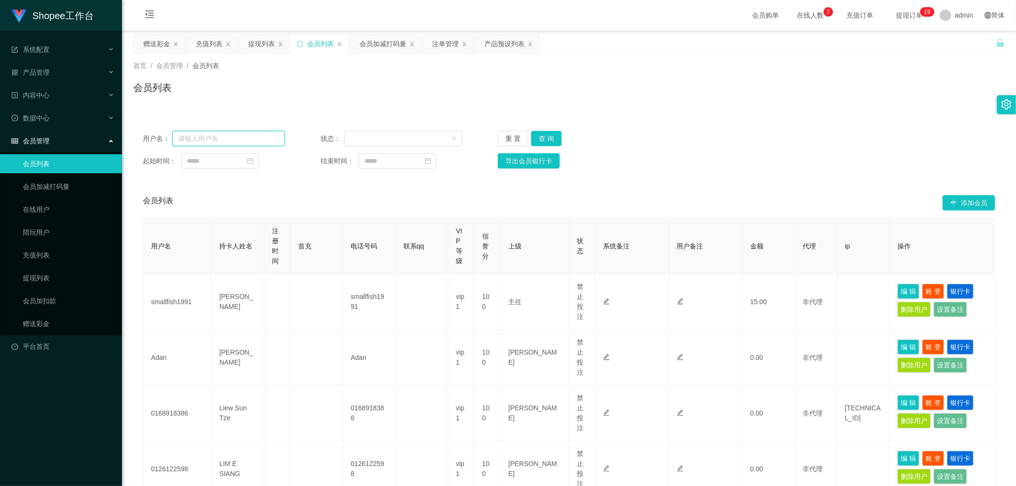
click at [229, 140] on input "text" at bounding box center [228, 138] width 112 height 15
paste input "Jiahung12345"
type input "Jiahung12345"
drag, startPoint x: 540, startPoint y: 136, endPoint x: 569, endPoint y: 135, distance: 29.1
click at [541, 137] on button "查 询" at bounding box center [546, 138] width 30 height 15
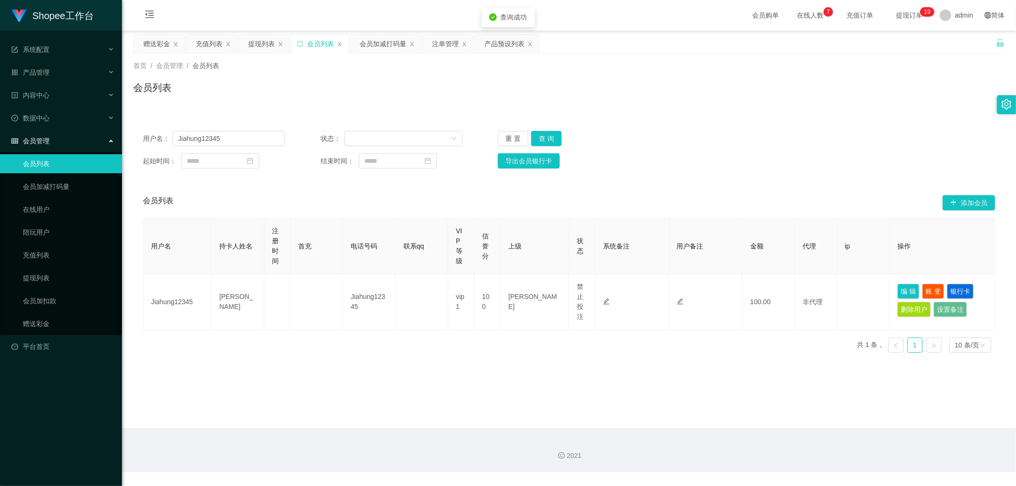
click at [746, 113] on div "用户名： Jiahung12345 状态： 重 置 查 询 起始时间： 结束时间： 导出会员银行卡 会员列表 添加会员 用户名 持卡人姓名 注册时间 首充 电…" at bounding box center [568, 235] width 871 height 250
click at [444, 41] on div "注单管理" at bounding box center [445, 44] width 27 height 18
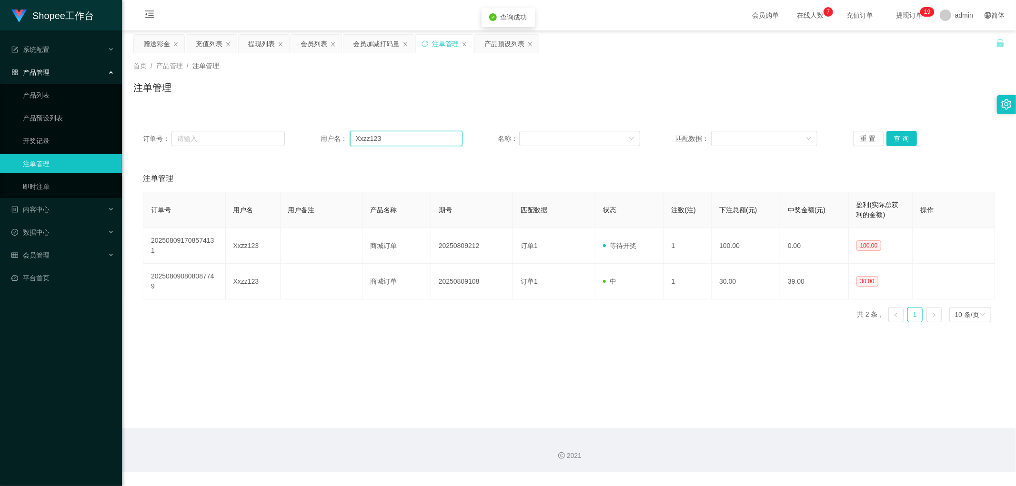
drag, startPoint x: 401, startPoint y: 134, endPoint x: 417, endPoint y: 139, distance: 16.7
click at [401, 134] on input "Xxzz123" at bounding box center [406, 138] width 112 height 15
paste input "Jiahung12345"
type input "Jiahung12345"
click at [898, 138] on button "查 询" at bounding box center [901, 138] width 30 height 15
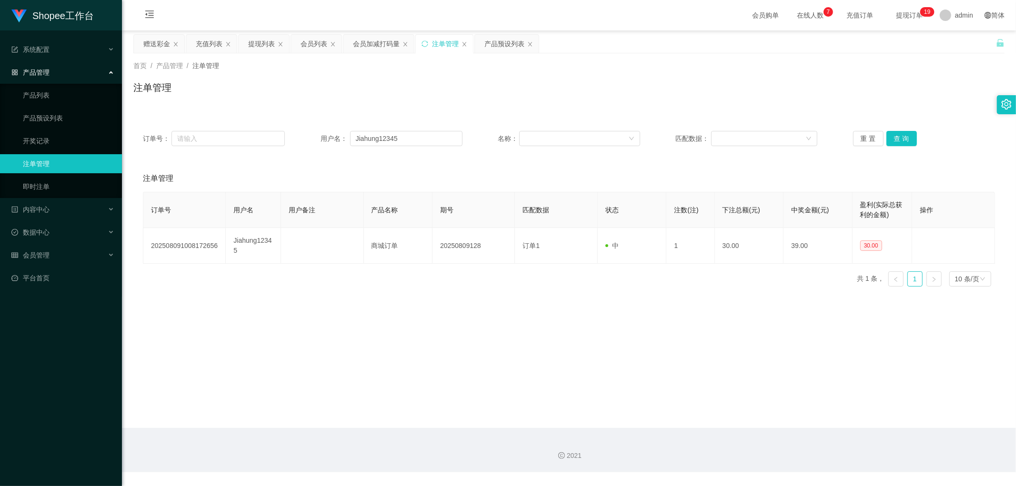
drag, startPoint x: 367, startPoint y: 72, endPoint x: 368, endPoint y: 64, distance: 8.6
click at [368, 70] on div "首页 / 产品管理 / 注单管理 / 注单管理" at bounding box center [568, 81] width 871 height 41
click at [372, 39] on div "会员加减打码量" at bounding box center [376, 44] width 47 height 18
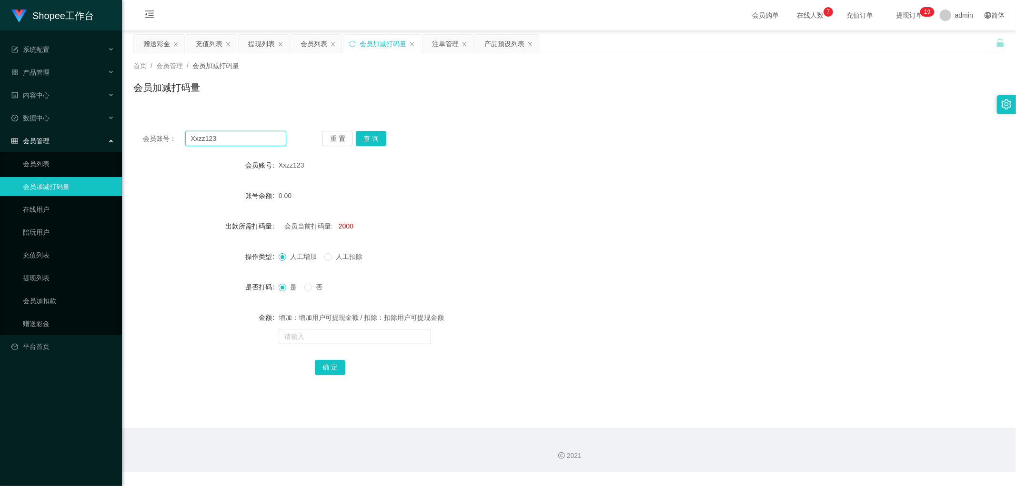
drag, startPoint x: 241, startPoint y: 137, endPoint x: 255, endPoint y: 140, distance: 13.9
click at [244, 139] on input "Xxzz123" at bounding box center [235, 138] width 101 height 15
paste input "Jiahung12345"
type input "Jiahung12345"
drag, startPoint x: 374, startPoint y: 136, endPoint x: 399, endPoint y: 137, distance: 25.3
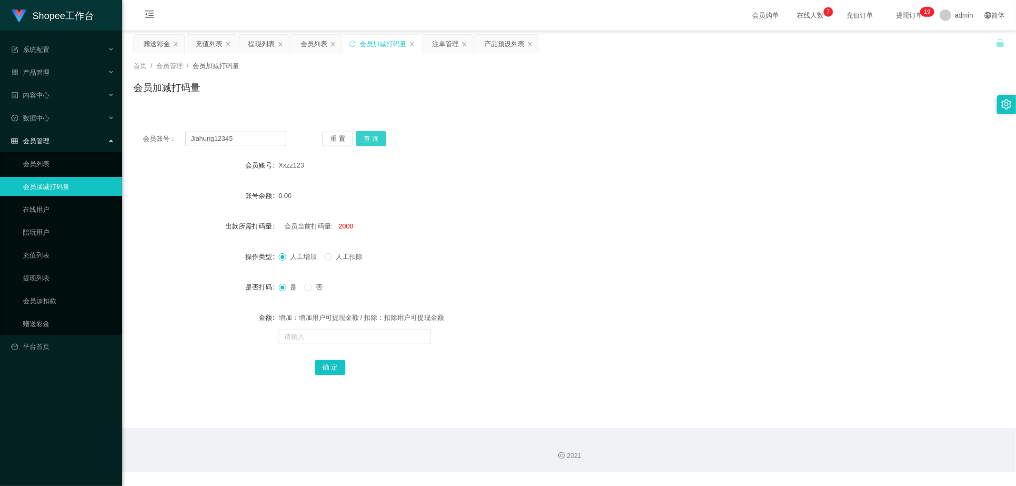
click at [374, 136] on button "查 询" at bounding box center [371, 138] width 30 height 15
click at [490, 132] on div "会员账号： Jiahung12345 重 置 查 询" at bounding box center [568, 138] width 871 height 15
click at [310, 46] on div "会员列表" at bounding box center [313, 44] width 27 height 18
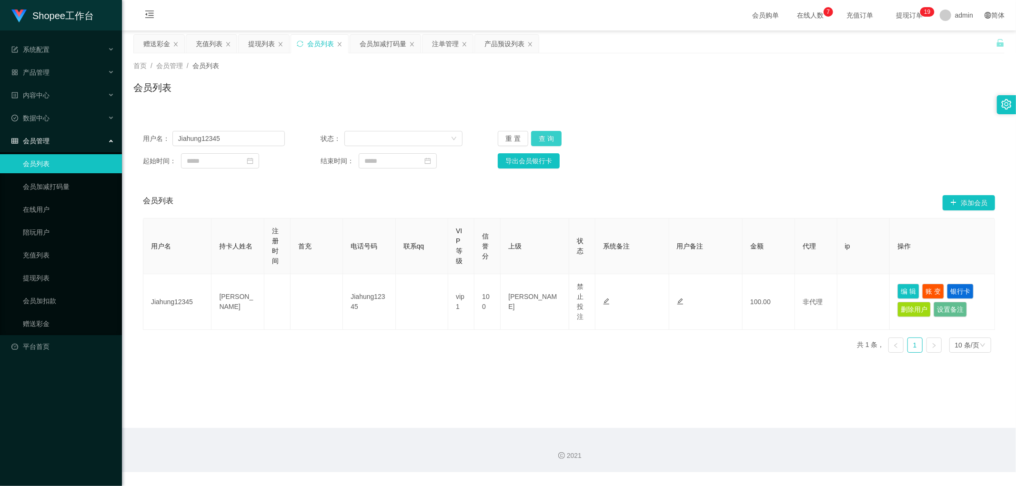
click at [553, 138] on button "查 询" at bounding box center [546, 138] width 30 height 15
drag, startPoint x: 716, startPoint y: 135, endPoint x: 717, endPoint y: 140, distance: 4.9
click at [716, 136] on div "用户名： Jiahung12345 状态： 重 置 查 询" at bounding box center [569, 138] width 852 height 15
click at [443, 41] on div "注单管理" at bounding box center [445, 44] width 27 height 18
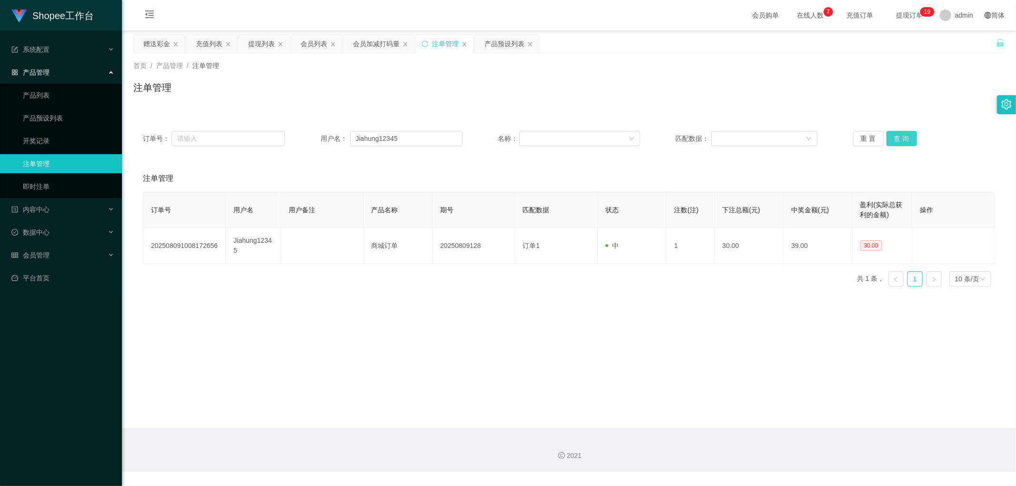
click at [899, 137] on button "查 询" at bounding box center [901, 138] width 30 height 15
click at [398, 86] on div "注单管理" at bounding box center [568, 91] width 871 height 22
click at [316, 46] on div "会员列表" at bounding box center [313, 44] width 27 height 18
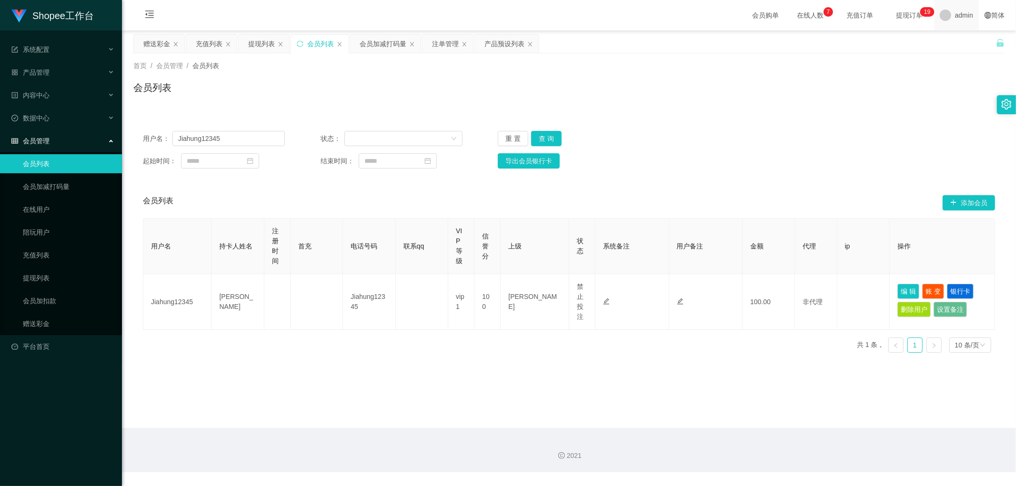
drag, startPoint x: 894, startPoint y: 65, endPoint x: 946, endPoint y: 15, distance: 72.1
click at [894, 66] on div "首页 / 会员管理 / 会员列表 /" at bounding box center [568, 66] width 871 height 10
click at [551, 133] on button "查 询" at bounding box center [546, 138] width 30 height 15
click at [687, 127] on div "用户名： Jiahung12345 状态： 重 置 查 询 起始时间： 结束时间： 导出会员银行卡" at bounding box center [568, 149] width 871 height 57
click at [388, 41] on div "会员加减打码量" at bounding box center [383, 44] width 47 height 18
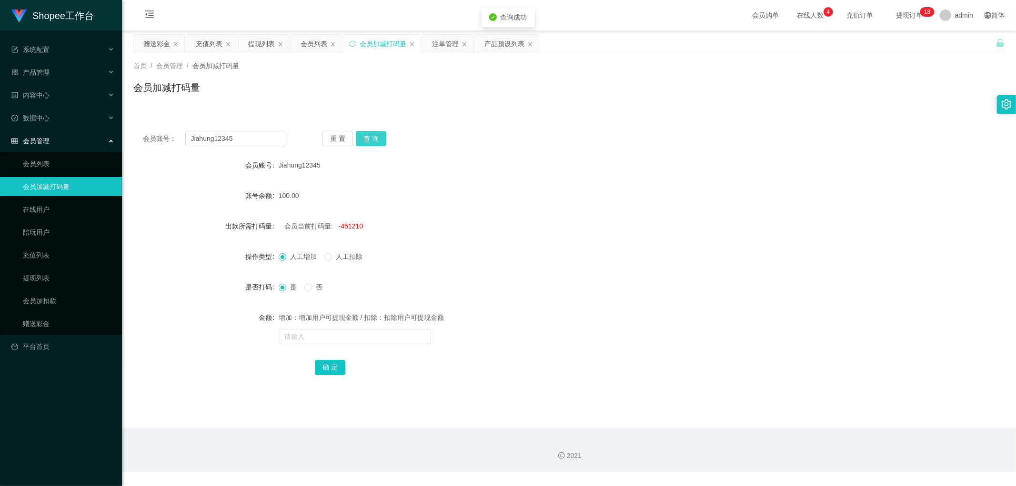
drag, startPoint x: 377, startPoint y: 140, endPoint x: 383, endPoint y: 142, distance: 6.6
click at [378, 140] on button "查 询" at bounding box center [371, 138] width 30 height 15
click at [315, 48] on div "会员列表" at bounding box center [313, 44] width 27 height 18
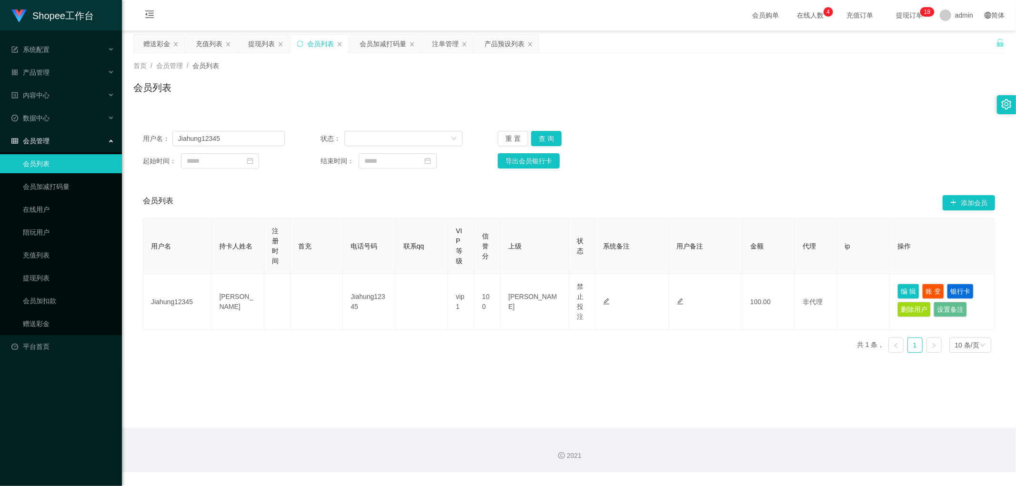
click at [906, 87] on div "会员列表" at bounding box center [568, 91] width 871 height 22
click at [226, 140] on input "Jiahung12345" at bounding box center [228, 138] width 112 height 15
paste input "chen62"
type input "chen62"
click at [542, 132] on button "查 询" at bounding box center [546, 138] width 30 height 15
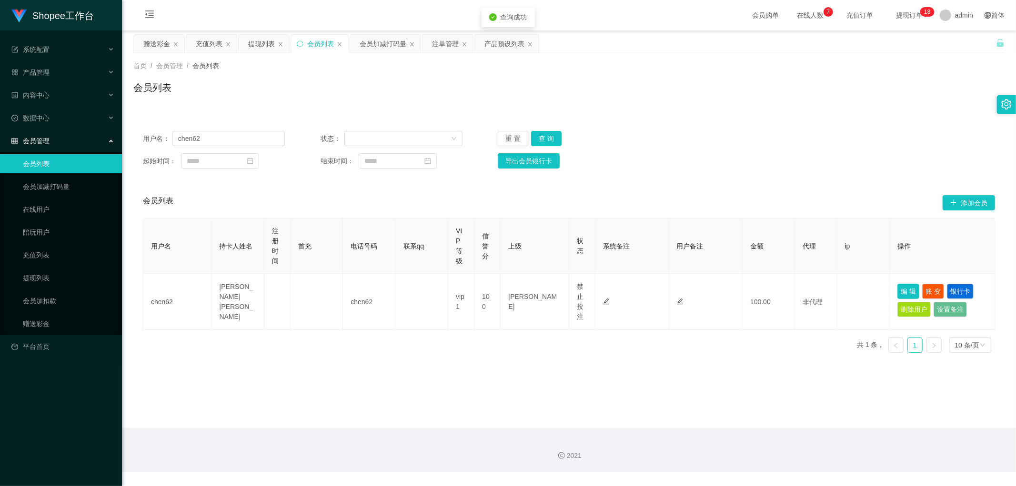
drag, startPoint x: 898, startPoint y: 290, endPoint x: 905, endPoint y: 297, distance: 9.8
click at [899, 292] on button "编 辑" at bounding box center [908, 291] width 22 height 15
type input "chen62"
type input "LEE CHEN"
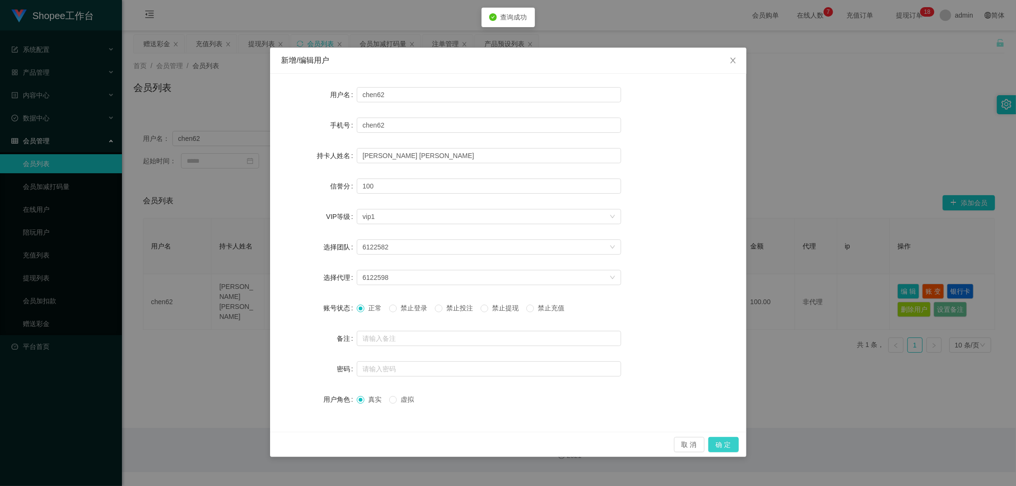
click at [733, 446] on button "确 定" at bounding box center [723, 444] width 30 height 15
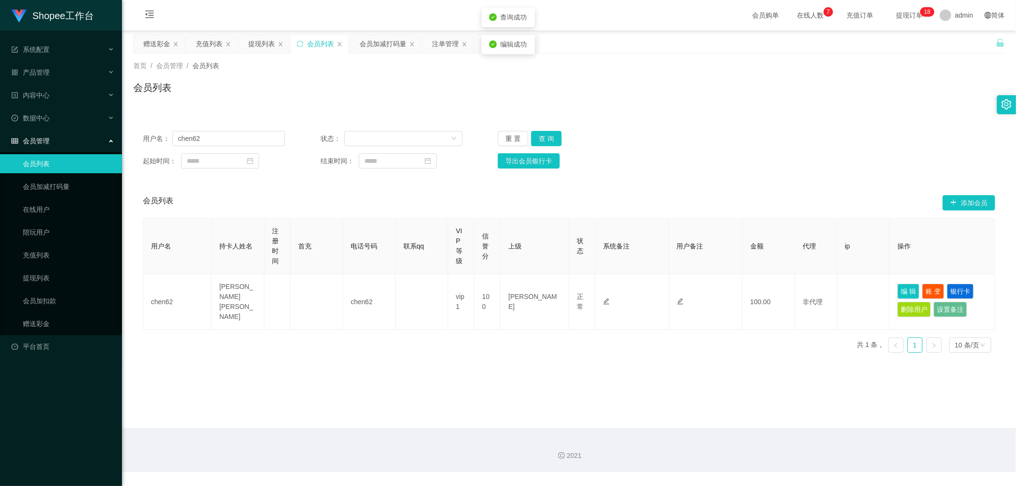
click at [682, 138] on div "用户名： chen62 状态： 重 置 查 询" at bounding box center [569, 138] width 852 height 15
click at [439, 46] on div "注单管理" at bounding box center [445, 44] width 27 height 18
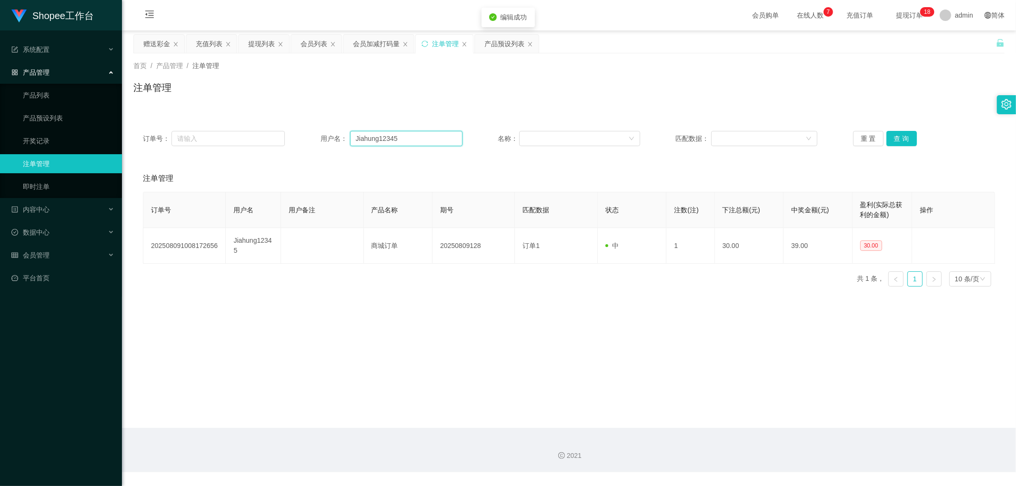
drag, startPoint x: 407, startPoint y: 140, endPoint x: 413, endPoint y: 139, distance: 6.7
click at [408, 140] on input "Jiahung12345" at bounding box center [406, 138] width 112 height 15
paste input "chen62"
type input "chen62"
click at [897, 137] on button "查 询" at bounding box center [901, 138] width 30 height 15
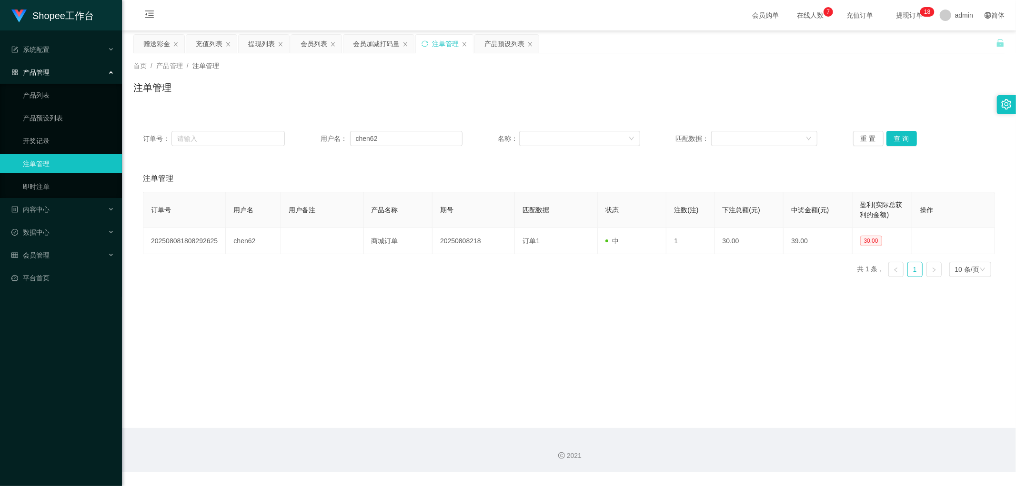
drag, startPoint x: 411, startPoint y: 73, endPoint x: 402, endPoint y: 71, distance: 8.8
click at [402, 71] on div "首页 / 产品管理 / 注单管理 / 注单管理" at bounding box center [568, 81] width 871 height 41
click at [316, 43] on div "会员列表" at bounding box center [313, 44] width 27 height 18
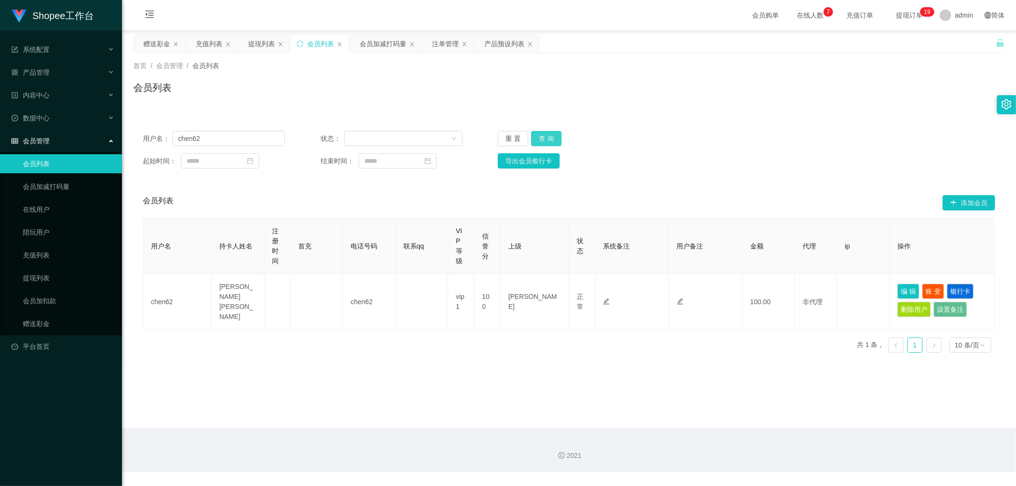
drag, startPoint x: 540, startPoint y: 141, endPoint x: 767, endPoint y: 136, distance: 227.2
click at [540, 143] on button "查 询" at bounding box center [546, 138] width 30 height 15
click at [824, 132] on div "用户名： chen62 状态： 重 置 查 询 起始时间： 结束时间： 导出会员银行卡" at bounding box center [568, 149] width 871 height 57
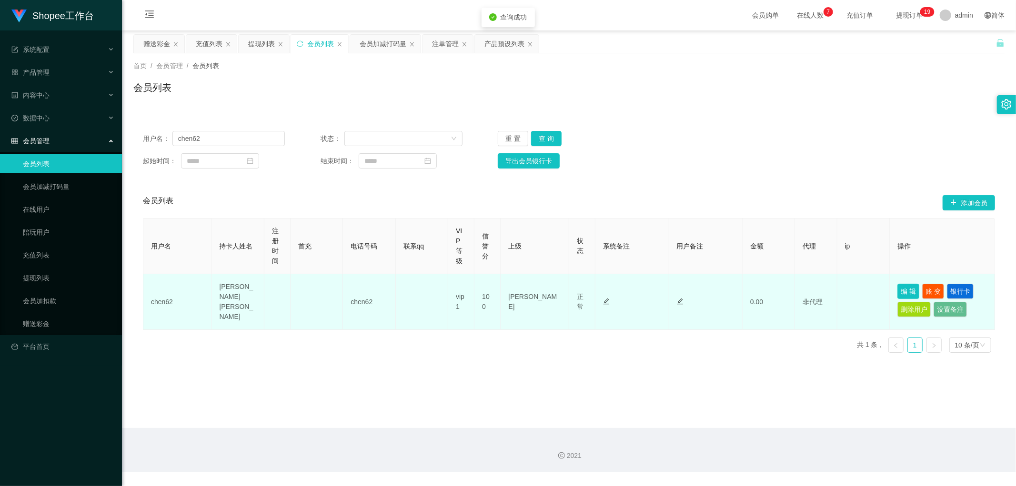
click at [907, 291] on button "编 辑" at bounding box center [908, 291] width 22 height 15
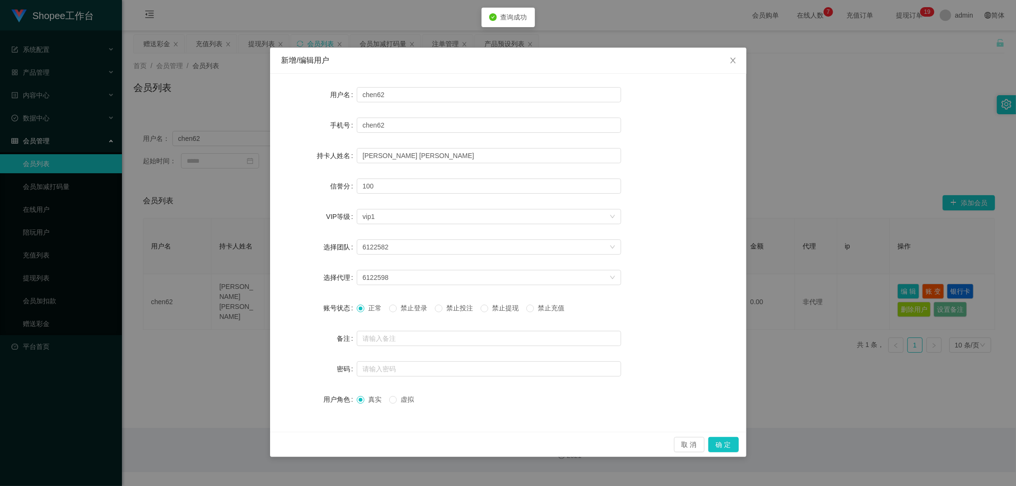
click at [435, 306] on div "正常 禁止登录 禁止投注 禁止提现 禁止充值" at bounding box center [464, 308] width 215 height 10
click at [451, 310] on span "禁止投注" at bounding box center [459, 308] width 34 height 8
click at [724, 441] on button "确 定" at bounding box center [723, 444] width 30 height 15
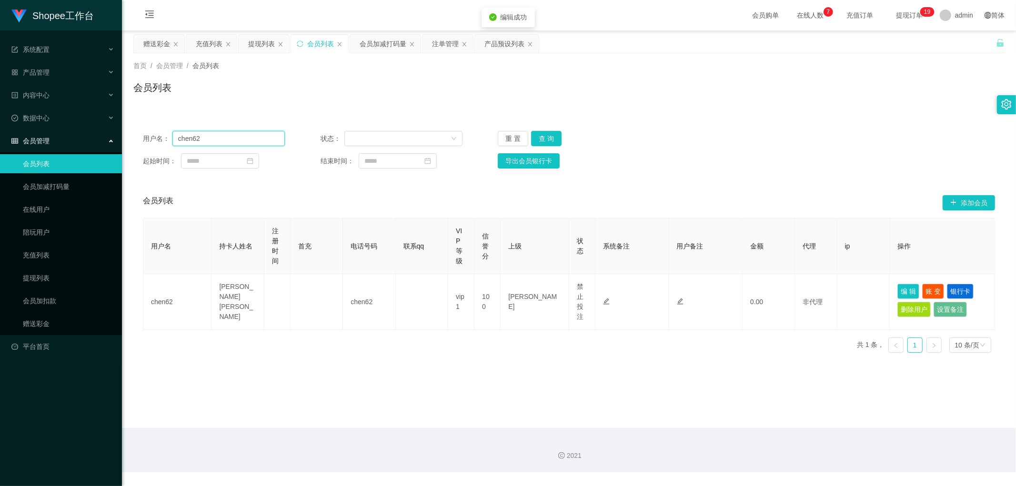
drag, startPoint x: 179, startPoint y: 143, endPoint x: 135, endPoint y: 145, distance: 43.9
click at [130, 146] on main "关闭左侧 关闭右侧 关闭其它 刷新页面 赠送彩金 充值列表 提现列表 会员列表 会员加减打码量 注单管理 产品预设列表 首页 / 会员管理 / 会员列表 / …" at bounding box center [569, 229] width 894 height 398
click at [431, 94] on div "会员列表" at bounding box center [568, 91] width 871 height 22
click at [385, 40] on div "会员加减打码量" at bounding box center [383, 44] width 47 height 18
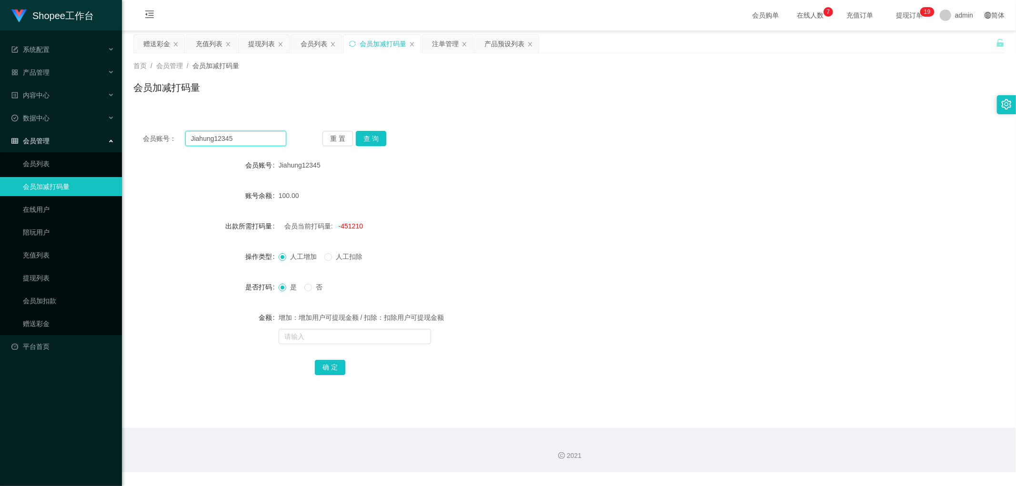
click at [254, 137] on input "Jiahung12345" at bounding box center [235, 138] width 101 height 15
paste input "chen62"
type input "chen62"
drag, startPoint x: 372, startPoint y: 139, endPoint x: 387, endPoint y: 139, distance: 14.8
click at [373, 139] on button "查 询" at bounding box center [371, 138] width 30 height 15
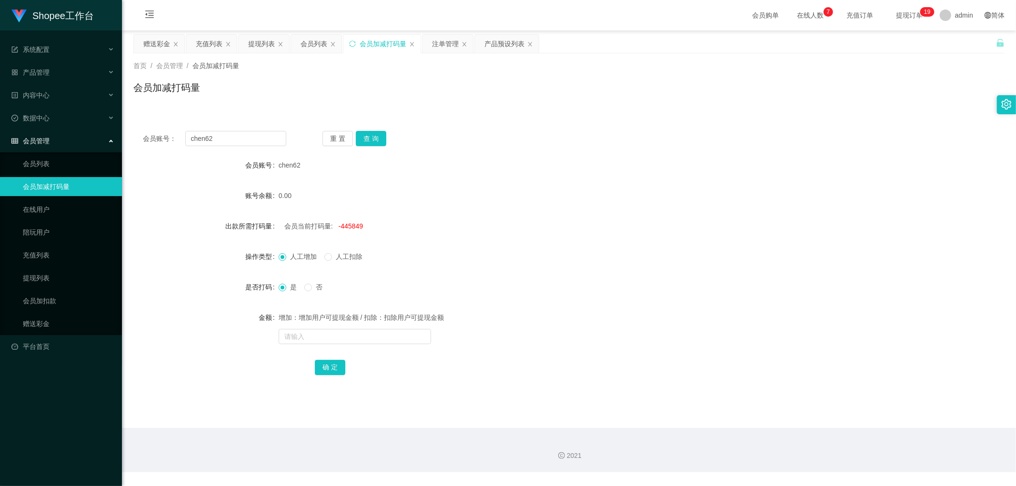
click at [493, 136] on div "会员账号： chen62 重 置 查 询" at bounding box center [568, 138] width 871 height 15
drag, startPoint x: 496, startPoint y: 132, endPoint x: 460, endPoint y: 91, distance: 54.7
click at [491, 129] on div "会员账号： chen62 重 置 查 询 会员账号 chen62 账号余额 0.00 出款所需打码量 会员当前打码量: -445849 操作类型 人工增加 人…" at bounding box center [568, 259] width 871 height 276
click at [445, 48] on div "注单管理" at bounding box center [445, 44] width 27 height 18
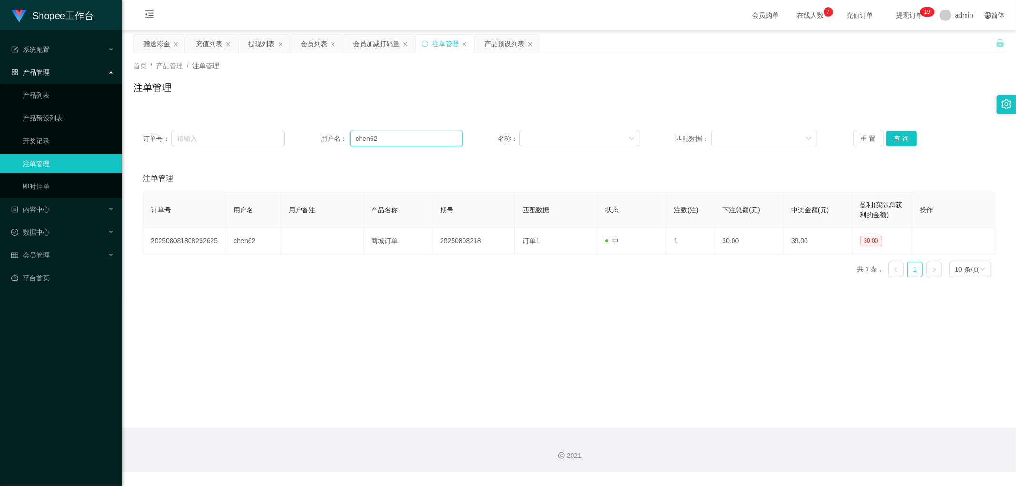
drag, startPoint x: 401, startPoint y: 137, endPoint x: 406, endPoint y: 139, distance: 5.4
click at [401, 137] on input "chen62" at bounding box center [406, 138] width 112 height 15
click at [891, 137] on button "查 询" at bounding box center [901, 138] width 30 height 15
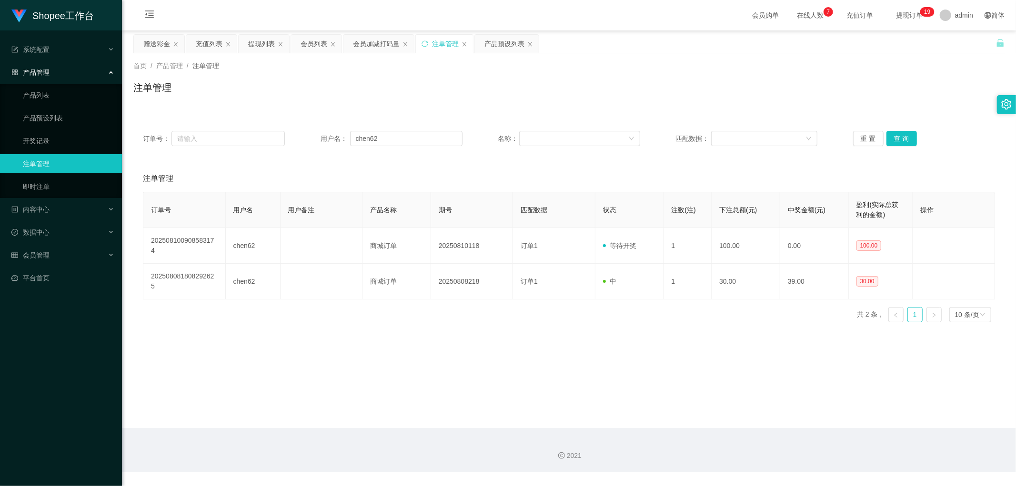
drag, startPoint x: 378, startPoint y: 96, endPoint x: 364, endPoint y: 70, distance: 29.2
click at [375, 93] on div "注单管理" at bounding box center [568, 91] width 871 height 22
click at [366, 47] on div "会员加减打码量" at bounding box center [376, 44] width 47 height 18
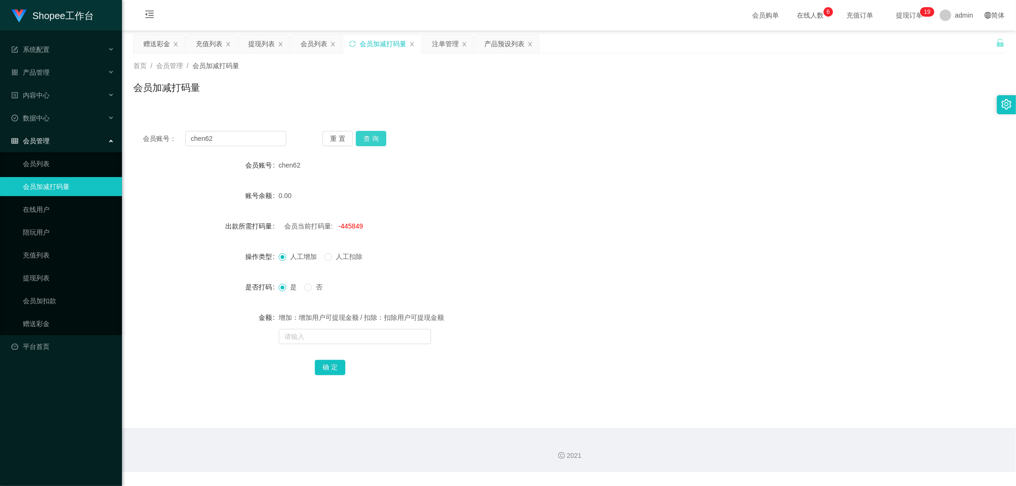
click at [363, 140] on button "查 询" at bounding box center [371, 138] width 30 height 15
click at [556, 125] on div "会员账号： chen62 重 置 查 询 会员账号 chen62 账号余额 0.00 出款所需打码量 会员当前打码量: -445849 操作类型 人工增加 人…" at bounding box center [568, 259] width 871 height 276
click at [564, 118] on div "会员账号： chen62 重 置 查 询 会员账号 chen62 账号余额 0.00 出款所需打码量 会员当前打码量: -445849 操作类型 人工增加 人…" at bounding box center [568, 254] width 871 height 288
click at [348, 227] on span "-445849" at bounding box center [351, 226] width 24 height 8
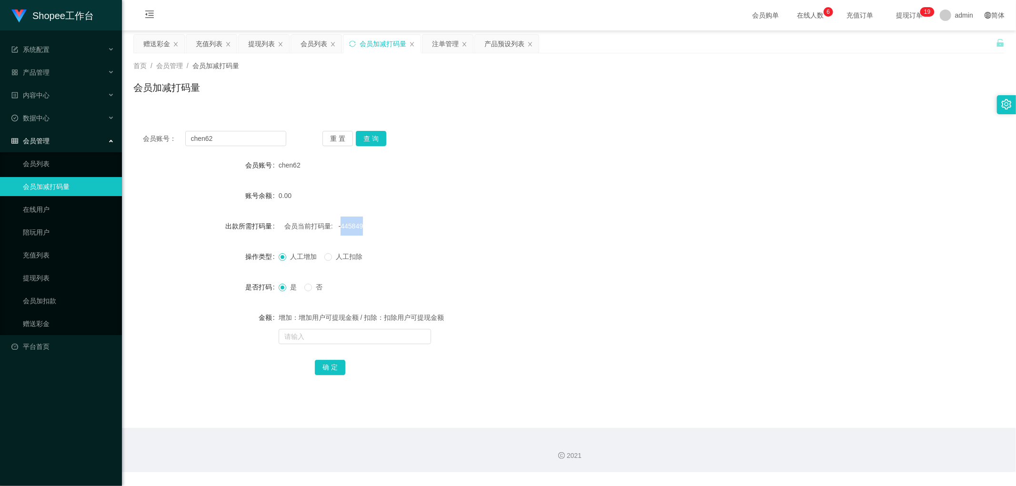
copy span "445849"
click at [311, 331] on input "text" at bounding box center [355, 336] width 152 height 15
paste input "445849"
type input "445849"
click at [331, 367] on button "确 定" at bounding box center [330, 367] width 30 height 15
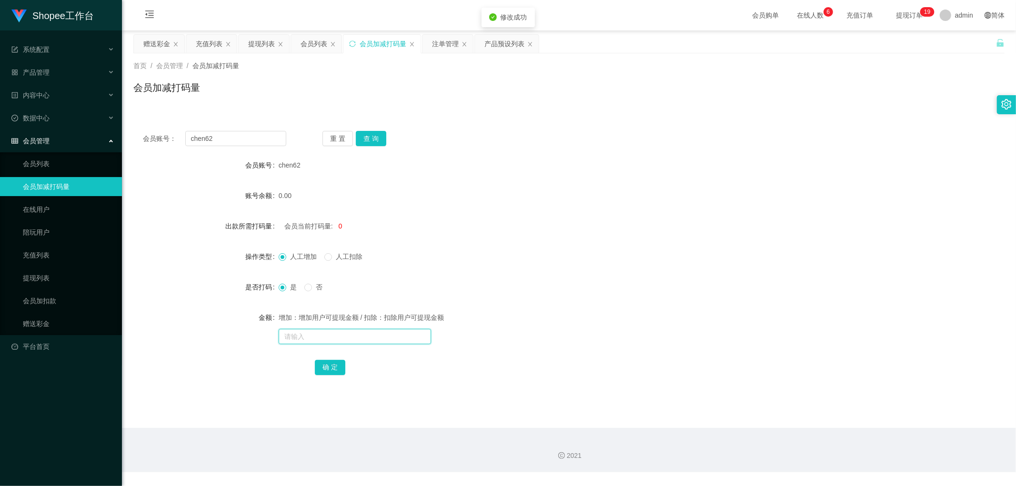
click at [324, 341] on input "text" at bounding box center [355, 336] width 152 height 15
type input "2000"
drag, startPoint x: 329, startPoint y: 368, endPoint x: 472, endPoint y: 309, distance: 155.0
click at [330, 368] on button "确 定" at bounding box center [330, 367] width 30 height 15
drag, startPoint x: 472, startPoint y: 309, endPoint x: 489, endPoint y: 306, distance: 16.4
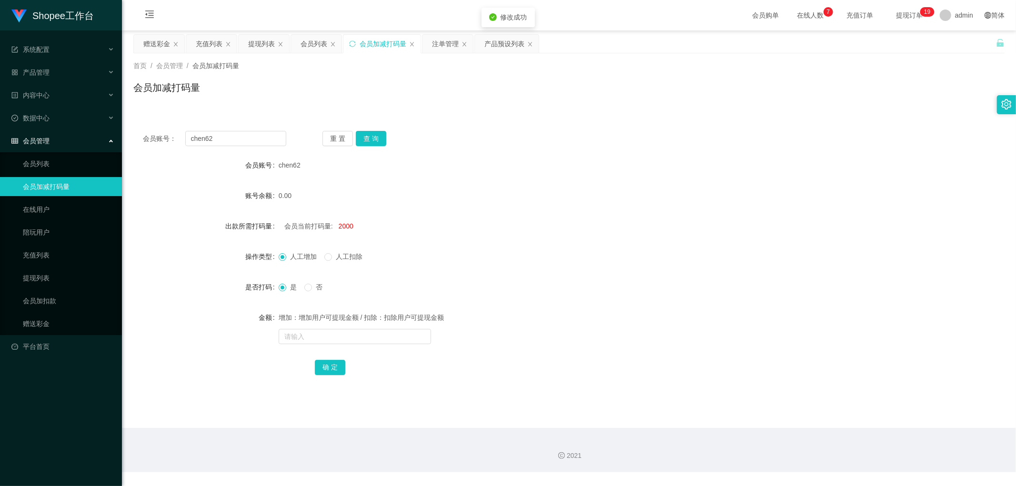
click at [473, 309] on div "增加：增加用户可提现金额 / 扣除：扣除用户可提现金额" at bounding box center [533, 317] width 508 height 19
click at [489, 255] on div "人工增加 人工扣除" at bounding box center [533, 256] width 508 height 19
click at [318, 44] on div "会员列表" at bounding box center [313, 44] width 27 height 18
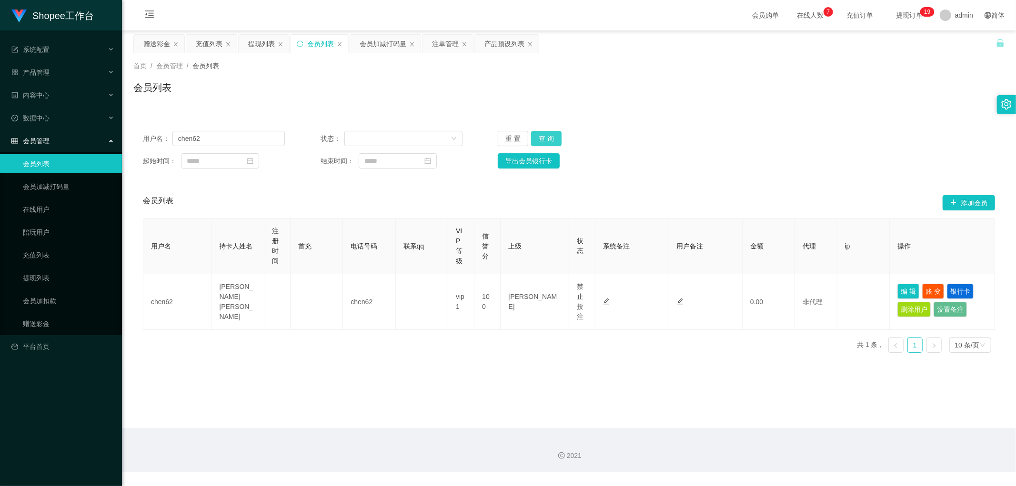
click at [546, 140] on button "查 询" at bounding box center [546, 138] width 30 height 15
click at [444, 42] on div "注单管理" at bounding box center [445, 44] width 27 height 18
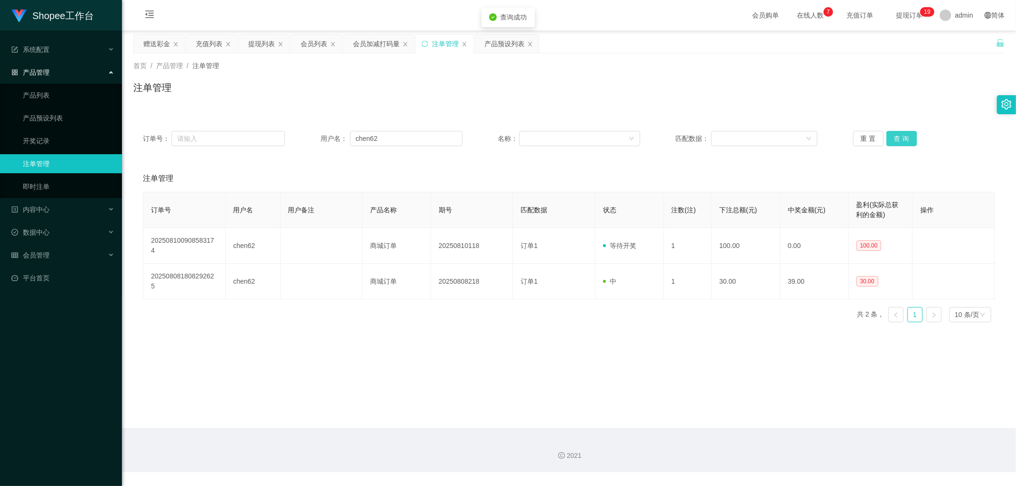
click at [896, 131] on button "查 询" at bounding box center [901, 138] width 30 height 15
drag, startPoint x: 390, startPoint y: 84, endPoint x: 349, endPoint y: 65, distance: 44.9
click at [389, 84] on div "注单管理" at bounding box center [568, 91] width 871 height 22
click at [319, 39] on div "会员列表" at bounding box center [313, 44] width 27 height 18
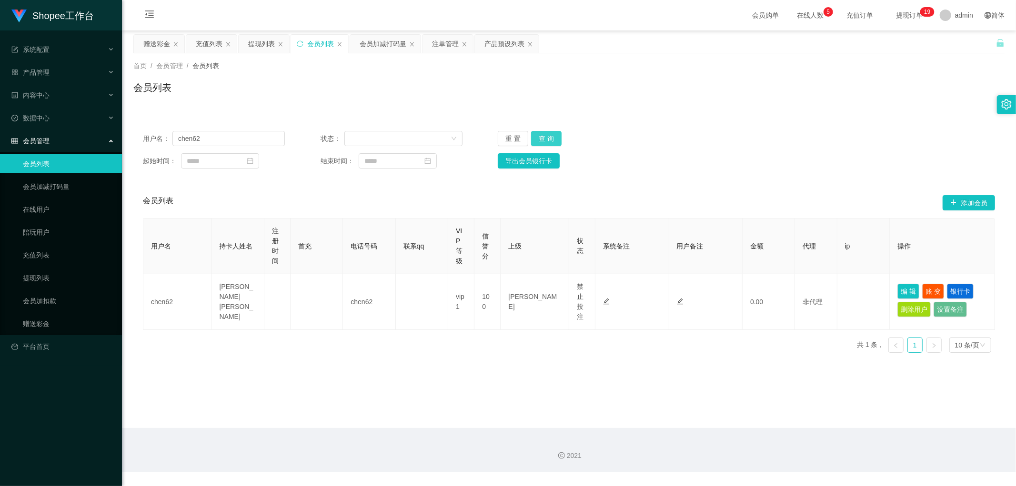
drag, startPoint x: 611, startPoint y: 98, endPoint x: 555, endPoint y: 133, distance: 65.9
click at [609, 101] on div "会员列表" at bounding box center [568, 91] width 871 height 22
click at [552, 138] on button "查 询" at bounding box center [546, 138] width 30 height 15
drag, startPoint x: 802, startPoint y: 102, endPoint x: 935, endPoint y: 9, distance: 162.8
click at [804, 102] on div "会员列表" at bounding box center [568, 91] width 871 height 22
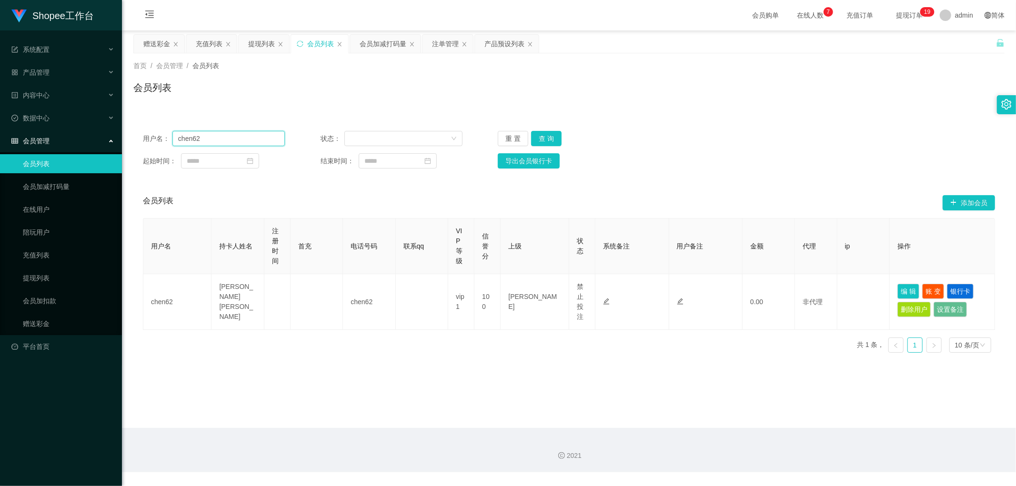
click at [225, 140] on input "chen62" at bounding box center [228, 138] width 112 height 15
paste input "Siew96"
type input "Siew96"
click at [541, 140] on button "查 询" at bounding box center [546, 138] width 30 height 15
click at [449, 44] on div "注单管理" at bounding box center [445, 44] width 27 height 18
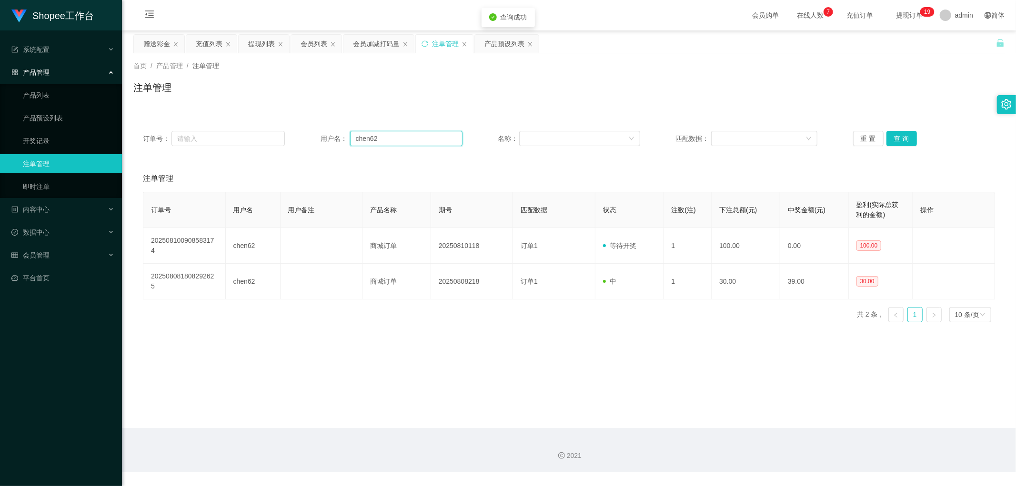
click at [390, 140] on input "chen62" at bounding box center [406, 138] width 112 height 15
paste input "Siew96"
type input "Siew96"
click at [891, 141] on button "查 询" at bounding box center [901, 138] width 30 height 15
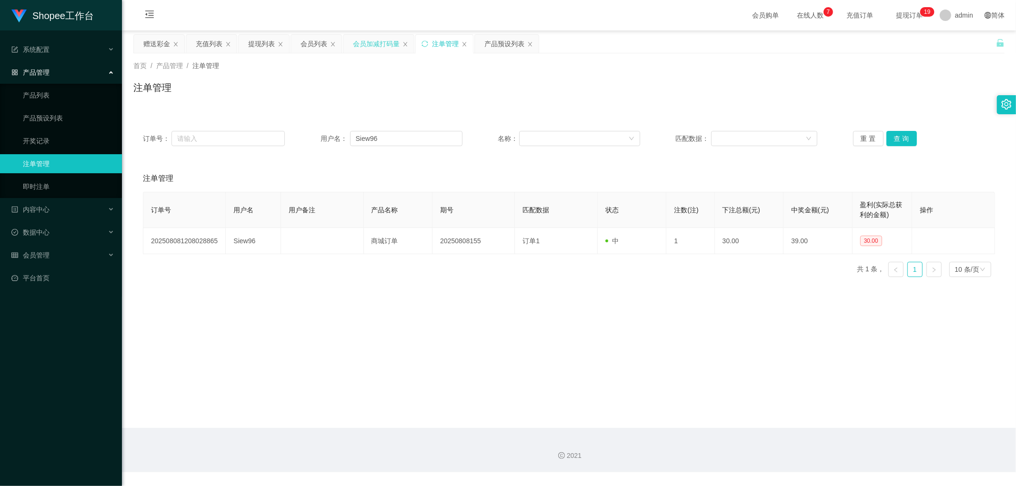
click at [360, 43] on div "会员加减打码量" at bounding box center [376, 44] width 47 height 18
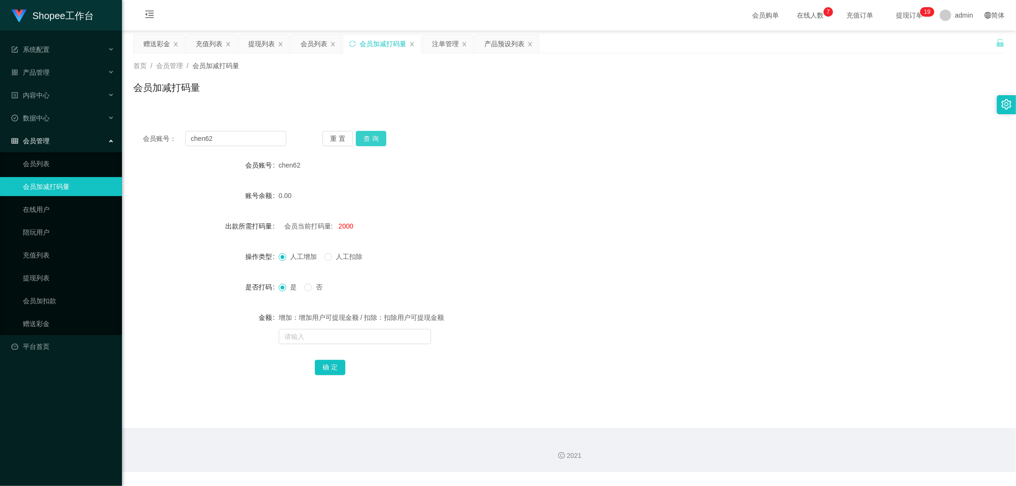
click at [375, 140] on button "查 询" at bounding box center [371, 138] width 30 height 15
drag, startPoint x: 568, startPoint y: 156, endPoint x: 559, endPoint y: 155, distance: 9.5
click at [559, 156] on div "chen62" at bounding box center [533, 165] width 508 height 19
click at [250, 136] on input "chen62" at bounding box center [235, 138] width 101 height 15
paste input "Siew96"
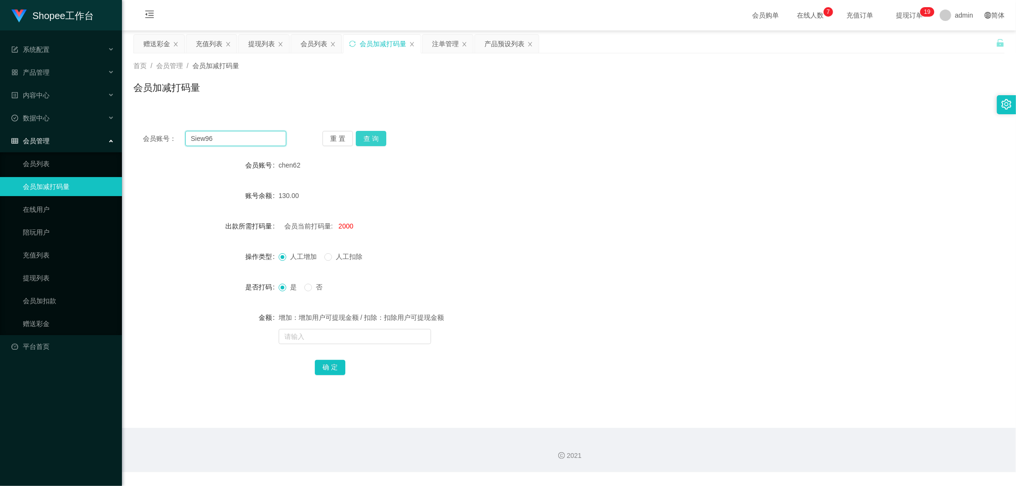
type input "Siew96"
drag, startPoint x: 372, startPoint y: 137, endPoint x: 378, endPoint y: 140, distance: 6.6
click at [373, 137] on button "查 询" at bounding box center [371, 138] width 30 height 15
click at [585, 140] on div "会员账号： Siew96 重 置 查 询" at bounding box center [568, 138] width 871 height 15
click at [311, 47] on div "会员列表" at bounding box center [313, 44] width 27 height 18
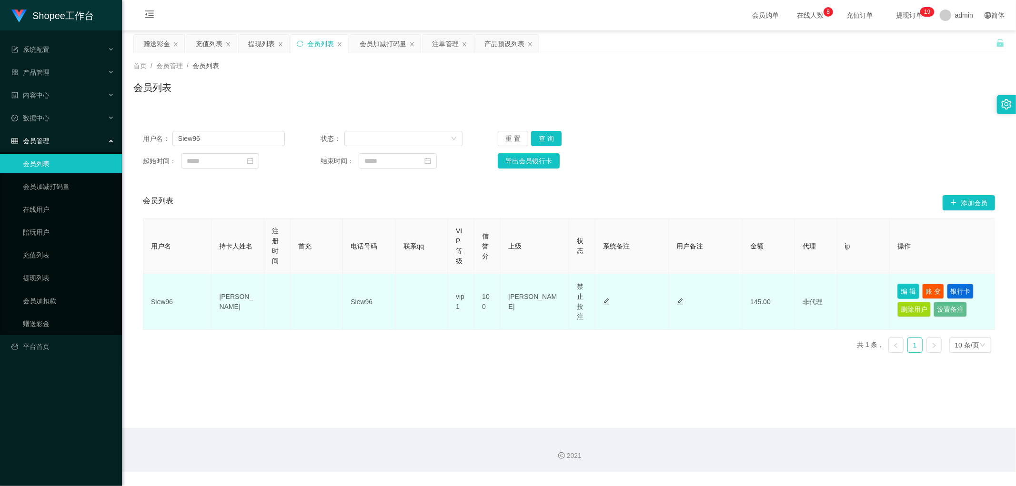
click at [904, 287] on button "编 辑" at bounding box center [908, 291] width 22 height 15
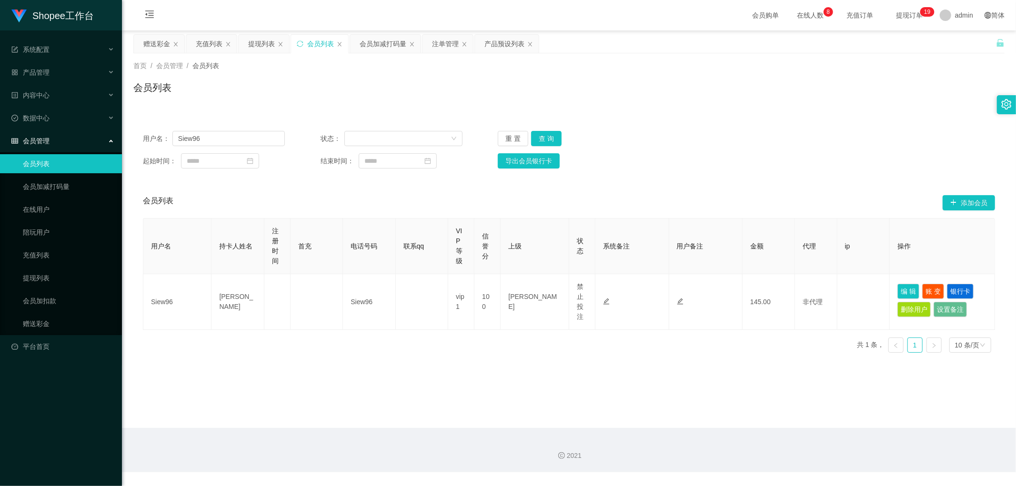
type input "Siew96"
type input "Lui Chin Siew"
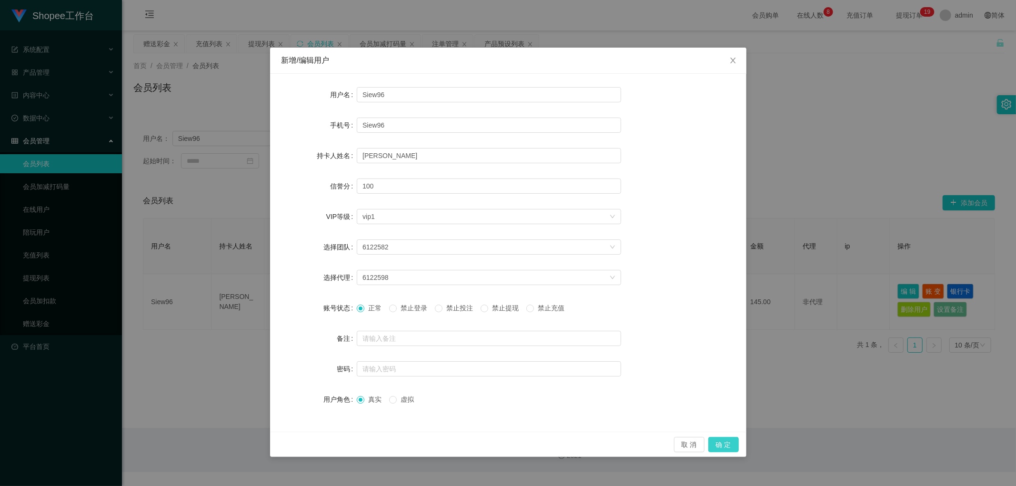
click at [725, 446] on button "确 定" at bounding box center [723, 444] width 30 height 15
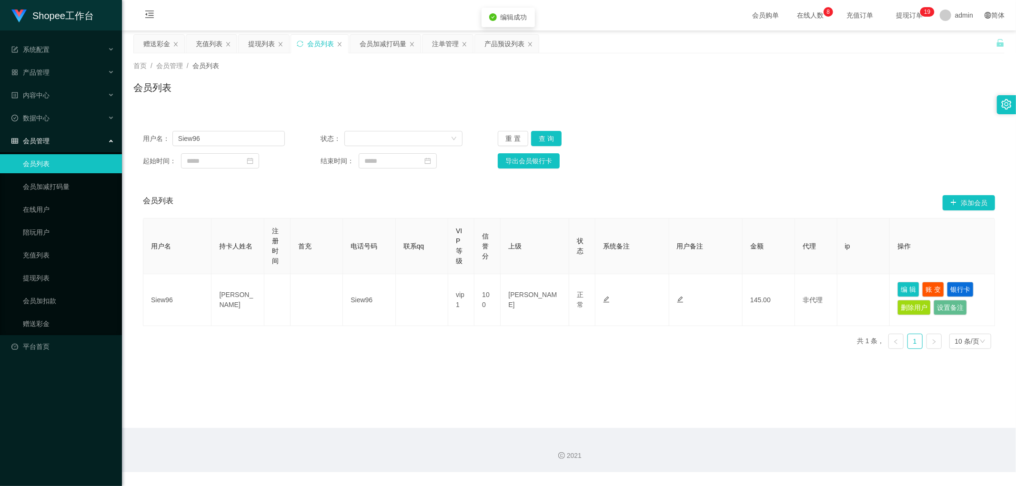
click at [552, 420] on main "关闭左侧 关闭右侧 关闭其它 刷新页面 赠送彩金 充值列表 提现列表 会员列表 会员加减打码量 注单管理 产品预设列表 首页 / 会员管理 / 会员列表 / …" at bounding box center [569, 229] width 894 height 398
drag, startPoint x: 793, startPoint y: 156, endPoint x: 914, endPoint y: 4, distance: 194.5
click at [794, 149] on div "用户名： Siew96 状态： 重 置 查 询 起始时间： 结束时间： 导出会员银行卡" at bounding box center [568, 149] width 871 height 57
drag, startPoint x: 383, startPoint y: 48, endPoint x: 398, endPoint y: 54, distance: 16.2
click at [384, 48] on div "会员加减打码量" at bounding box center [383, 44] width 47 height 18
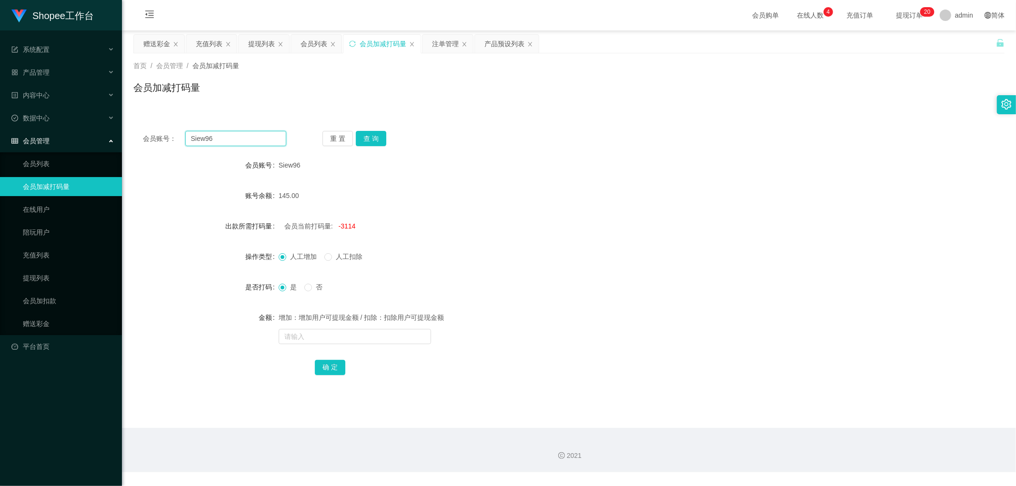
click at [243, 141] on input "Siew96" at bounding box center [235, 138] width 101 height 15
click at [457, 139] on div "重 置 查 询" at bounding box center [393, 138] width 143 height 15
click at [482, 130] on div "会员账号： Siew96 重 置 查 询 会员账号 Siew96 账号余额 145.00 出款所需打码量 会员当前打码量: -3114 操作类型 人工增加 人…" at bounding box center [568, 259] width 871 height 276
click at [310, 43] on div "会员列表" at bounding box center [313, 44] width 27 height 18
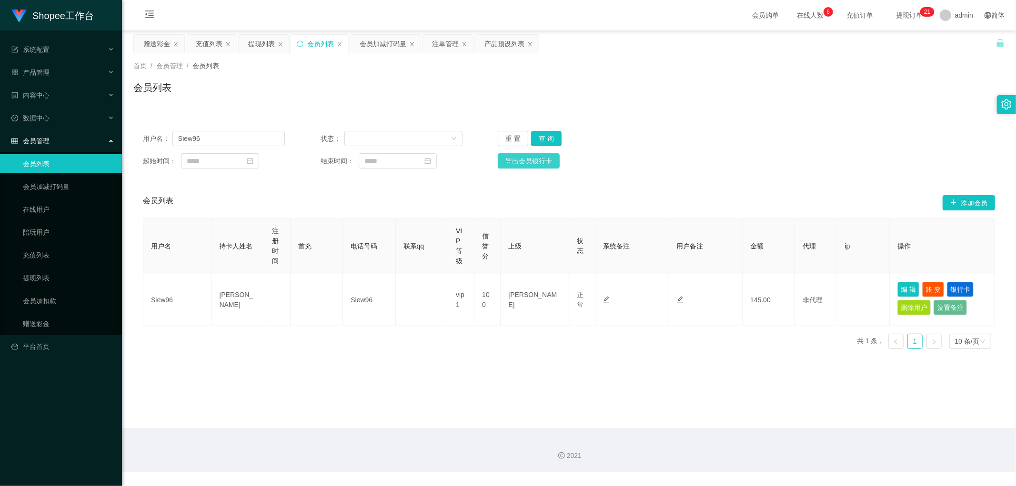
drag, startPoint x: 622, startPoint y: 173, endPoint x: 548, endPoint y: 158, distance: 75.8
click at [612, 172] on div "用户名： Siew96 状态： 重 置 查 询 起始时间： 结束时间： 导出会员银行卡" at bounding box center [568, 149] width 871 height 57
click at [547, 138] on button "查 询" at bounding box center [546, 138] width 30 height 15
drag, startPoint x: 810, startPoint y: 148, endPoint x: 807, endPoint y: 154, distance: 6.4
click at [810, 150] on div "用户名： Siew96 状态： 重 置 查 询 起始时间： 结束时间： 导出会员银行卡" at bounding box center [568, 149] width 871 height 57
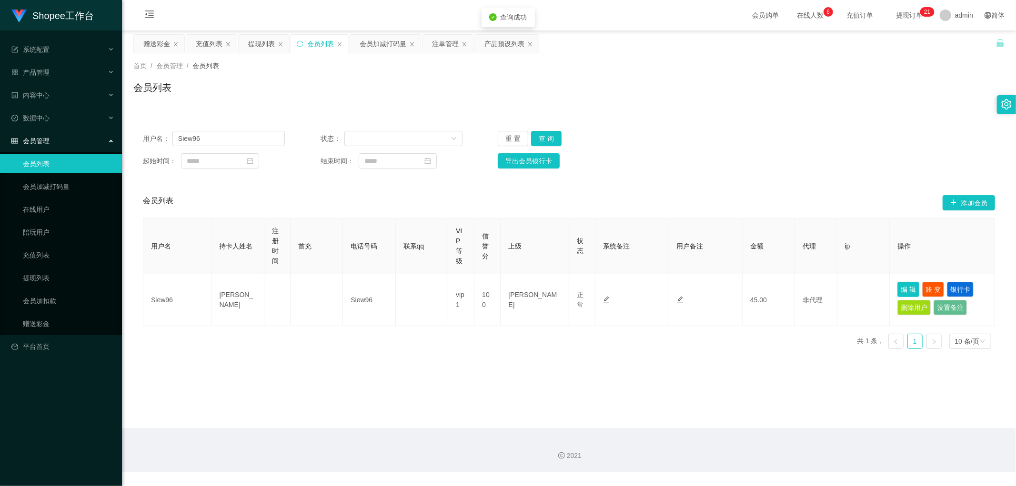
click at [907, 284] on button "编 辑" at bounding box center [908, 289] width 22 height 15
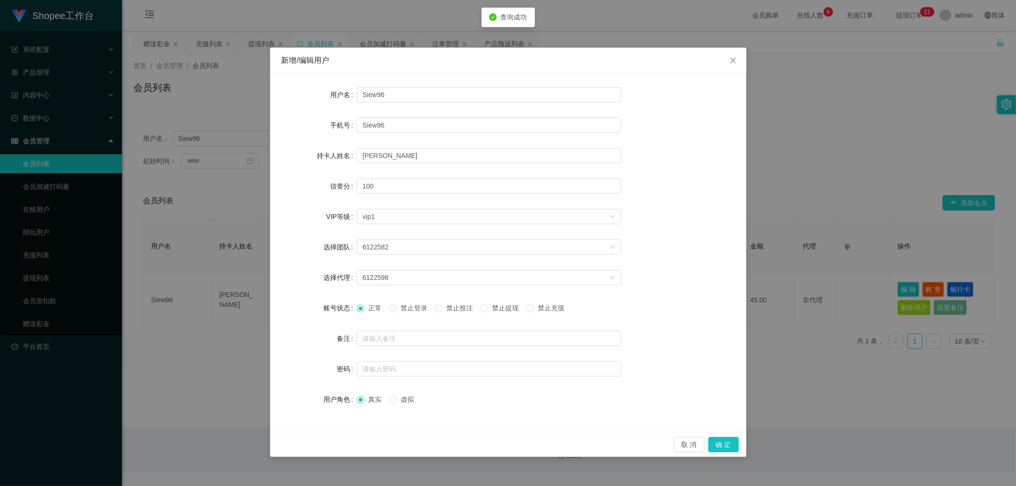
click at [469, 309] on span "禁止投注" at bounding box center [459, 308] width 34 height 8
click at [727, 445] on button "确 定" at bounding box center [723, 444] width 30 height 15
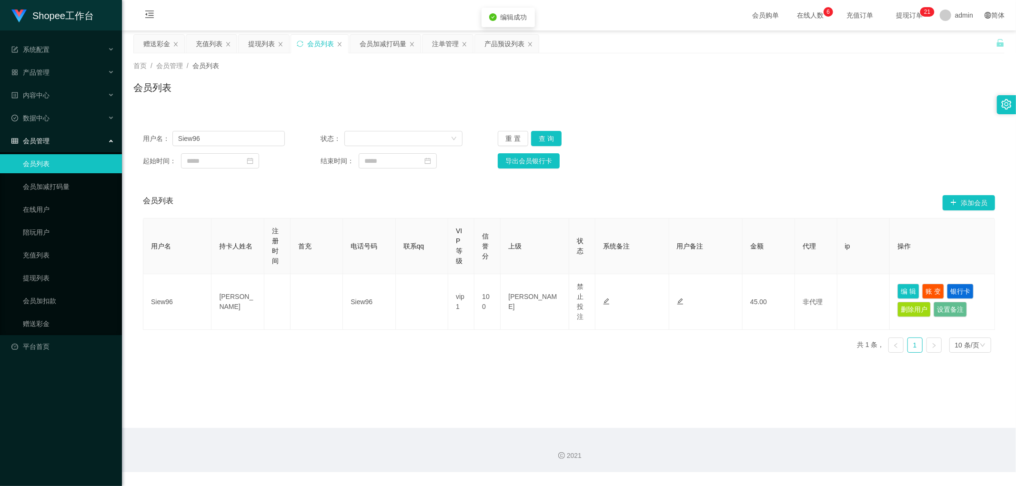
click at [546, 400] on main "关闭左侧 关闭右侧 关闭其它 刷新页面 赠送彩金 充值列表 提现列表 会员列表 会员加减打码量 注单管理 产品预设列表 首页 / 会员管理 / 会员列表 / …" at bounding box center [569, 229] width 894 height 398
drag, startPoint x: 224, startPoint y: 136, endPoint x: 130, endPoint y: 149, distance: 95.1
click at [113, 146] on section "Shopee工作台 系统配置 产品管理 产品列表 产品预设列表 开奖记录 注单管理 即时注单 内容中心 数据中心 会员管理 会员列表 会员加减打码量 在线用户…" at bounding box center [508, 236] width 1016 height 472
drag, startPoint x: 416, startPoint y: 68, endPoint x: 366, endPoint y: 38, distance: 58.3
click at [413, 67] on div "首页 / 会员管理 / 会员列表 /" at bounding box center [568, 66] width 871 height 10
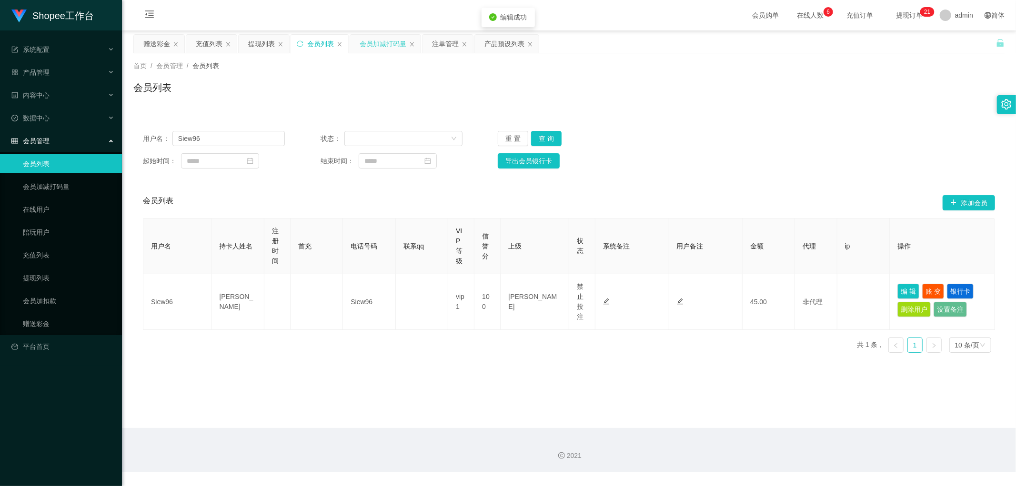
click at [364, 36] on div "会员加减打码量" at bounding box center [383, 44] width 47 height 18
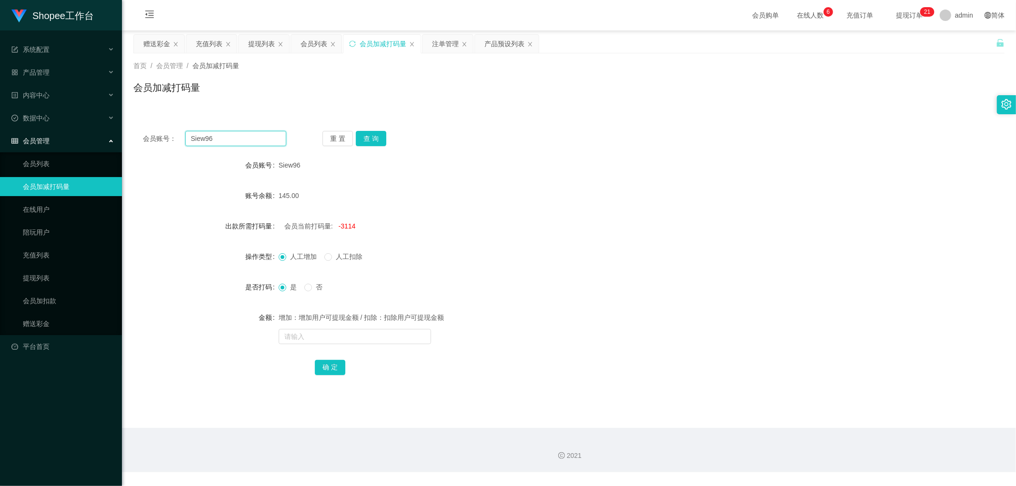
click at [259, 138] on input "Siew96" at bounding box center [235, 138] width 101 height 15
drag, startPoint x: 372, startPoint y: 136, endPoint x: 491, endPoint y: 145, distance: 118.9
click at [374, 138] on button "查 询" at bounding box center [371, 138] width 30 height 15
click at [493, 145] on div "会员账号： Siew96 重 置 查 询" at bounding box center [568, 138] width 871 height 15
click at [445, 40] on div "注单管理" at bounding box center [445, 44] width 27 height 18
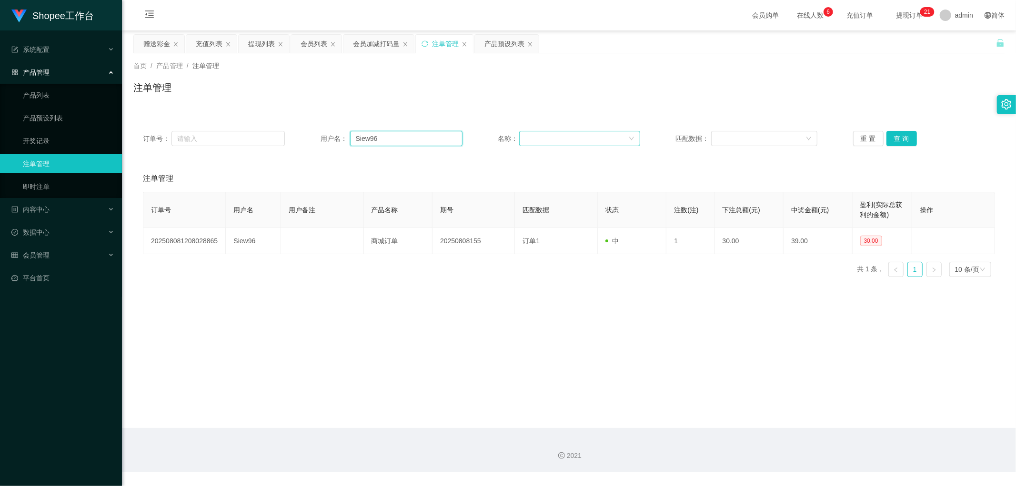
drag, startPoint x: 401, startPoint y: 137, endPoint x: 555, endPoint y: 142, distance: 153.9
click at [403, 137] on input "Siew96" at bounding box center [406, 138] width 112 height 15
click at [901, 136] on button "查 询" at bounding box center [901, 138] width 30 height 15
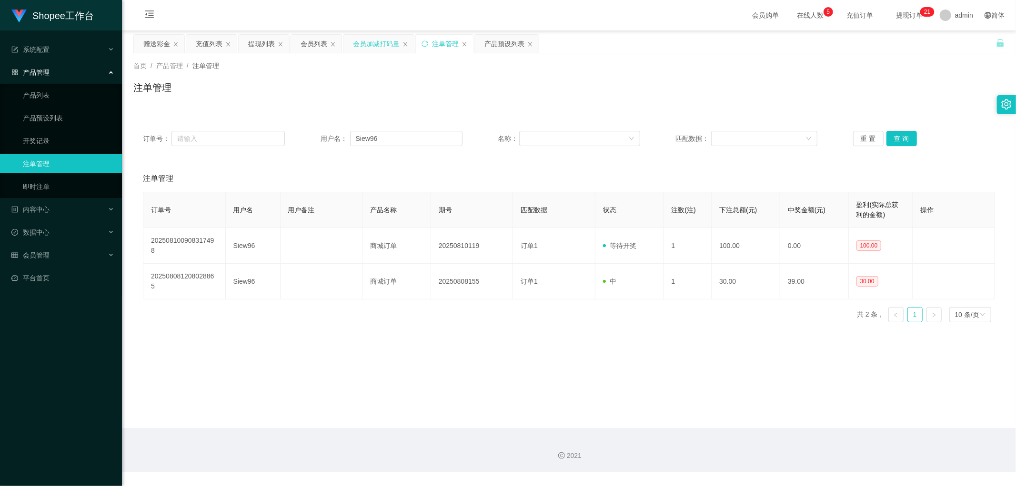
click at [363, 46] on div "会员加减打码量" at bounding box center [376, 44] width 47 height 18
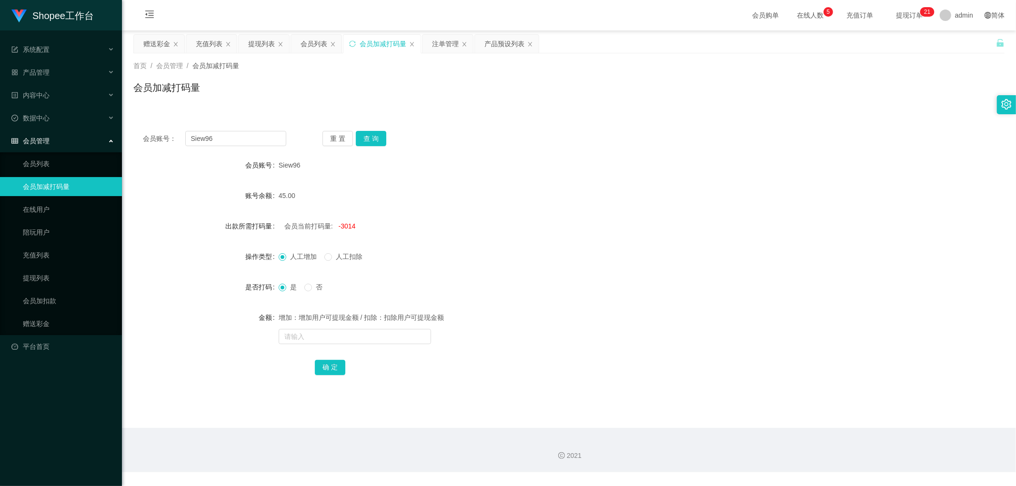
click at [468, 230] on div "会员当前打码量: -3014" at bounding box center [533, 226] width 508 height 19
drag, startPoint x: 379, startPoint y: 132, endPoint x: 518, endPoint y: 170, distance: 144.2
click at [379, 134] on button "查 询" at bounding box center [371, 138] width 30 height 15
click at [528, 170] on div "Siew96" at bounding box center [533, 165] width 508 height 19
drag, startPoint x: 401, startPoint y: 341, endPoint x: 400, endPoint y: 346, distance: 5.0
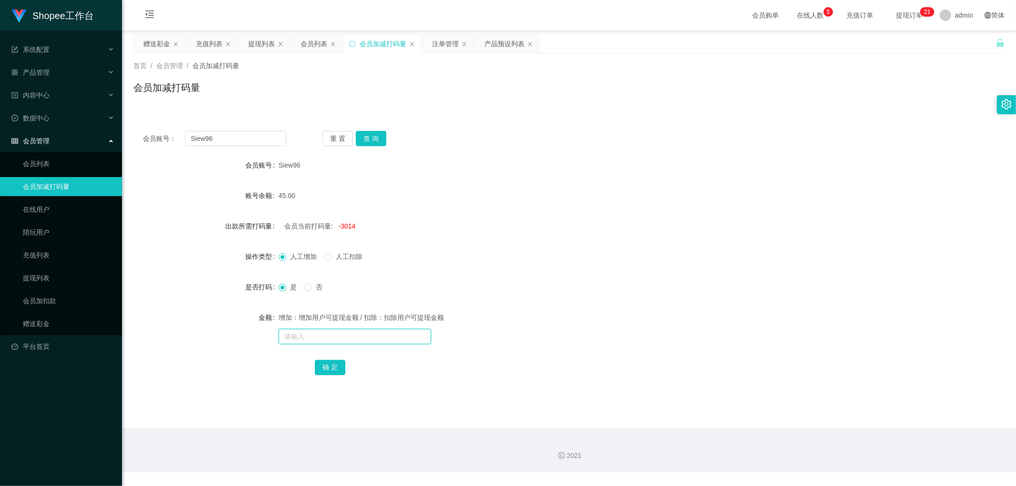
click at [401, 341] on input "text" at bounding box center [355, 336] width 152 height 15
type input "6014"
click at [335, 367] on button "确 定" at bounding box center [330, 367] width 30 height 15
click at [549, 290] on div "是 否" at bounding box center [533, 287] width 508 height 19
click at [532, 212] on form "会员账号 Siew96 账号余额 45.00 出款所需打码量 会员当前打码量: 3000 操作类型 人工增加 人工扣除 是否打码 是 否 金额 增加：增加用户…" at bounding box center [568, 266] width 871 height 221
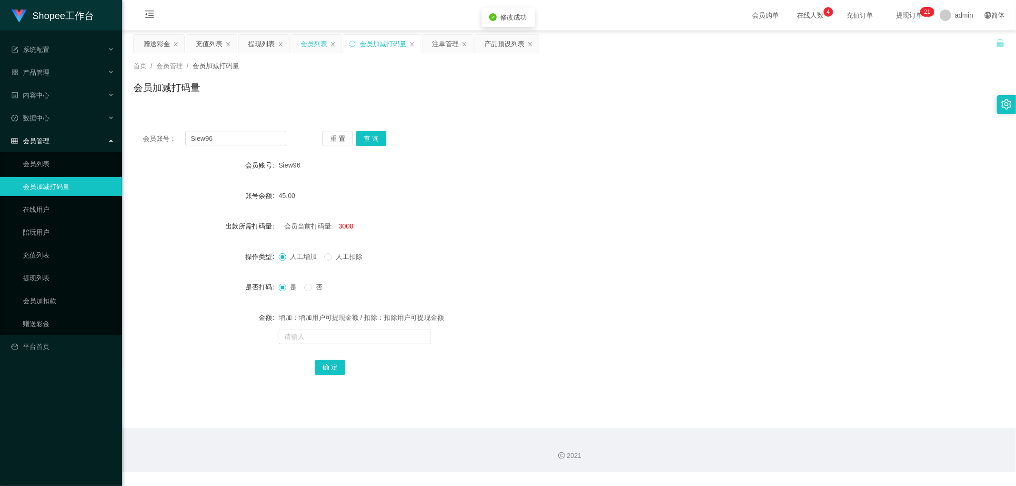
click at [321, 44] on div "会员列表" at bounding box center [313, 44] width 27 height 18
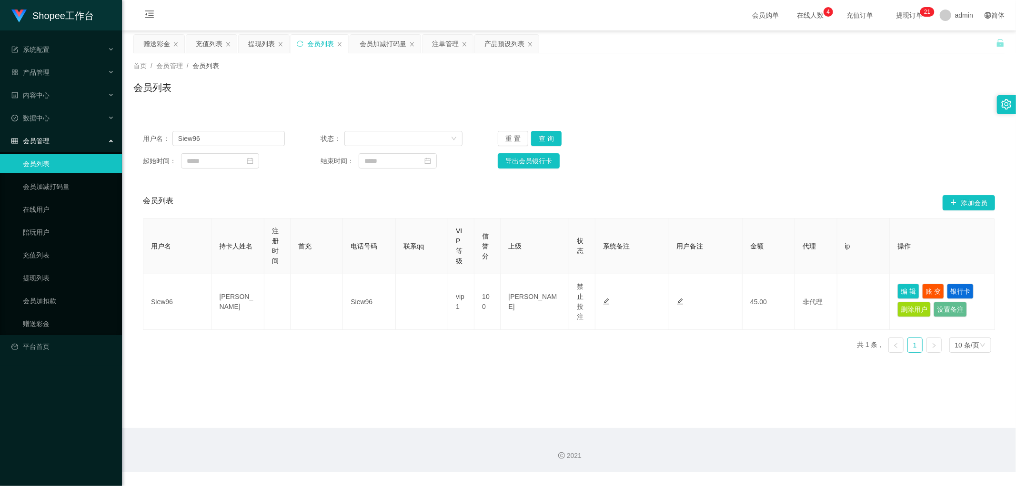
click at [682, 94] on div "会员列表" at bounding box center [568, 91] width 871 height 22
drag, startPoint x: 542, startPoint y: 137, endPoint x: 706, endPoint y: 135, distance: 163.8
click at [544, 138] on button "查 询" at bounding box center [546, 138] width 30 height 15
click at [713, 135] on div "用户名： Siew96 状态： 重 置 查 询" at bounding box center [569, 138] width 852 height 15
click at [379, 48] on div "会员加减打码量" at bounding box center [383, 44] width 47 height 18
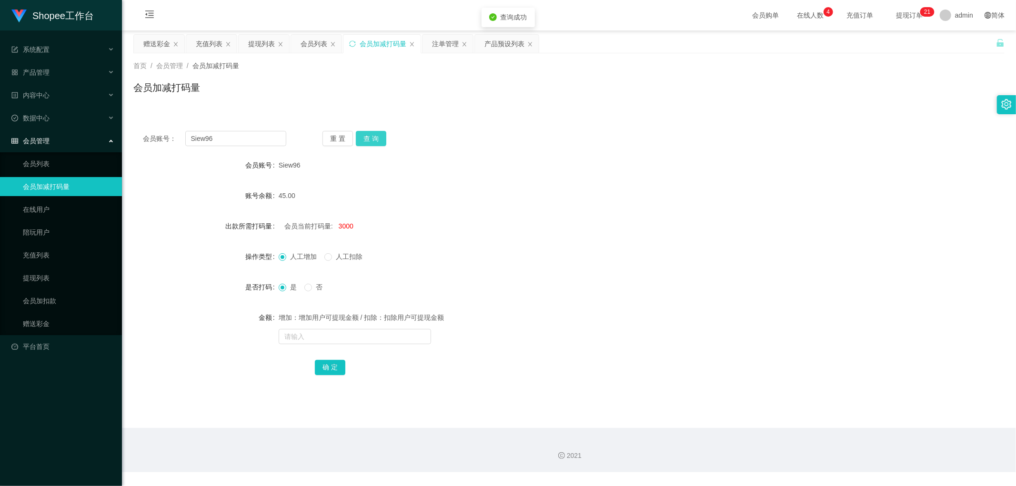
click at [373, 140] on button "查 询" at bounding box center [371, 138] width 30 height 15
click at [552, 138] on div "会员账号： Siew96 重 置 查 询" at bounding box center [568, 138] width 871 height 15
drag, startPoint x: 310, startPoint y: 43, endPoint x: 405, endPoint y: 53, distance: 95.8
click at [310, 43] on div "会员列表" at bounding box center [313, 44] width 27 height 18
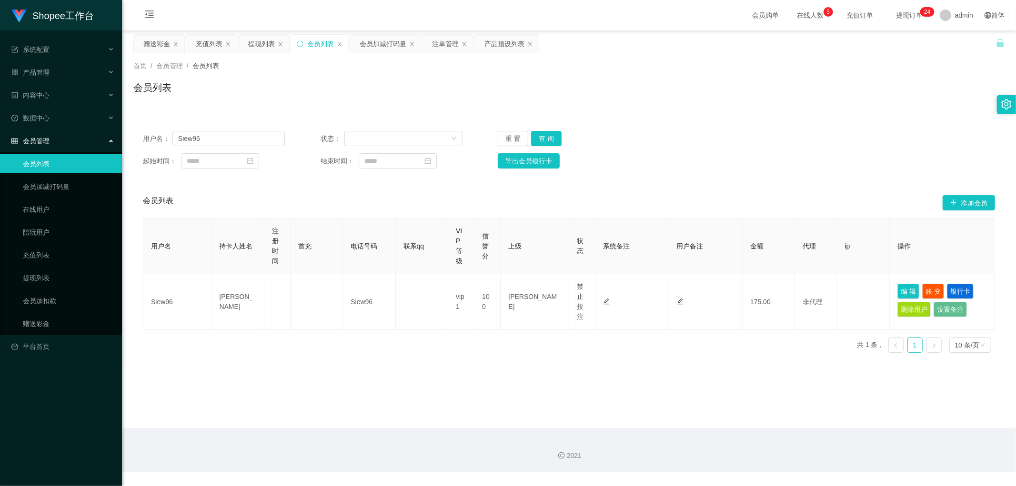
click at [816, 73] on div "首页 / 会员管理 / 会员列表 / 会员列表" at bounding box center [568, 81] width 871 height 41
click at [225, 140] on input "Siew96" at bounding box center [228, 138] width 112 height 15
paste input "Jiahung12345"
type input "Jiahung12345"
drag, startPoint x: 546, startPoint y: 139, endPoint x: 808, endPoint y: 173, distance: 263.7
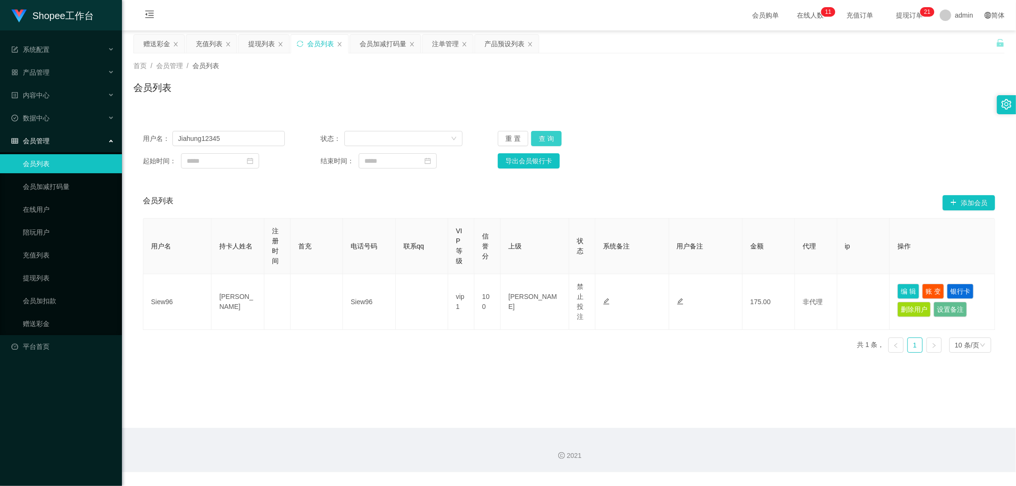
click at [547, 139] on button "查 询" at bounding box center [546, 138] width 30 height 15
click at [903, 292] on button "编 辑" at bounding box center [908, 291] width 22 height 15
type input "Jiahung12345"
type input "Cheong Jia Hung"
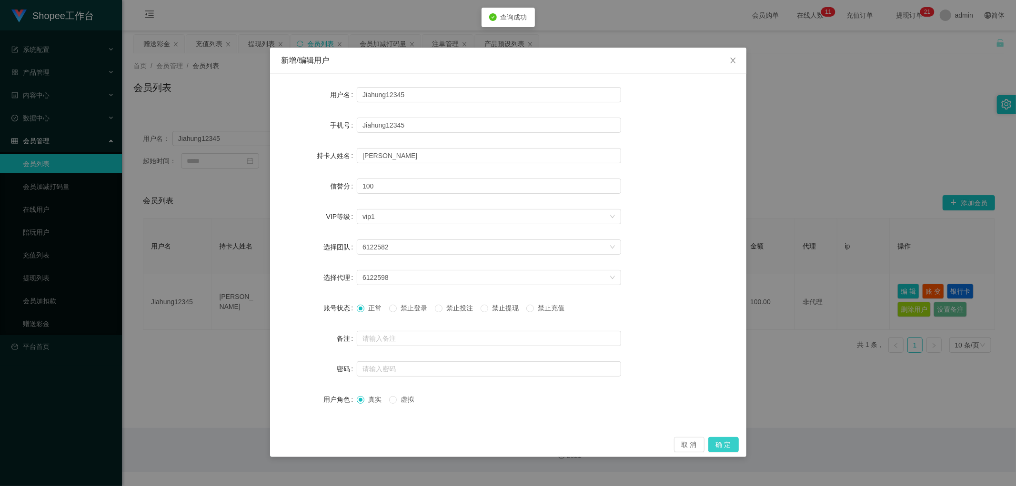
click at [725, 449] on button "确 定" at bounding box center [723, 444] width 30 height 15
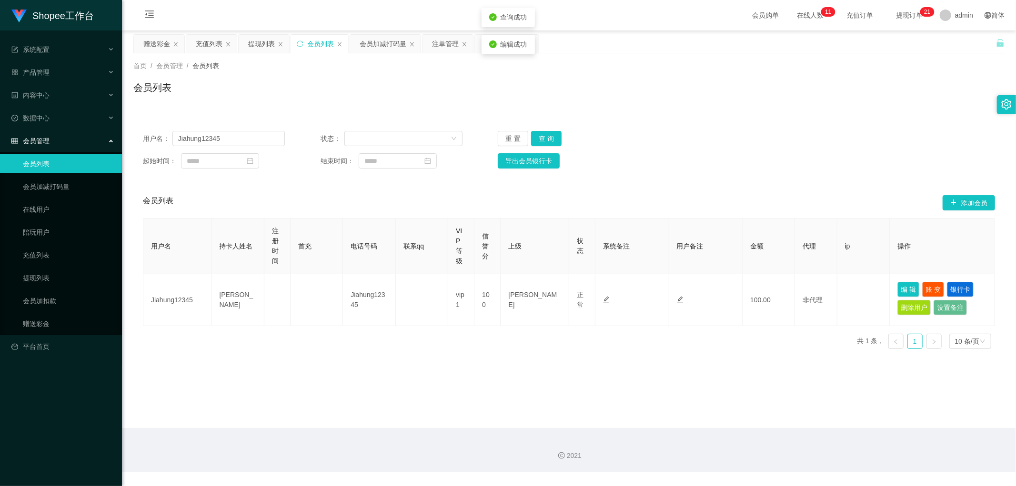
click at [858, 101] on div "会员列表" at bounding box center [568, 91] width 871 height 22
click at [443, 40] on div "注单管理" at bounding box center [445, 44] width 27 height 18
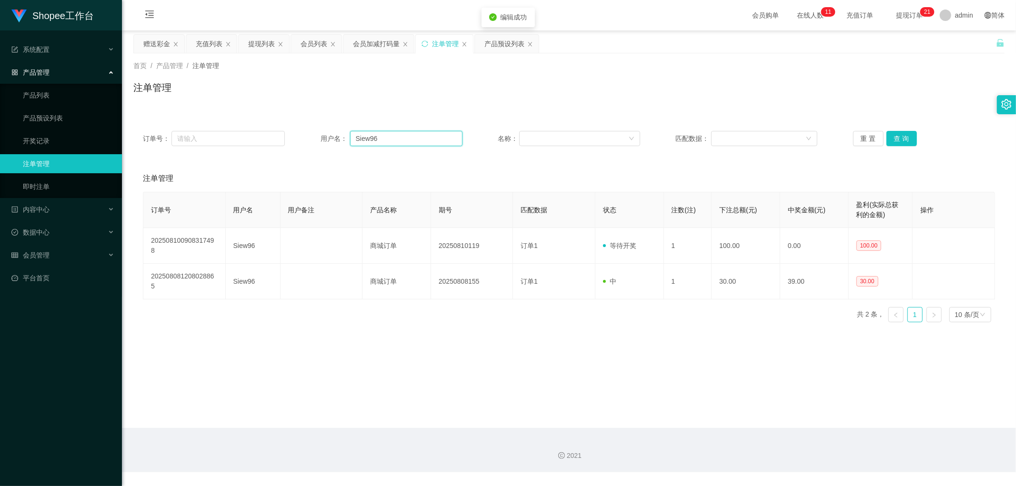
click at [401, 139] on input "Siew96" at bounding box center [406, 138] width 112 height 15
paste input "Jiahung12345"
type input "Jiahung12345"
click at [903, 135] on button "查 询" at bounding box center [901, 138] width 30 height 15
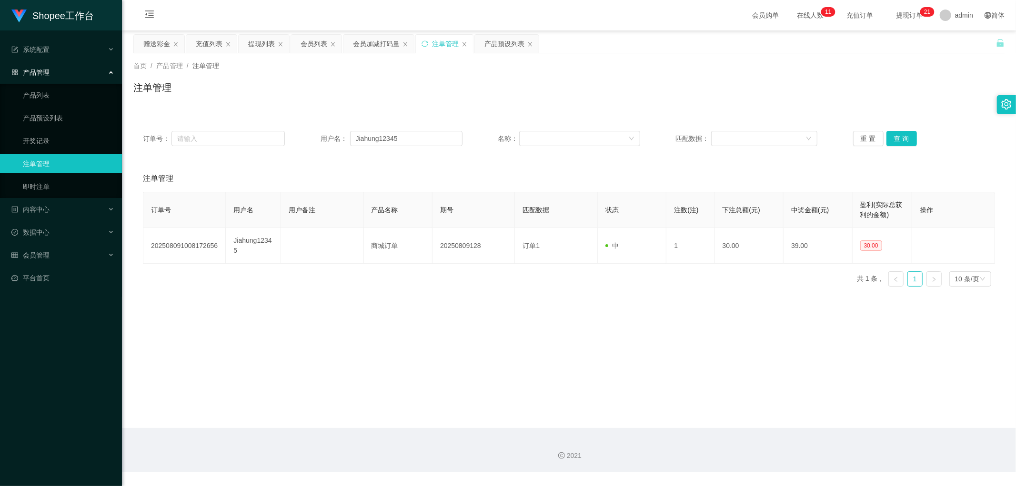
drag, startPoint x: 421, startPoint y: 90, endPoint x: 369, endPoint y: 68, distance: 57.2
click at [415, 88] on div "注单管理" at bounding box center [568, 91] width 871 height 22
click at [369, 39] on div "会员加减打码量" at bounding box center [376, 44] width 47 height 18
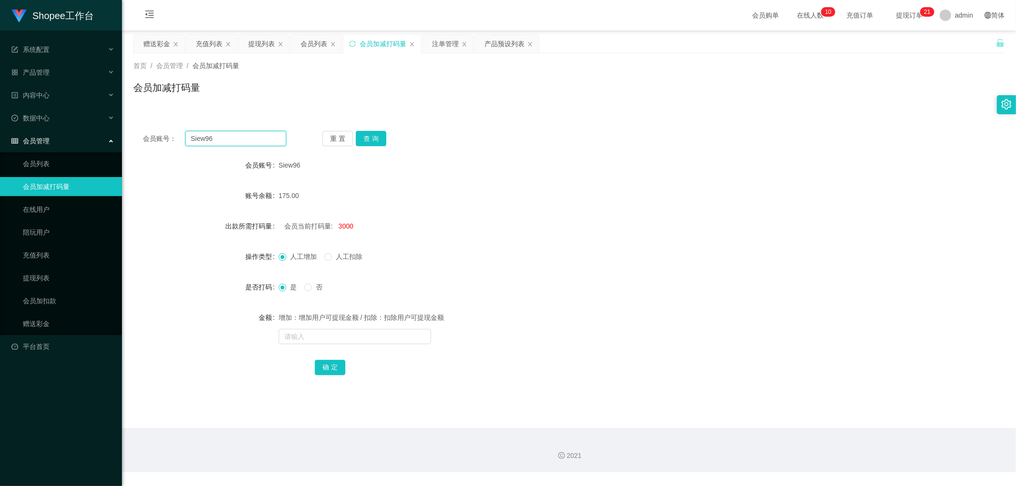
click at [255, 137] on input "Siew96" at bounding box center [235, 138] width 101 height 15
paste input "Jiahung12345"
type input "Jiahung12345"
drag, startPoint x: 370, startPoint y: 139, endPoint x: 390, endPoint y: 140, distance: 19.6
click at [374, 139] on button "查 询" at bounding box center [371, 138] width 30 height 15
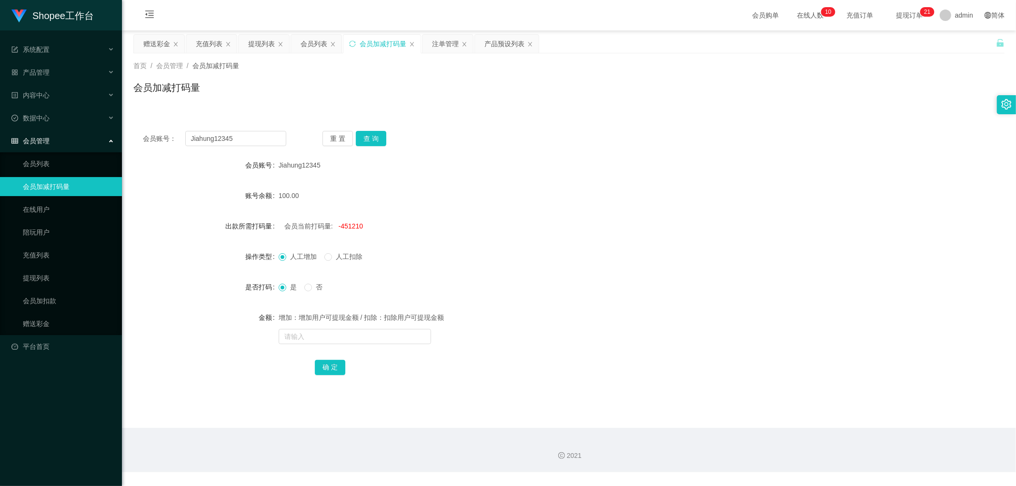
click at [641, 132] on div "会员账号： Jiahung12345 重 置 查 询" at bounding box center [568, 138] width 871 height 15
click at [642, 131] on div "会员账号： Jiahung12345 重 置 查 询" at bounding box center [568, 138] width 871 height 15
click at [311, 43] on div "会员列表" at bounding box center [313, 44] width 27 height 18
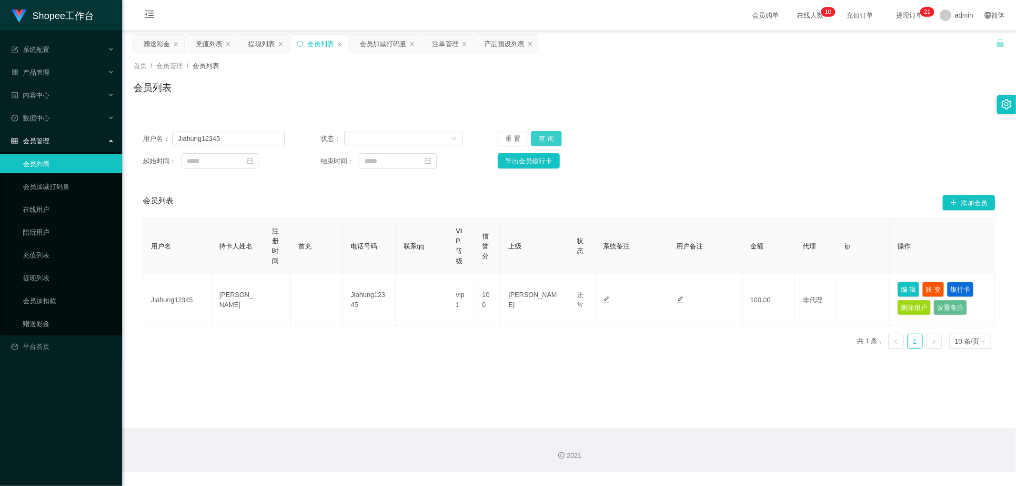
drag, startPoint x: 540, startPoint y: 134, endPoint x: 746, endPoint y: 107, distance: 208.0
click at [540, 135] on button "查 询" at bounding box center [546, 138] width 30 height 15
drag, startPoint x: 812, startPoint y: 98, endPoint x: 833, endPoint y: 81, distance: 27.4
click at [812, 98] on div "会员列表" at bounding box center [568, 91] width 871 height 22
click at [547, 137] on button "查 询" at bounding box center [546, 138] width 30 height 15
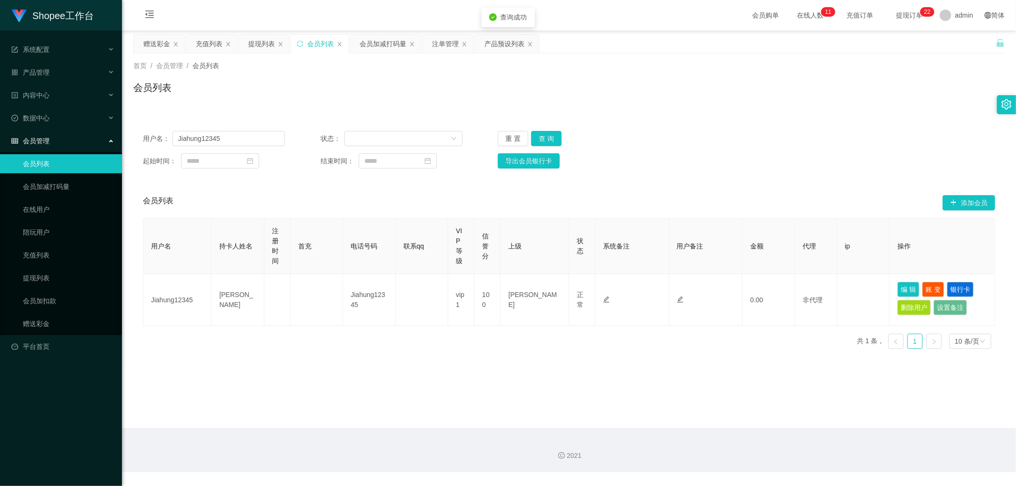
click at [799, 141] on div "用户名： Jiahung12345 状态： 重 置 查 询" at bounding box center [569, 138] width 852 height 15
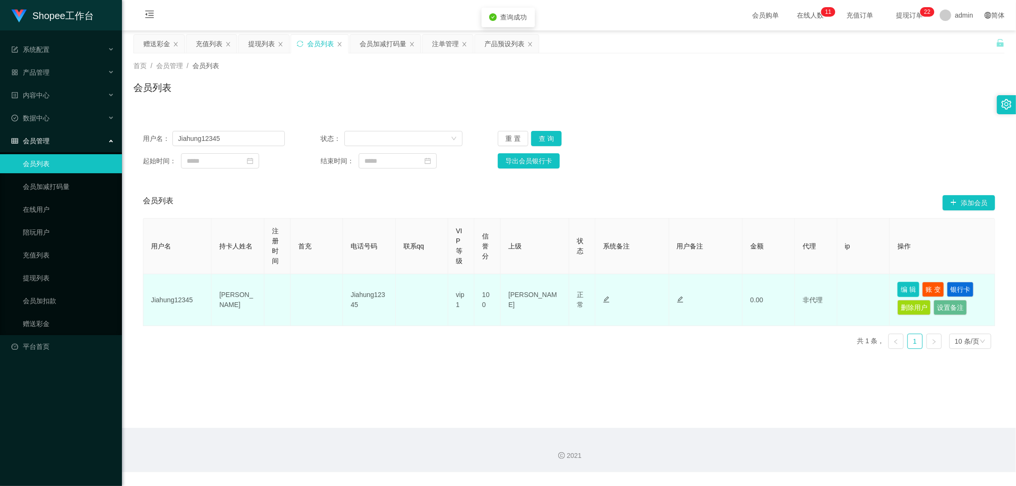
click at [902, 291] on button "编 辑" at bounding box center [908, 289] width 22 height 15
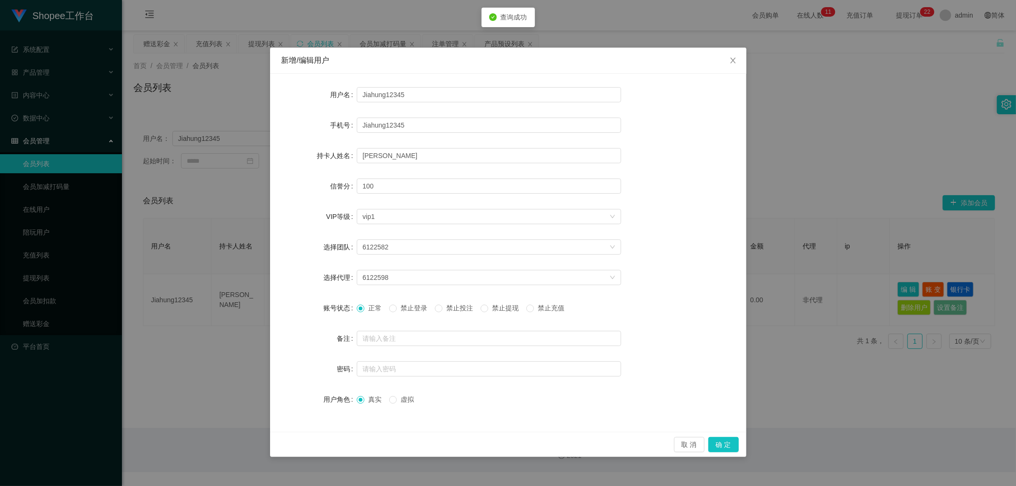
click at [462, 310] on span "禁止投注" at bounding box center [459, 308] width 34 height 8
click at [718, 445] on button "确 定" at bounding box center [723, 444] width 30 height 15
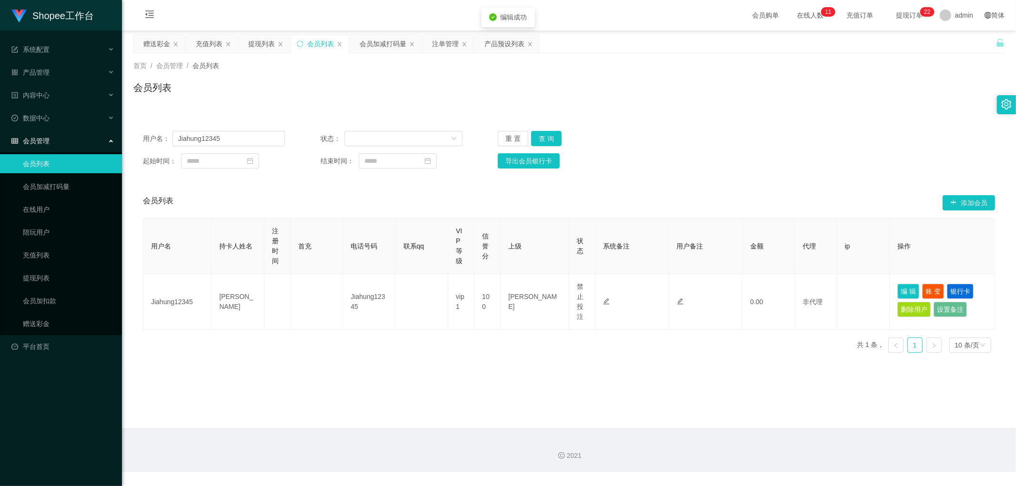
click at [421, 67] on div "首页 / 会员管理 / 会员列表 /" at bounding box center [568, 66] width 871 height 10
click at [444, 35] on div "注单管理" at bounding box center [445, 44] width 27 height 18
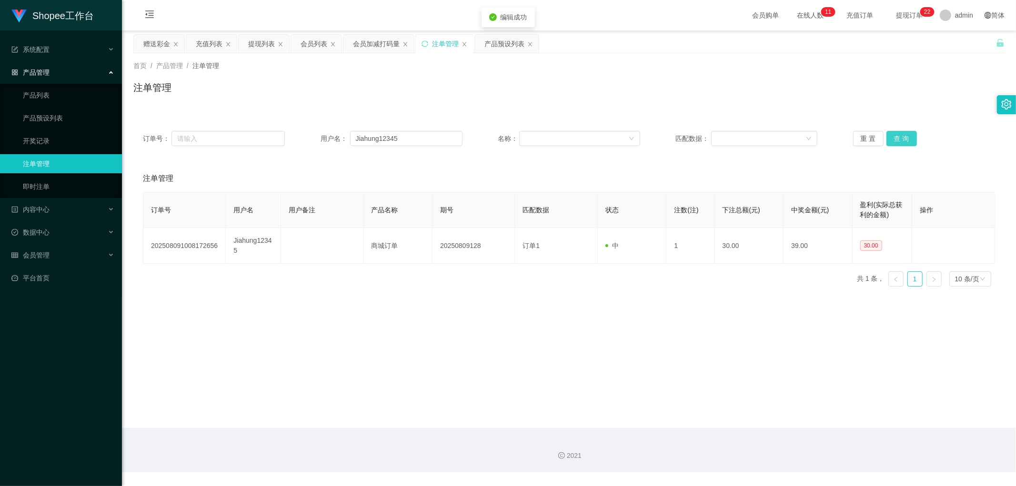
click at [892, 136] on button "查 询" at bounding box center [901, 138] width 30 height 15
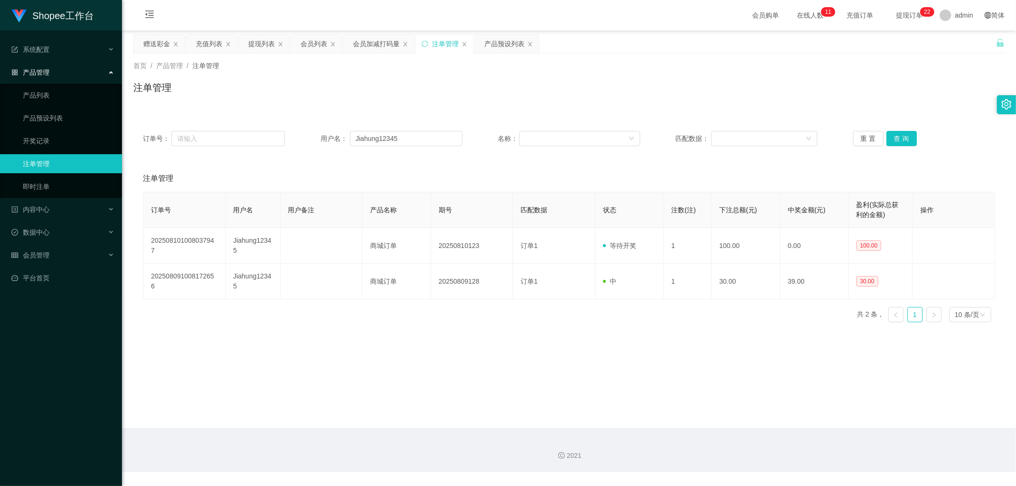
click at [495, 101] on div "注单管理" at bounding box center [568, 91] width 871 height 22
click at [427, 94] on div "注单管理" at bounding box center [568, 91] width 871 height 22
click at [378, 44] on div "会员加减打码量" at bounding box center [376, 44] width 47 height 18
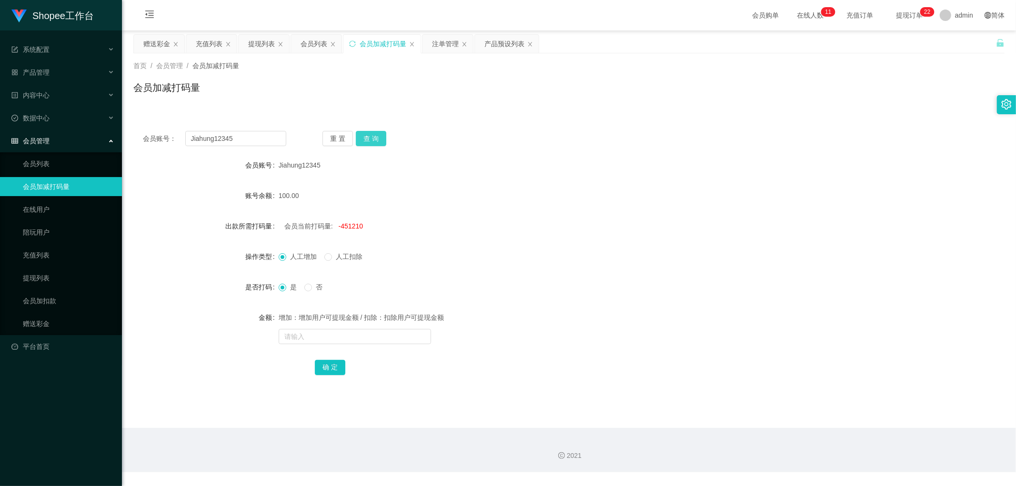
click at [368, 139] on button "查 询" at bounding box center [371, 138] width 30 height 15
click at [548, 136] on div "会员账号： Jiahung12345 重 置 查 询" at bounding box center [568, 138] width 871 height 15
drag, startPoint x: 531, startPoint y: 127, endPoint x: 437, endPoint y: 93, distance: 100.0
click at [519, 125] on div "会员账号： Jiahung12345 重 置 查 询 会员账号 Jiahung12345 账号余额 0.00 出款所需打码量 会员当前打码量: -451110…" at bounding box center [568, 259] width 871 height 276
drag, startPoint x: 310, startPoint y: 41, endPoint x: 348, endPoint y: 64, distance: 44.0
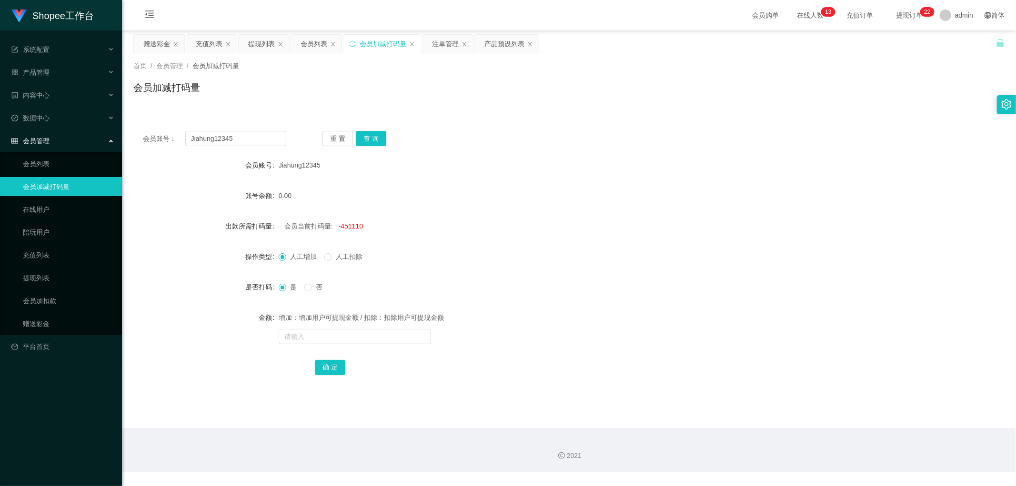
click at [310, 41] on div "会员列表" at bounding box center [313, 44] width 27 height 18
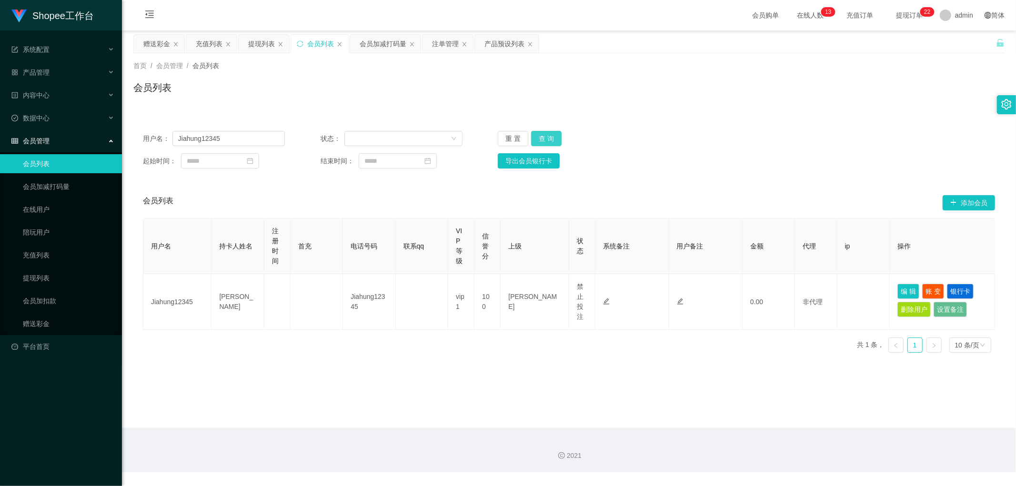
drag, startPoint x: 545, startPoint y: 135, endPoint x: 781, endPoint y: 121, distance: 236.1
click at [559, 137] on button "查 询" at bounding box center [546, 138] width 30 height 15
drag, startPoint x: 781, startPoint y: 121, endPoint x: 789, endPoint y: 128, distance: 10.1
click at [782, 121] on div "用户名： Jiahung12345 状态： 重 置 查 询 起始时间： 结束时间： 导出会员银行卡" at bounding box center [568, 149] width 871 height 57
click at [551, 138] on button "查 询" at bounding box center [546, 138] width 30 height 15
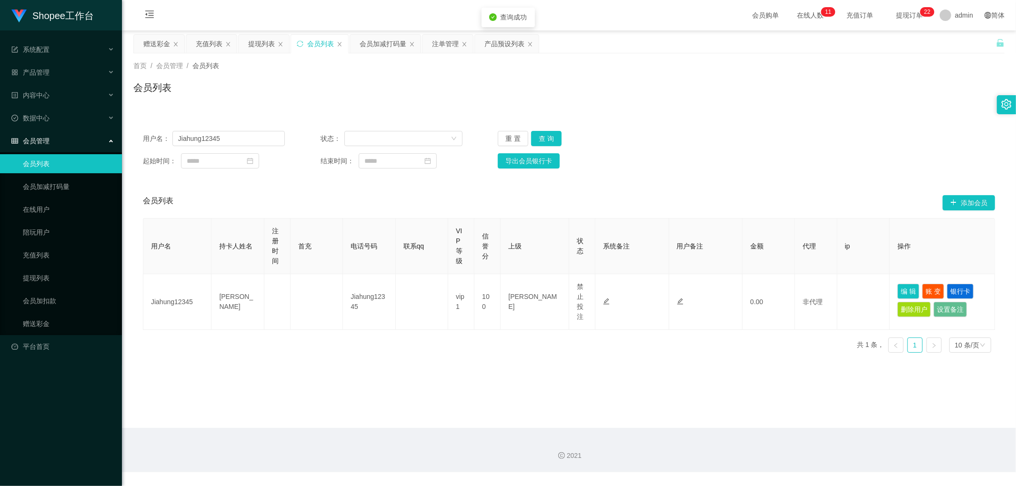
click at [809, 127] on div "用户名： Jiahung12345 状态： 重 置 查 询 起始时间： 结束时间： 导出会员银行卡" at bounding box center [568, 149] width 871 height 57
click at [625, 153] on div "导出会员银行卡" at bounding box center [569, 160] width 142 height 15
drag, startPoint x: 638, startPoint y: 146, endPoint x: 602, endPoint y: 136, distance: 37.4
click at [622, 143] on div "用户名： Jiahung12345 状态： 重 置 查 询" at bounding box center [569, 138] width 852 height 15
drag, startPoint x: 540, startPoint y: 135, endPoint x: 560, endPoint y: 134, distance: 19.5
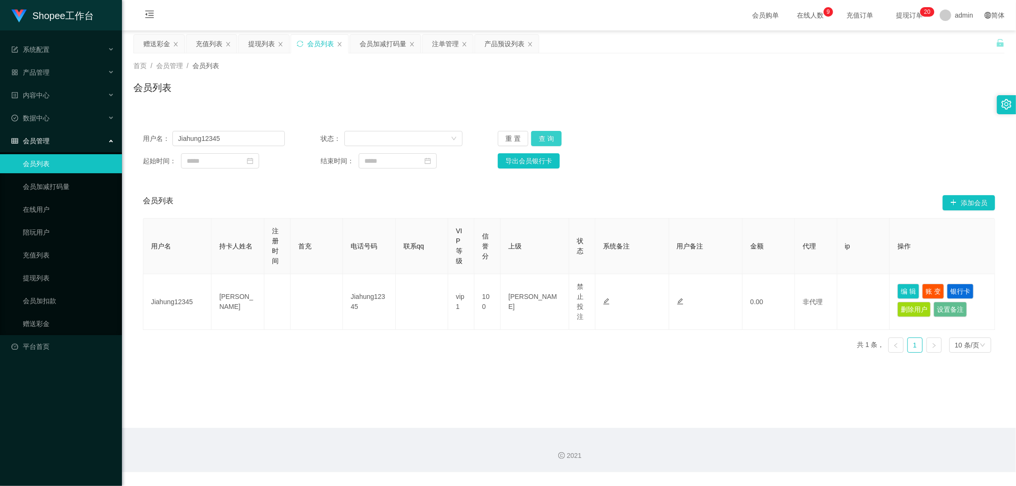
click at [541, 135] on button "查 询" at bounding box center [546, 138] width 30 height 15
click at [687, 132] on div "用户名： Jiahung12345 状态： 重 置 查 询" at bounding box center [569, 138] width 852 height 15
click at [382, 43] on div "会员加减打码量" at bounding box center [383, 44] width 47 height 18
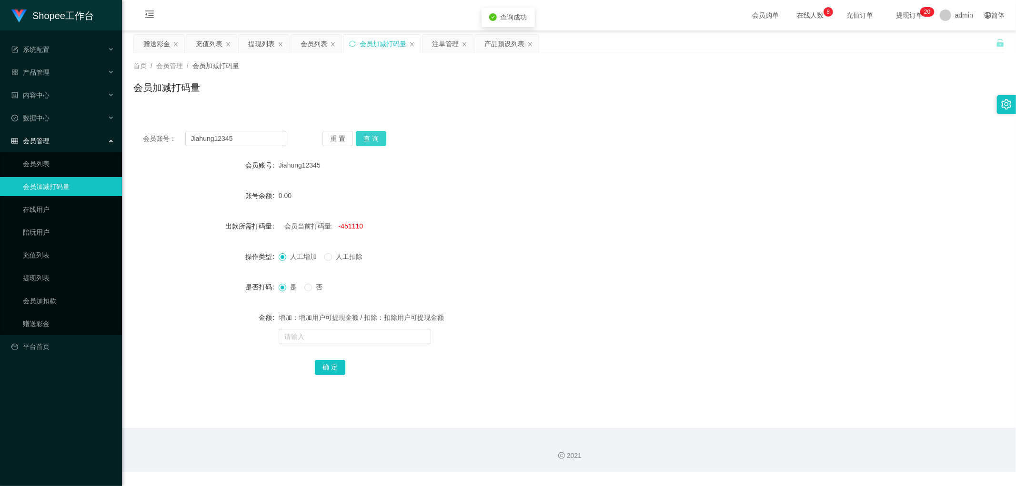
click at [373, 139] on button "查 询" at bounding box center [371, 138] width 30 height 15
drag, startPoint x: 487, startPoint y: 137, endPoint x: 496, endPoint y: 136, distance: 9.1
click at [488, 137] on div "会员账号： Jiahung12345 重 置 查 询" at bounding box center [568, 138] width 871 height 15
click at [351, 224] on span "-451110" at bounding box center [351, 226] width 24 height 8
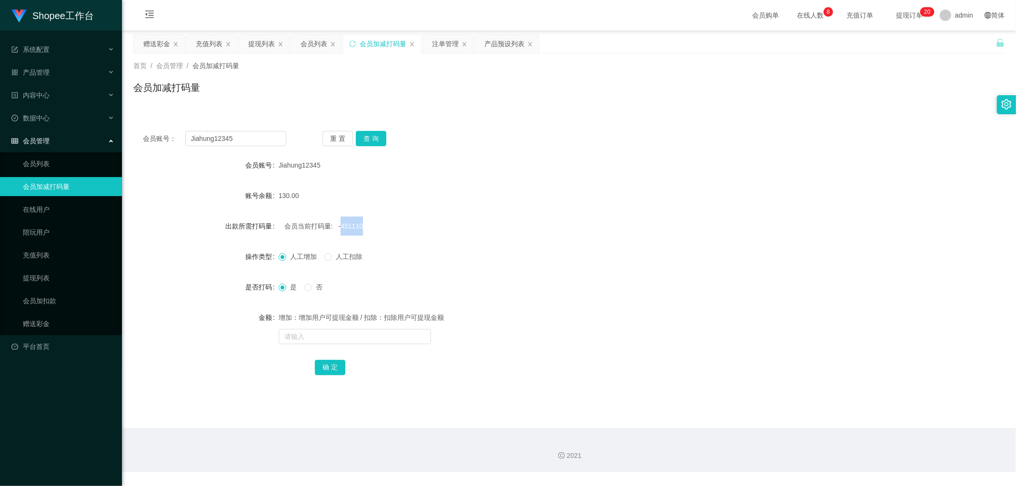
copy span "451110"
drag, startPoint x: 492, startPoint y: 243, endPoint x: 423, endPoint y: 265, distance: 72.4
click at [478, 250] on form "会员账号 Jiahung12345 账号余额 130.00 出款所需打码量 会员当前打码量: -451110 操作类型 人工增加 人工扣除 是否打码 是 否 …" at bounding box center [568, 266] width 871 height 221
click at [315, 335] on input "text" at bounding box center [355, 336] width 152 height 15
paste input "451110"
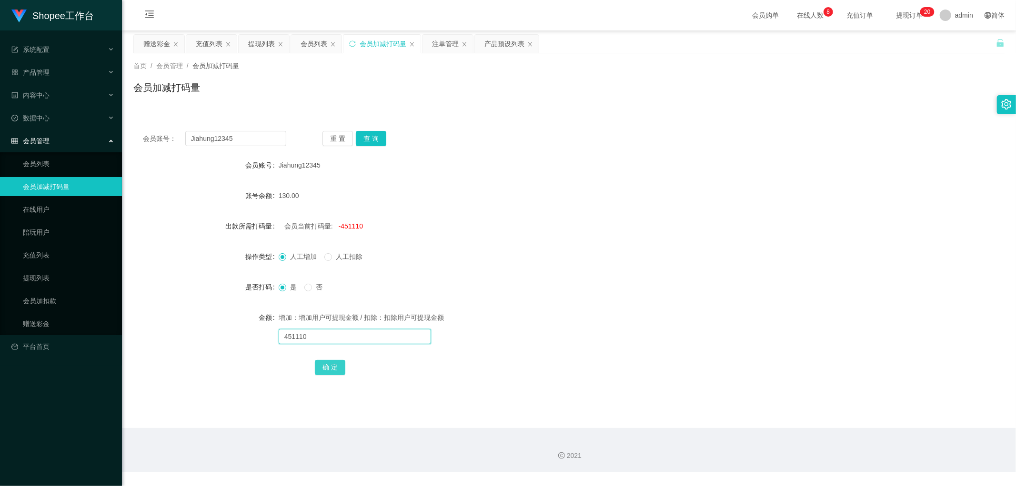
type input "451110"
click at [327, 367] on button "确 定" at bounding box center [330, 367] width 30 height 15
click at [548, 276] on form "会员账号 Jiahung12345 账号余额 130.00 出款所需打码量 会员当前打码量: 0 操作类型 人工增加 人工扣除 是否打码 是 否 金额 增加：…" at bounding box center [568, 266] width 871 height 221
click at [325, 329] on input "text" at bounding box center [355, 336] width 152 height 15
type input "2000"
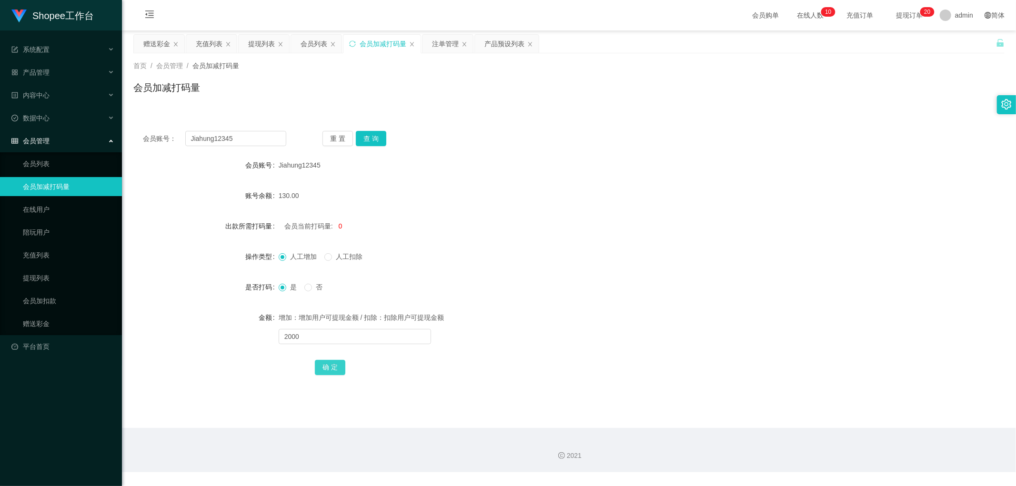
click at [330, 367] on button "确 定" at bounding box center [330, 367] width 30 height 15
click at [567, 267] on form "会员账号 Jiahung12345 账号余额 130.00 出款所需打码量 会员当前打码量: 0 操作类型 人工增加 人工扣除 是否打码 是 否 金额 增加：…" at bounding box center [568, 266] width 871 height 221
click at [320, 46] on div "会员列表" at bounding box center [313, 44] width 27 height 18
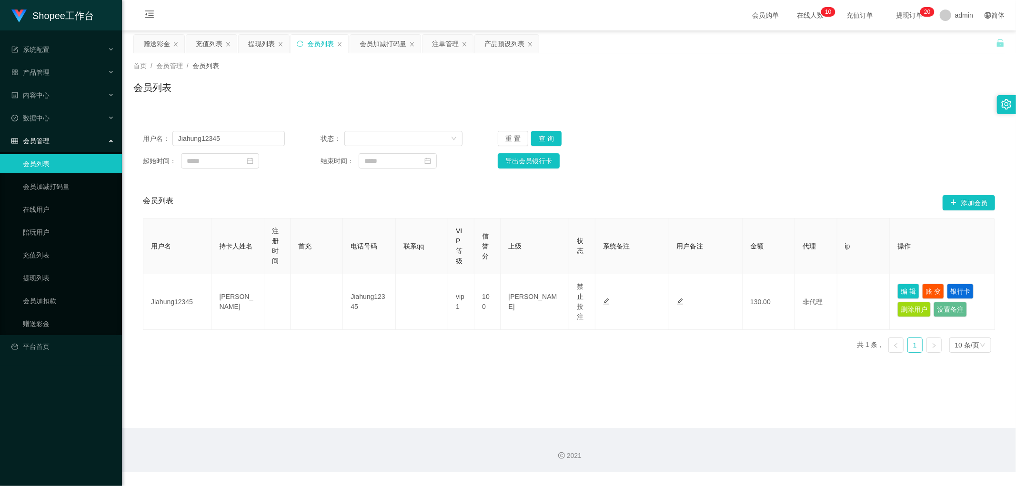
drag, startPoint x: 734, startPoint y: 111, endPoint x: 742, endPoint y: 109, distance: 8.1
click at [735, 112] on div "用户名： Jiahung12345 状态： 重 置 查 询 起始时间： 结束时间： 导出会员银行卡 会员列表 添加会员 用户名 持卡人姓名 注册时间 首充 电…" at bounding box center [568, 235] width 871 height 250
click at [542, 136] on button "查 询" at bounding box center [546, 138] width 30 height 15
click at [551, 140] on button "查 询" at bounding box center [546, 138] width 30 height 15
click at [382, 48] on div "会员加减打码量" at bounding box center [383, 44] width 47 height 18
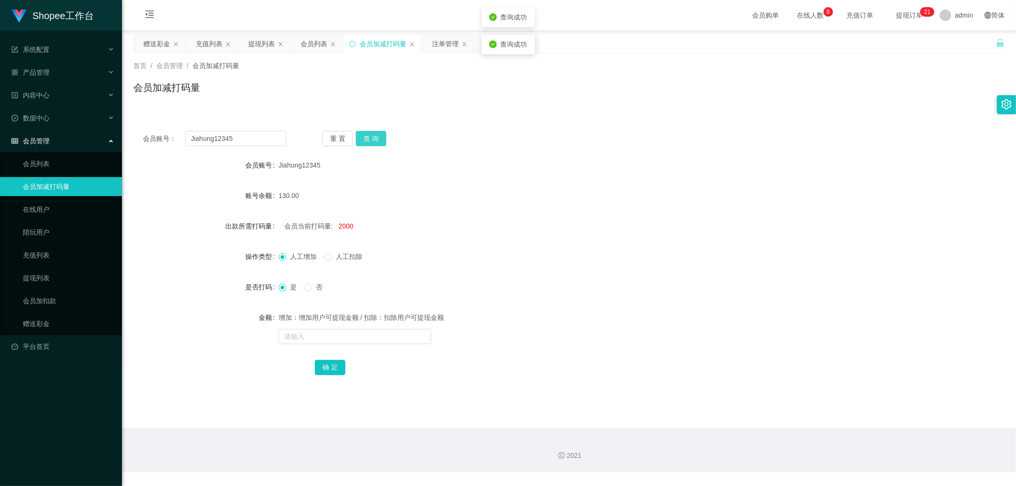
click at [370, 139] on button "查 询" at bounding box center [371, 138] width 30 height 15
click at [510, 134] on div "会员账号： Jiahung12345 重 置 查 询" at bounding box center [568, 138] width 871 height 15
click at [316, 45] on div "会员列表" at bounding box center [313, 44] width 27 height 18
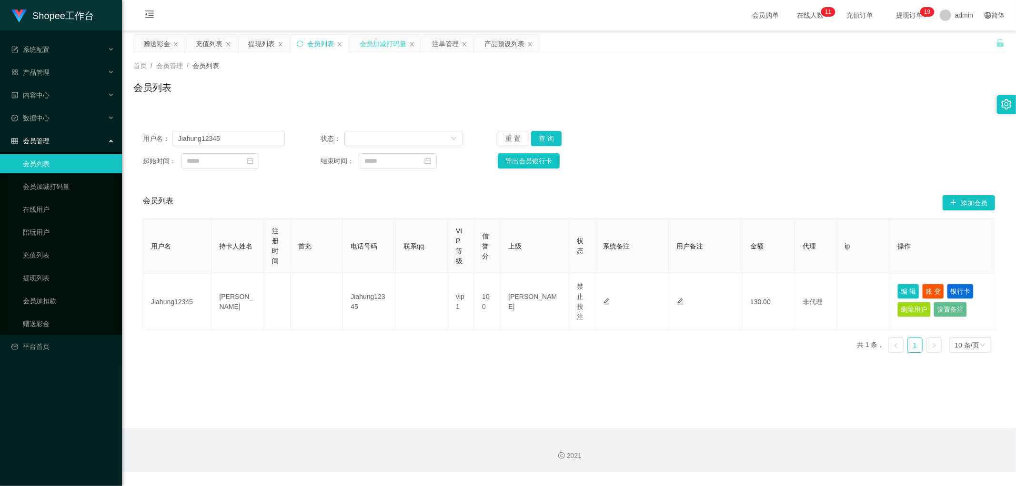
click at [372, 40] on div "会员加减打码量" at bounding box center [383, 44] width 47 height 18
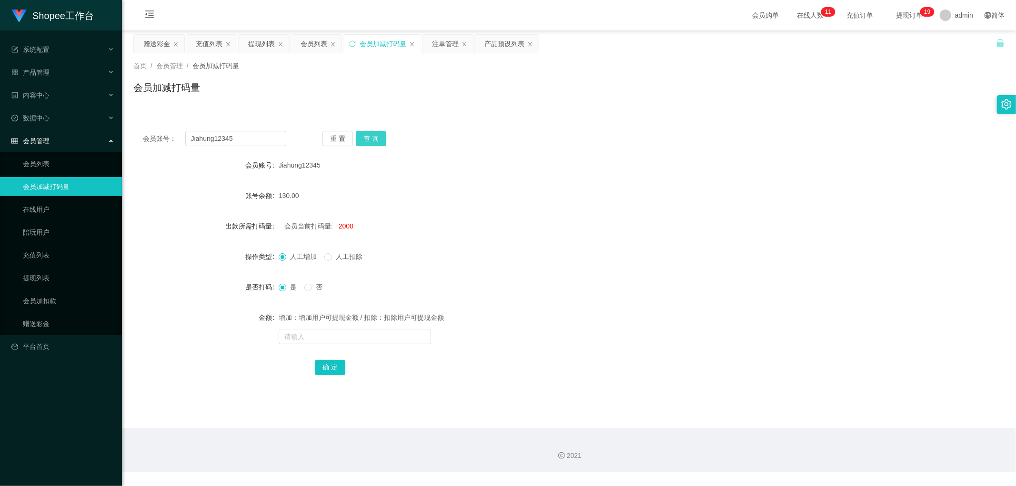
click at [372, 135] on button "查 询" at bounding box center [371, 138] width 30 height 15
click at [500, 128] on div "会员账号： Jiahung12345 重 置 查 询 会员账号 Jiahung12345 账号余额 130.00 出款所需打码量 会员当前打码量: 2000 …" at bounding box center [568, 259] width 871 height 276
click at [316, 48] on div "会员列表" at bounding box center [313, 44] width 27 height 18
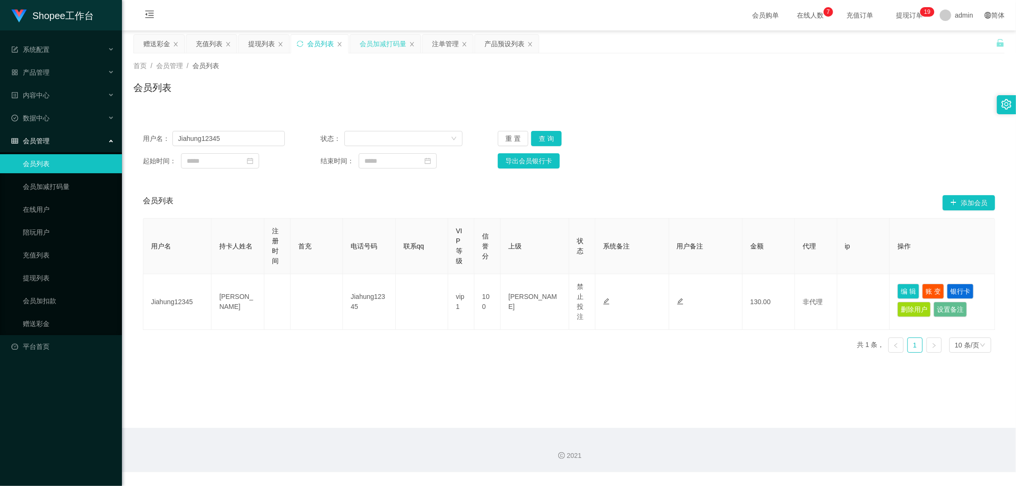
click at [380, 42] on div "会员加减打码量" at bounding box center [383, 44] width 47 height 18
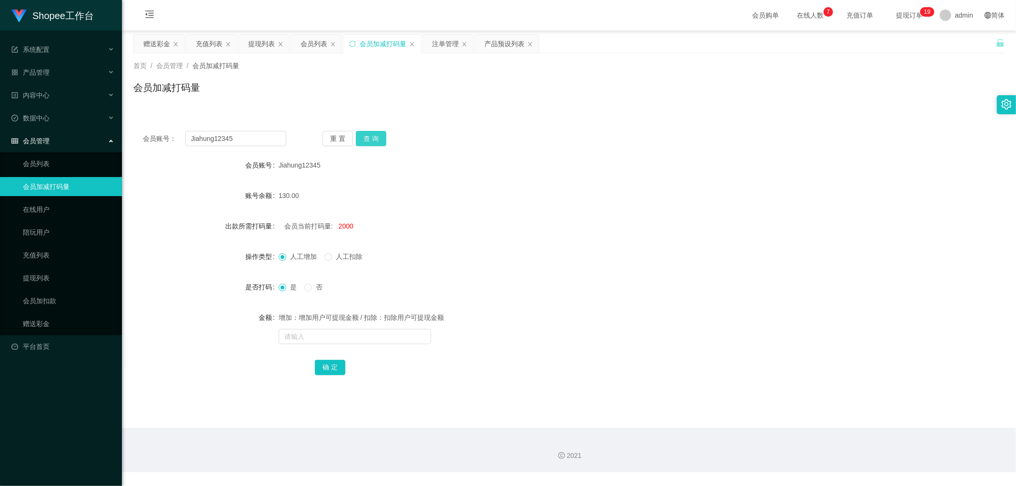
click at [373, 141] on button "查 询" at bounding box center [371, 138] width 30 height 15
click at [486, 140] on div "会员账号： Jiahung12345 重 置 查 询" at bounding box center [568, 138] width 871 height 15
click at [497, 136] on div "会员账号： Jiahung12345 重 置 查 询" at bounding box center [568, 138] width 871 height 15
drag, startPoint x: 313, startPoint y: 46, endPoint x: 343, endPoint y: 71, distance: 39.2
click at [313, 46] on div "会员列表" at bounding box center [313, 44] width 27 height 18
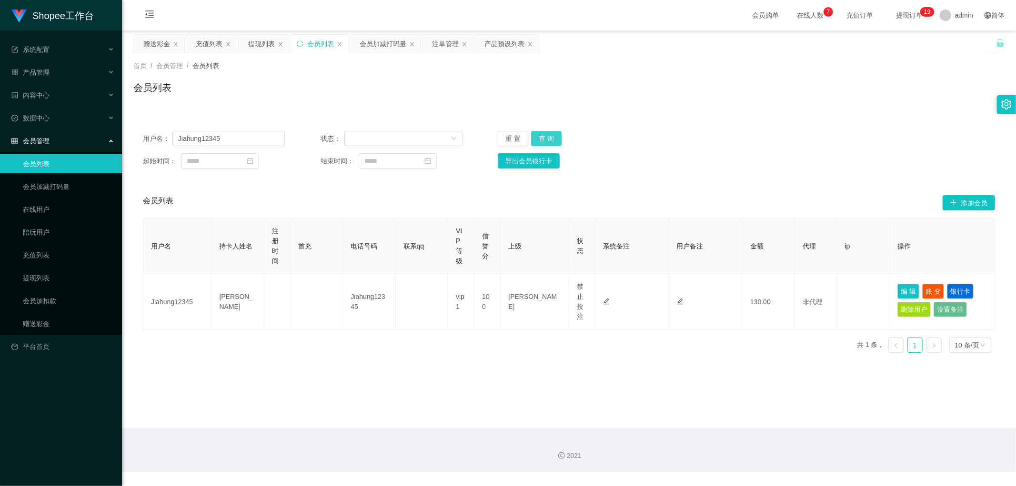
click at [543, 141] on button "查 询" at bounding box center [546, 138] width 30 height 15
drag, startPoint x: 759, startPoint y: 105, endPoint x: 773, endPoint y: 107, distance: 14.4
click at [762, 106] on div "首页 / 会员管理 / 会员列表 / 会员列表" at bounding box center [569, 81] width 894 height 57
click at [241, 146] on div "用户名： Jiahung12345 状态： 重 置 查 询 起始时间： 结束时间： 导出会员银行卡" at bounding box center [568, 149] width 871 height 57
click at [249, 140] on input "Jiahung12345" at bounding box center [228, 138] width 112 height 15
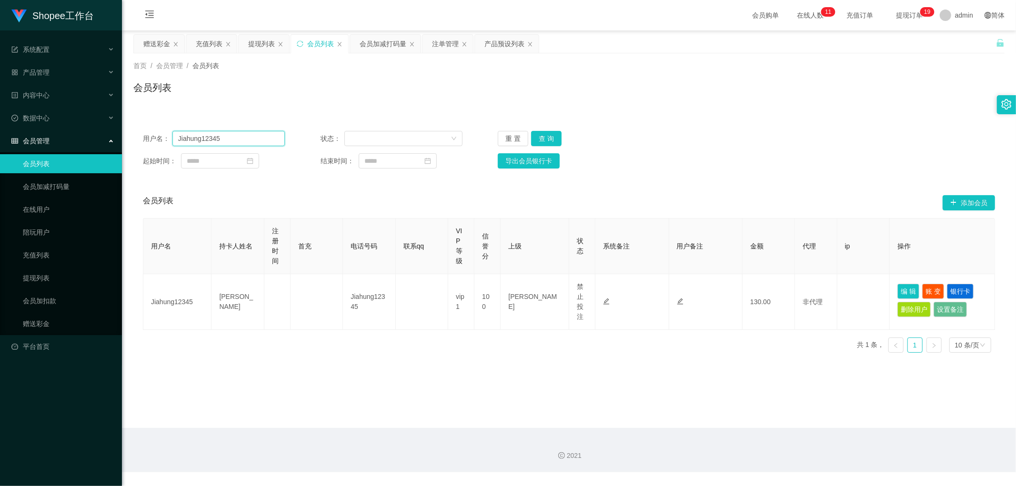
paste input "Memey189"
type input "Memey189"
click at [540, 140] on button "查 询" at bounding box center [546, 138] width 30 height 15
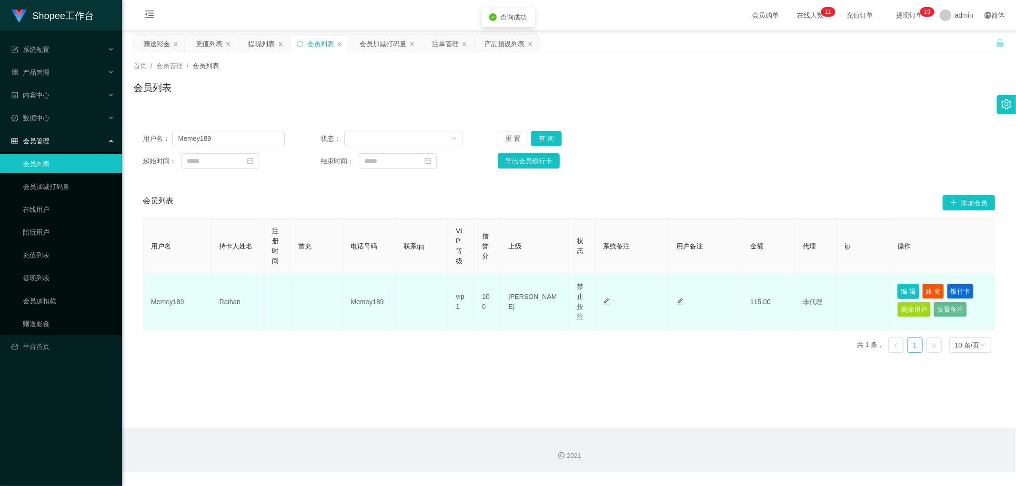
click at [897, 289] on button "编 辑" at bounding box center [908, 291] width 22 height 15
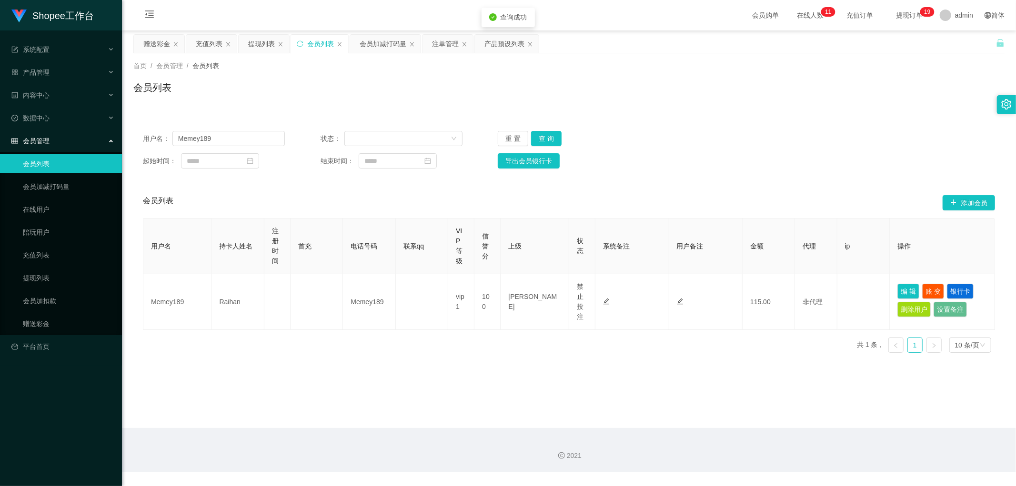
type input "Memey189"
type input "Raihan"
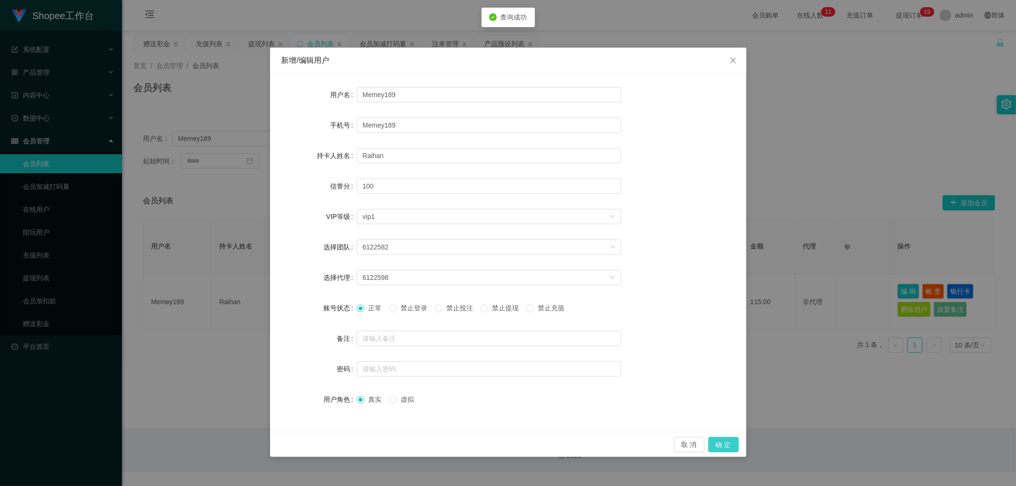
click at [720, 446] on button "确 定" at bounding box center [723, 444] width 30 height 15
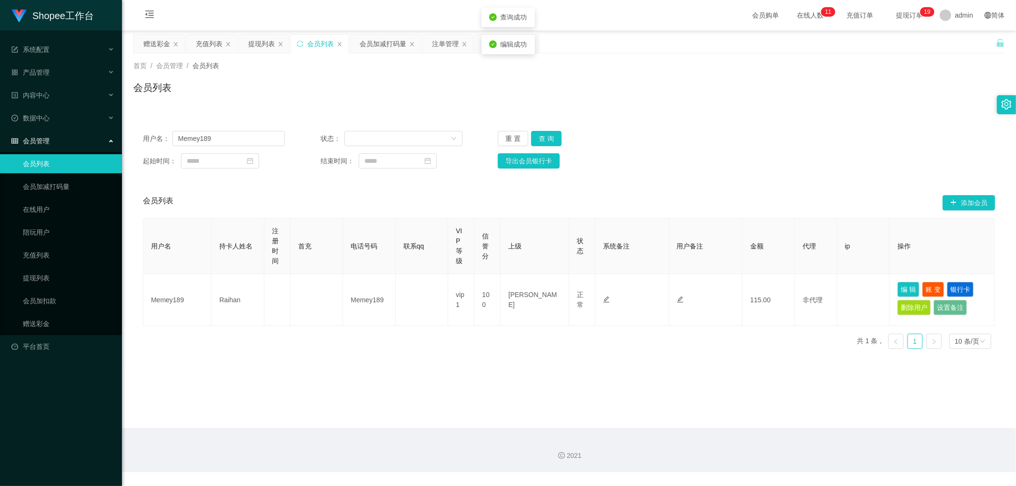
click at [403, 78] on div "首页 / 会员管理 / 会员列表 / 会员列表" at bounding box center [568, 81] width 871 height 41
click at [384, 46] on div "会员加减打码量" at bounding box center [383, 44] width 47 height 18
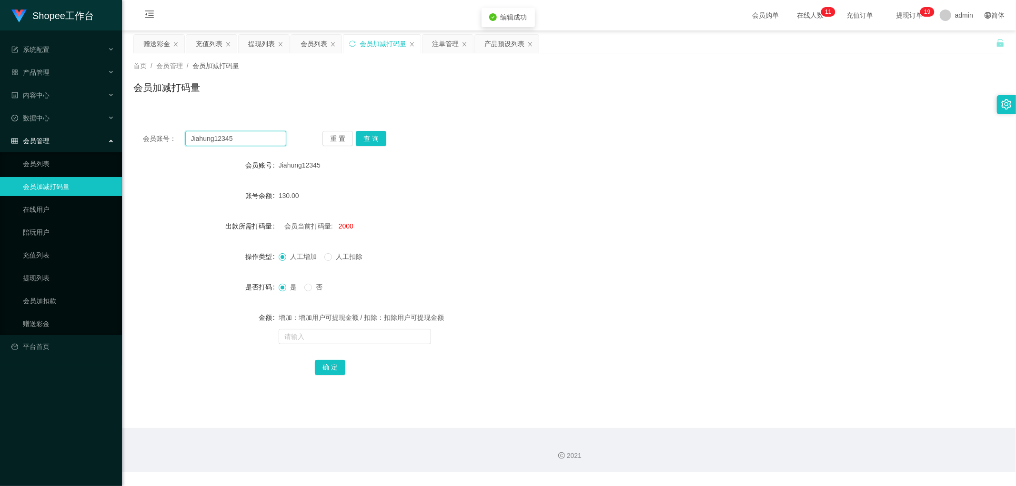
click at [258, 137] on input "Jiahung12345" at bounding box center [235, 138] width 101 height 15
paste input "Memey189"
type input "Memey189"
click at [366, 139] on button "查 询" at bounding box center [371, 138] width 30 height 15
click at [463, 125] on div "会员账号： Memey189 重 置 查 询 会员账号 Jiahung12345 账号余额 130.00 出款所需打码量 会员当前打码量: 2000 操作类型…" at bounding box center [568, 259] width 871 height 276
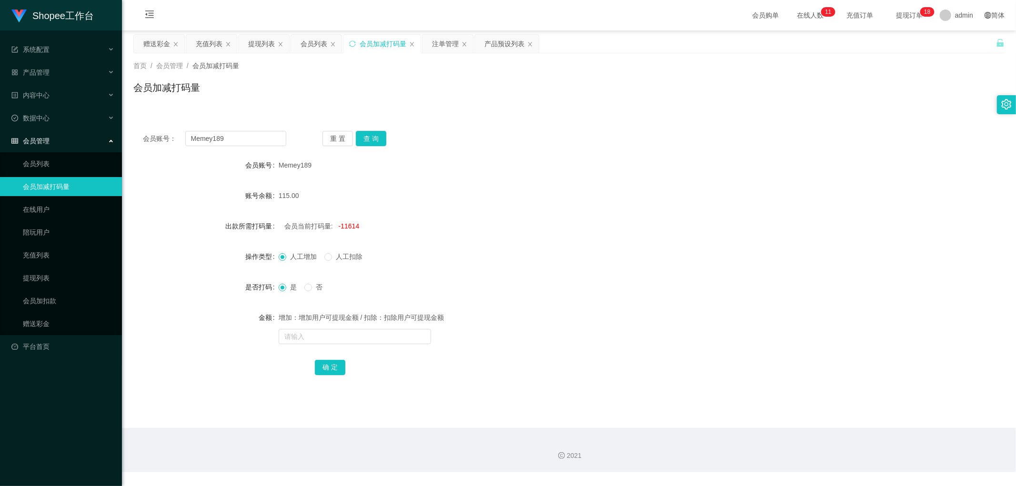
drag, startPoint x: 443, startPoint y: 46, endPoint x: 441, endPoint y: 67, distance: 21.0
click at [444, 46] on div "注单管理" at bounding box center [445, 44] width 27 height 18
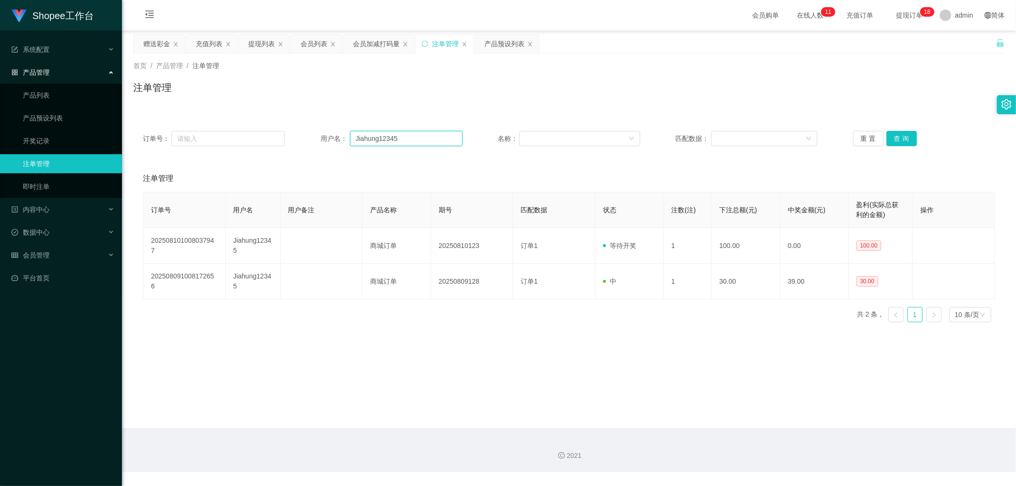
drag, startPoint x: 429, startPoint y: 140, endPoint x: 441, endPoint y: 143, distance: 11.8
click at [430, 140] on input "Jiahung12345" at bounding box center [406, 138] width 112 height 15
paste input "Memey189"
type input "Memey189"
drag, startPoint x: 893, startPoint y: 132, endPoint x: 894, endPoint y: 139, distance: 6.3
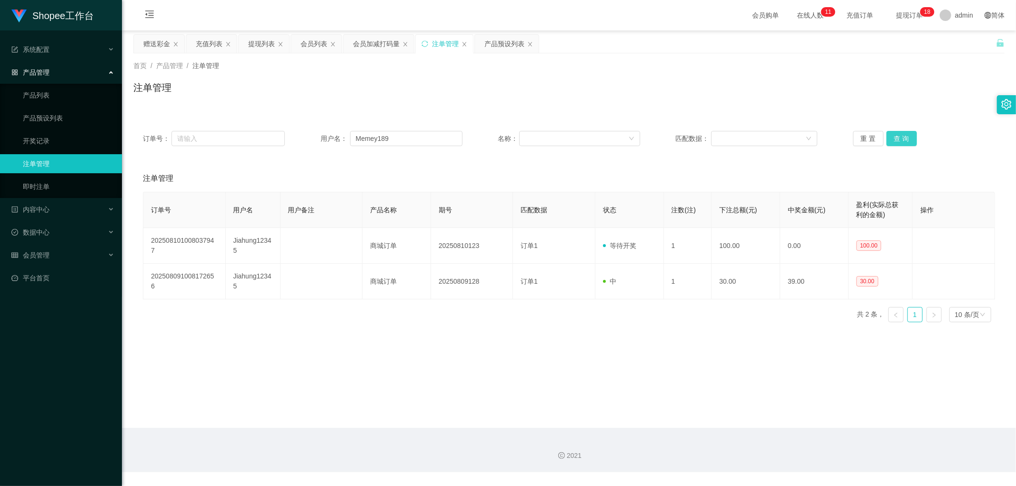
click at [893, 133] on button "查 询" at bounding box center [901, 138] width 30 height 15
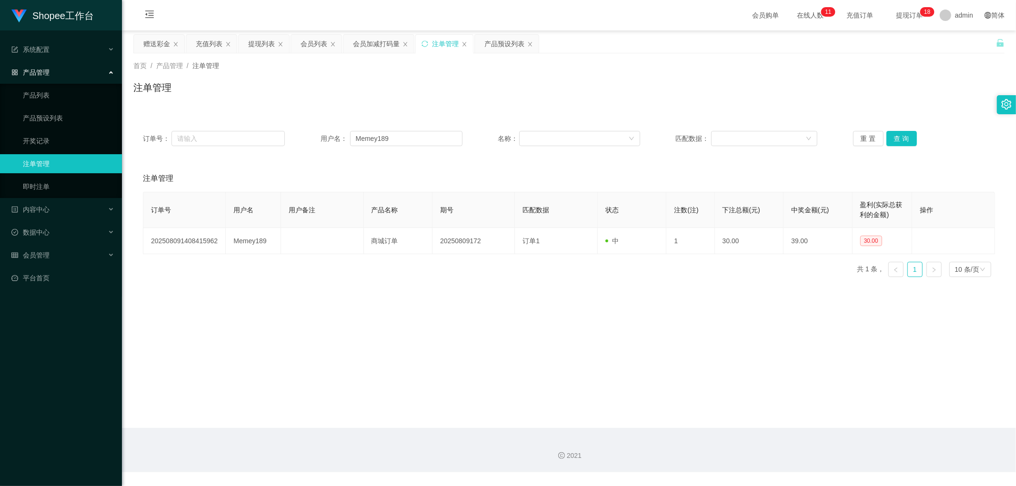
drag, startPoint x: 361, startPoint y: 77, endPoint x: 346, endPoint y: 67, distance: 18.0
click at [359, 75] on div "首页 / 产品管理 / 注单管理 / 注单管理" at bounding box center [568, 81] width 871 height 41
click at [315, 45] on div "会员列表" at bounding box center [313, 44] width 27 height 18
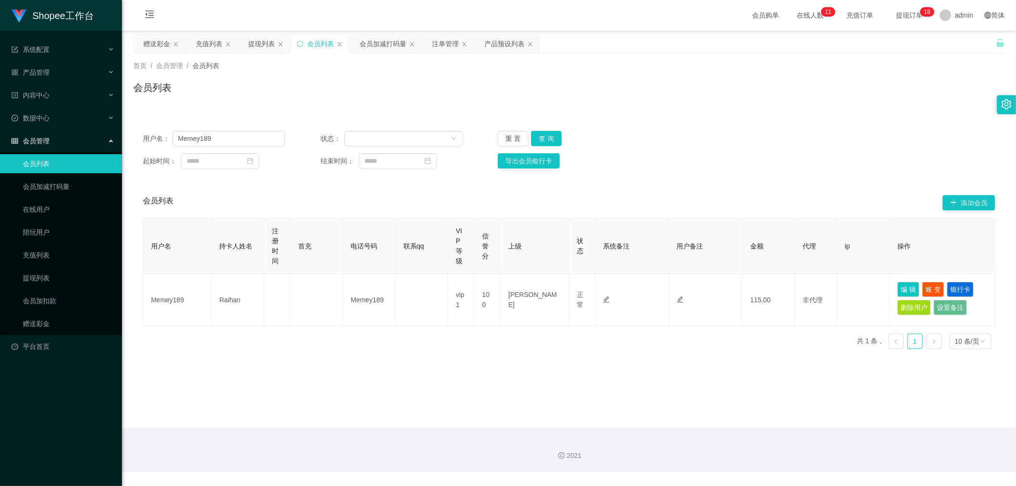
click at [501, 104] on div "首页 / 会员管理 / 会员列表 / 会员列表" at bounding box center [569, 81] width 894 height 57
click at [545, 139] on button "查 询" at bounding box center [546, 138] width 30 height 15
click at [772, 113] on div "用户名： Memey189 状态： 重 置 查 询 起始时间： 结束时间： 导出会员银行卡 会员列表 添加会员 用户名 持卡人姓名 注册时间 首充 电话号码 …" at bounding box center [568, 233] width 871 height 247
click at [546, 135] on button "查 询" at bounding box center [546, 138] width 30 height 15
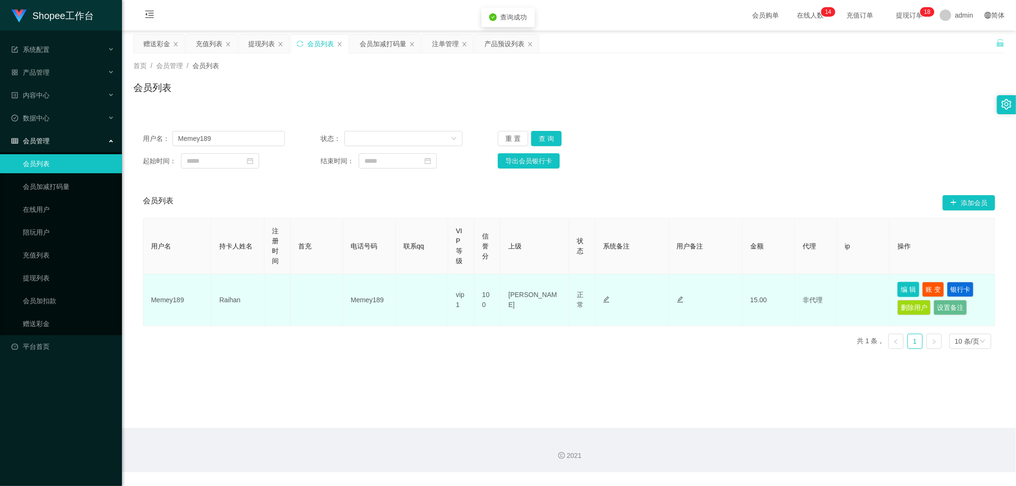
click at [903, 289] on button "编 辑" at bounding box center [908, 289] width 22 height 15
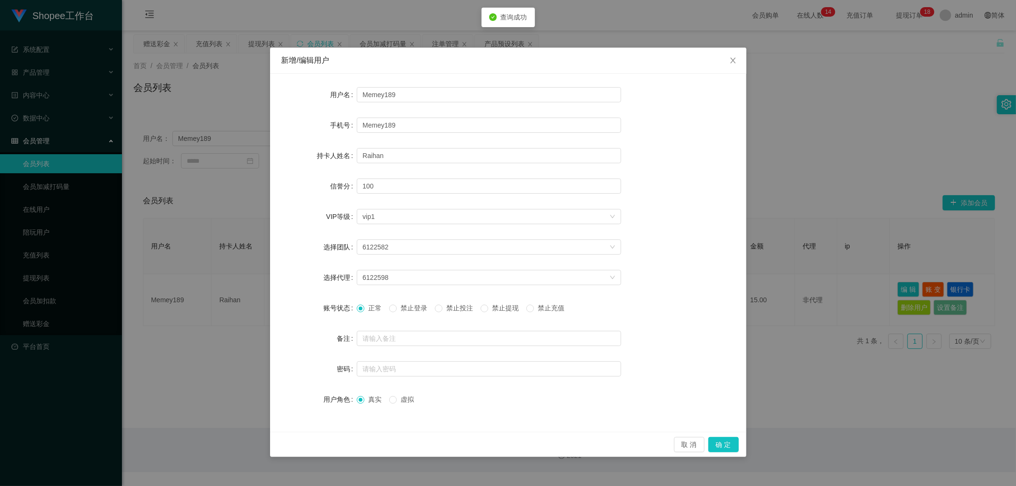
click at [450, 308] on span "禁止投注" at bounding box center [459, 308] width 34 height 8
click at [729, 444] on button "确 定" at bounding box center [723, 444] width 30 height 15
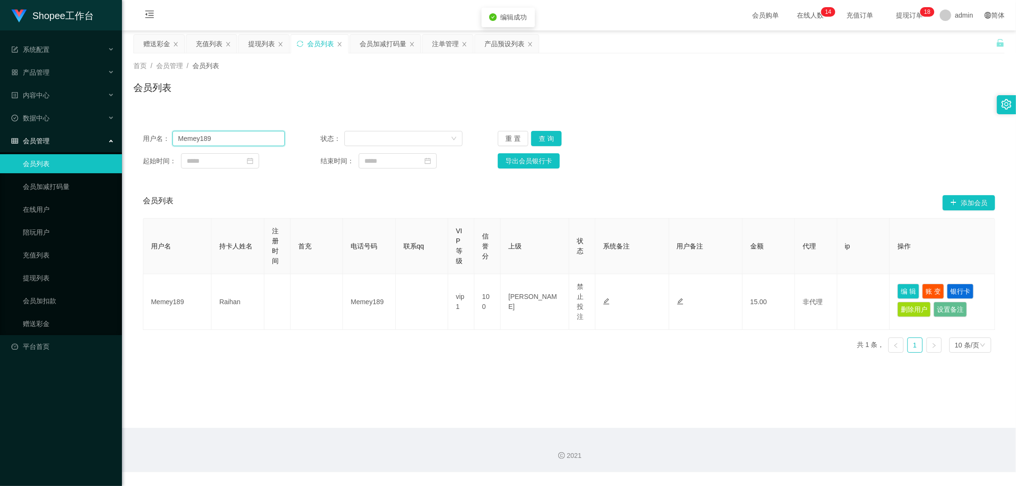
click at [226, 139] on input "Memey189" at bounding box center [228, 138] width 112 height 15
paste input "yb kiang"
type input "yb kiang"
click at [549, 138] on button "查 询" at bounding box center [546, 138] width 30 height 15
drag, startPoint x: 713, startPoint y: 127, endPoint x: 721, endPoint y: 126, distance: 8.2
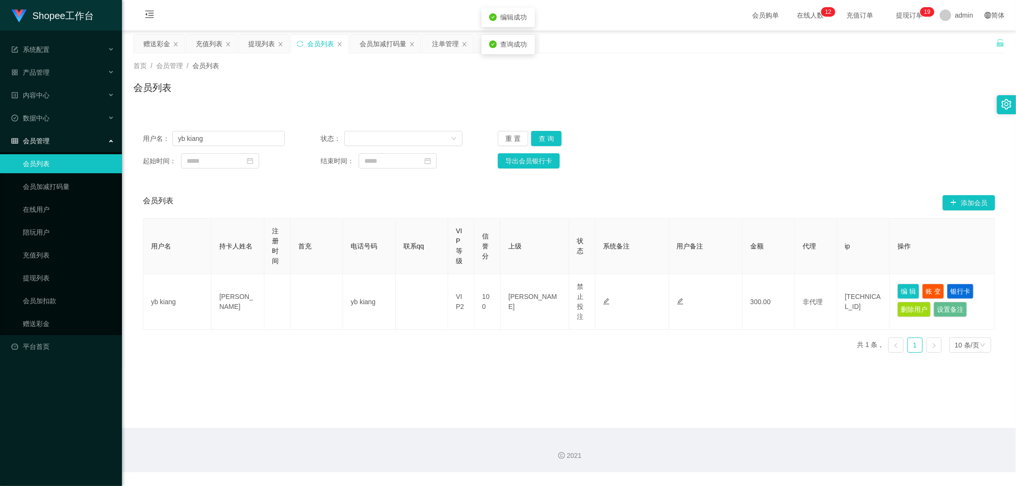
click at [715, 127] on div "用户名： yb kiang 状态： 重 置 查 询 起始时间： 结束时间： 导出会员银行卡" at bounding box center [568, 149] width 871 height 57
drag, startPoint x: 728, startPoint y: 115, endPoint x: 518, endPoint y: 80, distance: 212.9
click at [724, 115] on div "用户名： yb kiang 状态： 重 置 查 询 起始时间： 结束时间： 导出会员银行卡 会员列表 添加会员 用户名 持卡人姓名 注册时间 首充 电话号码 …" at bounding box center [568, 235] width 871 height 250
click at [437, 44] on div "注单管理" at bounding box center [445, 44] width 27 height 18
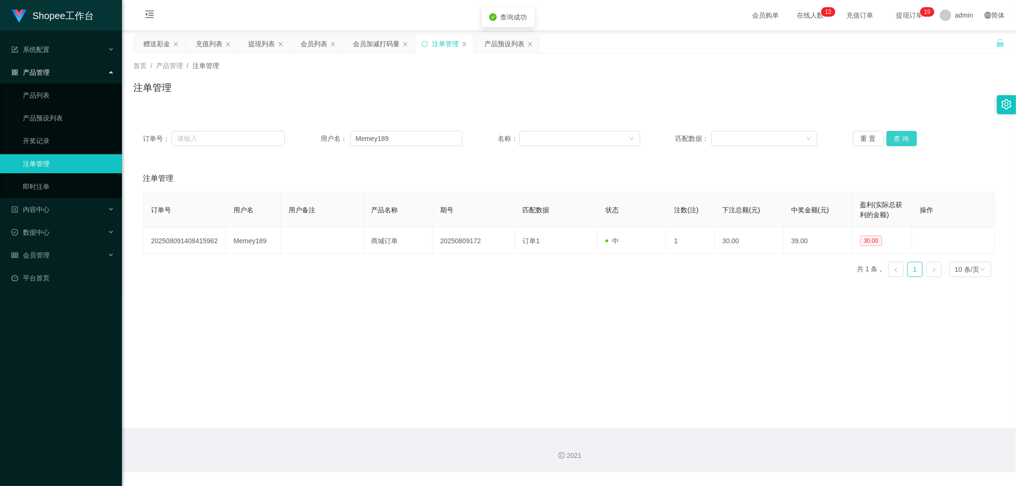
click at [902, 134] on button "查 询" at bounding box center [901, 138] width 30 height 15
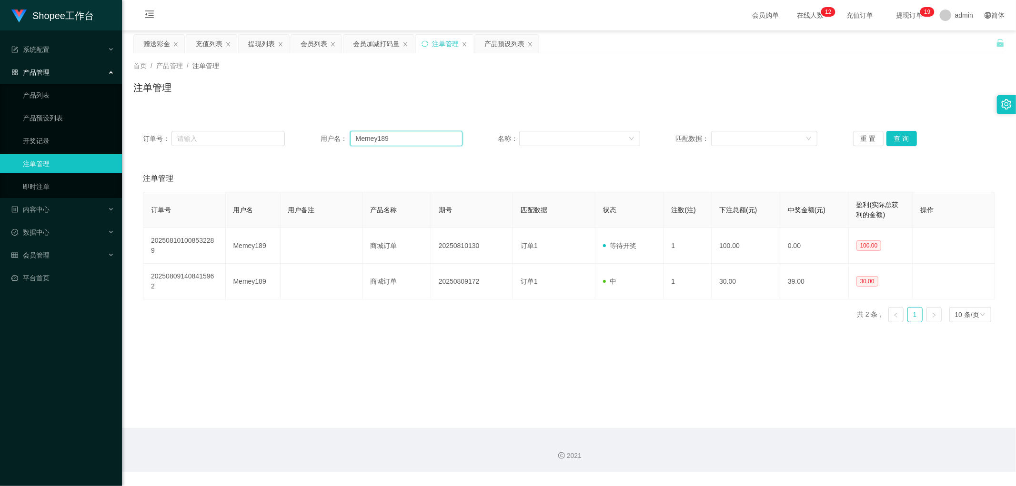
click at [412, 141] on input "Memey189" at bounding box center [406, 138] width 112 height 15
paste input "yb kiang"
type input "yb kiang"
click at [898, 135] on button "查 询" at bounding box center [901, 138] width 30 height 15
click at [375, 88] on div "注单管理" at bounding box center [568, 91] width 871 height 22
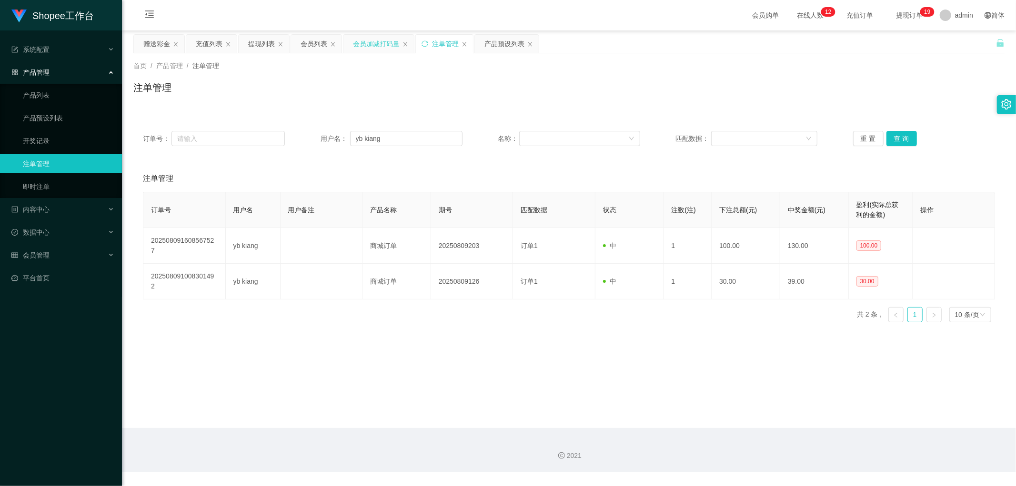
click at [371, 49] on div "会员加减打码量" at bounding box center [376, 44] width 47 height 18
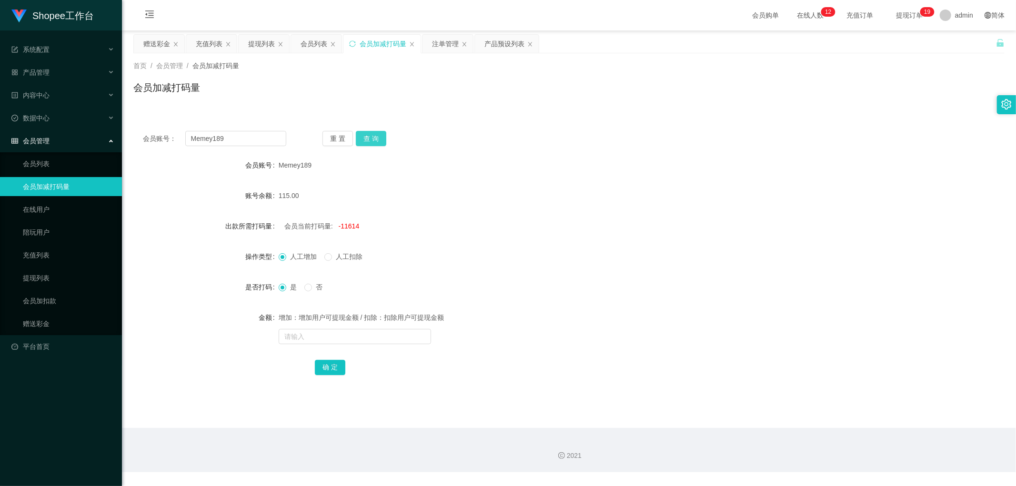
click at [372, 140] on button "查 询" at bounding box center [371, 138] width 30 height 15
click at [526, 177] on form "会员账号 Memey189 账号余额 15.00 出款所需打码量 会员当前打码量: -11514 操作类型 人工增加 人工扣除 是否打码 是 否 金额 增加：…" at bounding box center [568, 266] width 871 height 221
click at [350, 227] on span "-11514" at bounding box center [349, 226] width 21 height 8
copy span "11514"
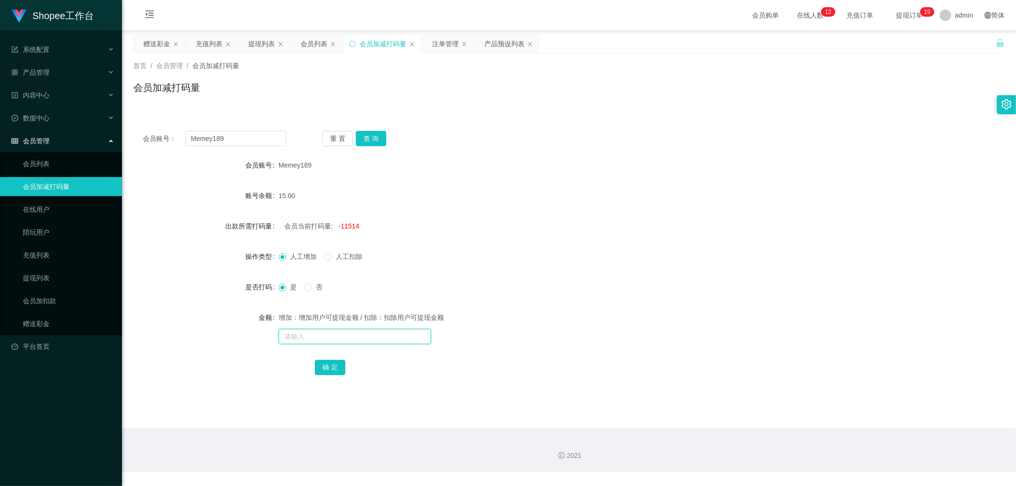
click at [313, 340] on input "text" at bounding box center [355, 336] width 152 height 15
paste input "11514"
type input "11514"
click at [328, 370] on button "确 定" at bounding box center [330, 367] width 30 height 15
click at [327, 339] on input "text" at bounding box center [355, 336] width 152 height 15
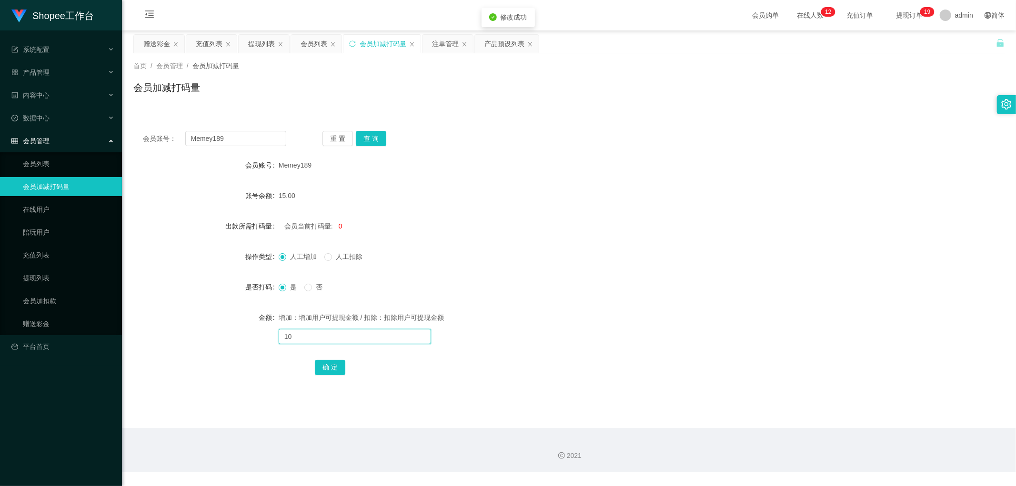
type input "1"
type input "2000"
drag, startPoint x: 325, startPoint y: 363, endPoint x: 336, endPoint y: 363, distance: 10.5
click at [325, 364] on button "确 定" at bounding box center [330, 367] width 30 height 15
click at [526, 278] on div "是 否" at bounding box center [533, 287] width 508 height 19
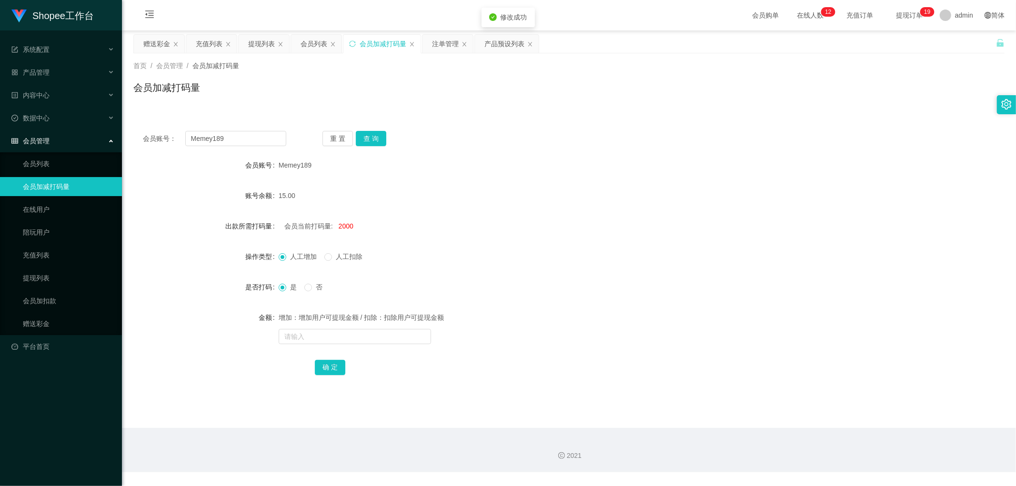
drag, startPoint x: 318, startPoint y: 49, endPoint x: 354, endPoint y: 73, distance: 44.0
click at [320, 50] on div "会员列表" at bounding box center [313, 44] width 27 height 18
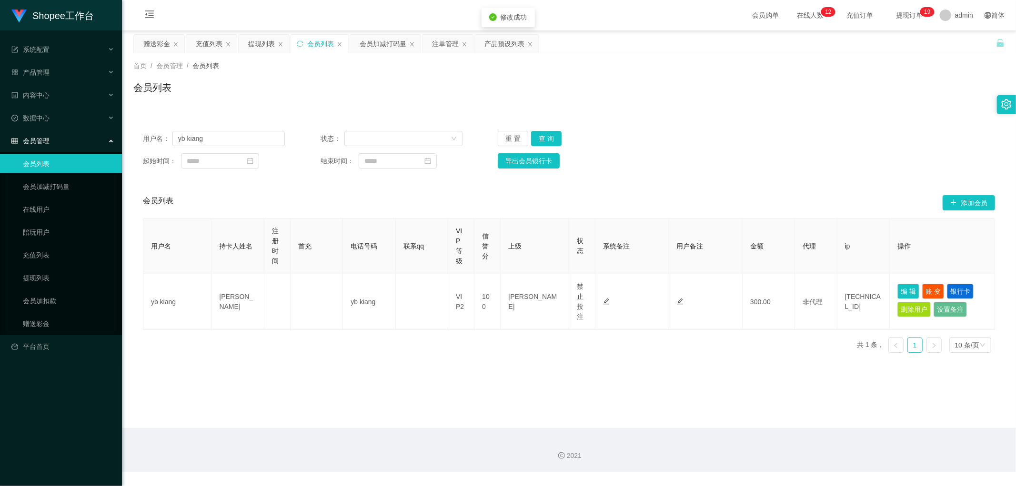
click at [759, 86] on div "会员列表" at bounding box center [568, 91] width 871 height 22
click at [385, 45] on div "会员加减打码量" at bounding box center [383, 44] width 47 height 18
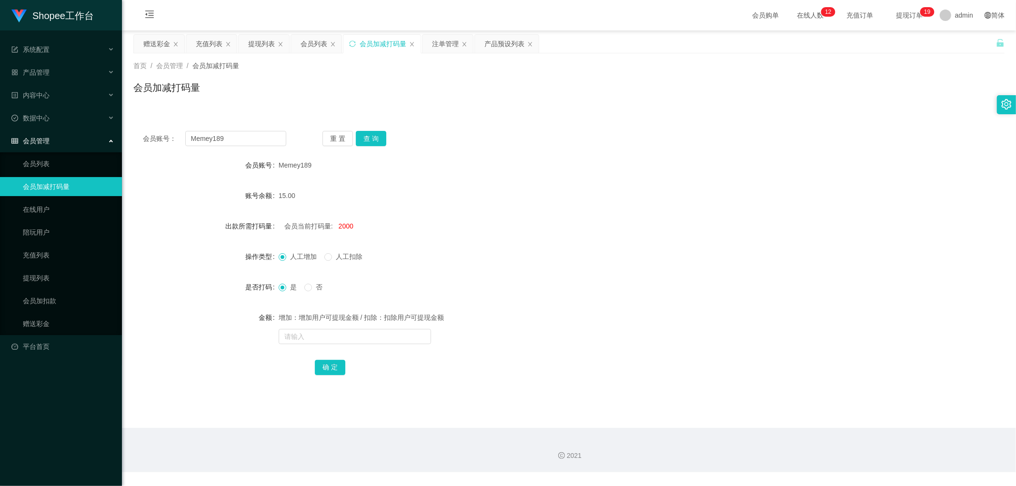
drag, startPoint x: 452, startPoint y: 96, endPoint x: 440, endPoint y: 65, distance: 32.9
click at [451, 96] on div "会员加减打码量" at bounding box center [568, 91] width 871 height 22
click at [443, 46] on div "注单管理" at bounding box center [445, 44] width 27 height 18
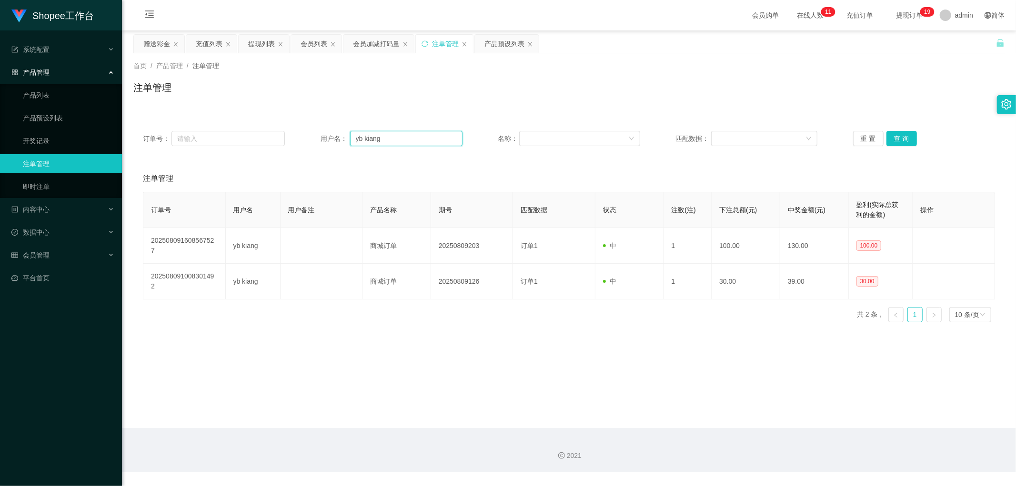
drag, startPoint x: 401, startPoint y: 134, endPoint x: 275, endPoint y: 147, distance: 126.9
click at [271, 147] on div "订单号： 用户名： yb kiang 名称： 匹配数据： 重 置 查 询" at bounding box center [568, 138] width 871 height 34
click at [410, 102] on div "首页 / 产品管理 / 注单管理 / 注单管理" at bounding box center [569, 81] width 894 height 57
click at [381, 45] on div "会员加减打码量" at bounding box center [376, 44] width 47 height 18
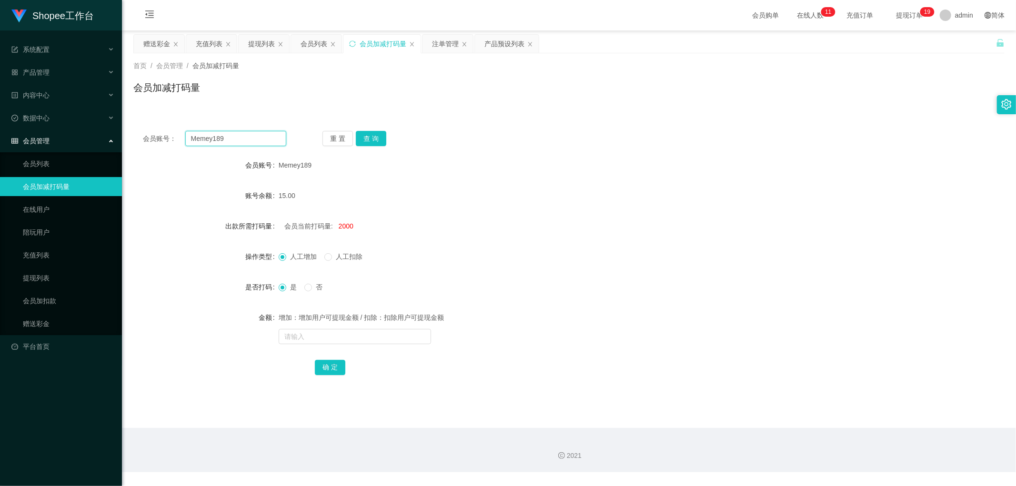
drag, startPoint x: 265, startPoint y: 135, endPoint x: 157, endPoint y: 140, distance: 107.7
click at [162, 140] on div "会员账号： Memey189" at bounding box center [214, 138] width 143 height 15
paste input "yb kiang"
type input "yb kiang"
drag, startPoint x: 367, startPoint y: 139, endPoint x: 429, endPoint y: 137, distance: 61.9
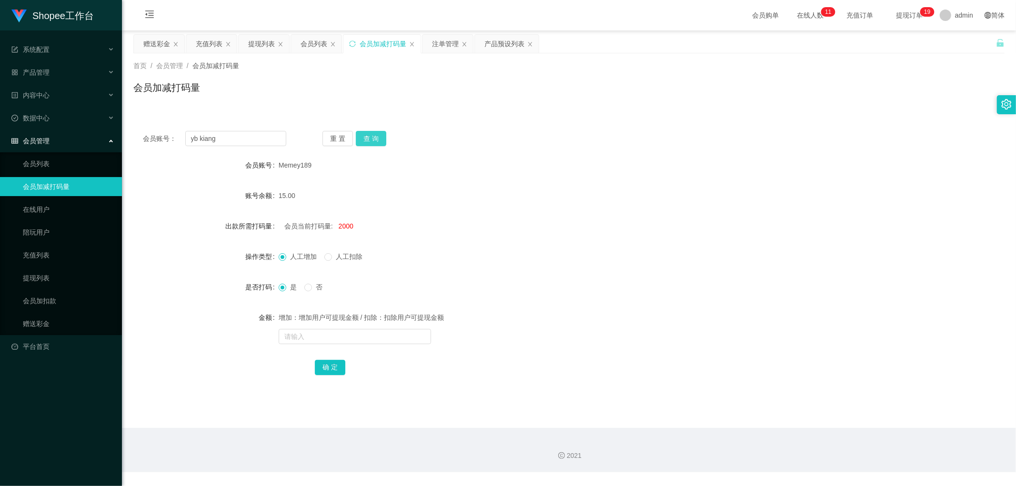
click at [368, 139] on button "查 询" at bounding box center [371, 138] width 30 height 15
drag, startPoint x: 487, startPoint y: 135, endPoint x: 509, endPoint y: 141, distance: 22.6
click at [494, 139] on div "会员账号： yb kiang 重 置 查 询" at bounding box center [568, 138] width 871 height 15
drag, startPoint x: 515, startPoint y: 135, endPoint x: 391, endPoint y: 87, distance: 132.7
click at [514, 135] on div "会员账号： yb kiang 重 置 查 询" at bounding box center [568, 138] width 871 height 15
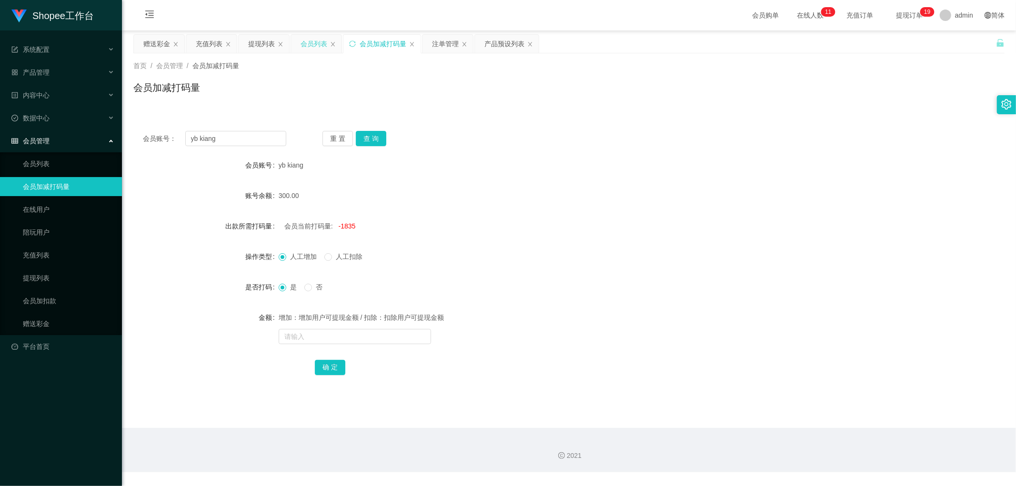
click at [310, 44] on div "会员列表" at bounding box center [313, 44] width 27 height 18
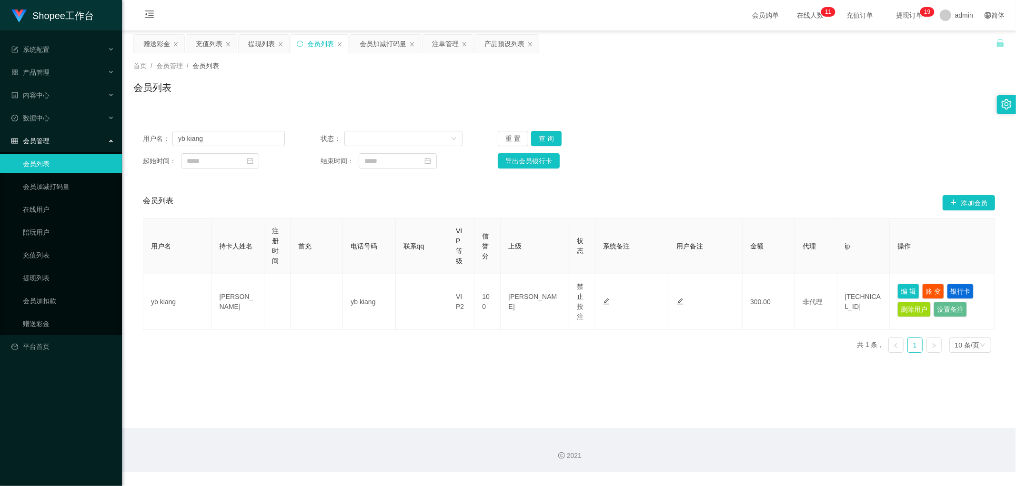
click at [851, 86] on div "会员列表" at bounding box center [568, 91] width 871 height 22
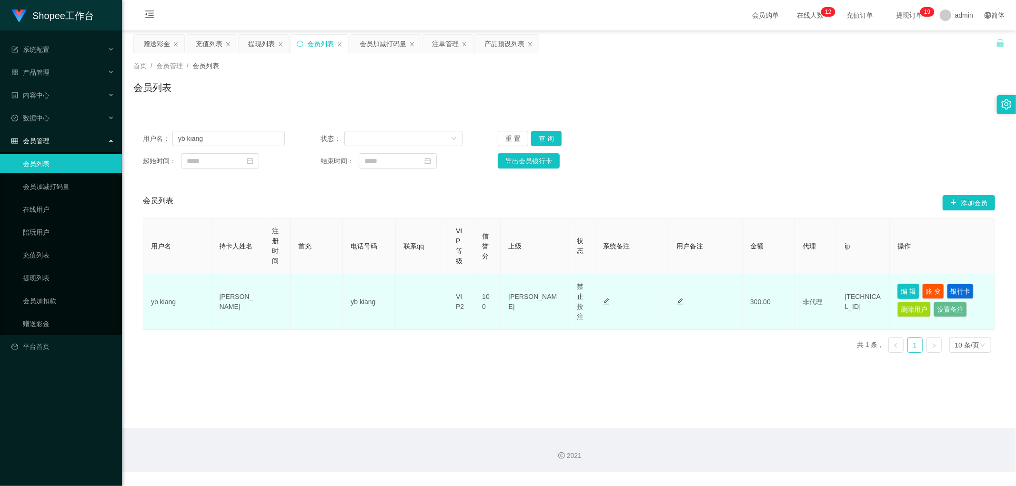
click at [905, 290] on button "编 辑" at bounding box center [908, 291] width 22 height 15
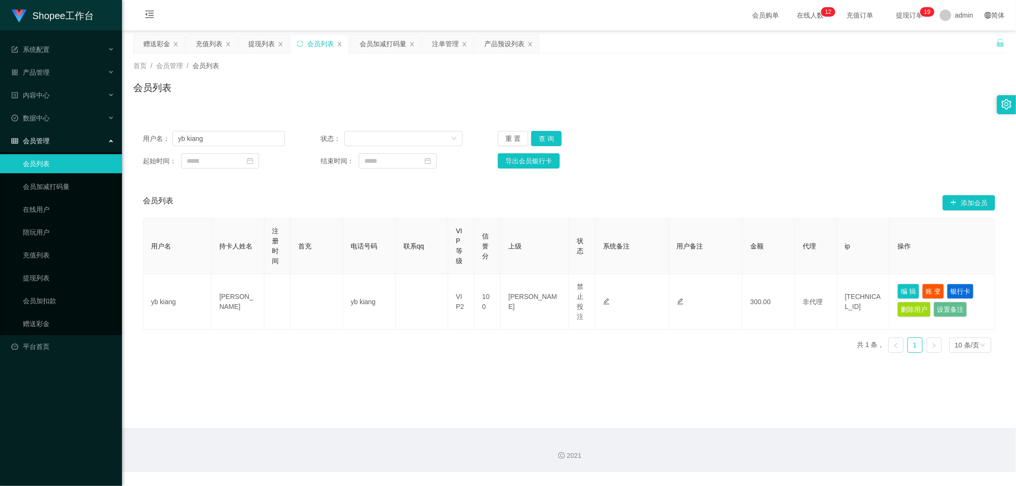
type input "yb kiang"
type input "YEOH BOON KIANG"
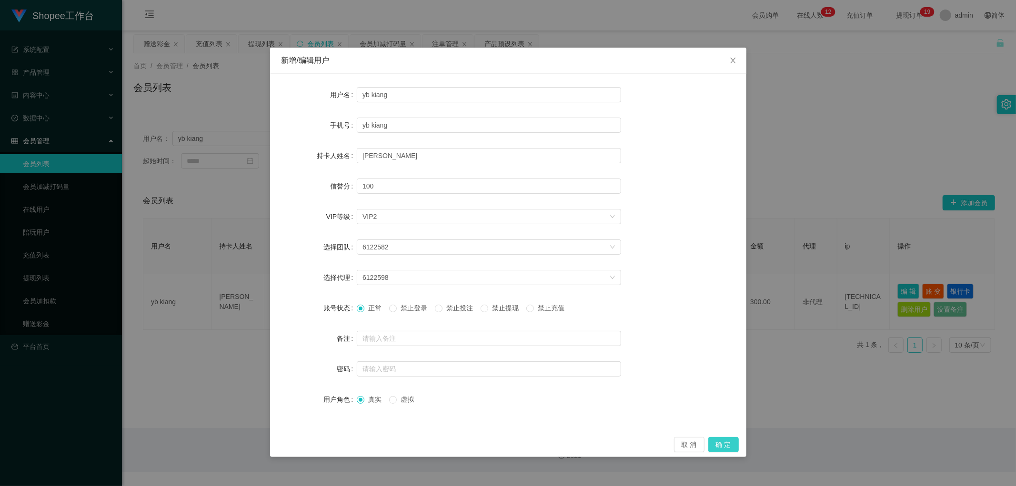
click at [716, 447] on button "确 定" at bounding box center [723, 444] width 30 height 15
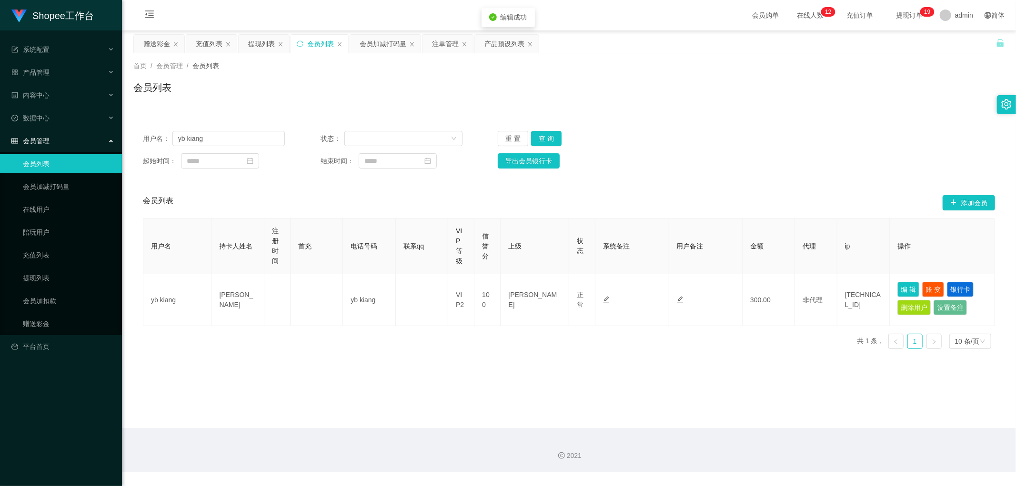
click at [851, 165] on div "起始时间： 结束时间： 导出会员银行卡" at bounding box center [569, 160] width 852 height 15
click at [549, 141] on button "查 询" at bounding box center [546, 138] width 30 height 15
click at [794, 141] on div "用户名： yb kiang 状态： 重 置 查 询" at bounding box center [569, 138] width 852 height 15
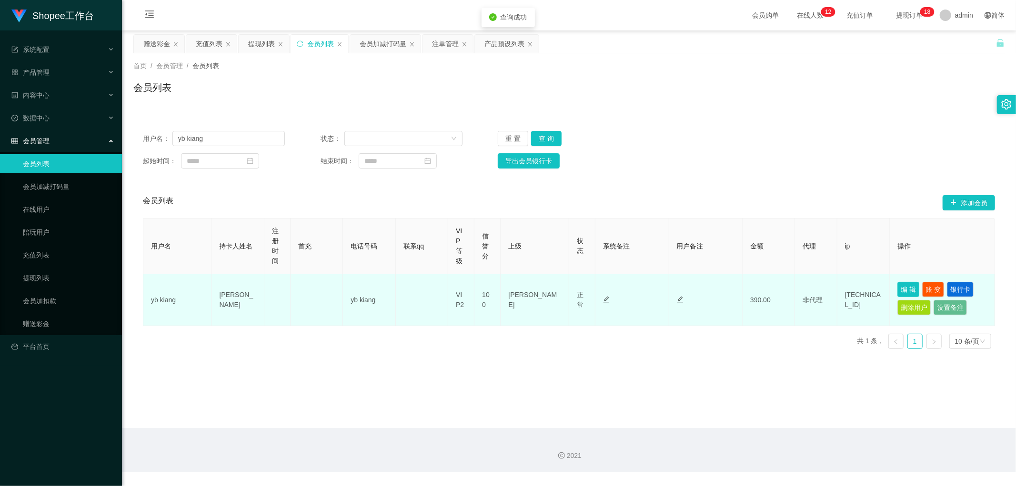
click at [900, 284] on button "编 辑" at bounding box center [908, 289] width 22 height 15
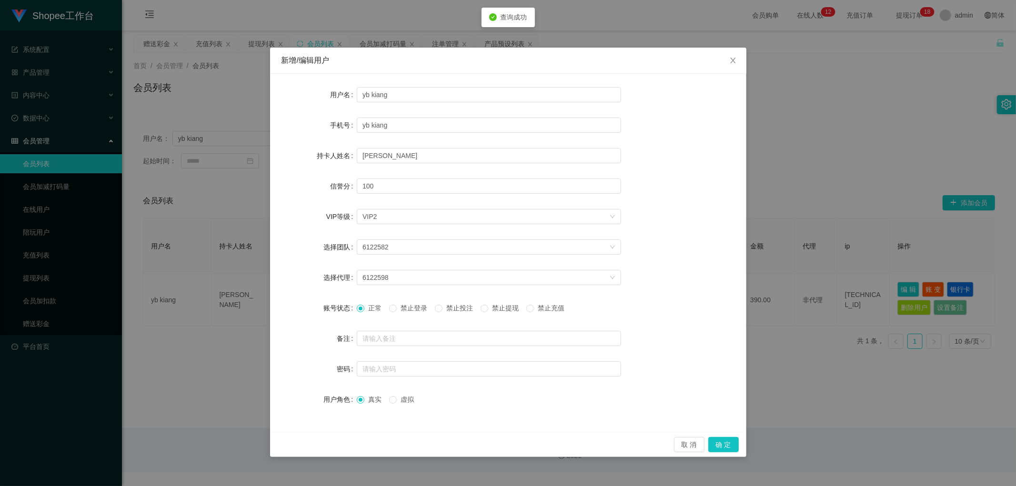
click at [461, 308] on span "禁止投注" at bounding box center [459, 308] width 34 height 8
click at [724, 442] on button "确 定" at bounding box center [723, 444] width 30 height 15
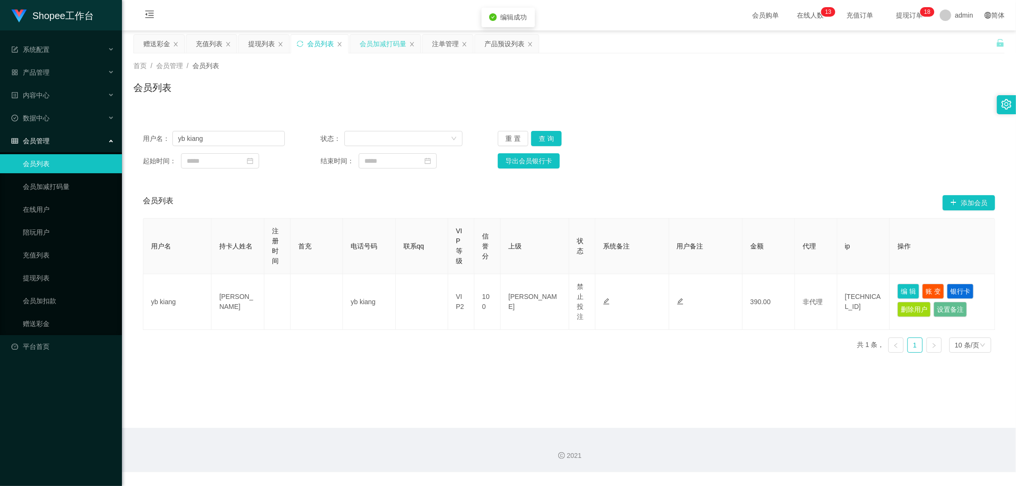
click at [379, 44] on div "会员加减打码量" at bounding box center [383, 44] width 47 height 18
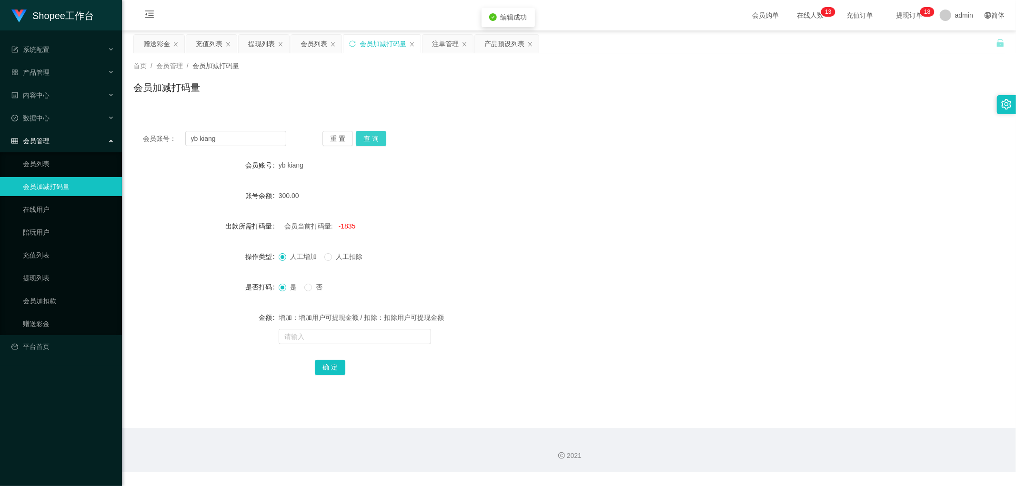
click at [371, 137] on button "查 询" at bounding box center [371, 138] width 30 height 15
click at [521, 174] on div "yb kiang" at bounding box center [533, 165] width 508 height 19
click at [448, 236] on form "会员账号 yb kiang 账号余额 390.00 出款所需打码量 会员当前打码量: -1535 操作类型 人工增加 人工扣除 是否打码 是 否 金额 增加：…" at bounding box center [568, 266] width 871 height 221
click at [345, 224] on span "-1535" at bounding box center [347, 226] width 17 height 8
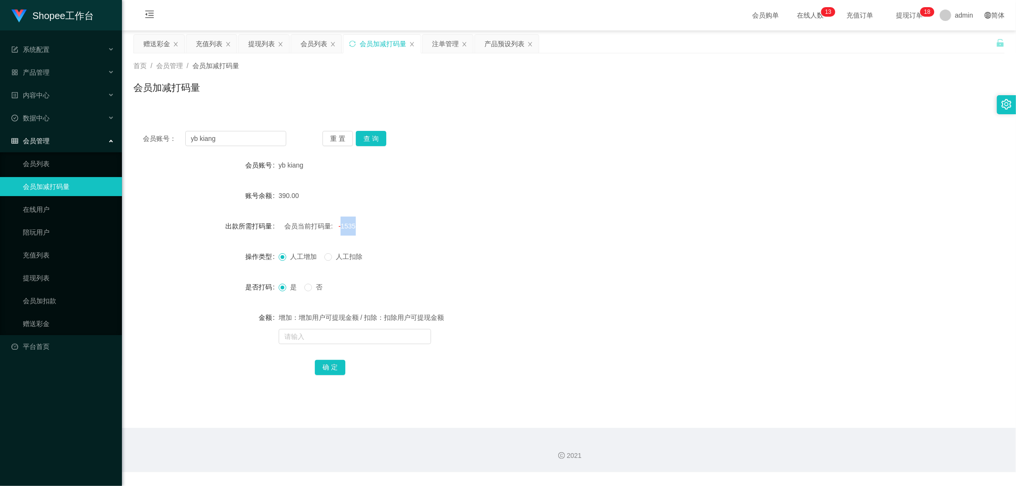
copy span "1535"
click at [324, 336] on input "text" at bounding box center [355, 336] width 152 height 15
paste input "1535"
type input "1535"
click at [326, 369] on button "确 定" at bounding box center [330, 367] width 30 height 15
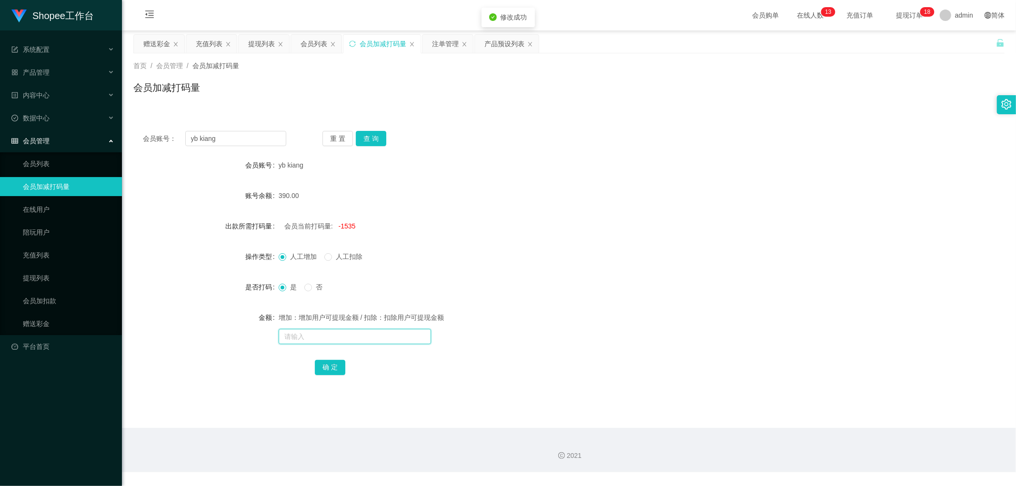
click at [332, 341] on input "text" at bounding box center [355, 336] width 152 height 15
type input "3000"
drag, startPoint x: 327, startPoint y: 362, endPoint x: 332, endPoint y: 367, distance: 6.8
click at [327, 365] on button "确 定" at bounding box center [330, 367] width 30 height 15
click at [476, 268] on form "会员账号 yb kiang 账号余额 390.00 出款所需打码量 会员当前打码量: 3000 操作类型 人工增加 人工扣除 是否打码 是 否 金额 增加：增…" at bounding box center [568, 266] width 871 height 221
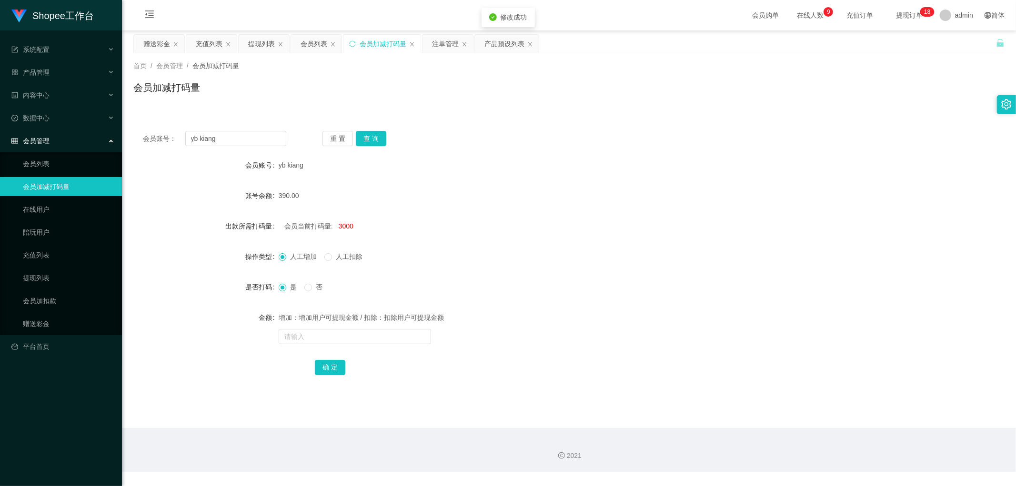
drag, startPoint x: 317, startPoint y: 43, endPoint x: 370, endPoint y: 58, distance: 54.9
click at [317, 43] on div "会员列表" at bounding box center [313, 44] width 27 height 18
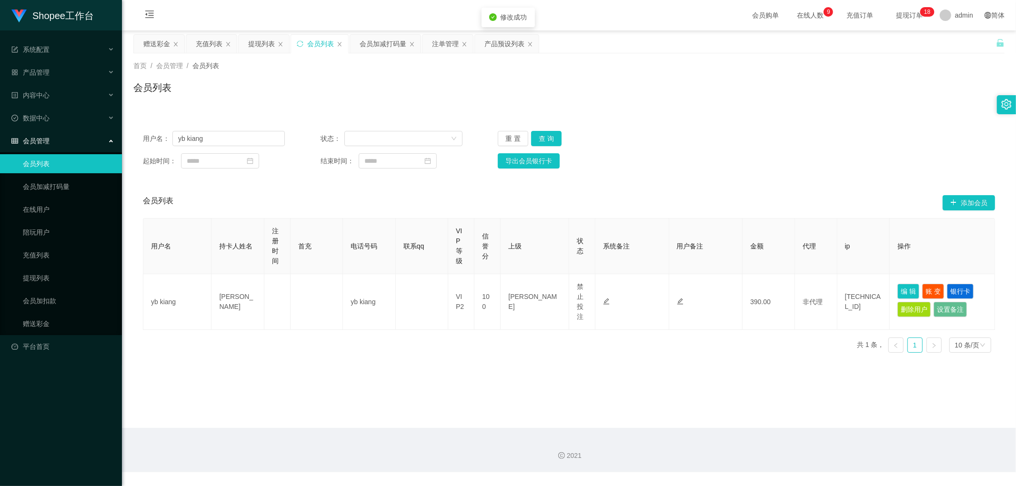
click at [717, 133] on div "用户名： yb kiang 状态： 重 置 查 询" at bounding box center [569, 138] width 852 height 15
click at [556, 141] on button "查 询" at bounding box center [546, 138] width 30 height 15
drag, startPoint x: 786, startPoint y: 120, endPoint x: 801, endPoint y: 121, distance: 14.8
click at [789, 120] on div "用户名： yb kiang 状态： 重 置 查 询 起始时间： 结束时间： 导出会员银行卡 会员列表 添加会员 用户名 持卡人姓名 注册时间 首充 电话号码 …" at bounding box center [568, 235] width 871 height 250
click at [453, 191] on div "会员列表 添加会员" at bounding box center [569, 203] width 852 height 30
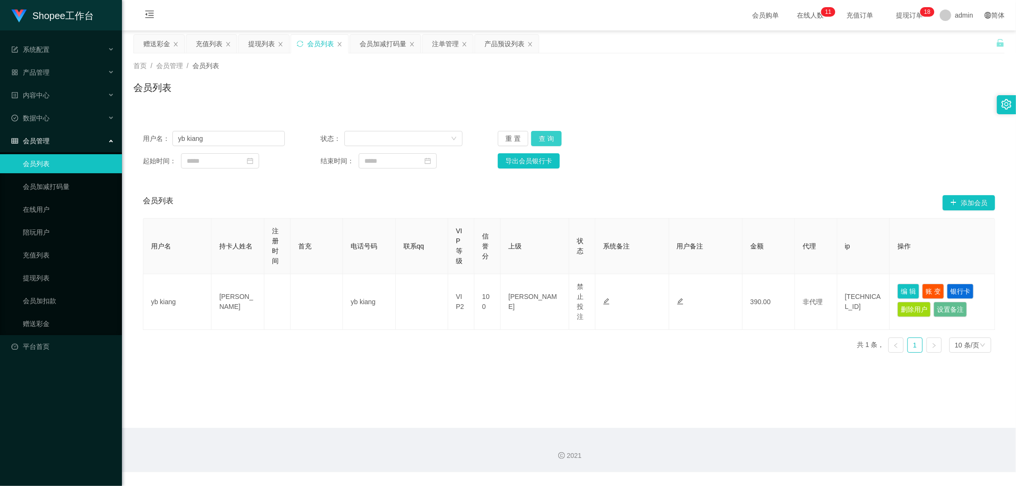
drag, startPoint x: 544, startPoint y: 137, endPoint x: 755, endPoint y: 121, distance: 211.1
click at [546, 138] on button "查 询" at bounding box center [546, 138] width 30 height 15
drag, startPoint x: 806, startPoint y: 116, endPoint x: 803, endPoint y: 124, distance: 8.4
click at [806, 117] on div "用户名： yb kiang 状态： 重 置 查 询 起始时间： 结束时间： 导出会员银行卡 会员列表 添加会员 用户名 持卡人姓名 注册时间 首充 电话号码 …" at bounding box center [568, 235] width 871 height 250
click at [808, 110] on div "用户名： yb kiang 状态： 重 置 查 询 起始时间： 结束时间： 导出会员银行卡 会员列表 添加会员 用户名 持卡人姓名 注册时间 首充 电话号码 …" at bounding box center [568, 235] width 871 height 250
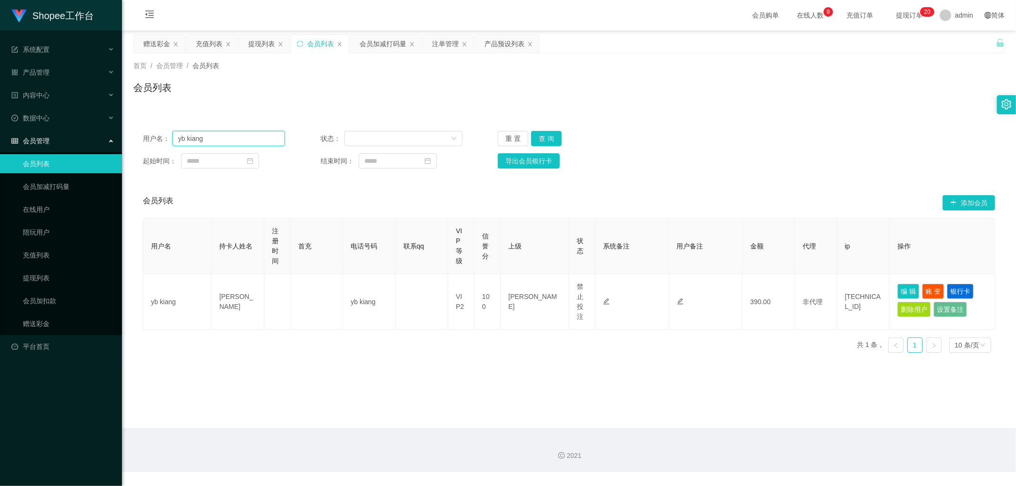
drag, startPoint x: 236, startPoint y: 137, endPoint x: 249, endPoint y: 140, distance: 13.2
click at [243, 136] on input "yb kiang" at bounding box center [228, 138] width 112 height 15
drag, startPoint x: 672, startPoint y: 115, endPoint x: 497, endPoint y: 83, distance: 178.0
click at [651, 109] on div "首页 / 会员管理 / 会员列表 / 会员列表 用户名： yb kiang 状态： 重 置 查 询 起始时间： 结束时间： 导出会员银行卡 会员列表 添加会员…" at bounding box center [568, 206] width 871 height 307
click at [379, 40] on div "会员加减打码量" at bounding box center [383, 44] width 47 height 18
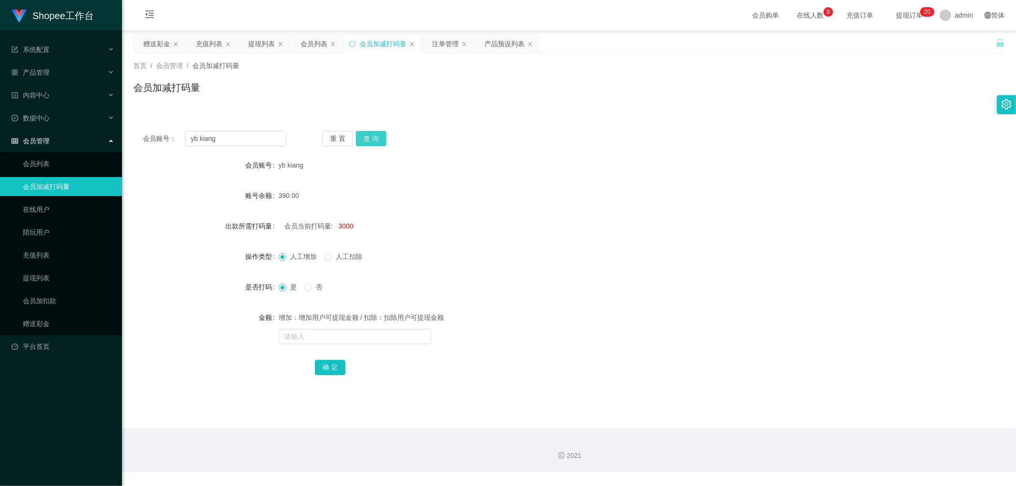
click at [369, 140] on button "查 询" at bounding box center [371, 138] width 30 height 15
click at [455, 149] on div "会员账号： yb kiang 重 置 查 询 会员账号 yb kiang 账号余额 0.00 出款所需打码量 会员当前打码量: 2610 操作类型 人工增加 …" at bounding box center [568, 259] width 871 height 276
drag, startPoint x: 81, startPoint y: 149, endPoint x: 75, endPoint y: 149, distance: 6.2
click at [75, 149] on section "Shopee工作台 系统配置 产品管理 产品列表 产品预设列表 开奖记录 注单管理 即时注单 内容中心 数据中心 会员管理 会员列表 会员加减打码量 在线用户…" at bounding box center [508, 236] width 1016 height 472
click at [396, 145] on div "重 置 查 询" at bounding box center [393, 138] width 143 height 15
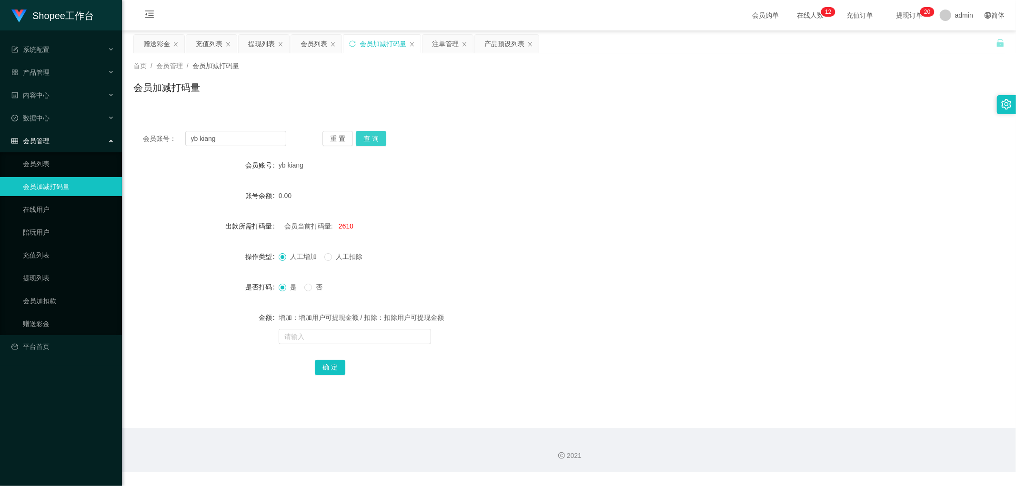
drag, startPoint x: 377, startPoint y: 136, endPoint x: 509, endPoint y: 160, distance: 134.1
click at [378, 138] on button "查 询" at bounding box center [371, 138] width 30 height 15
drag, startPoint x: 523, startPoint y: 162, endPoint x: 524, endPoint y: 172, distance: 10.1
click at [525, 164] on div "yb kiang" at bounding box center [533, 165] width 508 height 19
click at [352, 344] on input "text" at bounding box center [355, 336] width 152 height 15
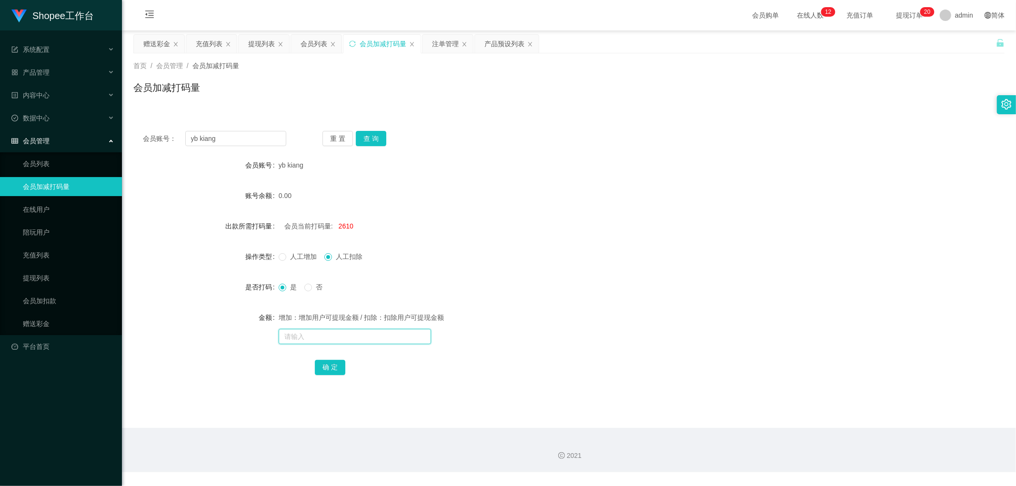
click at [309, 337] on input "text" at bounding box center [355, 336] width 152 height 15
type input "10000"
click at [331, 369] on button "确 定" at bounding box center [330, 367] width 30 height 15
click at [541, 283] on div "是 否" at bounding box center [533, 287] width 508 height 19
click at [521, 261] on div "人工增加 人工扣除" at bounding box center [533, 256] width 508 height 19
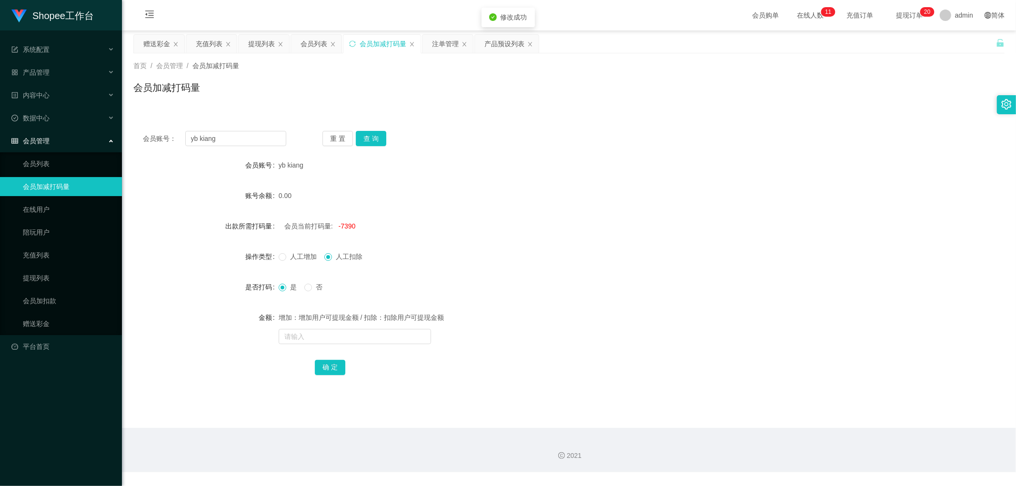
click at [279, 256] on div "操作类型 人工增加 人工扣除" at bounding box center [568, 256] width 871 height 19
click at [286, 256] on span "人工增加" at bounding box center [303, 257] width 34 height 8
drag, startPoint x: 230, startPoint y: 144, endPoint x: 129, endPoint y: 147, distance: 101.0
click at [120, 142] on section "Shopee工作台 系统配置 产品管理 产品列表 产品预设列表 开奖记录 注单管理 即时注单 内容中心 数据中心 会员管理 会员列表 会员加减打码量 在线用户…" at bounding box center [508, 236] width 1016 height 472
click at [260, 43] on div "提现列表" at bounding box center [261, 44] width 27 height 18
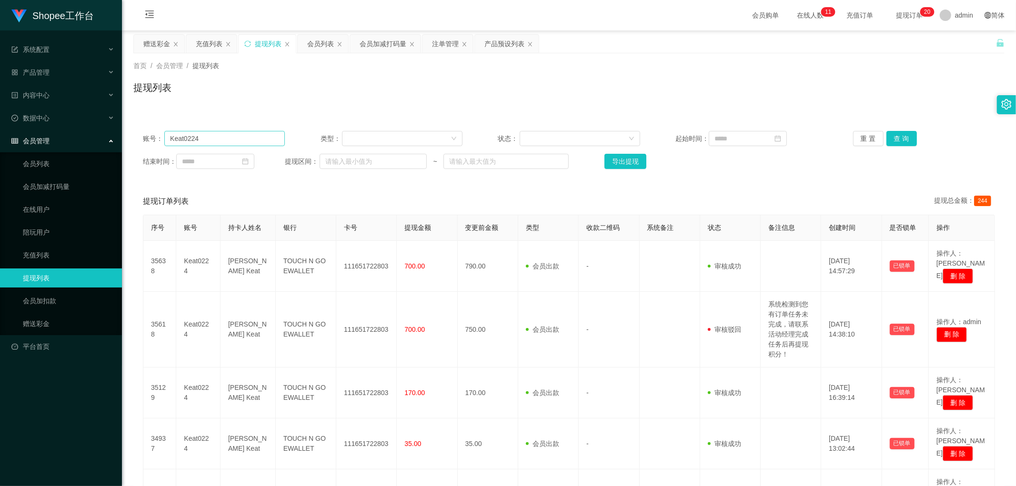
drag, startPoint x: 227, startPoint y: 130, endPoint x: 251, endPoint y: 132, distance: 24.4
click at [230, 131] on div "账号： Keat0224 类型： 状态： 起始时间： 重 置 查 询 结束时间： 提现区间： ~ 导出提现" at bounding box center [568, 149] width 871 height 57
click at [243, 142] on input "Keat0224" at bounding box center [224, 138] width 120 height 15
click at [222, 139] on input "Keat0224" at bounding box center [224, 138] width 120 height 15
paste input "yb kiang"
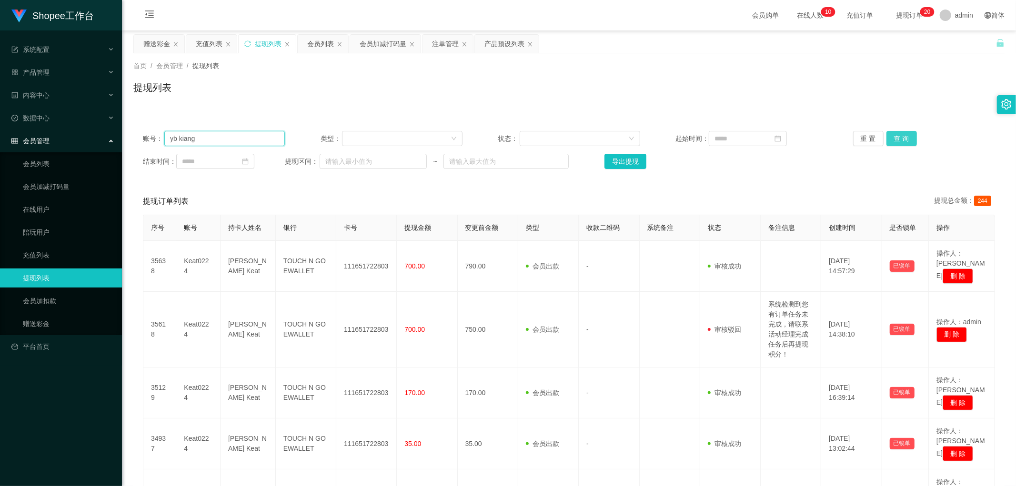
type input "yb kiang"
drag, startPoint x: 905, startPoint y: 135, endPoint x: 909, endPoint y: 140, distance: 6.1
click at [905, 136] on button "查 询" at bounding box center [901, 138] width 30 height 15
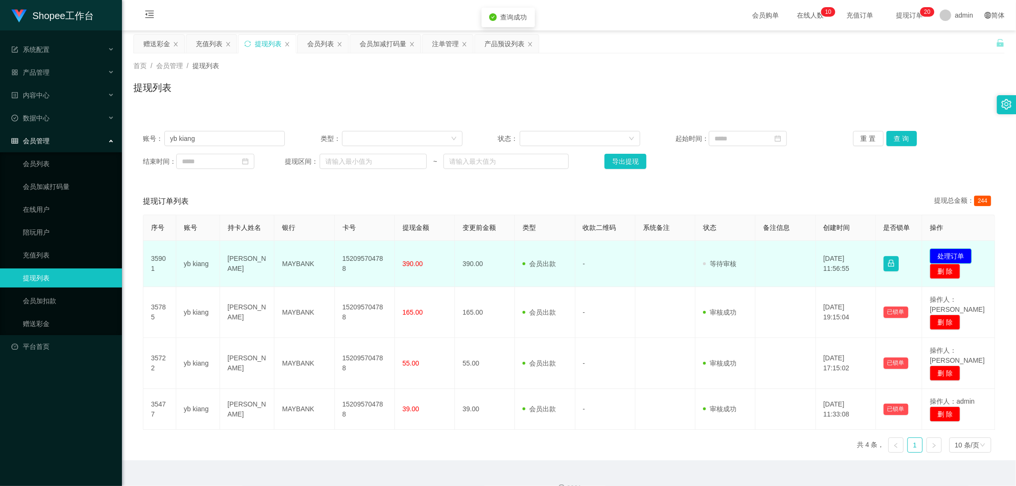
click at [955, 253] on button "处理订单" at bounding box center [951, 256] width 42 height 15
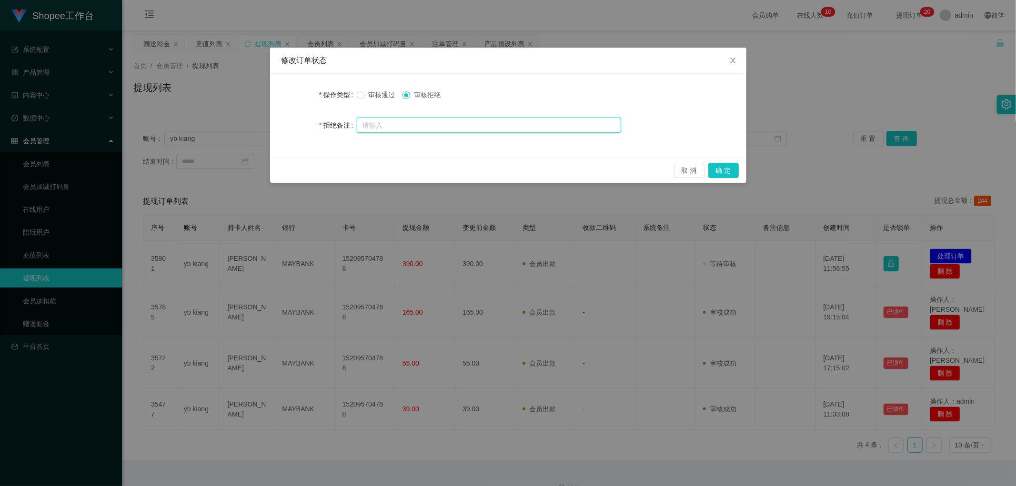
click at [412, 126] on input "text" at bounding box center [489, 125] width 264 height 15
paste input "系统检测到您有XX订单任务未完成，请联系活动经理完成任务后再提现积分！"
click at [416, 125] on input "系统检测到您有XX订单任务未完成，请联系活动经理完成任务后再提现积分！" at bounding box center [489, 125] width 264 height 15
drag, startPoint x: 366, startPoint y: 124, endPoint x: 446, endPoint y: 128, distance: 80.1
click at [446, 128] on input "系统检测到您有福利订单任务未完成，请联系活动经理完成任务后再提现积分！" at bounding box center [489, 125] width 264 height 15
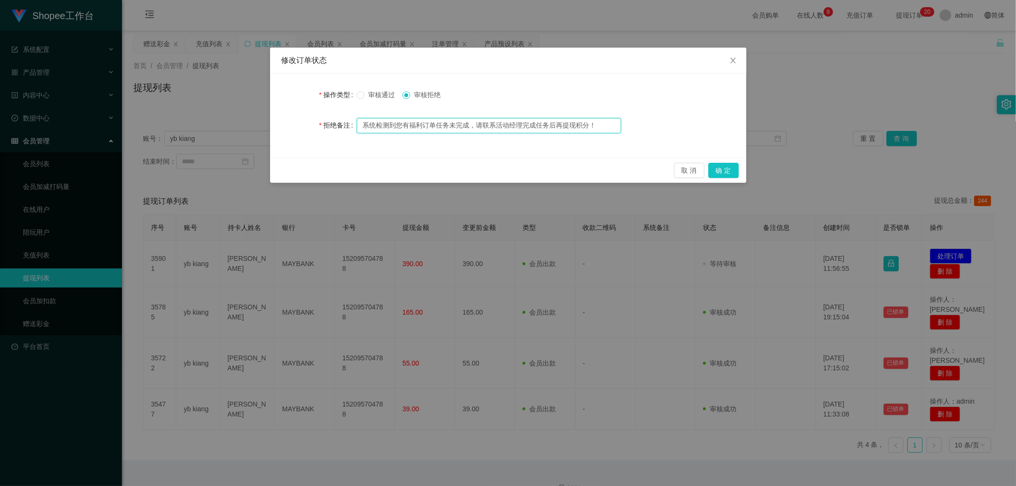
click at [499, 126] on input "系统检测到您有福利订单任务未完成，请联系活动经理完成任务后再提现积分！" at bounding box center [489, 125] width 264 height 15
drag, startPoint x: 420, startPoint y: 126, endPoint x: 536, endPoint y: 126, distance: 116.7
click at [518, 129] on input "系统检测到您有福利订单任务未完成，请联系活动经理完成任务后再提现积分！" at bounding box center [489, 125] width 264 height 15
click at [565, 126] on input "系统检测到您有福利订单任务未完成，请联系活动经理完成任务后再提现积分！" at bounding box center [489, 125] width 264 height 15
drag, startPoint x: 521, startPoint y: 126, endPoint x: 587, endPoint y: 127, distance: 66.2
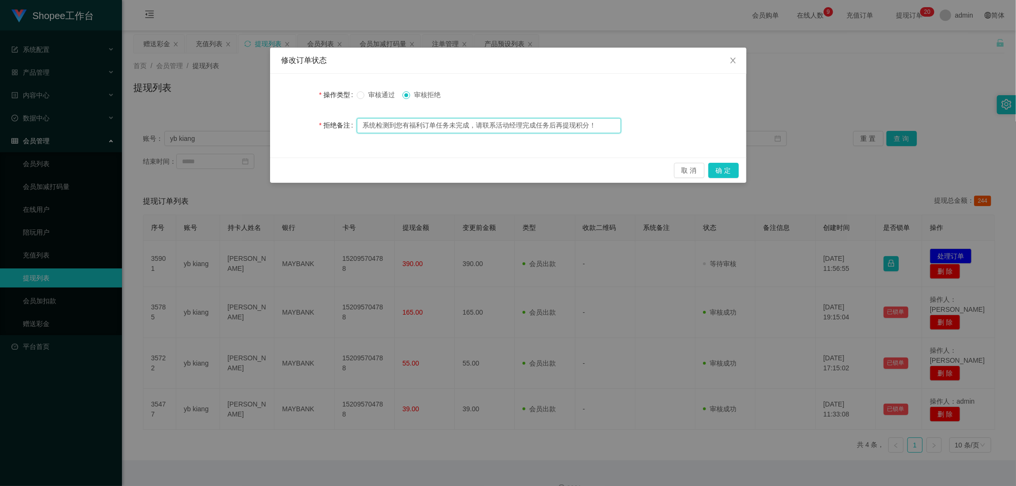
click at [578, 127] on input "系统检测到您有福利订单任务未完成，请联系活动经理完成任务后再提现积分！" at bounding box center [489, 125] width 264 height 15
type input "系统检测到您有福利订单任务未完成，请联系活动经理完成任务后再提现积分！"
click at [696, 116] on div "拒绝备注 系统检测到您有福利订单任务未完成，请联系活动经理完成任务后再提现积分！" at bounding box center [507, 125] width 453 height 19
click at [730, 170] on button "确 定" at bounding box center [723, 170] width 30 height 15
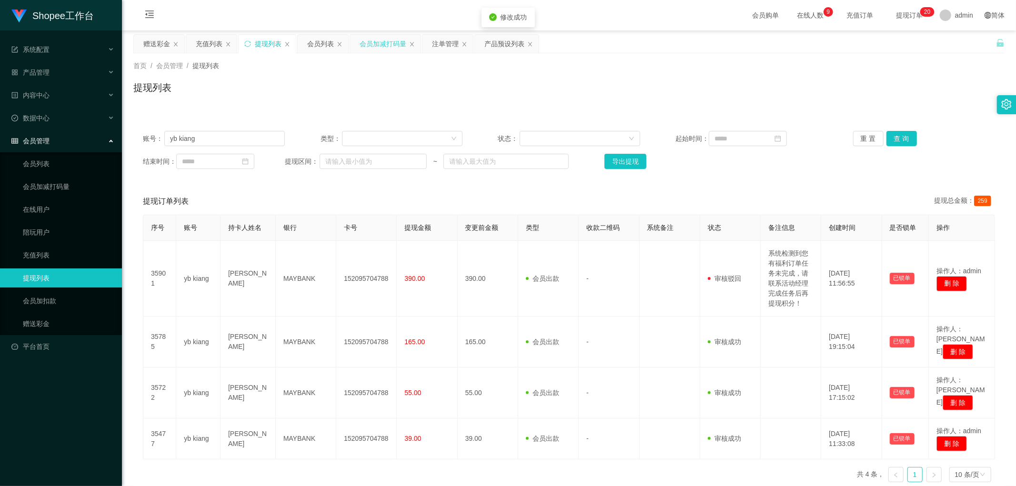
click at [383, 45] on div "会员加减打码量" at bounding box center [383, 44] width 47 height 18
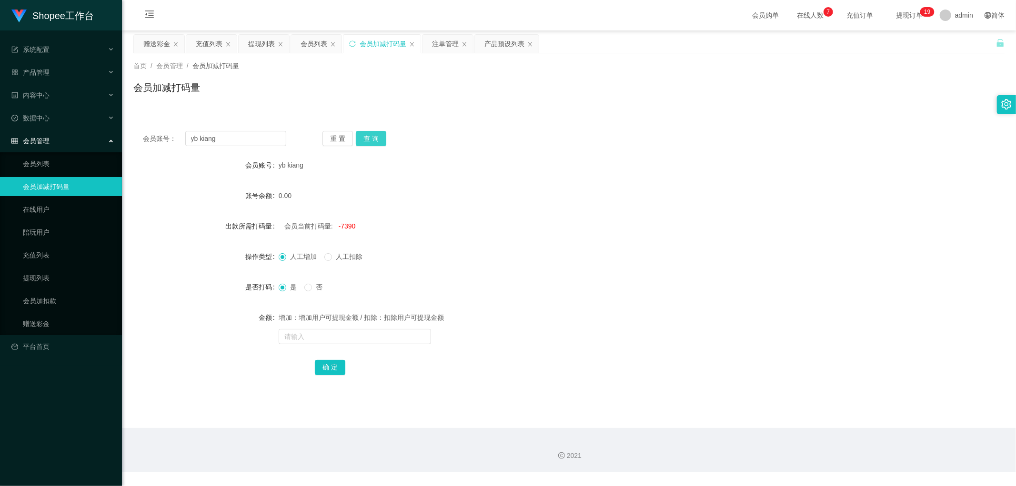
drag, startPoint x: 372, startPoint y: 136, endPoint x: 493, endPoint y: 141, distance: 121.1
click at [372, 136] on button "查 询" at bounding box center [371, 138] width 30 height 15
click at [568, 143] on div "会员账号： yb kiang 重 置 查 询" at bounding box center [568, 138] width 871 height 15
click at [569, 143] on div "会员账号： yb kiang 重 置 查 询" at bounding box center [568, 138] width 871 height 15
click at [470, 186] on div "390.00" at bounding box center [533, 195] width 508 height 19
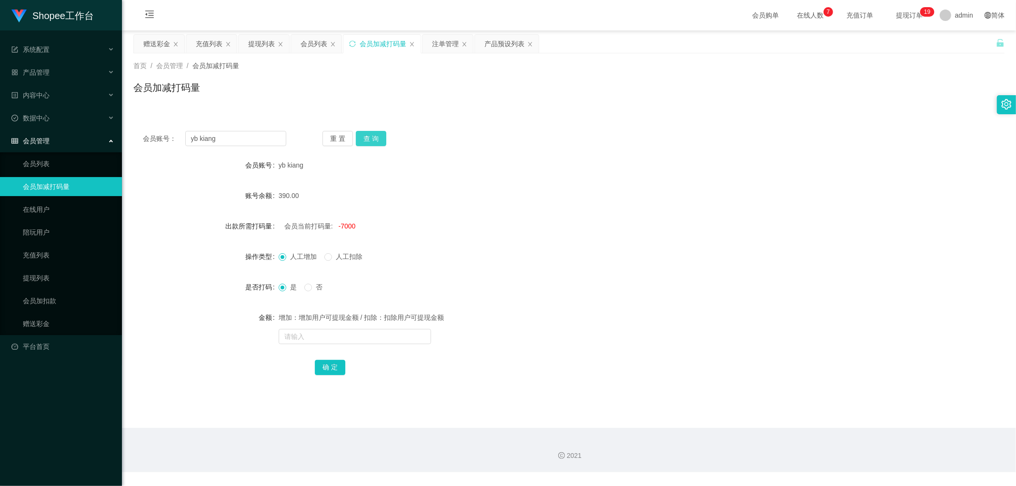
drag, startPoint x: 373, startPoint y: 139, endPoint x: 584, endPoint y: 168, distance: 212.5
click at [381, 140] on button "查 询" at bounding box center [371, 138] width 30 height 15
click at [582, 170] on div "yb kiang" at bounding box center [533, 165] width 508 height 19
click at [594, 180] on form "会员账号 yb kiang 账号余额 390.00 出款所需打码量 会员当前打码量: -7000 操作类型 人工增加 人工扣除 是否打码 是 否 金额 增加：…" at bounding box center [568, 266] width 871 height 221
click at [310, 335] on input "text" at bounding box center [355, 336] width 152 height 15
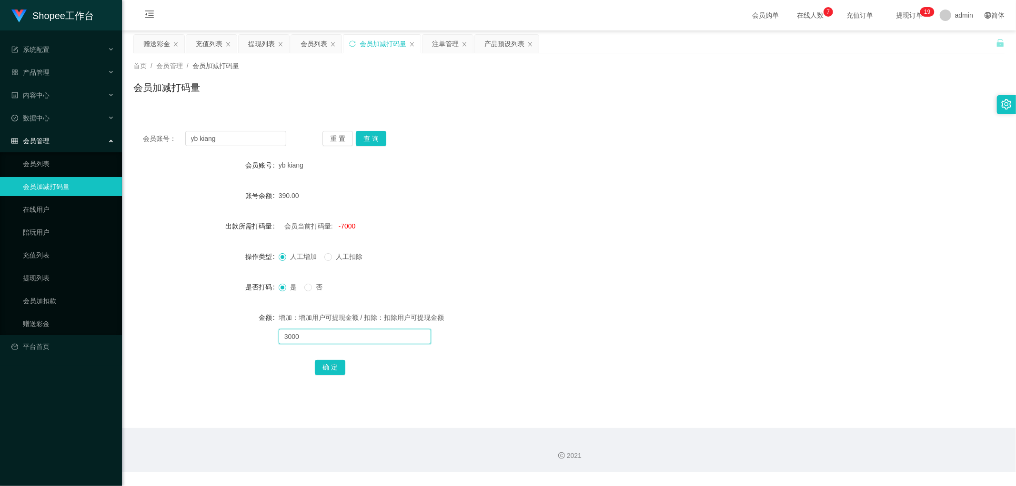
type input "3000"
click at [333, 258] on span "人工扣除" at bounding box center [349, 257] width 34 height 8
click at [332, 366] on button "确 定" at bounding box center [330, 367] width 30 height 15
click at [537, 301] on form "会员账号 yb kiang 账号余额 390.00 出款所需打码量 会员当前打码量: -7000 操作类型 人工增加 人工扣除 是否打码 是 否 金额 增加：…" at bounding box center [568, 266] width 871 height 221
click at [323, 373] on button "确 定" at bounding box center [330, 367] width 30 height 15
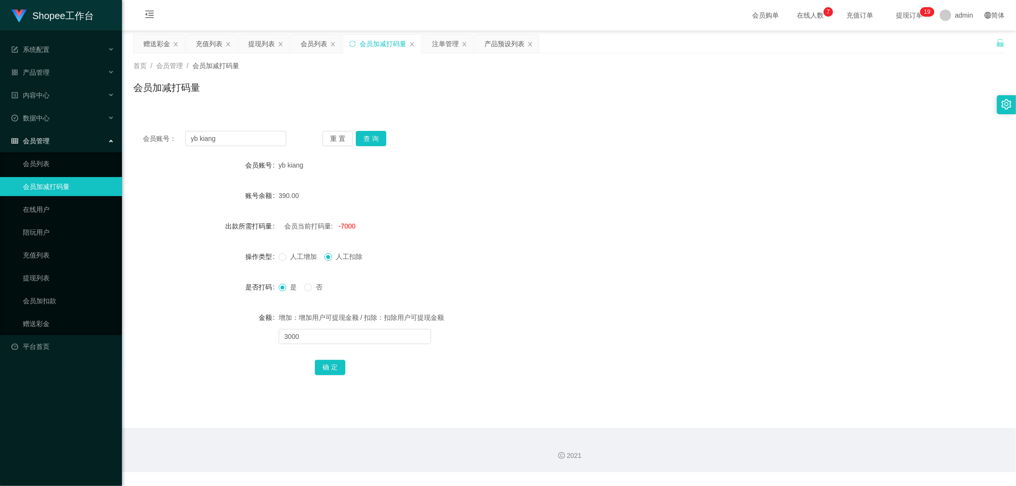
click at [601, 294] on div "是 否" at bounding box center [533, 287] width 508 height 19
click at [330, 364] on button "确 定" at bounding box center [330, 367] width 30 height 15
click at [618, 296] on div "是 否" at bounding box center [533, 287] width 508 height 19
click at [330, 362] on button "确 定" at bounding box center [330, 367] width 30 height 15
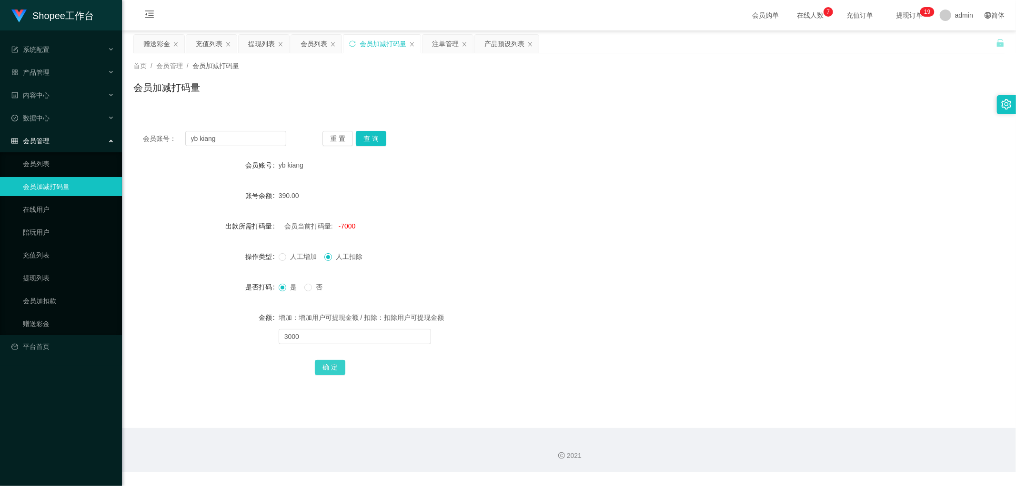
click at [330, 362] on button "确 定" at bounding box center [330, 367] width 30 height 15
drag, startPoint x: 330, startPoint y: 362, endPoint x: 336, endPoint y: 363, distance: 6.2
click at [330, 362] on button "确 定" at bounding box center [330, 367] width 30 height 15
click at [577, 240] on form "会员账号 yb kiang 账号余额 390.00 出款所需打码量 会员当前打码量: -7000 操作类型 人工增加 人工扣除 是否打码 是 否 金额 增加：…" at bounding box center [568, 266] width 871 height 221
click at [444, 184] on form "会员账号 yb kiang 账号余额 390.00 出款所需打码量 会员当前打码量: -7000 操作类型 人工增加 人工扣除 是否打码 是 否 金额 增加：…" at bounding box center [568, 266] width 871 height 221
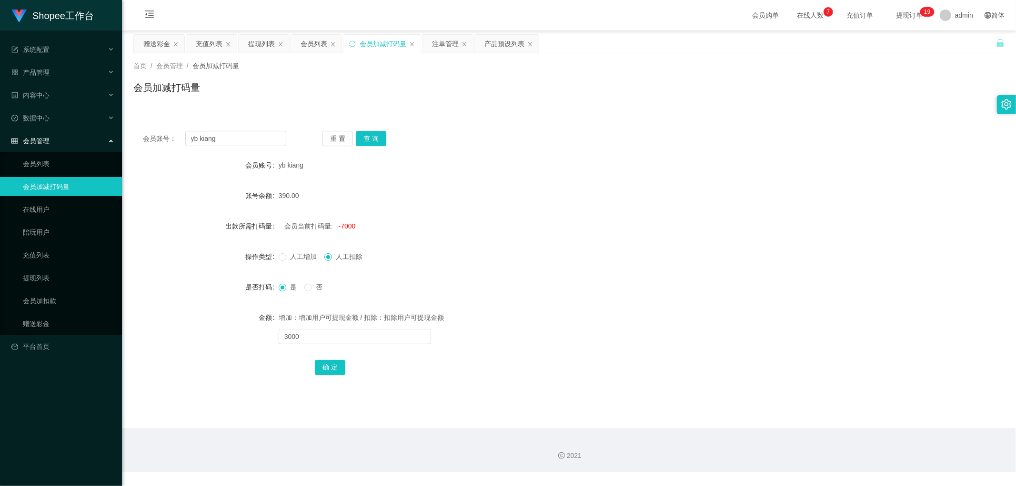
drag, startPoint x: 604, startPoint y: 155, endPoint x: 461, endPoint y: 123, distance: 146.9
click at [543, 141] on div "会员账号： yb kiang 重 置 查 询 会员账号 yb kiang 账号余额 390.00 出款所需打码量 会员当前打码量: -7000 操作类型 人工…" at bounding box center [568, 259] width 871 height 276
click at [505, 88] on div "会员加减打码量" at bounding box center [568, 91] width 871 height 22
click at [374, 141] on button "查 询" at bounding box center [371, 138] width 30 height 15
drag, startPoint x: 553, startPoint y: 148, endPoint x: 558, endPoint y: 160, distance: 12.6
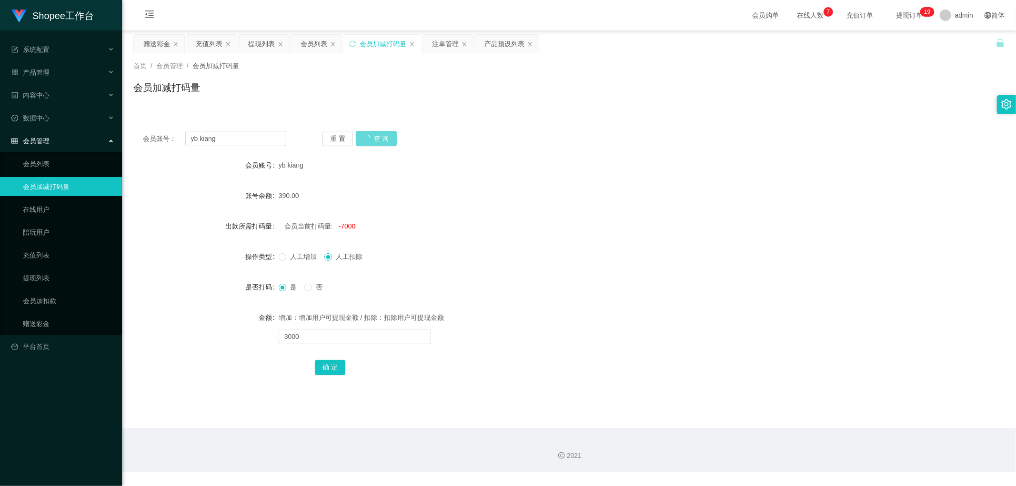
click at [554, 148] on div "会员账号： yb kiang 重 置 查 询 会员账号 yb kiang 账号余额 390.00 出款所需打码量 会员当前打码量: -7000 操作类型 人工…" at bounding box center [568, 259] width 871 height 276
drag, startPoint x: 563, startPoint y: 156, endPoint x: 569, endPoint y: 159, distance: 6.6
click at [567, 156] on div "yb kiang" at bounding box center [533, 165] width 508 height 19
click at [313, 44] on div "会员列表" at bounding box center [313, 44] width 27 height 18
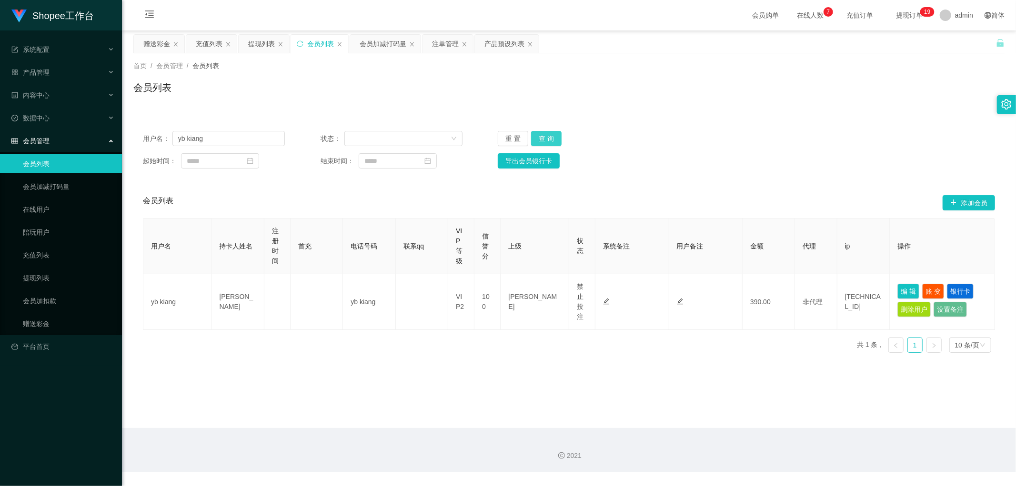
click at [547, 137] on button "查 询" at bounding box center [546, 138] width 30 height 15
click at [759, 116] on div "用户名： yb kiang 状态： 重 置 查 询 起始时间： 结束时间： 导出会员银行卡 会员列表 添加会员 用户名 持卡人姓名 注册时间 首充 电话号码 …" at bounding box center [568, 235] width 871 height 250
click at [263, 43] on div "提现列表" at bounding box center [261, 44] width 27 height 18
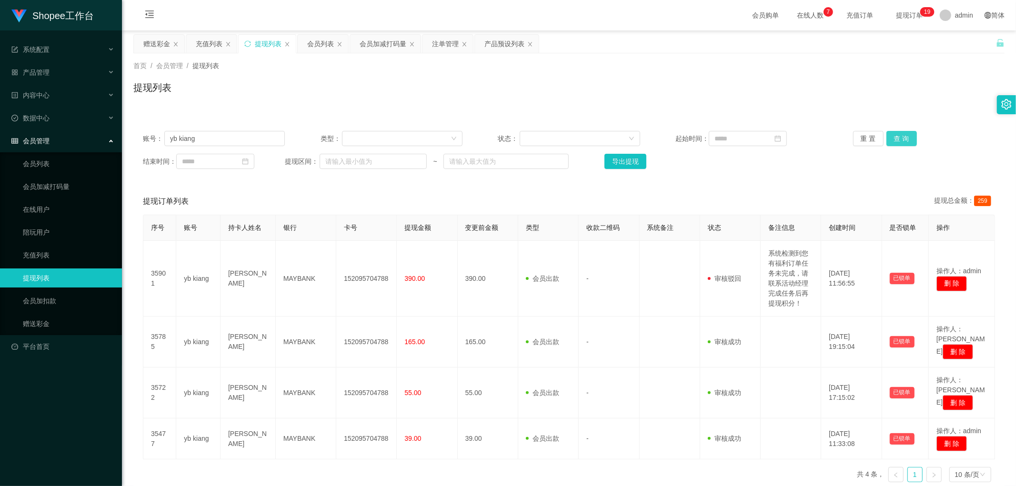
click at [901, 134] on button "查 询" at bounding box center [901, 138] width 30 height 15
click at [684, 73] on div "首页 / 会员管理 / 提现列表 / 提现列表" at bounding box center [568, 81] width 871 height 41
click at [693, 68] on div "首页 / 会员管理 / 提现列表 /" at bounding box center [568, 66] width 871 height 10
click at [381, 46] on div "会员加减打码量" at bounding box center [383, 44] width 47 height 18
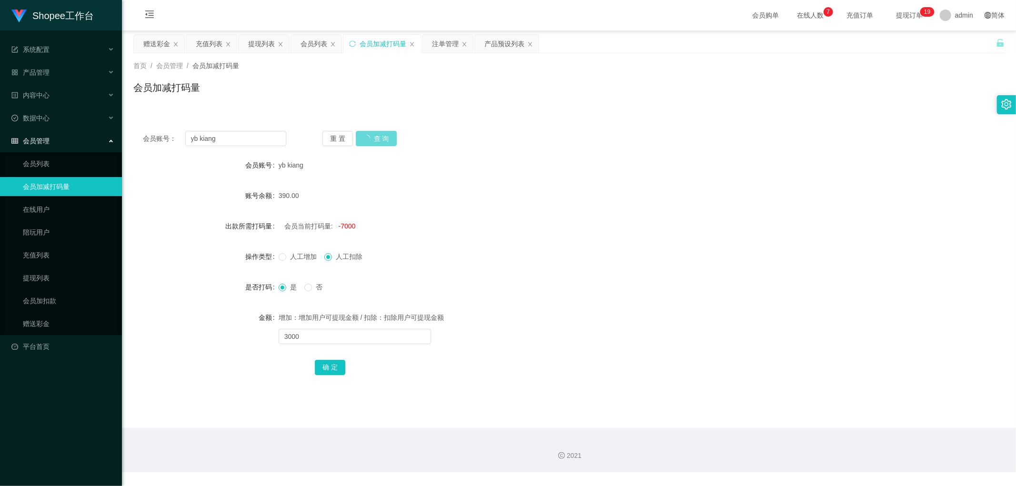
click at [548, 148] on div "会员账号： yb kiang 重 置 查 询 会员账号 yb kiang 账号余额 390.00 出款所需打码量 会员当前打码量: -7000 操作类型 人工…" at bounding box center [568, 259] width 871 height 276
click at [568, 136] on div "会员账号： yb kiang 重 置 查 询" at bounding box center [568, 138] width 871 height 15
click at [563, 135] on div "会员账号： yb kiang 重 置 查 询" at bounding box center [568, 138] width 871 height 15
click at [618, 210] on form "会员账号 yb kiang 账号余额 390.00 出款所需打码量 会员当前打码量: -7000 操作类型 人工增加 人工扣除 是否打码 是 否 金额 增加：…" at bounding box center [568, 266] width 871 height 221
drag, startPoint x: 312, startPoint y: 45, endPoint x: 320, endPoint y: 47, distance: 7.8
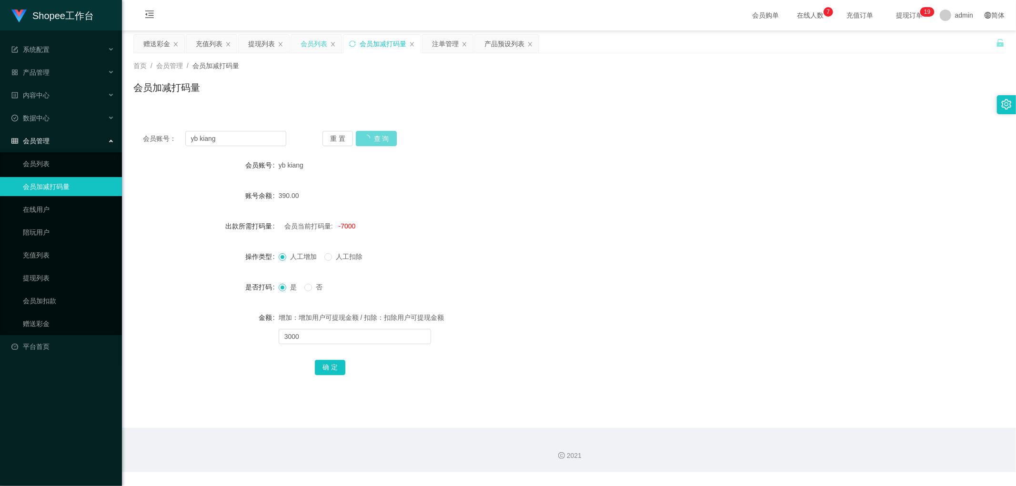
click at [312, 45] on div "会员列表" at bounding box center [313, 44] width 27 height 18
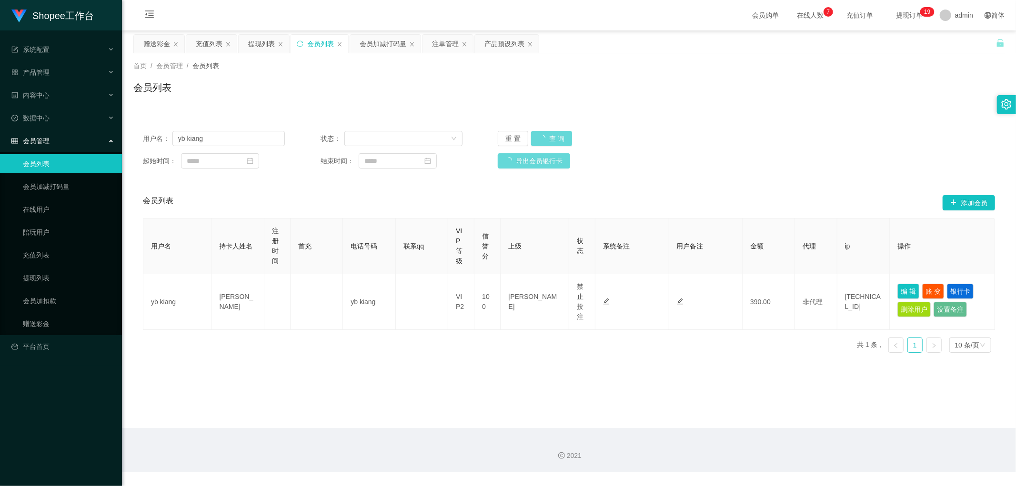
drag, startPoint x: 369, startPoint y: 42, endPoint x: 406, endPoint y: 70, distance: 46.6
click at [370, 42] on div "会员加减打码量" at bounding box center [383, 44] width 47 height 18
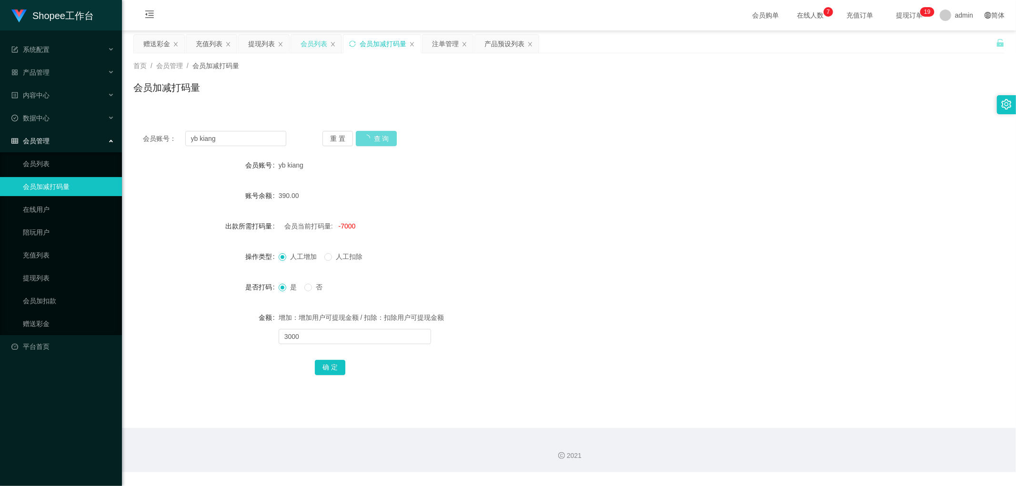
click at [319, 40] on div "会员列表" at bounding box center [313, 44] width 27 height 18
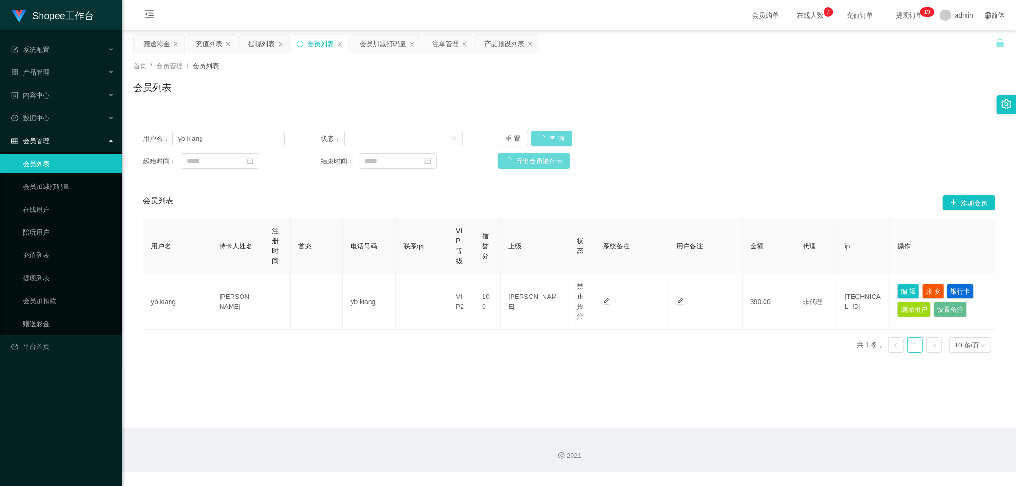
drag, startPoint x: 792, startPoint y: 148, endPoint x: 799, endPoint y: 149, distance: 6.4
click at [794, 150] on div "用户名： yb kiang 状态： 重 置 查 询 起始时间： 结束时间： 导出会员银行卡" at bounding box center [568, 149] width 871 height 57
drag, startPoint x: 608, startPoint y: 112, endPoint x: 549, endPoint y: 102, distance: 59.4
click at [604, 112] on div "用户名： yb kiang 状态： 重 置 查 询 起始时间： 结束时间： 导出会员银行卡 会员列表 添加会员 用户名 持卡人姓名 注册时间 首充 电话号码 …" at bounding box center [568, 235] width 871 height 250
drag, startPoint x: 303, startPoint y: 42, endPoint x: 311, endPoint y: 52, distance: 13.5
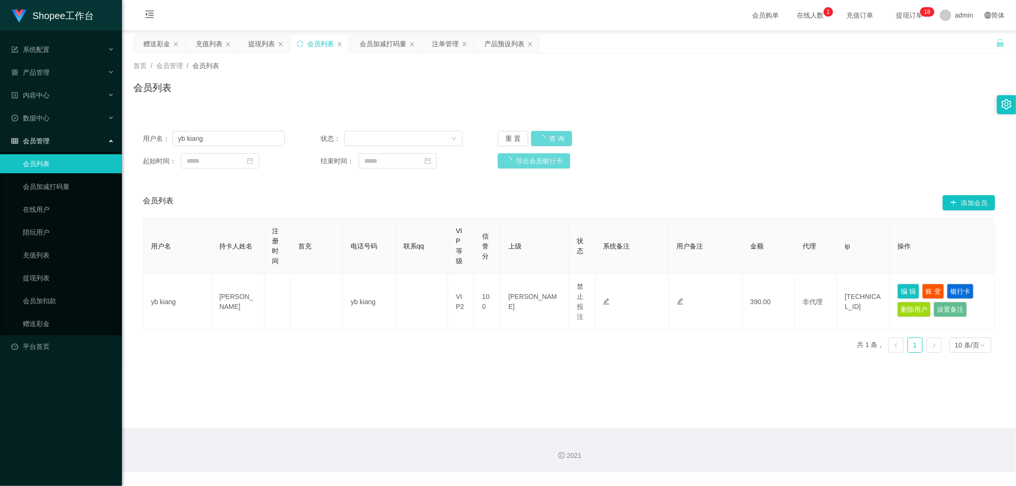
click at [303, 43] on icon "图标: sync" at bounding box center [300, 43] width 6 height 6
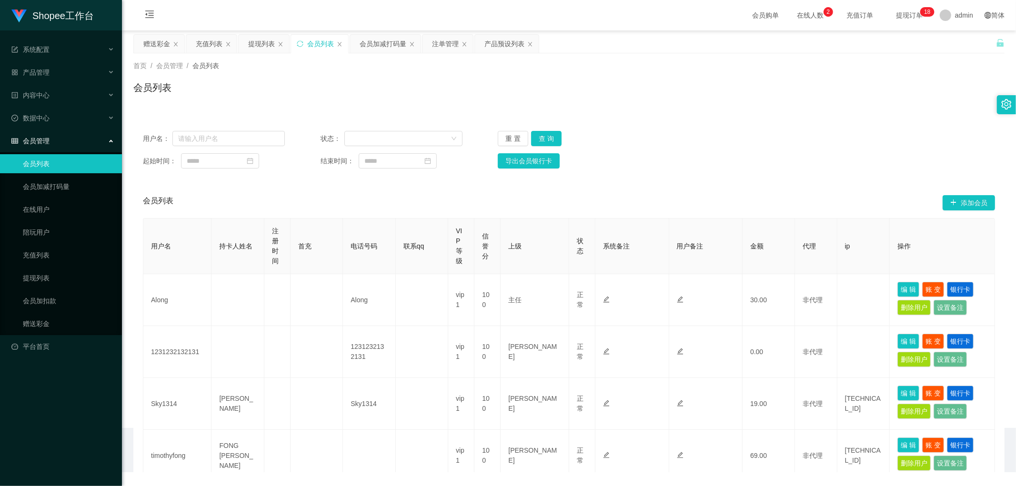
click at [633, 95] on div "会员列表" at bounding box center [568, 91] width 871 height 22
click at [541, 135] on button "查 询" at bounding box center [546, 138] width 30 height 15
drag, startPoint x: 199, startPoint y: 139, endPoint x: 234, endPoint y: 140, distance: 35.3
click at [200, 139] on input "text" at bounding box center [228, 138] width 112 height 15
paste input "连杀 Xxzz123 - 300 盖伦32男"
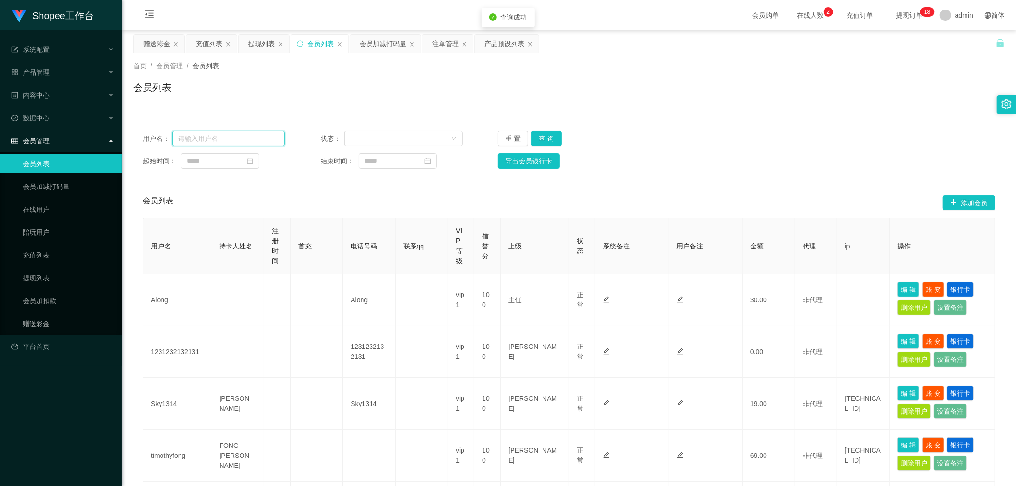
type input "连杀 Xxzz123 - 300 盖伦32男"
paste input "0199215734"
type input "0199215734"
drag, startPoint x: 551, startPoint y: 136, endPoint x: 648, endPoint y: 131, distance: 97.7
click at [550, 137] on button "查 询" at bounding box center [546, 138] width 30 height 15
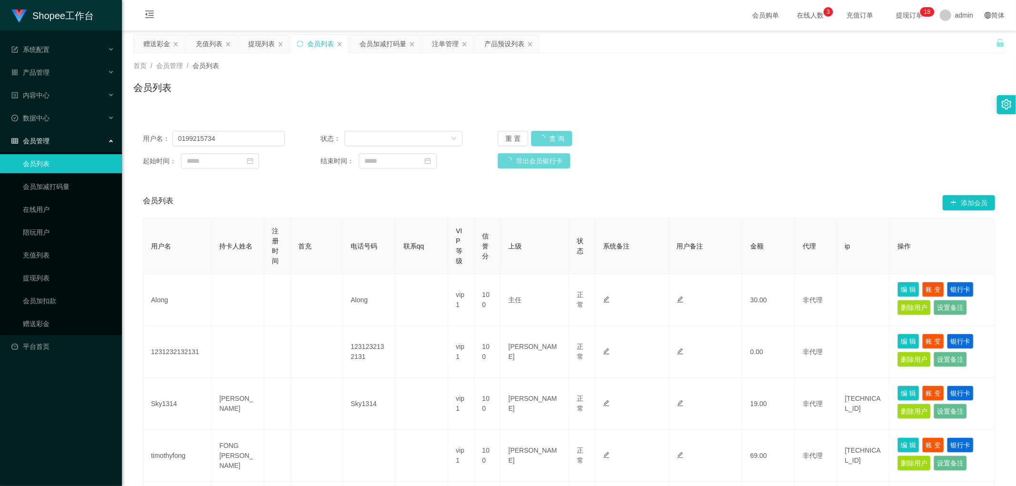
drag, startPoint x: 793, startPoint y: 118, endPoint x: 802, endPoint y: 122, distance: 9.8
click at [796, 120] on div "用户名： 0199215734 状态： 重 置 查 询 起始时间： 结束时间： 导出会员银行卡 会员列表 添加会员 用户名 持卡人姓名 注册时间 首充 电话号…" at bounding box center [568, 476] width 871 height 733
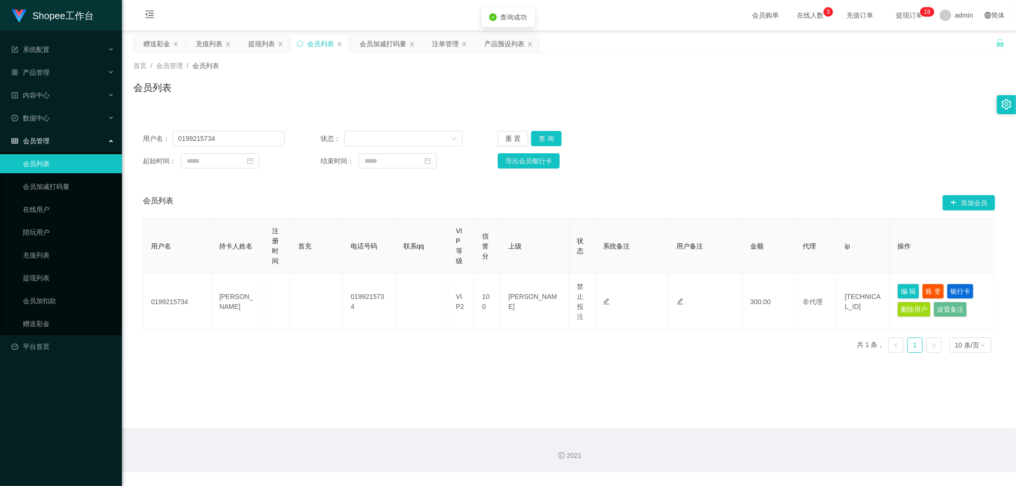
click at [815, 116] on div "用户名： 0199215734 状态： 重 置 查 询 起始时间： 结束时间： 导出会员银行卡 会员列表 添加会员 用户名 持卡人姓名 注册时间 首充 电话号…" at bounding box center [568, 235] width 871 height 250
drag, startPoint x: 231, startPoint y: 138, endPoint x: 96, endPoint y: 149, distance: 135.2
click at [96, 149] on section "Shopee工作台 系统配置 产品管理 产品列表 产品预设列表 开奖记录 注单管理 即时注单 内容中心 数据中心 会员管理 会员列表 会员加减打码量 在线用户…" at bounding box center [508, 236] width 1016 height 472
click at [432, 87] on div "会员列表" at bounding box center [568, 91] width 871 height 22
click at [441, 40] on div "注单管理" at bounding box center [445, 44] width 27 height 18
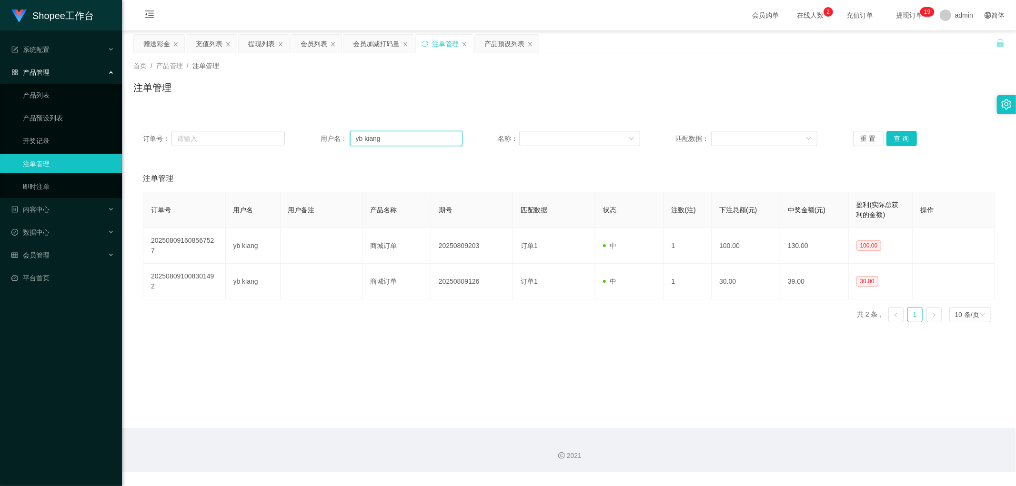
drag, startPoint x: 424, startPoint y: 135, endPoint x: 232, endPoint y: 155, distance: 193.4
click at [232, 155] on div "订单号： 用户名： yb kiang 名称： 匹配数据： 重 置 查 询" at bounding box center [568, 138] width 871 height 34
paste input "0199215734"
type input "0199215734"
click at [897, 139] on button "查 询" at bounding box center [901, 138] width 30 height 15
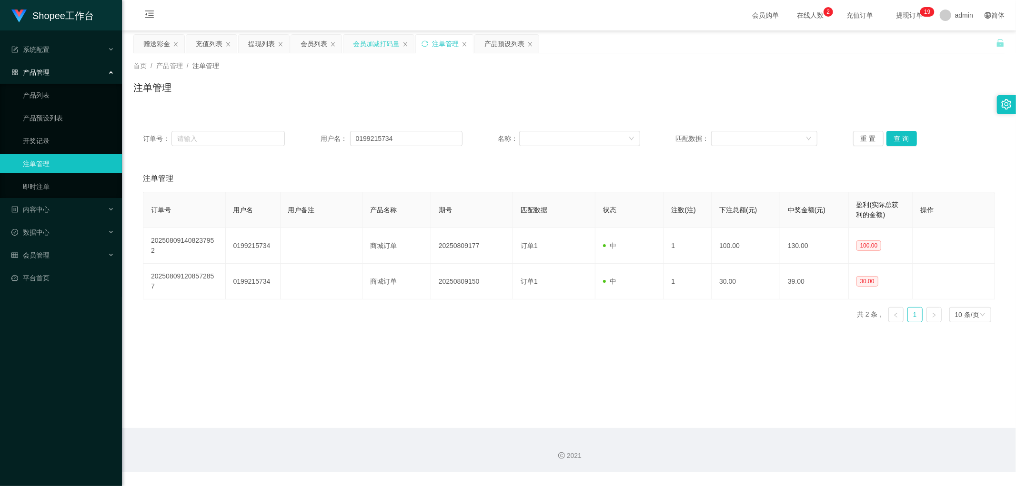
click at [366, 45] on div "会员加减打码量" at bounding box center [376, 44] width 47 height 18
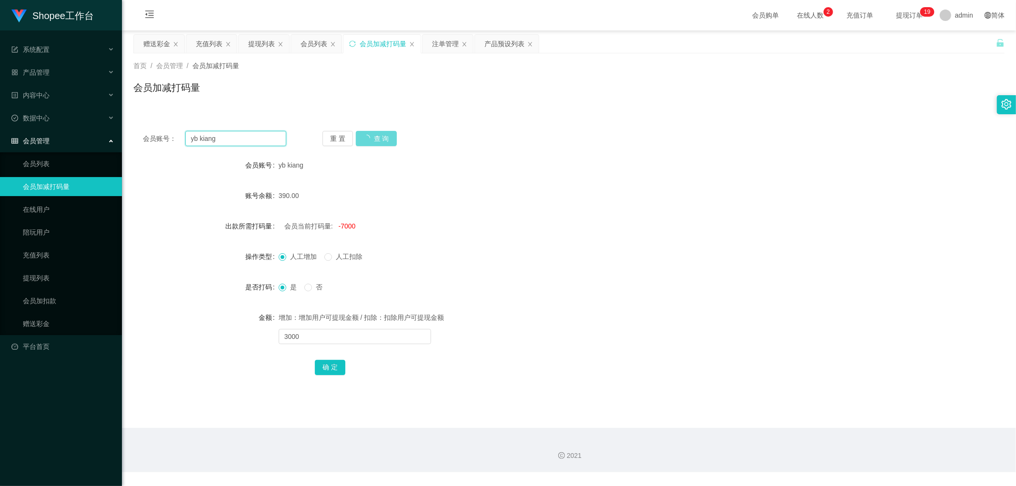
drag, startPoint x: 249, startPoint y: 135, endPoint x: 287, endPoint y: 136, distance: 38.6
click at [250, 137] on input "yb kiang" at bounding box center [235, 138] width 101 height 15
paste input "0199215734"
type input "0199215734"
click at [387, 141] on div "重 置 查 询" at bounding box center [393, 138] width 143 height 15
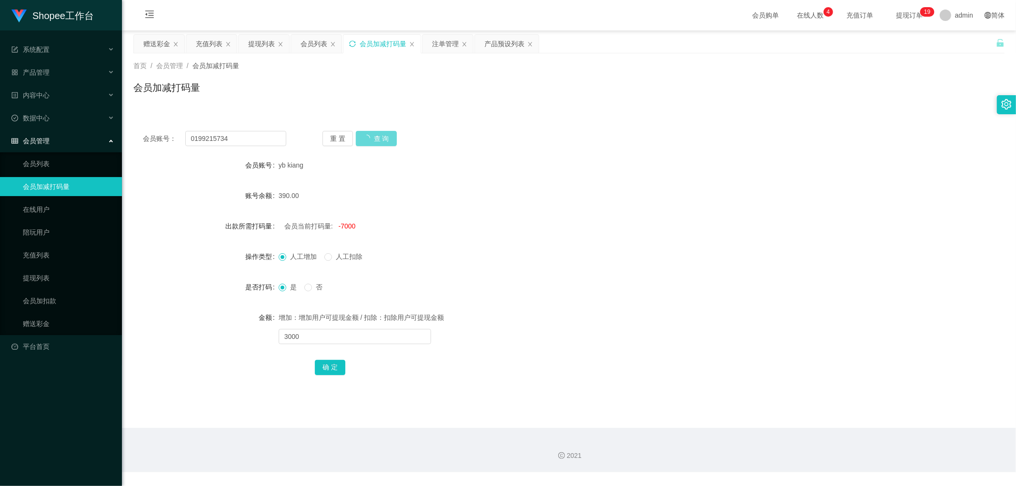
click at [350, 43] on icon "图标: sync" at bounding box center [352, 43] width 7 height 7
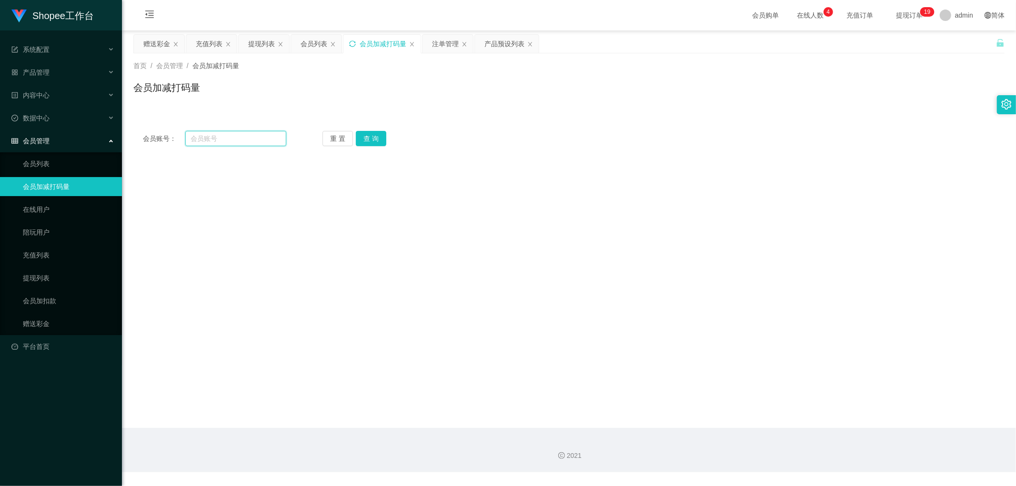
click at [222, 144] on input "text" at bounding box center [235, 138] width 101 height 15
paste input "0199215734"
type input "0199215734"
click at [377, 137] on button "查 询" at bounding box center [371, 138] width 30 height 15
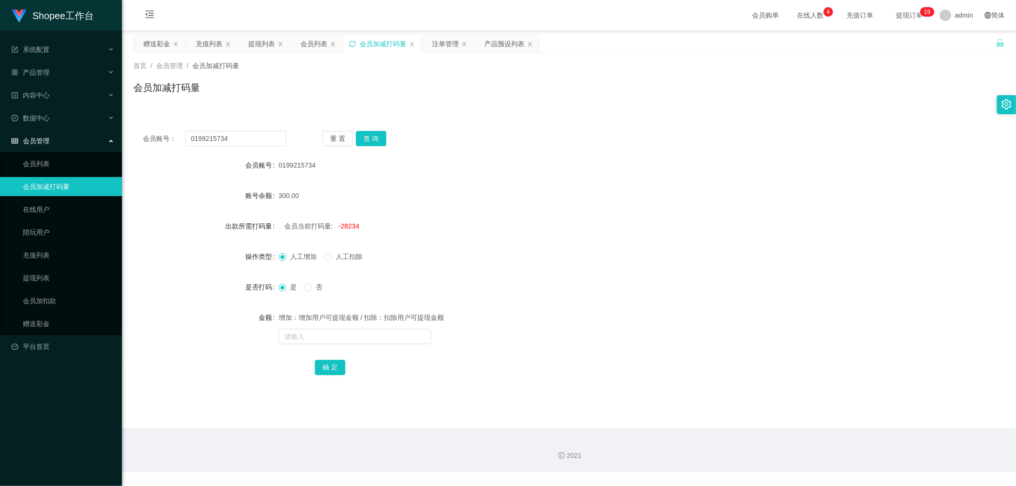
click at [524, 126] on div "会员账号： 0199215734 重 置 查 询 会员账号 0199215734 账号余额 300.00 出款所需打码量 会员当前打码量: -28234 操作…" at bounding box center [568, 259] width 871 height 276
drag, startPoint x: 546, startPoint y: 120, endPoint x: 437, endPoint y: 109, distance: 109.2
click at [545, 120] on div "会员账号： 0199215734 重 置 查 询 会员账号 0199215734 账号余额 300.00 出款所需打码量 会员当前打码量: -28234 操作…" at bounding box center [568, 254] width 871 height 288
click at [312, 44] on div "会员列表" at bounding box center [313, 44] width 27 height 18
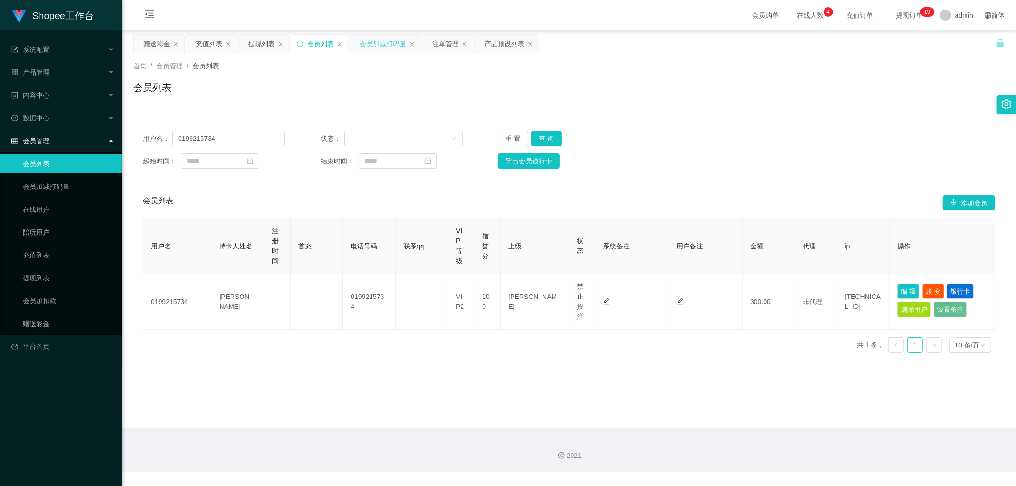
drag, startPoint x: 773, startPoint y: 117, endPoint x: 707, endPoint y: 118, distance: 66.7
click at [770, 117] on div "用户名： 0199215734 状态： 重 置 查 询 起始时间： 结束时间： 导出会员银行卡 会员列表 添加会员 用户名 持卡人姓名 注册时间 首充 电话号…" at bounding box center [568, 235] width 871 height 250
drag, startPoint x: 545, startPoint y: 136, endPoint x: 771, endPoint y: 120, distance: 227.3
click at [554, 138] on button "查 询" at bounding box center [546, 138] width 30 height 15
click at [839, 115] on div "用户名： 0199215734 状态： 重 置 查 询 起始时间： 结束时间： 导出会员银行卡 会员列表 添加会员 用户名 持卡人姓名 注册时间 首充 电话号…" at bounding box center [568, 235] width 871 height 250
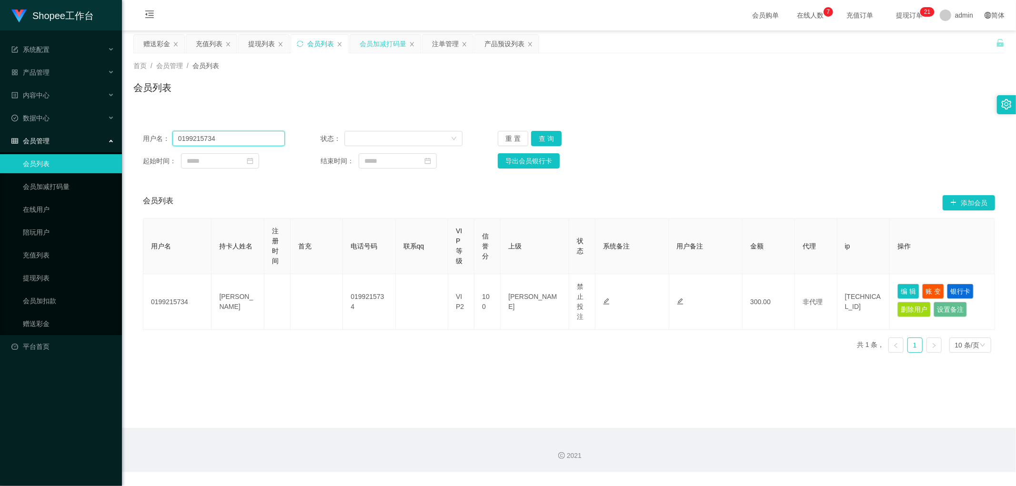
click at [234, 136] on input "0199215734" at bounding box center [228, 138] width 112 height 15
paste input "24693633"
type input "0124693633"
click at [544, 142] on button "查 询" at bounding box center [546, 138] width 30 height 15
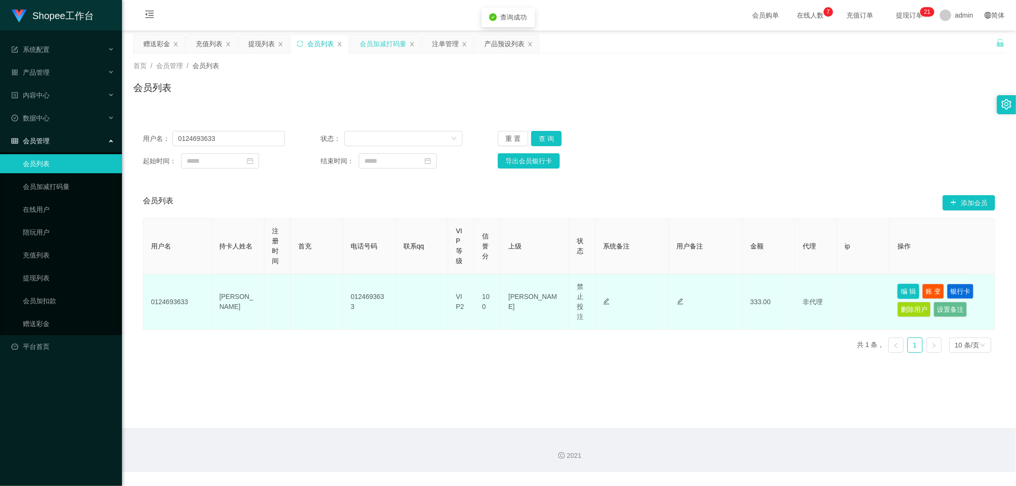
click at [901, 294] on button "编 辑" at bounding box center [908, 291] width 22 height 15
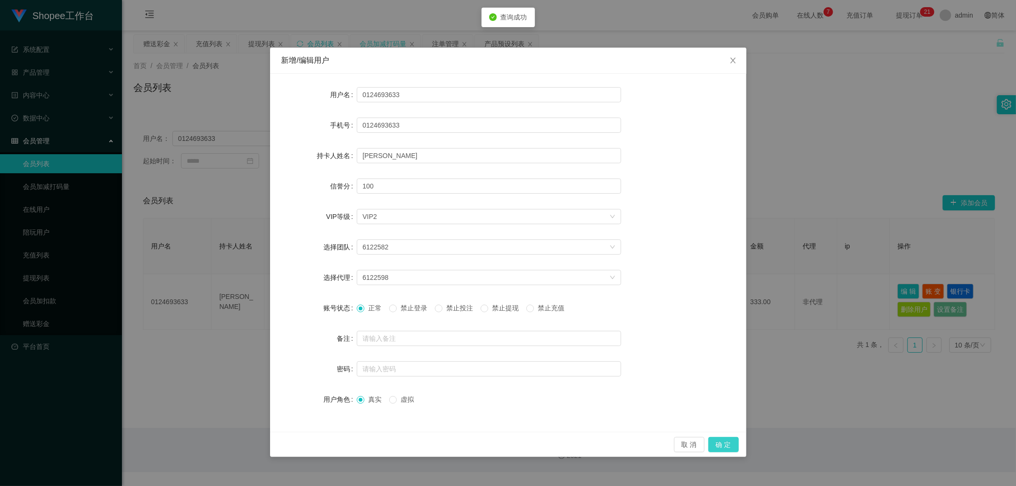
click at [721, 443] on button "确 定" at bounding box center [723, 444] width 30 height 15
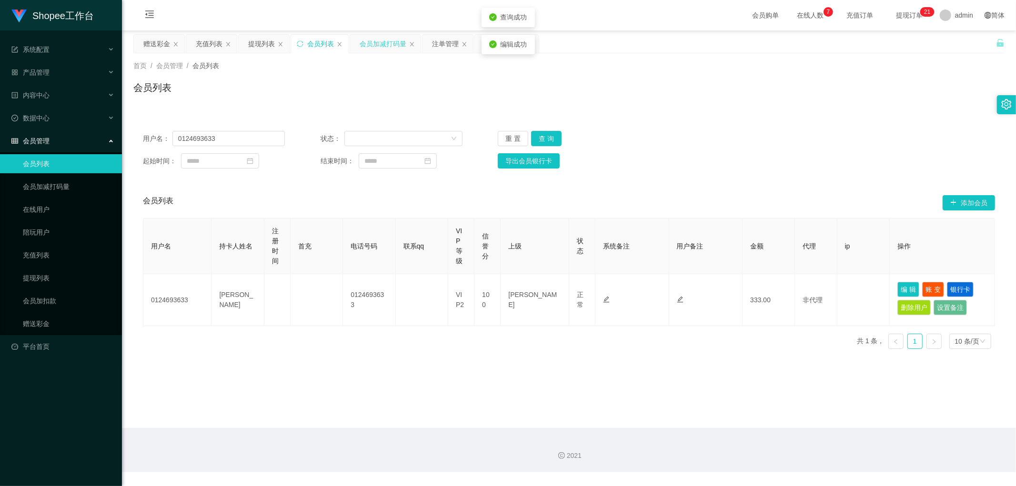
click at [462, 84] on div "会员列表" at bounding box center [568, 91] width 871 height 22
click at [448, 48] on div "注单管理" at bounding box center [445, 44] width 27 height 18
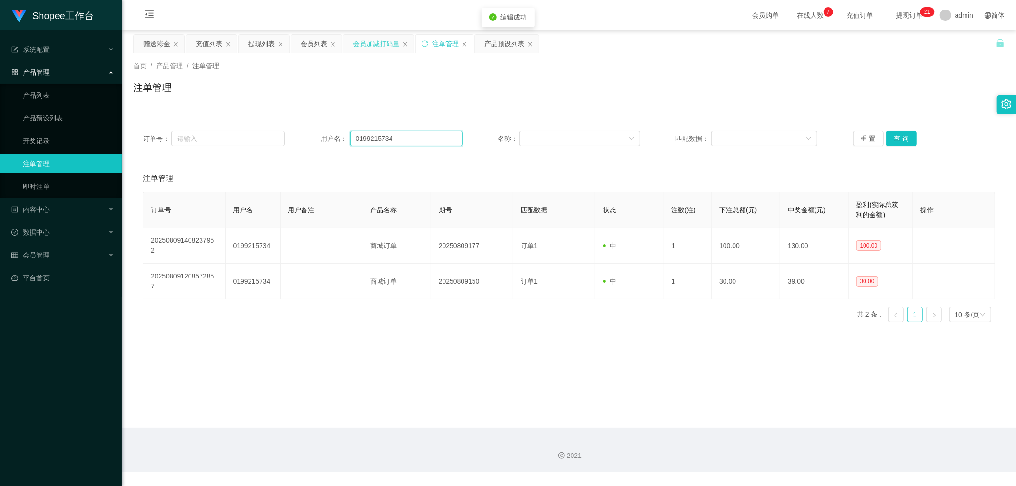
click at [409, 138] on input "0199215734" at bounding box center [406, 138] width 112 height 15
paste input "24693633"
type input "0124693633"
drag, startPoint x: 902, startPoint y: 132, endPoint x: 873, endPoint y: 130, distance: 29.1
click at [902, 132] on button "查 询" at bounding box center [901, 138] width 30 height 15
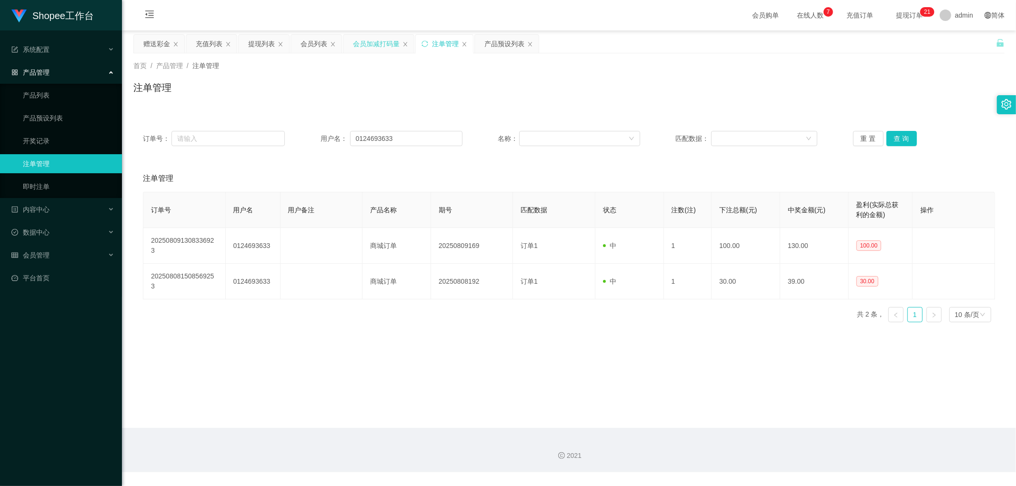
click at [637, 102] on div "首页 / 产品管理 / 注单管理 / 注单管理" at bounding box center [569, 81] width 894 height 57
click at [297, 39] on div "会员列表" at bounding box center [316, 44] width 50 height 18
drag, startPoint x: 312, startPoint y: 44, endPoint x: 324, endPoint y: 51, distance: 13.2
click at [313, 44] on div "会员列表" at bounding box center [313, 44] width 27 height 18
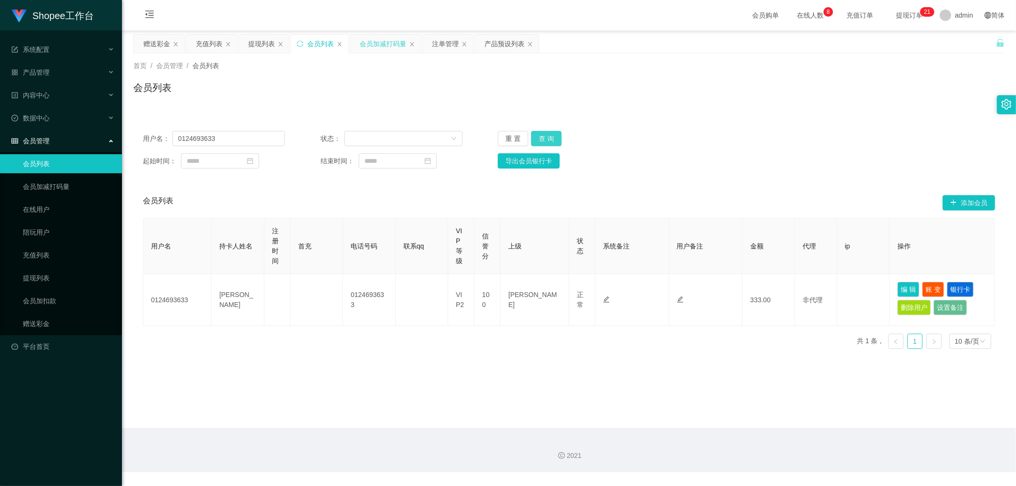
drag, startPoint x: 544, startPoint y: 140, endPoint x: 855, endPoint y: 115, distance: 311.9
click at [551, 140] on button "查 询" at bounding box center [546, 138] width 30 height 15
drag, startPoint x: 541, startPoint y: 138, endPoint x: 598, endPoint y: 152, distance: 58.4
click at [549, 141] on button "查 询" at bounding box center [546, 138] width 30 height 15
drag, startPoint x: 799, startPoint y: 190, endPoint x: 854, endPoint y: 238, distance: 72.9
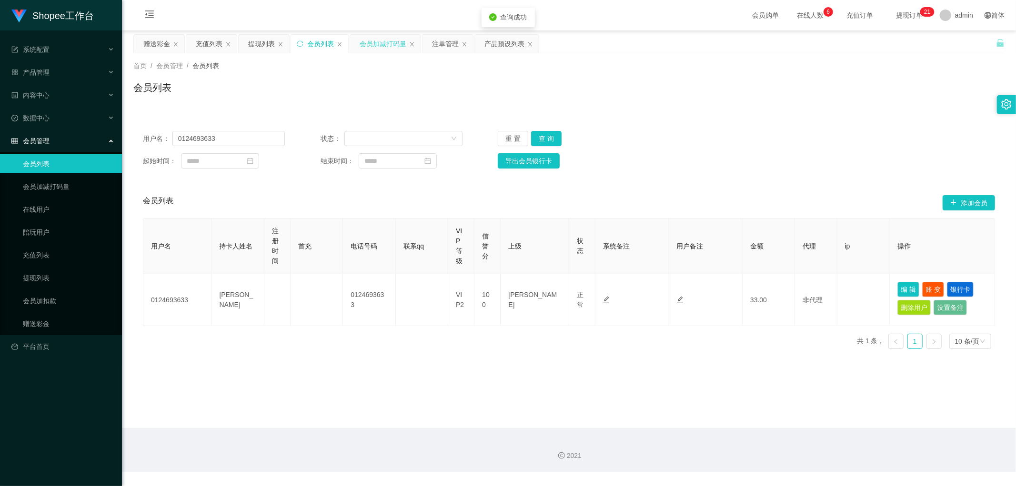
click at [800, 191] on div "用户名： 0124693633 状态： 重 置 查 询 起始时间： 结束时间： 导出会员银行卡 会员列表 添加会员 用户名 持卡人姓名 注册时间 首充 电话号…" at bounding box center [568, 238] width 871 height 235
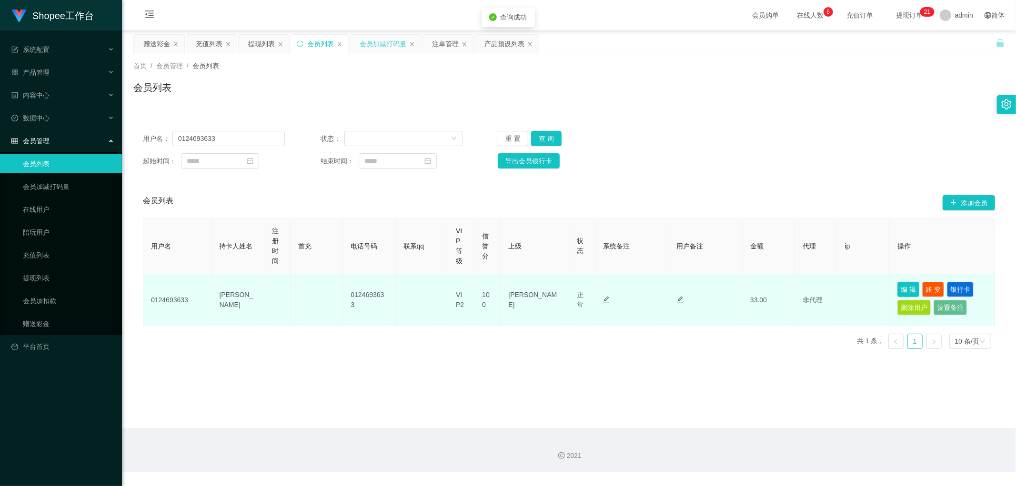
click at [905, 287] on button "编 辑" at bounding box center [908, 289] width 22 height 15
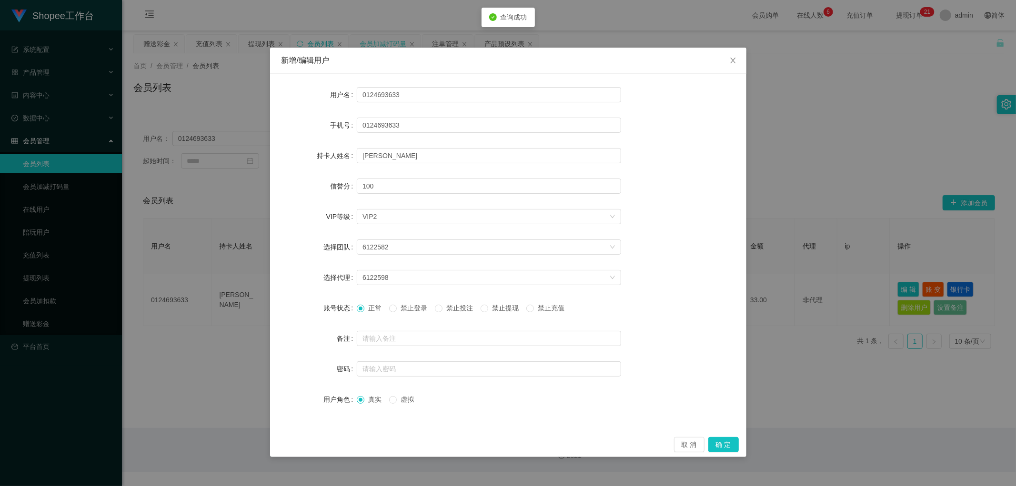
click at [459, 305] on span "禁止投注" at bounding box center [459, 308] width 34 height 8
click at [725, 446] on button "确 定" at bounding box center [723, 444] width 30 height 15
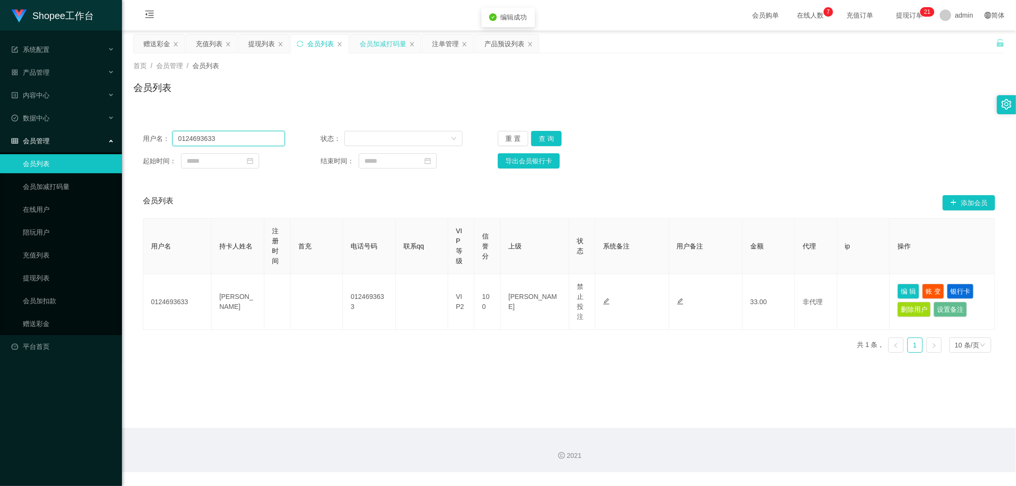
drag, startPoint x: 227, startPoint y: 139, endPoint x: 93, endPoint y: 140, distance: 133.8
click at [93, 140] on section "Shopee工作台 系统配置 产品管理 产品列表 产品预设列表 开奖记录 注单管理 即时注单 内容中心 数据中心 会员管理 会员列表 会员加减打码量 在线用户…" at bounding box center [508, 236] width 1016 height 472
drag, startPoint x: 443, startPoint y: 45, endPoint x: 531, endPoint y: 85, distance: 96.1
click at [443, 45] on div "注单管理" at bounding box center [445, 44] width 27 height 18
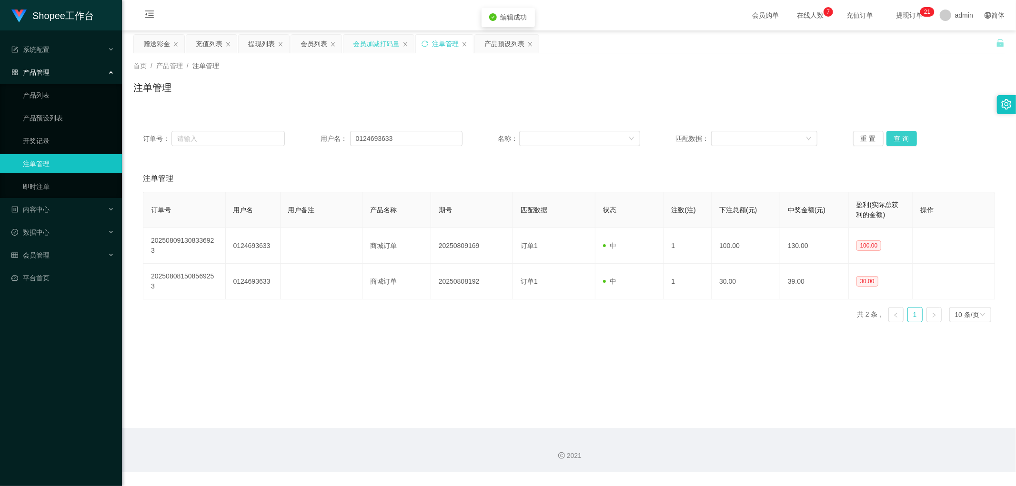
click at [894, 139] on button "查 询" at bounding box center [901, 138] width 30 height 15
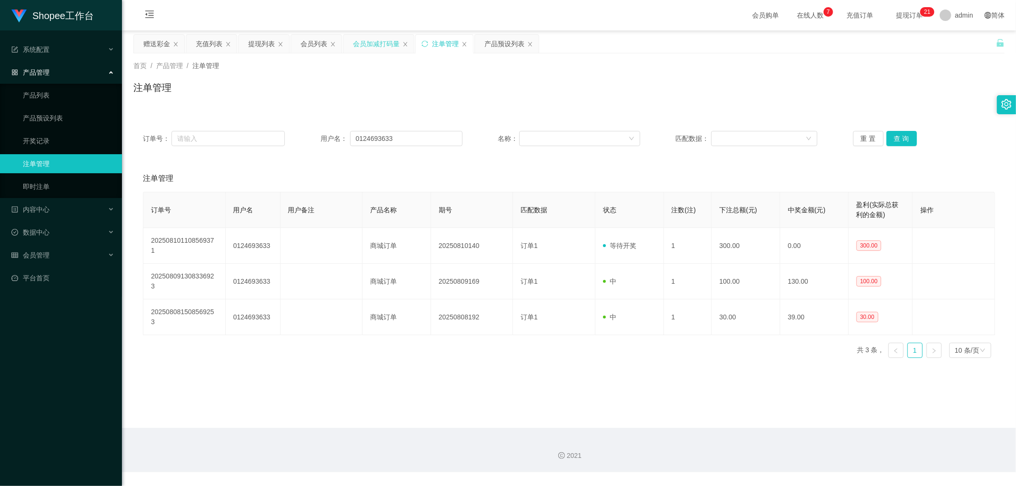
drag, startPoint x: 377, startPoint y: 80, endPoint x: 368, endPoint y: 74, distance: 10.7
click at [373, 78] on div "首页 / 产品管理 / 注单管理 / 注单管理" at bounding box center [568, 81] width 871 height 41
click at [318, 41] on div "会员列表" at bounding box center [313, 44] width 27 height 18
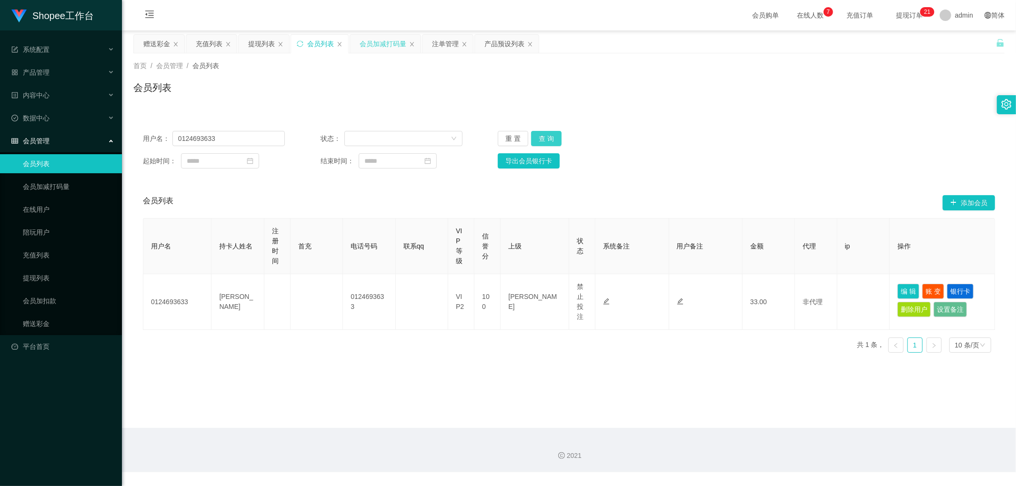
click at [552, 137] on button "查 询" at bounding box center [546, 138] width 30 height 15
click at [831, 115] on div "用户名： 0124693633 状态： 重 置 查 询 起始时间： 结束时间： 导出会员银行卡 会员列表 添加会员 用户名 持卡人姓名 注册时间 首充 电话号…" at bounding box center [568, 235] width 871 height 250
click at [232, 143] on input "0124693633" at bounding box center [228, 138] width 112 height 15
paste input "99215734"
type input "0199215734"
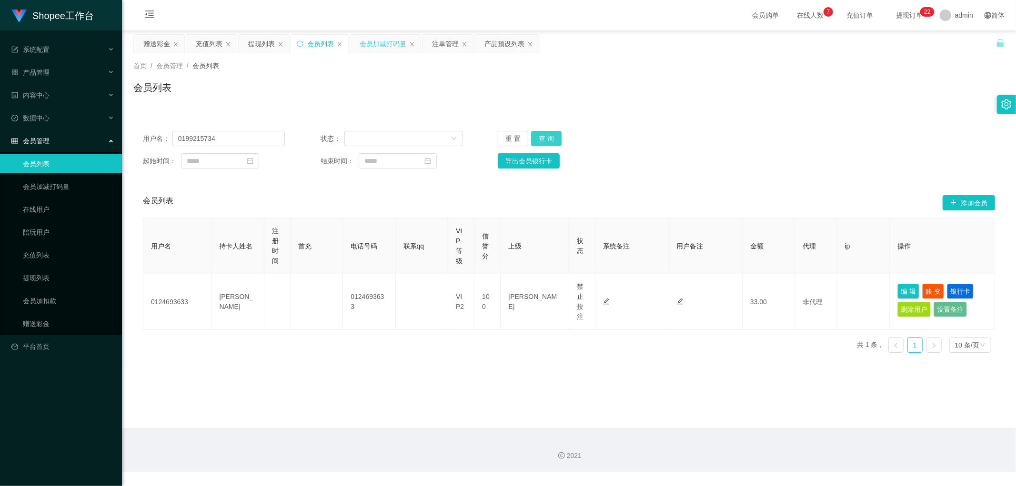
click at [550, 140] on button "查 询" at bounding box center [546, 138] width 30 height 15
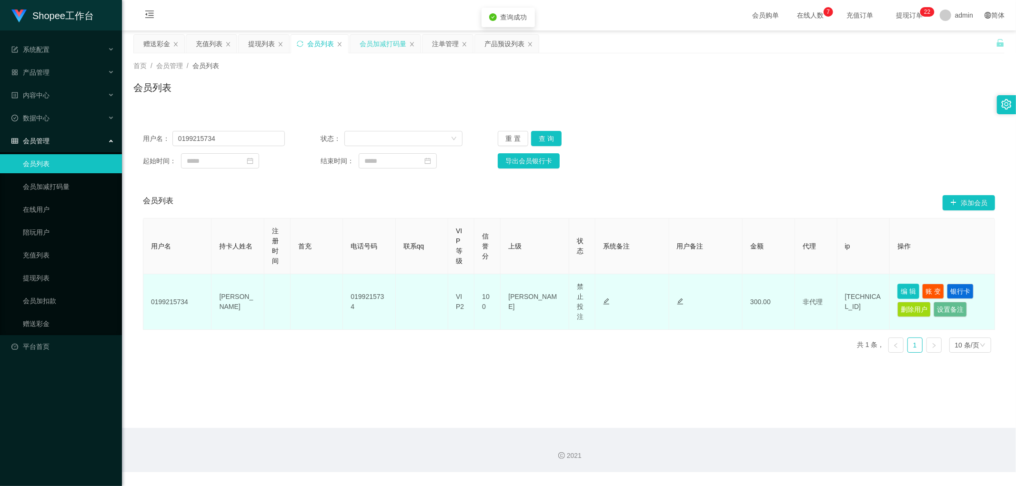
click at [903, 288] on button "编 辑" at bounding box center [908, 291] width 22 height 15
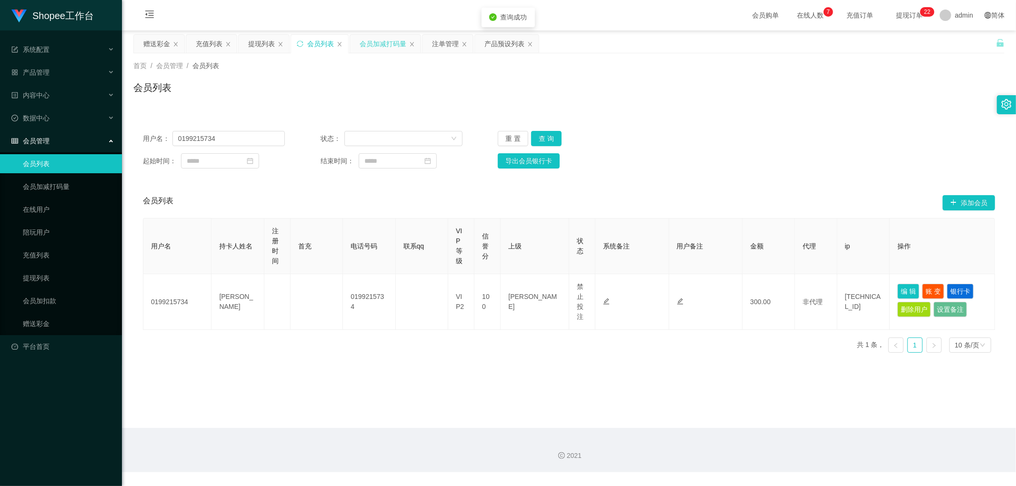
type input "0199215734"
type input "WONG RENN HING"
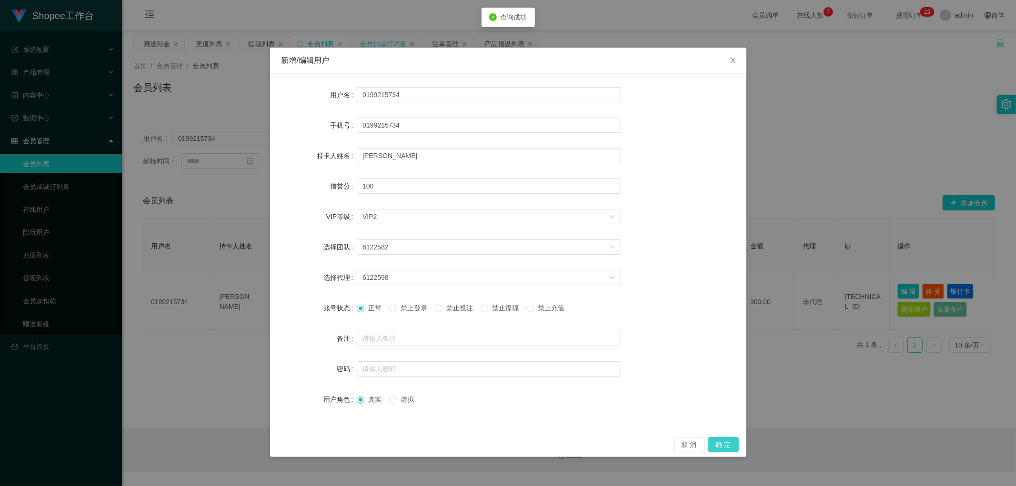
click at [727, 441] on button "确 定" at bounding box center [723, 444] width 30 height 15
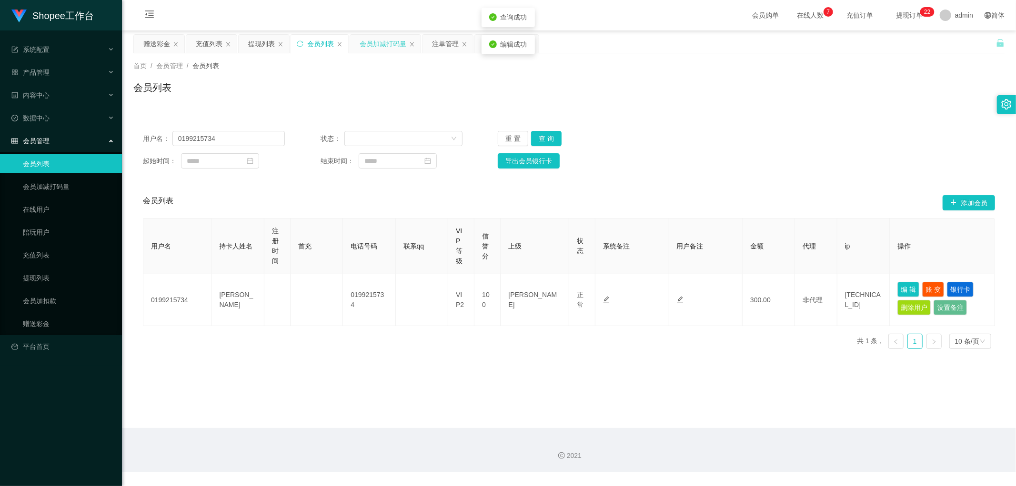
click at [821, 102] on div "首页 / 会员管理 / 会员列表 / 会员列表" at bounding box center [569, 81] width 894 height 57
click at [561, 55] on div "首页 / 会员管理 / 会员列表 / 会员列表" at bounding box center [569, 81] width 894 height 57
click at [432, 46] on div "注单管理" at bounding box center [445, 44] width 27 height 18
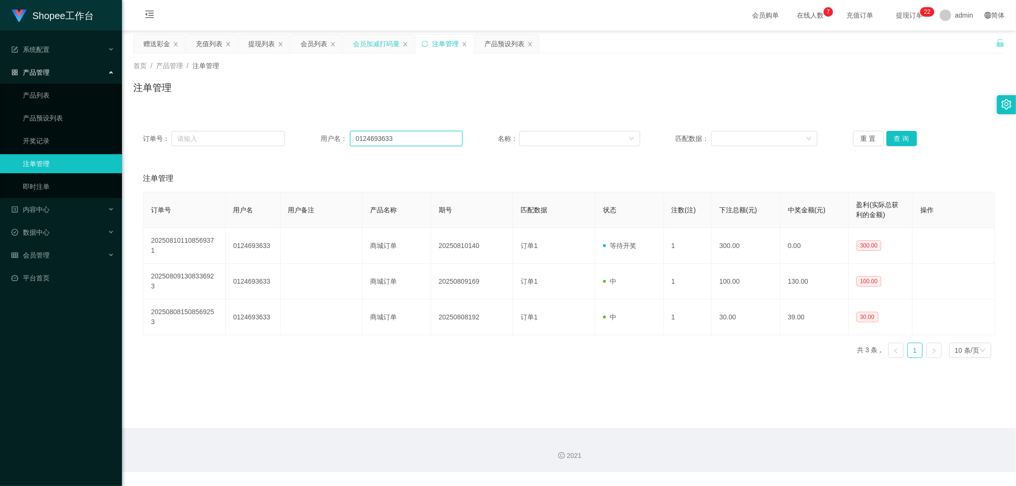
drag, startPoint x: 421, startPoint y: 140, endPoint x: 250, endPoint y: 147, distance: 170.6
click at [250, 147] on div "订单号： 用户名： 0124693633 名称： 匹配数据： 重 置 查 询" at bounding box center [568, 138] width 871 height 34
paste input "99215734"
type input "0199215734"
click at [897, 136] on button "查 询" at bounding box center [901, 138] width 30 height 15
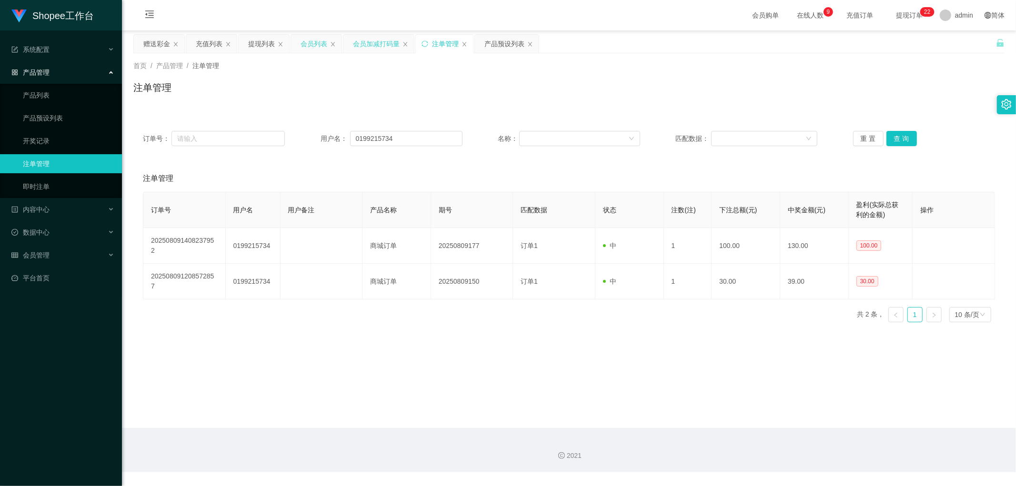
click at [305, 44] on div "会员列表" at bounding box center [313, 44] width 27 height 18
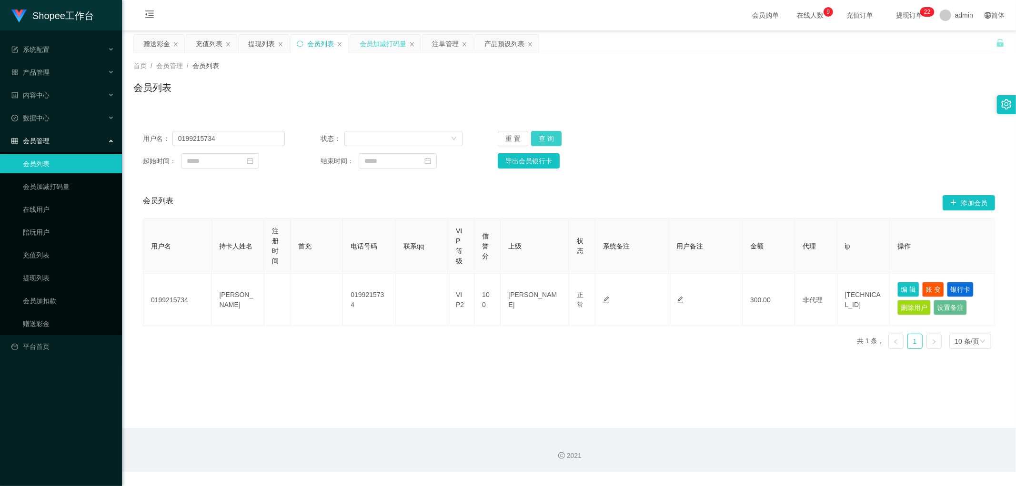
drag, startPoint x: 549, startPoint y: 140, endPoint x: 762, endPoint y: 104, distance: 216.0
click at [550, 140] on button "查 询" at bounding box center [546, 138] width 30 height 15
click at [552, 139] on button "查 询" at bounding box center [546, 138] width 30 height 15
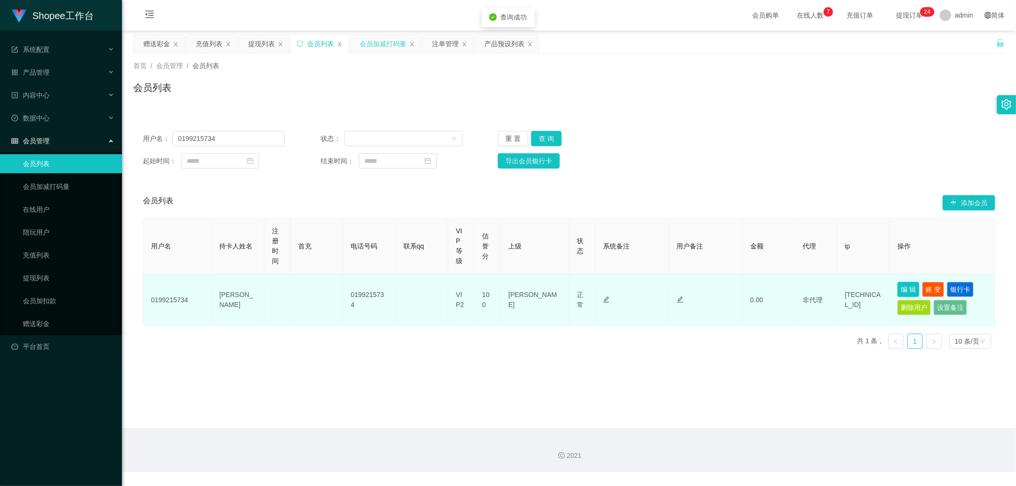
click at [899, 286] on button "编 辑" at bounding box center [908, 289] width 22 height 15
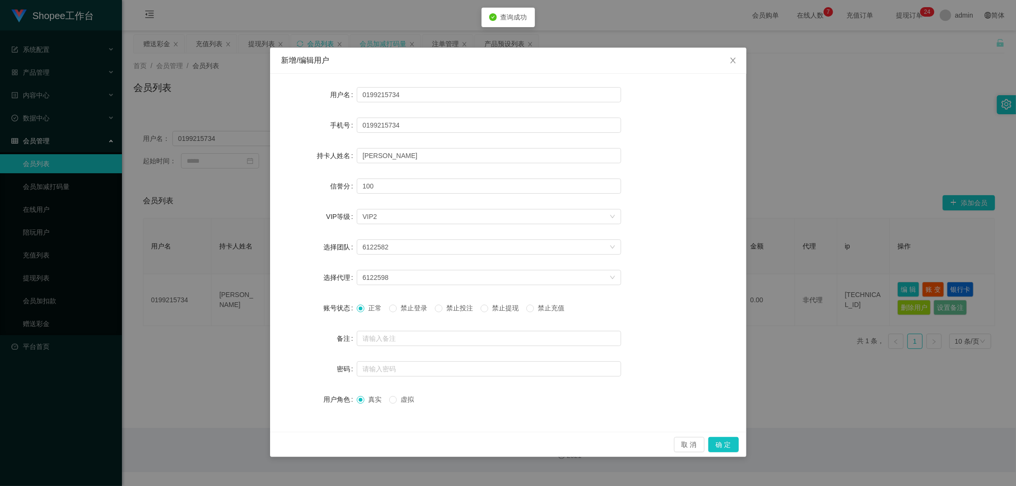
click at [448, 309] on span "禁止投注" at bounding box center [459, 308] width 34 height 8
click at [725, 445] on button "确 定" at bounding box center [723, 444] width 30 height 15
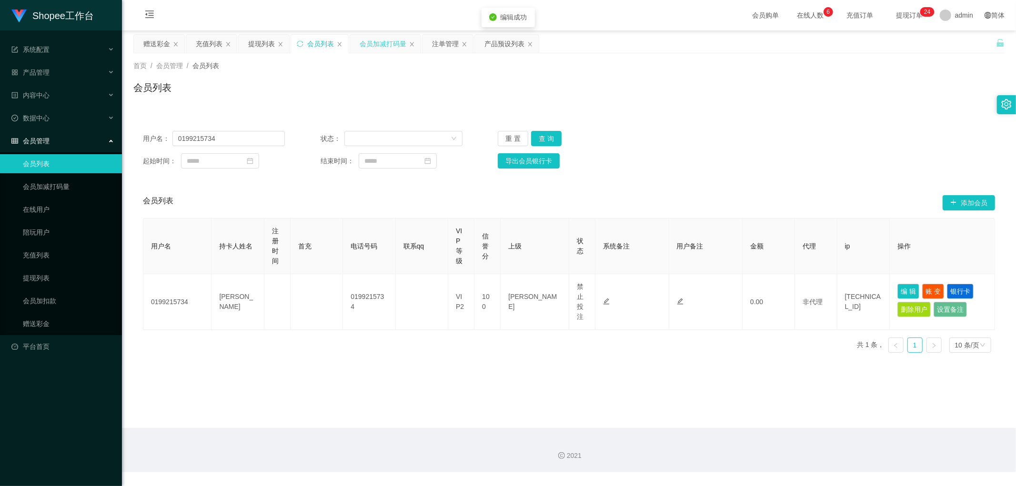
click at [486, 358] on div "用户名 持卡人姓名 注册时间 首充 电话号码 联系qq VIP等级 信誉分 上级 状态 系统备注 用户备注 金额 代理 ip 操作 0199215734 WO…" at bounding box center [569, 289] width 852 height 142
drag, startPoint x: 226, startPoint y: 139, endPoint x: 77, endPoint y: 148, distance: 149.8
click at [77, 148] on section "Shopee工作台 系统配置 产品管理 产品列表 产品预设列表 开奖记录 注单管理 即时注单 内容中心 数据中心 会员管理 会员列表 会员加减打码量 在线用户…" at bounding box center [508, 236] width 1016 height 472
drag, startPoint x: 482, startPoint y: 77, endPoint x: 458, endPoint y: 51, distance: 35.4
click at [472, 69] on div "首页 / 会员管理 / 会员列表 / 会员列表" at bounding box center [568, 81] width 871 height 41
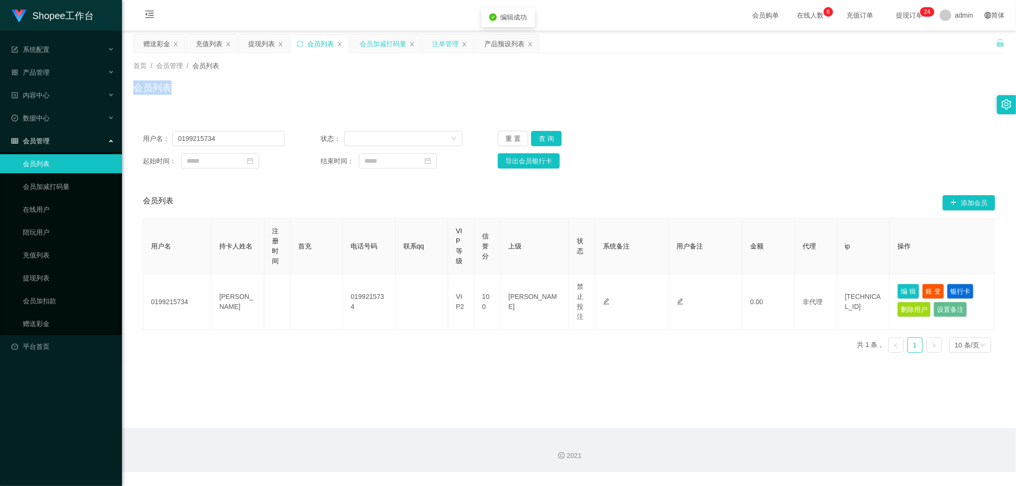
drag, startPoint x: 451, startPoint y: 37, endPoint x: 453, endPoint y: 41, distance: 5.1
click at [451, 37] on div "注单管理" at bounding box center [445, 44] width 27 height 18
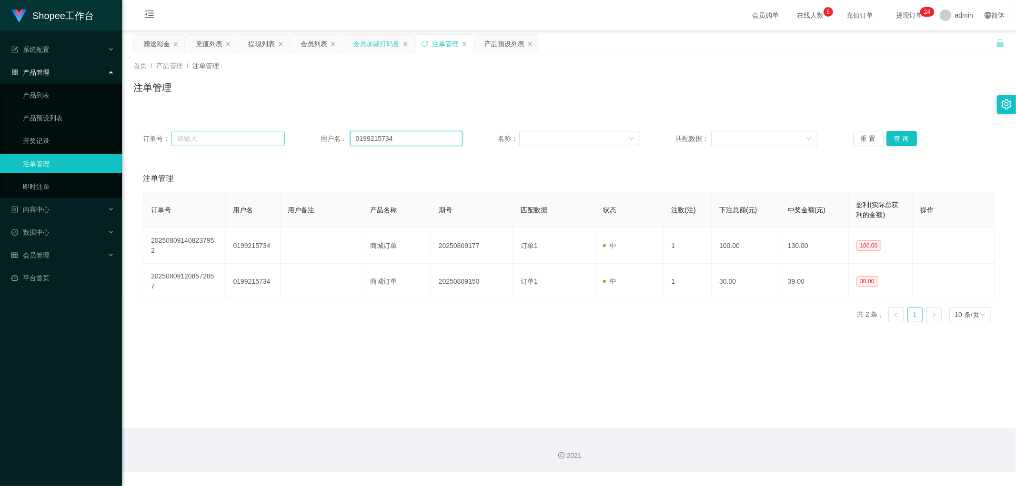
drag, startPoint x: 411, startPoint y: 137, endPoint x: 256, endPoint y: 145, distance: 155.9
click at [256, 145] on div "订单号： 用户名： 0199215734 名称： 匹配数据： 重 置 查 询" at bounding box center [569, 138] width 852 height 15
click at [897, 139] on button "查 询" at bounding box center [901, 138] width 30 height 15
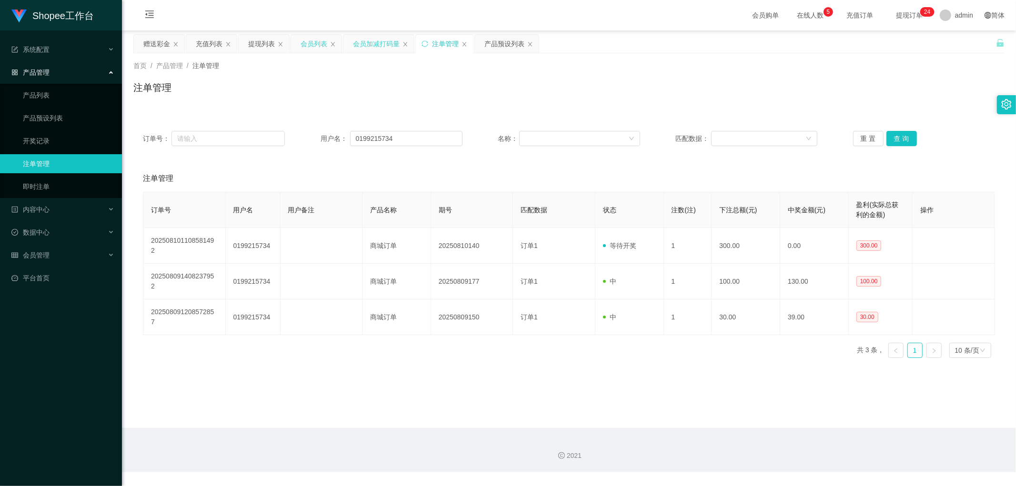
click at [311, 41] on div "会员列表" at bounding box center [313, 44] width 27 height 18
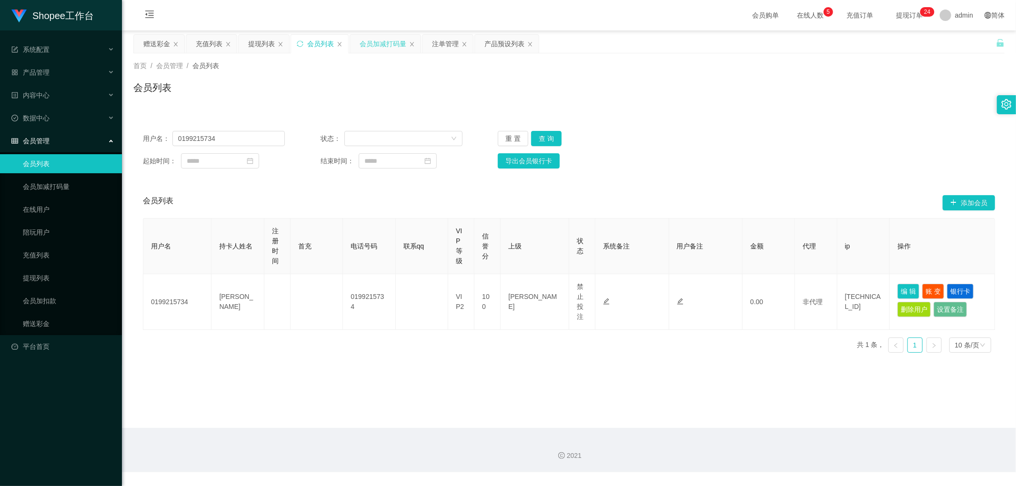
drag, startPoint x: 761, startPoint y: 164, endPoint x: 814, endPoint y: 144, distance: 57.2
click at [768, 164] on div "起始时间： 结束时间： 导出会员银行卡" at bounding box center [569, 160] width 852 height 15
drag, startPoint x: 247, startPoint y: 138, endPoint x: 253, endPoint y: 138, distance: 6.7
click at [248, 138] on input "0199215734" at bounding box center [228, 138] width 112 height 15
paste input "24693633"
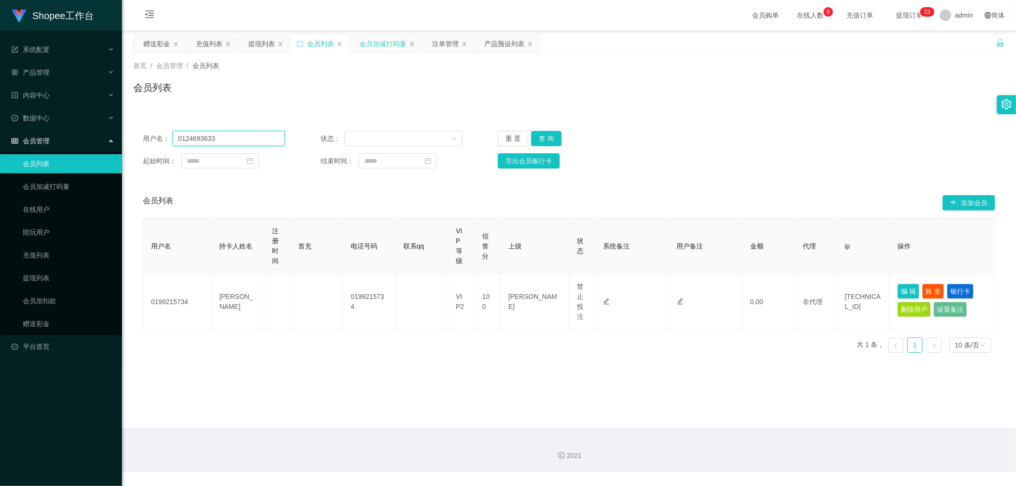
type input "0124693633"
click at [543, 140] on button "查 询" at bounding box center [546, 138] width 30 height 15
click at [788, 120] on div "用户名： 0124693633 状态： 重 置 查 询 起始时间： 结束时间： 导出会员银行卡 会员列表 添加会员 用户名 持卡人姓名 注册时间 首充 电话号…" at bounding box center [568, 235] width 871 height 250
click at [444, 39] on div "注单管理" at bounding box center [445, 44] width 27 height 18
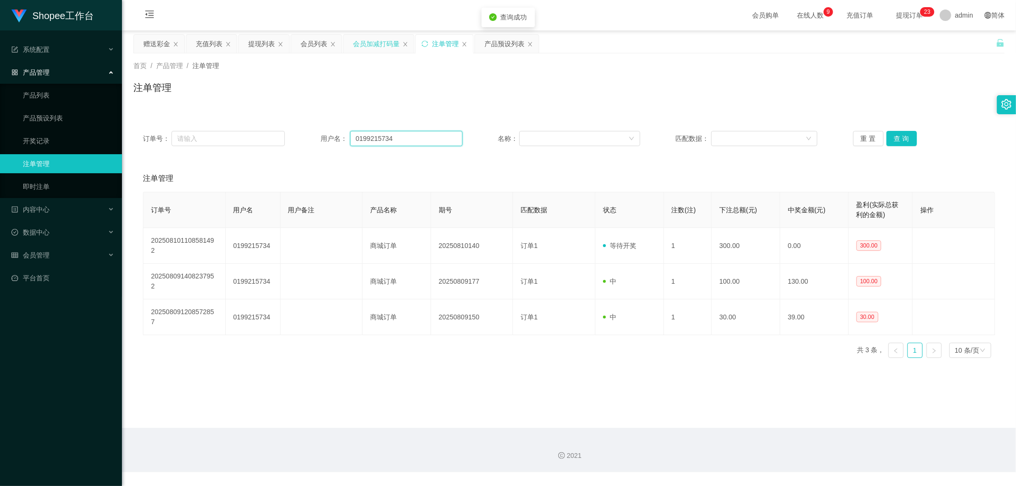
drag, startPoint x: 403, startPoint y: 136, endPoint x: 429, endPoint y: 145, distance: 27.3
click at [405, 136] on input "0199215734" at bounding box center [406, 138] width 112 height 15
paste input "24693633"
type input "0124693633"
click at [894, 136] on button "查 询" at bounding box center [901, 138] width 30 height 15
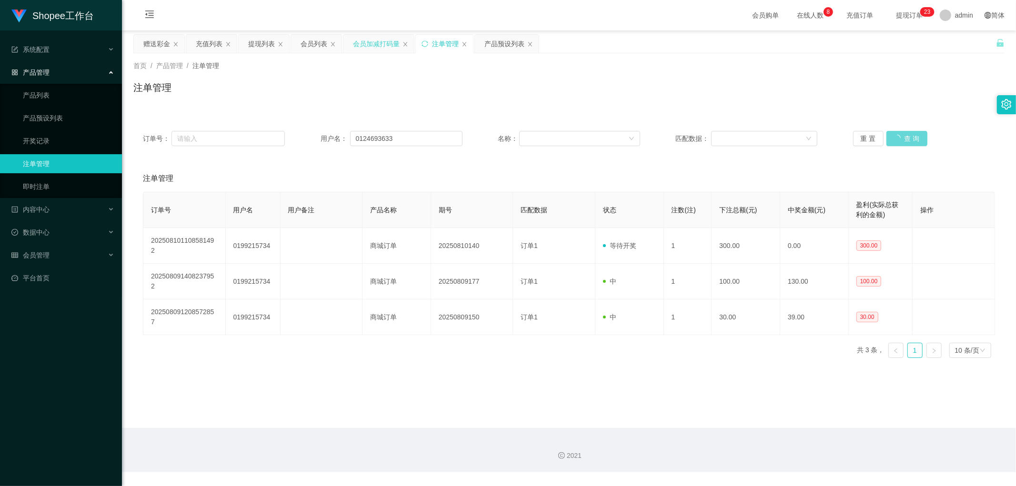
click at [698, 101] on div "注单管理" at bounding box center [568, 91] width 871 height 22
click at [310, 44] on div "会员列表" at bounding box center [313, 44] width 27 height 18
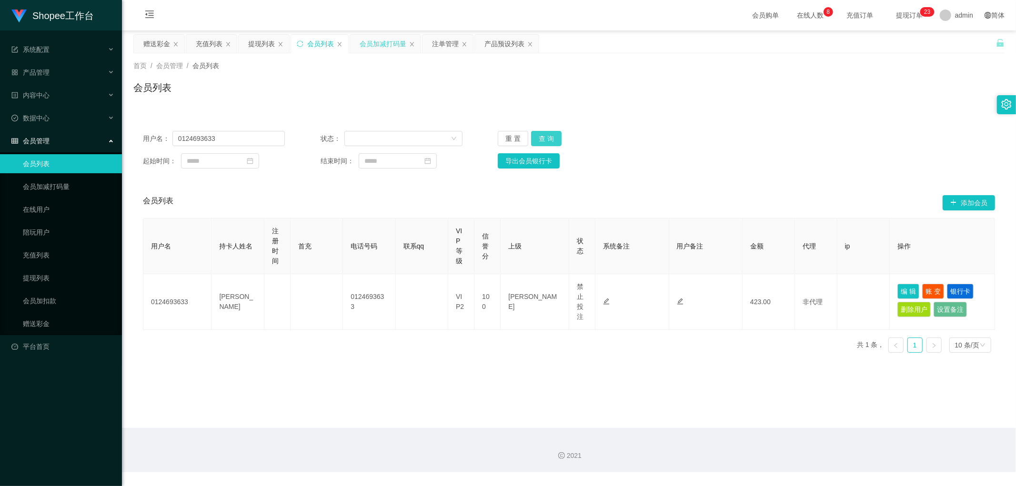
click at [546, 136] on button "查 询" at bounding box center [546, 138] width 30 height 15
drag, startPoint x: 787, startPoint y: 108, endPoint x: 803, endPoint y: 110, distance: 16.4
click at [790, 109] on div "首页 / 会员管理 / 会员列表 / 会员列表" at bounding box center [569, 81] width 894 height 57
click at [779, 110] on div "用户名： 0124693633 状态： 重 置 查 询 起始时间： 结束时间： 导出会员银行卡 会员列表 添加会员 用户名 持卡人姓名 注册时间 首充 电话号…" at bounding box center [568, 235] width 871 height 250
drag, startPoint x: 237, startPoint y: 144, endPoint x: 244, endPoint y: 154, distance: 11.9
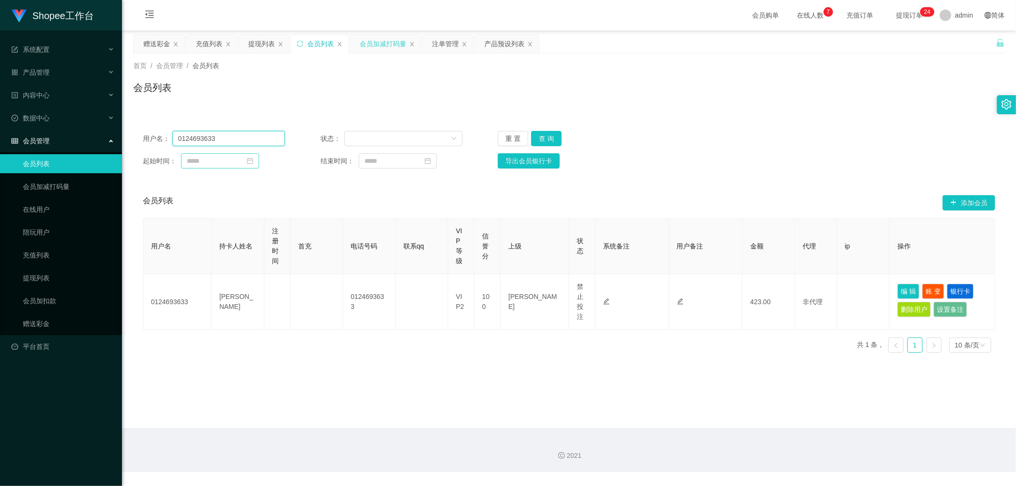
click at [238, 143] on input "0124693633" at bounding box center [228, 138] width 112 height 15
paste input "99215734"
click at [549, 143] on button "查 询" at bounding box center [546, 138] width 30 height 15
click at [799, 144] on div "用户名： 0199215734 状态： 重 置 查 询" at bounding box center [569, 138] width 852 height 15
click at [240, 138] on input "0199215734" at bounding box center [228, 138] width 112 height 15
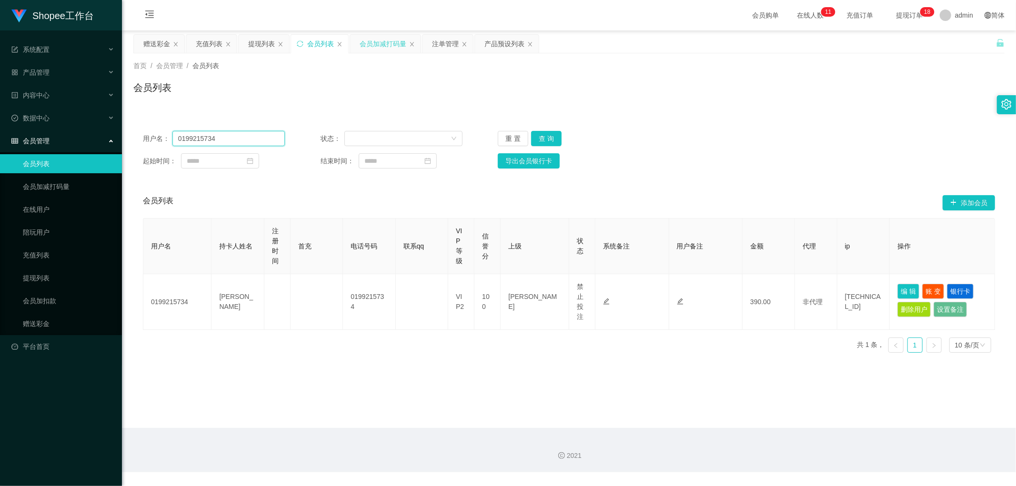
paste input "leonardo"
type input "leonardo"
drag, startPoint x: 544, startPoint y: 136, endPoint x: 781, endPoint y: 181, distance: 241.0
click at [551, 140] on button "查 询" at bounding box center [546, 138] width 30 height 15
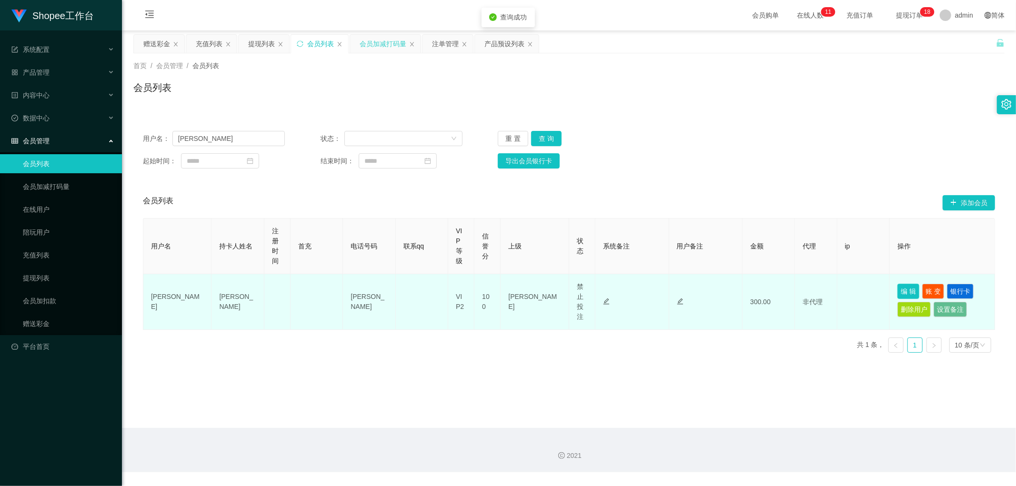
click at [902, 291] on button "编 辑" at bounding box center [908, 291] width 22 height 15
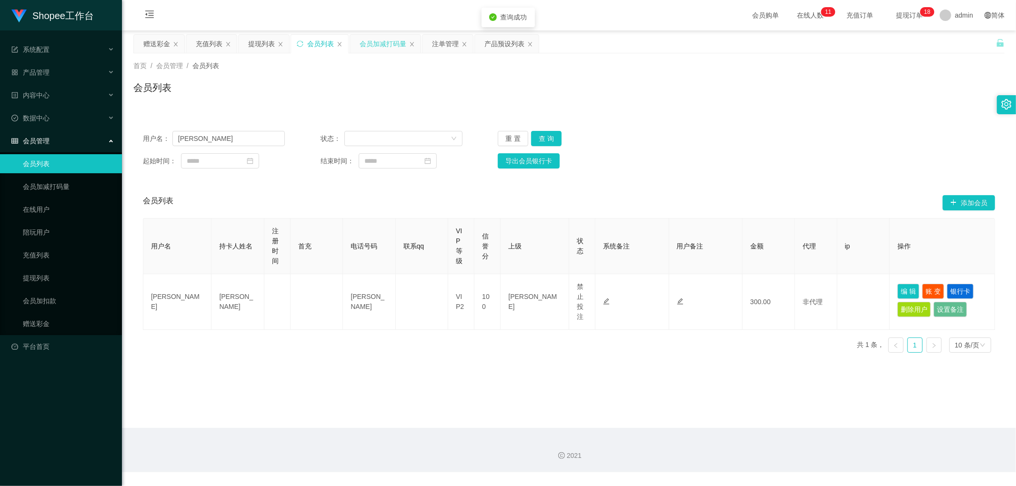
type input "leonardo"
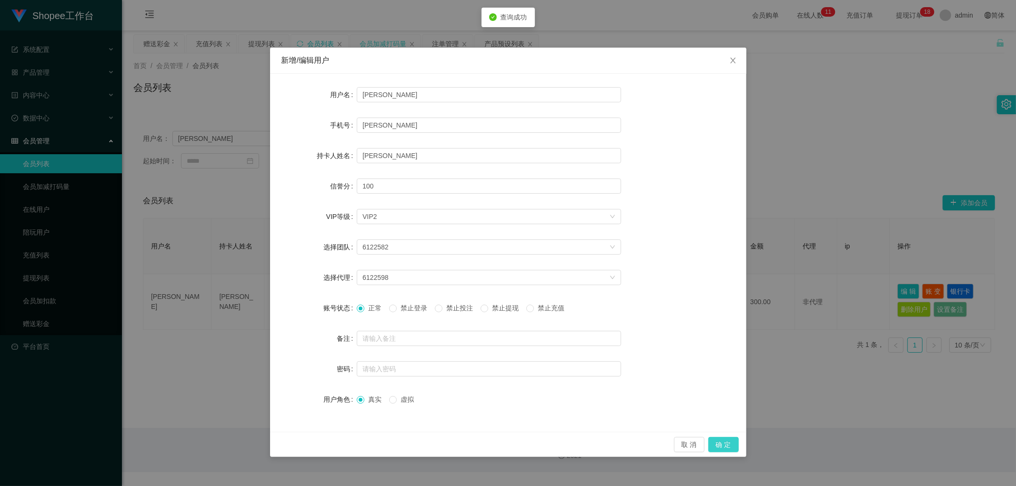
click at [719, 443] on button "确 定" at bounding box center [723, 444] width 30 height 15
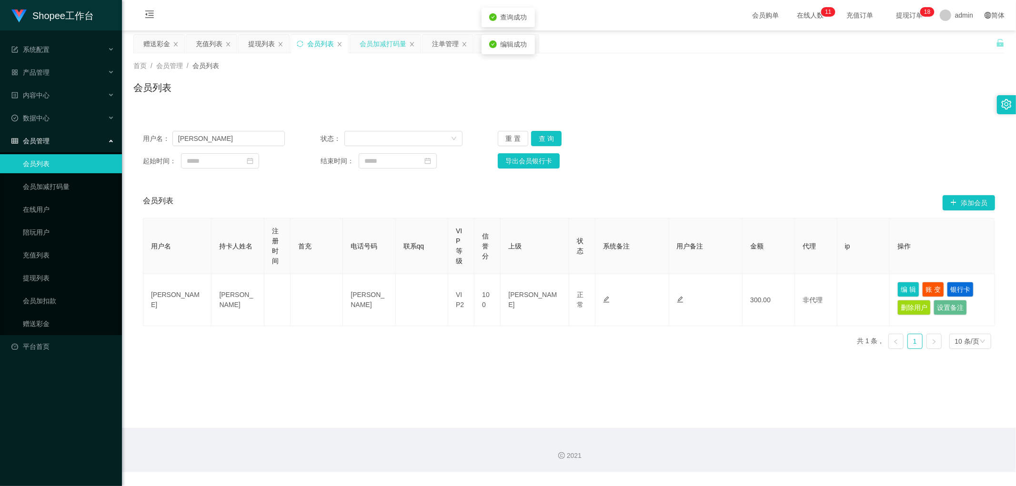
click at [870, 114] on div "用户名： leonardo 状态： 重 置 查 询 起始时间： 结束时间： 导出会员银行卡 会员列表 添加会员 用户名 持卡人姓名 注册时间 首充 电话号码 …" at bounding box center [568, 233] width 871 height 247
click at [449, 43] on div "注单管理" at bounding box center [445, 44] width 27 height 18
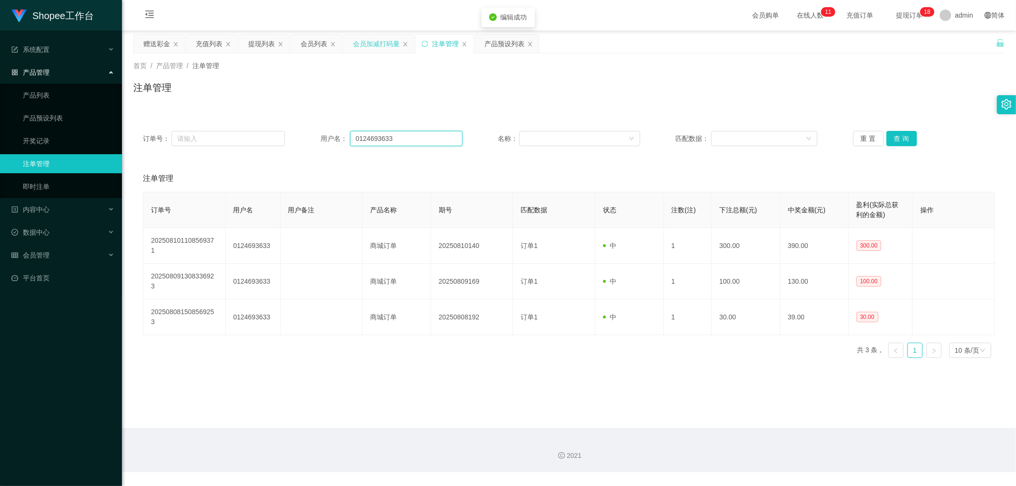
click at [402, 141] on input "0124693633" at bounding box center [406, 138] width 112 height 15
paste input "leonardo"
type input "leonardo"
drag, startPoint x: 898, startPoint y: 140, endPoint x: 898, endPoint y: 145, distance: 5.7
click at [898, 140] on button "查 询" at bounding box center [901, 138] width 30 height 15
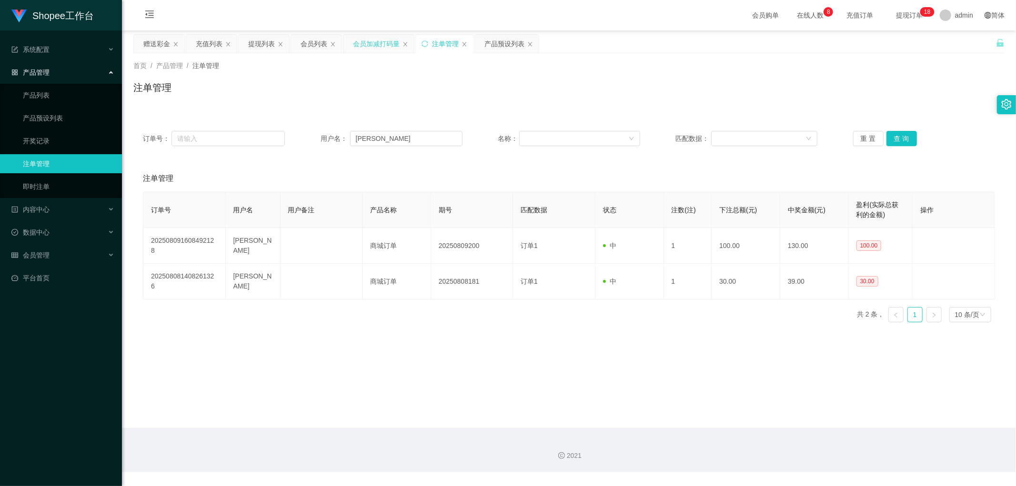
click at [649, 89] on div "注单管理" at bounding box center [568, 91] width 871 height 22
click at [317, 41] on div "会员列表" at bounding box center [313, 44] width 27 height 18
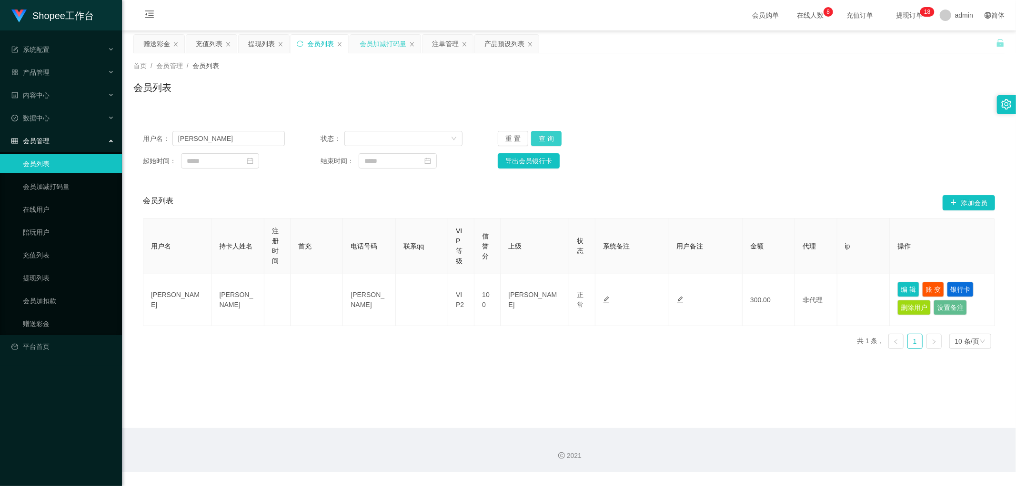
click at [546, 134] on button "查 询" at bounding box center [546, 138] width 30 height 15
click at [541, 140] on button "查 询" at bounding box center [546, 138] width 30 height 15
drag, startPoint x: 711, startPoint y: 115, endPoint x: 717, endPoint y: 122, distance: 9.4
click at [712, 116] on div "用户名： leonardo 状态： 重 置 查 询 起始时间： 结束时间： 导出会员银行卡 会员列表 添加会员 用户名 持卡人姓名 注册时间 首充 电话号码 …" at bounding box center [568, 233] width 871 height 247
click at [543, 140] on button "查 询" at bounding box center [546, 138] width 30 height 15
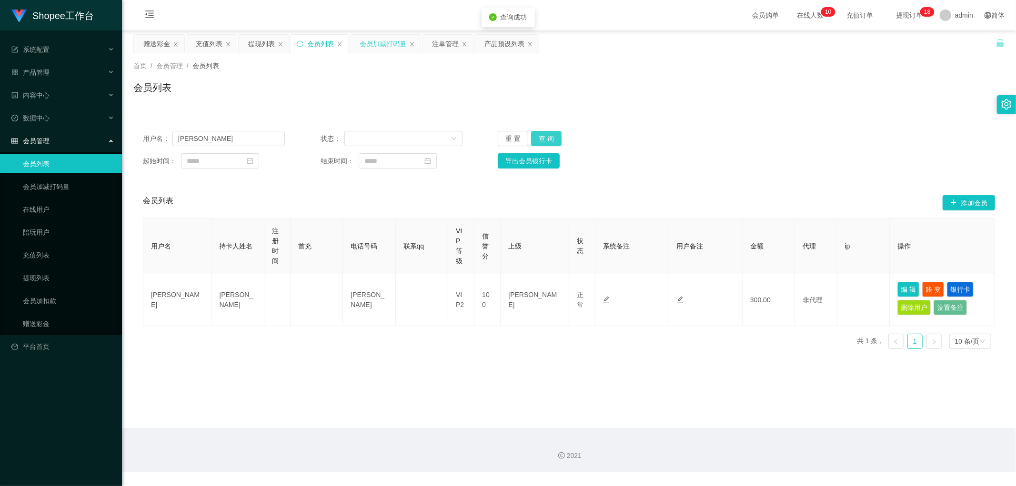
click at [549, 134] on button "查 询" at bounding box center [546, 138] width 30 height 15
click at [549, 135] on div "重 置 查 询" at bounding box center [569, 138] width 142 height 15
drag, startPoint x: 551, startPoint y: 135, endPoint x: 756, endPoint y: 150, distance: 205.3
click at [551, 135] on button "查 询" at bounding box center [546, 138] width 30 height 15
drag, startPoint x: 546, startPoint y: 136, endPoint x: 569, endPoint y: 134, distance: 22.5
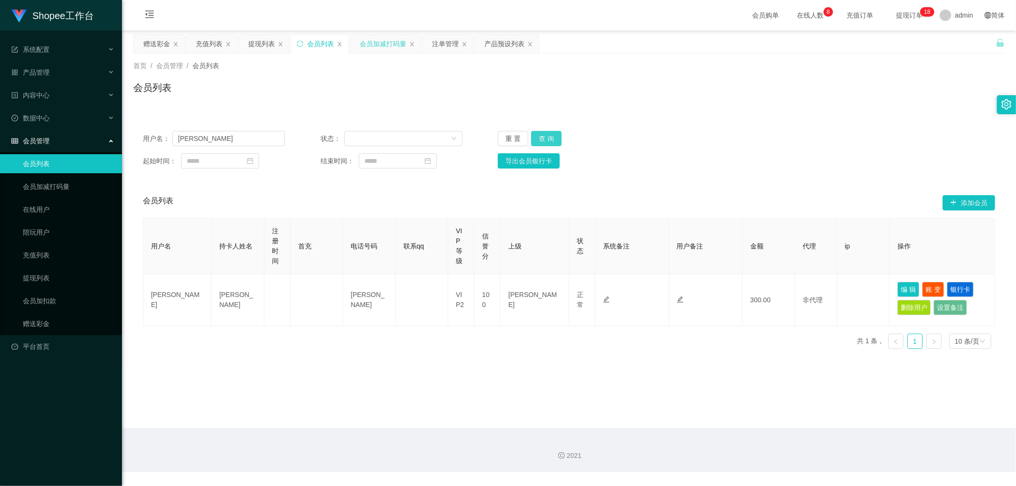
click at [547, 137] on button "查 询" at bounding box center [546, 138] width 30 height 15
click at [826, 117] on div "用户名： leonardo 状态： 重 置 查 询 起始时间： 结束时间： 导出会员银行卡 会员列表 添加会员 用户名 持卡人姓名 注册时间 首充 电话号码 …" at bounding box center [568, 233] width 871 height 247
click at [800, 120] on div "用户名： leonardo 状态： 重 置 查 询 起始时间： 结束时间： 导出会员银行卡 会员列表 添加会员 用户名 持卡人姓名 注册时间 首充 电话号码 …" at bounding box center [568, 233] width 871 height 247
drag, startPoint x: 907, startPoint y: 290, endPoint x: 898, endPoint y: 290, distance: 9.0
click at [907, 290] on button "编 辑" at bounding box center [908, 289] width 22 height 15
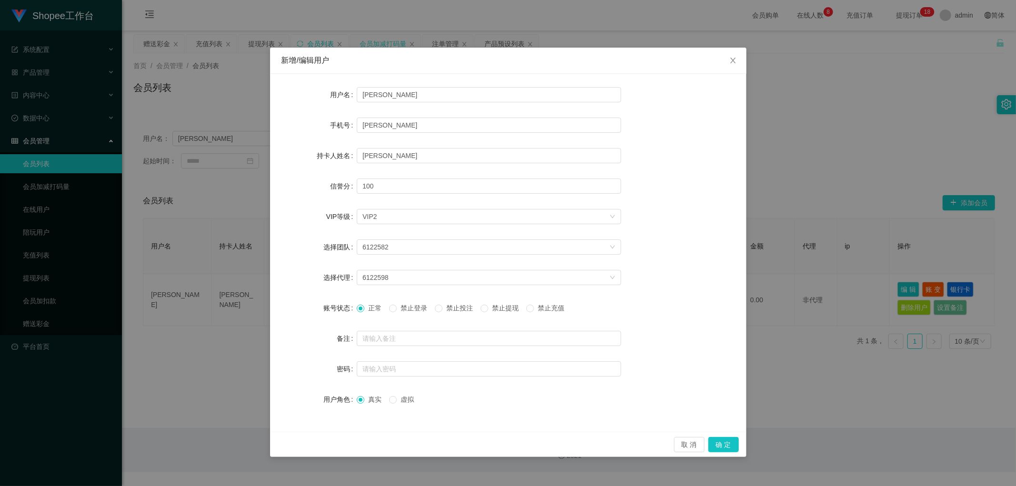
drag, startPoint x: 460, startPoint y: 308, endPoint x: 477, endPoint y: 315, distance: 19.0
click at [459, 307] on span "禁止投注" at bounding box center [459, 308] width 34 height 8
drag, startPoint x: 730, startPoint y: 441, endPoint x: 730, endPoint y: 449, distance: 7.1
click at [730, 443] on button "确 定" at bounding box center [723, 444] width 30 height 15
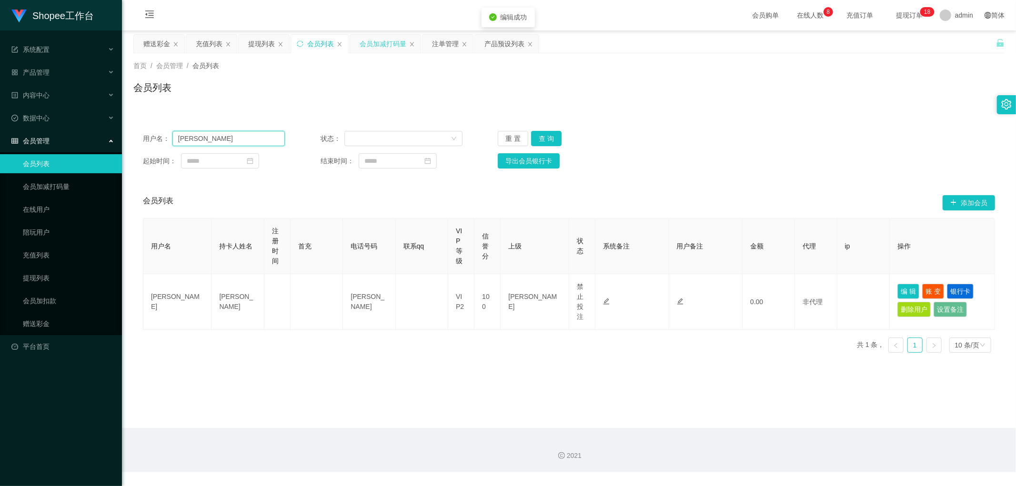
drag, startPoint x: 216, startPoint y: 137, endPoint x: 114, endPoint y: 148, distance: 102.0
click at [118, 147] on section "Shopee工作台 系统配置 产品管理 产品列表 产品预设列表 开奖记录 注单管理 即时注单 内容中心 数据中心 会员管理 会员列表 会员加减打码量 在线用户…" at bounding box center [508, 236] width 1016 height 472
drag, startPoint x: 388, startPoint y: 82, endPoint x: 446, endPoint y: 50, distance: 65.9
click at [389, 82] on div "会员列表" at bounding box center [568, 91] width 871 height 22
click at [449, 45] on div "注单管理" at bounding box center [445, 44] width 27 height 18
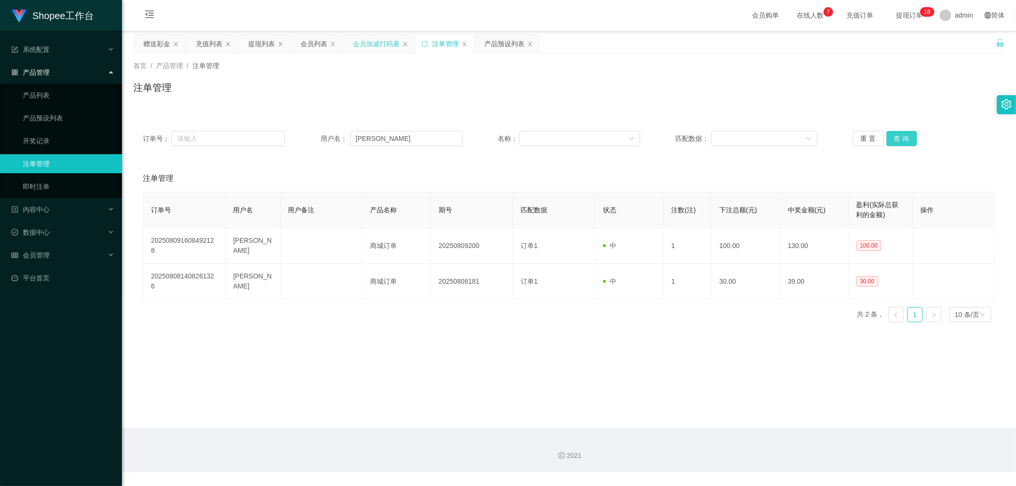
click at [901, 137] on button "查 询" at bounding box center [901, 138] width 30 height 15
click at [370, 44] on div "会员加减打码量" at bounding box center [376, 44] width 47 height 18
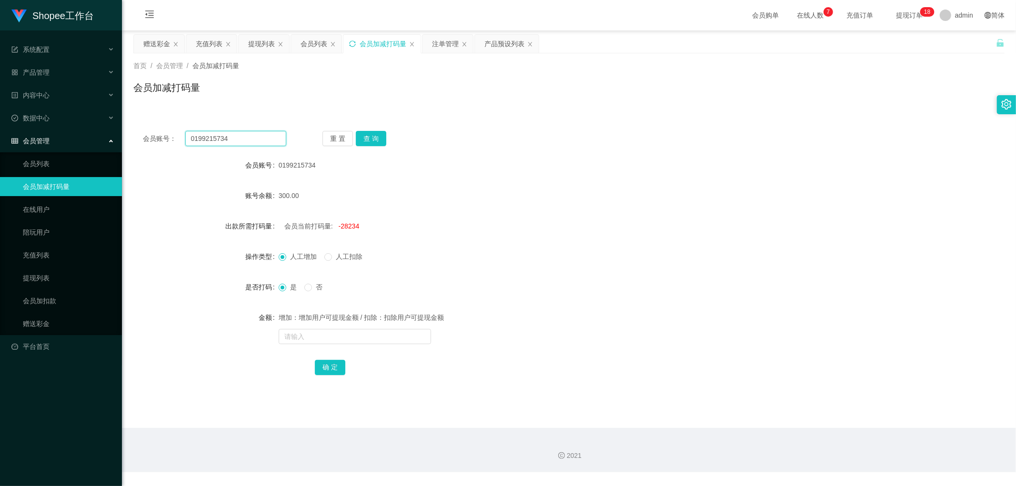
drag, startPoint x: 248, startPoint y: 140, endPoint x: 254, endPoint y: 142, distance: 6.8
click at [248, 140] on input "0199215734" at bounding box center [235, 138] width 101 height 15
paste input "leonardo"
type input "leonardo"
click at [372, 141] on button "查 询" at bounding box center [371, 138] width 30 height 15
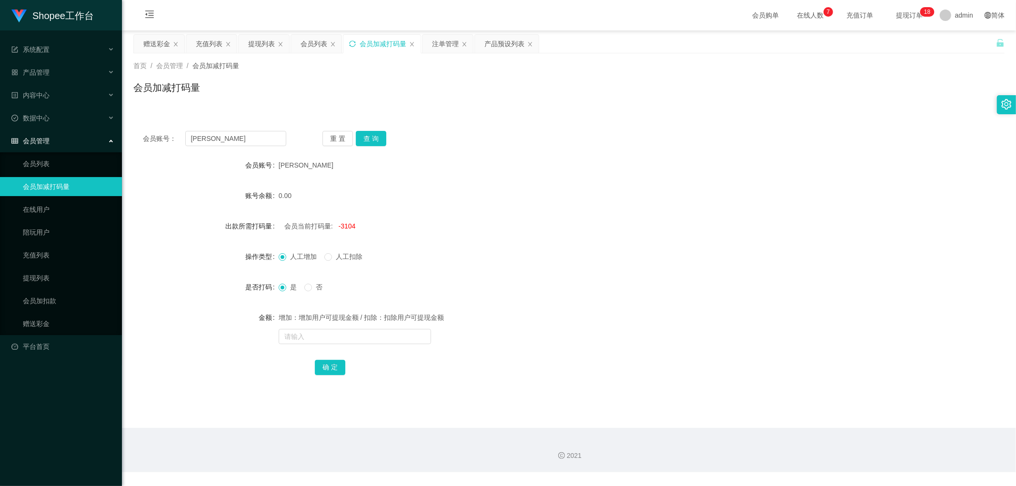
drag, startPoint x: 524, startPoint y: 130, endPoint x: 532, endPoint y: 140, distance: 12.5
click at [524, 131] on div "会员账号： leonardo 重 置 查 询" at bounding box center [568, 138] width 871 height 15
click at [540, 131] on div "会员账号： leonardo 重 置 查 询" at bounding box center [568, 138] width 871 height 15
click at [314, 44] on div "会员列表" at bounding box center [313, 44] width 27 height 18
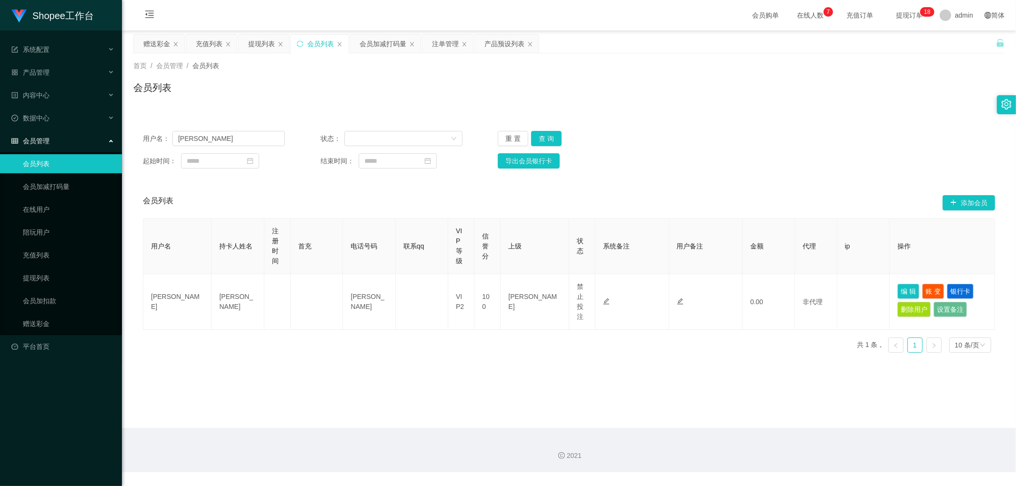
click at [751, 106] on div "首页 / 会员管理 / 会员列表 / 会员列表" at bounding box center [569, 81] width 894 height 57
click at [555, 135] on button "查 询" at bounding box center [546, 138] width 30 height 15
click at [254, 143] on input "leonardo" at bounding box center [228, 138] width 112 height 15
paste input "Wenn1218"
type input "Wenn1218"
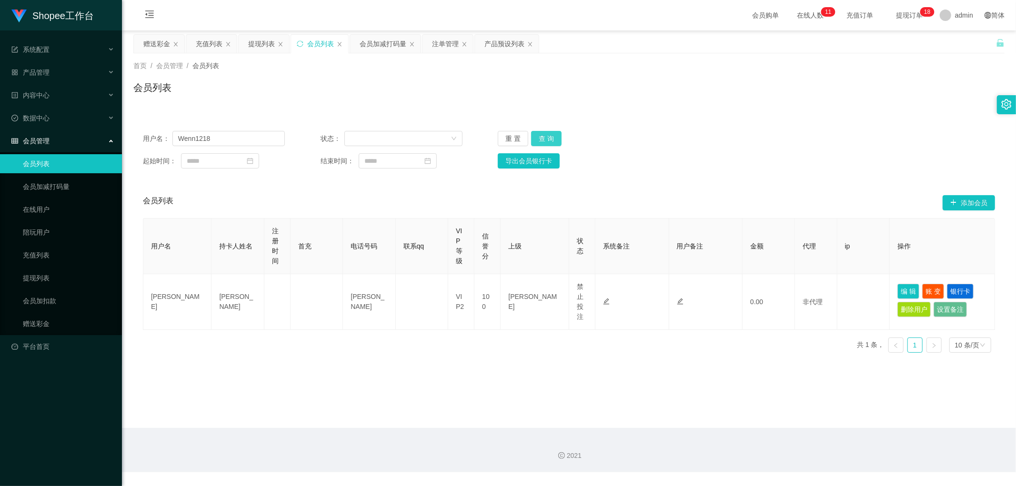
drag, startPoint x: 543, startPoint y: 139, endPoint x: 673, endPoint y: 145, distance: 130.2
click at [543, 139] on button "查 询" at bounding box center [546, 138] width 30 height 15
click at [843, 140] on div "用户名： Wenn1218 状态： 重 置 查 询" at bounding box center [569, 138] width 852 height 15
drag, startPoint x: 444, startPoint y: 45, endPoint x: 452, endPoint y: 69, distance: 24.9
click at [444, 47] on div "注单管理" at bounding box center [445, 44] width 27 height 18
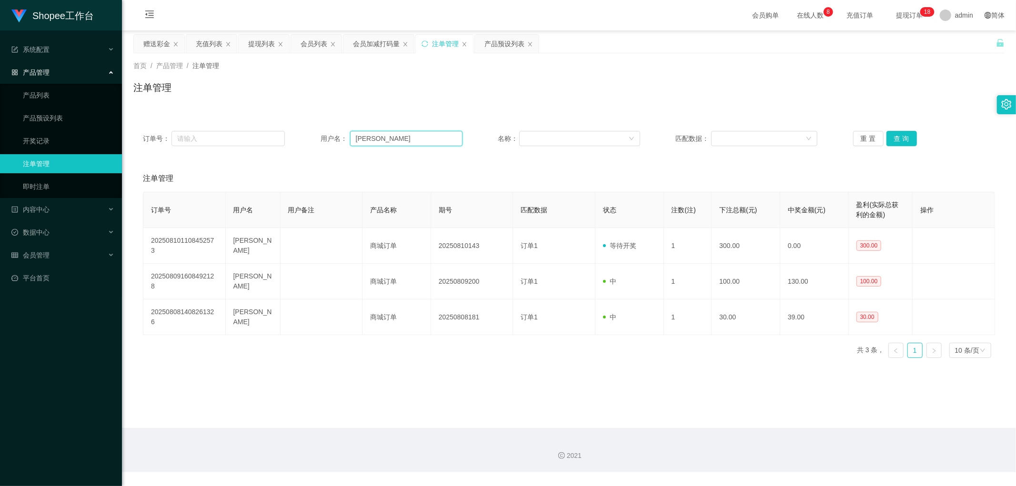
click at [428, 137] on input "leonardo" at bounding box center [406, 138] width 112 height 15
click at [896, 141] on button "查 询" at bounding box center [901, 138] width 30 height 15
click at [894, 140] on button "查 询" at bounding box center [901, 138] width 30 height 15
click at [602, 110] on div "订单号： 用户名： leonardo 名称： 匹配数据： 重 置 查 询 注单管理 订单号 用户名 用户备注 产品名称 期号 匹配数据 状态 注数(注) 下注…" at bounding box center [568, 238] width 871 height 256
click at [313, 45] on div "会员列表" at bounding box center [313, 44] width 27 height 18
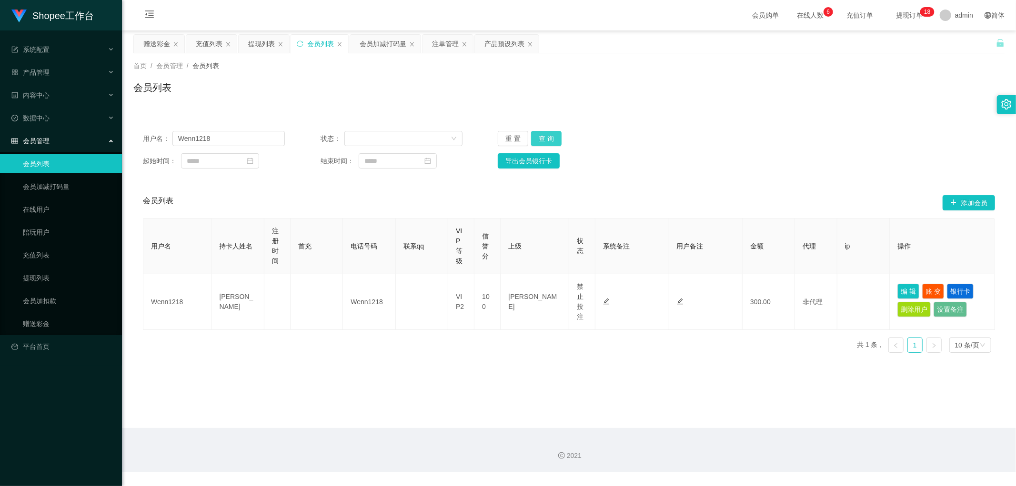
drag, startPoint x: 547, startPoint y: 137, endPoint x: 566, endPoint y: 140, distance: 19.2
click at [548, 138] on button "查 询" at bounding box center [546, 138] width 30 height 15
click at [239, 141] on input "Wenn1218" at bounding box center [228, 138] width 112 height 15
click at [541, 134] on button "查 询" at bounding box center [546, 138] width 30 height 15
drag, startPoint x: 819, startPoint y: 177, endPoint x: 886, endPoint y: 269, distance: 114.2
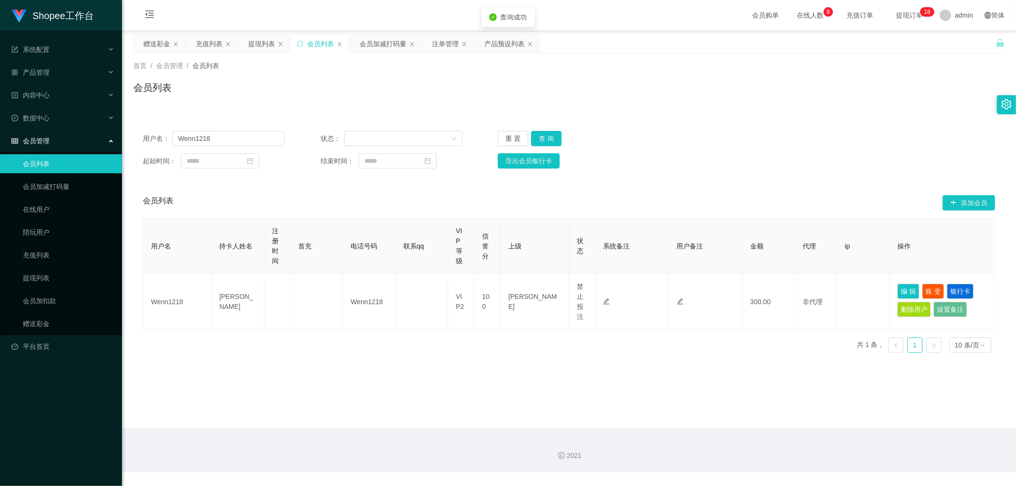
click at [824, 183] on div "用户名： Wenn1218 状态： 重 置 查 询 起始时间： 结束时间： 导出会员银行卡 会员列表 添加会员 用户名 持卡人姓名 注册时间 首充 电话号码 …" at bounding box center [568, 240] width 871 height 239
drag, startPoint x: 897, startPoint y: 286, endPoint x: 897, endPoint y: 295, distance: 9.1
click at [897, 287] on button "编 辑" at bounding box center [908, 291] width 22 height 15
type input "Wenn1218"
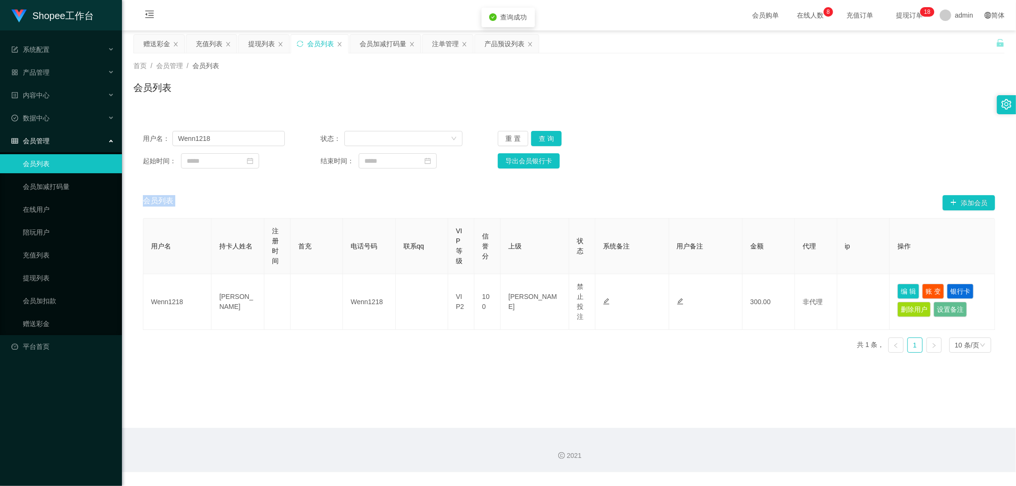
type input "CHEN XIN YEE"
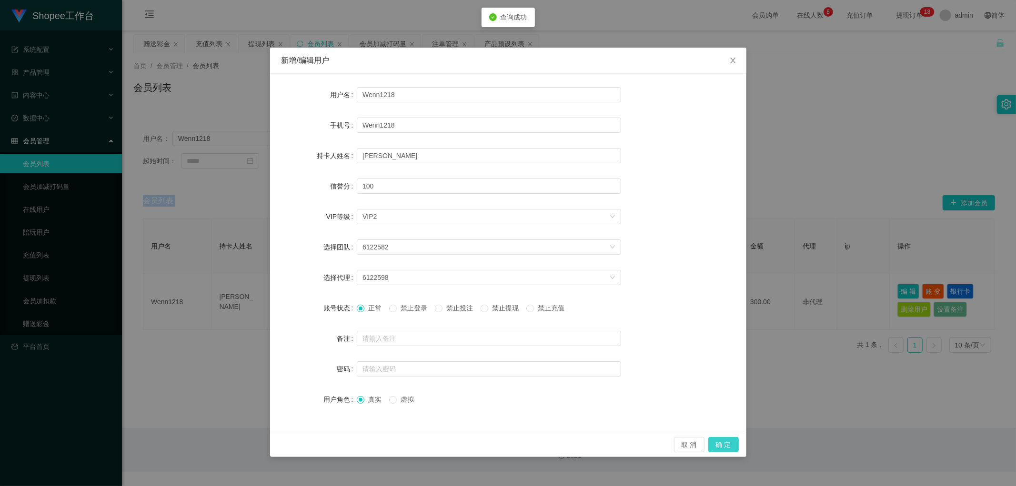
drag, startPoint x: 730, startPoint y: 441, endPoint x: 732, endPoint y: 437, distance: 4.9
click at [729, 441] on button "确 定" at bounding box center [723, 444] width 30 height 15
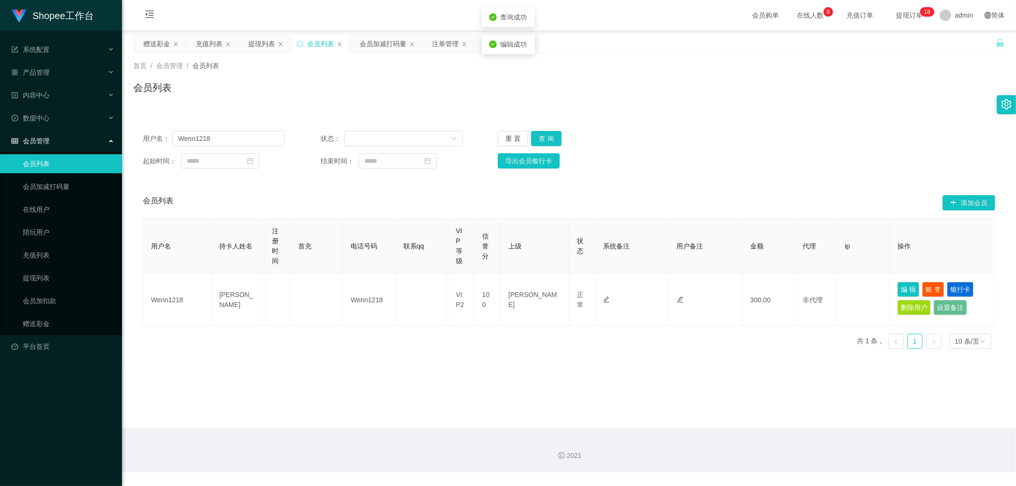
click at [850, 120] on div "Shopee工作台 系统配置 产品管理 产品列表 产品预设列表 开奖记录 注单管理 即时注单 内容中心 数据中心 会员管理 会员列表 会员加减打码量 在线用户…" at bounding box center [508, 243] width 1016 height 486
drag, startPoint x: 250, startPoint y: 137, endPoint x: 259, endPoint y: 146, distance: 12.5
click at [251, 137] on input "Wenn1218" at bounding box center [228, 138] width 112 height 15
click at [549, 136] on button "查 询" at bounding box center [546, 138] width 30 height 15
click at [244, 135] on input "Wenn1218" at bounding box center [228, 138] width 112 height 15
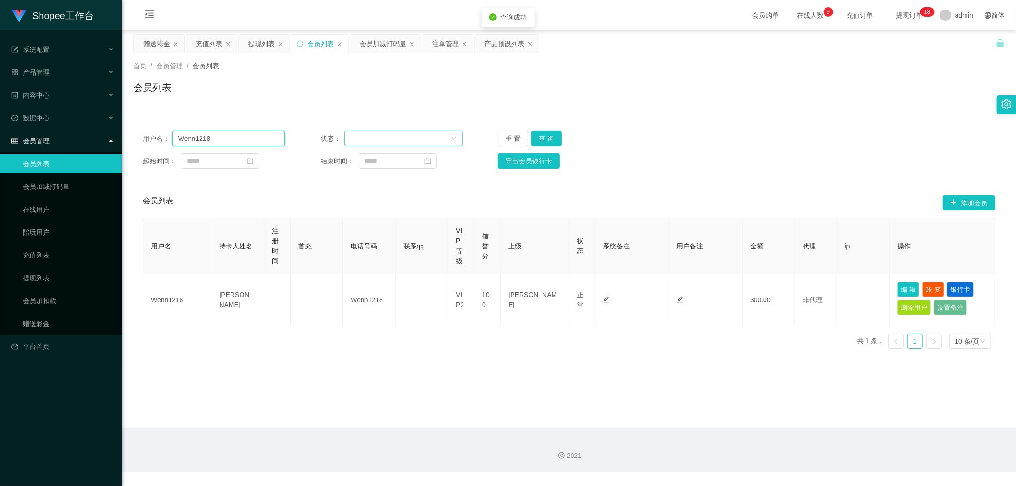
paste input "jayson9875"
type input "jayson9875"
click at [546, 135] on button "查 询" at bounding box center [546, 138] width 30 height 15
click at [840, 134] on div "用户名： jayson9875 状态： 重 置 查 询" at bounding box center [569, 138] width 852 height 15
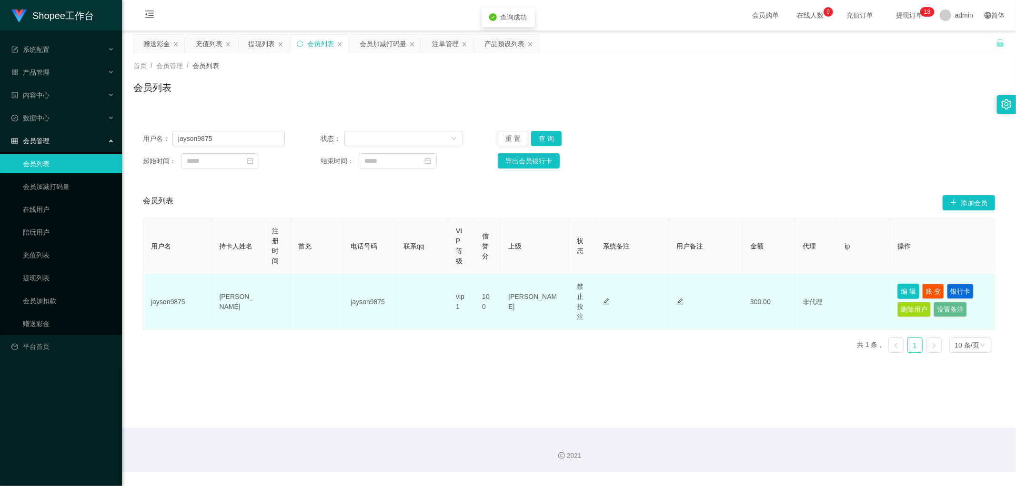
click at [900, 287] on button "编 辑" at bounding box center [908, 291] width 22 height 15
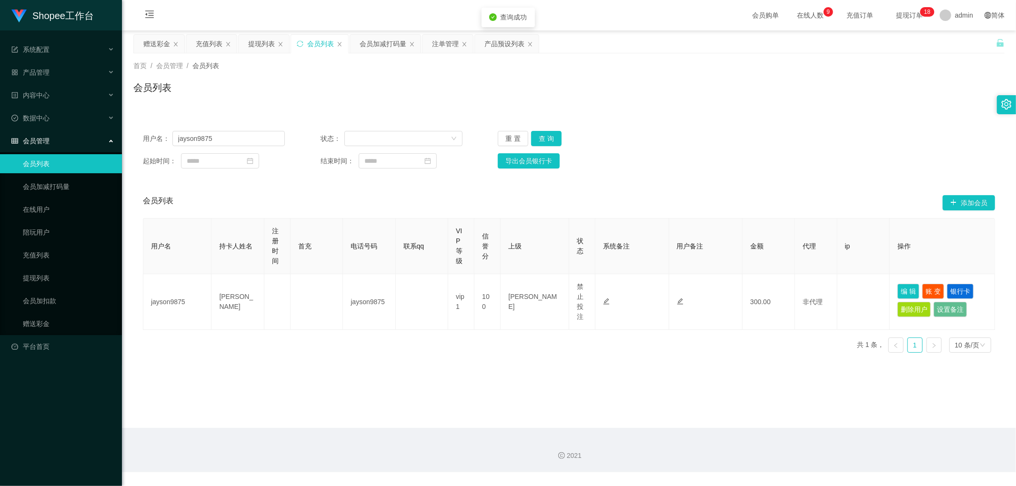
type input "jayson9875"
type input "CHEONG WAI KEE"
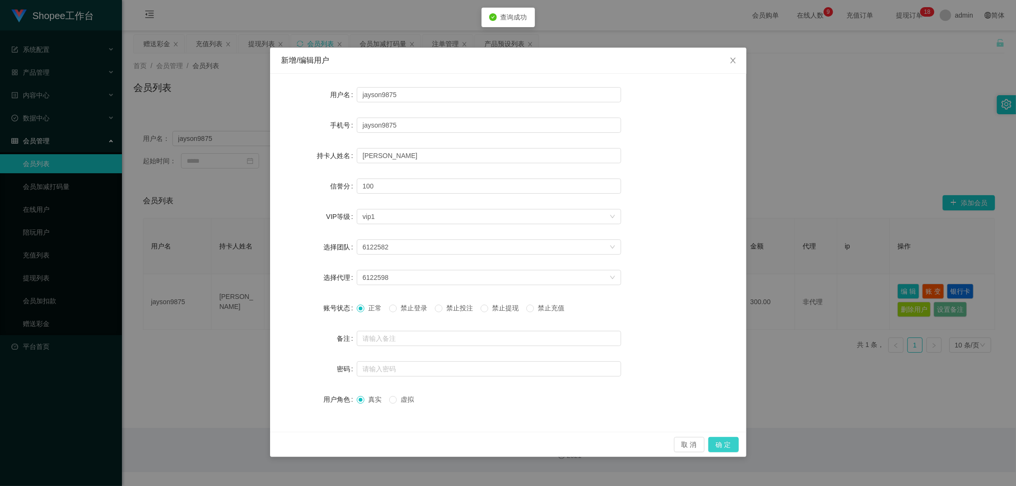
click at [722, 443] on button "确 定" at bounding box center [723, 444] width 30 height 15
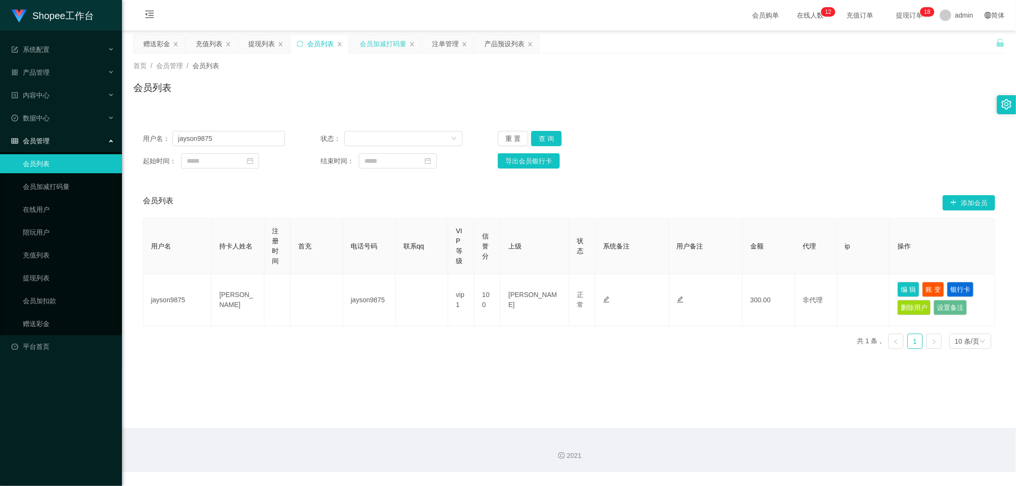
click at [373, 44] on div "会员加减打码量" at bounding box center [383, 44] width 47 height 18
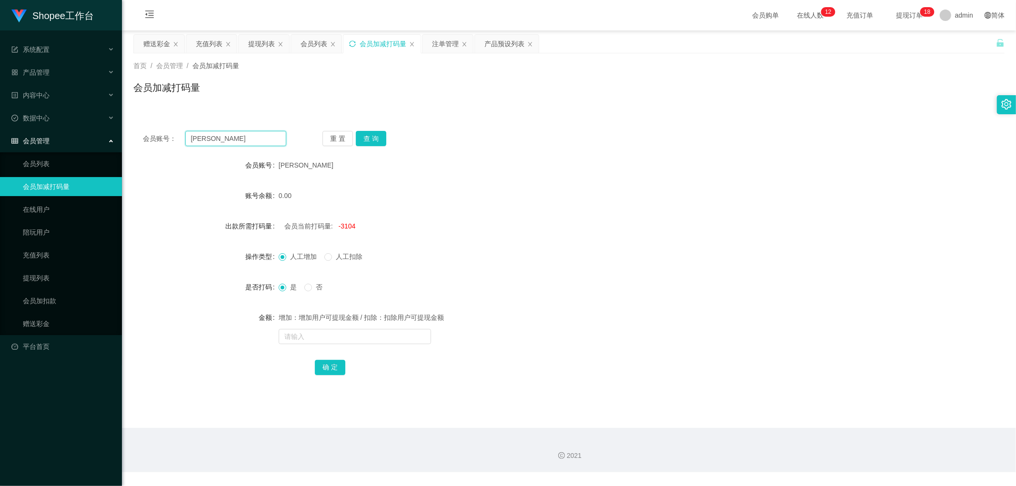
click at [249, 141] on input "leonardo" at bounding box center [235, 138] width 101 height 15
click at [370, 135] on button "查 询" at bounding box center [371, 138] width 30 height 15
drag, startPoint x: 451, startPoint y: 130, endPoint x: 481, endPoint y: 127, distance: 30.1
click at [453, 130] on div "会员账号： leonardo 重 置 查 询 会员账号 leonardo 账号余额 390.00 出款所需打码量 会员当前打码量: -3104 操作类型 人工…" at bounding box center [568, 259] width 871 height 276
click at [482, 126] on div "会员账号： leonardo 重 置 查 询 会员账号 leonardo 账号余额 390.00 出款所需打码量 会员当前打码量: -3104 操作类型 人工…" at bounding box center [568, 259] width 871 height 276
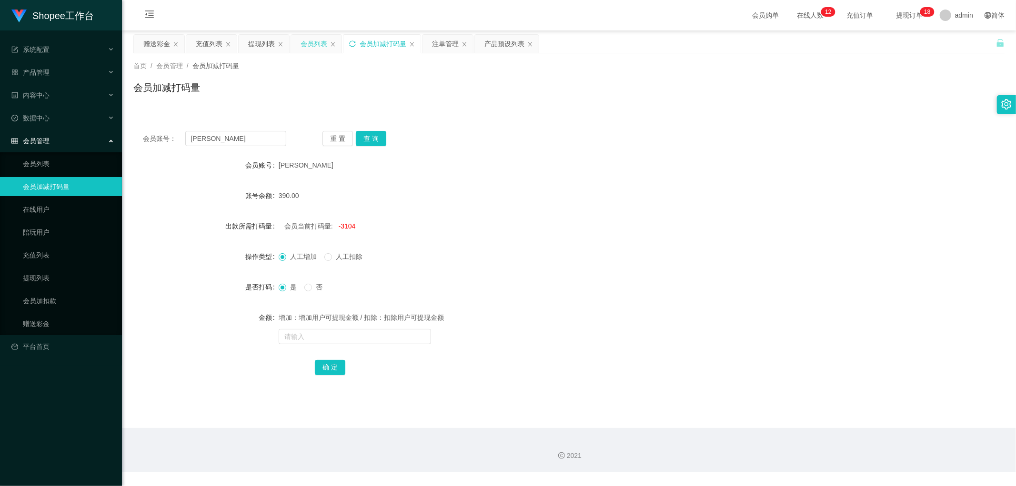
drag, startPoint x: 310, startPoint y: 40, endPoint x: 378, endPoint y: 51, distance: 69.0
click at [310, 40] on div "会员列表" at bounding box center [313, 44] width 27 height 18
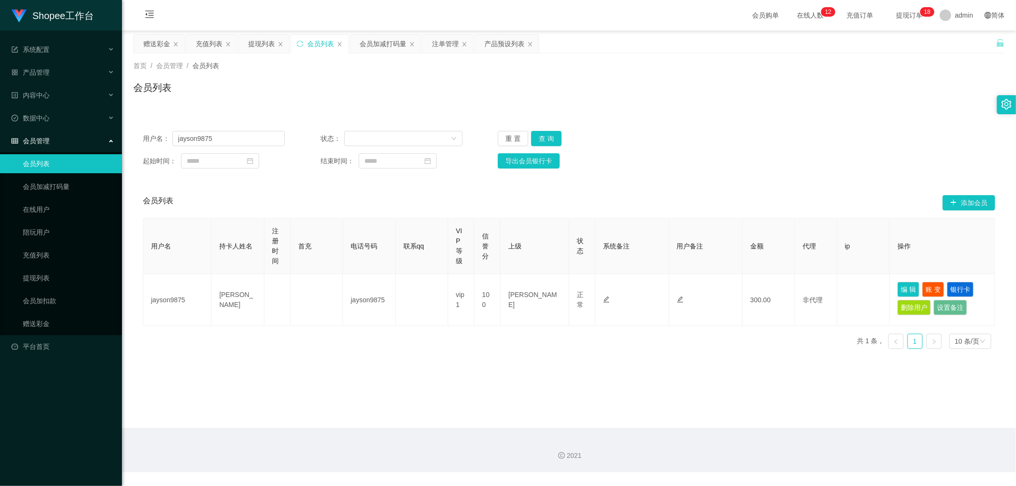
drag, startPoint x: 712, startPoint y: 79, endPoint x: 691, endPoint y: 88, distance: 22.8
click at [712, 79] on div "首页 / 会员管理 / 会员列表 / 会员列表" at bounding box center [568, 81] width 871 height 41
click at [546, 134] on button "查 询" at bounding box center [546, 138] width 30 height 15
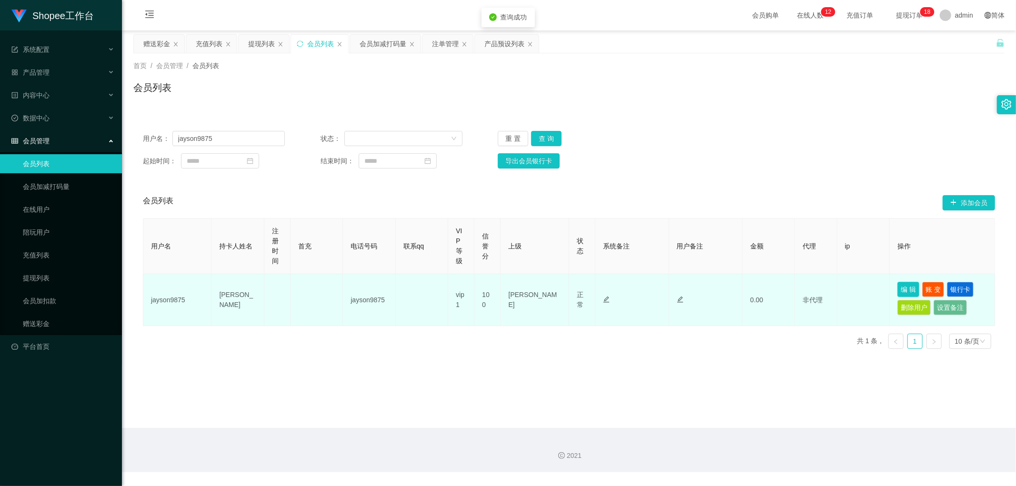
click at [907, 288] on button "编 辑" at bounding box center [908, 289] width 22 height 15
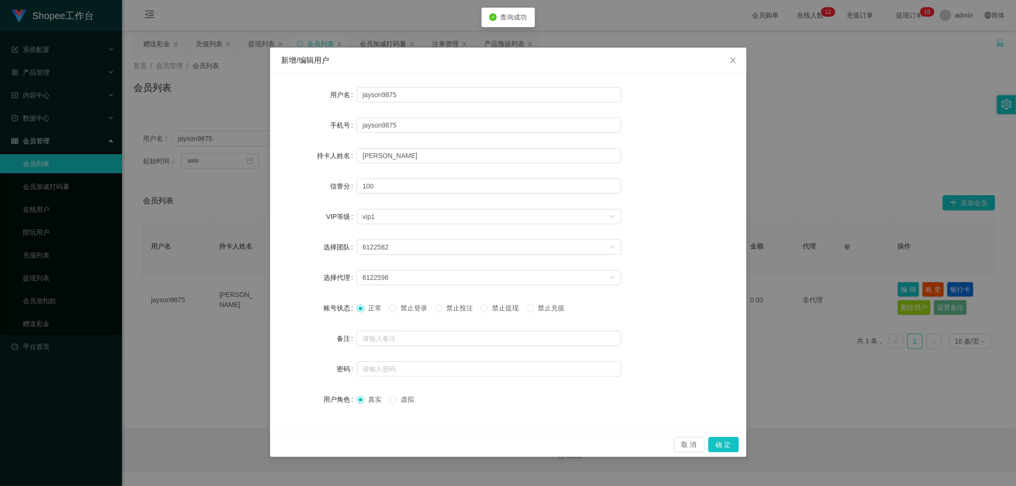
click at [453, 308] on span "禁止投注" at bounding box center [459, 308] width 34 height 8
drag, startPoint x: 724, startPoint y: 445, endPoint x: 729, endPoint y: 440, distance: 7.1
click at [724, 446] on button "确 定" at bounding box center [723, 444] width 30 height 15
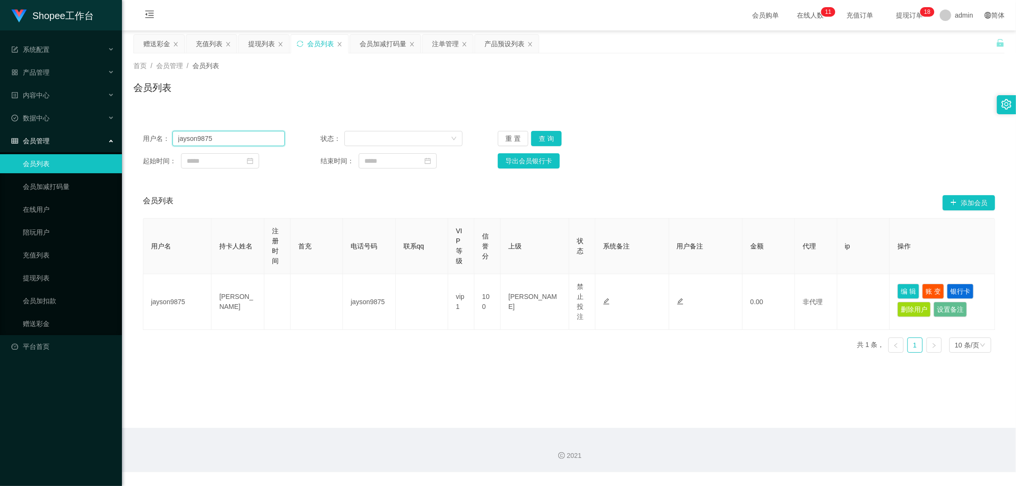
drag, startPoint x: 238, startPoint y: 140, endPoint x: 68, endPoint y: 162, distance: 172.0
click at [68, 162] on section "Shopee工作台 系统配置 产品管理 产品列表 产品预设列表 开奖记录 注单管理 即时注单 内容中心 数据中心 会员管理 会员列表 会员加减打码量 在线用户…" at bounding box center [508, 236] width 1016 height 472
paste input "Wenn1218"
paste input "text"
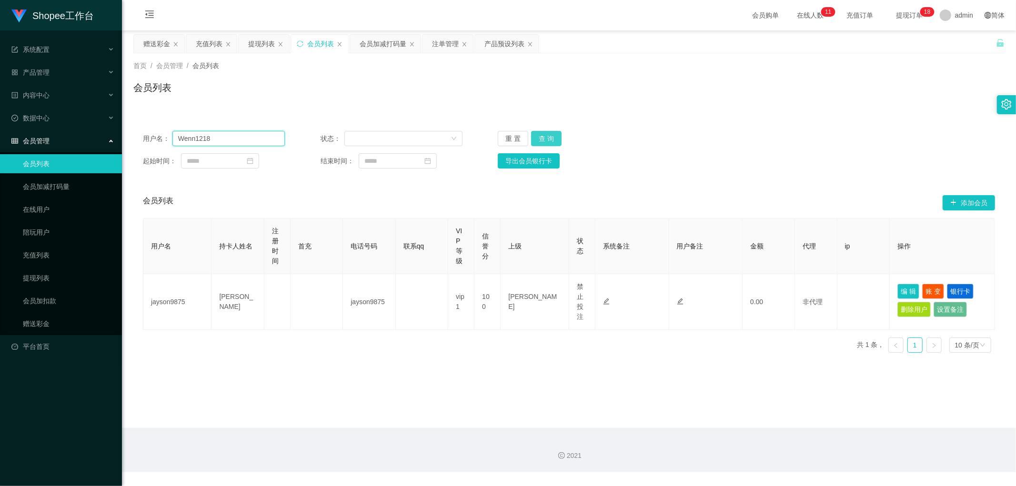
type input "Wenn1218"
drag, startPoint x: 548, startPoint y: 137, endPoint x: 569, endPoint y: 142, distance: 22.0
click at [548, 137] on button "查 询" at bounding box center [546, 138] width 30 height 15
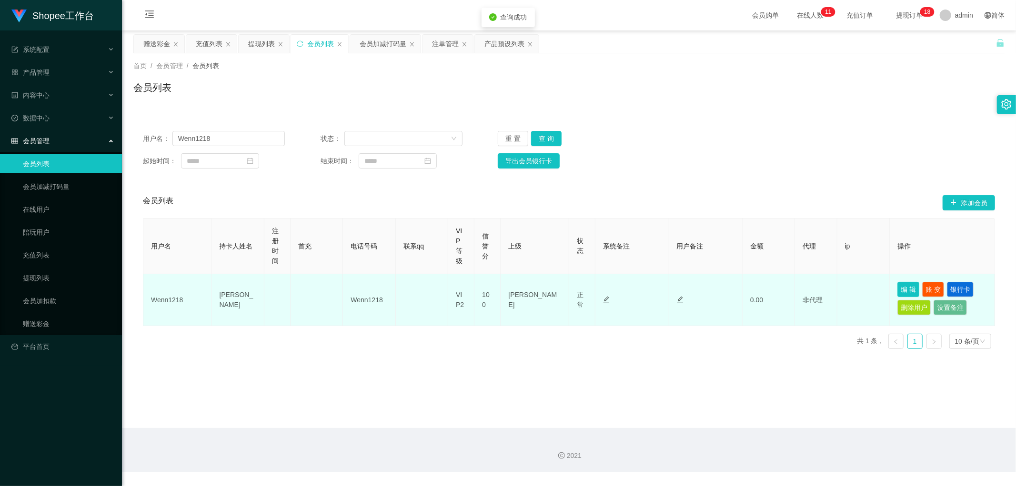
click at [907, 291] on button "编 辑" at bounding box center [908, 289] width 22 height 15
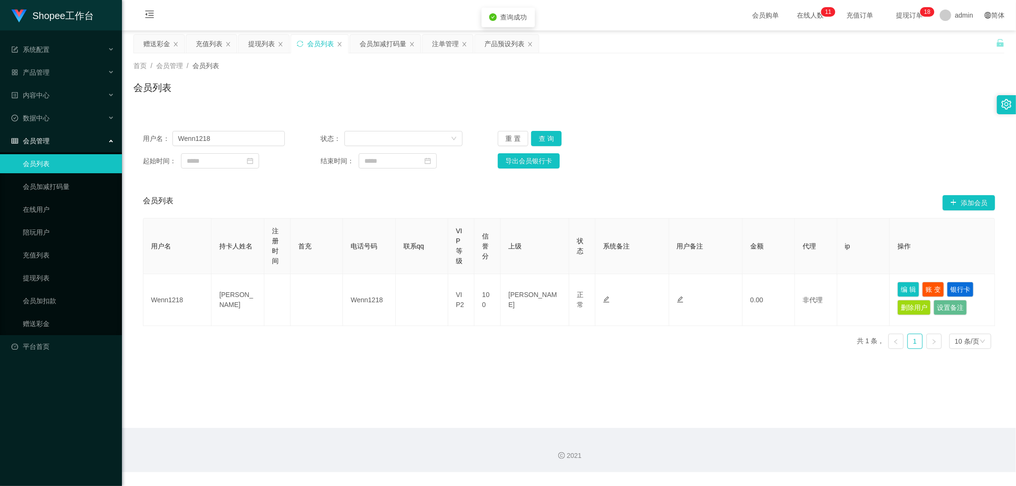
type input "Wenn1218"
type input "CHEN XIN YEE"
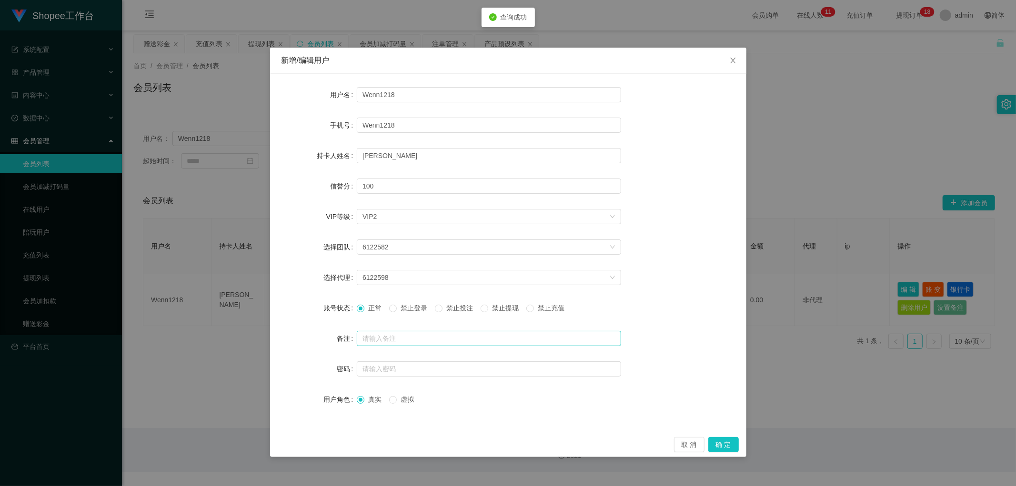
drag, startPoint x: 447, startPoint y: 310, endPoint x: 499, endPoint y: 331, distance: 56.3
click at [448, 310] on span "禁止投注" at bounding box center [459, 308] width 34 height 8
click at [728, 448] on button "确 定" at bounding box center [723, 444] width 30 height 15
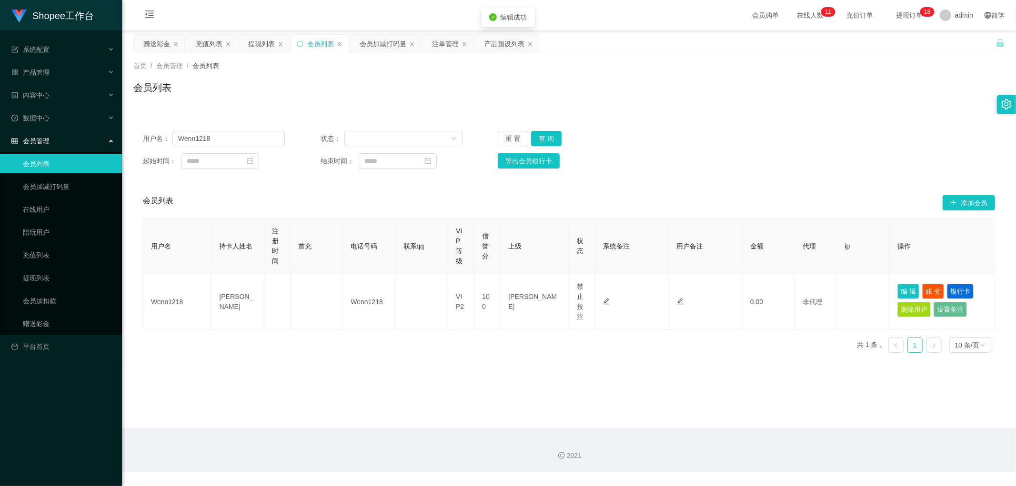
click at [440, 73] on div "首页 / 会员管理 / 会员列表 / 会员列表" at bounding box center [568, 81] width 871 height 41
click at [446, 41] on div "注单管理" at bounding box center [445, 44] width 27 height 18
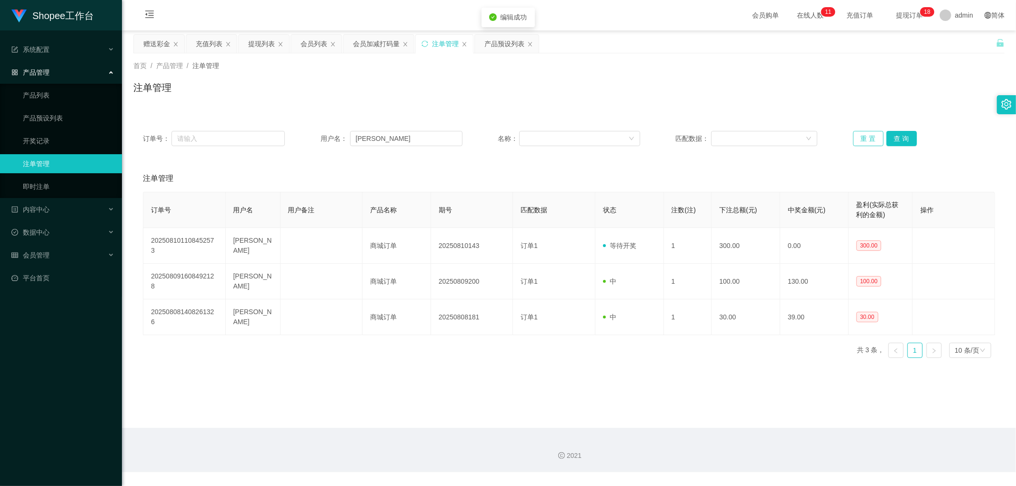
click at [869, 137] on button "重 置" at bounding box center [868, 138] width 30 height 15
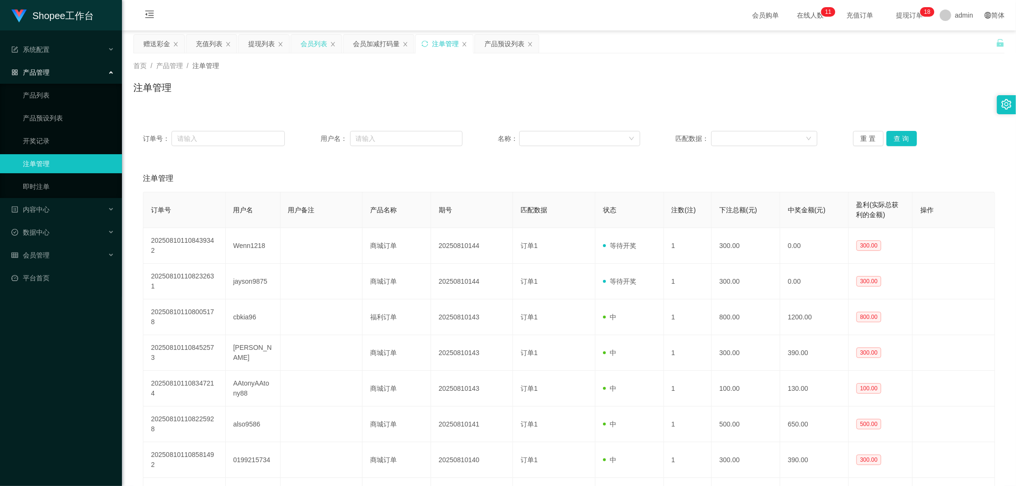
click at [318, 43] on div "会员列表" at bounding box center [313, 44] width 27 height 18
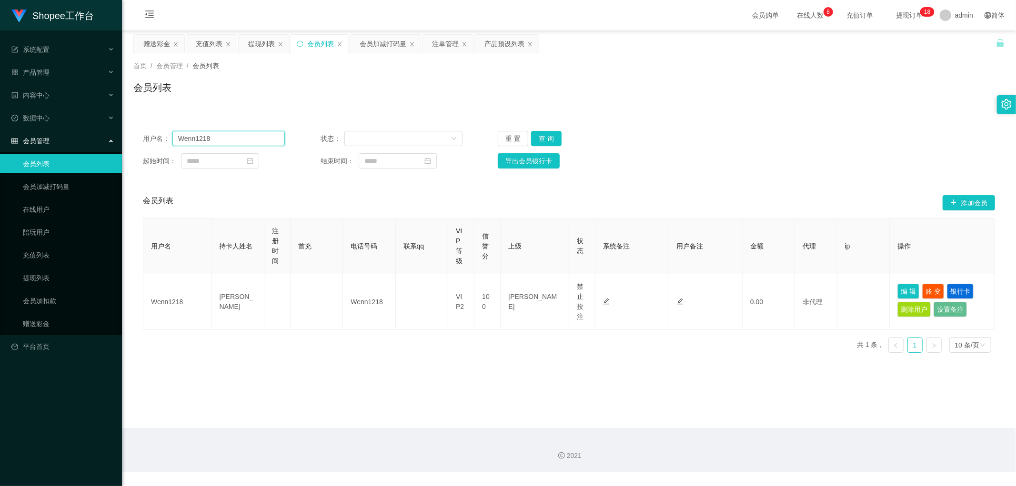
click at [83, 150] on section "Shopee工作台 系统配置 产品管理 产品列表 产品预设列表 开奖记录 注单管理 即时注单 内容中心 数据中心 会员管理 会员列表 会员加减打码量 在线用户…" at bounding box center [508, 236] width 1016 height 472
drag, startPoint x: 547, startPoint y: 139, endPoint x: 653, endPoint y: 144, distance: 106.8
click at [548, 139] on button "查 询" at bounding box center [546, 138] width 30 height 15
drag, startPoint x: 801, startPoint y: 151, endPoint x: 812, endPoint y: 154, distance: 11.8
click at [804, 153] on div "用户名： Wenn1218 状态： 重 置 查 询 起始时间： 结束时间： 导出会员银行卡" at bounding box center [568, 149] width 871 height 57
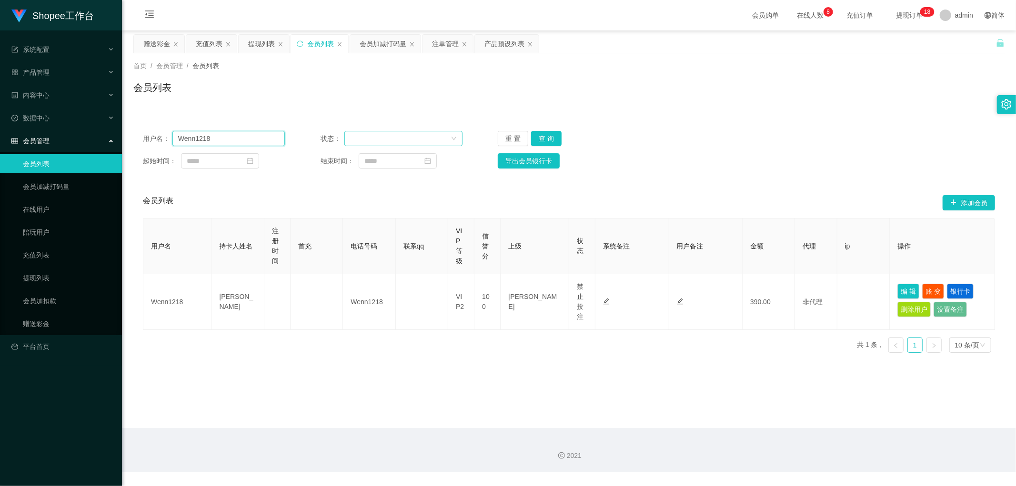
drag, startPoint x: 234, startPoint y: 133, endPoint x: 347, endPoint y: 142, distance: 113.2
click at [97, 154] on section "Shopee工作台 系统配置 产品管理 产品列表 产品预设列表 开奖记录 注单管理 即时注单 内容中心 数据中心 会员管理 会员列表 会员加减打码量 在线用户…" at bounding box center [508, 236] width 1016 height 472
paste input "jayson9875"
click at [554, 143] on button "查 询" at bounding box center [546, 138] width 30 height 15
drag, startPoint x: 861, startPoint y: 160, endPoint x: 870, endPoint y: 163, distance: 10.3
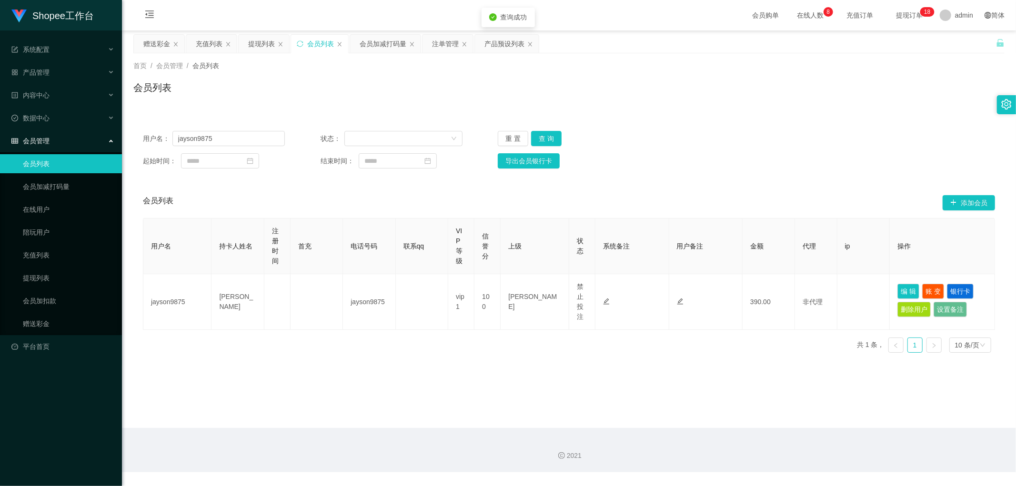
click at [862, 160] on div "起始时间： 结束时间： 导出会员银行卡" at bounding box center [569, 160] width 852 height 15
drag, startPoint x: 875, startPoint y: 156, endPoint x: 951, endPoint y: 5, distance: 169.1
click at [886, 135] on div "用户名： jayson9875 状态： 重 置 查 询 起始时间： 结束时间： 导出会员银行卡" at bounding box center [568, 149] width 871 height 57
click at [241, 134] on input "jayson9875" at bounding box center [228, 138] width 112 height 15
paste input "0199215734"
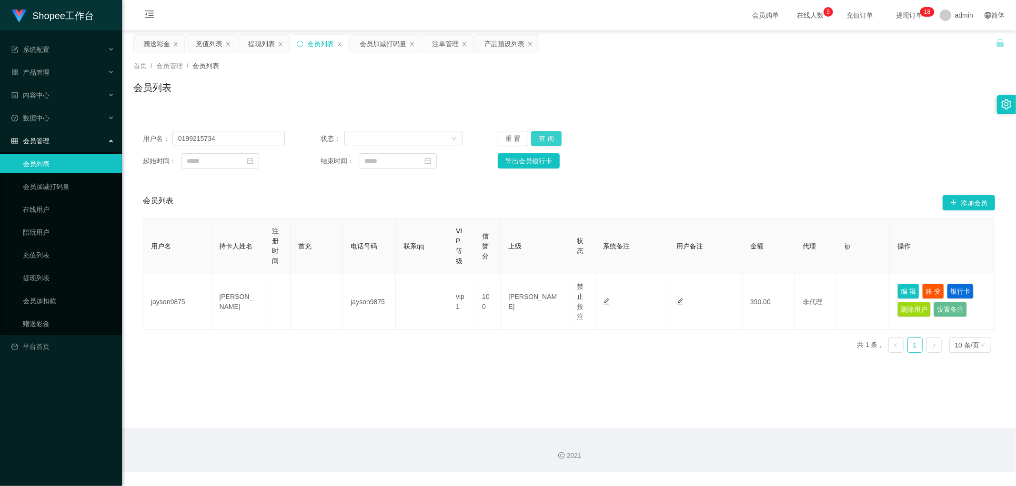
drag, startPoint x: 538, startPoint y: 136, endPoint x: 775, endPoint y: 126, distance: 236.9
click at [539, 136] on button "查 询" at bounding box center [546, 138] width 30 height 15
click at [841, 124] on div "用户名： 0199215734 状态： 重 置 查 询 起始时间： 结束时间： 导出会员银行卡" at bounding box center [568, 149] width 871 height 57
click at [250, 134] on input "0199215734" at bounding box center [228, 138] width 112 height 15
paste input "24693633"
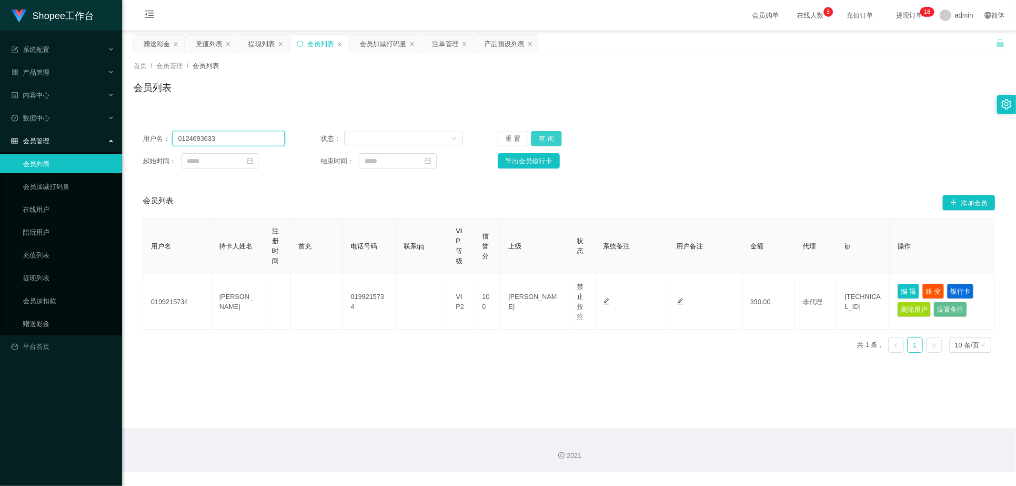
type input "0124693633"
drag, startPoint x: 544, startPoint y: 139, endPoint x: 782, endPoint y: 150, distance: 238.3
click at [546, 140] on button "查 询" at bounding box center [546, 138] width 30 height 15
drag, startPoint x: 782, startPoint y: 150, endPoint x: 807, endPoint y: 167, distance: 30.4
click at [786, 152] on div "用户名： 0124693633 状态： 重 置 查 询 起始时间： 结束时间： 导出会员银行卡" at bounding box center [568, 149] width 871 height 57
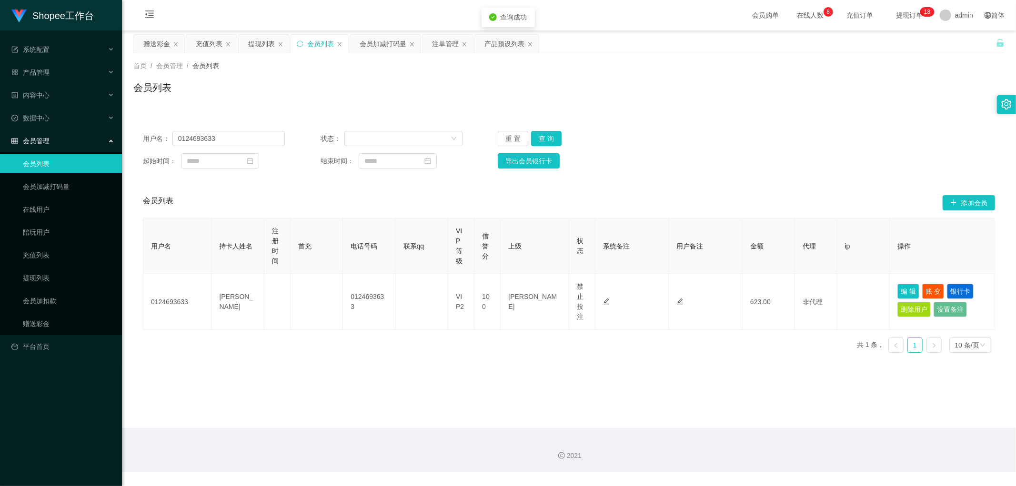
click at [443, 46] on div "注单管理" at bounding box center [445, 44] width 27 height 18
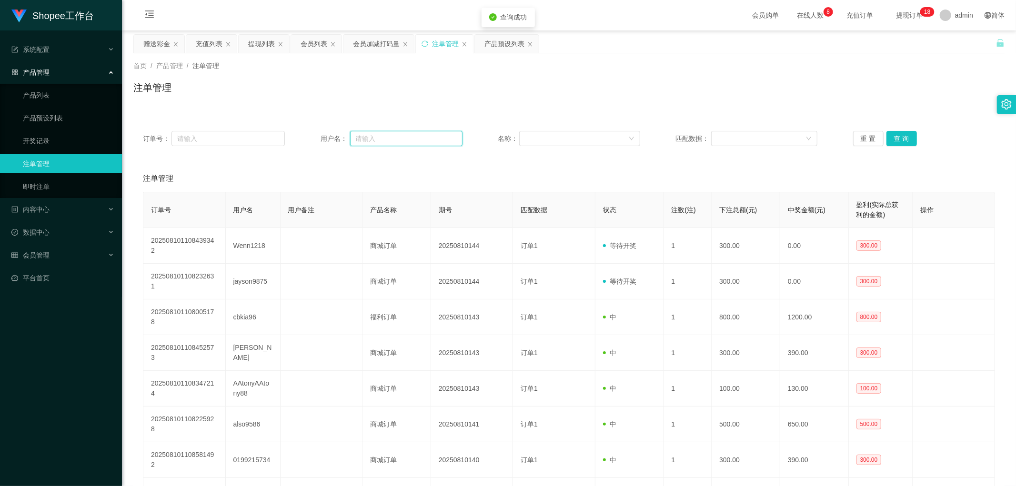
drag, startPoint x: 416, startPoint y: 134, endPoint x: 483, endPoint y: 140, distance: 67.4
click at [416, 134] on input "text" at bounding box center [406, 138] width 112 height 15
paste input "0124693633"
type input "0124693633"
click at [898, 137] on button "查 询" at bounding box center [901, 138] width 30 height 15
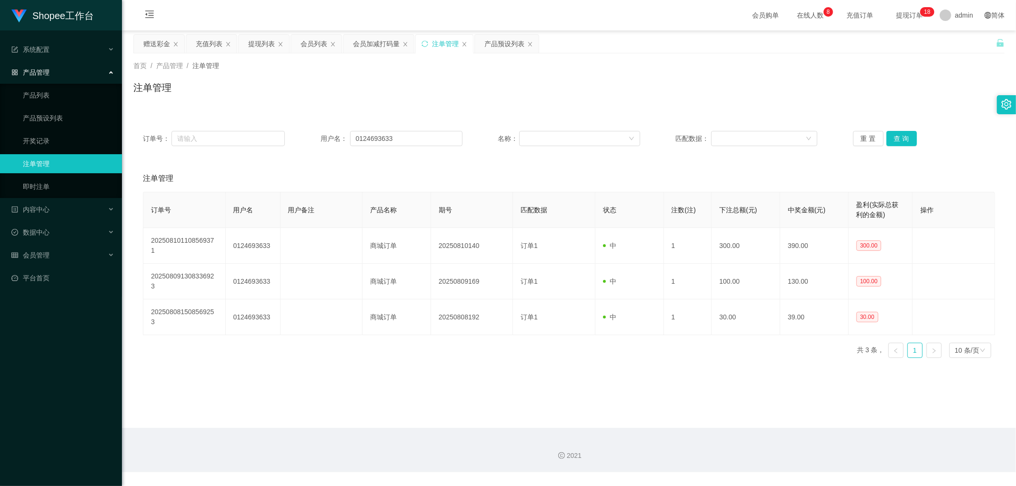
drag, startPoint x: 448, startPoint y: 98, endPoint x: 428, endPoint y: 91, distance: 21.2
click at [440, 97] on div "注单管理" at bounding box center [568, 91] width 871 height 22
click at [375, 44] on div "会员加减打码量" at bounding box center [376, 44] width 47 height 18
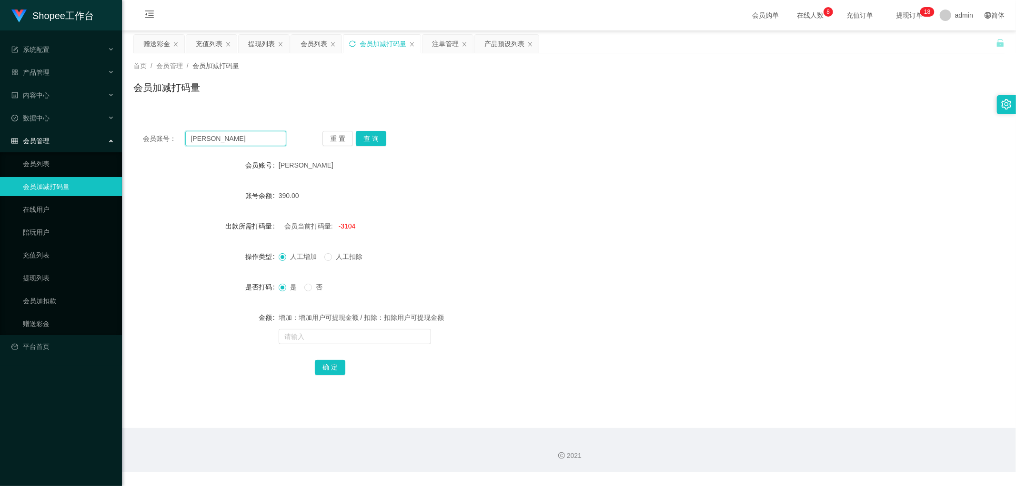
click at [246, 133] on input "leonardo" at bounding box center [235, 138] width 101 height 15
paste input "0124693633"
type input "0124693633"
drag, startPoint x: 367, startPoint y: 139, endPoint x: 431, endPoint y: 137, distance: 63.8
click at [371, 139] on button "查 询" at bounding box center [371, 138] width 30 height 15
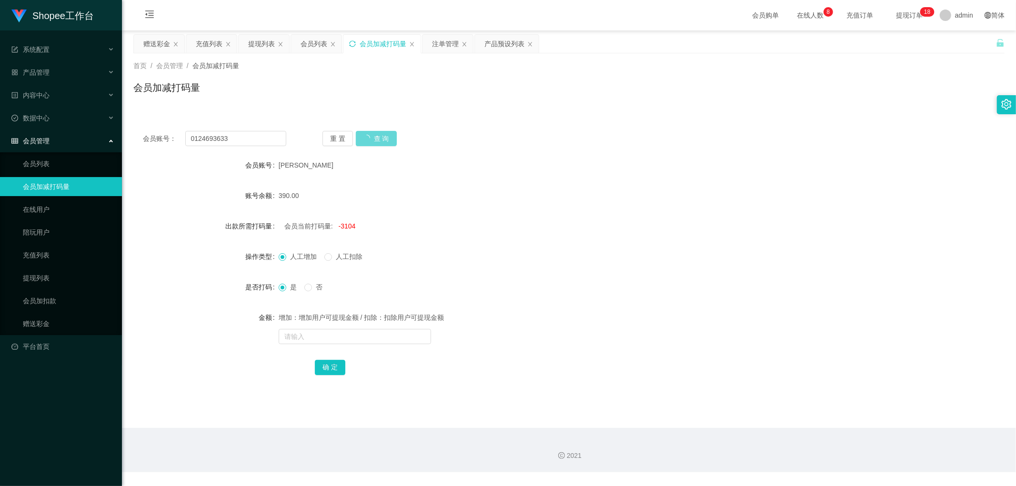
click at [517, 126] on div "会员账号： 0124693633 重 置 查 询 会员账号 leonardo 账号余额 390.00 出款所需打码量 会员当前打码量: -3104 操作类型 …" at bounding box center [568, 259] width 871 height 276
click at [462, 118] on div "会员账号： 0124693633 重 置 查 询 会员账号 0124693633 账号余额 623.00 出款所需打码量 会员当前打码量: -27804 操作…" at bounding box center [568, 254] width 871 height 288
drag, startPoint x: 305, startPoint y: 42, endPoint x: 359, endPoint y: 58, distance: 55.7
click at [307, 42] on div "会员列表" at bounding box center [313, 44] width 27 height 18
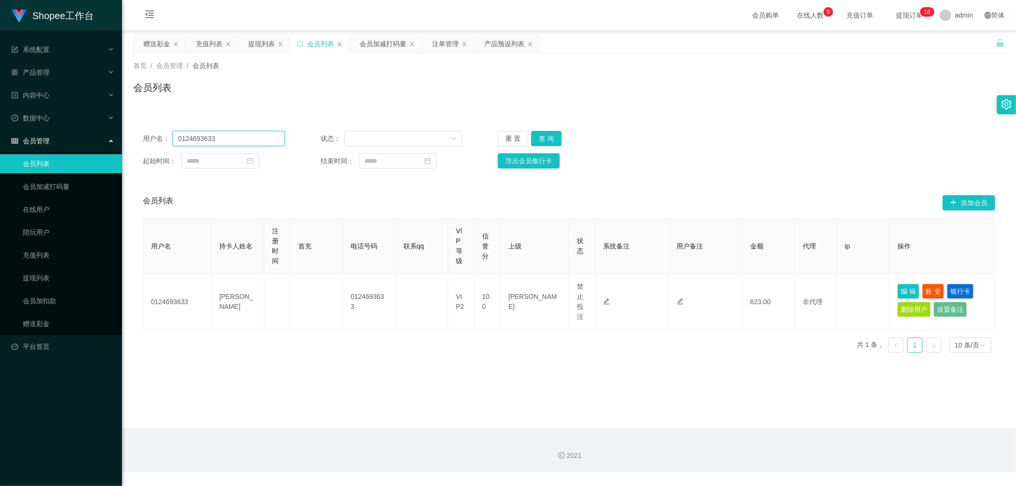
click at [220, 135] on input "0124693633" at bounding box center [228, 138] width 112 height 15
drag, startPoint x: 550, startPoint y: 140, endPoint x: 601, endPoint y: 159, distance: 54.1
click at [554, 143] on button "查 询" at bounding box center [546, 138] width 30 height 15
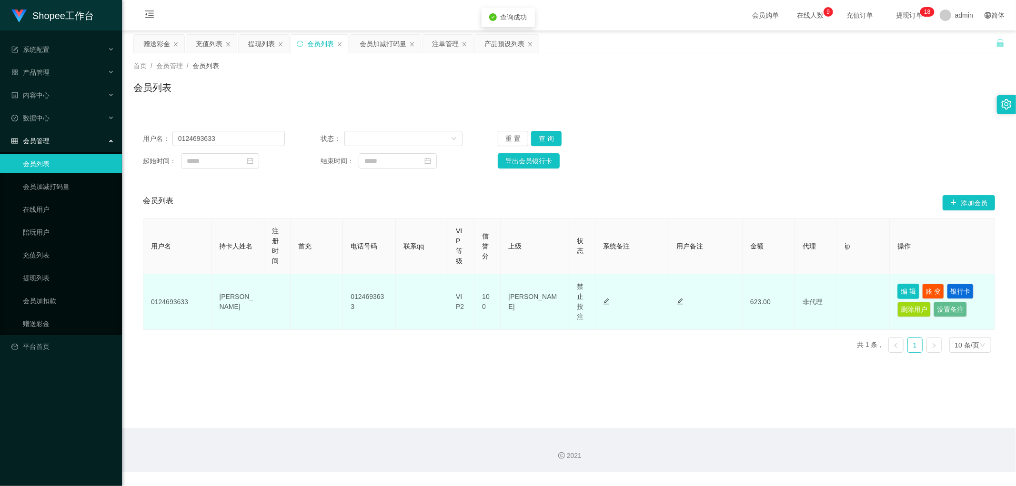
click at [903, 286] on button "编 辑" at bounding box center [908, 291] width 22 height 15
type input "0124693633"
type input "Cheang Zhen Rong"
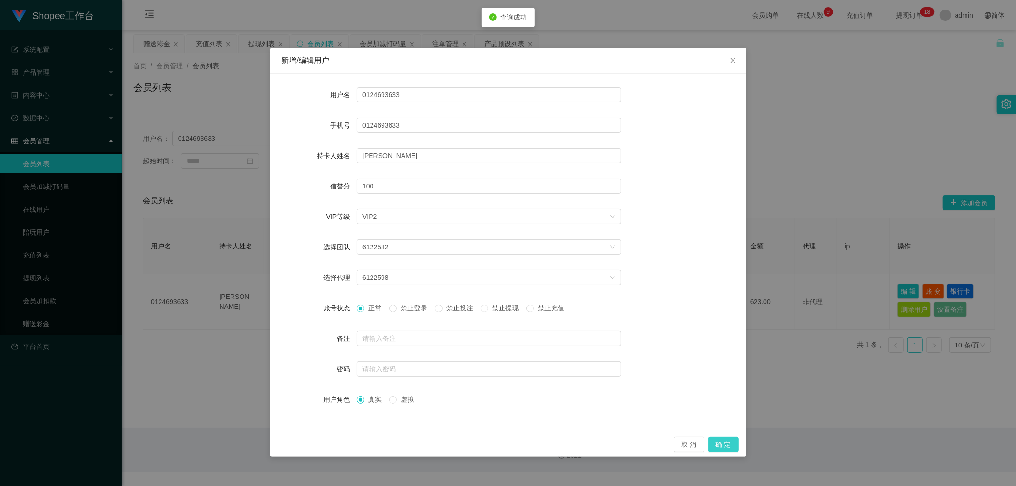
click at [724, 439] on button "确 定" at bounding box center [723, 444] width 30 height 15
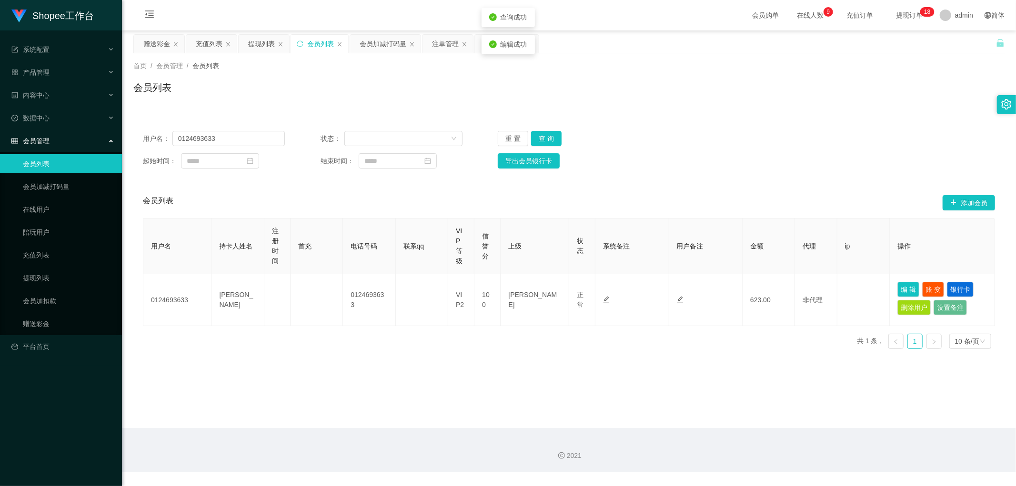
click at [811, 113] on div "用户名： 0124693633 状态： 重 置 查 询 起始时间： 结束时间： 导出会员银行卡 会员列表 添加会员 用户名 持卡人姓名 注册时间 首充 电话号…" at bounding box center [568, 233] width 871 height 247
drag, startPoint x: 625, startPoint y: 113, endPoint x: 548, endPoint y: 82, distance: 83.1
click at [622, 112] on div "用户名： 0124693633 状态： 重 置 查 询 起始时间： 结束时间： 导出会员银行卡 会员列表 添加会员 用户名 持卡人姓名 注册时间 首充 电话号…" at bounding box center [568, 233] width 871 height 247
click at [449, 43] on div "注单管理" at bounding box center [445, 44] width 27 height 18
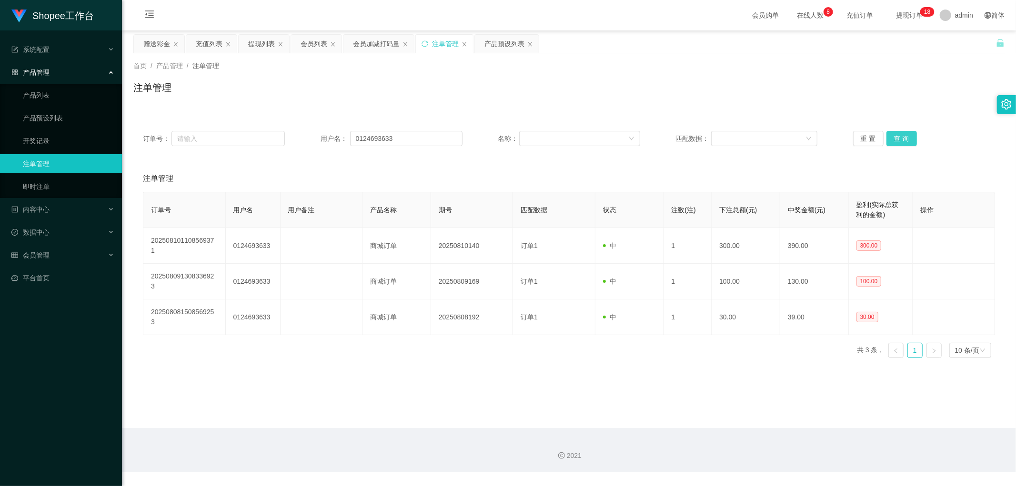
click at [899, 138] on button "查 询" at bounding box center [901, 138] width 30 height 15
click at [605, 102] on div "注单管理" at bounding box center [568, 91] width 871 height 22
click at [381, 45] on div "会员加减打码量" at bounding box center [376, 44] width 47 height 18
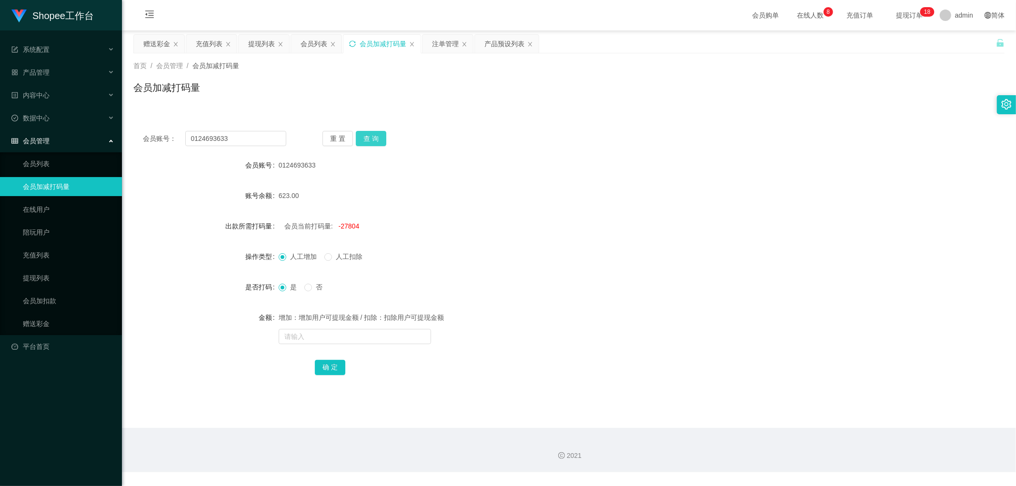
drag, startPoint x: 378, startPoint y: 137, endPoint x: 479, endPoint y: 137, distance: 101.4
click at [382, 137] on button "查 询" at bounding box center [371, 138] width 30 height 15
click at [481, 137] on div "会员账号： 0124693633 重 置 查 询" at bounding box center [568, 138] width 871 height 15
click at [491, 134] on div "会员账号： 0124693633 重 置 查 询" at bounding box center [568, 138] width 871 height 15
click at [310, 43] on div "会员列表" at bounding box center [313, 44] width 27 height 18
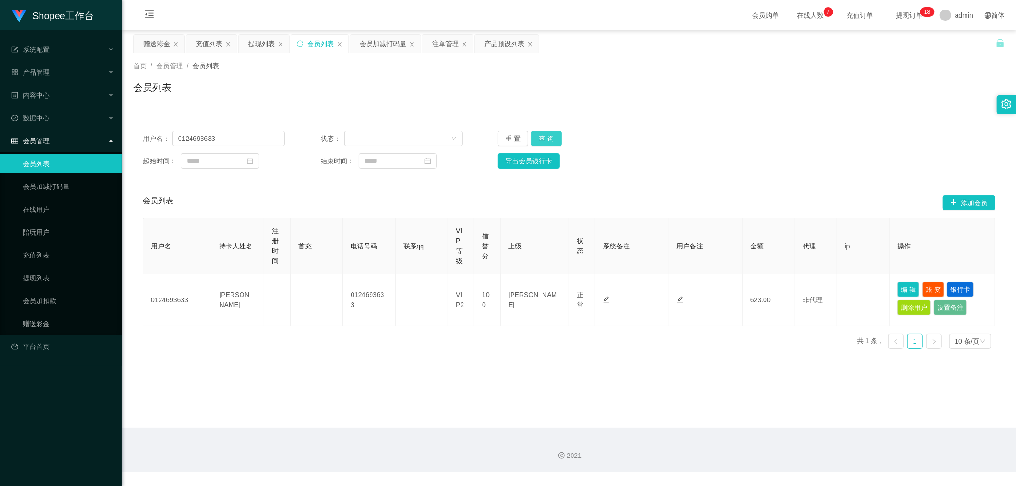
drag, startPoint x: 541, startPoint y: 139, endPoint x: 615, endPoint y: 149, distance: 75.0
click at [549, 141] on button "查 询" at bounding box center [546, 138] width 30 height 15
drag, startPoint x: 848, startPoint y: 142, endPoint x: 901, endPoint y: 212, distance: 88.0
click at [850, 144] on div "用户名： 0124693633 状态： 重 置 查 询" at bounding box center [569, 138] width 852 height 15
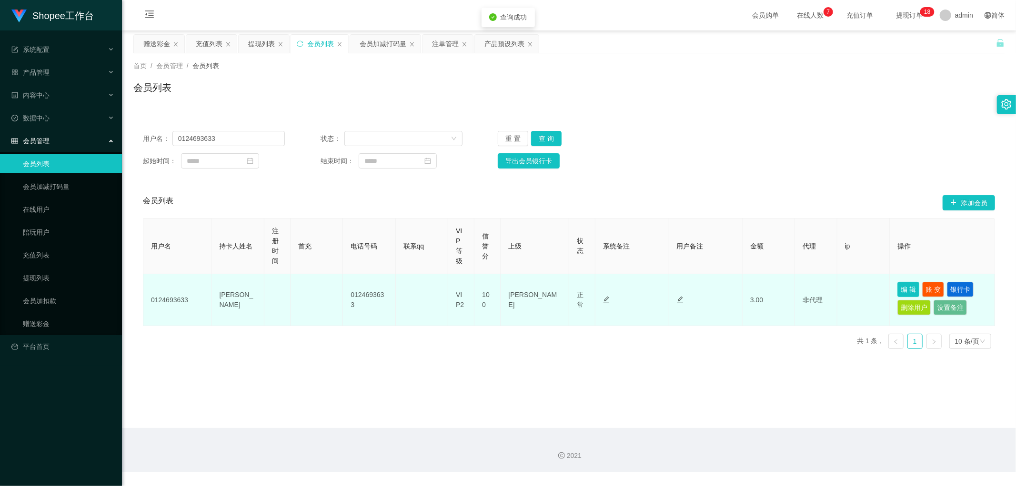
click at [903, 291] on button "编 辑" at bounding box center [908, 289] width 22 height 15
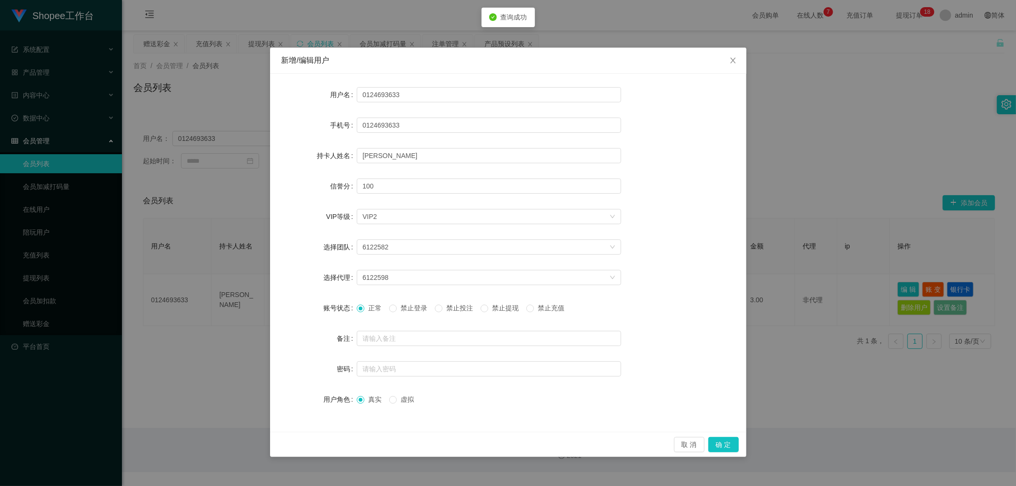
click at [451, 308] on span "禁止投注" at bounding box center [459, 308] width 34 height 8
drag, startPoint x: 728, startPoint y: 445, endPoint x: 731, endPoint y: 449, distance: 5.1
click at [728, 446] on button "确 定" at bounding box center [723, 444] width 30 height 15
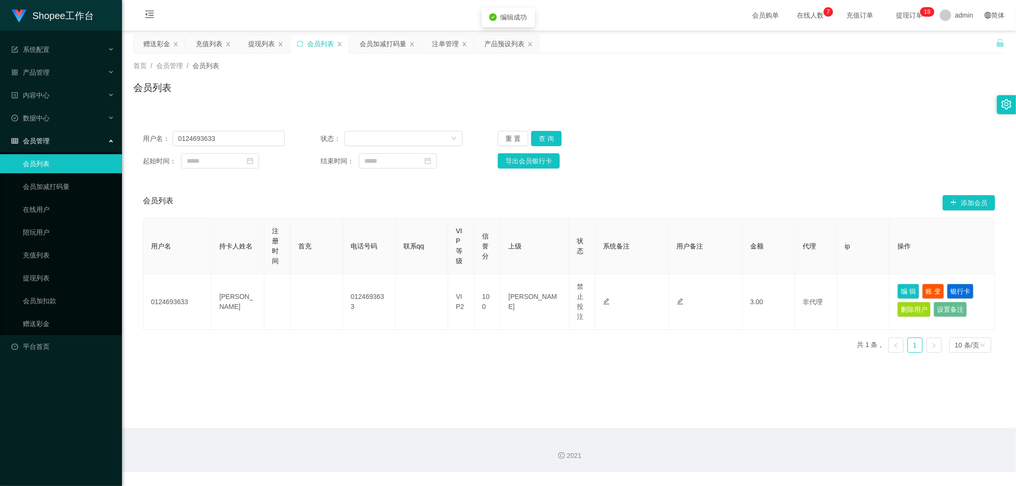
click at [743, 149] on div "用户名： 0124693633 状态： 重 置 查 询 起始时间： 结束时间： 导出会员银行卡" at bounding box center [568, 149] width 871 height 57
click at [443, 42] on div "注单管理" at bounding box center [445, 44] width 27 height 18
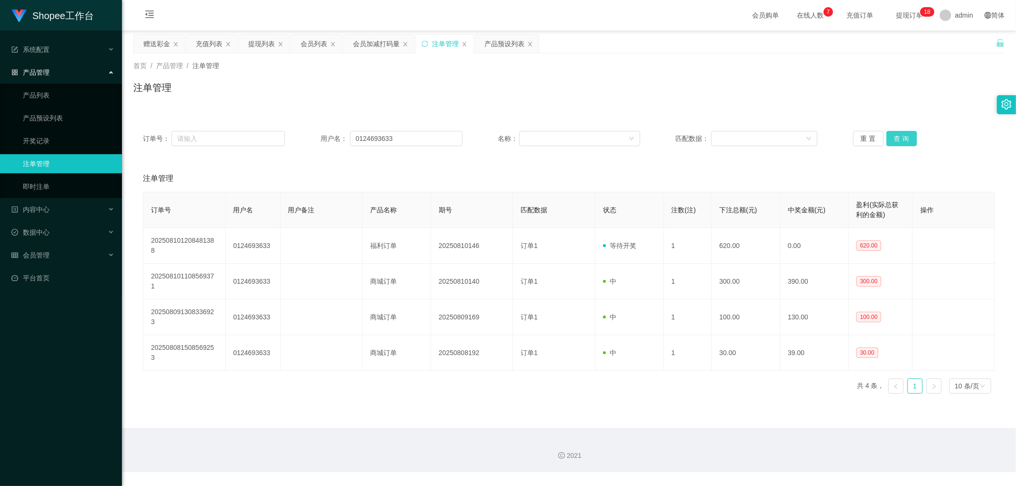
drag, startPoint x: 901, startPoint y: 135, endPoint x: 905, endPoint y: 136, distance: 4.9
click at [901, 135] on button "查 询" at bounding box center [901, 138] width 30 height 15
drag, startPoint x: 319, startPoint y: 48, endPoint x: 341, endPoint y: 60, distance: 25.6
click at [319, 47] on div "会员列表" at bounding box center [313, 44] width 27 height 18
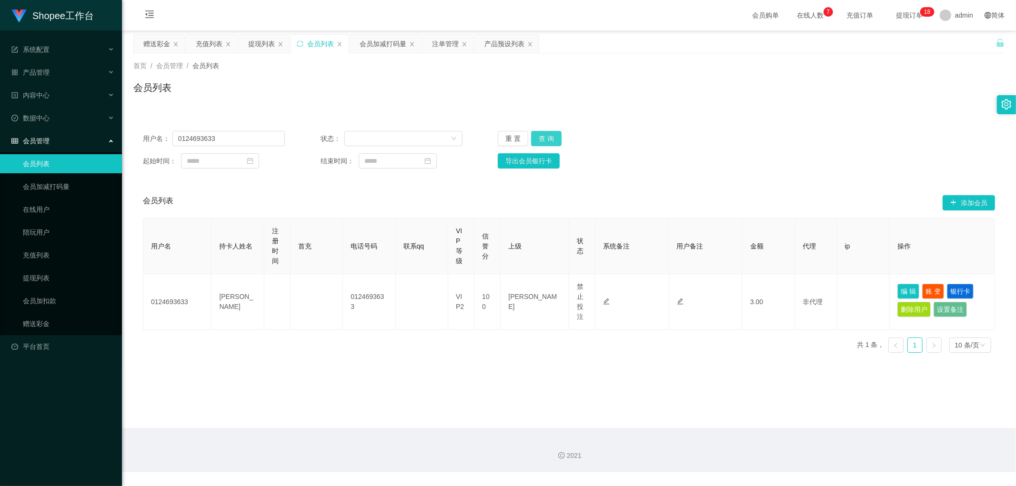
click at [551, 136] on button "查 询" at bounding box center [546, 138] width 30 height 15
drag, startPoint x: 827, startPoint y: 93, endPoint x: 859, endPoint y: 80, distance: 34.8
click at [829, 93] on div "会员列表" at bounding box center [568, 91] width 871 height 22
drag, startPoint x: 230, startPoint y: 137, endPoint x: 261, endPoint y: 147, distance: 32.8
click at [231, 138] on input "0124693633" at bounding box center [228, 138] width 112 height 15
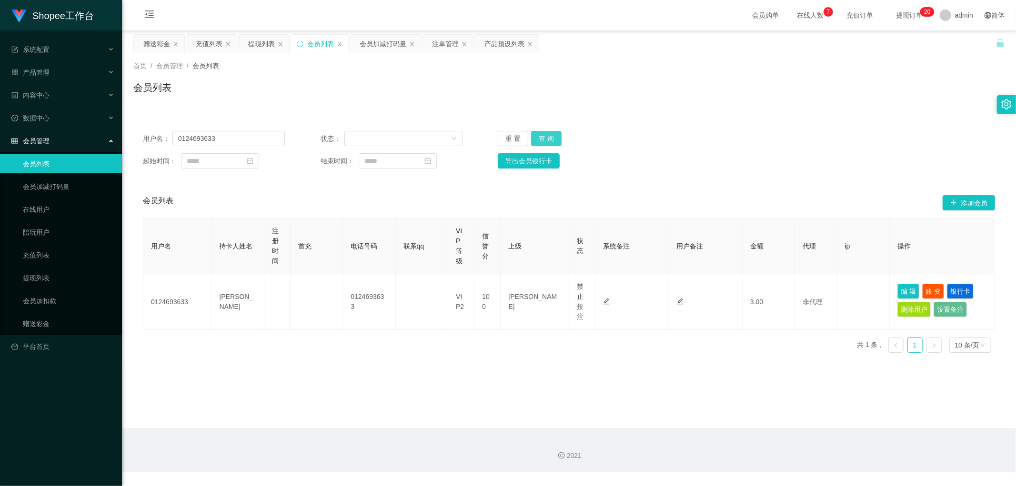
drag, startPoint x: 541, startPoint y: 139, endPoint x: 624, endPoint y: 140, distance: 83.4
click at [543, 140] on button "查 询" at bounding box center [546, 138] width 30 height 15
click at [797, 149] on div "用户名： 0124693633 状态： 重 置 查 询 起始时间： 结束时间： 导出会员银行卡" at bounding box center [568, 149] width 871 height 57
drag, startPoint x: 803, startPoint y: 145, endPoint x: 643, endPoint y: 118, distance: 162.4
click at [800, 144] on div "用户名： 0124693633 状态： 重 置 查 询" at bounding box center [569, 138] width 852 height 15
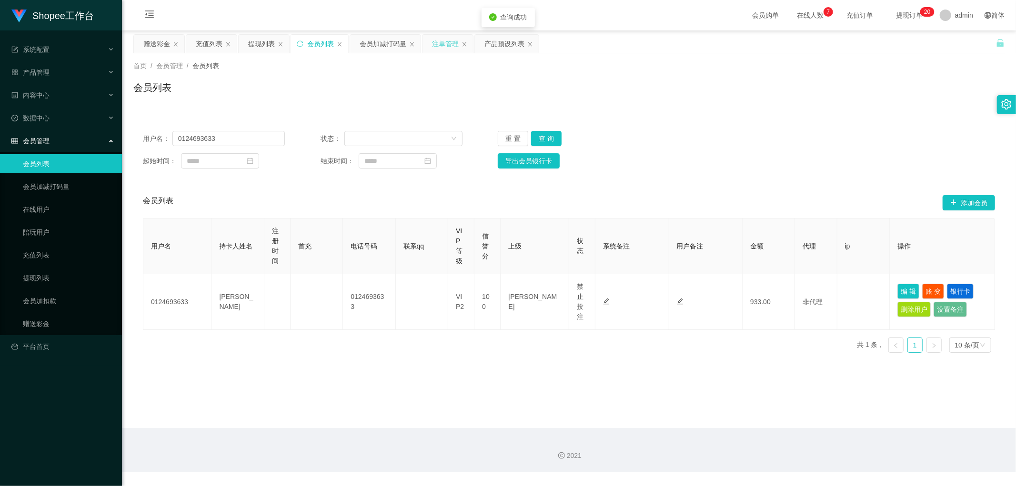
click at [441, 48] on div "注单管理" at bounding box center [445, 44] width 27 height 18
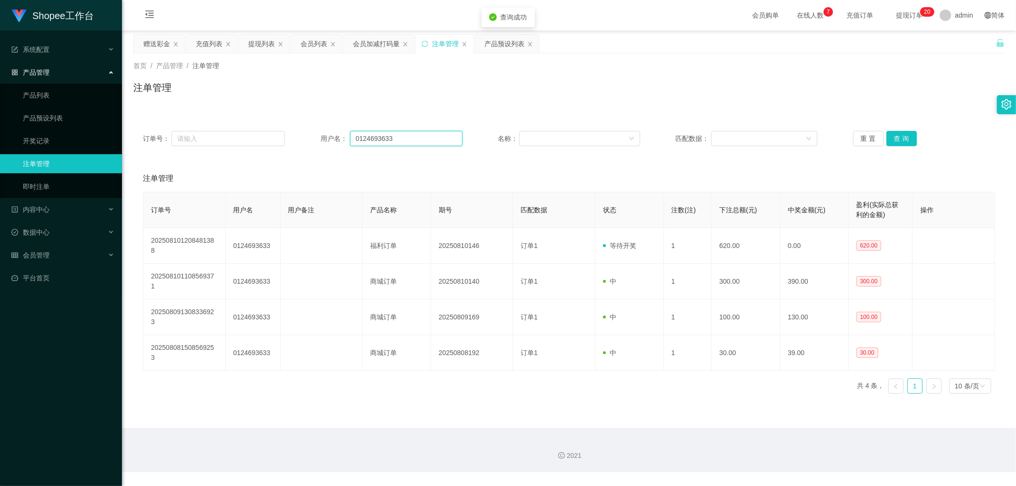
click at [417, 136] on input "0124693633" at bounding box center [406, 138] width 112 height 15
click at [896, 132] on button "查 询" at bounding box center [901, 138] width 30 height 15
drag, startPoint x: 528, startPoint y: 76, endPoint x: 535, endPoint y: 80, distance: 8.3
click at [530, 76] on div "首页 / 产品管理 / 注单管理 / 注单管理" at bounding box center [568, 81] width 871 height 41
click at [449, 87] on div "注单管理" at bounding box center [568, 91] width 871 height 22
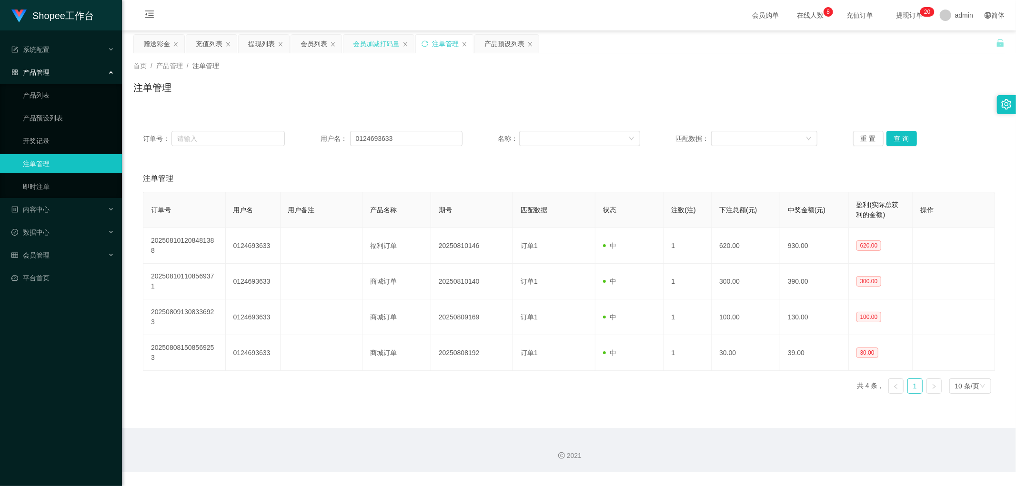
click at [370, 43] on div "会员加减打码量" at bounding box center [376, 44] width 47 height 18
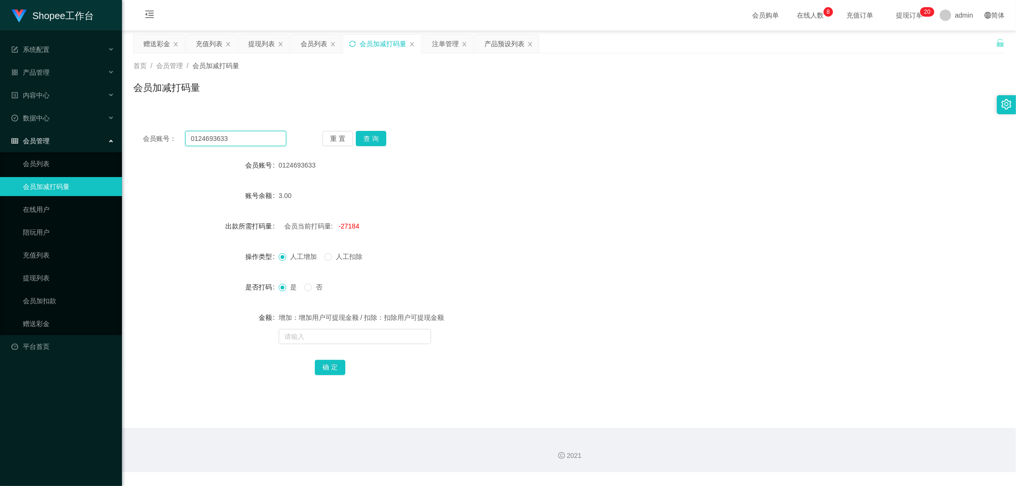
drag, startPoint x: 250, startPoint y: 136, endPoint x: 311, endPoint y: 140, distance: 61.1
click at [250, 136] on input "0124693633" at bounding box center [235, 138] width 101 height 15
click at [374, 134] on button "查 询" at bounding box center [371, 138] width 30 height 15
click at [539, 189] on div "933.00" at bounding box center [533, 195] width 508 height 19
click at [332, 338] on input "text" at bounding box center [355, 336] width 152 height 15
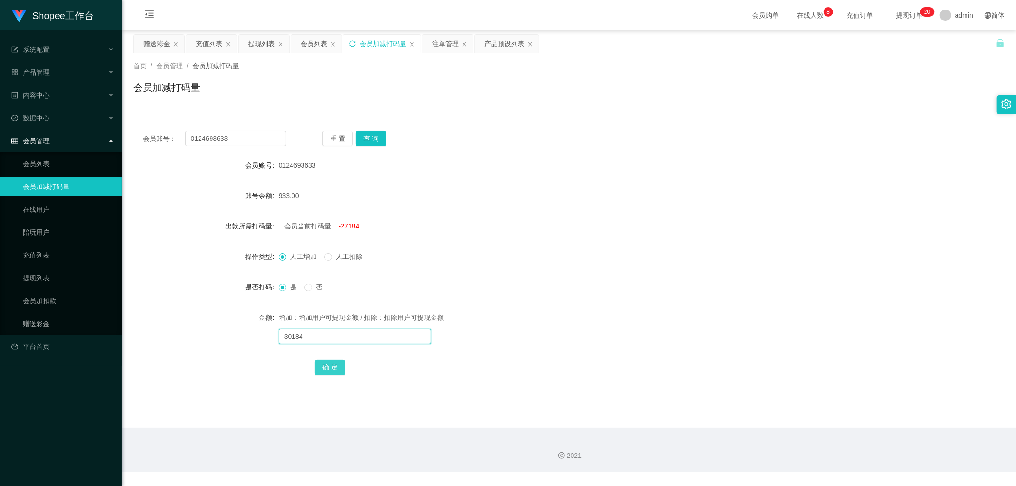
type input "30184"
drag, startPoint x: 328, startPoint y: 365, endPoint x: 342, endPoint y: 363, distance: 14.4
click at [329, 366] on button "确 定" at bounding box center [330, 367] width 30 height 15
drag, startPoint x: 478, startPoint y: 219, endPoint x: 474, endPoint y: 212, distance: 7.7
click at [477, 210] on form "会员账号 0124693633 账号余额 933.00 出款所需打码量 会员当前打码量: 3000 操作类型 人工增加 人工扣除 是否打码 是 否 金额 增加…" at bounding box center [568, 266] width 871 height 221
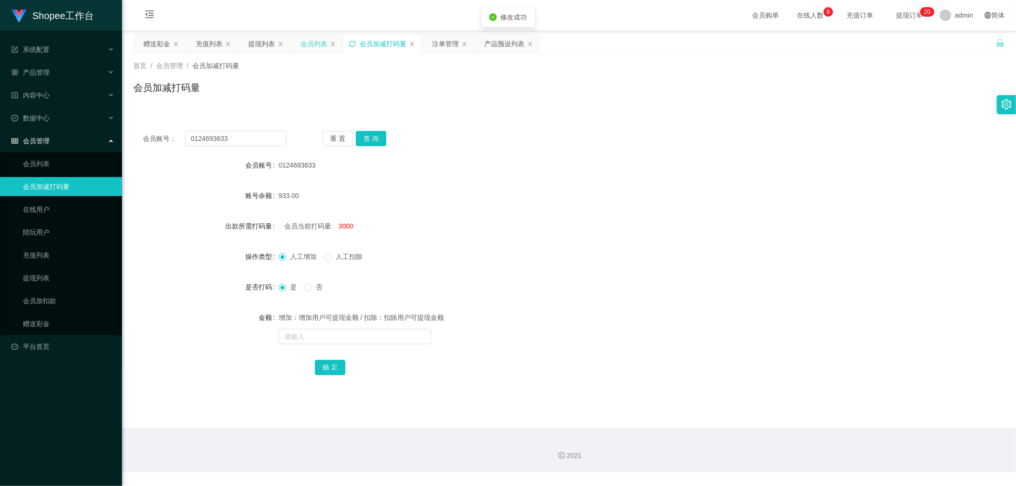
click at [315, 45] on div "会员列表" at bounding box center [313, 44] width 27 height 18
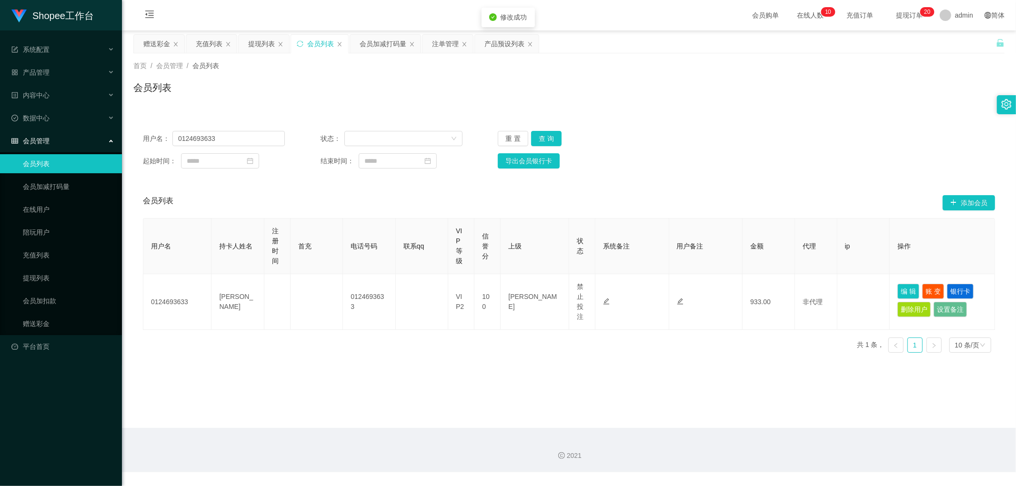
click at [825, 95] on div "会员列表" at bounding box center [568, 91] width 871 height 22
click at [243, 138] on input "0124693633" at bounding box center [228, 138] width 112 height 15
paste input "68918386"
type input "0168918386"
drag, startPoint x: 543, startPoint y: 135, endPoint x: 805, endPoint y: 126, distance: 262.6
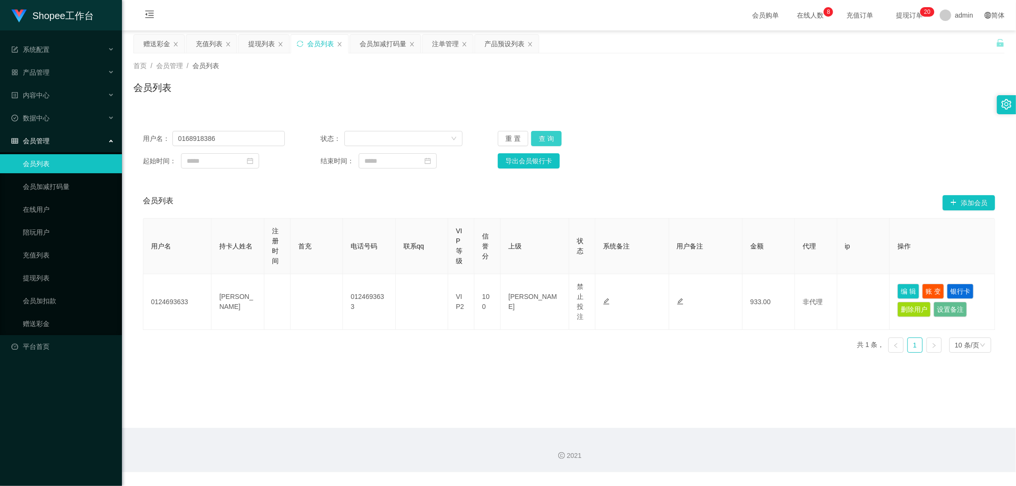
click at [544, 135] on button "查 询" at bounding box center [546, 138] width 30 height 15
drag, startPoint x: 810, startPoint y: 130, endPoint x: 835, endPoint y: 130, distance: 24.8
click at [815, 130] on div "用户名： 0168918386 状态： 重 置 查 询 起始时间： 结束时间： 导出会员银行卡" at bounding box center [568, 149] width 871 height 57
click at [443, 44] on div "注单管理" at bounding box center [445, 44] width 27 height 18
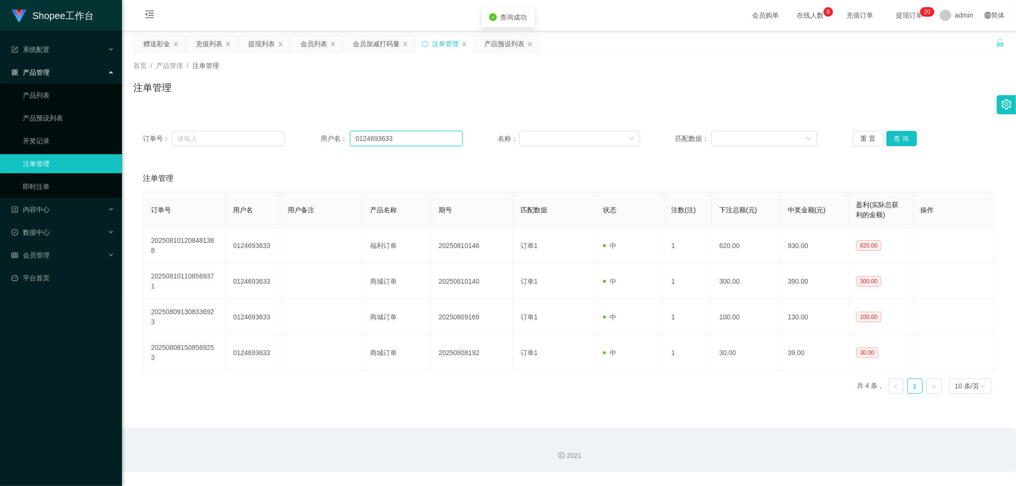
drag, startPoint x: 410, startPoint y: 140, endPoint x: 428, endPoint y: 146, distance: 19.3
click at [410, 140] on input "0124693633" at bounding box center [406, 138] width 112 height 15
paste input "68918386"
type input "0168918386"
click at [912, 137] on button "查 询" at bounding box center [901, 138] width 30 height 15
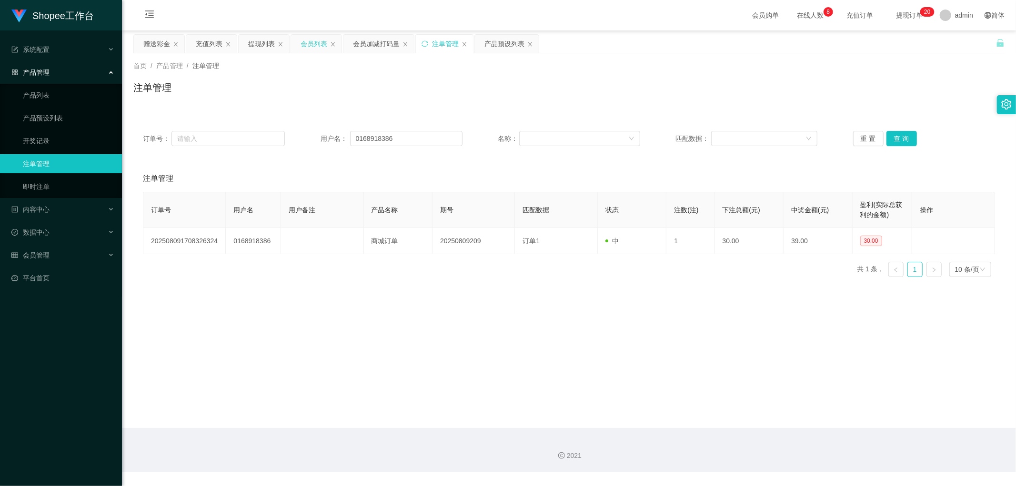
click at [318, 43] on div "会员列表" at bounding box center [313, 44] width 27 height 18
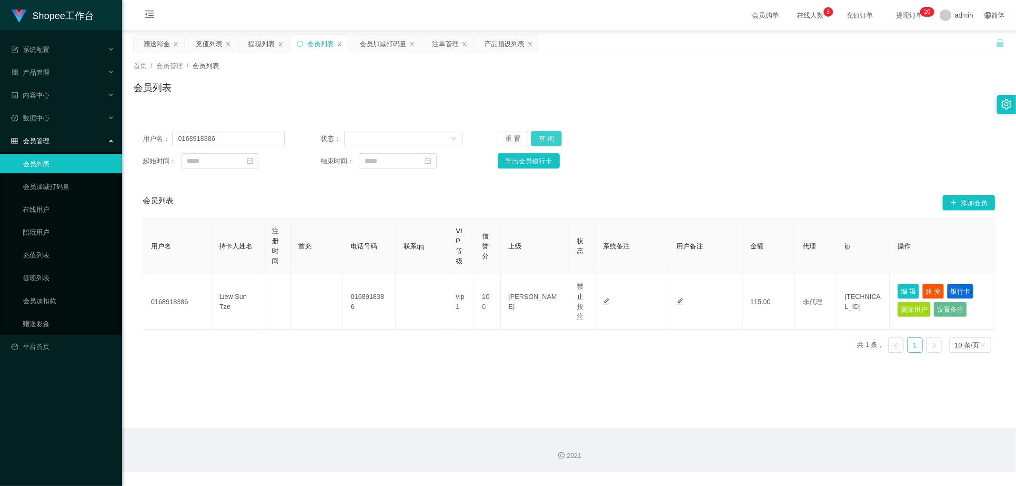
drag, startPoint x: 551, startPoint y: 139, endPoint x: 610, endPoint y: 135, distance: 59.2
click at [549, 139] on button "查 询" at bounding box center [546, 138] width 30 height 15
drag, startPoint x: 241, startPoint y: 139, endPoint x: 250, endPoint y: 143, distance: 9.8
click at [244, 139] on input "0168918386" at bounding box center [228, 138] width 112 height 15
click at [549, 137] on button "查 询" at bounding box center [546, 138] width 30 height 15
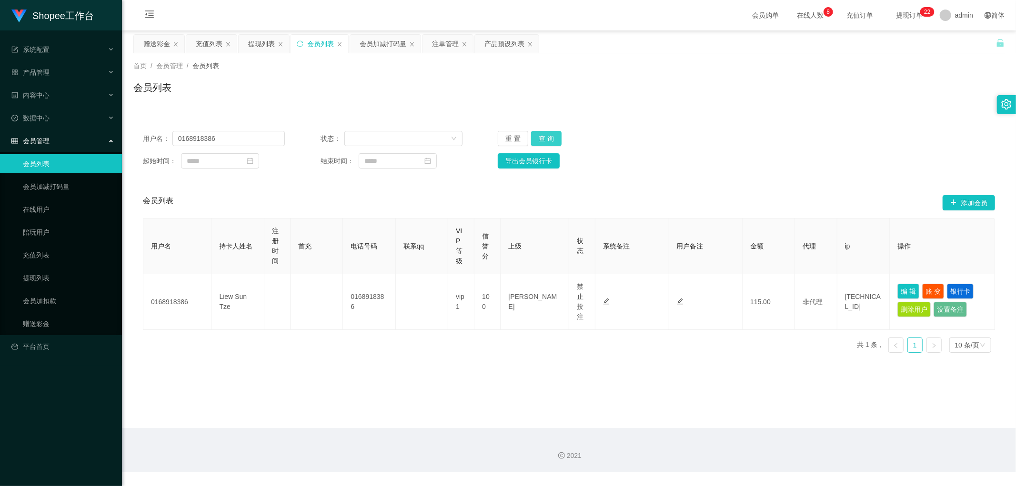
click at [544, 139] on button "查 询" at bounding box center [546, 138] width 30 height 15
click at [743, 156] on div "起始时间： 结束时间： 导出会员银行卡" at bounding box center [569, 160] width 852 height 15
drag, startPoint x: 246, startPoint y: 140, endPoint x: 263, endPoint y: 149, distance: 19.6
click at [246, 140] on input "0168918386" at bounding box center [228, 138] width 112 height 15
click at [909, 296] on button "编 辑" at bounding box center [908, 291] width 22 height 15
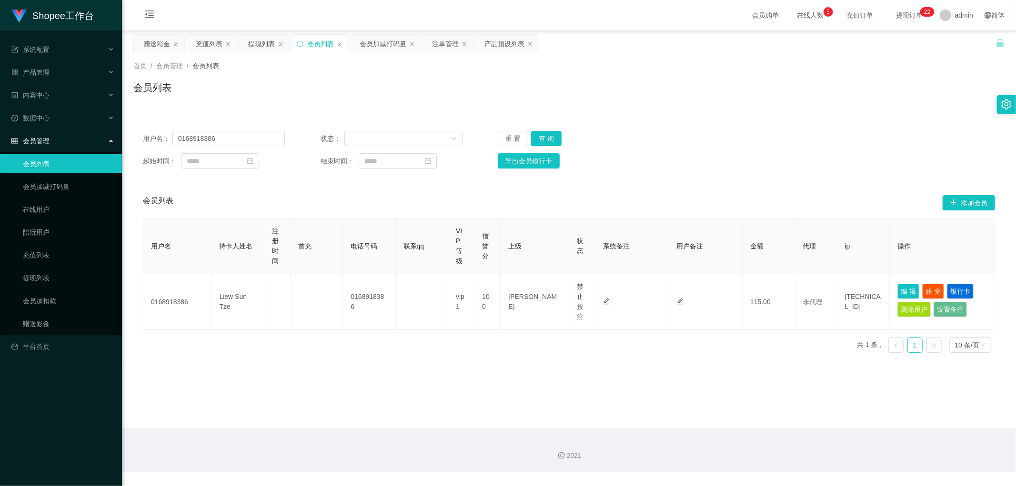
type input "0168918386"
type input "Liew Sun Tze"
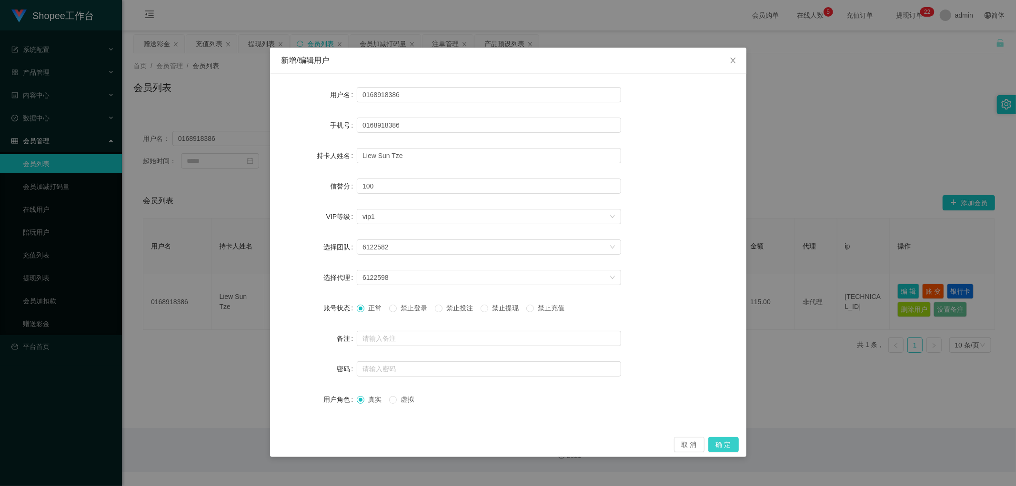
click at [722, 445] on button "确 定" at bounding box center [723, 444] width 30 height 15
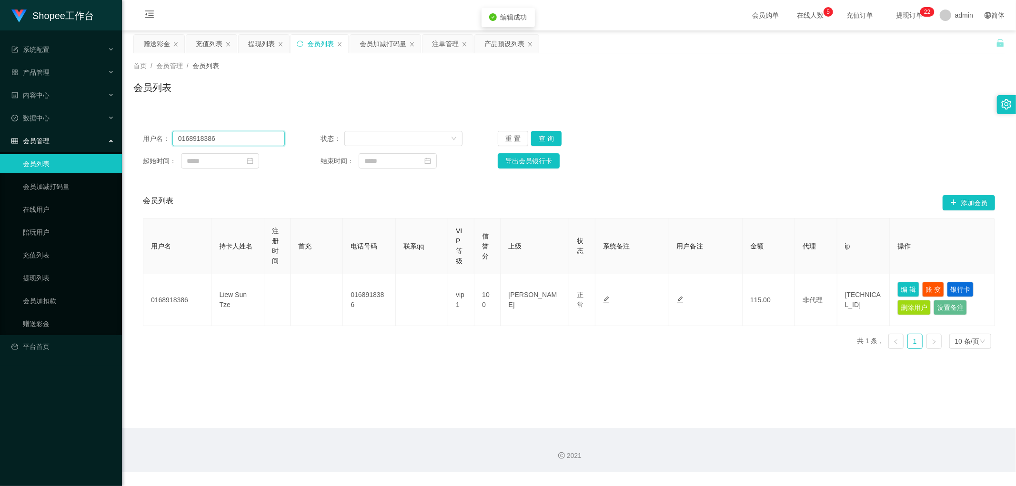
click at [253, 136] on input "0168918386" at bounding box center [228, 138] width 112 height 15
paste input "jayson9875"
drag, startPoint x: 546, startPoint y: 139, endPoint x: 910, endPoint y: 131, distance: 363.9
click at [554, 140] on button "查 询" at bounding box center [546, 138] width 30 height 15
click at [250, 141] on input "jayson9875" at bounding box center [228, 138] width 112 height 15
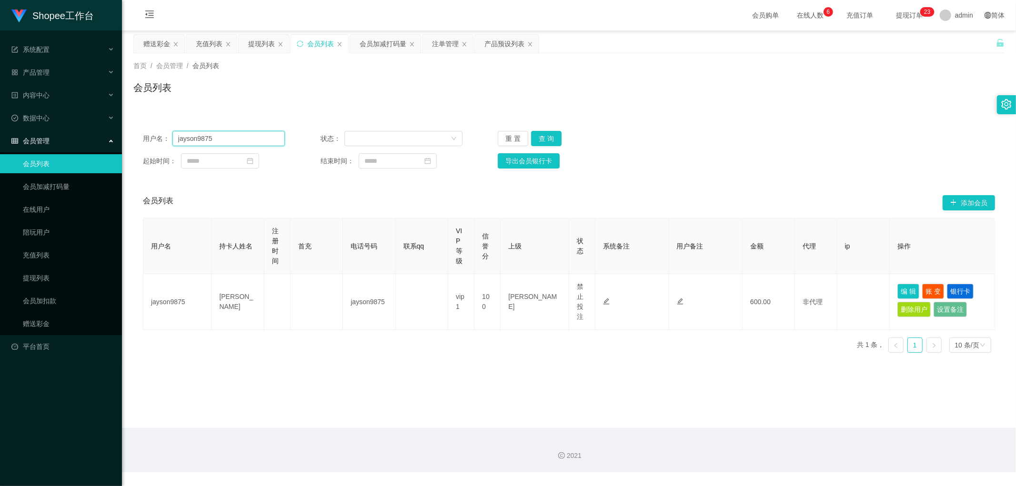
paste input "0168918386"
drag, startPoint x: 547, startPoint y: 137, endPoint x: 702, endPoint y: 156, distance: 156.9
click at [549, 139] on button "查 询" at bounding box center [546, 138] width 30 height 15
click at [236, 141] on input "0168918386" at bounding box center [228, 138] width 112 height 15
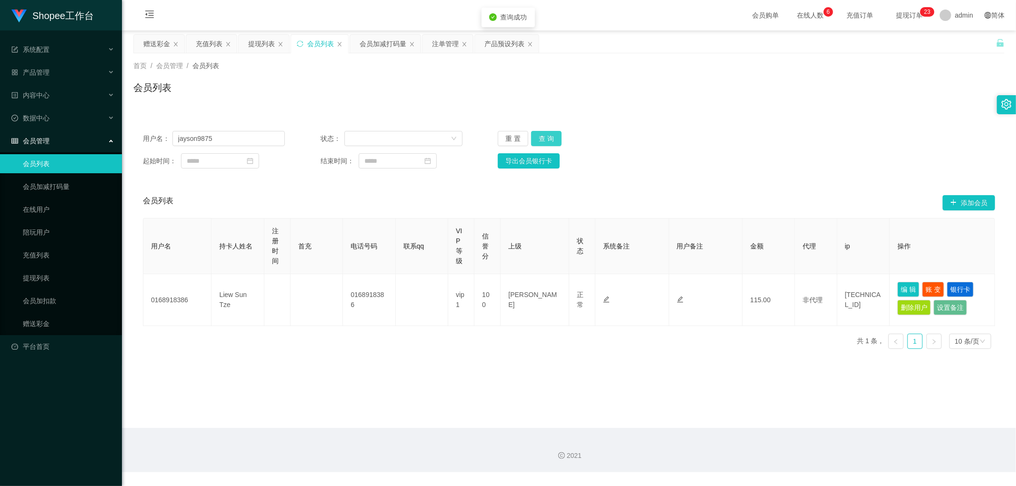
drag, startPoint x: 545, startPoint y: 137, endPoint x: 664, endPoint y: 143, distance: 118.7
click at [546, 138] on button "查 询" at bounding box center [546, 138] width 30 height 15
drag, startPoint x: 806, startPoint y: 125, endPoint x: 904, endPoint y: 24, distance: 141.1
click at [806, 124] on div "用户名： jayson9875 状态： 重 置 查 询 起始时间： 结束时间： 导出会员银行卡" at bounding box center [568, 149] width 871 height 57
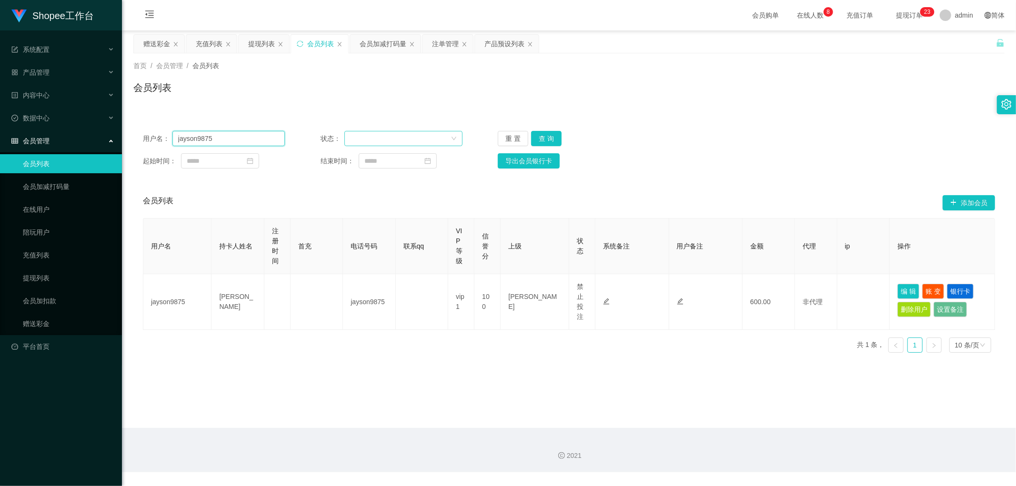
drag, startPoint x: 259, startPoint y: 137, endPoint x: 346, endPoint y: 140, distance: 87.2
click at [259, 138] on input "jayson9875" at bounding box center [228, 138] width 112 height 15
paste input "Jiahung1234"
type input "Jiahung12345"
drag, startPoint x: 546, startPoint y: 139, endPoint x: 869, endPoint y: 258, distance: 344.0
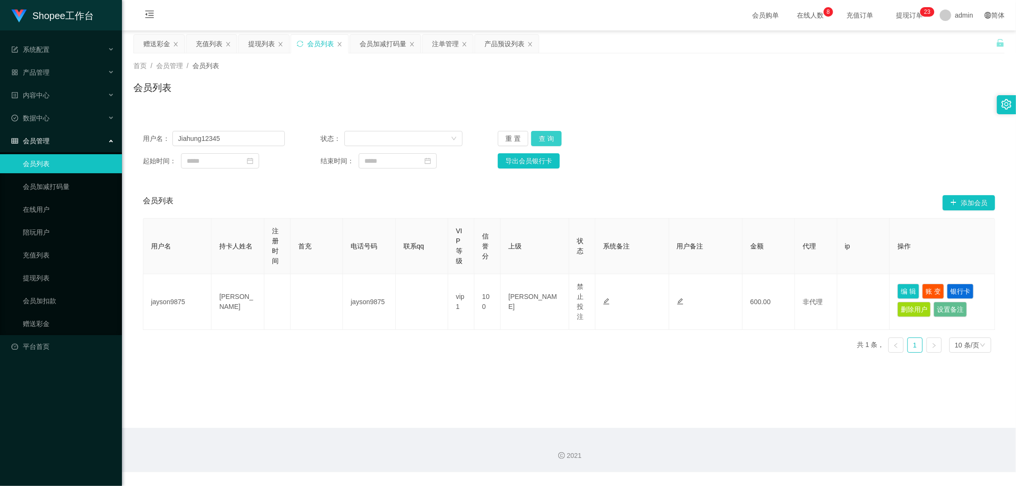
click at [550, 140] on button "查 询" at bounding box center [546, 138] width 30 height 15
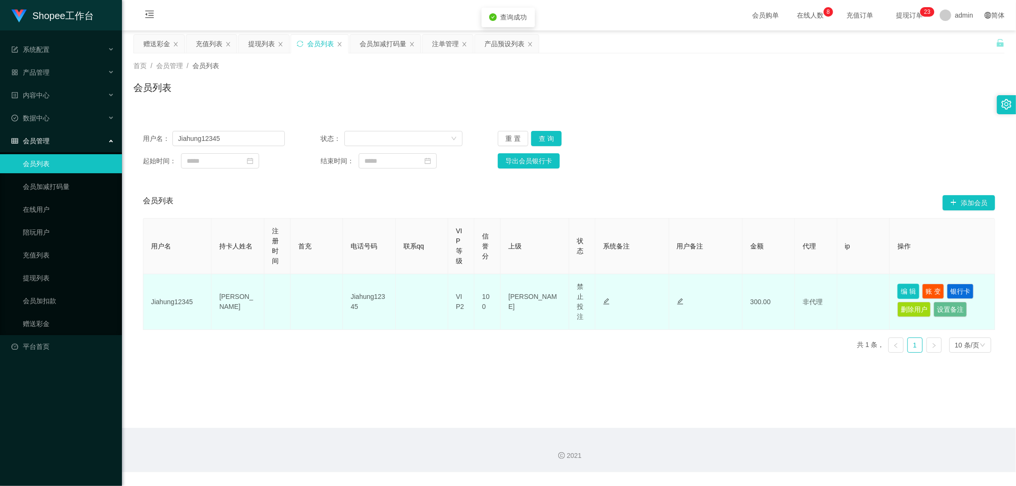
click at [903, 292] on button "编 辑" at bounding box center [908, 291] width 22 height 15
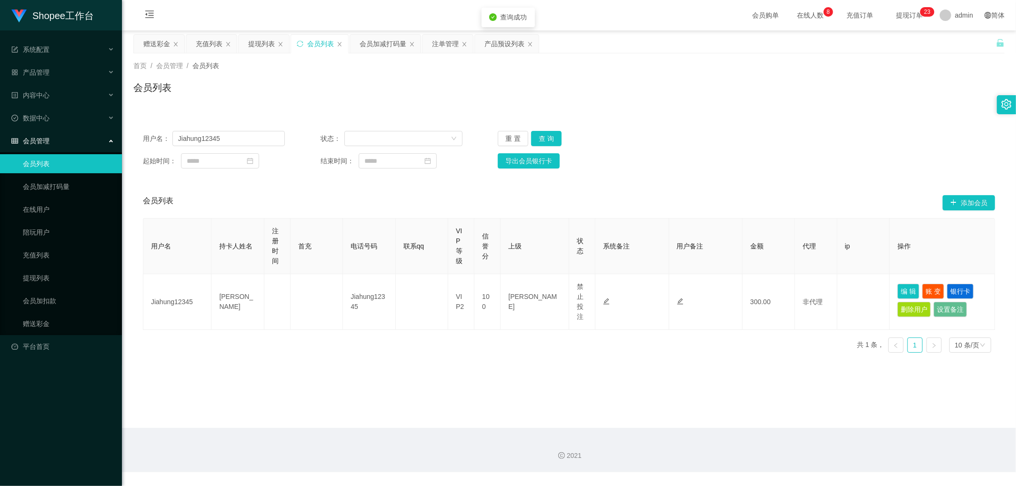
type input "Jiahung12345"
type input "Cheong Jia Hung"
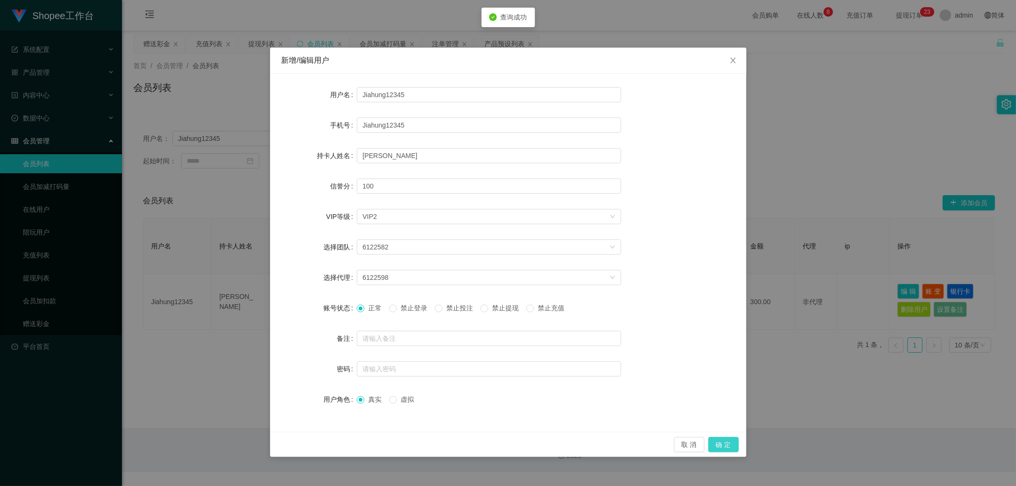
click at [722, 448] on button "确 定" at bounding box center [723, 444] width 30 height 15
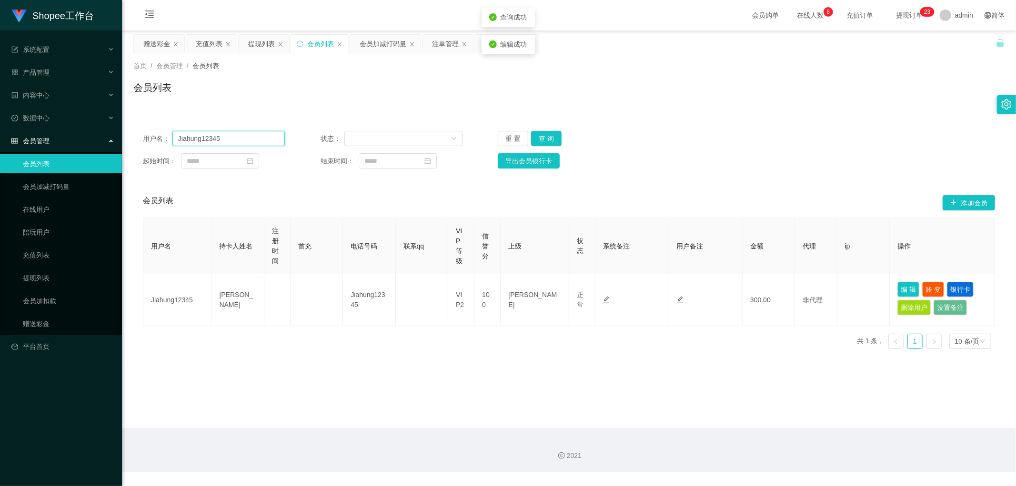
click at [243, 139] on input "Jiahung12345" at bounding box center [228, 138] width 112 height 15
type input "jayson9875"
click at [551, 136] on button "查 询" at bounding box center [546, 138] width 30 height 15
drag, startPoint x: 791, startPoint y: 132, endPoint x: 798, endPoint y: 139, distance: 9.4
click at [792, 132] on div "用户名： jayson9875 状态： 重 置 查 询" at bounding box center [569, 138] width 852 height 15
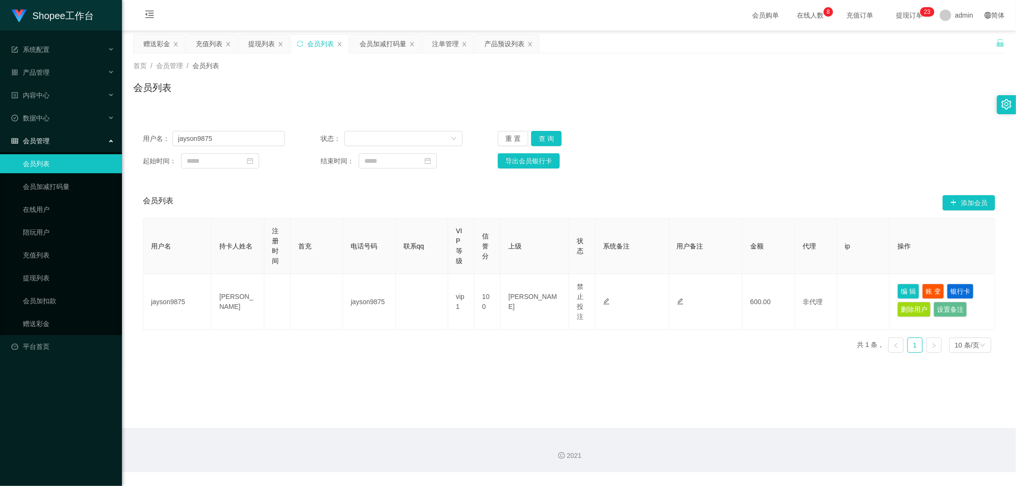
click at [443, 41] on div "注单管理" at bounding box center [445, 44] width 27 height 18
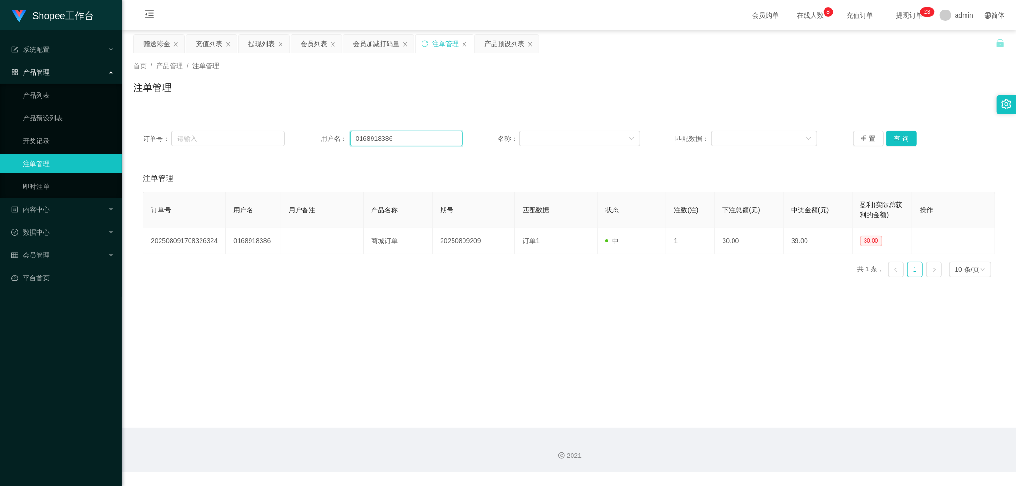
drag, startPoint x: 413, startPoint y: 136, endPoint x: 457, endPoint y: 142, distance: 44.7
click at [413, 136] on input "0168918386" at bounding box center [406, 138] width 112 height 15
click at [901, 134] on button "查 询" at bounding box center [901, 138] width 30 height 15
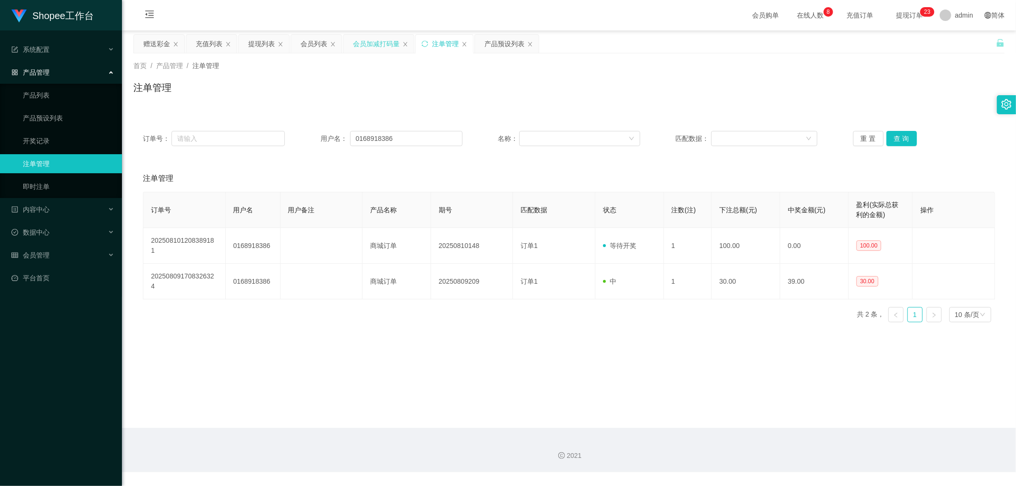
click at [368, 46] on div "会员加减打码量" at bounding box center [376, 44] width 47 height 18
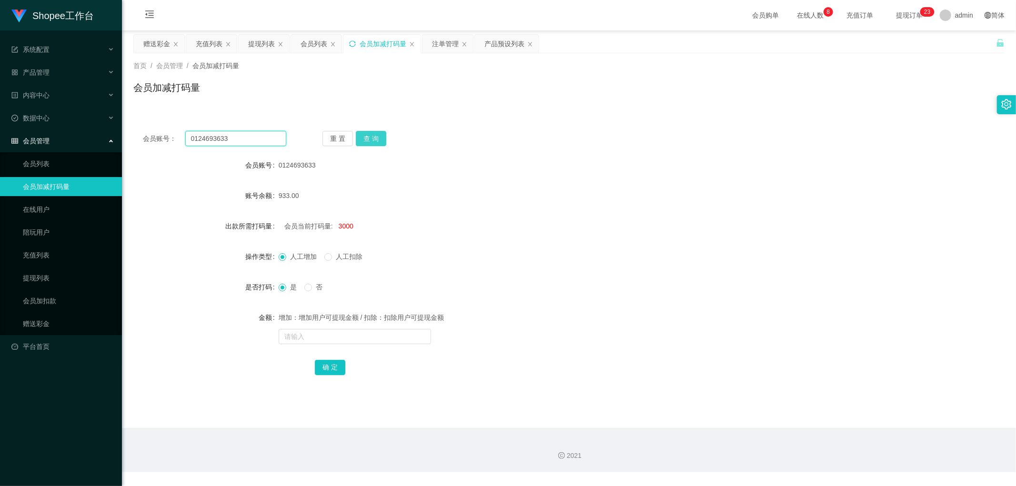
drag, startPoint x: 241, startPoint y: 140, endPoint x: 363, endPoint y: 136, distance: 122.5
click at [241, 140] on input "0124693633" at bounding box center [235, 138] width 101 height 15
paste input "68918386"
type input "0168918386"
click at [317, 44] on div "会员列表" at bounding box center [313, 44] width 27 height 18
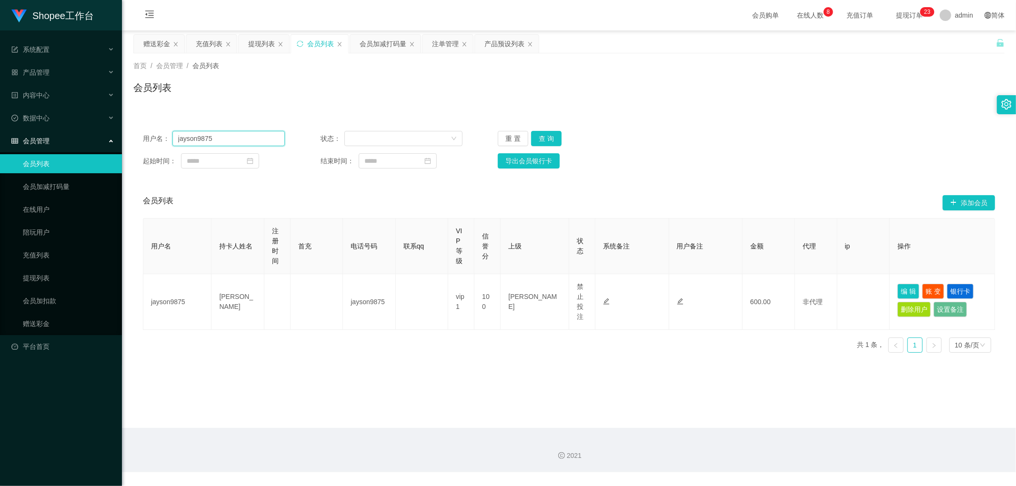
click at [232, 141] on input "jayson9875" at bounding box center [228, 138] width 112 height 15
paste input "0168918386"
type input "0168918386"
drag, startPoint x: 546, startPoint y: 137, endPoint x: 856, endPoint y: 164, distance: 311.7
click at [547, 137] on button "查 询" at bounding box center [546, 138] width 30 height 15
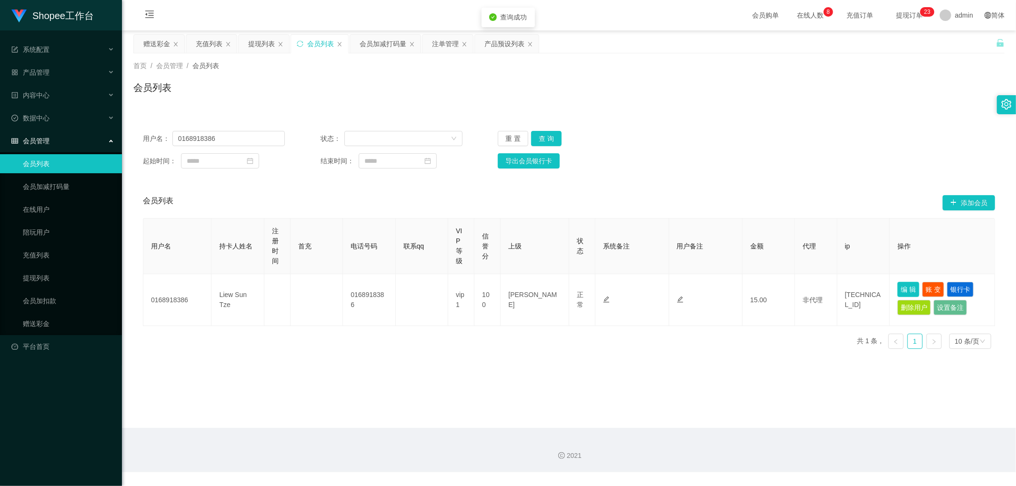
click at [902, 288] on button "编 辑" at bounding box center [908, 289] width 22 height 15
type input "0168918386"
type input "Liew Sun Tze"
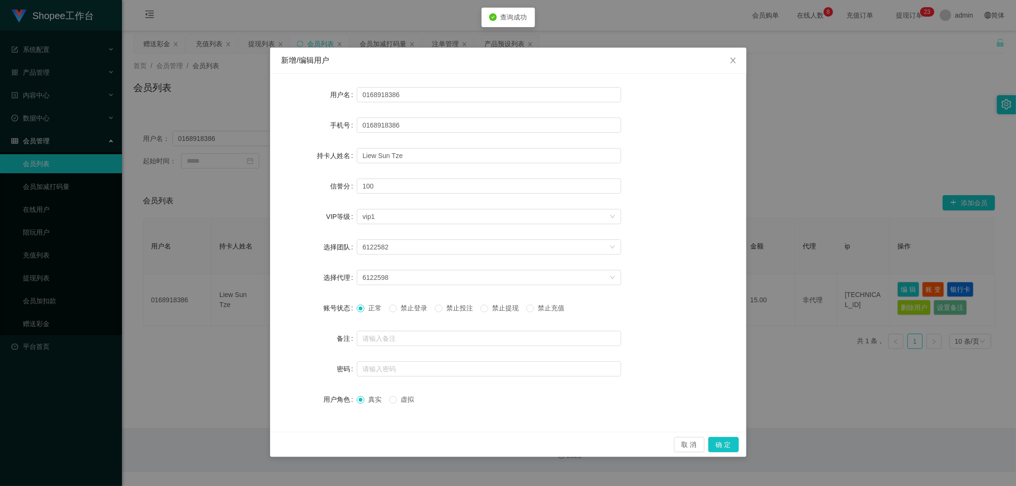
click at [451, 309] on span "禁止投注" at bounding box center [459, 308] width 34 height 8
click at [712, 438] on button "确 定" at bounding box center [723, 444] width 30 height 15
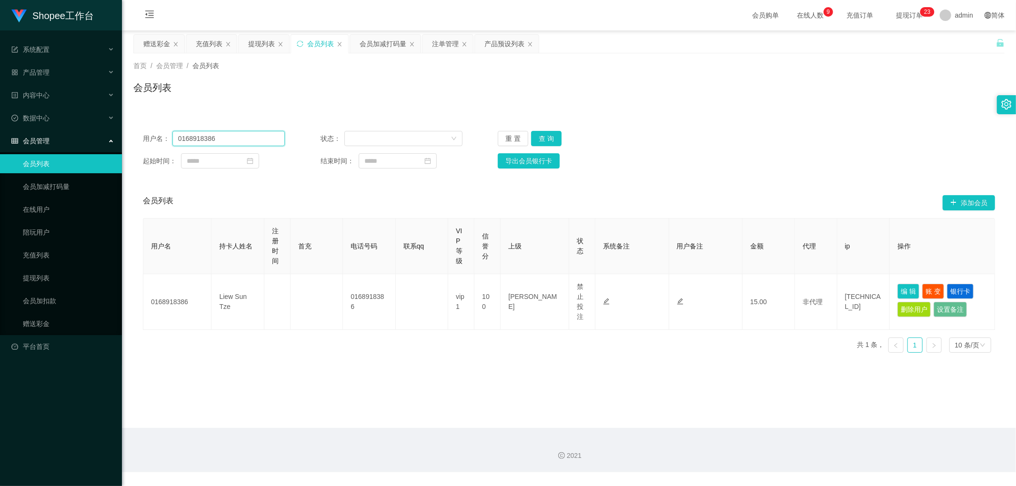
click at [251, 139] on input "0168918386" at bounding box center [228, 138] width 112 height 15
paste input "jayson9875"
type input "jayson9875"
click at [549, 133] on button "查 询" at bounding box center [546, 138] width 30 height 15
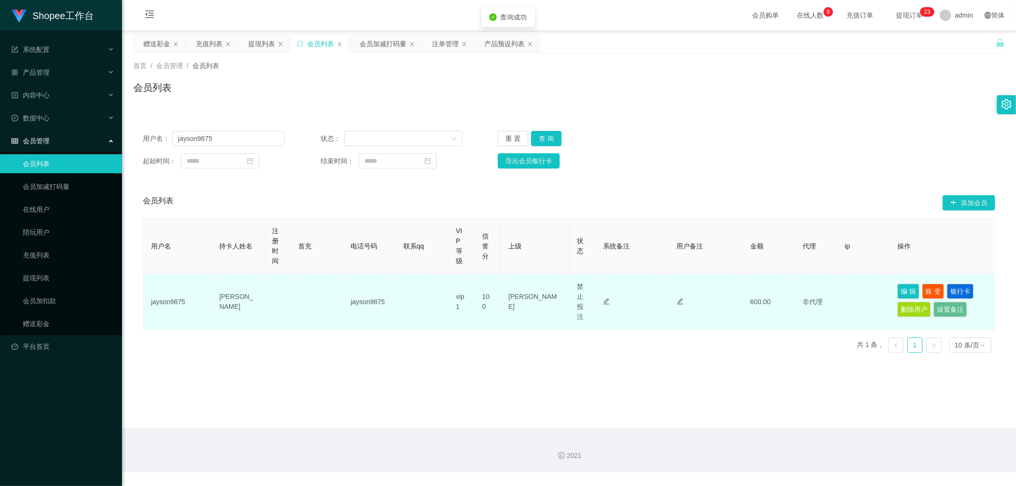
click at [891, 290] on td "编 辑 账 变 银行卡 删除用户 设置备注" at bounding box center [942, 302] width 105 height 56
click at [898, 293] on button "编 辑" at bounding box center [908, 291] width 22 height 15
type input "jayson9875"
type input "CHEONG WAI KEE"
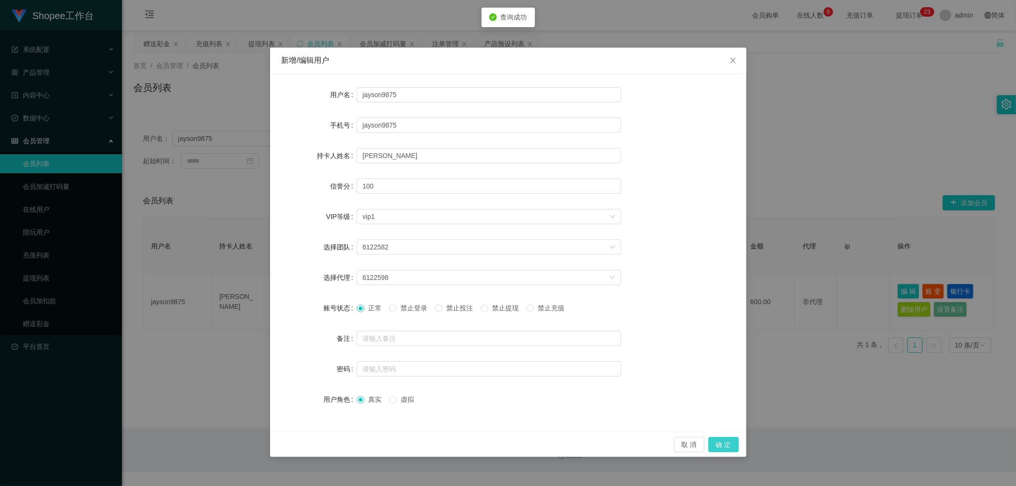
click at [721, 442] on button "确 定" at bounding box center [723, 444] width 30 height 15
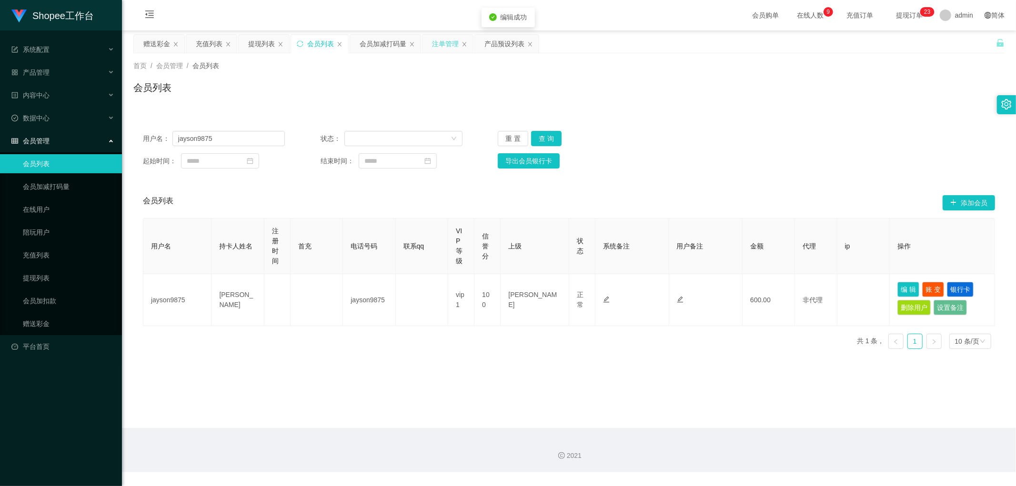
click at [441, 41] on div "注单管理" at bounding box center [445, 44] width 27 height 18
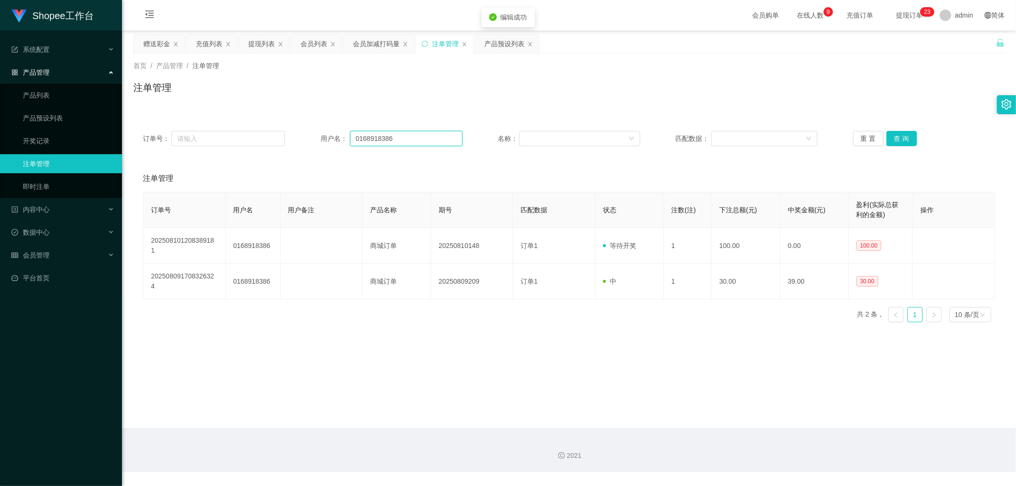
click at [427, 137] on input "0168918386" at bounding box center [406, 138] width 112 height 15
paste input "jayson9875"
type input "jayson9875"
drag, startPoint x: 901, startPoint y: 134, endPoint x: 747, endPoint y: 131, distance: 153.8
click at [902, 136] on button "查 询" at bounding box center [901, 138] width 30 height 15
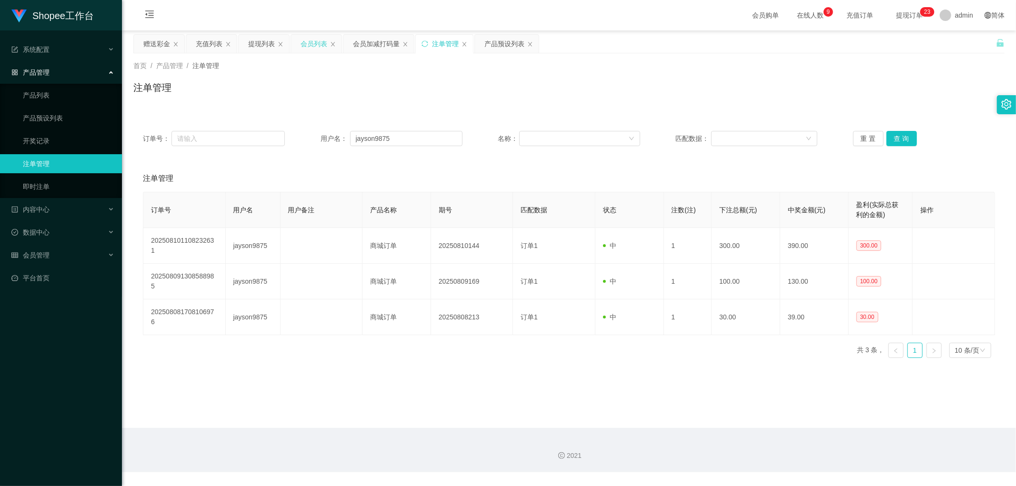
click at [309, 45] on div "会员列表" at bounding box center [313, 44] width 27 height 18
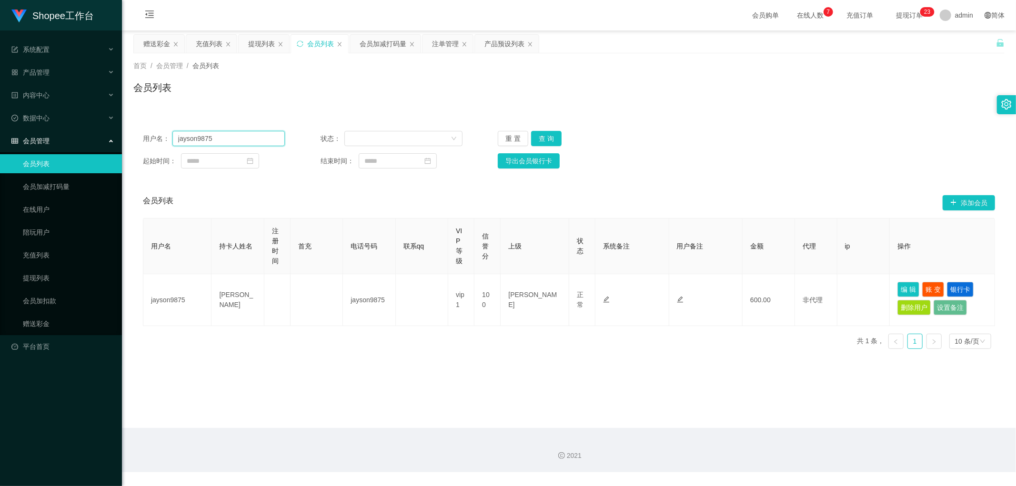
click at [230, 134] on input "jayson9875" at bounding box center [228, 138] width 112 height 15
paste input "Jiahung1234"
type input "Jiahung12345"
click at [556, 138] on button "查 询" at bounding box center [546, 138] width 30 height 15
drag, startPoint x: 823, startPoint y: 156, endPoint x: 866, endPoint y: 252, distance: 105.7
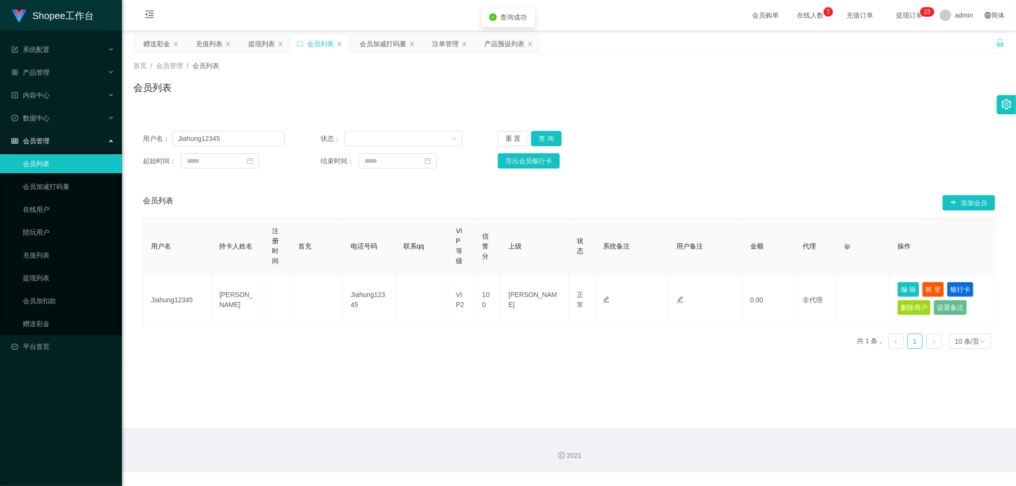
click at [824, 158] on div "起始时间： 结束时间： 导出会员银行卡" at bounding box center [569, 160] width 852 height 15
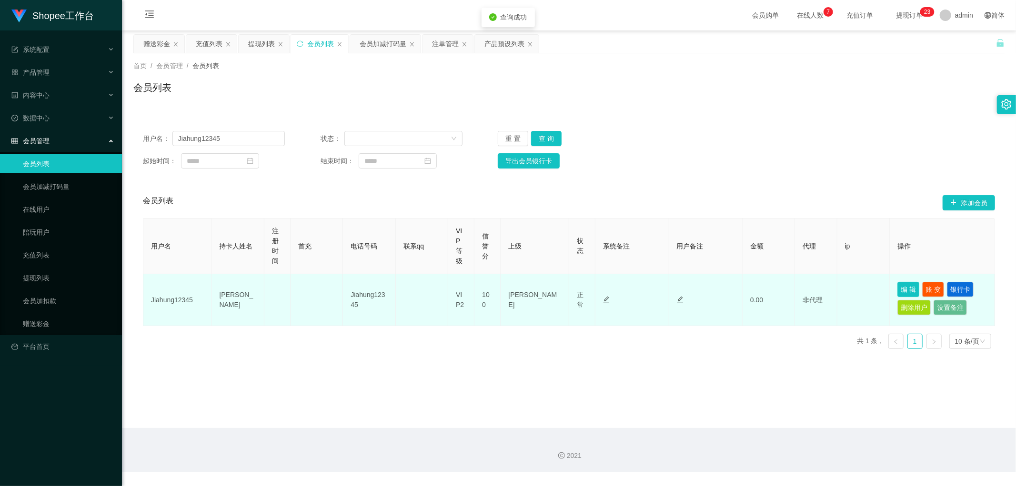
click at [901, 292] on button "编 辑" at bounding box center [908, 289] width 22 height 15
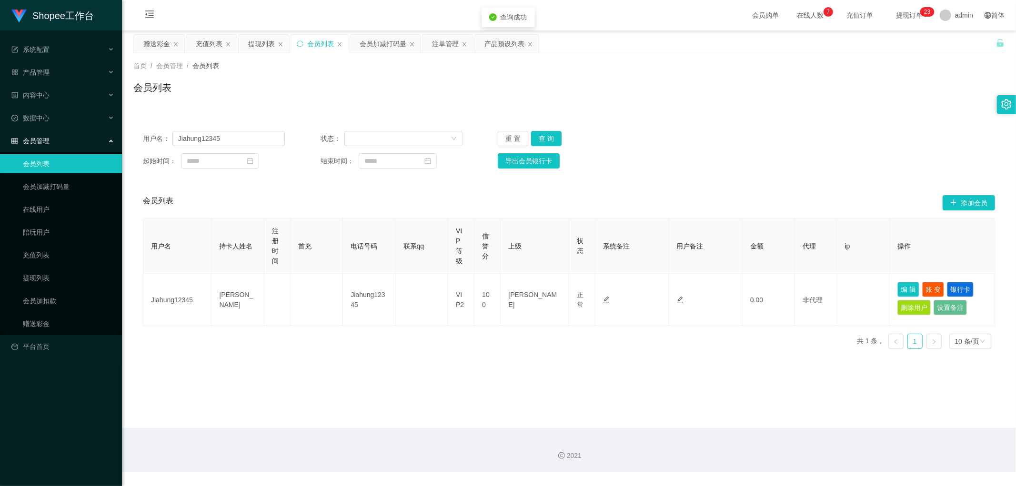
type input "Jiahung12345"
type input "Cheong Jia Hung"
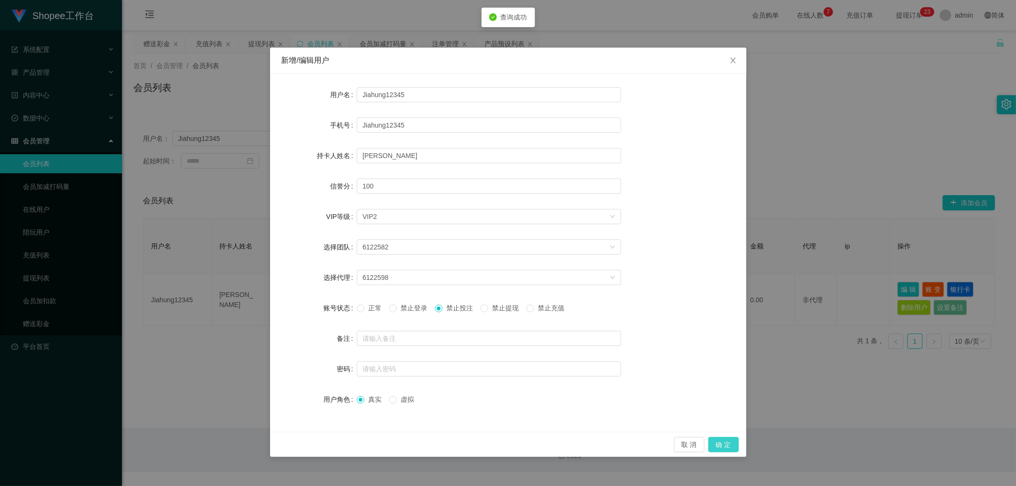
click at [724, 446] on button "确 定" at bounding box center [723, 444] width 30 height 15
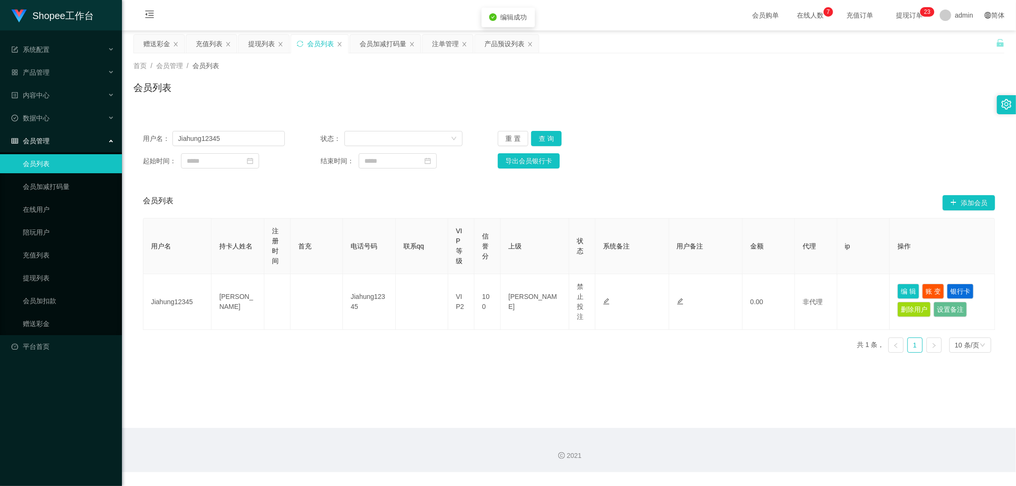
drag, startPoint x: 474, startPoint y: 93, endPoint x: 466, endPoint y: 62, distance: 31.5
click at [473, 91] on div "会员列表" at bounding box center [568, 91] width 871 height 22
click at [446, 44] on div "注单管理" at bounding box center [445, 44] width 27 height 18
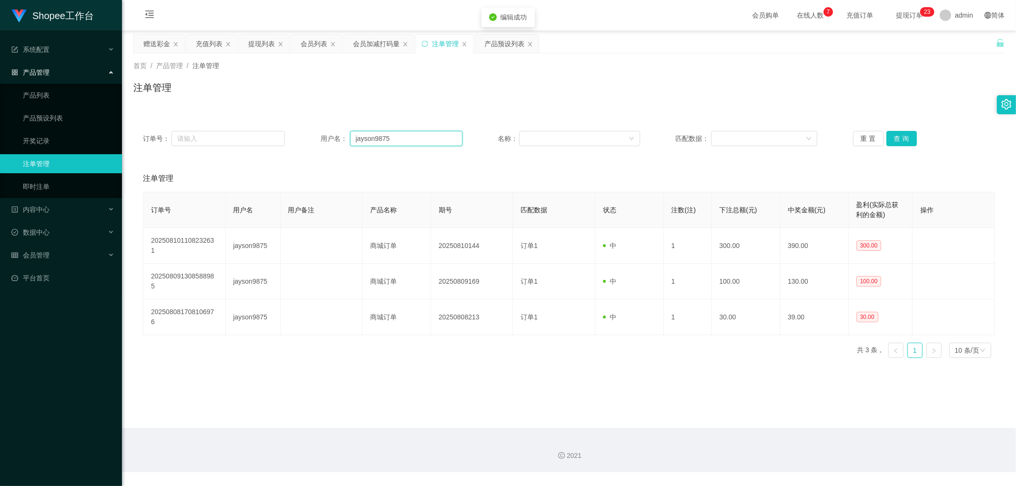
click at [408, 136] on input "jayson9875" at bounding box center [406, 138] width 112 height 15
paste input "Jiahung1234"
type input "Jiahung12345"
click at [906, 140] on button "查 询" at bounding box center [901, 138] width 30 height 15
click at [635, 96] on div "注单管理" at bounding box center [568, 91] width 871 height 22
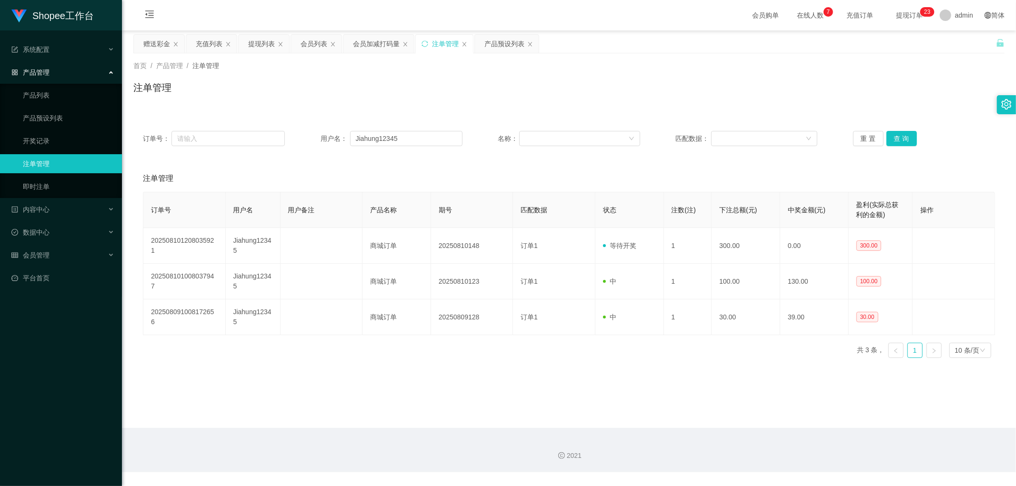
click at [485, 107] on div "首页 / 产品管理 / 注单管理 / 注单管理" at bounding box center [569, 81] width 894 height 57
click at [313, 41] on div "会员列表" at bounding box center [313, 44] width 27 height 18
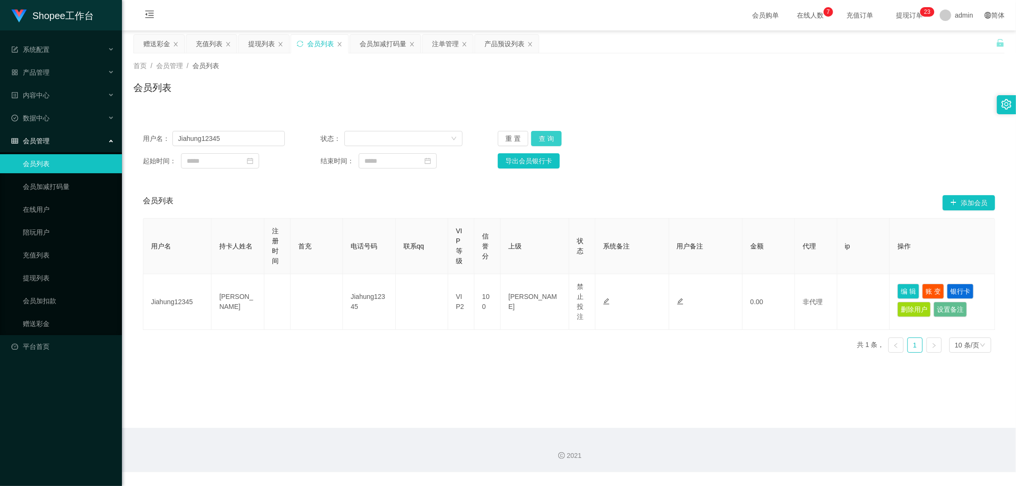
drag, startPoint x: 543, startPoint y: 137, endPoint x: 640, endPoint y: 130, distance: 96.5
click at [544, 138] on button "查 询" at bounding box center [546, 138] width 30 height 15
drag, startPoint x: 381, startPoint y: 46, endPoint x: 396, endPoint y: 65, distance: 24.5
click at [382, 46] on div "会员加减打码量" at bounding box center [383, 44] width 47 height 18
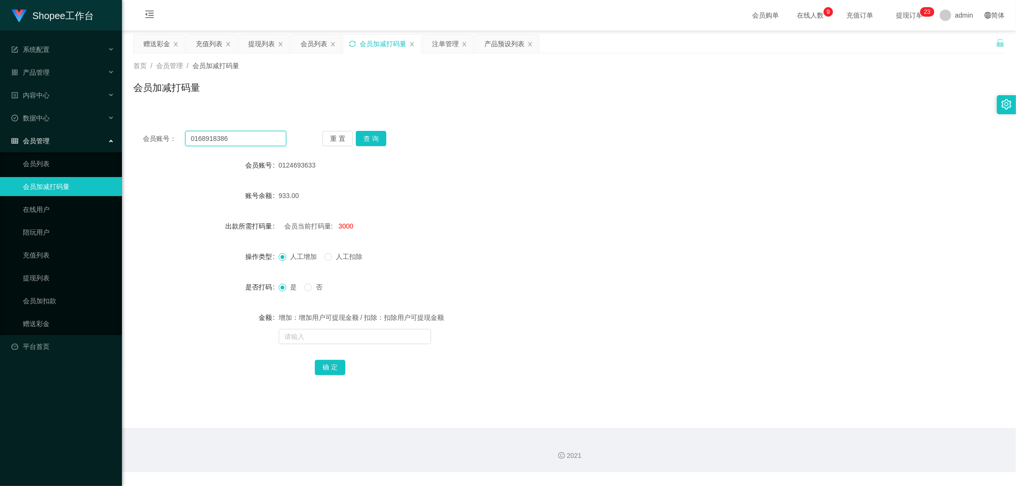
click at [264, 136] on input "0168918386" at bounding box center [235, 138] width 101 height 15
drag, startPoint x: 365, startPoint y: 140, endPoint x: 415, endPoint y: 150, distance: 50.8
click at [366, 140] on button "查 询" at bounding box center [371, 138] width 30 height 15
click at [574, 141] on div "会员账号： 0168918386 重 置 查 询" at bounding box center [568, 138] width 871 height 15
click at [348, 229] on span "-5125065" at bounding box center [353, 226] width 28 height 8
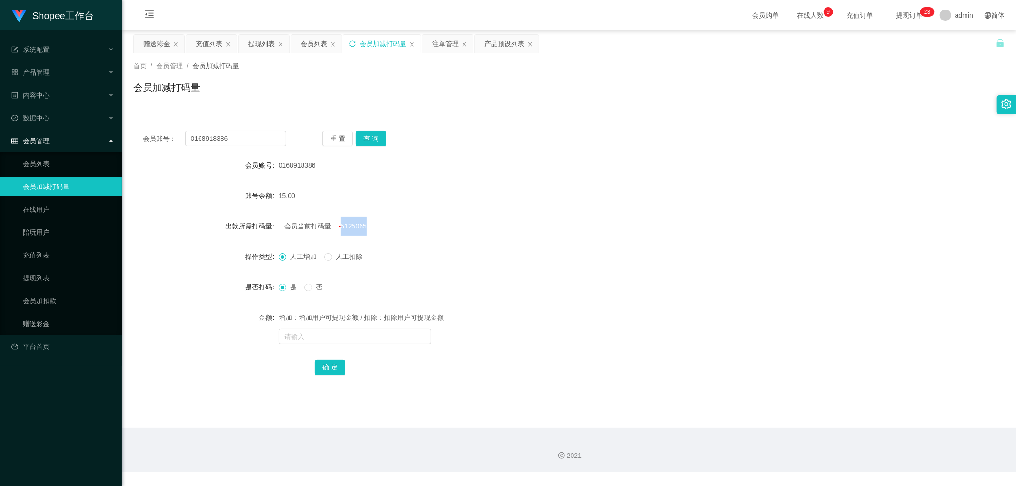
click at [348, 229] on span "-5125065" at bounding box center [353, 226] width 28 height 8
copy span "5125065"
drag, startPoint x: 321, startPoint y: 338, endPoint x: 328, endPoint y: 354, distance: 16.9
click at [321, 339] on input "text" at bounding box center [355, 336] width 152 height 15
paste input "5125065"
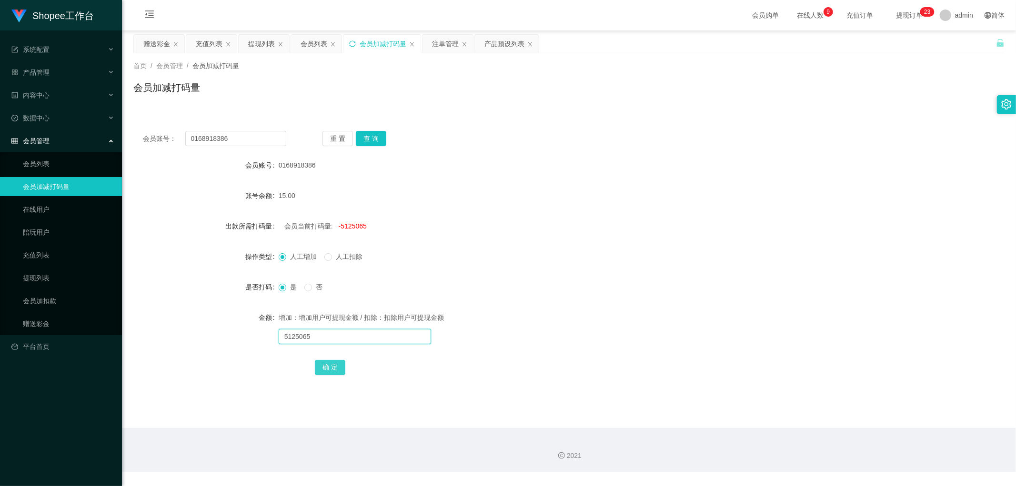
type input "5125065"
click at [331, 369] on button "确 定" at bounding box center [330, 367] width 30 height 15
click at [339, 342] on input "text" at bounding box center [355, 336] width 152 height 15
type input "2000"
click at [333, 371] on button "确 定" at bounding box center [330, 367] width 30 height 15
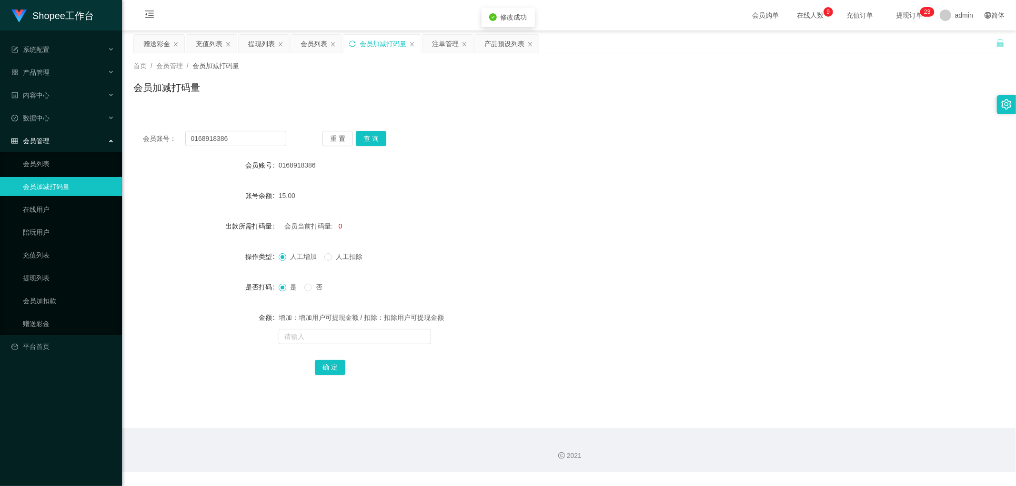
click at [540, 256] on div "人工增加 人工扣除" at bounding box center [533, 256] width 508 height 19
click at [517, 211] on form "会员账号 0168918386 账号余额 15.00 出款所需打码量 会员当前打码量: 2000 操作类型 人工增加 人工扣除 是否打码 是 否 金额 增加：…" at bounding box center [568, 266] width 871 height 221
drag, startPoint x: 224, startPoint y: 139, endPoint x: 110, endPoint y: 148, distance: 114.2
click at [110, 148] on section "Shopee工作台 系统配置 产品管理 产品列表 产品预设列表 开奖记录 注单管理 即时注单 内容中心 数据中心 会员管理 会员列表 会员加减打码量 在线用户…" at bounding box center [508, 236] width 1016 height 472
click at [416, 97] on div "会员加减打码量" at bounding box center [568, 91] width 871 height 22
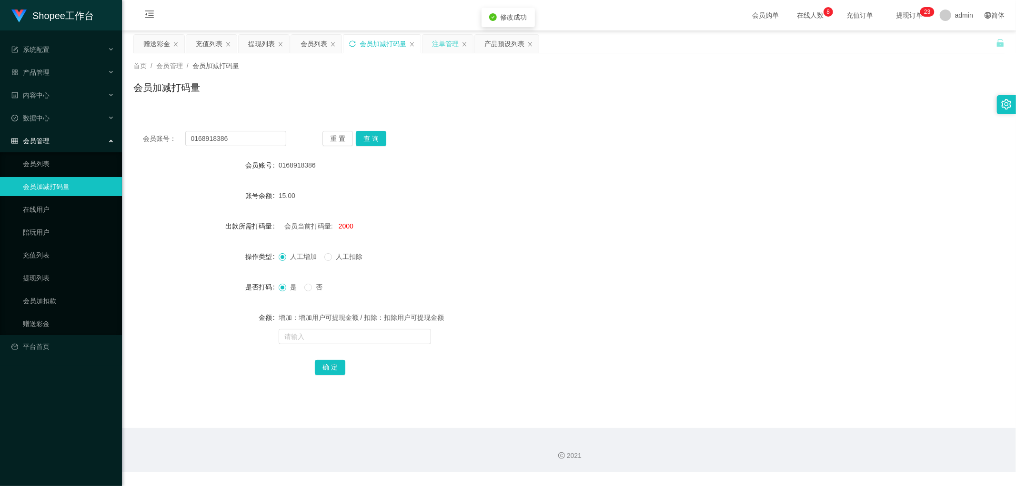
click at [448, 41] on div "注单管理" at bounding box center [445, 44] width 27 height 18
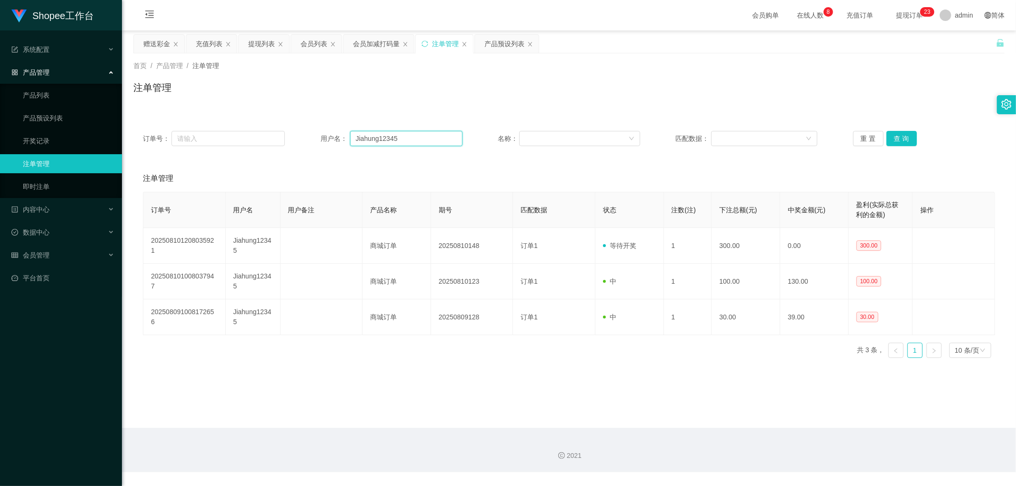
click at [425, 143] on input "Jiahung12345" at bounding box center [406, 138] width 112 height 15
paste input "0168918386"
type input "0168918386"
click at [895, 139] on button "查 询" at bounding box center [901, 138] width 30 height 15
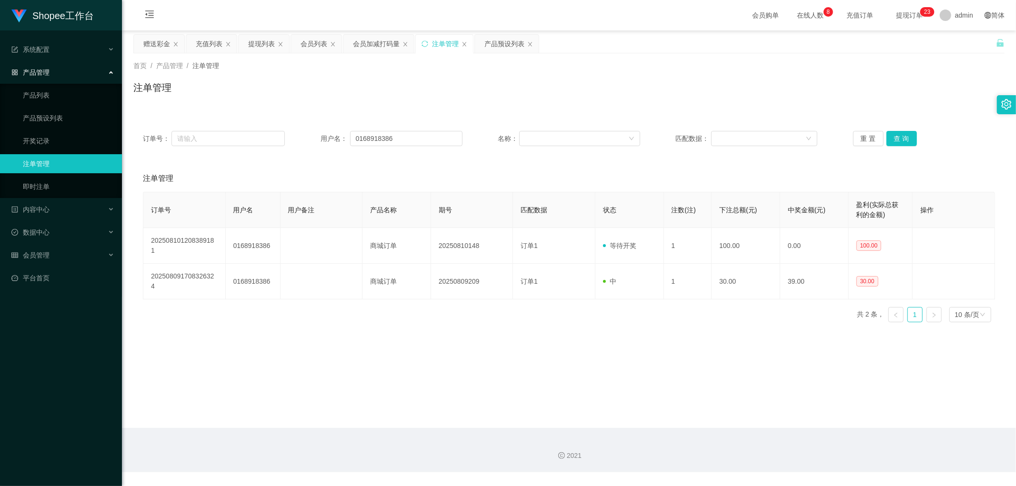
click at [563, 98] on div "注单管理" at bounding box center [568, 91] width 871 height 22
click at [313, 45] on div "会员列表" at bounding box center [313, 44] width 27 height 18
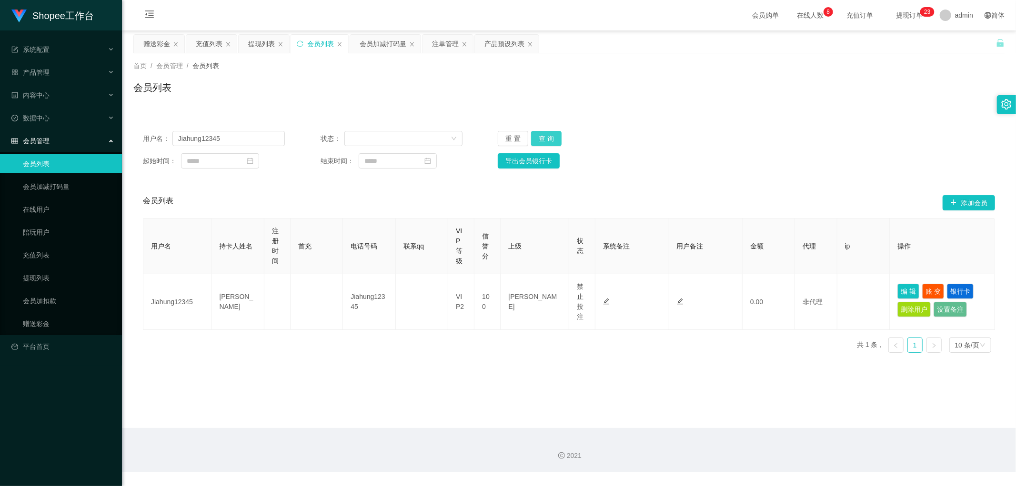
drag, startPoint x: 544, startPoint y: 139, endPoint x: 794, endPoint y: 128, distance: 250.3
click at [546, 140] on button "查 询" at bounding box center [546, 138] width 30 height 15
drag, startPoint x: 795, startPoint y: 128, endPoint x: 802, endPoint y: 131, distance: 7.5
click at [800, 132] on div "用户名： Jiahung12345 状态： 重 置 查 询 起始时间： 结束时间： 导出会员银行卡" at bounding box center [568, 149] width 871 height 57
click at [414, 82] on div "会员列表" at bounding box center [568, 91] width 871 height 22
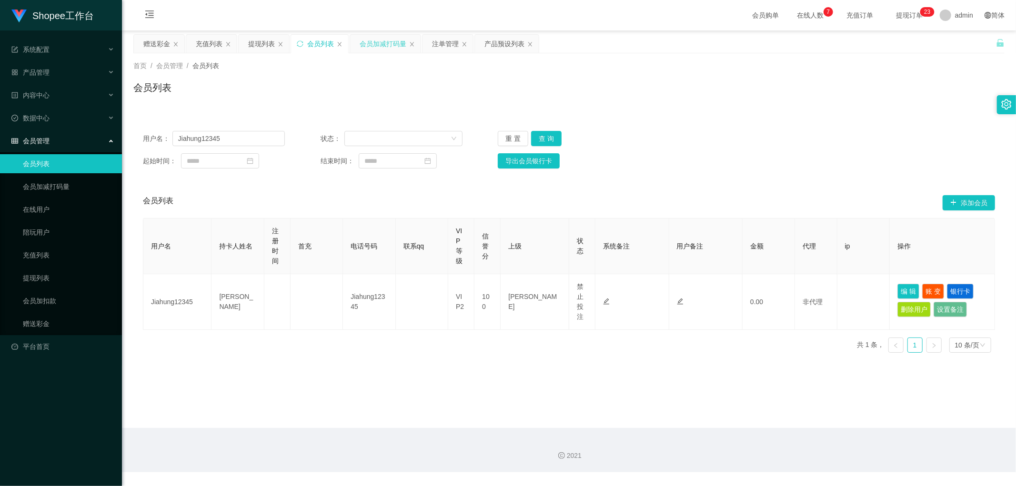
click at [377, 44] on div "会员加减打码量" at bounding box center [383, 44] width 47 height 18
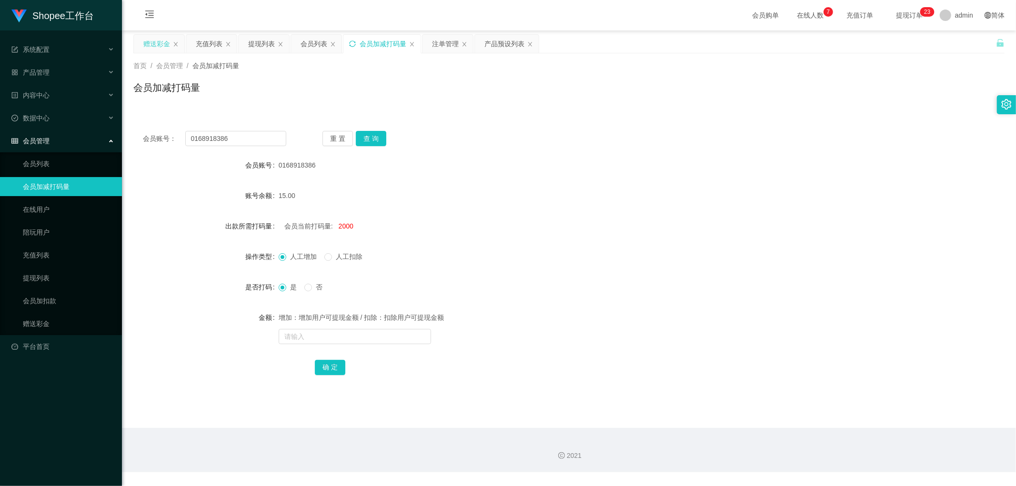
click at [162, 40] on div "赠送彩金" at bounding box center [156, 44] width 27 height 18
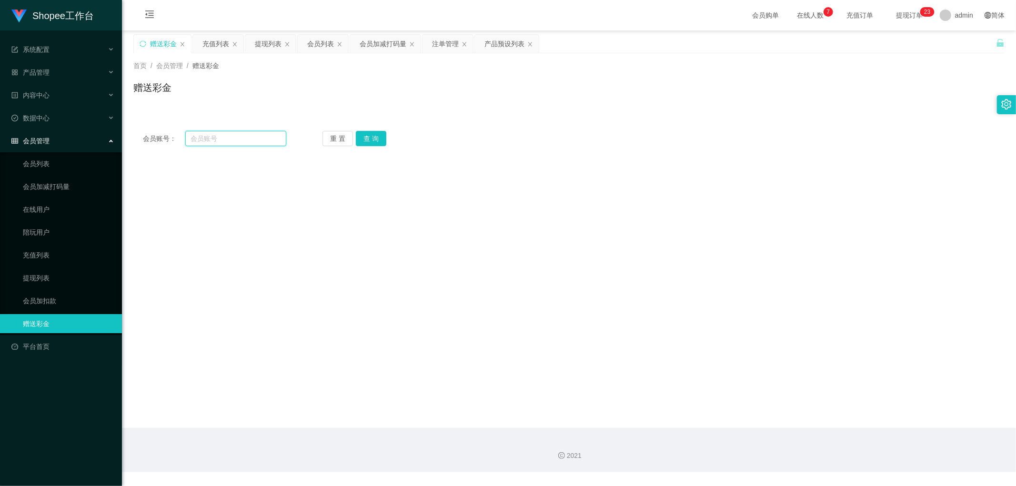
click at [217, 141] on input "text" at bounding box center [235, 138] width 101 height 15
paste input "jayson9875"
type input "jayson9875"
click at [374, 142] on button "查 询" at bounding box center [371, 138] width 30 height 15
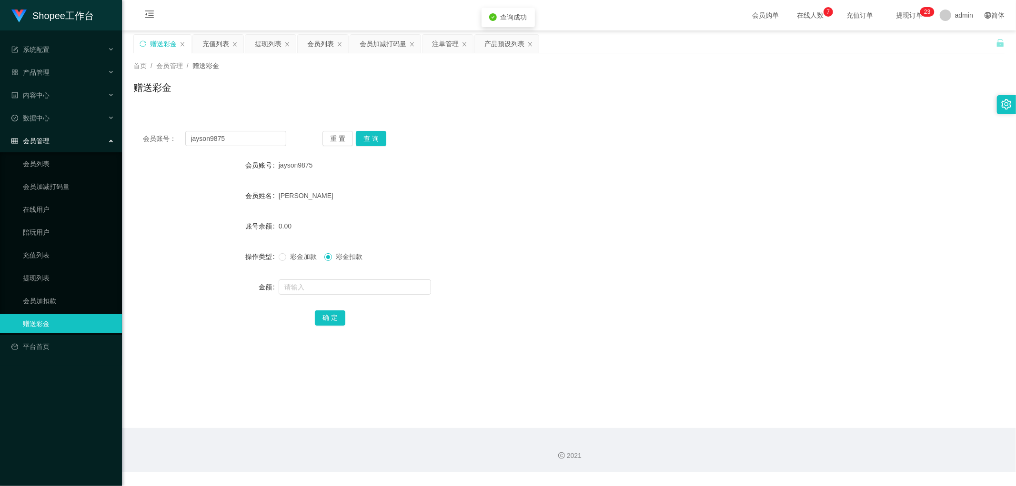
drag, startPoint x: 512, startPoint y: 163, endPoint x: 528, endPoint y: 165, distance: 15.4
click at [514, 164] on div "jayson9875" at bounding box center [533, 165] width 508 height 19
click at [540, 159] on div "jayson9875" at bounding box center [533, 165] width 508 height 19
click at [503, 214] on form "会员账号 jayson9875 会员姓名 CHEONG WAI KEE 账号余额 0.00 操作类型 彩金加款 彩金扣款 金额 确 定" at bounding box center [568, 241] width 871 height 171
click at [379, 43] on div "会员加减打码量" at bounding box center [383, 44] width 47 height 18
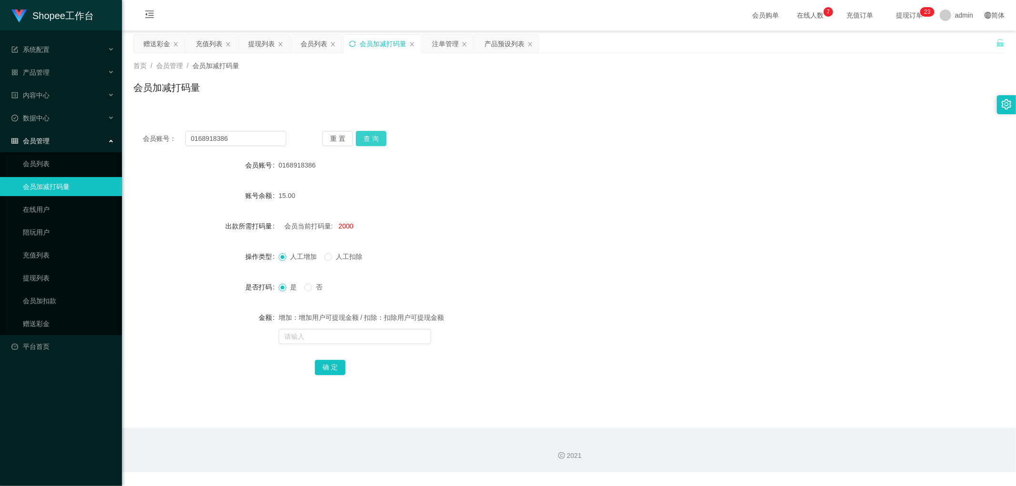
drag, startPoint x: 371, startPoint y: 137, endPoint x: 375, endPoint y: 140, distance: 4.9
click at [371, 138] on button "查 询" at bounding box center [371, 138] width 30 height 15
click at [259, 140] on input "0168918386" at bounding box center [235, 138] width 101 height 15
click at [371, 136] on button "查 询" at bounding box center [371, 138] width 30 height 15
click at [456, 146] on div "重 置 查 询" at bounding box center [393, 138] width 143 height 15
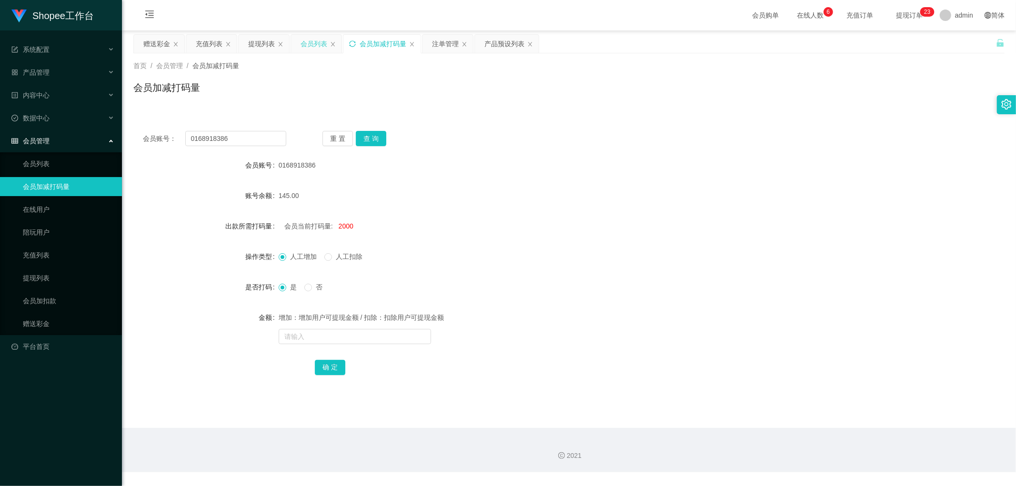
click at [308, 46] on div "会员列表" at bounding box center [313, 44] width 27 height 18
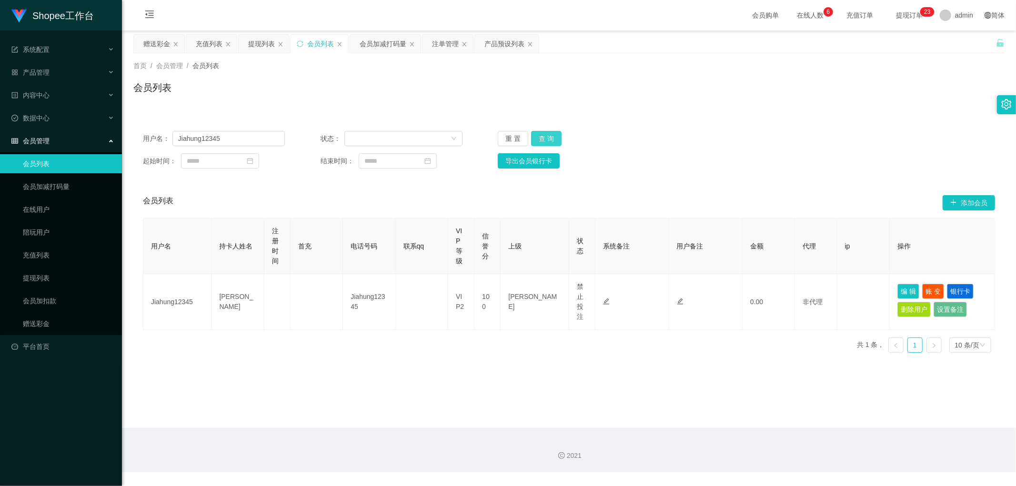
click at [549, 136] on button "查 询" at bounding box center [546, 138] width 30 height 15
drag, startPoint x: 244, startPoint y: 139, endPoint x: 350, endPoint y: 140, distance: 106.7
click at [244, 139] on input "Jiahung12345" at bounding box center [228, 138] width 112 height 15
paste input "0168918386"
type input "0168918386"
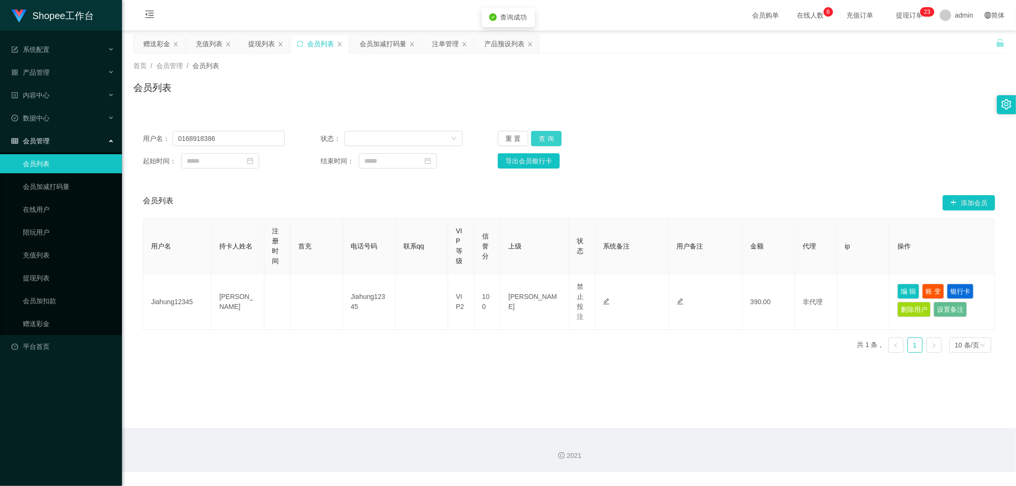
drag, startPoint x: 551, startPoint y: 139, endPoint x: 778, endPoint y: 119, distance: 228.5
click at [551, 139] on button "查 询" at bounding box center [546, 138] width 30 height 15
drag, startPoint x: 812, startPoint y: 112, endPoint x: 829, endPoint y: 115, distance: 16.9
click at [821, 115] on div "用户名： 0168918386 状态： 重 置 查 询 起始时间： 结束时间： 导出会员银行卡 会员列表 添加会员 用户名 持卡人姓名 注册时间 首充 电话号…" at bounding box center [568, 235] width 871 height 250
click at [159, 41] on div "赠送彩金" at bounding box center [156, 44] width 27 height 18
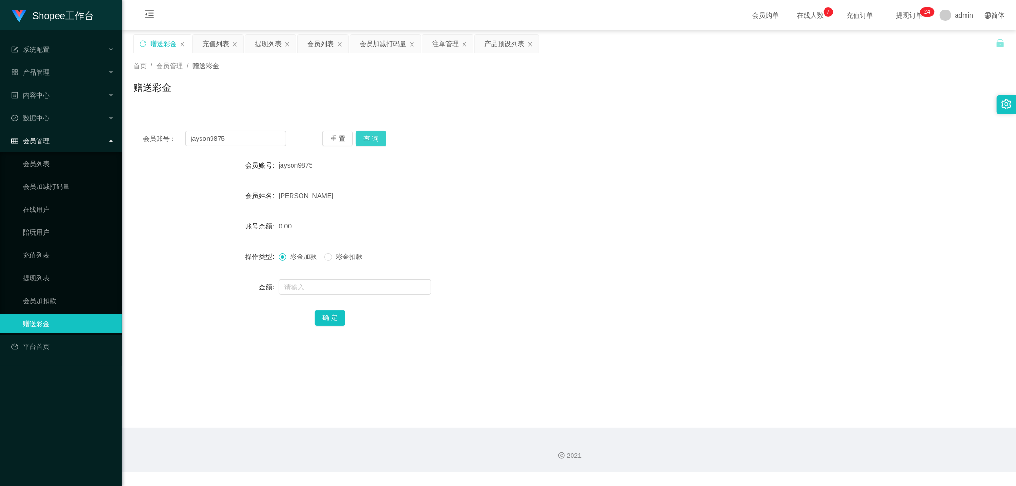
drag, startPoint x: 368, startPoint y: 137, endPoint x: 391, endPoint y: 141, distance: 22.8
click at [369, 137] on button "查 询" at bounding box center [371, 138] width 30 height 15
drag, startPoint x: 518, startPoint y: 158, endPoint x: 384, endPoint y: 269, distance: 174.1
click at [516, 159] on div "jayson9875" at bounding box center [533, 165] width 508 height 19
drag, startPoint x: 336, startPoint y: 288, endPoint x: 341, endPoint y: 291, distance: 6.2
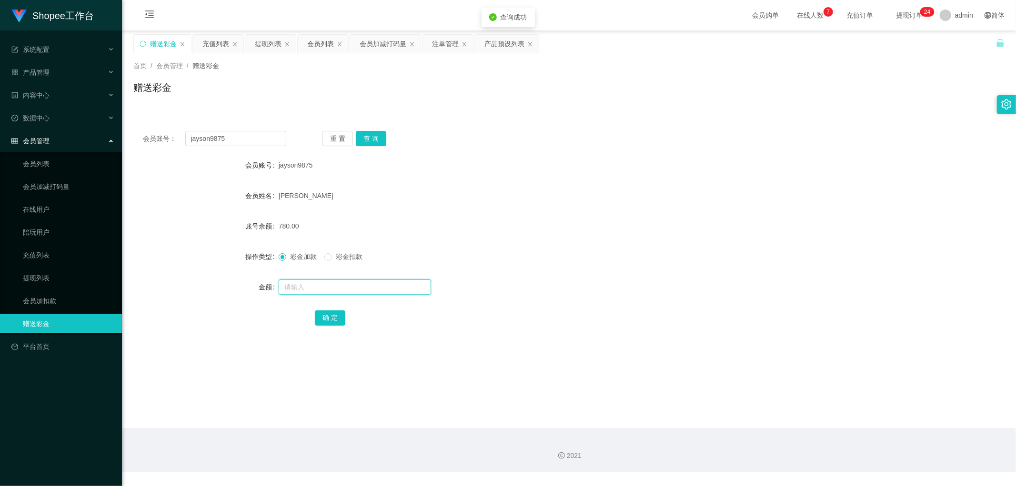
click at [337, 289] on input "text" at bounding box center [355, 287] width 152 height 15
type input "120"
drag, startPoint x: 334, startPoint y: 317, endPoint x: 416, endPoint y: 296, distance: 84.0
click at [334, 316] on button "确 定" at bounding box center [330, 317] width 30 height 15
drag, startPoint x: 577, startPoint y: 198, endPoint x: 592, endPoint y: 201, distance: 15.1
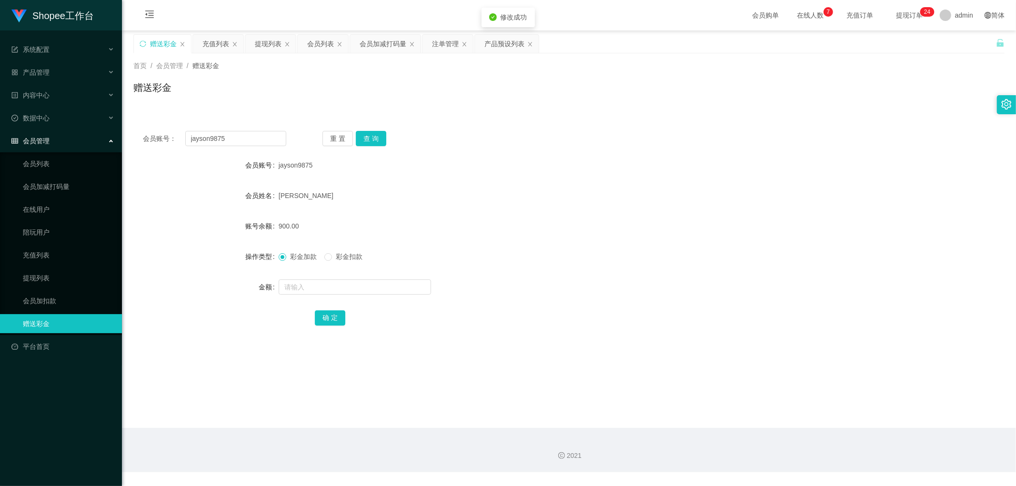
click at [579, 198] on div "CHEONG WAI KEE" at bounding box center [533, 195] width 508 height 19
drag, startPoint x: 597, startPoint y: 190, endPoint x: 525, endPoint y: 153, distance: 80.3
click at [595, 189] on div "CHEONG WAI KEE" at bounding box center [533, 195] width 508 height 19
drag, startPoint x: 326, startPoint y: 43, endPoint x: 326, endPoint y: 53, distance: 9.5
click at [325, 43] on div "会员列表" at bounding box center [320, 44] width 27 height 18
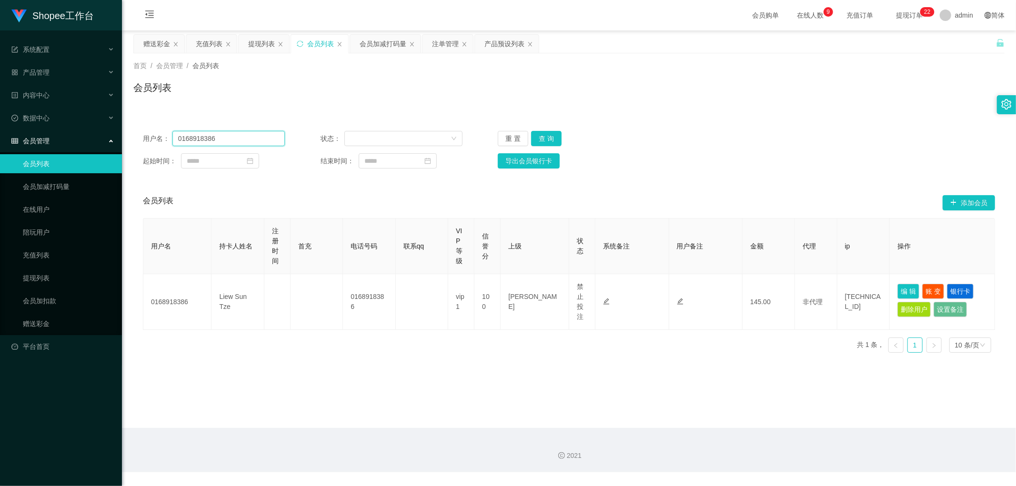
click at [247, 140] on input "0168918386" at bounding box center [228, 138] width 112 height 15
paste input "Jiahung12345"
type input "Jiahung12345"
drag, startPoint x: 549, startPoint y: 131, endPoint x: 689, endPoint y: 141, distance: 140.8
click at [549, 131] on button "查 询" at bounding box center [546, 138] width 30 height 15
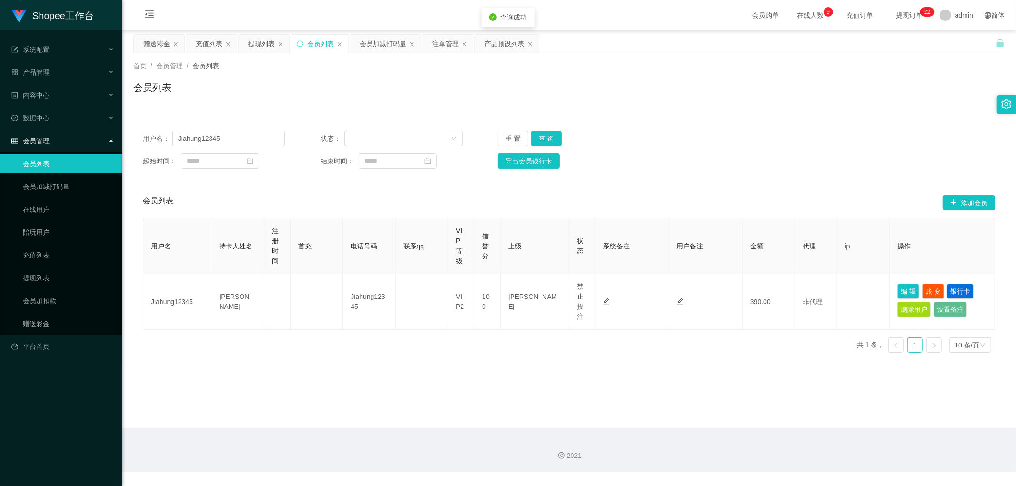
click at [917, 126] on div "用户名： Jiahung12345 状态： 重 置 查 询 起始时间： 结束时间： 导出会员银行卡" at bounding box center [568, 149] width 871 height 57
click at [390, 44] on div "会员加减打码量" at bounding box center [383, 44] width 47 height 18
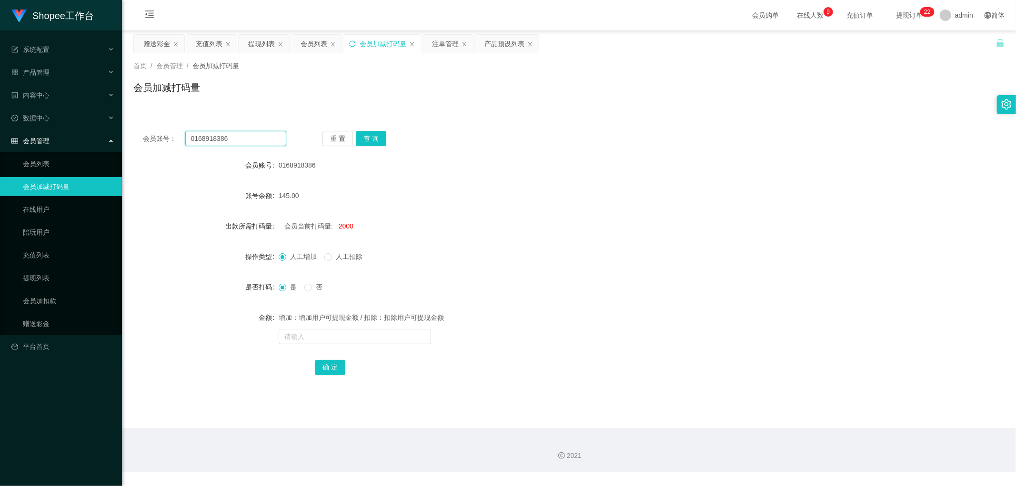
click at [274, 139] on input "0168918386" at bounding box center [235, 138] width 101 height 15
paste input "Jiahung12345"
type input "Jiahung12345"
drag, startPoint x: 360, startPoint y: 140, endPoint x: 365, endPoint y: 140, distance: 5.3
click at [361, 140] on button "查 询" at bounding box center [371, 138] width 30 height 15
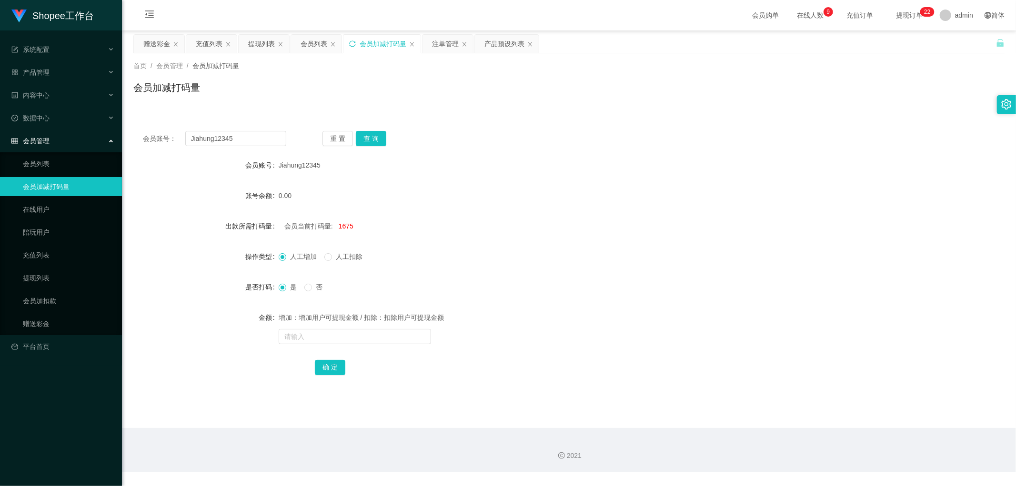
click at [499, 129] on div "会员账号： Jiahung12345 重 置 查 询 会员账号 Jiahung12345 账号余额 0.00 出款所需打码量 会员当前打码量: 1675 操作…" at bounding box center [568, 259] width 871 height 276
drag, startPoint x: 506, startPoint y: 120, endPoint x: 423, endPoint y: 92, distance: 87.7
click at [505, 120] on div "会员账号： Jiahung12345 重 置 查 询 会员账号 Jiahung12345 账号余额 0.00 出款所需打码量 会员当前打码量: 1675 操作…" at bounding box center [568, 254] width 871 height 288
click at [312, 45] on div "会员列表" at bounding box center [313, 44] width 27 height 18
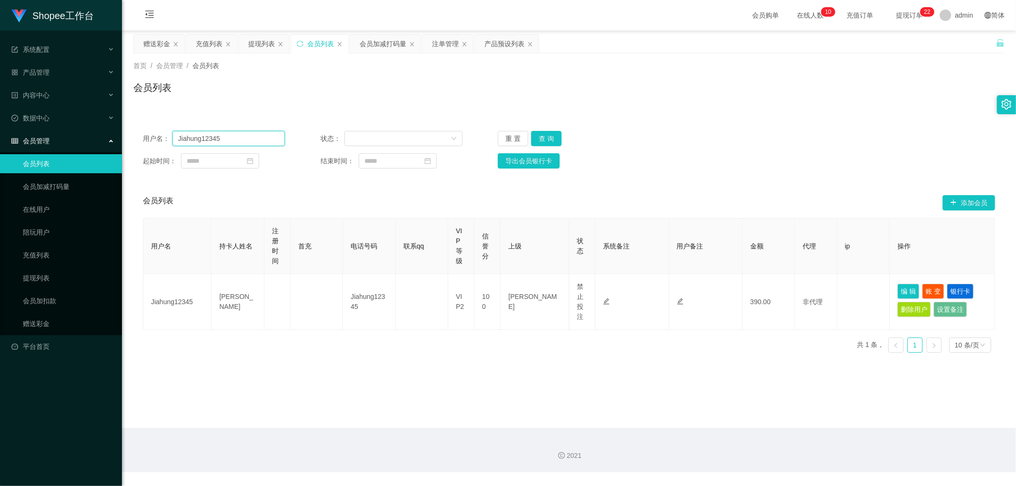
drag, startPoint x: 250, startPoint y: 137, endPoint x: 356, endPoint y: 135, distance: 105.7
click at [251, 137] on input "Jiahung12345" at bounding box center [228, 138] width 112 height 15
click at [550, 139] on button "查 询" at bounding box center [546, 138] width 30 height 15
drag, startPoint x: 720, startPoint y: 122, endPoint x: 720, endPoint y: 127, distance: 5.3
click at [721, 122] on div "用户名： Jiahung12345 状态： 重 置 查 询 起始时间： 结束时间： 导出会员银行卡" at bounding box center [568, 149] width 871 height 57
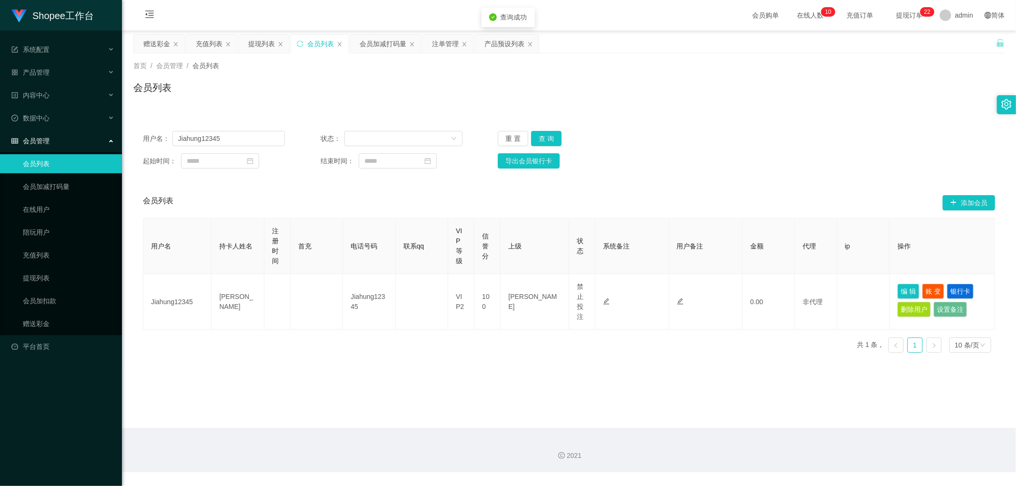
drag, startPoint x: 714, startPoint y: 118, endPoint x: 526, endPoint y: 86, distance: 190.7
click at [701, 116] on div "用户名： Jiahung12345 状态： 重 置 查 询 起始时间： 结束时间： 导出会员银行卡 会员列表 添加会员 用户名 持卡人姓名 注册时间 首充 电…" at bounding box center [568, 235] width 871 height 250
click at [265, 46] on div "提现列表" at bounding box center [261, 44] width 27 height 18
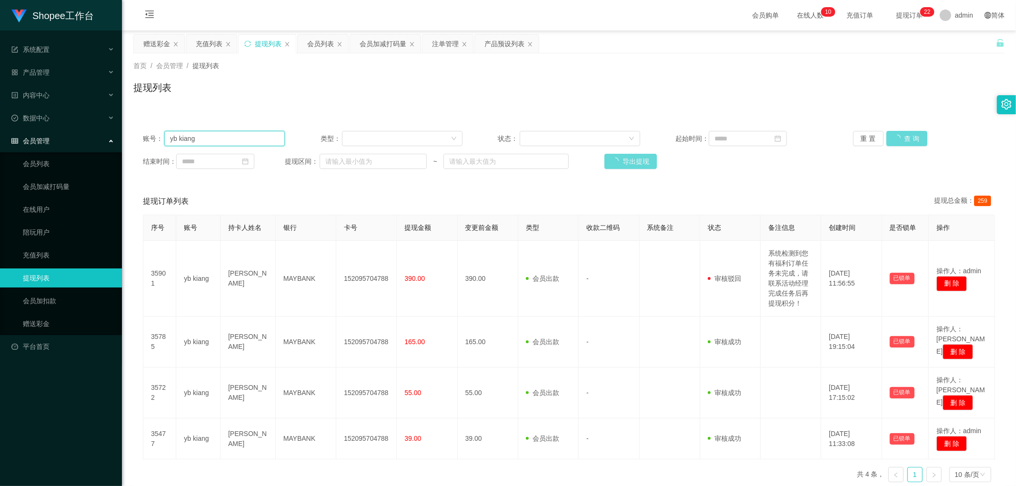
click at [230, 141] on input "yb kiang" at bounding box center [224, 138] width 120 height 15
paste input "Jiahung12345"
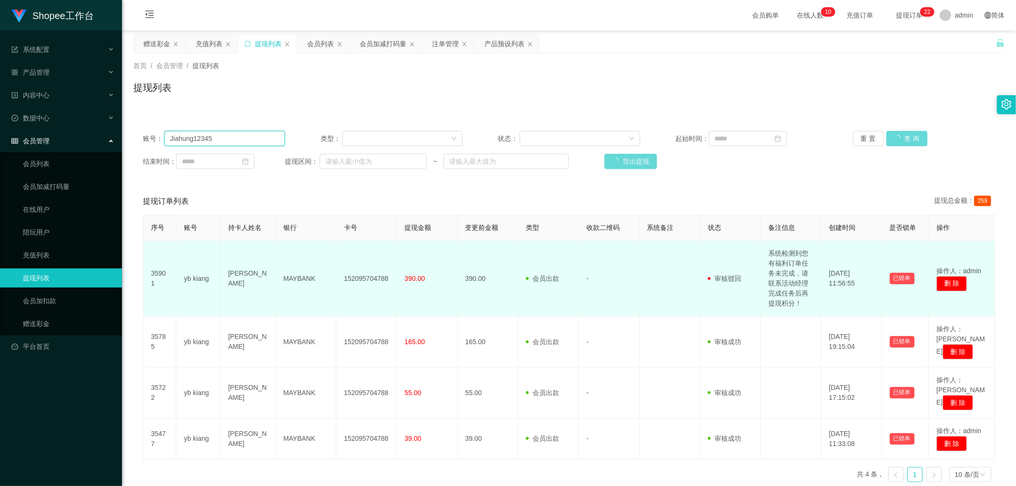
type input "Jiahung12345"
drag, startPoint x: 768, startPoint y: 257, endPoint x: 796, endPoint y: 311, distance: 61.1
click at [796, 311] on td "系统检测到您有福利订单任务未完成，请联系活动经理完成任务后再提现积分！" at bounding box center [791, 279] width 60 height 76
copy td "系统检测到您有福利订单任务未完成，请联系活动经理完成任务后再提现积分！"
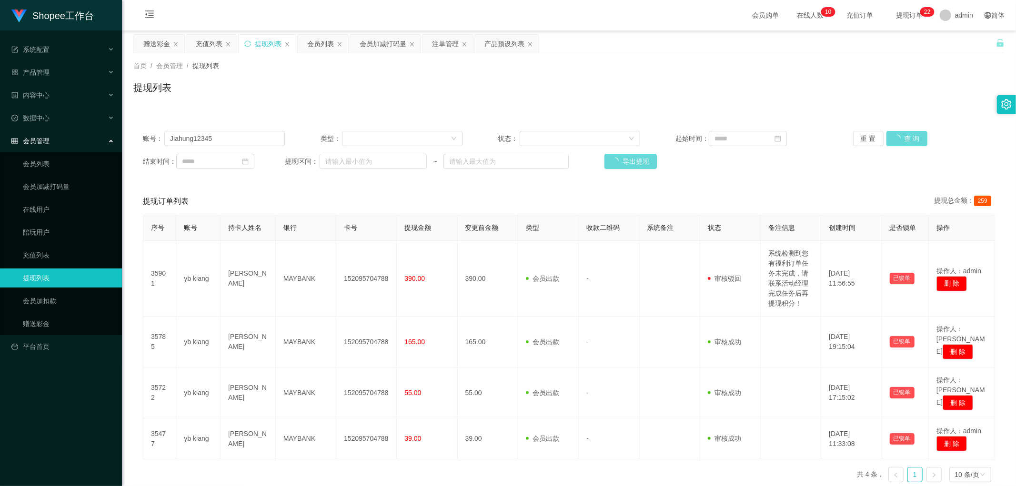
drag, startPoint x: 470, startPoint y: 99, endPoint x: 482, endPoint y: 100, distance: 12.5
click at [471, 99] on div "提现列表" at bounding box center [568, 91] width 871 height 22
click at [904, 138] on div "重 置 查 询" at bounding box center [924, 138] width 142 height 15
click at [425, 94] on div "提现列表" at bounding box center [568, 91] width 871 height 22
click at [248, 41] on icon "图标: sync" at bounding box center [247, 43] width 7 height 7
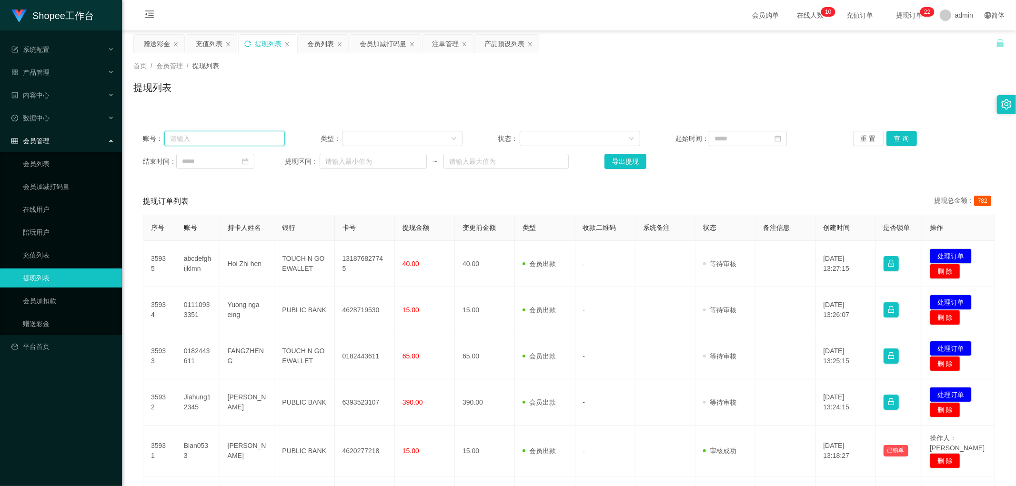
click at [205, 139] on input "text" at bounding box center [224, 138] width 120 height 15
click at [222, 140] on input "text" at bounding box center [224, 138] width 120 height 15
paste input "Jiahung12345"
type input "Jiahung12345"
click at [899, 138] on button "查 询" at bounding box center [901, 138] width 30 height 15
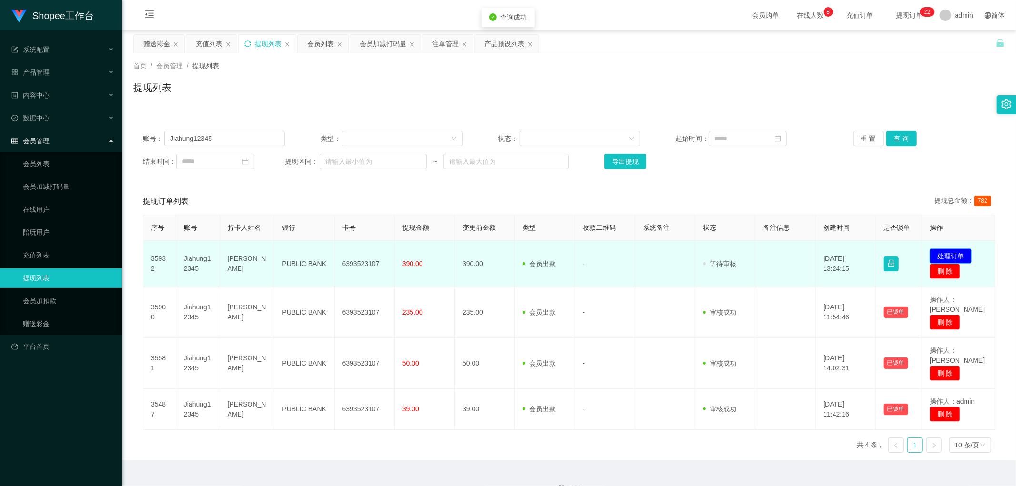
click at [944, 253] on button "处理订单" at bounding box center [951, 256] width 42 height 15
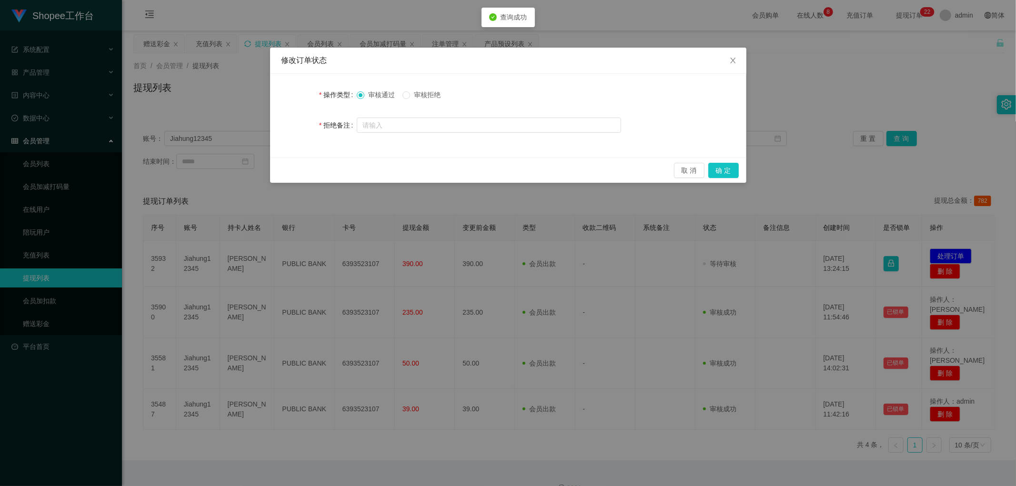
click at [424, 92] on span "审核拒绝" at bounding box center [427, 95] width 34 height 8
click at [407, 120] on input "text" at bounding box center [489, 125] width 264 height 15
click at [401, 127] on input "text" at bounding box center [489, 125] width 264 height 15
paste input "系统检测到您有福利订单任务未完成，请联系活动经理完成任务后再提现积分！"
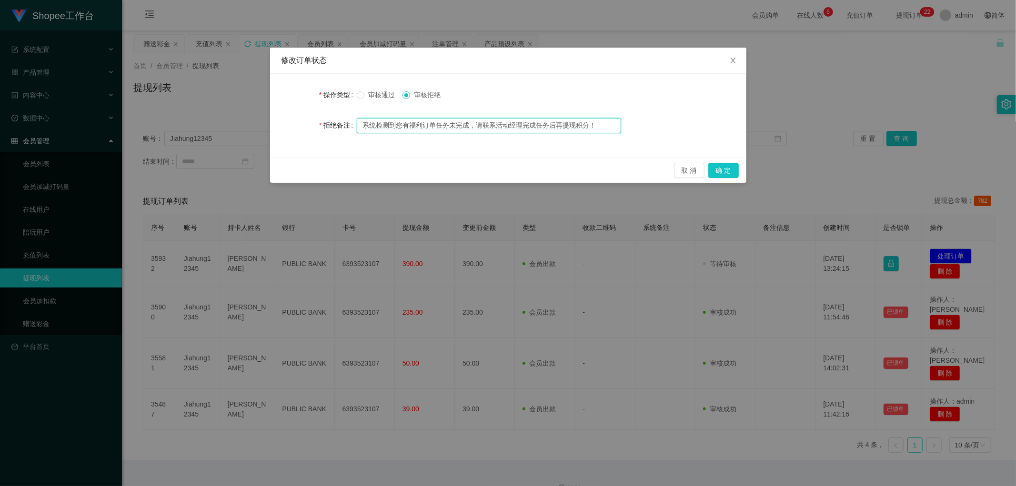
drag, startPoint x: 367, startPoint y: 120, endPoint x: 569, endPoint y: 117, distance: 201.5
click at [524, 118] on input "系统检测到您有福利订单任务未完成，请联系活动经理完成任务后再提现积分！" at bounding box center [489, 125] width 264 height 15
type input "系统检测到您有福利订单任务未完成，请联系活动经理完成任务后再提现积分！"
click at [584, 116] on div "系统检测到您有福利订单任务未完成，请联系活动经理完成任务后再提现积分！" at bounding box center [489, 125] width 264 height 19
click at [706, 84] on div "操作类型 审核通过 审核拒绝 拒绝备注 系统检测到您有福利订单任务未完成，请联系活动经理完成任务后再提现积分！" at bounding box center [508, 116] width 476 height 84
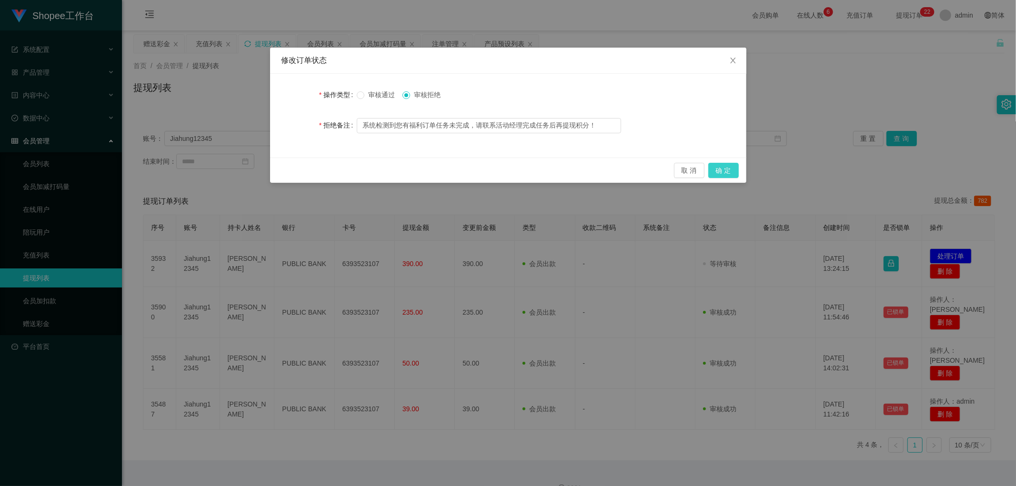
click at [729, 167] on button "确 定" at bounding box center [723, 170] width 30 height 15
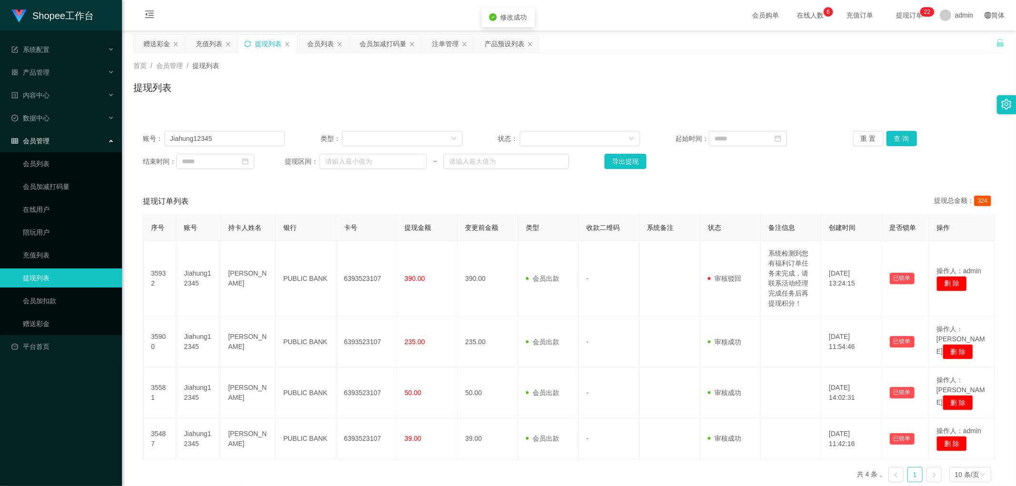
click at [625, 92] on div "提现列表" at bounding box center [568, 91] width 871 height 22
click at [654, 70] on div "首页 / 会员管理 / 提现列表 /" at bounding box center [568, 66] width 871 height 10
click at [665, 63] on div "首页 / 会员管理 / 提现列表 /" at bounding box center [568, 66] width 871 height 10
drag, startPoint x: 624, startPoint y: 65, endPoint x: 694, endPoint y: 58, distance: 69.8
click at [628, 66] on div "首页 / 会员管理 / 提现列表 /" at bounding box center [568, 66] width 871 height 10
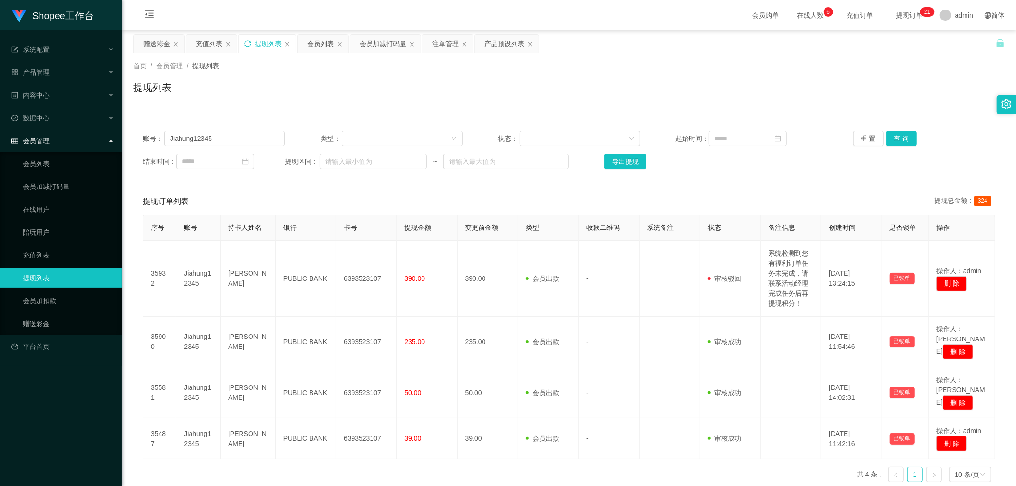
click at [368, 49] on div "会员加减打码量" at bounding box center [383, 44] width 47 height 18
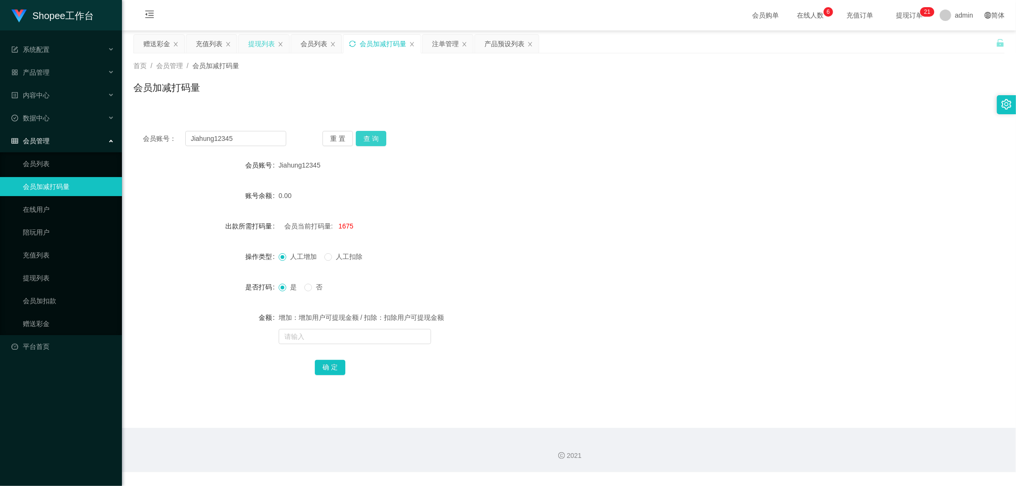
click at [371, 137] on button "查 询" at bounding box center [371, 138] width 30 height 15
click at [597, 149] on div "会员账号： Jiahung12345 重 置 查 询 会员账号 Jiahung12345 账号余额 390.00 出款所需打码量 会员当前打码量: 2065 …" at bounding box center [568, 259] width 871 height 276
click at [562, 156] on div "Jiahung12345" at bounding box center [533, 165] width 508 height 19
click at [496, 208] on form "会员账号 Jiahung12345 账号余额 390.00 出款所需打码量 会员当前打码量: 2065 操作类型 人工增加 人工扣除 是否打码 是 否 金额 …" at bounding box center [568, 266] width 871 height 221
click at [336, 340] on input "text" at bounding box center [355, 336] width 152 height 15
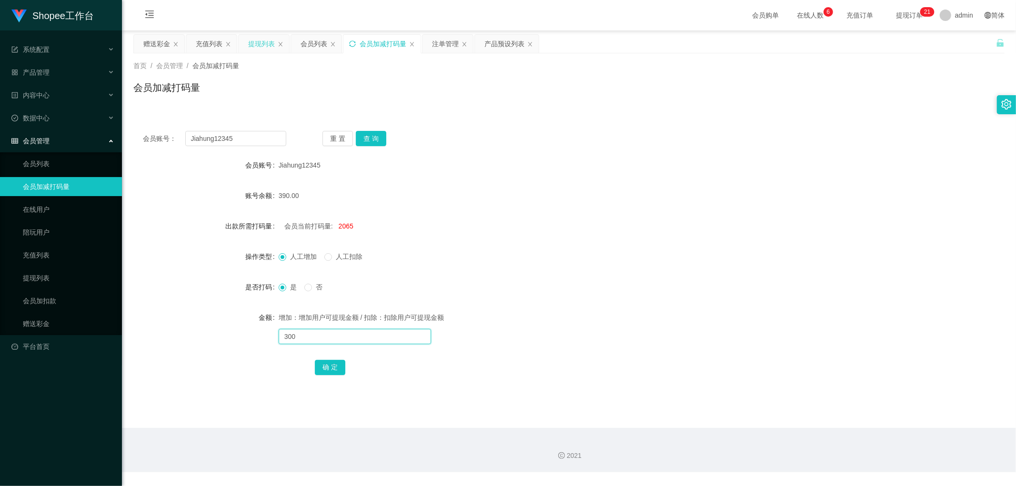
type input "3000"
drag, startPoint x: 317, startPoint y: 335, endPoint x: 216, endPoint y: 337, distance: 101.0
click at [216, 337] on div "金额 增加：增加用户可提现金额 / 扣除：扣除用户可提现金额 3000" at bounding box center [568, 327] width 871 height 38
click at [336, 256] on span "人工扣除" at bounding box center [349, 257] width 34 height 8
click at [311, 338] on input "text" at bounding box center [355, 336] width 152 height 15
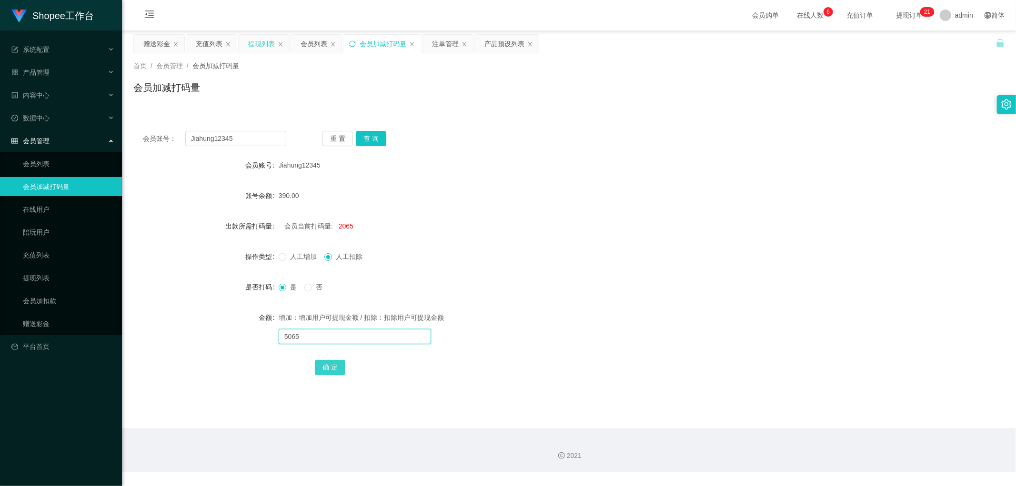
type input "5065"
click at [327, 363] on button "确 定" at bounding box center [330, 367] width 30 height 15
click at [553, 271] on form "会员账号 Jiahung12345 账号余额 390.00 出款所需打码量 会员当前打码量: -3000 操作类型 人工增加 人工扣除 是否打码 是 否 金额…" at bounding box center [568, 266] width 871 height 221
click at [276, 254] on label "操作类型" at bounding box center [261, 257] width 33 height 8
drag, startPoint x: 541, startPoint y: 215, endPoint x: 546, endPoint y: 217, distance: 5.1
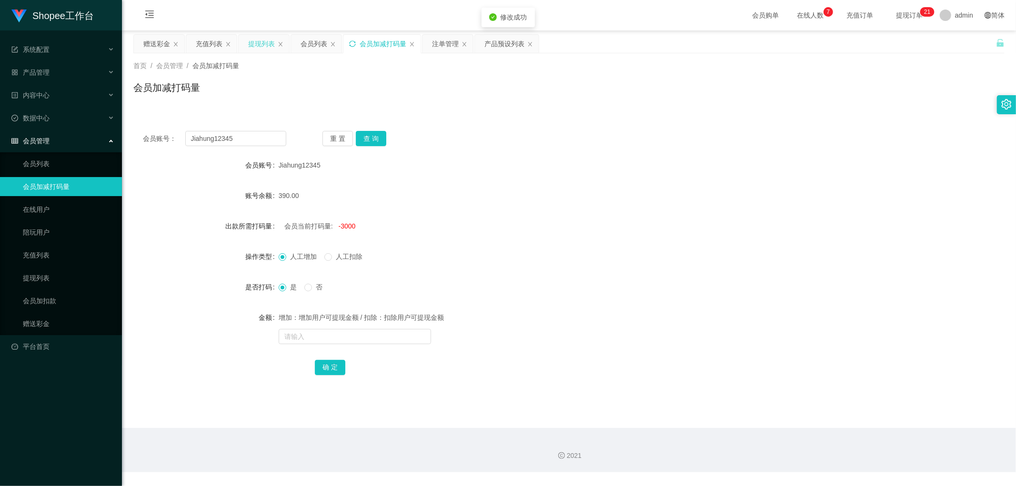
click at [541, 215] on form "会员账号 Jiahung12345 账号余额 390.00 出款所需打码量 会员当前打码量: -3000 操作类型 人工增加 人工扣除 是否打码 是 否 金额…" at bounding box center [568, 266] width 871 height 221
click at [310, 44] on div "会员列表" at bounding box center [313, 44] width 27 height 18
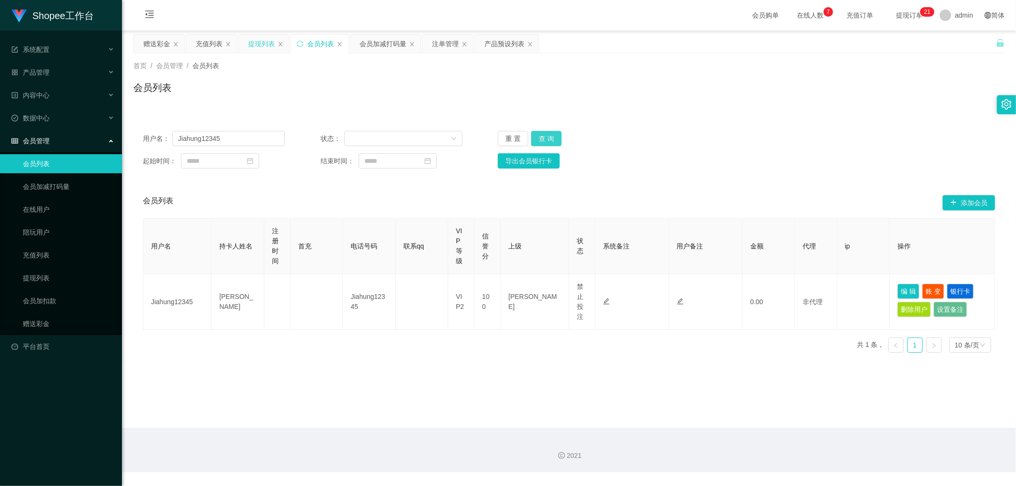
click at [545, 134] on button "查 询" at bounding box center [546, 138] width 30 height 15
drag, startPoint x: 701, startPoint y: 126, endPoint x: 725, endPoint y: 131, distance: 24.4
click at [711, 130] on div "用户名： Jiahung12345 状态： 重 置 查 询 起始时间： 结束时间： 导出会员银行卡" at bounding box center [568, 149] width 871 height 57
click at [240, 145] on input "Jiahung12345" at bounding box center [228, 138] width 112 height 15
paste input "Limbeng"
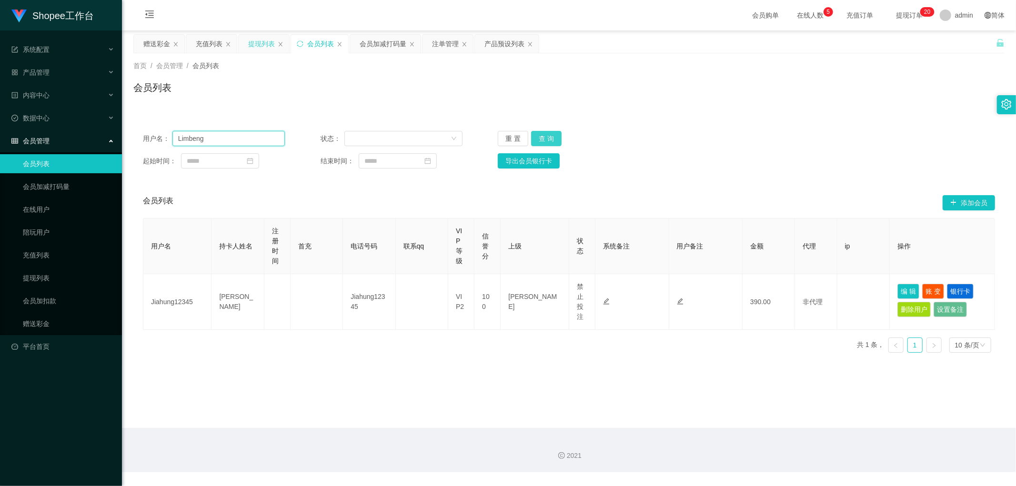
type input "Limbeng"
drag, startPoint x: 546, startPoint y: 134, endPoint x: 571, endPoint y: 134, distance: 25.7
click at [547, 134] on button "查 询" at bounding box center [546, 138] width 30 height 15
drag, startPoint x: 833, startPoint y: 129, endPoint x: 837, endPoint y: 136, distance: 8.3
click at [834, 129] on div "用户名： Limbeng 状态： 重 置 查 询 起始时间： 结束时间： 导出会员银行卡" at bounding box center [568, 149] width 871 height 57
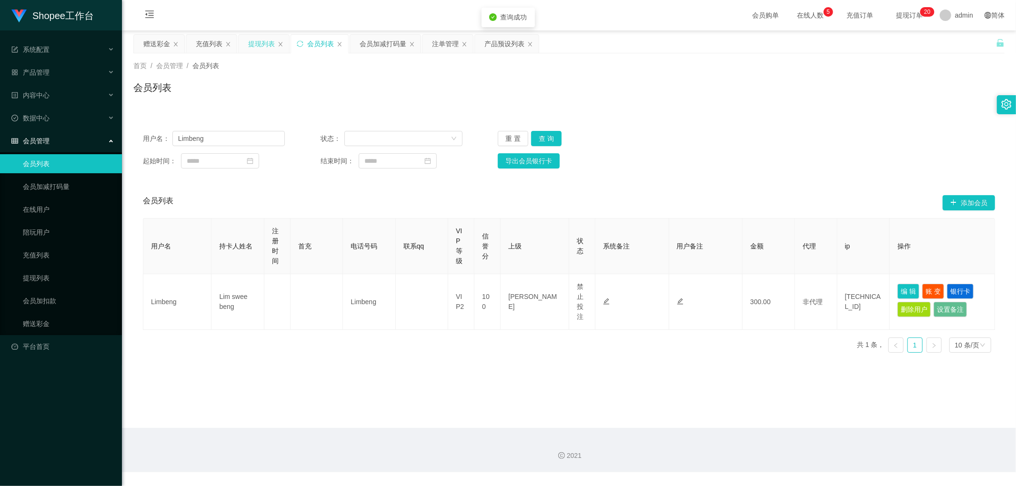
click at [841, 131] on div "用户名： Limbeng 状态： 重 置 查 询" at bounding box center [569, 138] width 852 height 15
drag, startPoint x: 370, startPoint y: 86, endPoint x: 479, endPoint y: 40, distance: 118.2
click at [380, 83] on div "会员列表" at bounding box center [568, 91] width 871 height 22
click at [445, 41] on div "注单管理" at bounding box center [445, 44] width 27 height 18
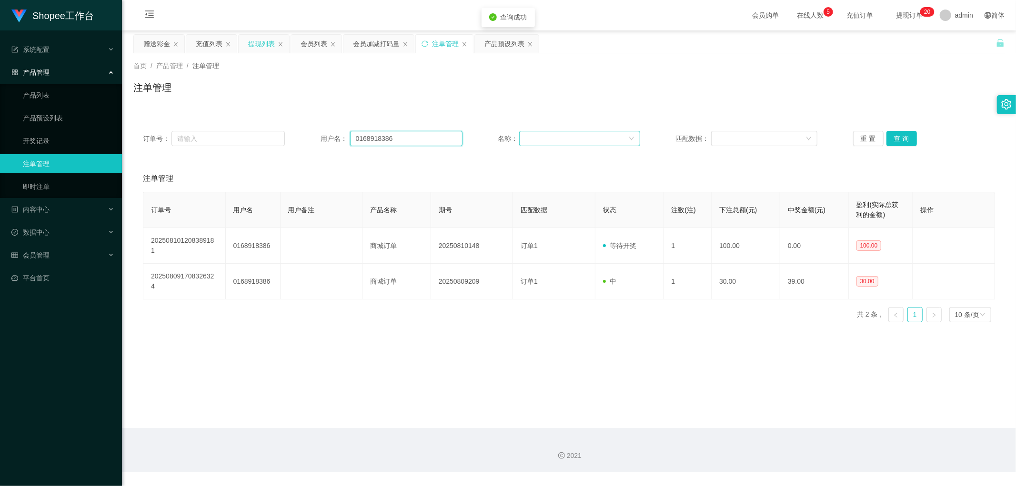
drag, startPoint x: 413, startPoint y: 139, endPoint x: 580, endPoint y: 144, distance: 166.8
click at [415, 140] on input "0168918386" at bounding box center [406, 138] width 112 height 15
paste input "Limbeng"
type input "Limbeng"
click at [893, 138] on button "查 询" at bounding box center [901, 138] width 30 height 15
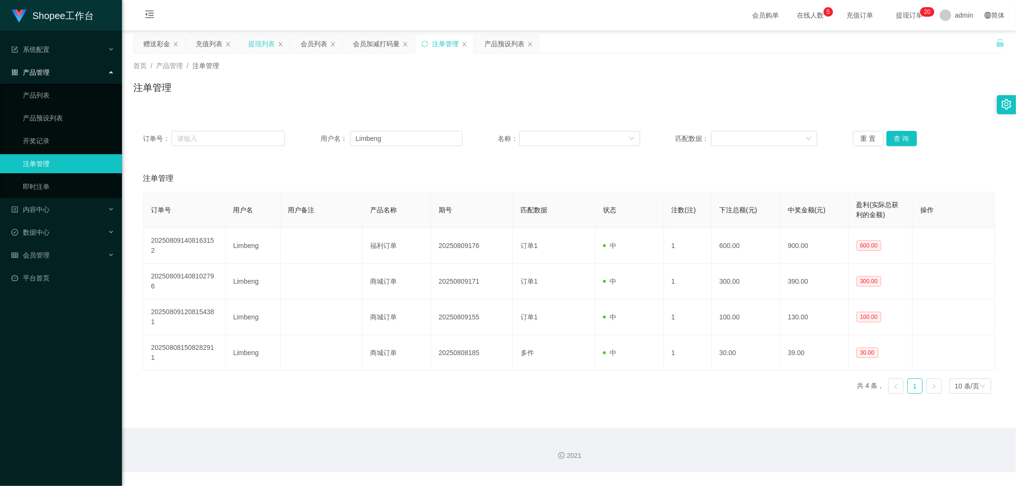
drag, startPoint x: 367, startPoint y: 90, endPoint x: 375, endPoint y: 78, distance: 13.7
click at [368, 89] on div "注单管理" at bounding box center [568, 91] width 871 height 22
click at [382, 48] on div "会员加减打码量" at bounding box center [376, 44] width 47 height 18
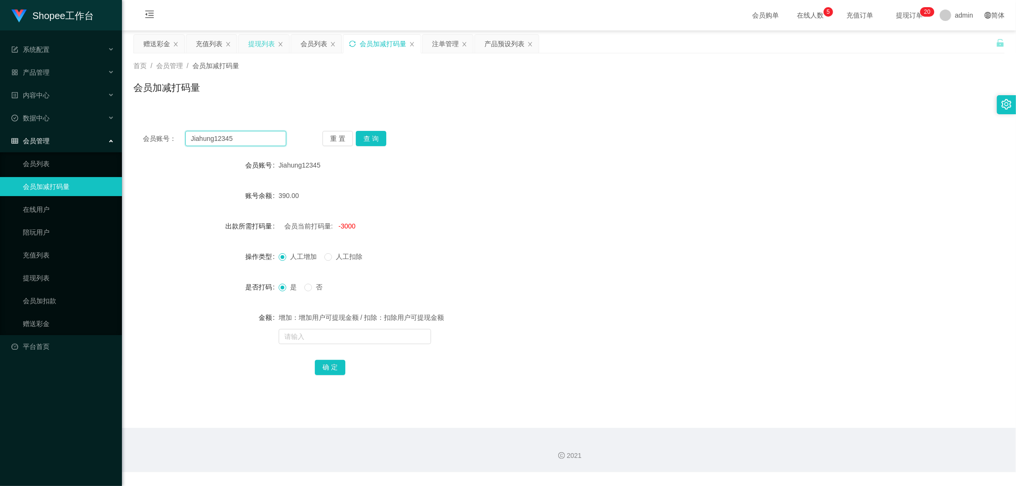
click at [243, 140] on input "Jiahung12345" at bounding box center [235, 138] width 101 height 15
paste input "Limbeng"
type input "Limbeng"
click at [365, 135] on button "查 询" at bounding box center [371, 138] width 30 height 15
click at [476, 122] on div "会员账号： Limbeng 重 置 查 询 会员账号 Jiahung12345 账号余额 390.00 出款所需打码量 会员当前打码量: -3000 操作类型…" at bounding box center [568, 259] width 871 height 276
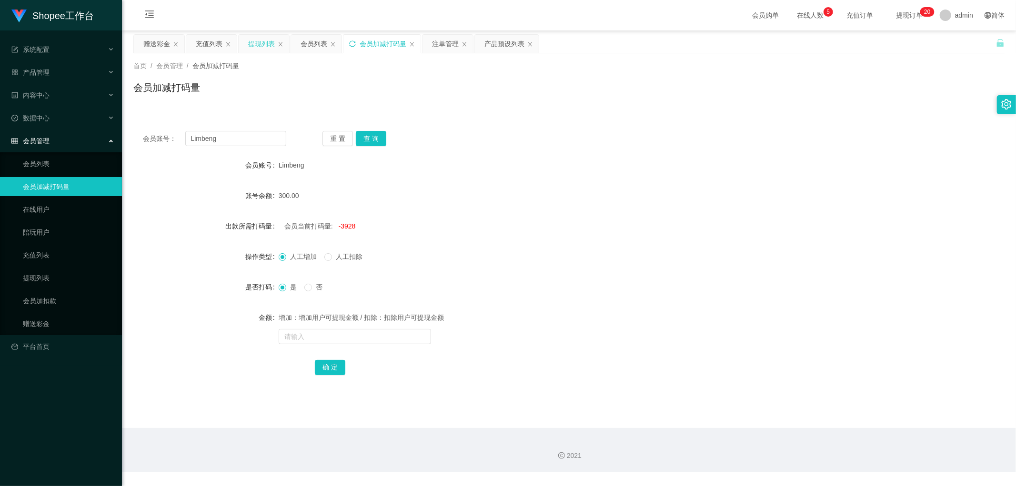
click at [478, 115] on div "会员账号： Limbeng 重 置 查 询 会员账号 Limbeng 账号余额 300.00 出款所需打码量 会员当前打码量: -3928 操作类型 人工增加…" at bounding box center [568, 254] width 871 height 288
click at [320, 48] on div "会员列表" at bounding box center [313, 44] width 27 height 18
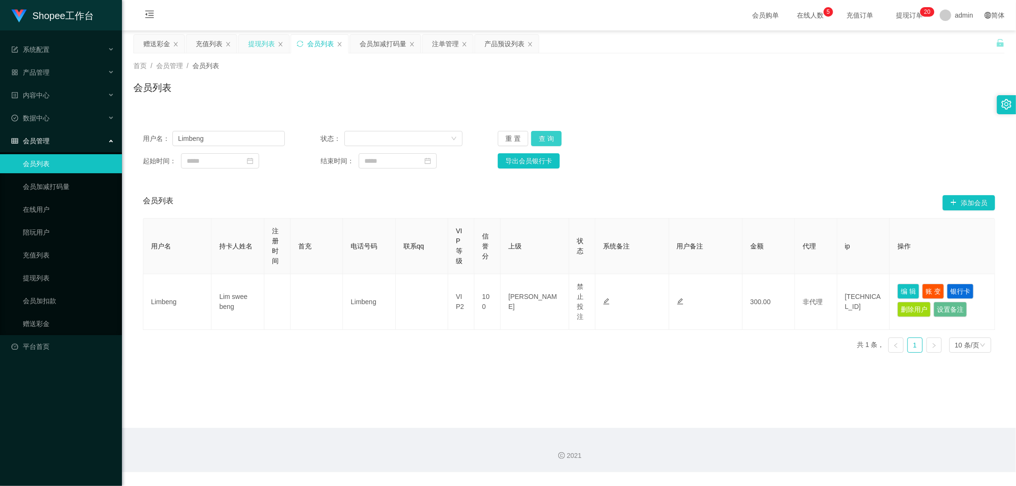
click at [549, 137] on button "查 询" at bounding box center [546, 138] width 30 height 15
drag, startPoint x: 782, startPoint y: 120, endPoint x: 806, endPoint y: 125, distance: 24.4
click at [786, 120] on div "用户名： Limbeng 状态： 重 置 查 询 起始时间： 结束时间： 导出会员银行卡 会员列表 添加会员 用户名 持卡人姓名 注册时间 首充 电话号码 联…" at bounding box center [568, 235] width 871 height 250
drag, startPoint x: 475, startPoint y: 104, endPoint x: 527, endPoint y: 140, distance: 63.6
click at [479, 108] on div "首页 / 会员管理 / 会员列表 / 会员列表" at bounding box center [569, 81] width 894 height 57
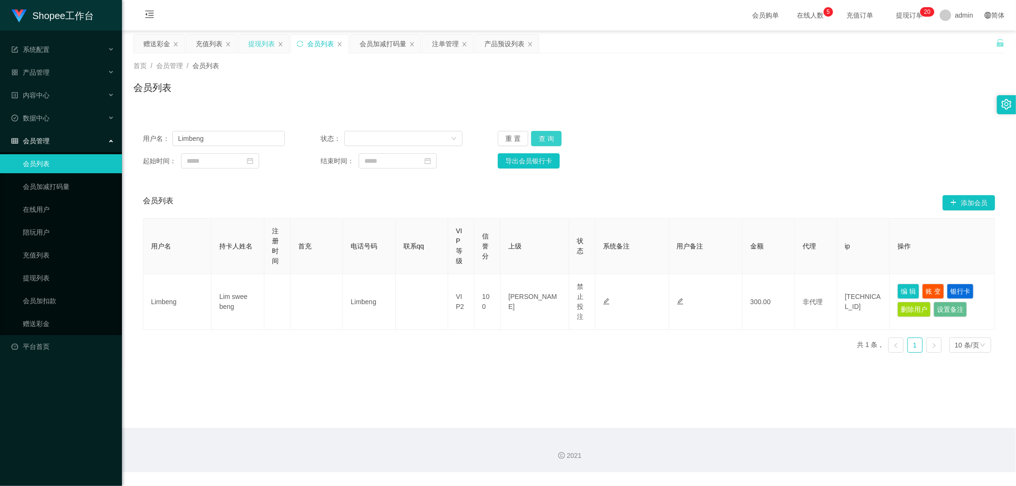
click at [543, 137] on button "查 询" at bounding box center [546, 138] width 30 height 15
drag, startPoint x: 541, startPoint y: 139, endPoint x: 824, endPoint y: 147, distance: 283.5
click at [545, 140] on button "查 询" at bounding box center [546, 138] width 30 height 15
drag, startPoint x: 824, startPoint y: 147, endPoint x: 845, endPoint y: 181, distance: 40.6
click at [827, 151] on div "用户名： Limbeng 状态： 重 置 查 询 起始时间： 结束时间： 导出会员银行卡" at bounding box center [568, 149] width 871 height 57
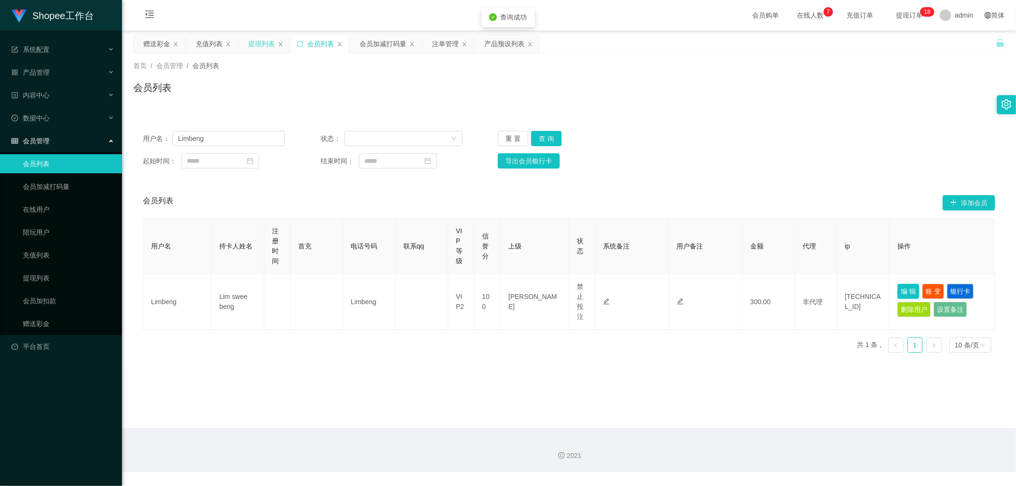
click at [897, 291] on button "编 辑" at bounding box center [908, 291] width 22 height 15
type input "Limbeng"
type input "Lim swee beng"
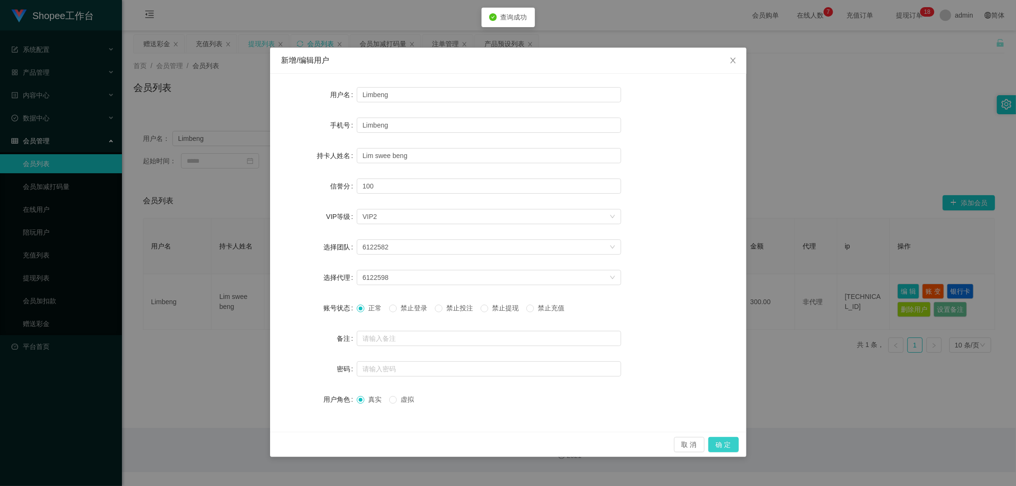
click at [721, 448] on button "确 定" at bounding box center [723, 444] width 30 height 15
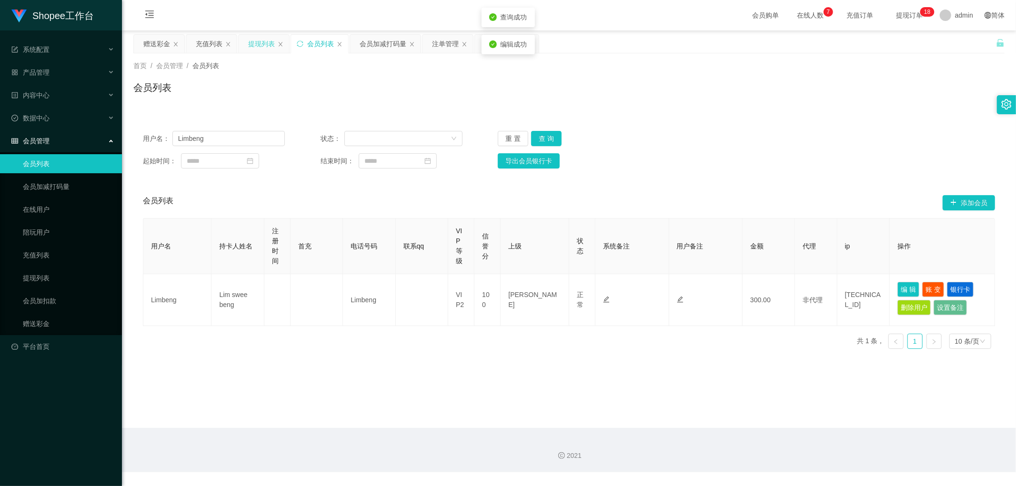
click at [388, 401] on main "关闭左侧 关闭右侧 关闭其它 刷新页面 赠送彩金 充值列表 提现列表 会员列表 会员加减打码量 注单管理 产品预设列表 首页 / 会员管理 / 会员列表 / …" at bounding box center [569, 229] width 894 height 398
drag, startPoint x: 218, startPoint y: 139, endPoint x: 92, endPoint y: 135, distance: 125.8
click at [93, 135] on section "Shopee工作台 系统配置 产品管理 产品列表 产品预设列表 开奖记录 注单管理 即时注单 内容中心 数据中心 会员管理 会员列表 会员加减打码量 在线用户…" at bounding box center [508, 236] width 1016 height 472
click at [421, 82] on div "会员列表" at bounding box center [568, 91] width 871 height 22
click at [441, 40] on div "注单管理" at bounding box center [445, 44] width 27 height 18
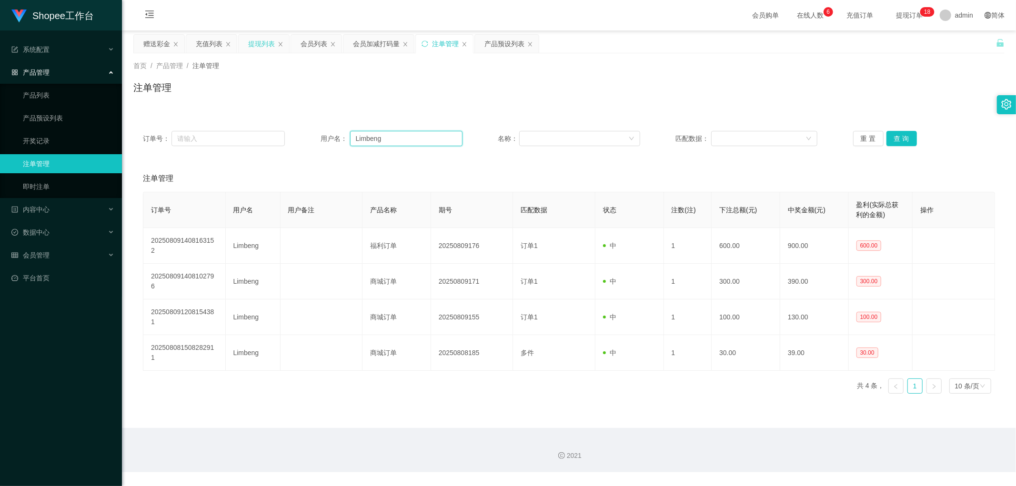
drag, startPoint x: 392, startPoint y: 140, endPoint x: 405, endPoint y: 140, distance: 12.4
click at [395, 140] on input "Limbeng" at bounding box center [406, 138] width 112 height 15
click at [902, 138] on button "查 询" at bounding box center [901, 138] width 30 height 15
click at [495, 84] on div "注单管理" at bounding box center [568, 91] width 871 height 22
click at [363, 43] on div "会员加减打码量" at bounding box center [376, 44] width 47 height 18
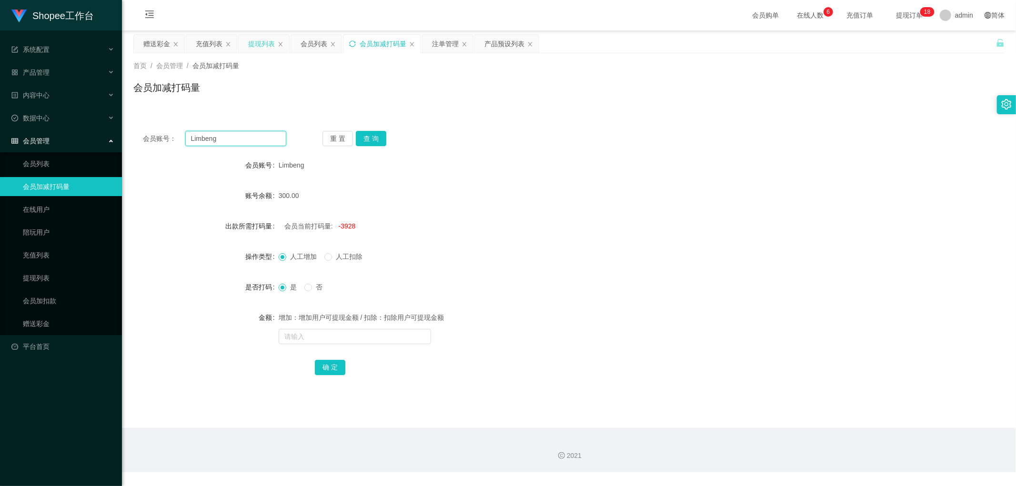
click at [230, 142] on input "Limbeng" at bounding box center [235, 138] width 101 height 15
drag, startPoint x: 379, startPoint y: 139, endPoint x: 406, endPoint y: 140, distance: 27.1
click at [380, 140] on button "查 询" at bounding box center [371, 138] width 30 height 15
click at [525, 115] on div "会员账号： Limbeng 重 置 查 询 会员账号 Limbeng 账号余额 300.00 出款所需打码量 会员当前打码量: -3928 操作类型 人工增加…" at bounding box center [568, 254] width 871 height 288
click at [310, 42] on div "会员列表" at bounding box center [313, 44] width 27 height 18
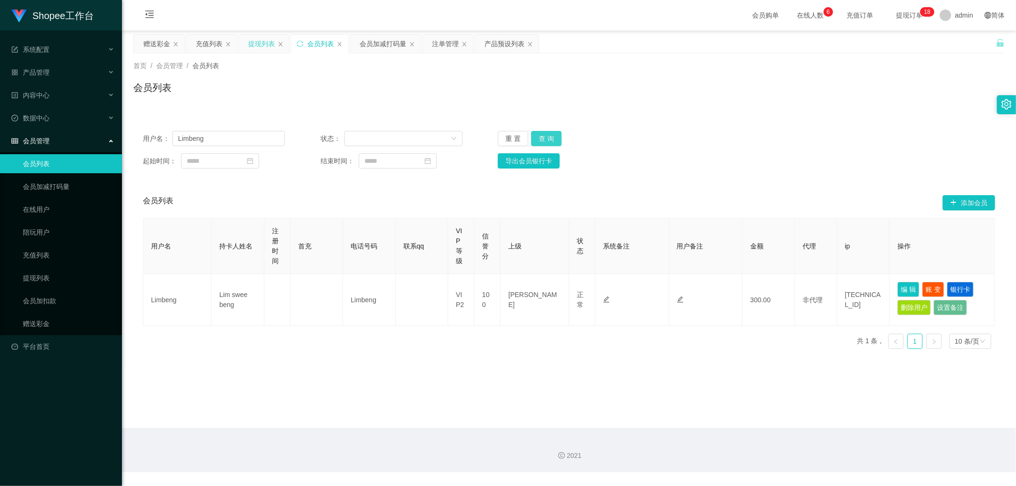
drag, startPoint x: 540, startPoint y: 137, endPoint x: 847, endPoint y: 98, distance: 309.2
click at [541, 137] on button "查 询" at bounding box center [546, 138] width 30 height 15
click at [549, 136] on button "查 询" at bounding box center [546, 138] width 30 height 15
click at [552, 139] on button "查 询" at bounding box center [546, 138] width 30 height 15
drag, startPoint x: 813, startPoint y: 94, endPoint x: 881, endPoint y: 70, distance: 71.5
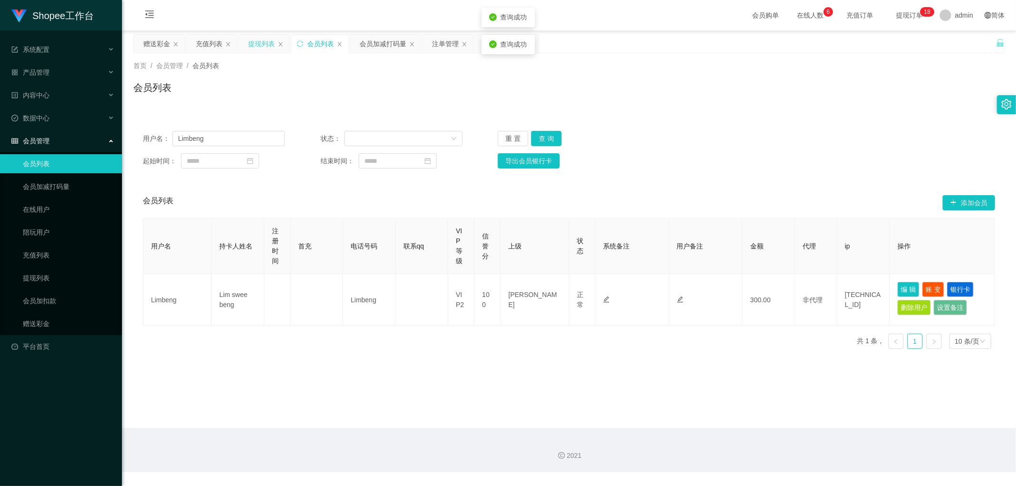
click at [826, 92] on div "会员列表" at bounding box center [568, 91] width 871 height 22
click at [551, 135] on button "查 询" at bounding box center [546, 138] width 30 height 15
click at [797, 142] on div "用户名： Limbeng 状态： 重 置 查 询" at bounding box center [569, 138] width 852 height 15
click at [902, 291] on button "编 辑" at bounding box center [908, 289] width 22 height 15
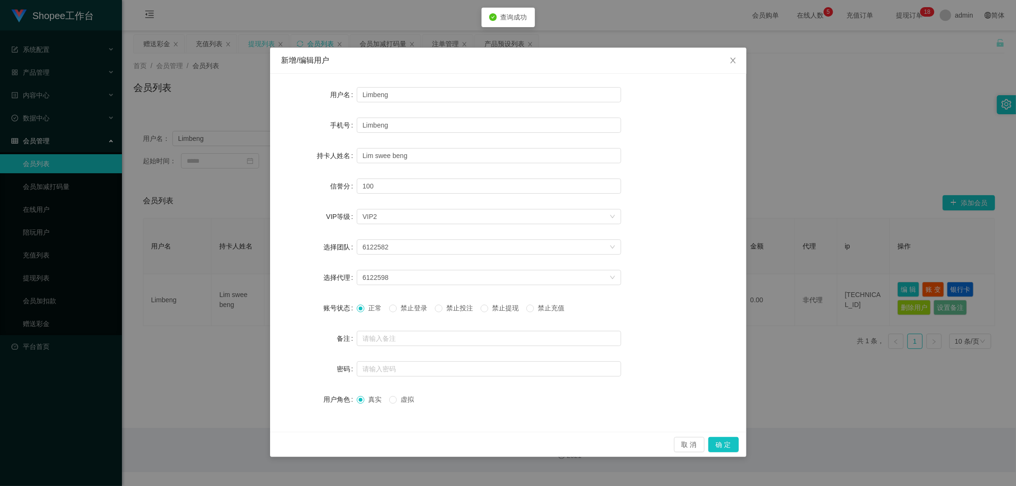
click at [451, 307] on span "禁止投注" at bounding box center [459, 308] width 34 height 8
click at [731, 451] on button "确 定" at bounding box center [723, 444] width 30 height 15
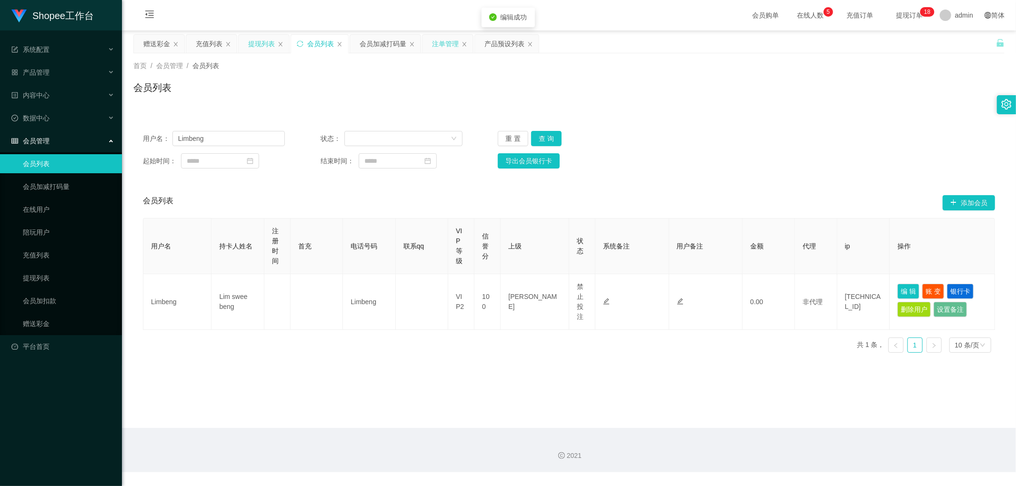
click at [449, 46] on div "注单管理" at bounding box center [445, 44] width 27 height 18
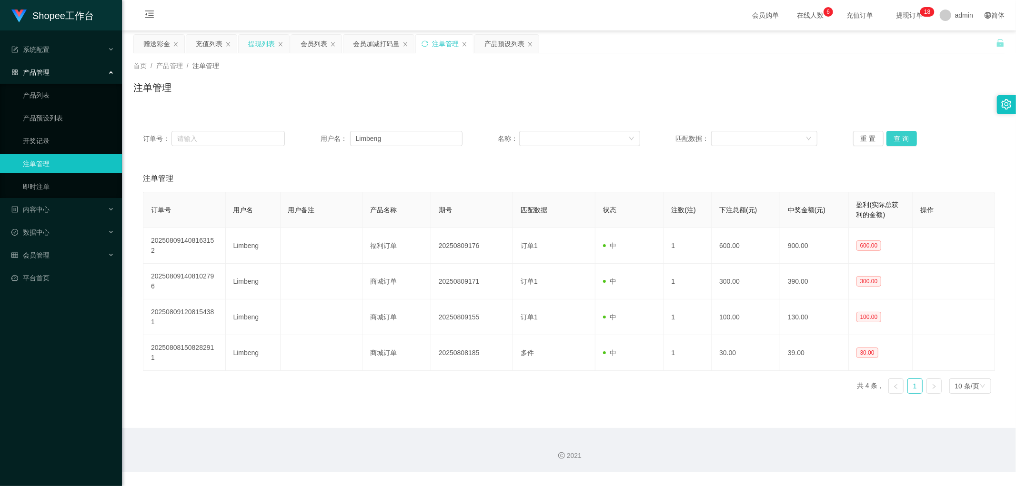
click at [896, 137] on button "查 询" at bounding box center [901, 138] width 30 height 15
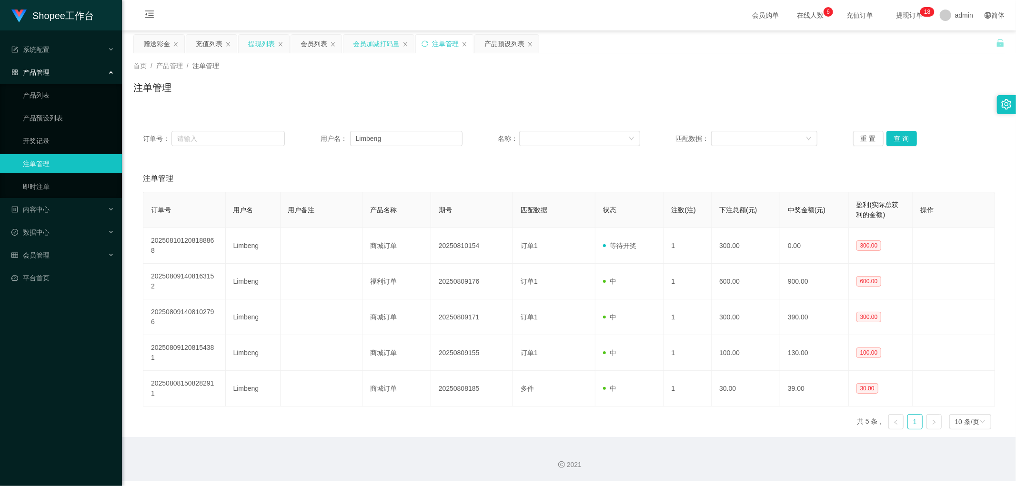
click at [368, 43] on div "会员加减打码量" at bounding box center [376, 44] width 47 height 18
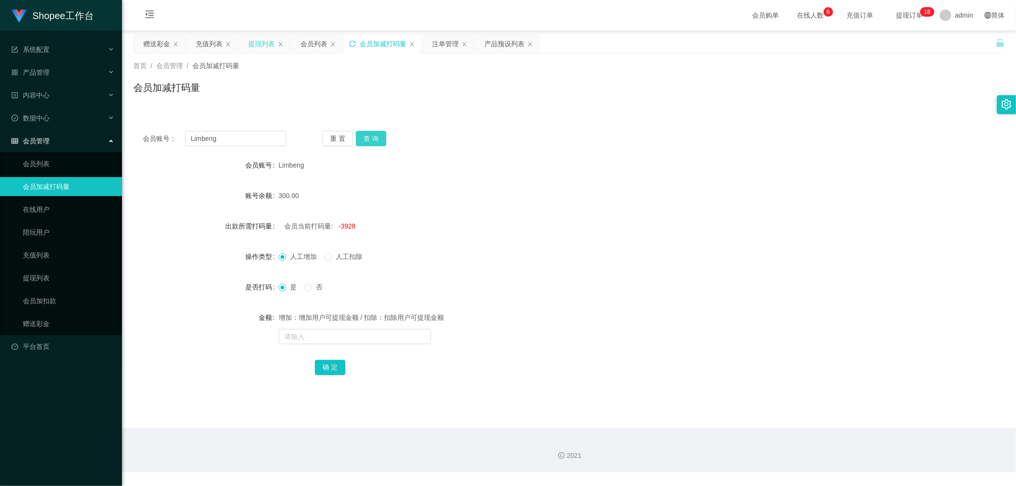
click at [371, 134] on button "查 询" at bounding box center [371, 138] width 30 height 15
click at [508, 173] on div "Limbeng" at bounding box center [533, 165] width 508 height 19
click at [528, 175] on form "会员账号 Limbeng 账号余额 0.00 出款所需打码量 会员当前打码量: -3628 操作类型 人工增加 人工扣除 是否打码 是 否 金额 增加：增加用…" at bounding box center [568, 266] width 871 height 221
click at [365, 332] on input "text" at bounding box center [355, 336] width 152 height 15
type input "6628"
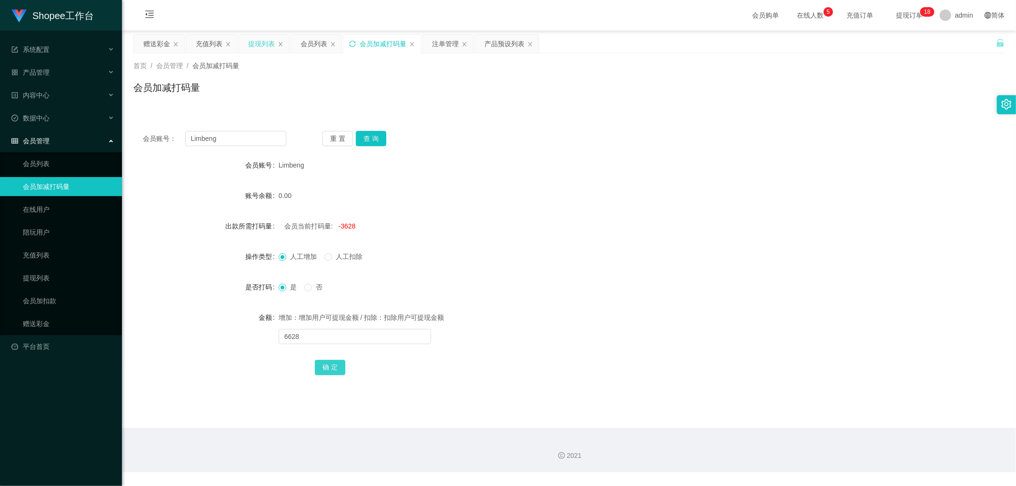
click at [338, 366] on button "确 定" at bounding box center [330, 367] width 30 height 15
click at [515, 258] on div "人工增加 人工扣除" at bounding box center [533, 256] width 508 height 19
click at [518, 186] on div "0.00" at bounding box center [533, 195] width 508 height 19
click at [320, 44] on div "会员列表" at bounding box center [313, 44] width 27 height 18
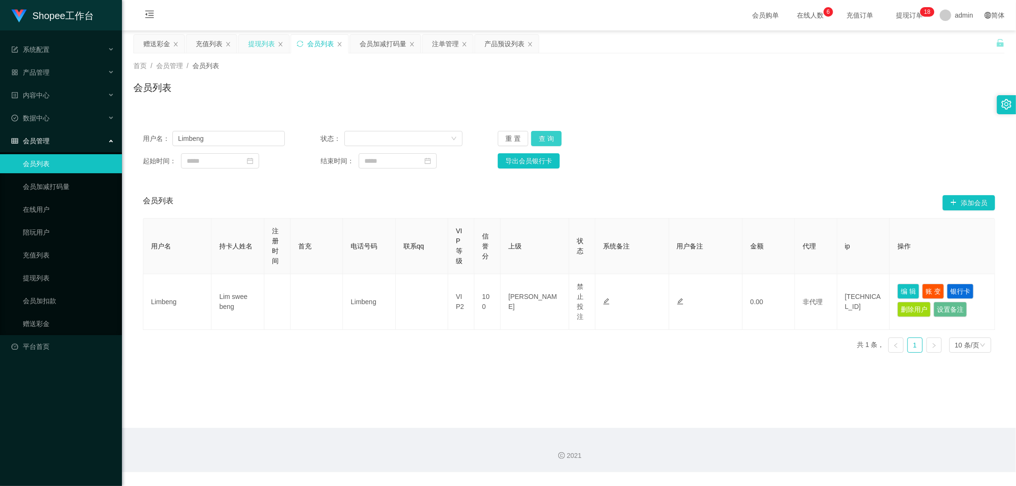
click at [545, 138] on button "查 询" at bounding box center [546, 138] width 30 height 15
click at [794, 139] on div "用户名： Limbeng 状态： 重 置 查 询" at bounding box center [569, 138] width 852 height 15
drag, startPoint x: 371, startPoint y: 44, endPoint x: 379, endPoint y: 55, distance: 14.0
click at [372, 46] on div "会员加减打码量" at bounding box center [383, 44] width 47 height 18
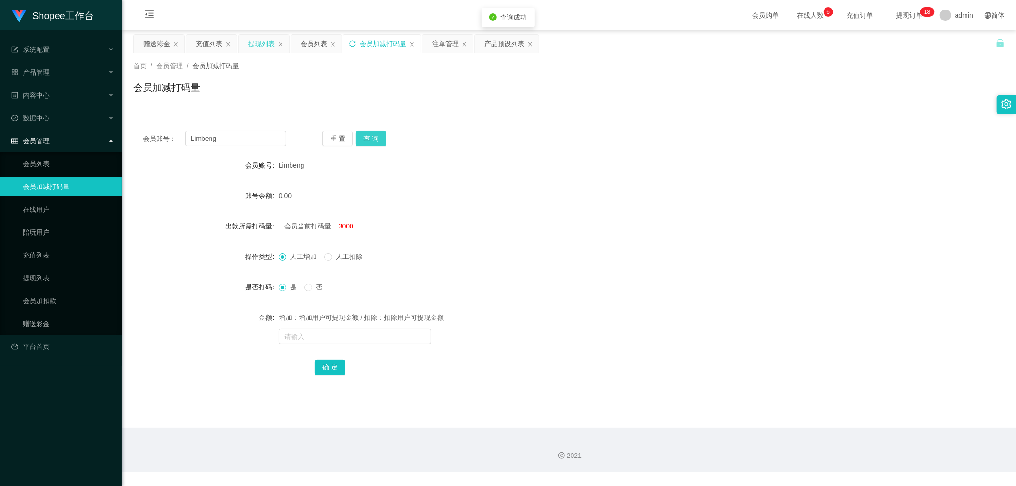
click at [371, 138] on button "查 询" at bounding box center [371, 138] width 30 height 15
drag, startPoint x: 461, startPoint y: 121, endPoint x: 463, endPoint y: 127, distance: 6.0
click at [463, 123] on div "会员账号： Limbeng 重 置 查 询 会员账号 Limbeng 账号余额 390.00 出款所需打码量 会员当前打码量: 3000 操作类型 人工增加 …" at bounding box center [568, 259] width 871 height 276
drag, startPoint x: 308, startPoint y: 43, endPoint x: 521, endPoint y: 48, distance: 212.9
click at [311, 45] on div "会员列表" at bounding box center [313, 44] width 27 height 18
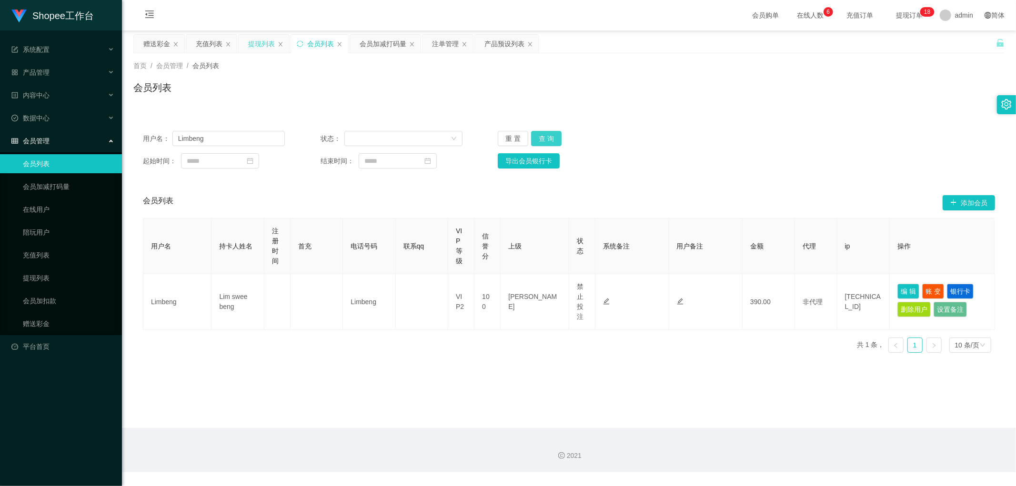
drag, startPoint x: 548, startPoint y: 139, endPoint x: 813, endPoint y: 105, distance: 266.9
click at [552, 139] on button "查 询" at bounding box center [546, 138] width 30 height 15
drag, startPoint x: 813, startPoint y: 105, endPoint x: 974, endPoint y: 42, distance: 173.0
click at [821, 104] on div "首页 / 会员管理 / 会员列表 / 会员列表" at bounding box center [569, 81] width 894 height 57
click at [388, 41] on div "会员加减打码量" at bounding box center [383, 44] width 47 height 18
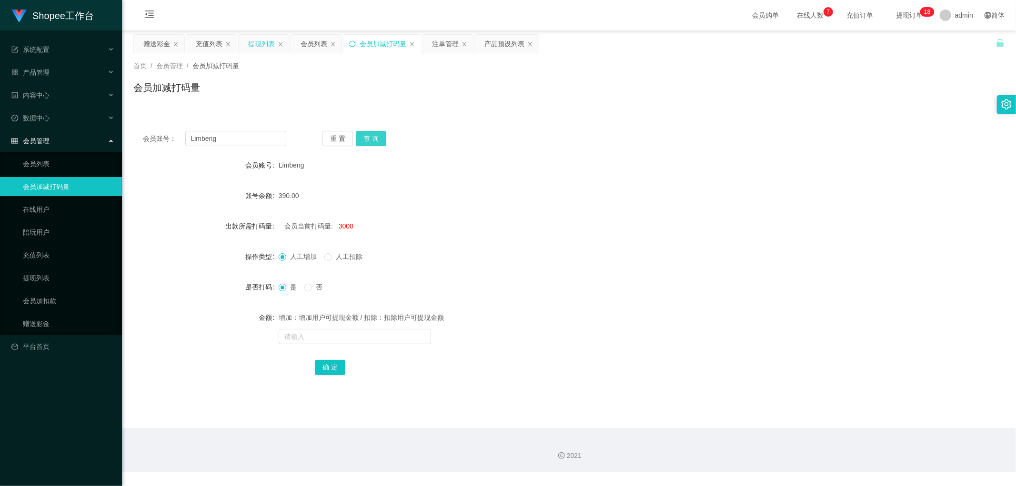
click at [373, 134] on button "查 询" at bounding box center [371, 138] width 30 height 15
drag, startPoint x: 465, startPoint y: 140, endPoint x: 441, endPoint y: 148, distance: 25.6
click at [465, 146] on div "会员账号： Limbeng 重 置 查 询" at bounding box center [568, 138] width 871 height 15
click at [370, 142] on button "查 询" at bounding box center [371, 138] width 30 height 15
drag, startPoint x: 370, startPoint y: 142, endPoint x: 529, endPoint y: 122, distance: 160.3
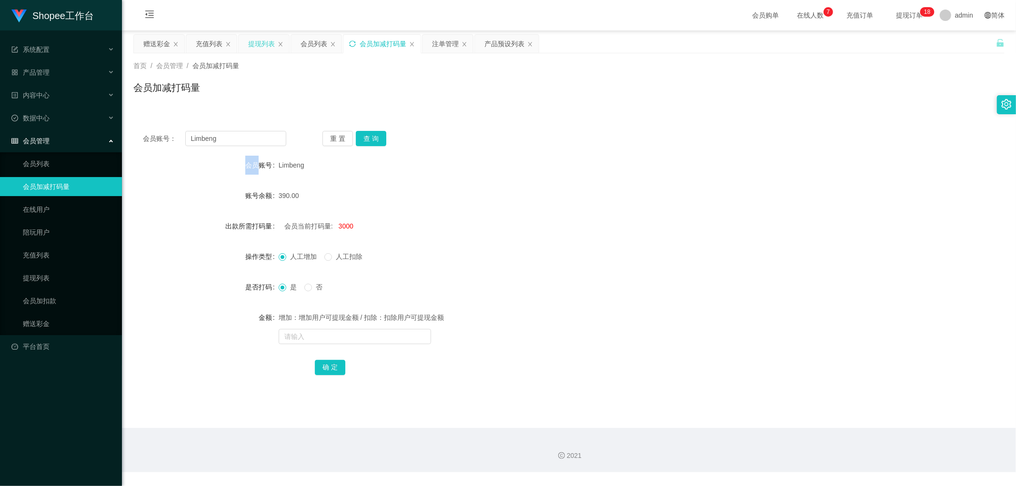
click at [372, 142] on div "重 置 查 询" at bounding box center [393, 138] width 143 height 15
click at [529, 122] on div "会员账号： Limbeng 重 置 查 询 会员账号 Limbeng 账号余额 390.00 出款所需打码量 会员当前打码量: 3000 操作类型 人工增加 …" at bounding box center [568, 259] width 871 height 276
click at [419, 97] on div "会员加减打码量" at bounding box center [568, 91] width 871 height 22
click at [313, 43] on div "会员列表" at bounding box center [313, 44] width 27 height 18
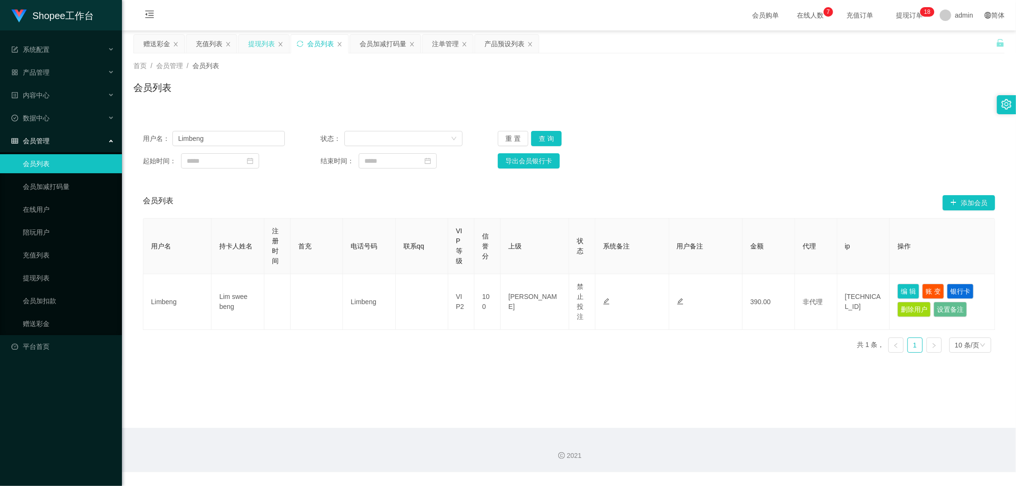
click at [908, 79] on div "首页 / 会员管理 / 会员列表 / 会员列表" at bounding box center [568, 81] width 871 height 41
click at [366, 99] on div "会员列表" at bounding box center [568, 91] width 871 height 22
click at [446, 45] on div "注单管理" at bounding box center [445, 44] width 27 height 18
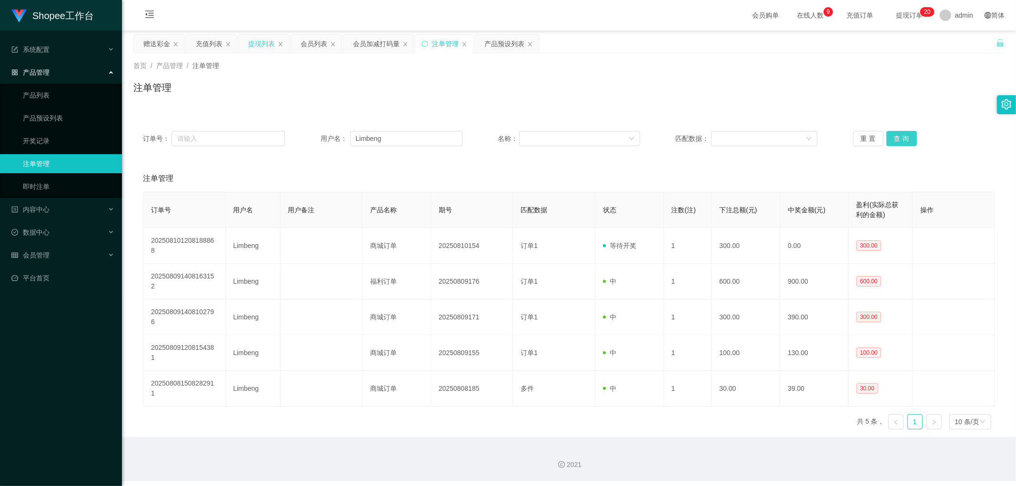
click at [897, 135] on button "查 询" at bounding box center [901, 138] width 30 height 15
drag, startPoint x: 312, startPoint y: 45, endPoint x: 401, endPoint y: 68, distance: 91.9
click at [315, 45] on div "会员列表" at bounding box center [313, 44] width 27 height 18
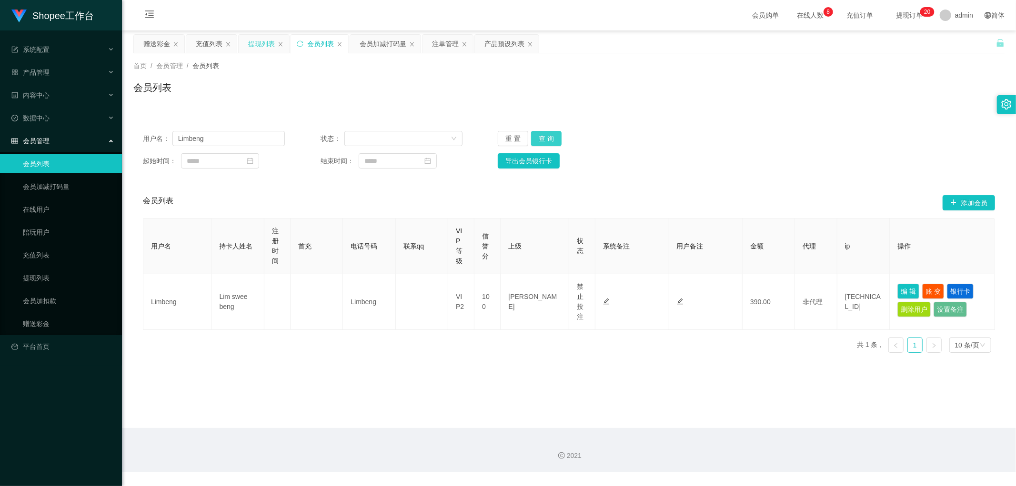
drag, startPoint x: 550, startPoint y: 137, endPoint x: 715, endPoint y: 126, distance: 165.2
click at [550, 138] on button "查 询" at bounding box center [546, 138] width 30 height 15
drag, startPoint x: 225, startPoint y: 137, endPoint x: 231, endPoint y: 140, distance: 7.5
click at [226, 137] on input "Limbeng" at bounding box center [228, 138] width 112 height 15
paste input "Jiahung12345"
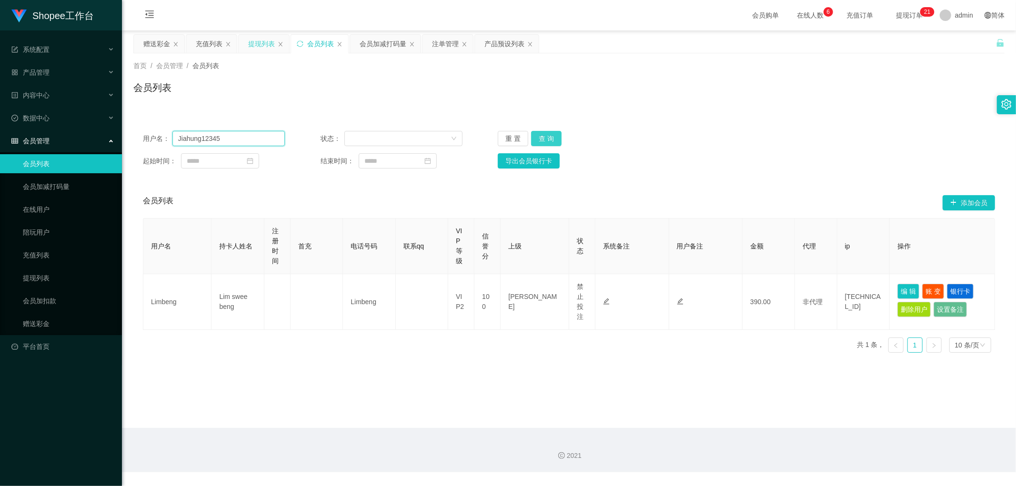
type input "Jiahung12345"
click at [547, 137] on button "查 询" at bounding box center [546, 138] width 30 height 15
click at [436, 39] on div "注单管理" at bounding box center [445, 44] width 27 height 18
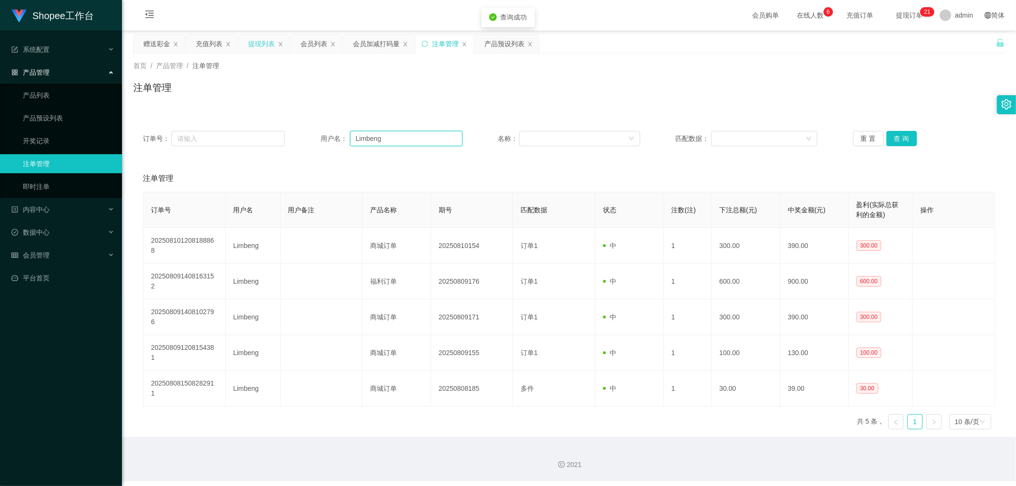
click at [408, 140] on input "Limbeng" at bounding box center [406, 138] width 112 height 15
paste input "Jiahung12345"
type input "Jiahung12345"
drag, startPoint x: 901, startPoint y: 137, endPoint x: 897, endPoint y: 146, distance: 9.2
click at [901, 137] on button "查 询" at bounding box center [901, 138] width 30 height 15
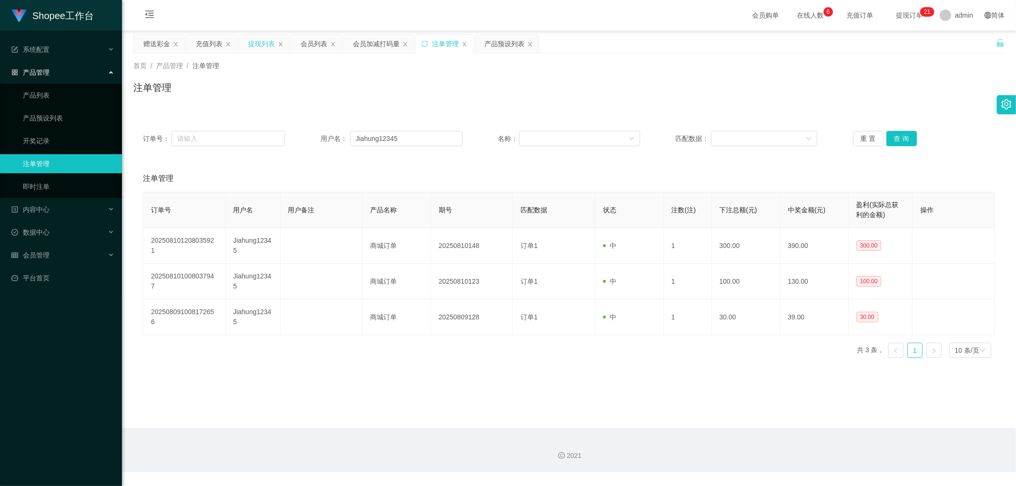
drag, startPoint x: 380, startPoint y: 102, endPoint x: 368, endPoint y: 68, distance: 35.8
click at [377, 97] on div "首页 / 产品管理 / 注单管理 / 注单管理" at bounding box center [569, 81] width 894 height 57
click at [367, 46] on div "会员加减打码量" at bounding box center [376, 44] width 47 height 18
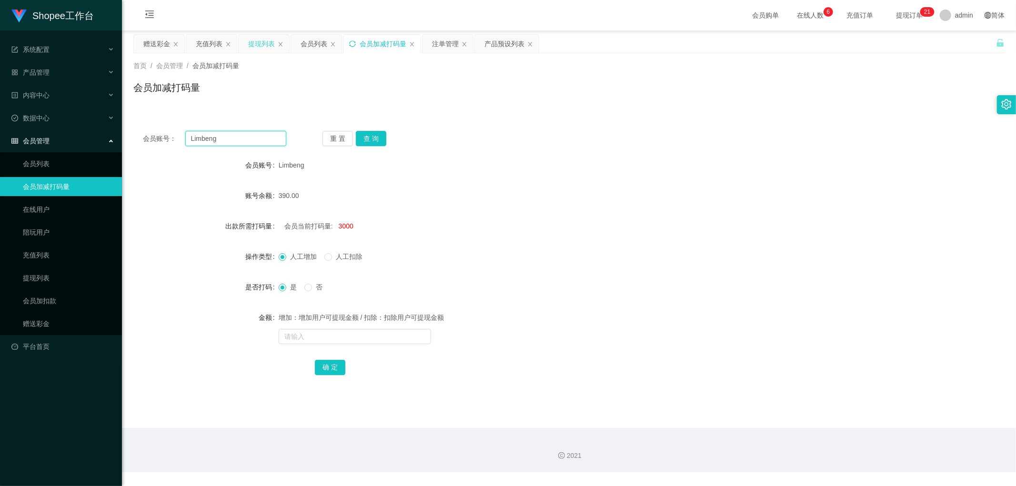
click at [246, 138] on input "Limbeng" at bounding box center [235, 138] width 101 height 15
paste input "Jiahung12345"
type input "Jiahung12345"
click at [376, 136] on button "查 询" at bounding box center [371, 138] width 30 height 15
drag, startPoint x: 554, startPoint y: 135, endPoint x: 565, endPoint y: 135, distance: 11.0
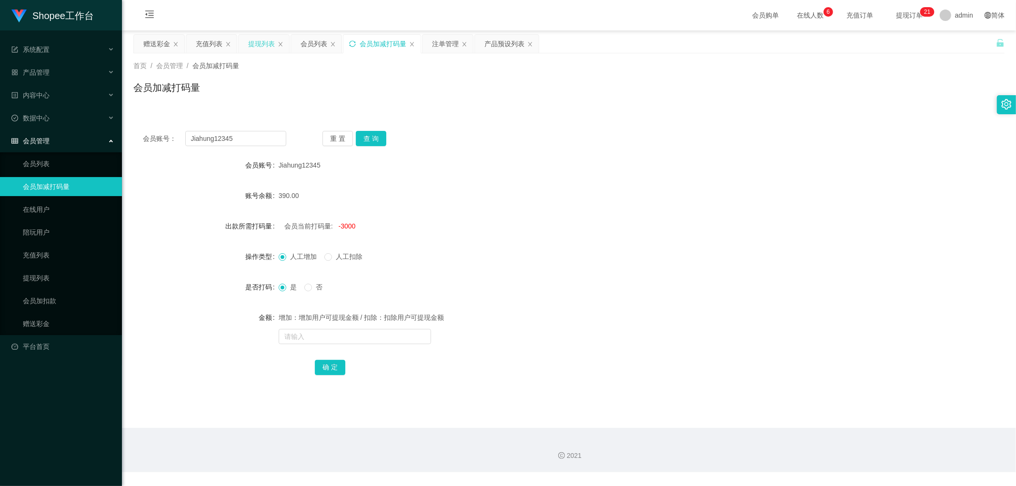
click at [558, 135] on div "会员账号： Jiahung12345 重 置 查 询" at bounding box center [568, 138] width 871 height 15
click at [584, 121] on div "会员账号： Jiahung12345 重 置 查 询 会员账号 Jiahung12345 账号余额 390.00 出款所需打码量 会员当前打码量: -3000…" at bounding box center [568, 259] width 871 height 276
drag, startPoint x: 302, startPoint y: 40, endPoint x: 335, endPoint y: 52, distance: 35.1
click at [302, 40] on div "会员列表" at bounding box center [313, 44] width 27 height 18
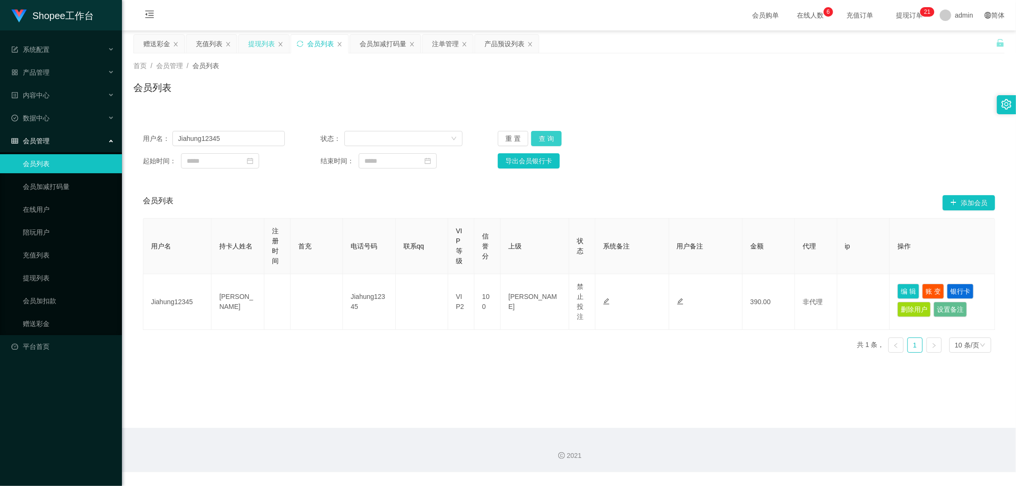
drag, startPoint x: 541, startPoint y: 134, endPoint x: 656, endPoint y: 118, distance: 115.9
click at [541, 134] on button "查 询" at bounding box center [546, 138] width 30 height 15
click at [248, 141] on input "Jiahung12345" at bounding box center [228, 138] width 112 height 15
paste input "jayson987"
type input "jayson9875"
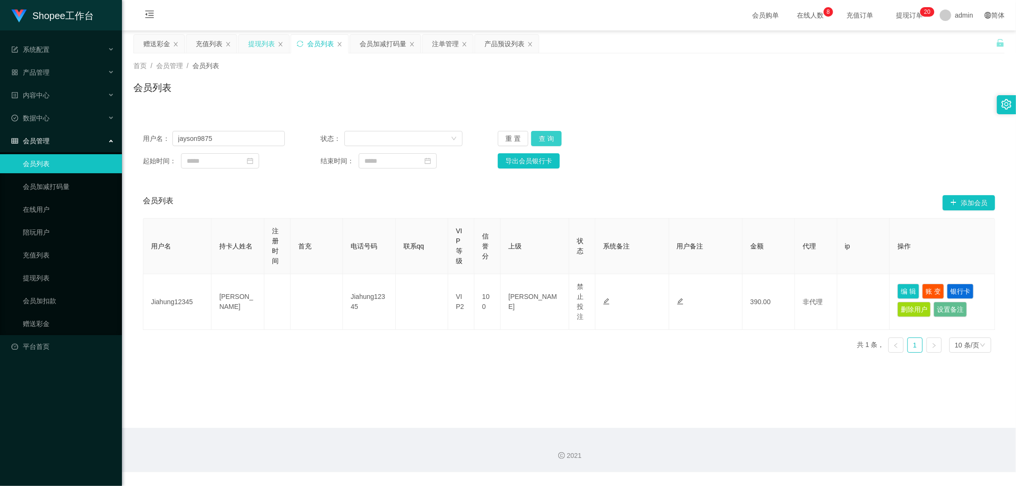
drag, startPoint x: 549, startPoint y: 137, endPoint x: 760, endPoint y: 135, distance: 210.5
click at [551, 138] on button "查 询" at bounding box center [546, 138] width 30 height 15
drag, startPoint x: 760, startPoint y: 135, endPoint x: 785, endPoint y: 145, distance: 27.3
click at [761, 136] on div "用户名： jayson9875 状态： 重 置 查 询" at bounding box center [569, 138] width 852 height 15
drag, startPoint x: 455, startPoint y: 40, endPoint x: 460, endPoint y: 69, distance: 28.9
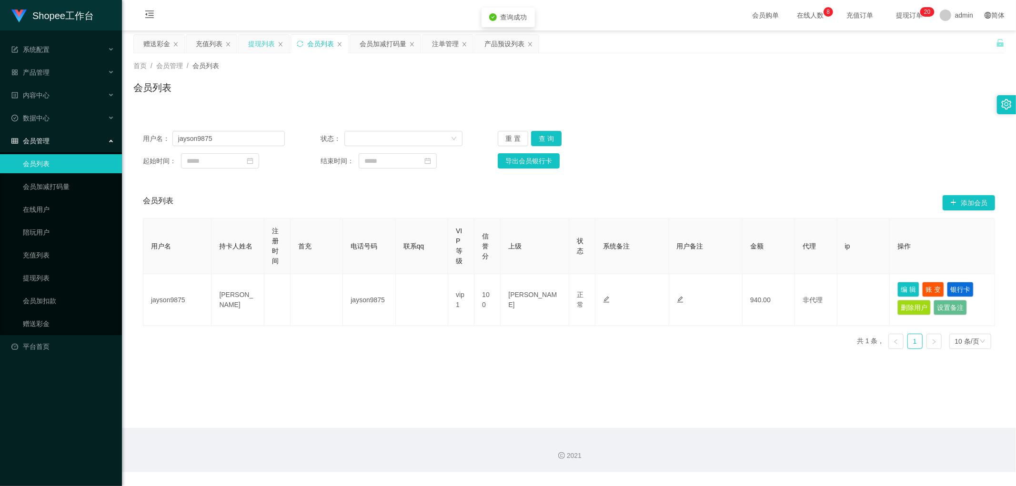
click at [456, 41] on div "注单管理" at bounding box center [445, 44] width 27 height 18
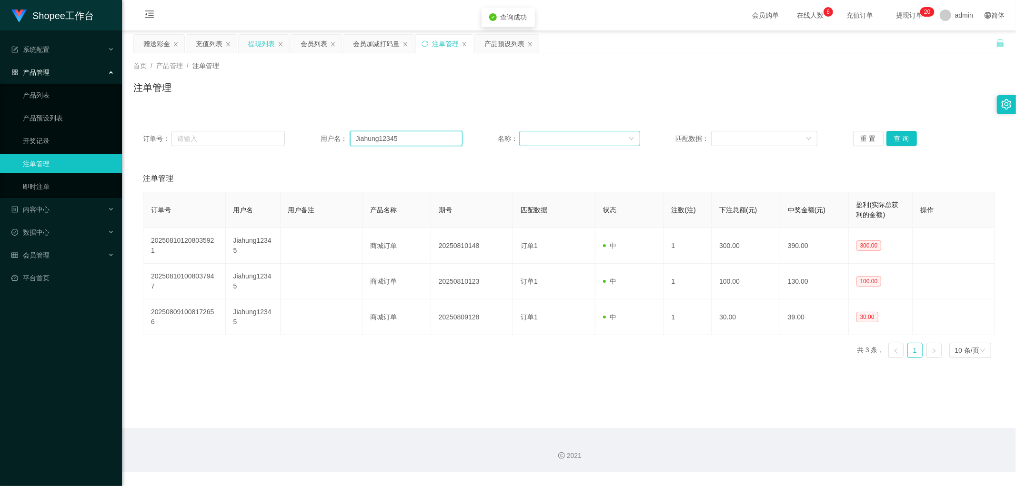
drag, startPoint x: 427, startPoint y: 135, endPoint x: 593, endPoint y: 140, distance: 166.3
click at [428, 135] on input "Jiahung12345" at bounding box center [406, 138] width 112 height 15
paste input "jayson987"
type input "jayson9875"
drag, startPoint x: 893, startPoint y: 131, endPoint x: 886, endPoint y: 127, distance: 8.3
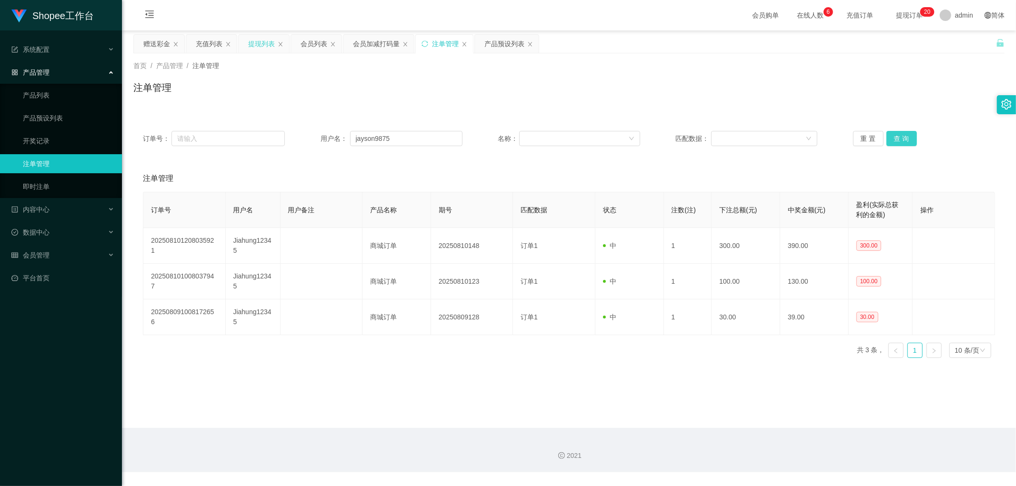
click at [893, 132] on button "查 询" at bounding box center [901, 138] width 30 height 15
click at [672, 98] on div "注单管理" at bounding box center [568, 91] width 871 height 22
click at [675, 90] on div "注单管理" at bounding box center [568, 91] width 871 height 22
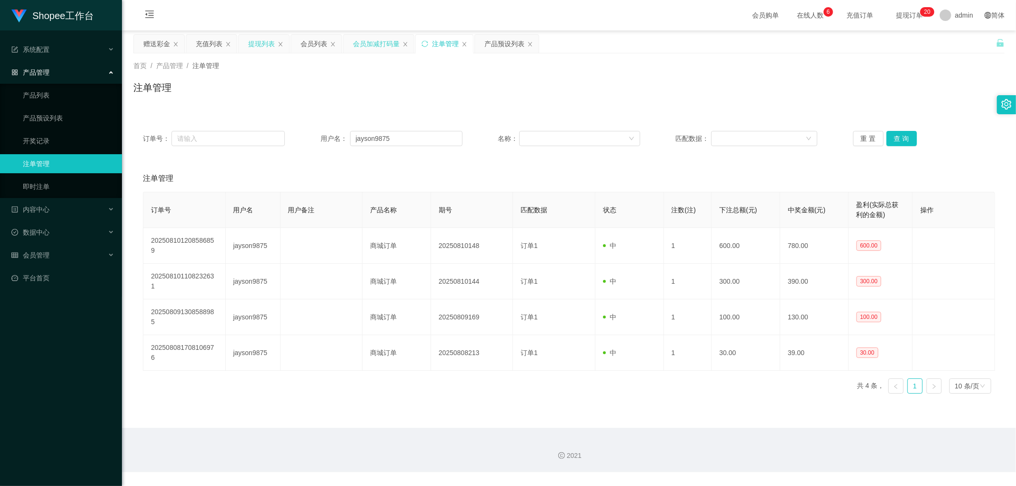
click at [369, 45] on div "会员加减打码量" at bounding box center [376, 44] width 47 height 18
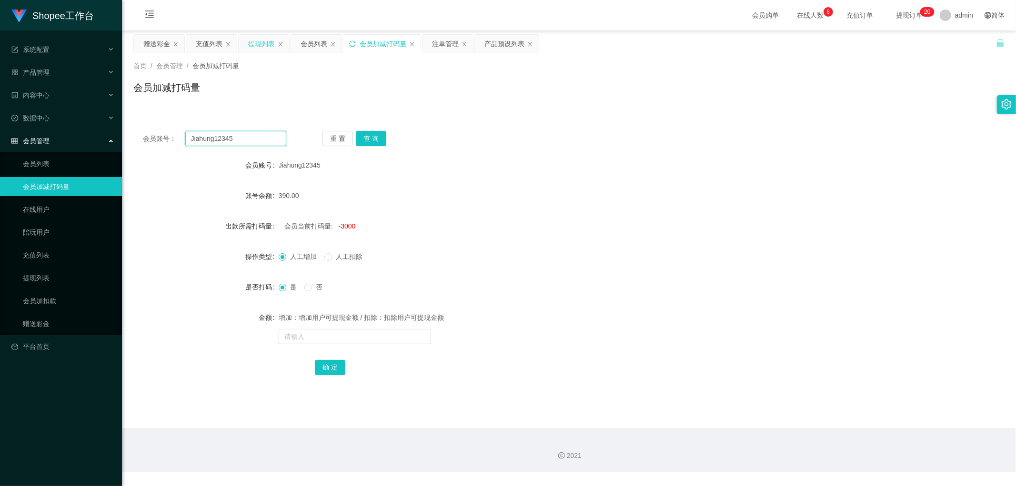
drag, startPoint x: 242, startPoint y: 140, endPoint x: 298, endPoint y: 141, distance: 55.7
click at [243, 140] on input "Jiahung12345" at bounding box center [235, 138] width 101 height 15
paste input "jayson987"
type input "jayson9875"
drag, startPoint x: 366, startPoint y: 138, endPoint x: 385, endPoint y: 140, distance: 19.1
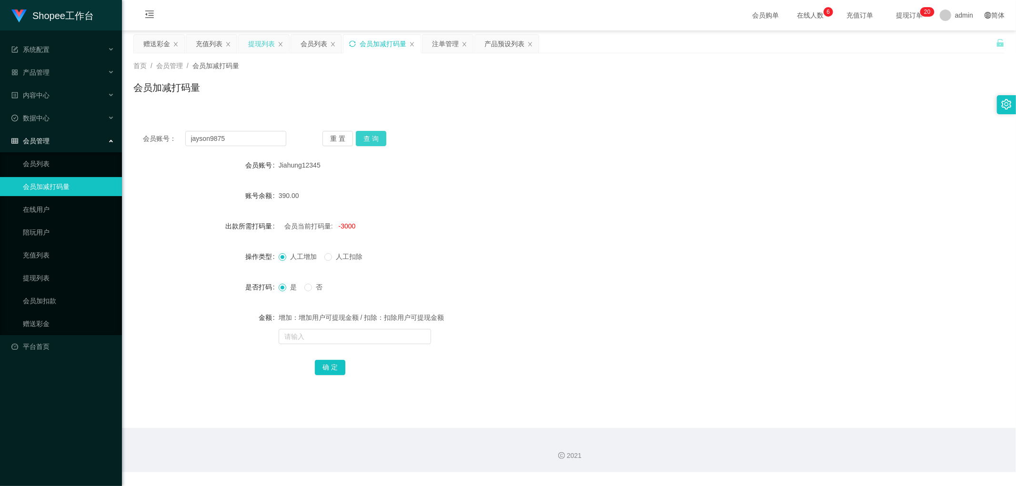
click at [369, 139] on button "查 询" at bounding box center [371, 138] width 30 height 15
drag, startPoint x: 525, startPoint y: 129, endPoint x: 530, endPoint y: 130, distance: 5.3
click at [526, 129] on div "会员账号： jayson9875 重 置 查 询 会员账号 jayson9875 账号余额 940.00 出款所需打码量 会员当前打码量: -2790 操作类…" at bounding box center [568, 259] width 871 height 276
click at [539, 120] on div "会员账号： jayson9875 重 置 查 询 会员账号 jayson9875 账号余额 940.00 出款所需打码量 会员当前打码量: -2790 操作类…" at bounding box center [568, 254] width 871 height 288
drag, startPoint x: 309, startPoint y: 40, endPoint x: 335, endPoint y: 49, distance: 28.3
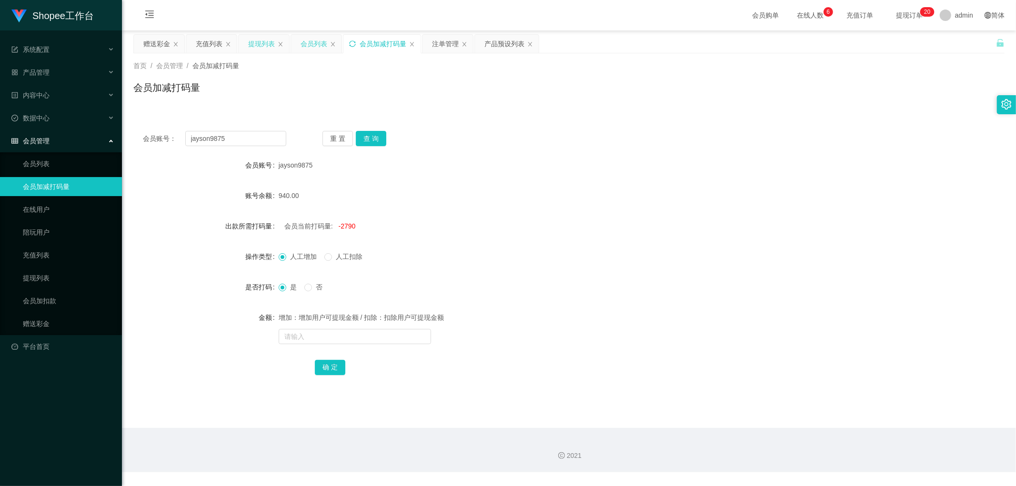
click at [310, 40] on div "会员列表" at bounding box center [313, 44] width 27 height 18
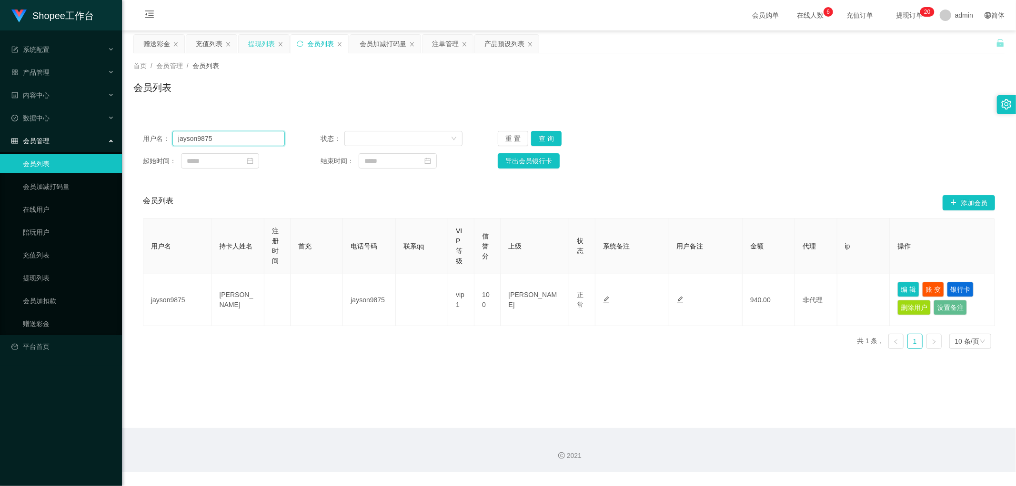
drag, startPoint x: 235, startPoint y: 139, endPoint x: 269, endPoint y: 147, distance: 35.1
click at [235, 140] on input "jayson9875" at bounding box center [228, 138] width 112 height 15
paste input "0124693633"
type input "0124693633"
drag, startPoint x: 545, startPoint y: 140, endPoint x: 802, endPoint y: 153, distance: 257.1
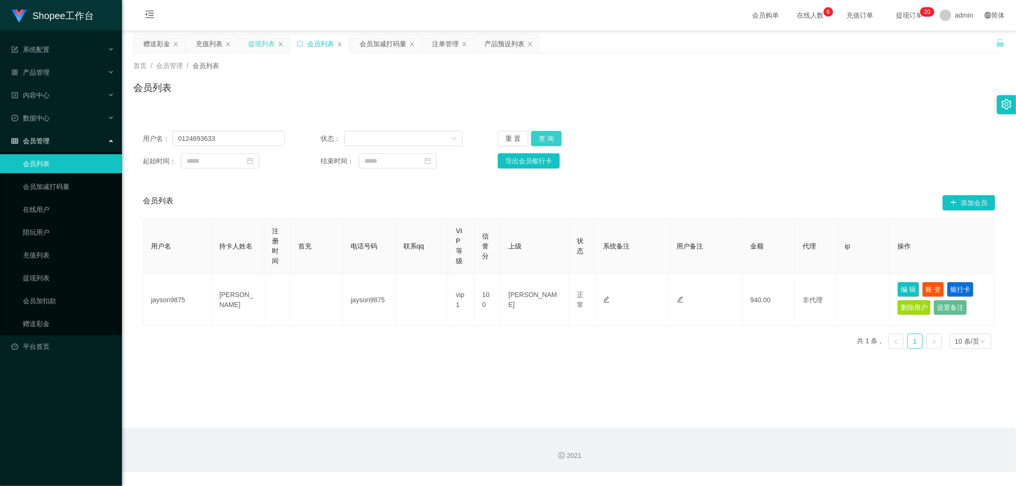
click at [550, 140] on button "查 询" at bounding box center [546, 138] width 30 height 15
click at [806, 149] on div "用户名： 0124693633 状态： 重 置 查 询 起始时间： 结束时间： 导出会员银行卡" at bounding box center [568, 149] width 871 height 57
click at [387, 44] on div "会员加减打码量" at bounding box center [383, 44] width 47 height 18
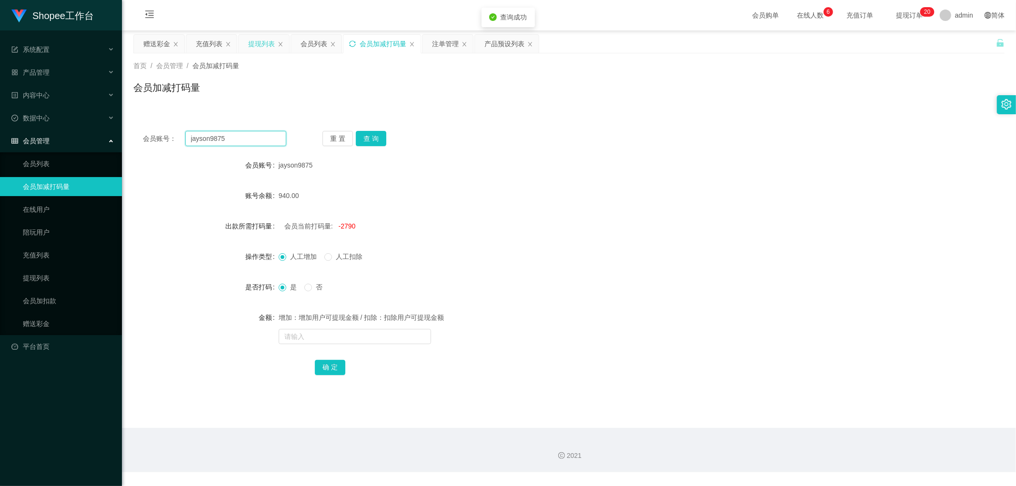
drag, startPoint x: 258, startPoint y: 140, endPoint x: 272, endPoint y: 143, distance: 14.2
click at [259, 140] on input "jayson9875" at bounding box center [235, 138] width 101 height 15
paste input "0124693633"
type input "0124693633"
drag, startPoint x: 365, startPoint y: 138, endPoint x: 441, endPoint y: 141, distance: 76.7
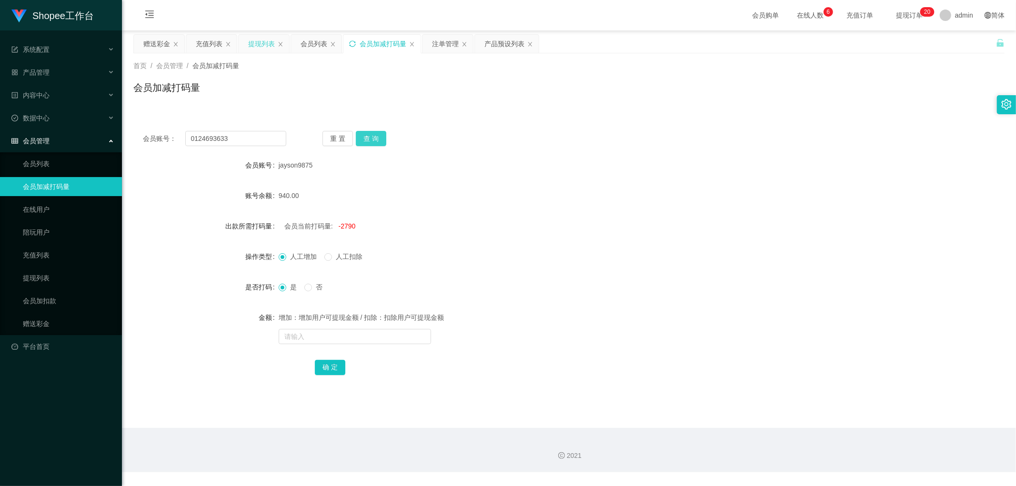
click at [366, 138] on button "查 询" at bounding box center [371, 138] width 30 height 15
click at [496, 137] on div "会员账号： 0124693633 重 置 查 询" at bounding box center [568, 138] width 871 height 15
click at [507, 131] on div "会员账号： 0124693633 重 置 查 询" at bounding box center [568, 138] width 871 height 15
click at [344, 229] on span "2500" at bounding box center [346, 226] width 15 height 8
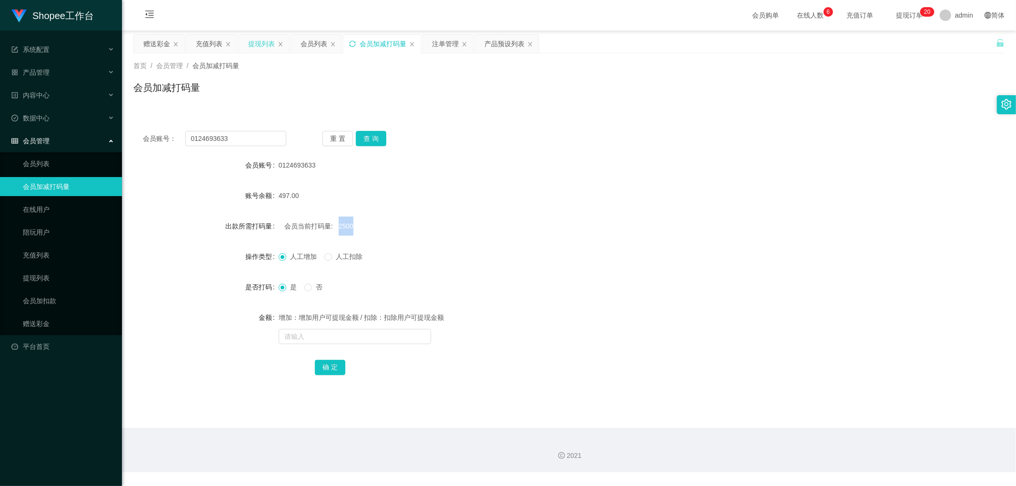
copy span "2500"
click at [327, 261] on label "人工扣除" at bounding box center [345, 257] width 42 height 10
click at [329, 262] on div "人工增加 人工扣除" at bounding box center [533, 256] width 508 height 19
drag, startPoint x: 334, startPoint y: 255, endPoint x: 338, endPoint y: 264, distance: 9.6
click at [335, 259] on span "人工扣除" at bounding box center [349, 257] width 34 height 8
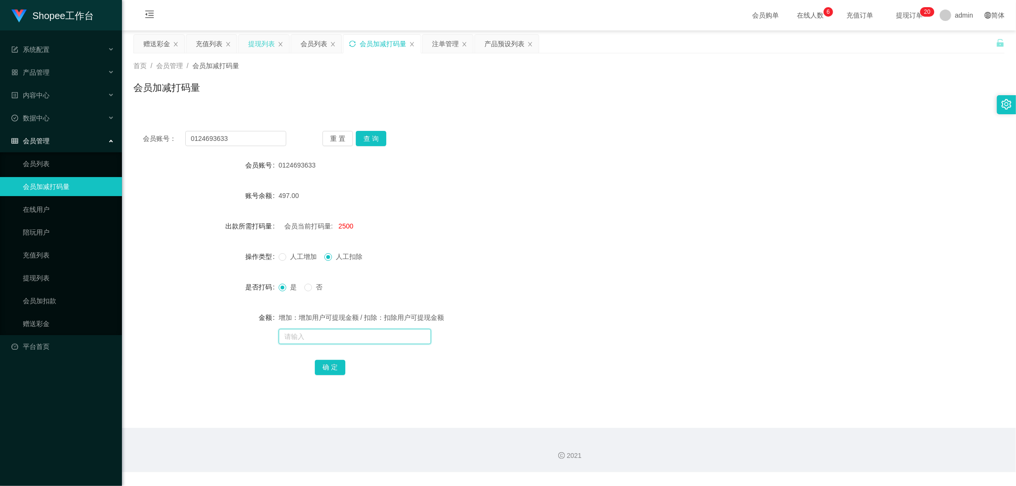
click at [324, 337] on input "text" at bounding box center [355, 336] width 152 height 15
type input "12500"
drag, startPoint x: 330, startPoint y: 369, endPoint x: 507, endPoint y: 293, distance: 192.2
click at [330, 369] on button "确 定" at bounding box center [330, 367] width 30 height 15
drag, startPoint x: 526, startPoint y: 279, endPoint x: 537, endPoint y: 277, distance: 11.5
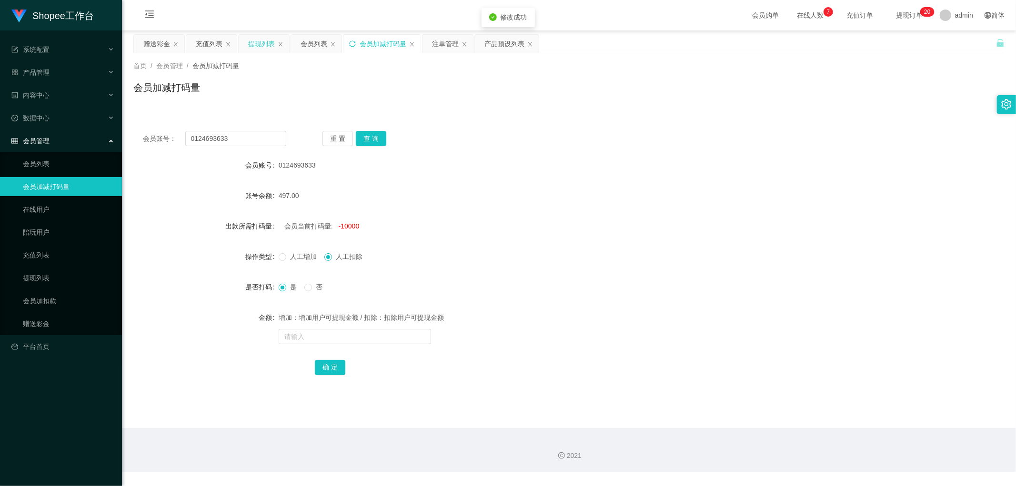
click at [527, 279] on div "是 否" at bounding box center [533, 287] width 508 height 19
click at [489, 226] on div "会员当前打码量: -10000" at bounding box center [533, 226] width 508 height 19
click at [320, 45] on div "会员列表" at bounding box center [313, 44] width 27 height 18
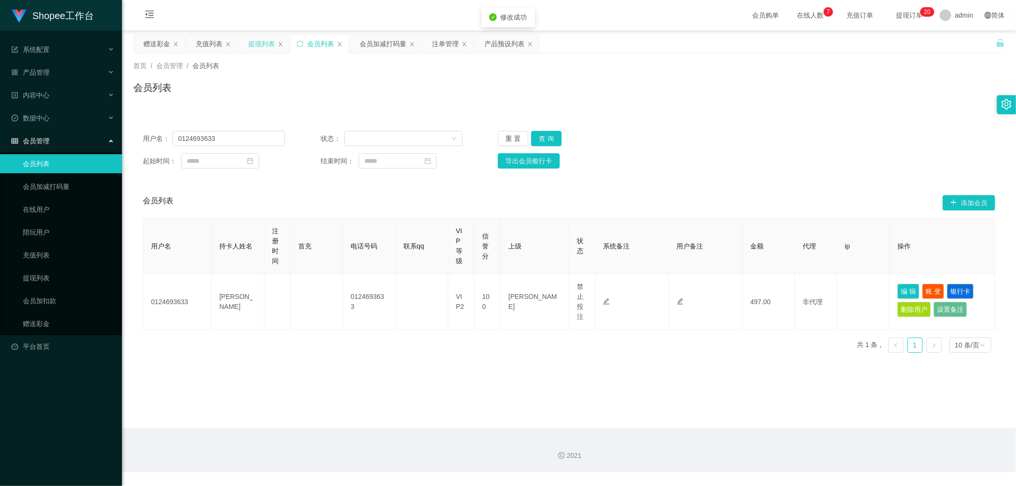
click at [652, 101] on div "会员列表" at bounding box center [568, 91] width 871 height 22
drag, startPoint x: 549, startPoint y: 137, endPoint x: 619, endPoint y: 139, distance: 70.5
click at [556, 139] on button "查 询" at bounding box center [546, 138] width 30 height 15
drag, startPoint x: 770, startPoint y: 119, endPoint x: 786, endPoint y: 122, distance: 16.4
click at [771, 120] on div "用户名： 0124693633 状态： 重 置 查 询 起始时间： 结束时间： 导出会员银行卡 会员列表 添加会员 用户名 持卡人姓名 注册时间 首充 电话号…" at bounding box center [568, 235] width 871 height 250
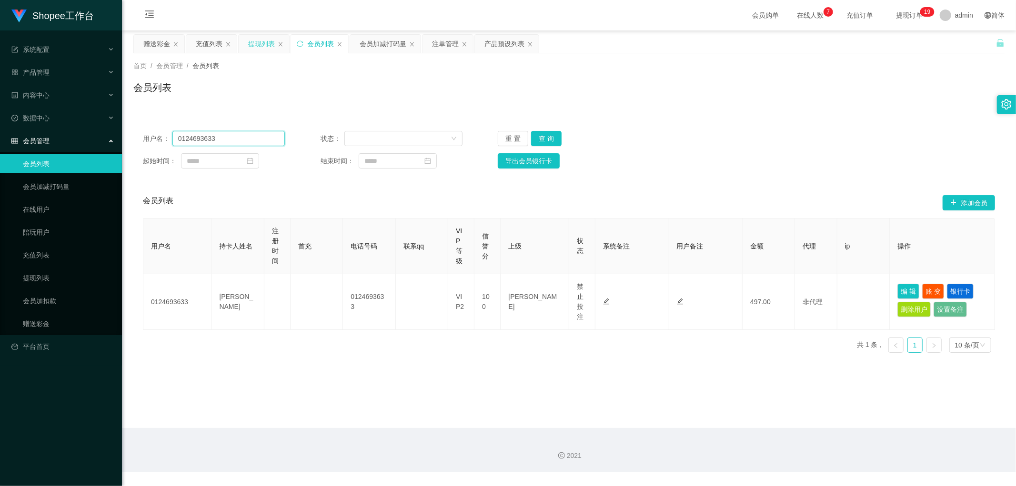
click at [251, 135] on input "0124693633" at bounding box center [228, 138] width 112 height 15
paste input "jayson9875"
type input "jayson9875"
click at [548, 138] on button "查 询" at bounding box center [546, 138] width 30 height 15
click at [743, 143] on div "用户名： jayson9875 状态： 重 置 查 询" at bounding box center [569, 138] width 852 height 15
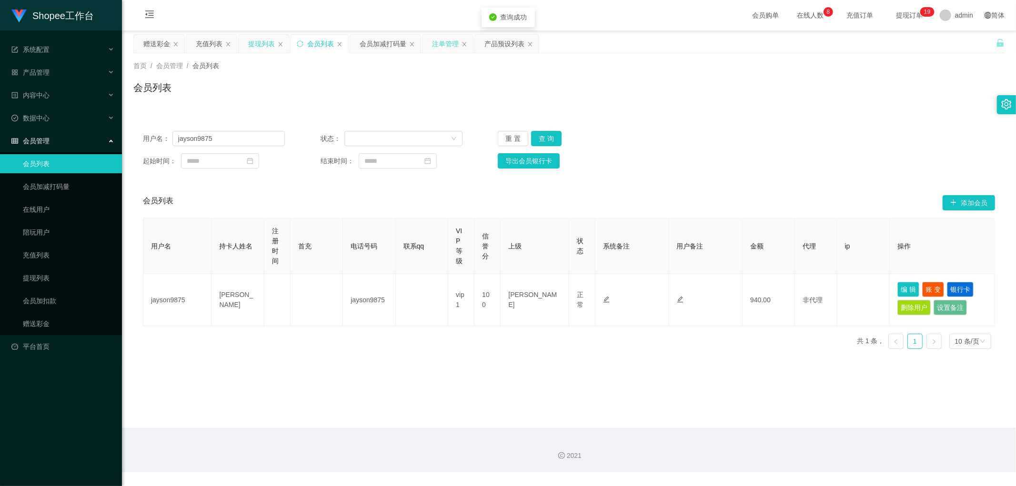
drag, startPoint x: 442, startPoint y: 43, endPoint x: 445, endPoint y: 51, distance: 8.1
click at [442, 44] on div "注单管理" at bounding box center [445, 44] width 27 height 18
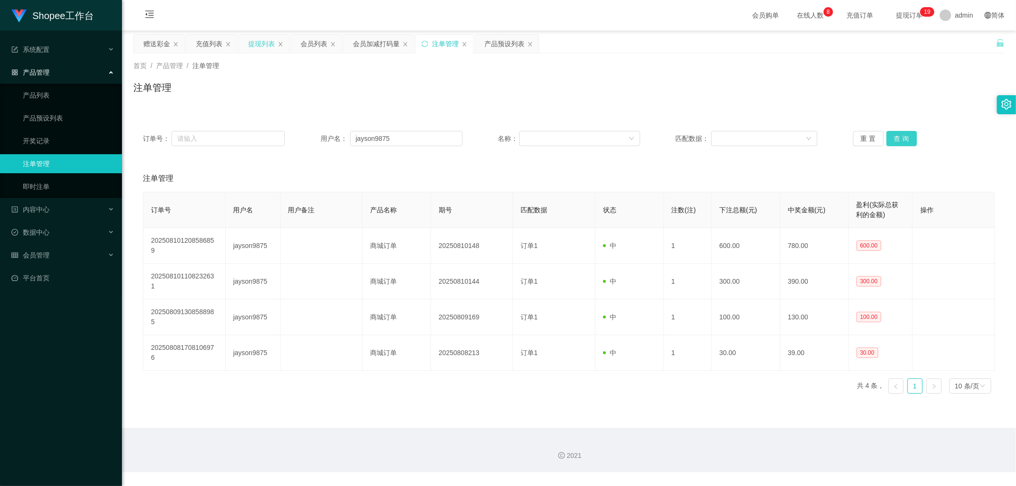
click at [899, 135] on button "查 询" at bounding box center [901, 138] width 30 height 15
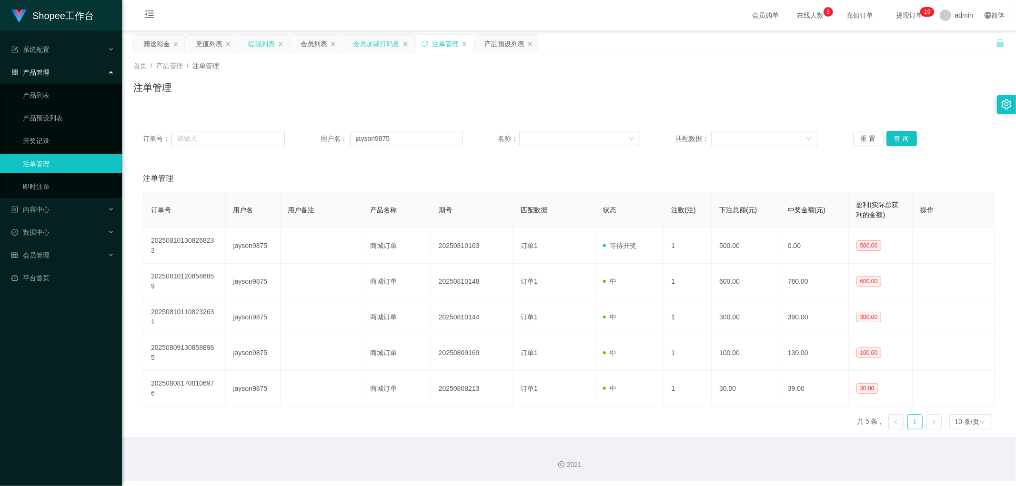
click at [377, 48] on div "会员加减打码量" at bounding box center [376, 44] width 47 height 18
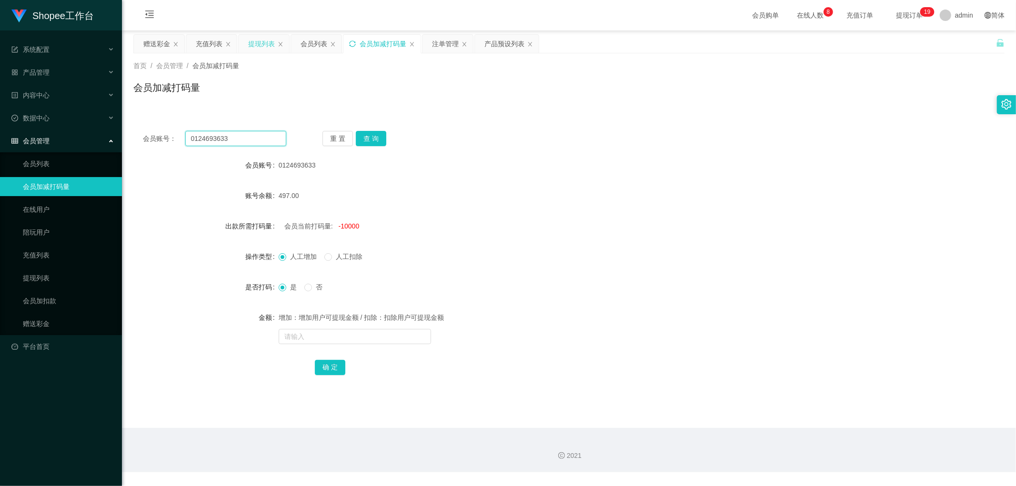
click at [249, 139] on input "0124693633" at bounding box center [235, 138] width 101 height 15
paste input "jayson9875"
type input "jayson9875"
drag, startPoint x: 375, startPoint y: 137, endPoint x: 462, endPoint y: 155, distance: 89.1
click at [377, 138] on button "查 询" at bounding box center [371, 138] width 30 height 15
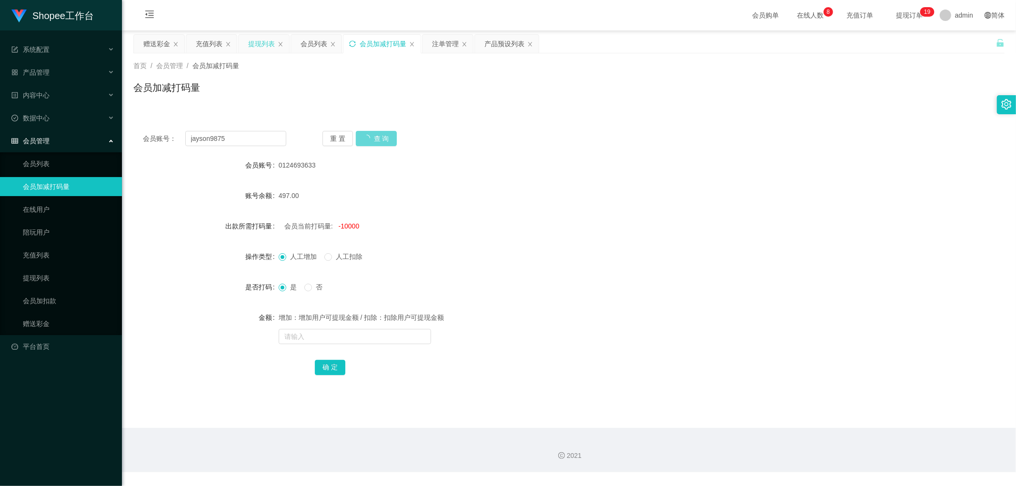
drag, startPoint x: 475, startPoint y: 162, endPoint x: 502, endPoint y: 165, distance: 27.2
click at [478, 164] on div "0124693633" at bounding box center [533, 165] width 508 height 19
click at [444, 40] on div "注单管理" at bounding box center [445, 44] width 27 height 18
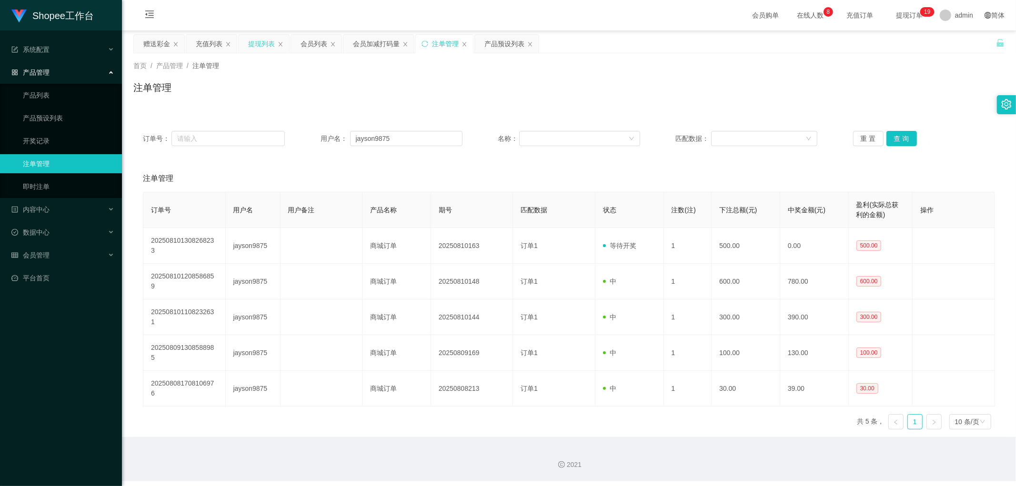
drag, startPoint x: 299, startPoint y: 42, endPoint x: 321, endPoint y: 55, distance: 25.4
click at [303, 46] on div "会员列表" at bounding box center [316, 44] width 50 height 18
click at [313, 44] on div "会员列表" at bounding box center [313, 44] width 27 height 18
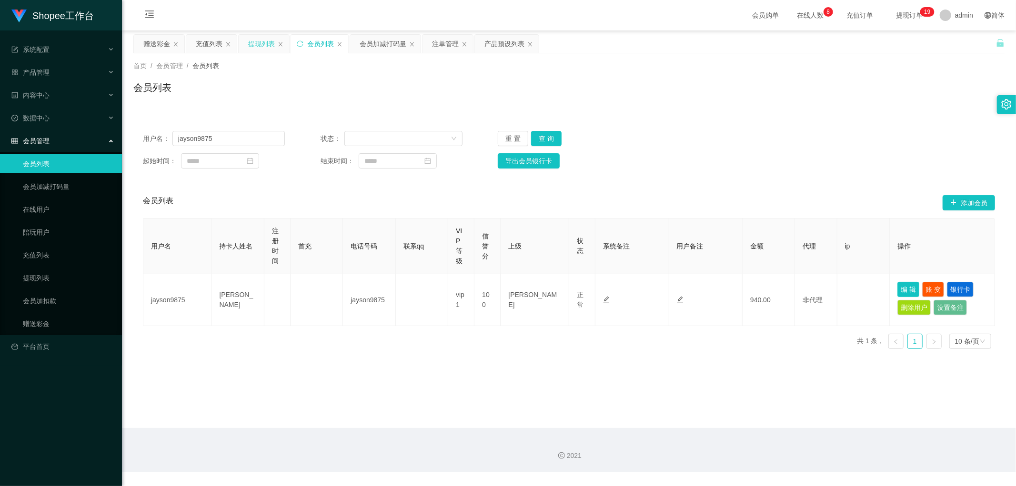
drag, startPoint x: 905, startPoint y: 289, endPoint x: 821, endPoint y: 292, distance: 84.8
click at [903, 289] on button "编 辑" at bounding box center [908, 289] width 22 height 15
type input "jayson9875"
type input "CHEONG WAI KEE"
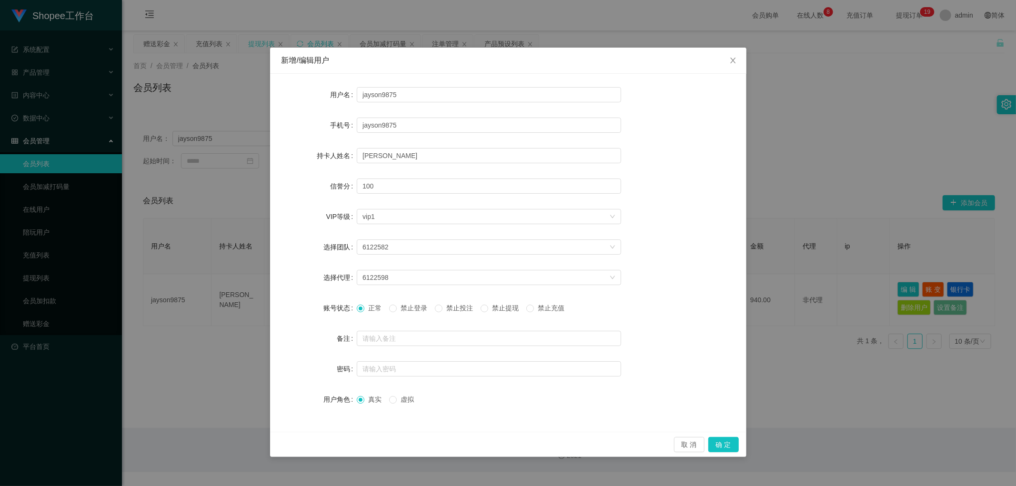
click at [455, 308] on span "禁止投注" at bounding box center [459, 308] width 34 height 8
click at [727, 444] on button "确 定" at bounding box center [723, 444] width 30 height 15
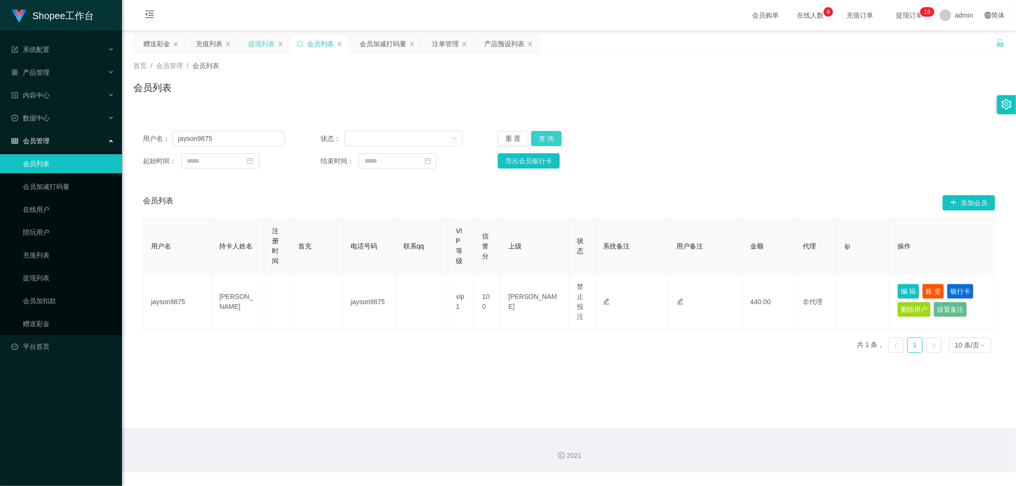
click at [549, 139] on button "查 询" at bounding box center [546, 138] width 30 height 15
drag, startPoint x: 764, startPoint y: 153, endPoint x: 770, endPoint y: 148, distance: 7.8
click at [765, 153] on div "起始时间： 结束时间： 导出会员银行卡" at bounding box center [569, 160] width 852 height 15
drag, startPoint x: 234, startPoint y: 137, endPoint x: 244, endPoint y: 137, distance: 10.0
click at [235, 137] on input "jayson9875" at bounding box center [228, 138] width 112 height 15
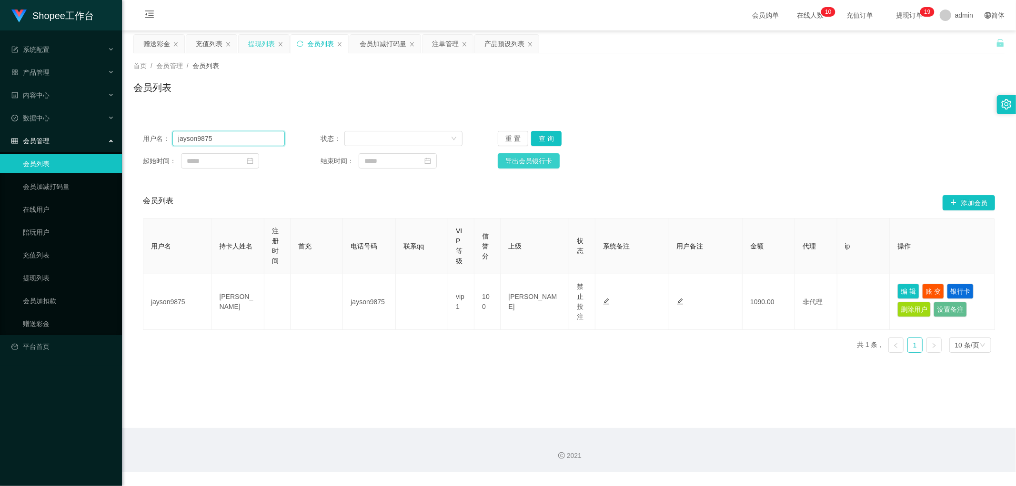
paste input "Jiahung1234"
drag, startPoint x: 548, startPoint y: 137, endPoint x: 831, endPoint y: 141, distance: 283.4
click at [551, 139] on button "查 询" at bounding box center [546, 138] width 30 height 15
drag, startPoint x: 240, startPoint y: 143, endPoint x: 246, endPoint y: 142, distance: 6.4
click at [240, 143] on input "Jiahung12345" at bounding box center [228, 138] width 112 height 15
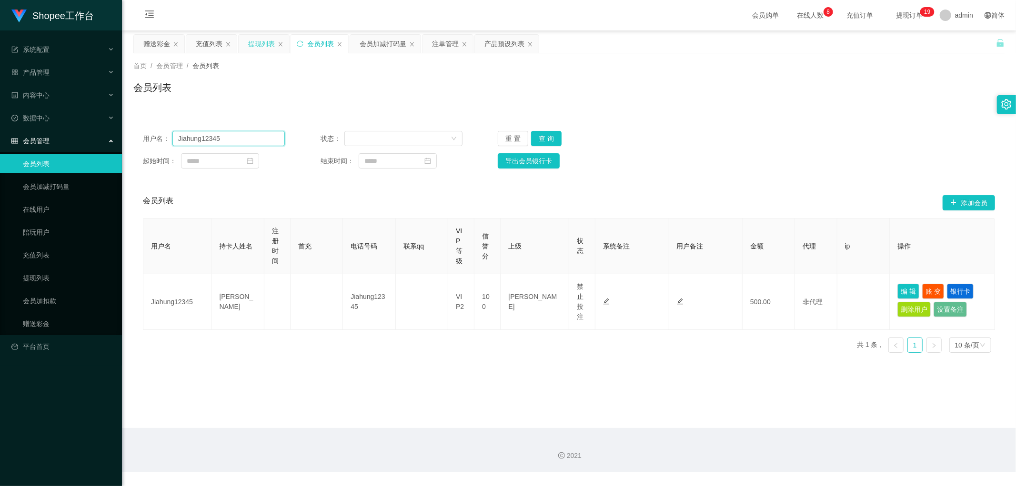
paste input "jianluen"
type input "jianluen"
drag, startPoint x: 548, startPoint y: 139, endPoint x: 773, endPoint y: 167, distance: 227.5
click at [549, 140] on button "查 询" at bounding box center [546, 138] width 30 height 15
drag, startPoint x: 897, startPoint y: 290, endPoint x: 889, endPoint y: 300, distance: 12.5
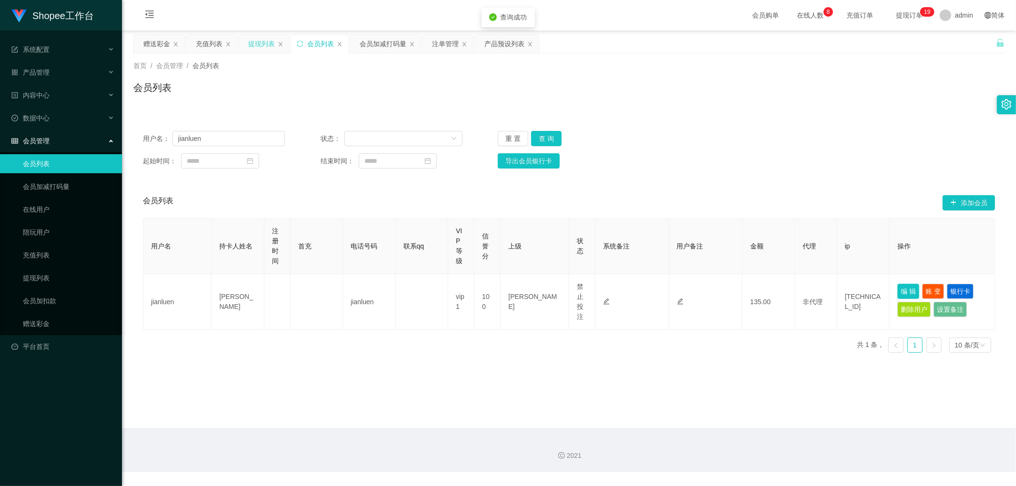
click at [897, 291] on button "编 辑" at bounding box center [908, 291] width 22 height 15
type input "jianluen"
type input "chan jian luen"
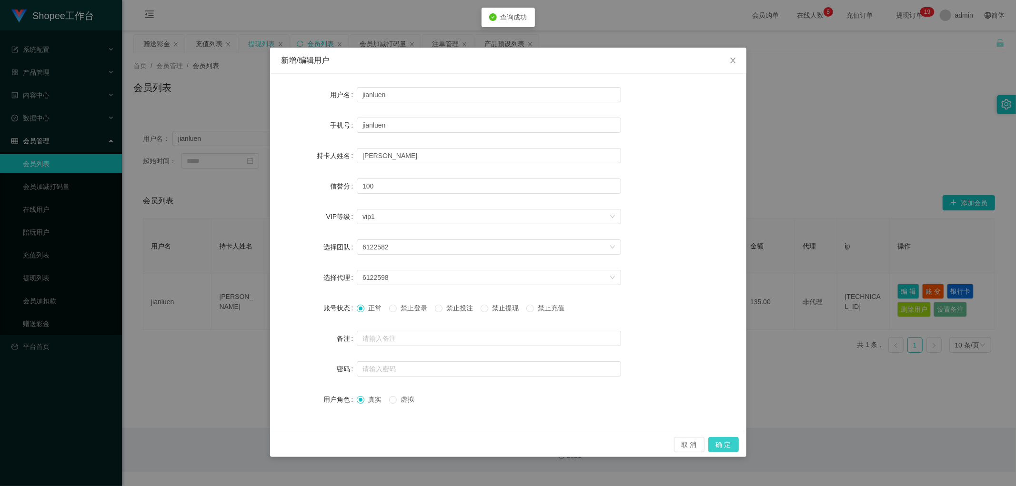
click at [721, 444] on button "确 定" at bounding box center [723, 444] width 30 height 15
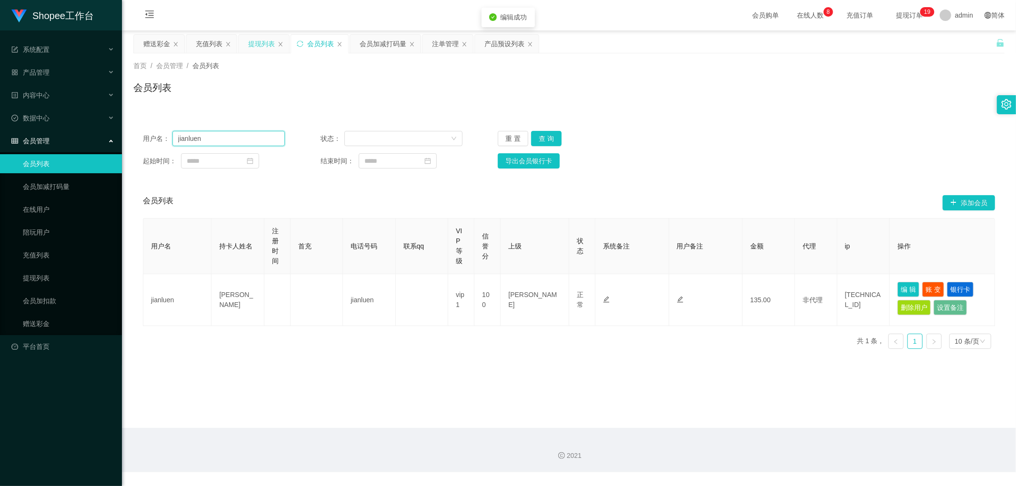
drag, startPoint x: 251, startPoint y: 138, endPoint x: 260, endPoint y: 140, distance: 9.2
click at [251, 140] on input "jianluen" at bounding box center [228, 138] width 112 height 15
type input "Jiahung12345"
drag, startPoint x: 545, startPoint y: 138, endPoint x: 877, endPoint y: 112, distance: 332.9
click at [550, 138] on button "查 询" at bounding box center [546, 138] width 30 height 15
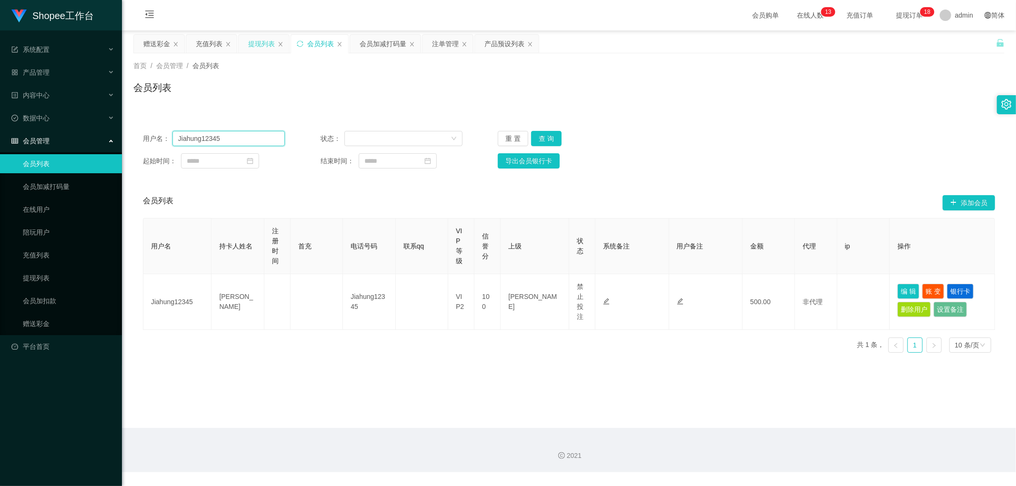
drag, startPoint x: 250, startPoint y: 140, endPoint x: 259, endPoint y: 140, distance: 9.1
click at [250, 140] on input "Jiahung12345" at bounding box center [228, 138] width 112 height 15
drag, startPoint x: 549, startPoint y: 132, endPoint x: 596, endPoint y: 148, distance: 49.5
click at [549, 133] on button "查 询" at bounding box center [546, 138] width 30 height 15
drag, startPoint x: 901, startPoint y: 289, endPoint x: 810, endPoint y: 342, distance: 105.4
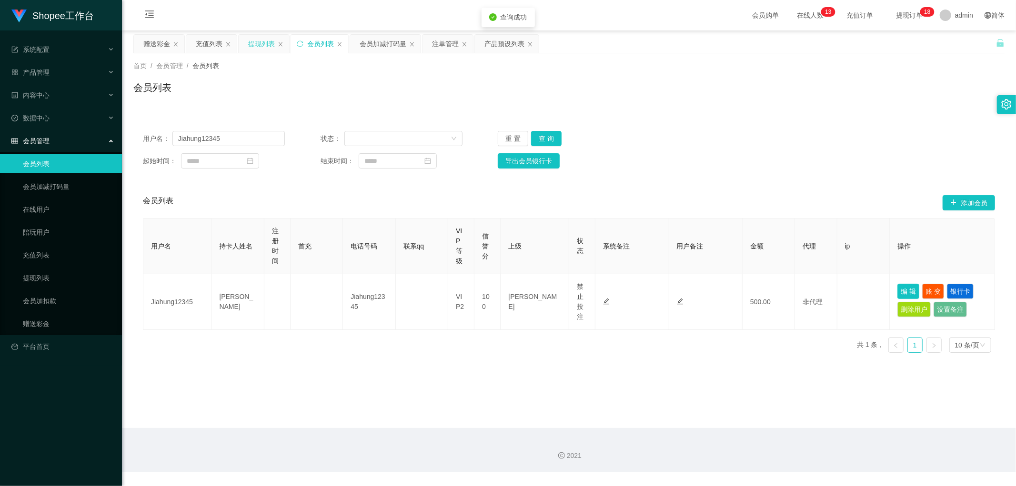
click at [901, 289] on button "编 辑" at bounding box center [908, 291] width 22 height 15
type input "Jiahung12345"
type input "Cheong Jia Hung"
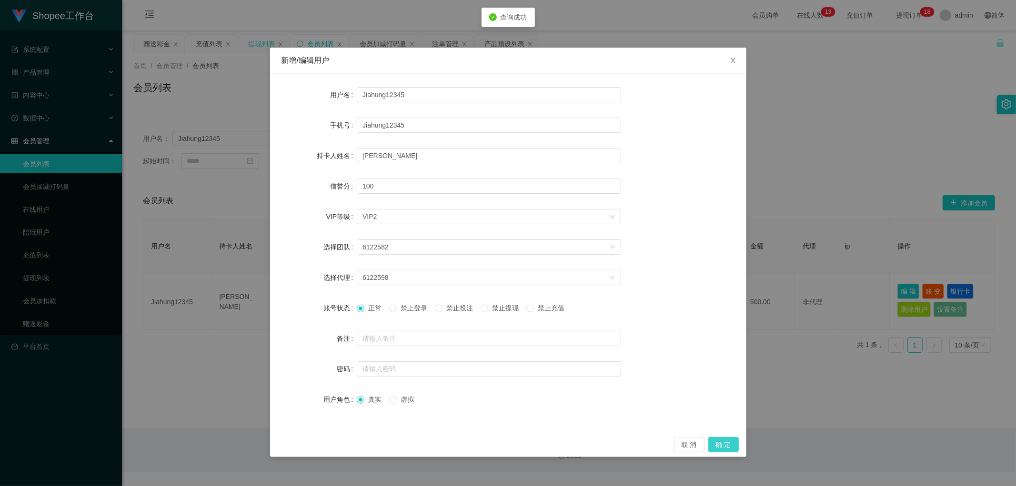
click at [726, 441] on button "确 定" at bounding box center [723, 444] width 30 height 15
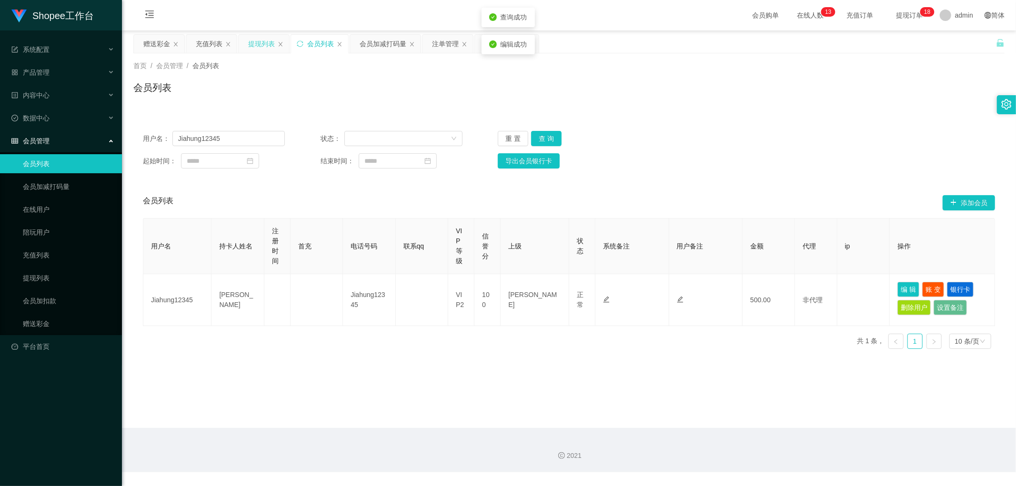
drag, startPoint x: 399, startPoint y: 86, endPoint x: 420, endPoint y: 75, distance: 23.9
click at [401, 86] on div "会员列表" at bounding box center [568, 91] width 871 height 22
click at [446, 41] on div "注单管理" at bounding box center [445, 44] width 27 height 18
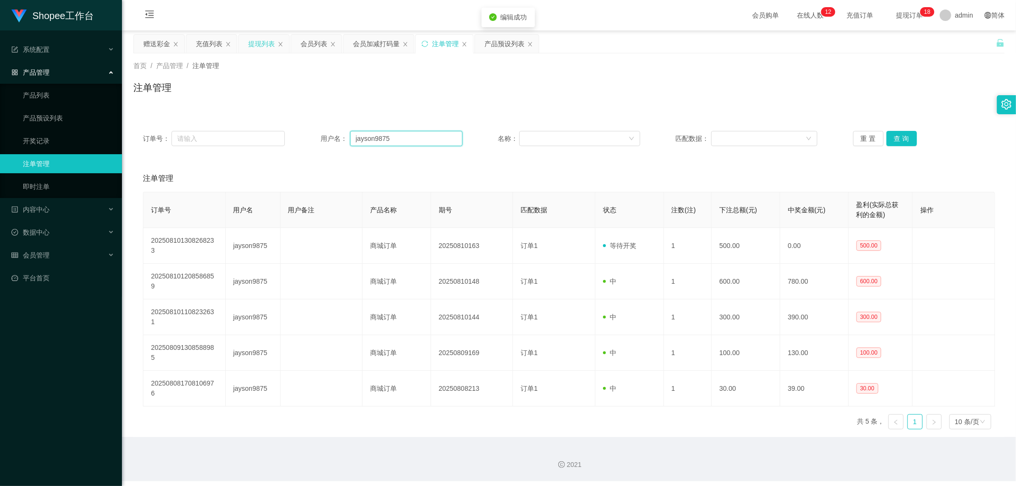
click at [434, 137] on input "jayson9875" at bounding box center [406, 138] width 112 height 15
drag, startPoint x: 874, startPoint y: 140, endPoint x: 862, endPoint y: 141, distance: 12.5
click at [874, 140] on button "重 置" at bounding box center [868, 138] width 30 height 15
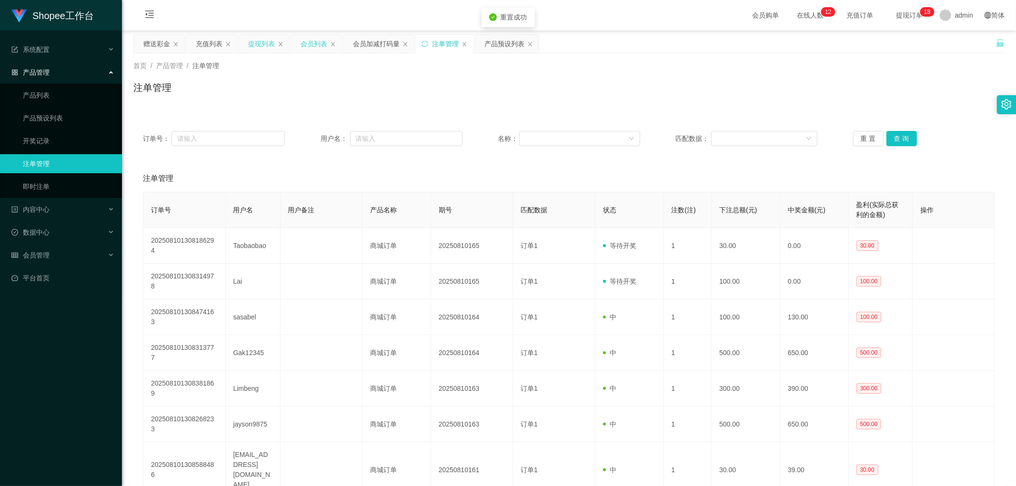
click at [312, 46] on div "会员列表" at bounding box center [313, 44] width 27 height 18
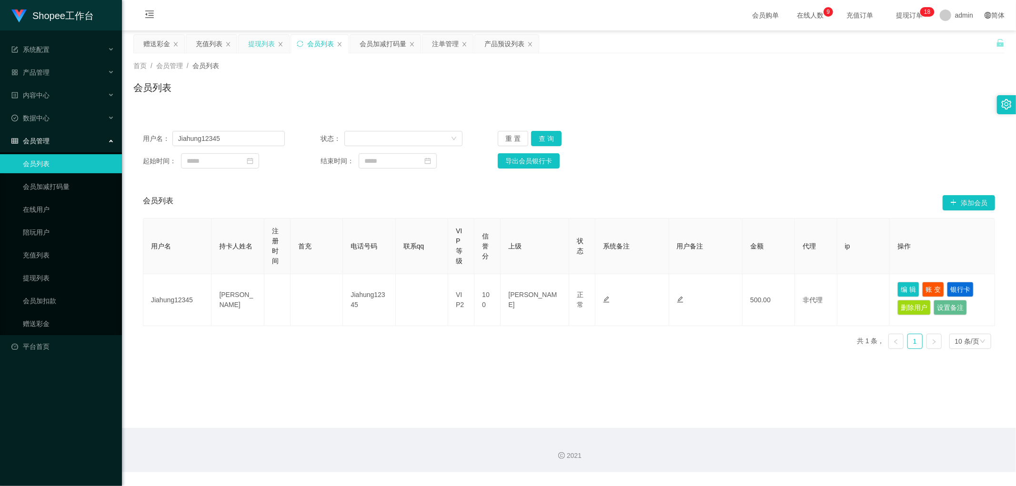
drag, startPoint x: 441, startPoint y: 45, endPoint x: 472, endPoint y: 74, distance: 42.1
click at [443, 45] on div "注单管理" at bounding box center [445, 44] width 27 height 18
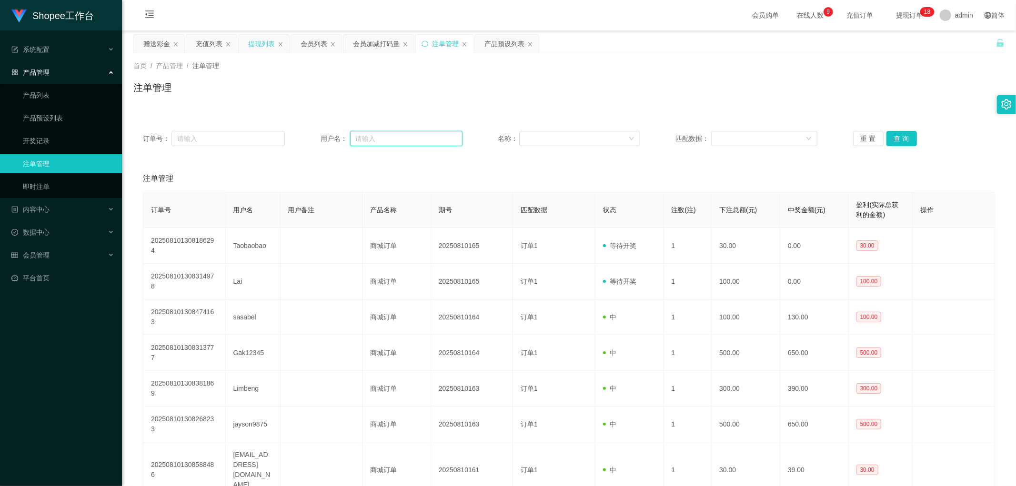
click at [403, 135] on input "text" at bounding box center [406, 138] width 112 height 15
paste input "jianluen"
type input "jianluen"
click at [901, 137] on button "查 询" at bounding box center [901, 138] width 30 height 15
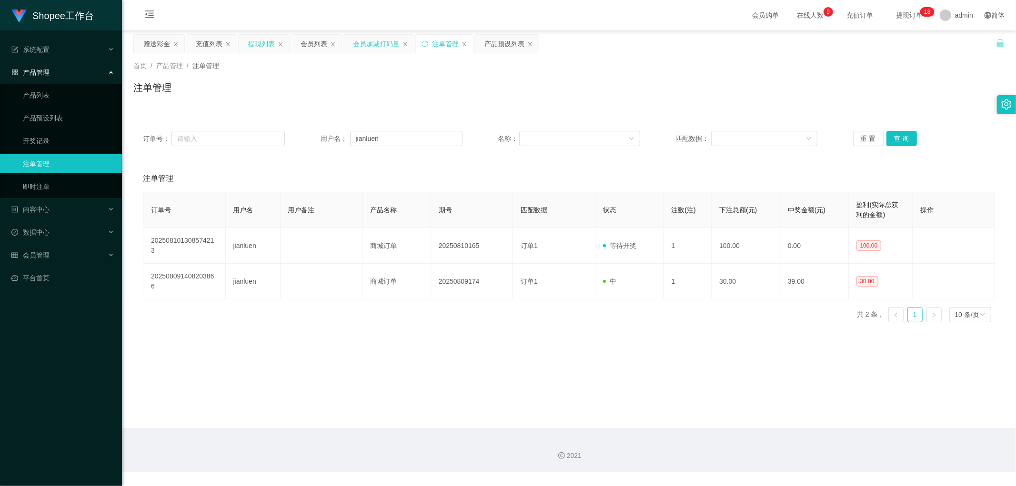
click at [365, 45] on div "会员加减打码量" at bounding box center [376, 44] width 47 height 18
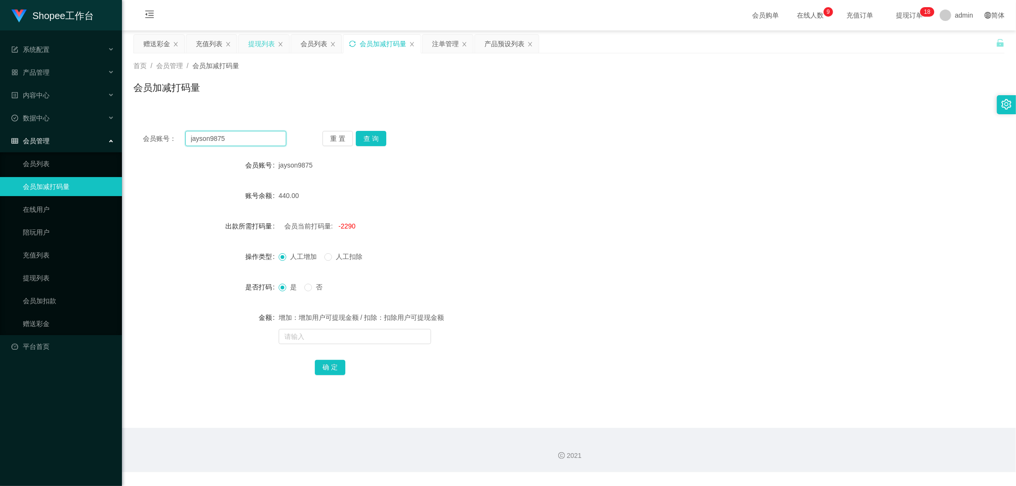
click at [237, 136] on input "jayson9875" at bounding box center [235, 138] width 101 height 15
click at [316, 49] on div "会员列表" at bounding box center [313, 44] width 27 height 18
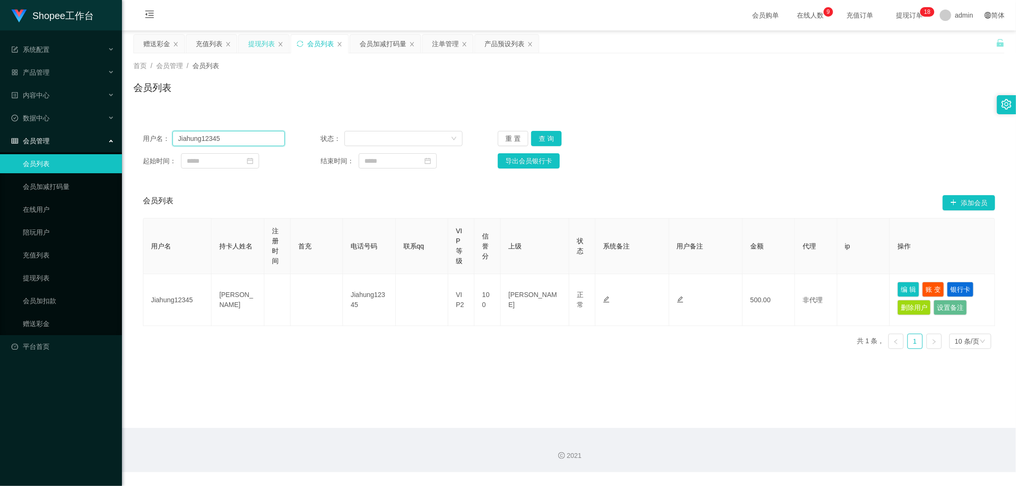
drag, startPoint x: 238, startPoint y: 139, endPoint x: 410, endPoint y: 127, distance: 172.3
click at [239, 139] on input "Jiahung12345" at bounding box center [228, 138] width 112 height 15
paste input "jianluen"
type input "jianluen"
click at [544, 140] on button "查 询" at bounding box center [546, 138] width 30 height 15
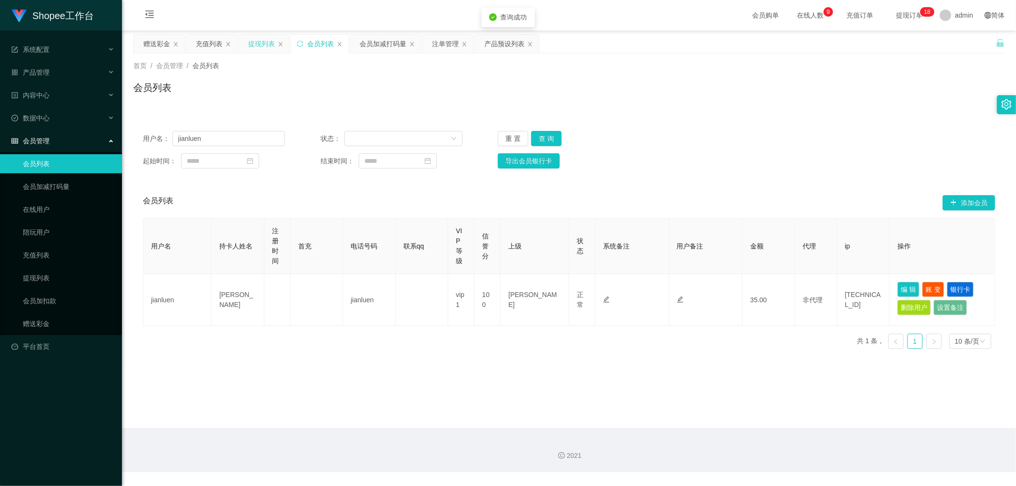
drag, startPoint x: 782, startPoint y: 144, endPoint x: 818, endPoint y: 210, distance: 74.8
click at [783, 145] on div "用户名： jianluen 状态： 重 置 查 询" at bounding box center [569, 138] width 852 height 15
drag, startPoint x: 907, startPoint y: 286, endPoint x: 901, endPoint y: 292, distance: 8.1
click at [905, 287] on button "编 辑" at bounding box center [908, 289] width 22 height 15
type input "jianluen"
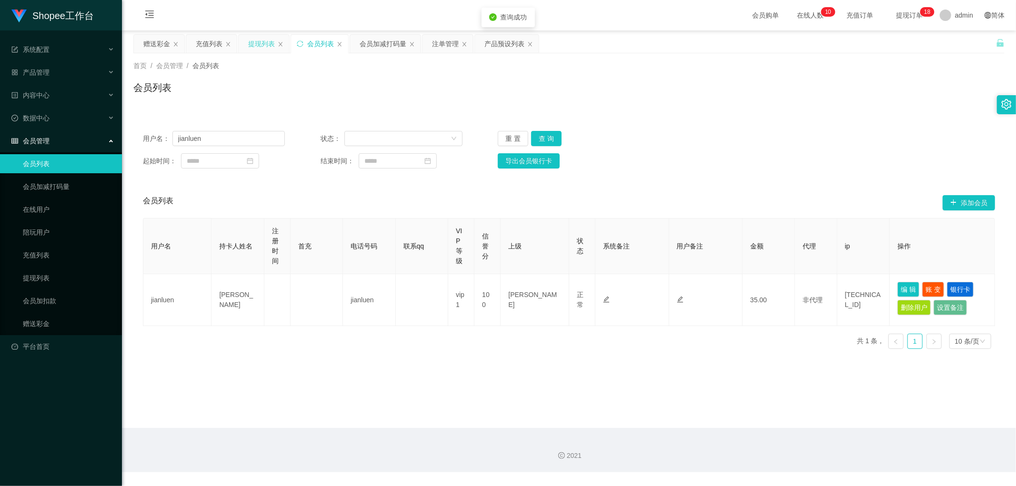
type input "jianluen"
type input "chan jian luen"
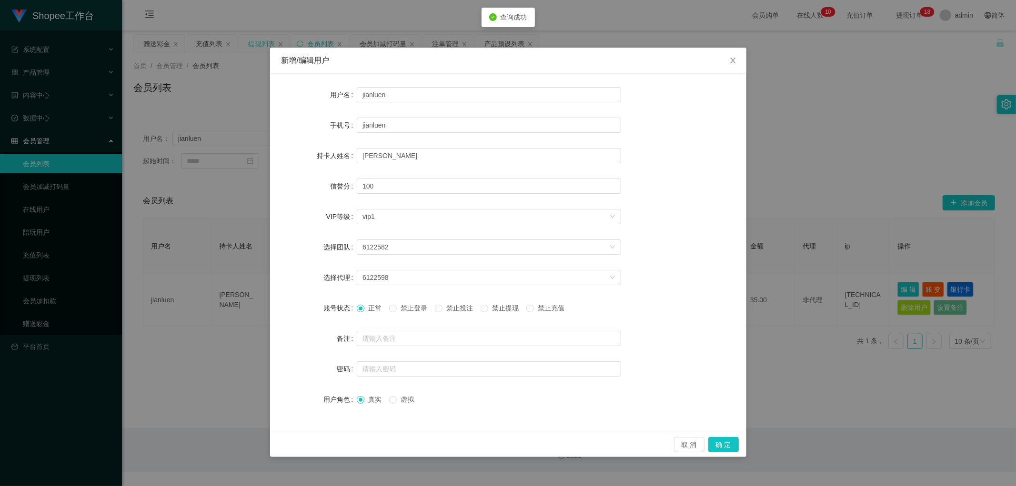
click at [450, 304] on span "禁止投注" at bounding box center [459, 308] width 34 height 8
drag, startPoint x: 720, startPoint y: 444, endPoint x: 739, endPoint y: 448, distance: 19.8
click at [721, 444] on button "确 定" at bounding box center [723, 444] width 30 height 15
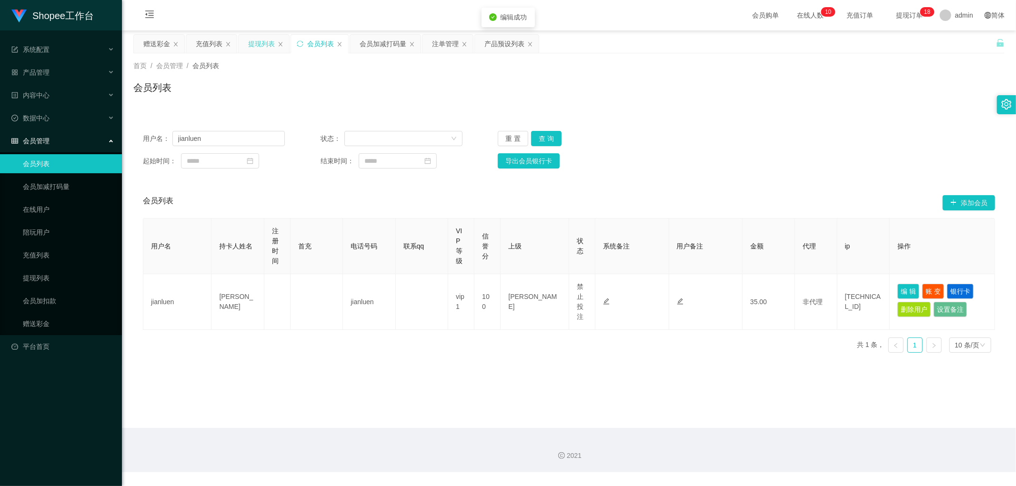
click at [399, 81] on div "会员列表" at bounding box center [568, 91] width 871 height 22
drag, startPoint x: 438, startPoint y: 46, endPoint x: 433, endPoint y: 63, distance: 17.8
click at [438, 46] on div "注单管理" at bounding box center [445, 44] width 27 height 18
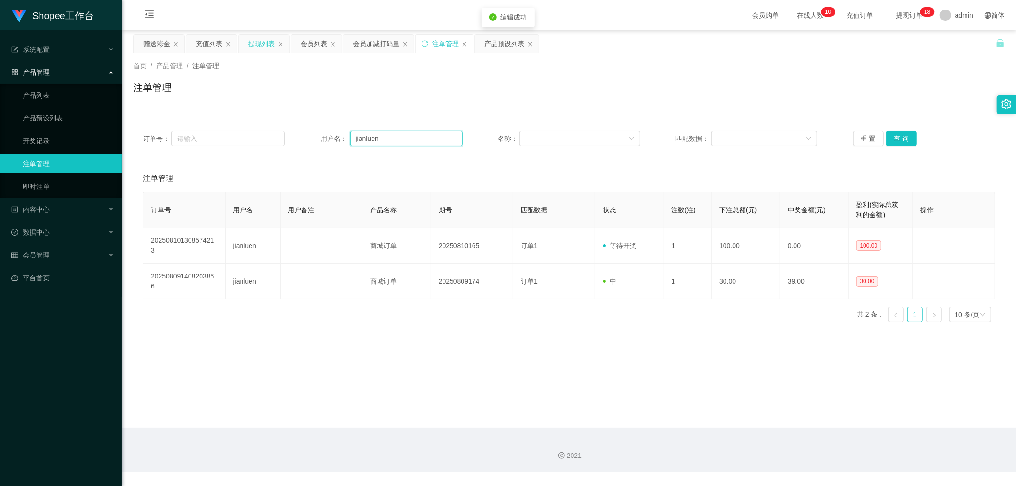
drag, startPoint x: 395, startPoint y: 136, endPoint x: 435, endPoint y: 139, distance: 39.6
click at [396, 136] on input "jianluen" at bounding box center [406, 138] width 112 height 15
click at [899, 137] on button "查 询" at bounding box center [901, 138] width 30 height 15
click at [427, 73] on div "首页 / 产品管理 / 注单管理 / 注单管理" at bounding box center [568, 81] width 871 height 41
click at [365, 39] on div "会员加减打码量" at bounding box center [376, 44] width 47 height 18
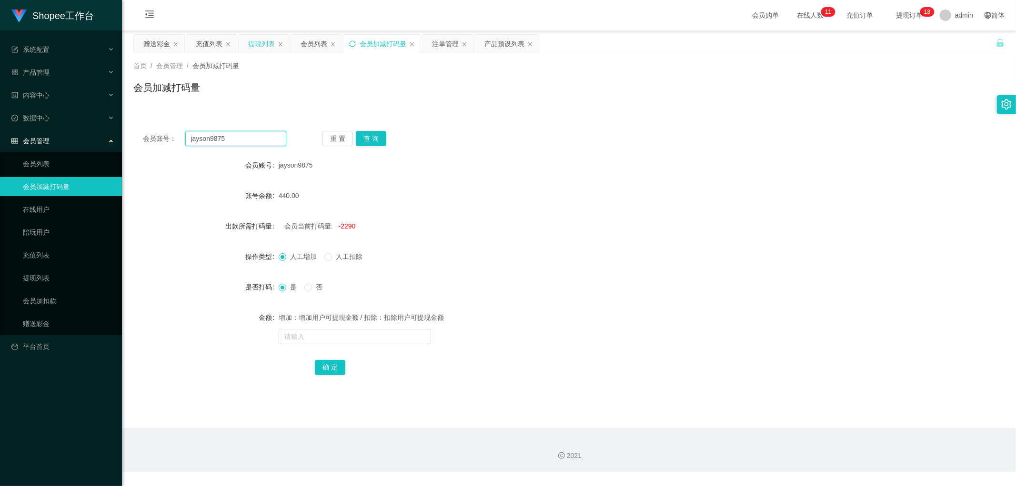
drag, startPoint x: 249, startPoint y: 140, endPoint x: 348, endPoint y: 128, distance: 100.3
click at [250, 140] on input "jayson9875" at bounding box center [235, 138] width 101 height 15
paste input "ianluen"
type input "jianluen"
click at [375, 139] on button "查 询" at bounding box center [371, 138] width 30 height 15
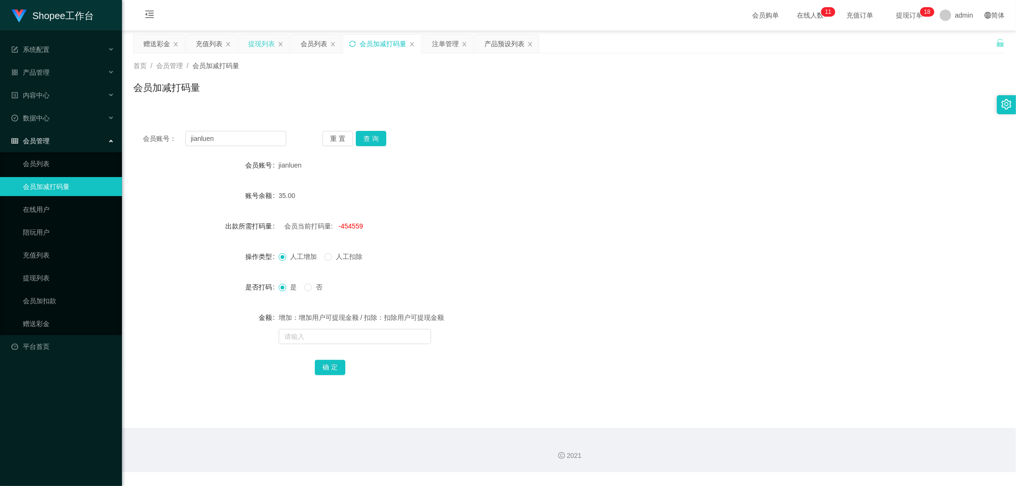
click at [512, 129] on div "会员账号： jianluen 重 置 查 询 会员账号 jianluen 账号余额 35.00 出款所需打码量 会员当前打码量: -454559 操作类型 人…" at bounding box center [568, 259] width 871 height 276
click at [491, 216] on form "会员账号 jianluen 账号余额 35.00 出款所需打码量 会员当前打码量: -454559 操作类型 人工增加 人工扣除 是否打码 是 否 金额 增加…" at bounding box center [568, 266] width 871 height 221
click at [343, 228] on span "-454559" at bounding box center [351, 226] width 24 height 8
copy span "454559"
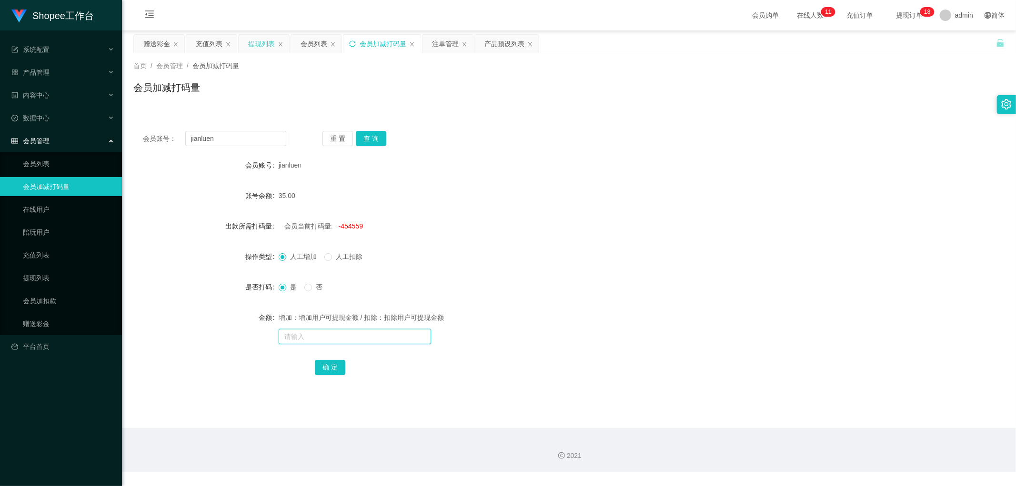
click at [331, 339] on input "text" at bounding box center [355, 336] width 152 height 15
paste input "454559"
type input "454559"
click at [334, 368] on button "确 定" at bounding box center [330, 367] width 30 height 15
drag, startPoint x: 500, startPoint y: 315, endPoint x: 506, endPoint y: 313, distance: 6.5
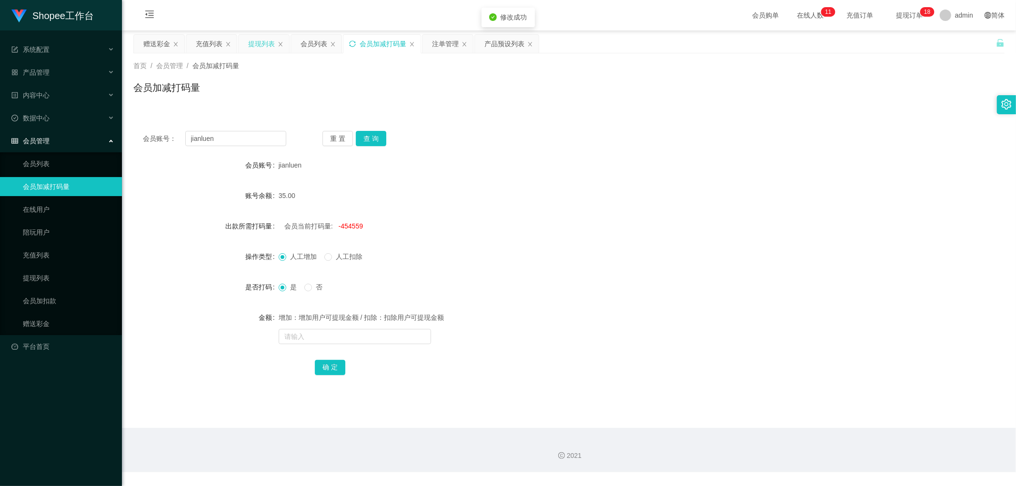
click at [501, 315] on div "增加：增加用户可提现金额 / 扣除：扣除用户可提现金额" at bounding box center [533, 317] width 508 height 19
drag, startPoint x: 340, startPoint y: 331, endPoint x: 348, endPoint y: 335, distance: 8.1
click at [341, 333] on input "text" at bounding box center [355, 336] width 152 height 15
type input "2000"
click at [329, 371] on button "确 定" at bounding box center [330, 367] width 30 height 15
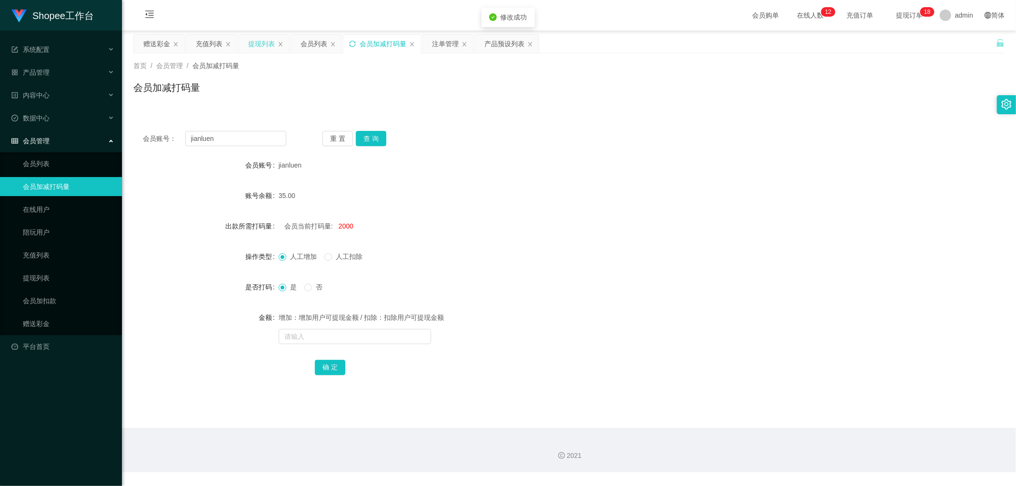
click at [578, 206] on form "会员账号 jianluen 账号余额 35.00 出款所需打码量 会员当前打码量: 2000 操作类型 人工增加 人工扣除 是否打码 是 否 金额 增加：增加…" at bounding box center [568, 266] width 871 height 221
drag, startPoint x: 544, startPoint y: 172, endPoint x: 421, endPoint y: 100, distance: 142.1
click at [535, 168] on div "jianluen" at bounding box center [533, 165] width 508 height 19
drag, startPoint x: 312, startPoint y: 45, endPoint x: 465, endPoint y: 90, distance: 159.1
click at [316, 46] on div "会员列表" at bounding box center [313, 44] width 27 height 18
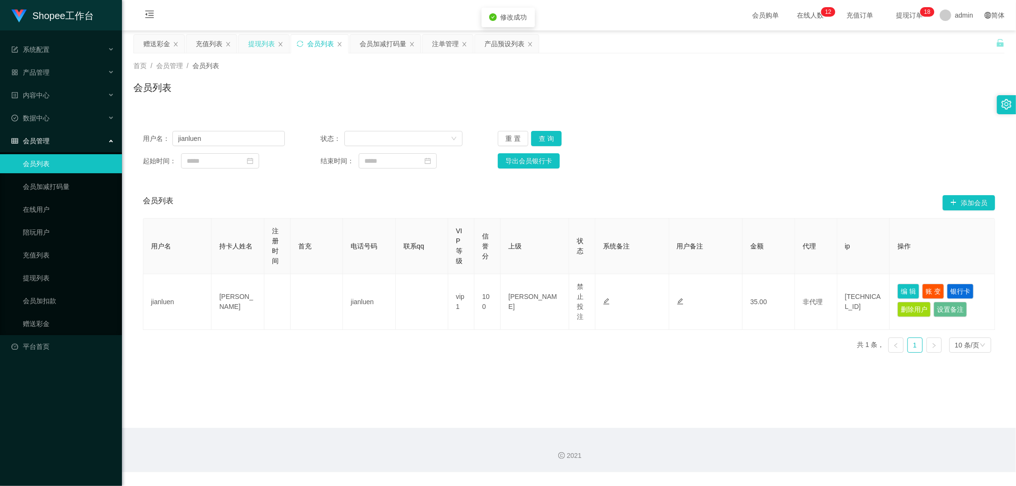
click at [620, 105] on div "首页 / 会员管理 / 会员列表 / 会员列表" at bounding box center [569, 81] width 894 height 57
drag, startPoint x: 240, startPoint y: 137, endPoint x: 251, endPoint y: 139, distance: 11.1
click at [240, 137] on input "jianluen" at bounding box center [228, 138] width 112 height 15
paste input "Jiahung12345"
type input "Jiahung12345"
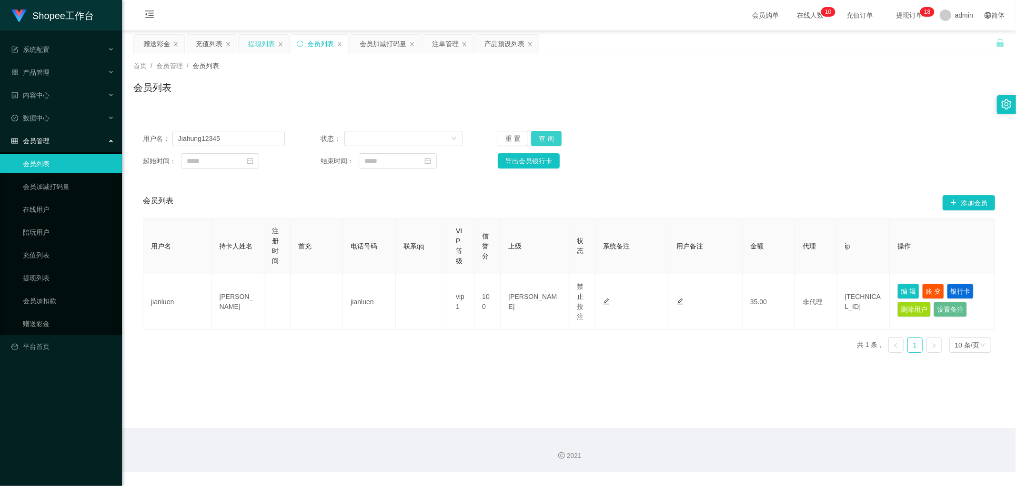
drag, startPoint x: 540, startPoint y: 139, endPoint x: 653, endPoint y: 149, distance: 114.3
click at [541, 139] on button "查 询" at bounding box center [546, 138] width 30 height 15
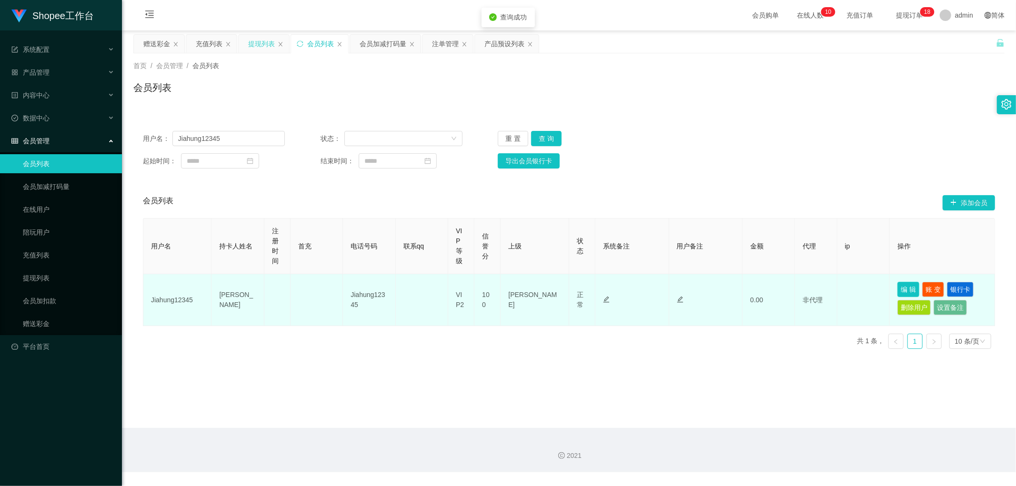
click at [902, 291] on button "编 辑" at bounding box center [908, 289] width 22 height 15
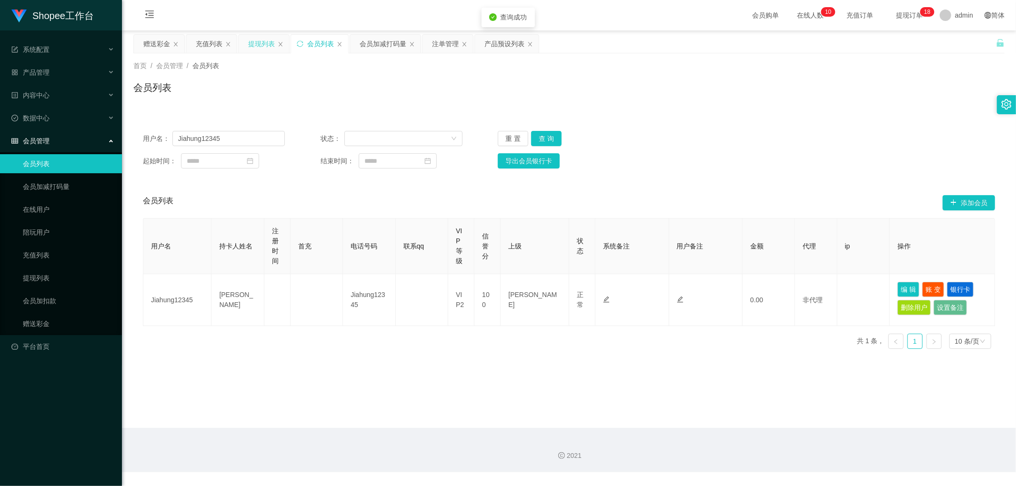
type input "Jiahung12345"
type input "Cheong Jia Hung"
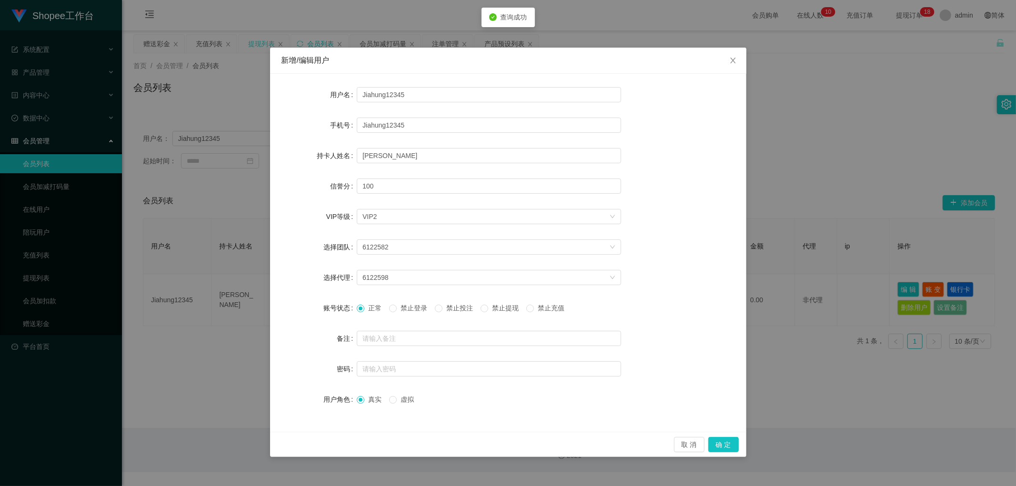
click at [456, 310] on span "禁止投注" at bounding box center [459, 308] width 34 height 8
click at [720, 446] on button "确 定" at bounding box center [723, 444] width 30 height 15
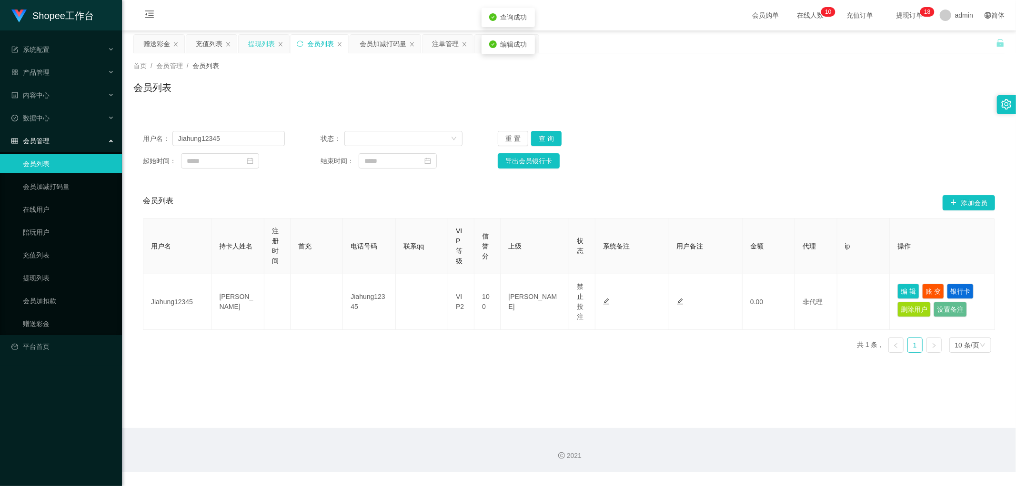
drag, startPoint x: 373, startPoint y: 96, endPoint x: 387, endPoint y: 64, distance: 34.3
click at [374, 88] on div "会员列表" at bounding box center [568, 91] width 871 height 22
click at [391, 49] on div "会员加减打码量" at bounding box center [383, 44] width 47 height 18
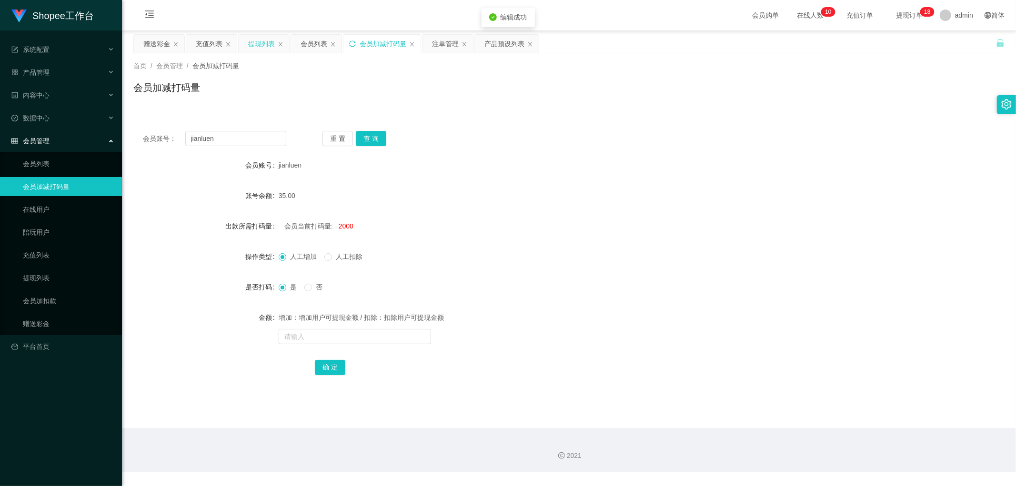
click at [234, 146] on div "会员账号： jianluen 重 置 查 询 会员账号 jianluen 账号余额 35.00 出款所需打码量 会员当前打码量: 2000 操作类型 人工增加…" at bounding box center [568, 259] width 871 height 276
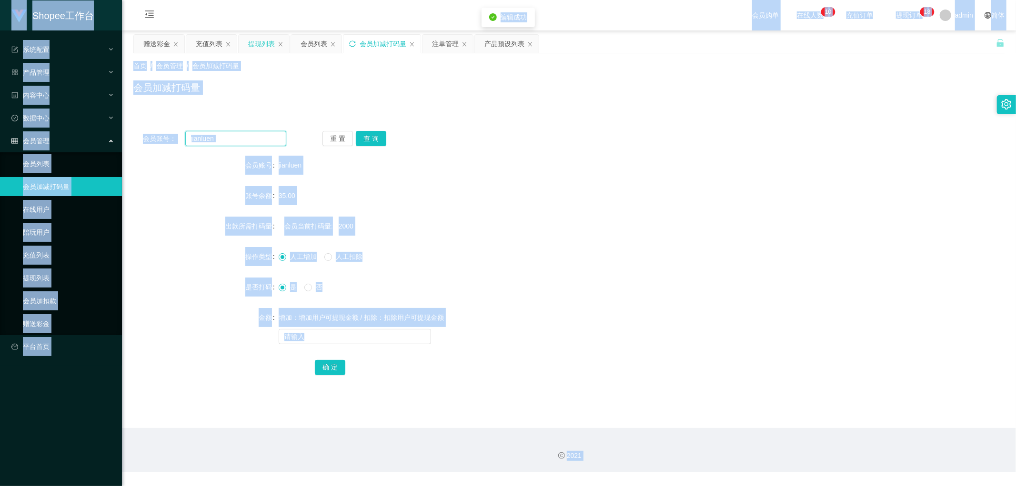
click at [248, 143] on input "jianluen" at bounding box center [235, 138] width 101 height 15
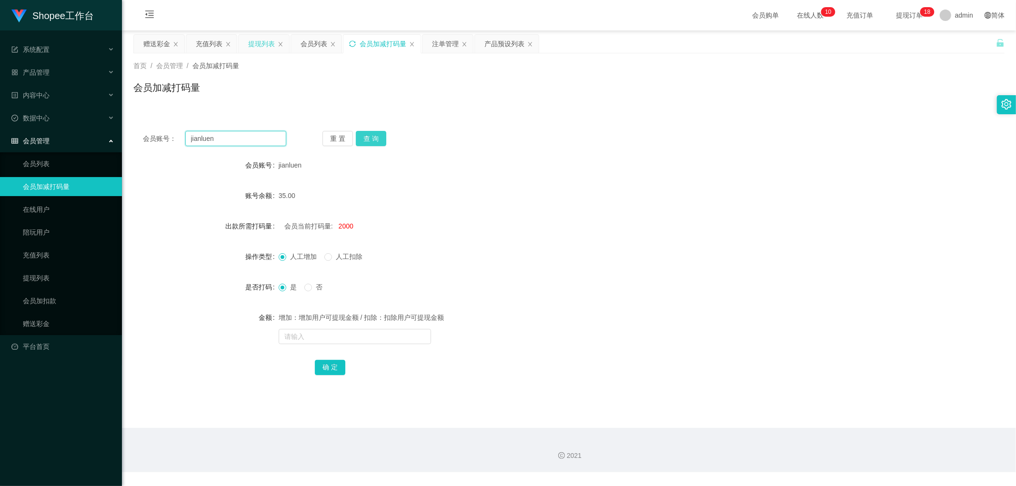
paste input "Jiahung12345"
type input "Jiahung12345"
click at [375, 137] on button "查 询" at bounding box center [371, 138] width 30 height 15
click at [534, 158] on div "Jiahung12345" at bounding box center [533, 165] width 508 height 19
click at [355, 343] on input "text" at bounding box center [355, 336] width 152 height 15
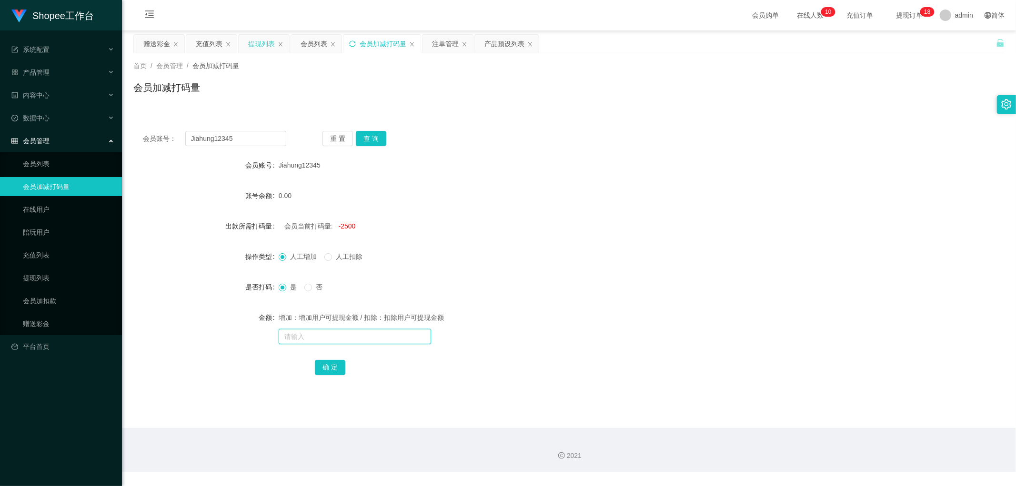
type input "2"
type input "5000"
drag, startPoint x: 329, startPoint y: 368, endPoint x: 493, endPoint y: 296, distance: 179.8
click at [329, 368] on button "确 定" at bounding box center [330, 367] width 30 height 15
click at [550, 253] on div "人工增加 人工扣除" at bounding box center [533, 256] width 508 height 19
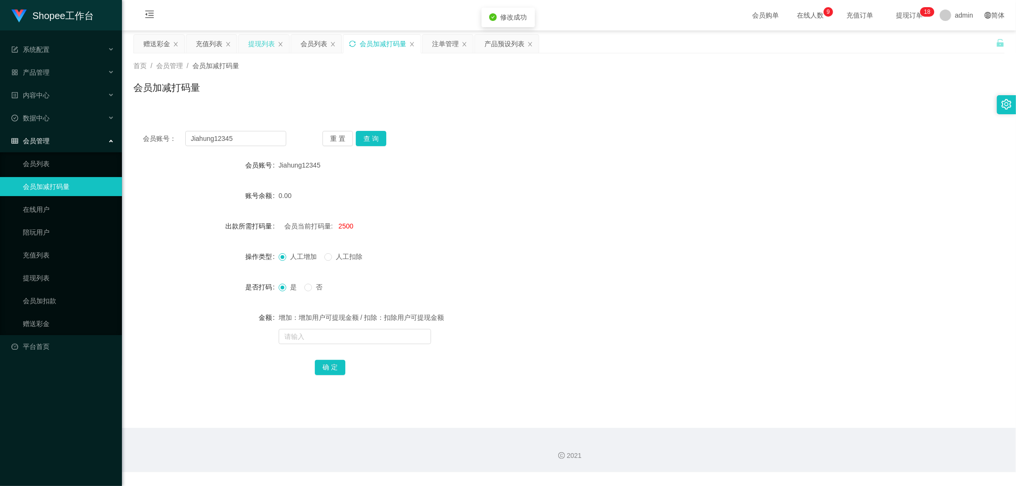
drag, startPoint x: 444, startPoint y: 44, endPoint x: 462, endPoint y: 58, distance: 22.8
click at [444, 44] on div "注单管理" at bounding box center [445, 44] width 27 height 18
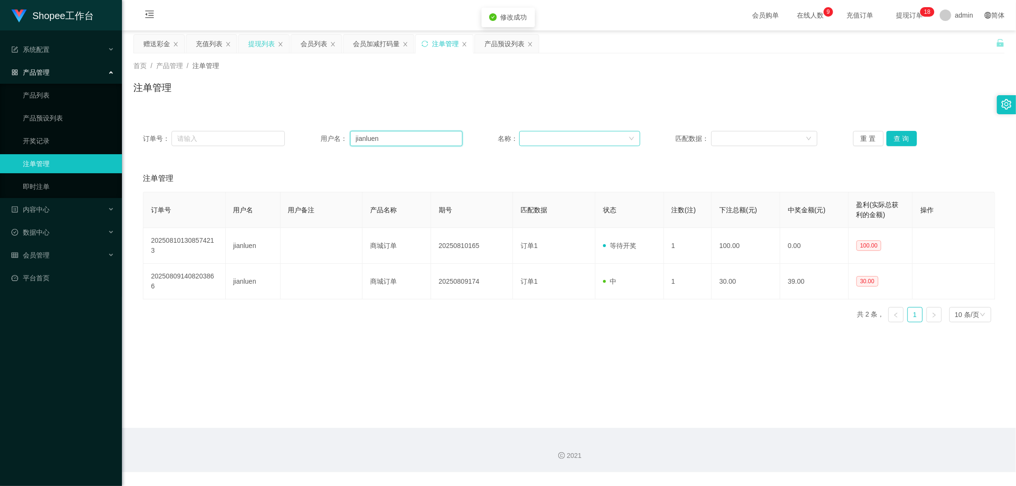
drag, startPoint x: 420, startPoint y: 143, endPoint x: 535, endPoint y: 142, distance: 115.2
click at [420, 142] on input "jianluen" at bounding box center [406, 138] width 112 height 15
paste input "Jiahung12345"
type input "Jiahung12345"
click at [890, 135] on button "查 询" at bounding box center [901, 138] width 30 height 15
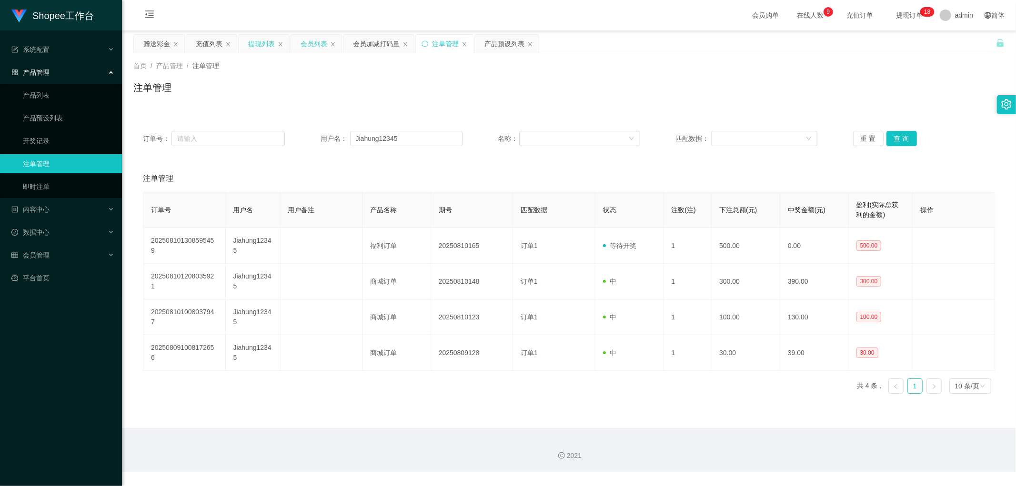
click at [315, 46] on div "会员列表" at bounding box center [313, 44] width 27 height 18
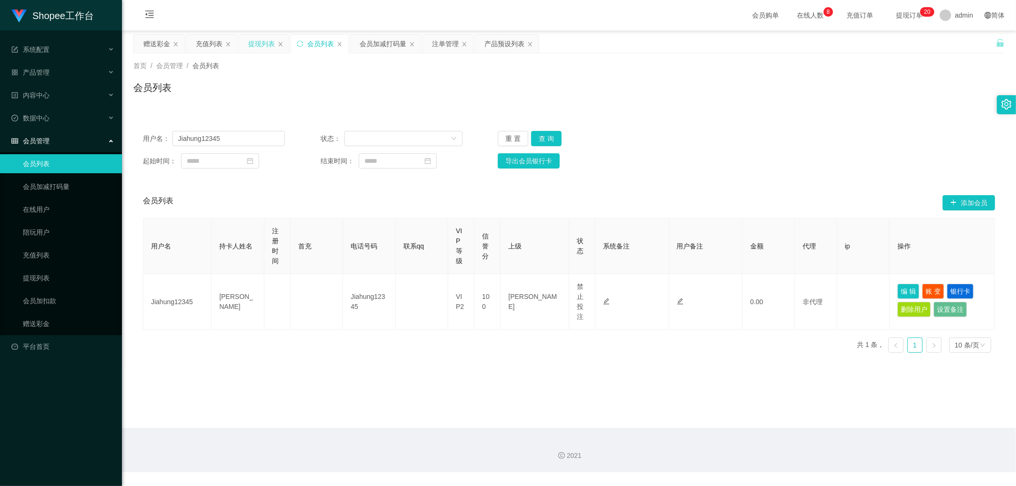
drag, startPoint x: 377, startPoint y: 40, endPoint x: 381, endPoint y: 63, distance: 23.2
click at [378, 40] on div "会员加减打码量" at bounding box center [383, 44] width 47 height 18
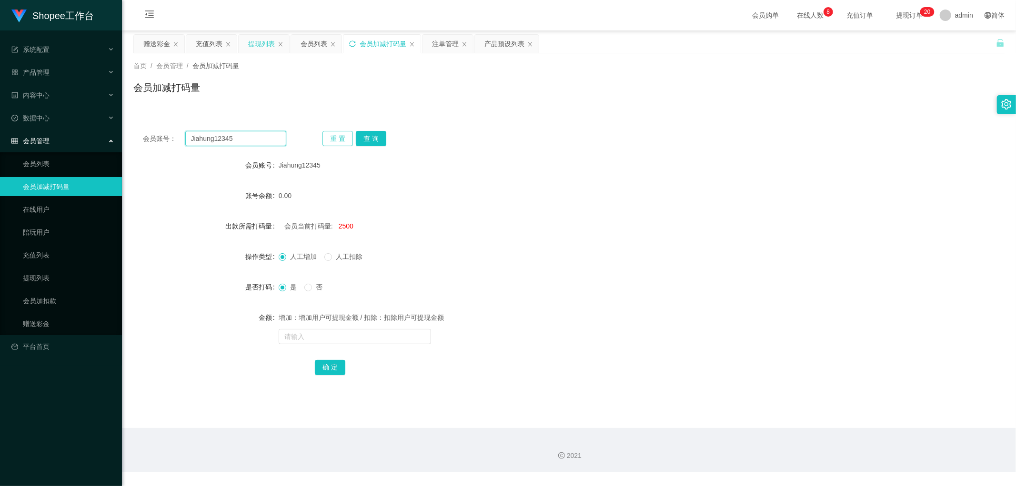
drag, startPoint x: 251, startPoint y: 140, endPoint x: 329, endPoint y: 132, distance: 77.6
click at [254, 140] on input "Jiahung12345" at bounding box center [235, 138] width 101 height 15
paste input "jianluen"
click at [375, 138] on button "查 询" at bounding box center [371, 138] width 30 height 15
drag, startPoint x: 490, startPoint y: 146, endPoint x: 497, endPoint y: 148, distance: 7.5
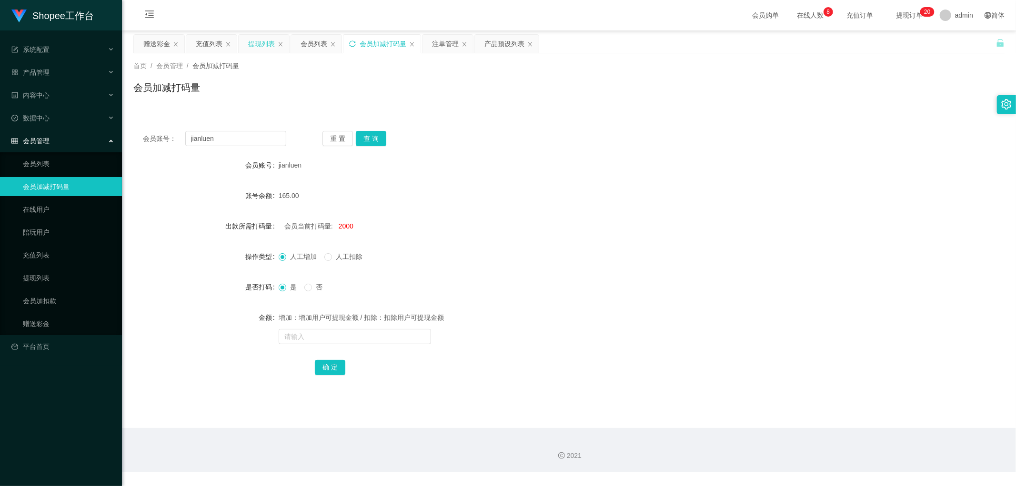
click at [491, 148] on div "会员账号： jianluen 重 置 查 询 会员账号 jianluen 账号余额 165.00 出款所需打码量 会员当前打码量: 2000 操作类型 人工增…" at bounding box center [568, 259] width 871 height 276
click at [384, 98] on div "会员加减打码量" at bounding box center [568, 91] width 871 height 22
click at [240, 139] on input "jianluen" at bounding box center [235, 138] width 101 height 15
type input "Jiahung12345"
click at [375, 137] on button "查 询" at bounding box center [371, 138] width 30 height 15
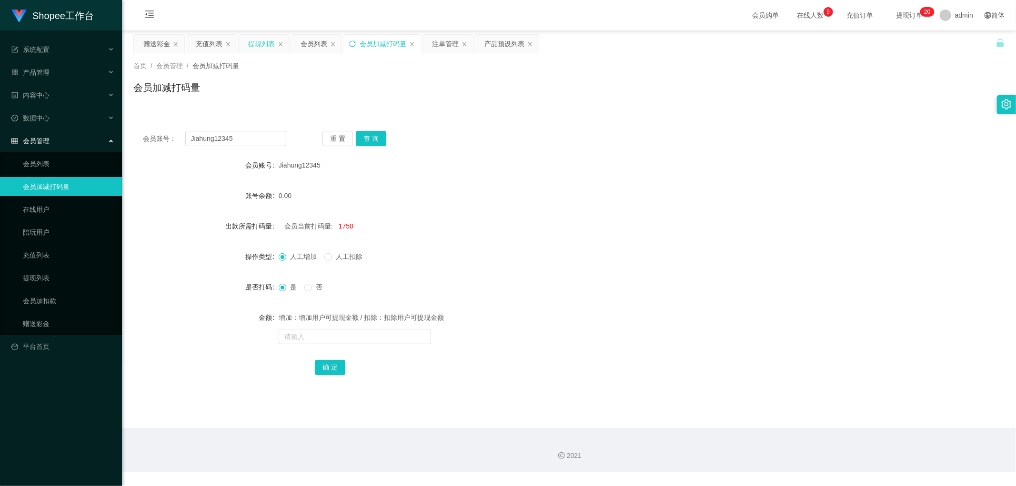
click at [512, 118] on div "会员账号： Jiahung12345 重 置 查 询 会员账号 Jiahung12345 账号余额 0.00 出款所需打码量 会员当前打码量: 1750 操作…" at bounding box center [568, 254] width 871 height 288
drag, startPoint x: 309, startPoint y: 45, endPoint x: 407, endPoint y: 46, distance: 98.6
click at [312, 45] on div "会员列表" at bounding box center [313, 44] width 27 height 18
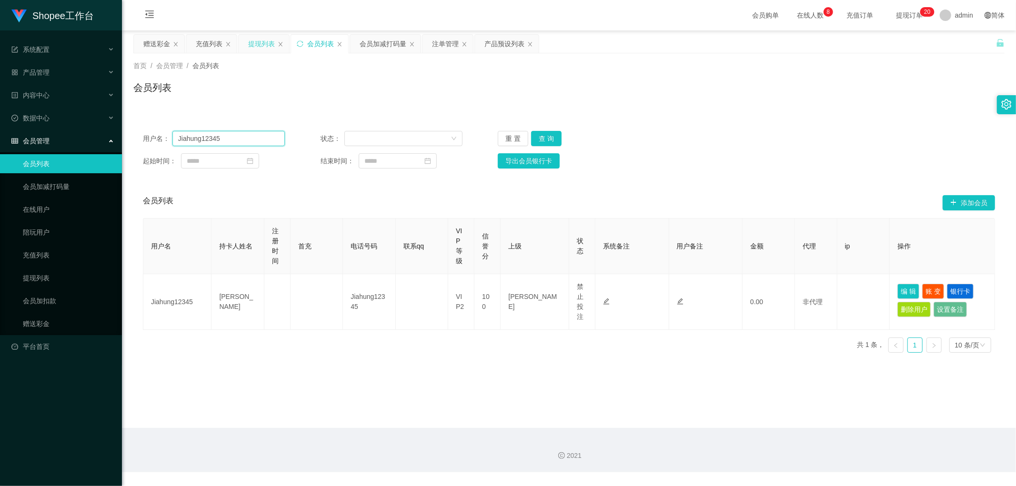
click at [236, 132] on input "Jiahung12345" at bounding box center [228, 138] width 112 height 15
paste input "Memey189"
type input "Memey189"
drag, startPoint x: 546, startPoint y: 139, endPoint x: 580, endPoint y: 148, distance: 35.0
click at [549, 140] on button "查 询" at bounding box center [546, 138] width 30 height 15
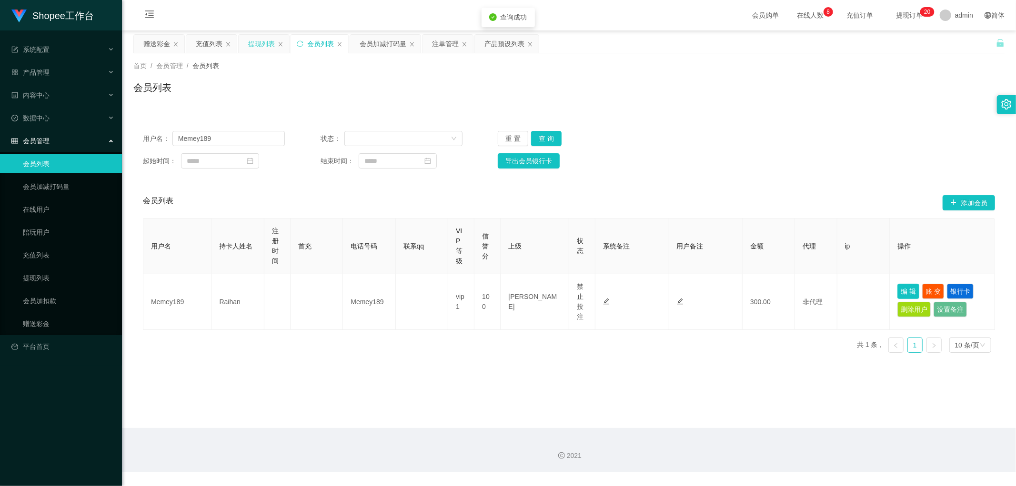
click at [897, 291] on button "编 辑" at bounding box center [908, 291] width 22 height 15
type input "Memey189"
type input "Raihan"
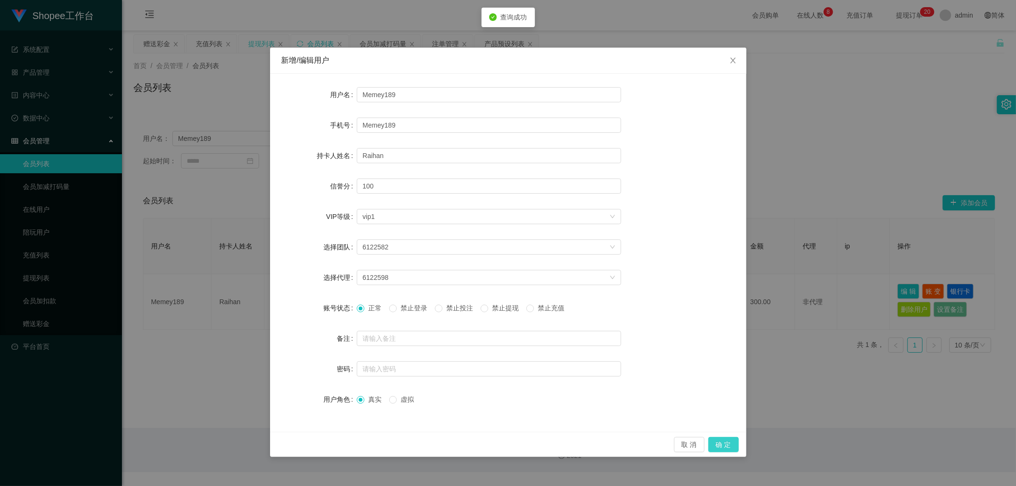
click at [725, 441] on button "确 定" at bounding box center [723, 444] width 30 height 15
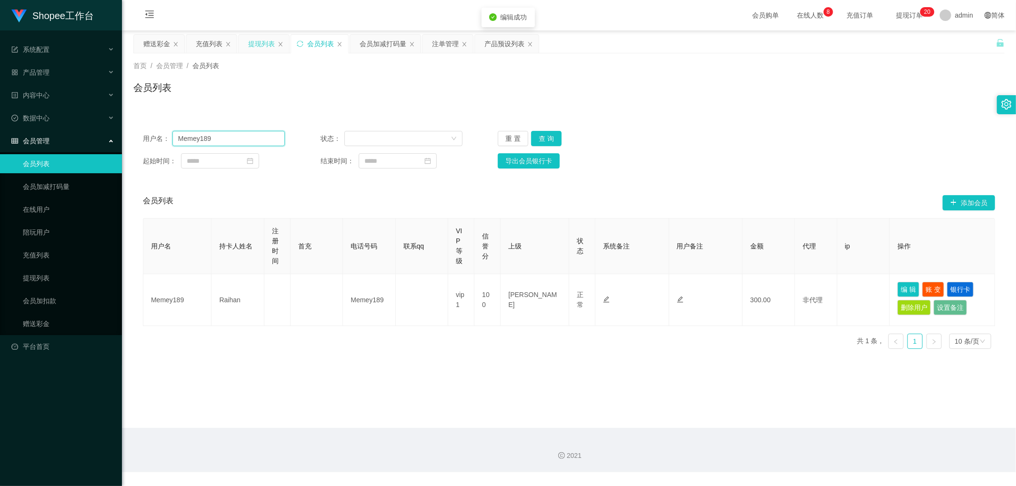
click at [261, 141] on input "Memey189" at bounding box center [228, 138] width 112 height 15
type input "Jiahung12345"
drag, startPoint x: 544, startPoint y: 136, endPoint x: 556, endPoint y: 139, distance: 11.8
click at [545, 137] on button "查 询" at bounding box center [546, 138] width 30 height 15
click at [846, 136] on div "用户名： Jiahung12345 状态： 重 置 查 询" at bounding box center [569, 138] width 852 height 15
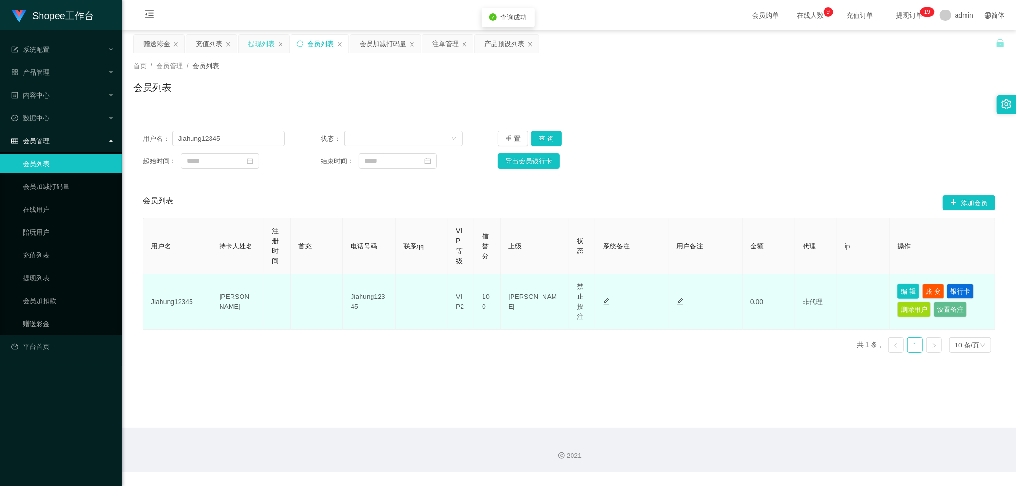
click at [899, 293] on button "编 辑" at bounding box center [908, 291] width 22 height 15
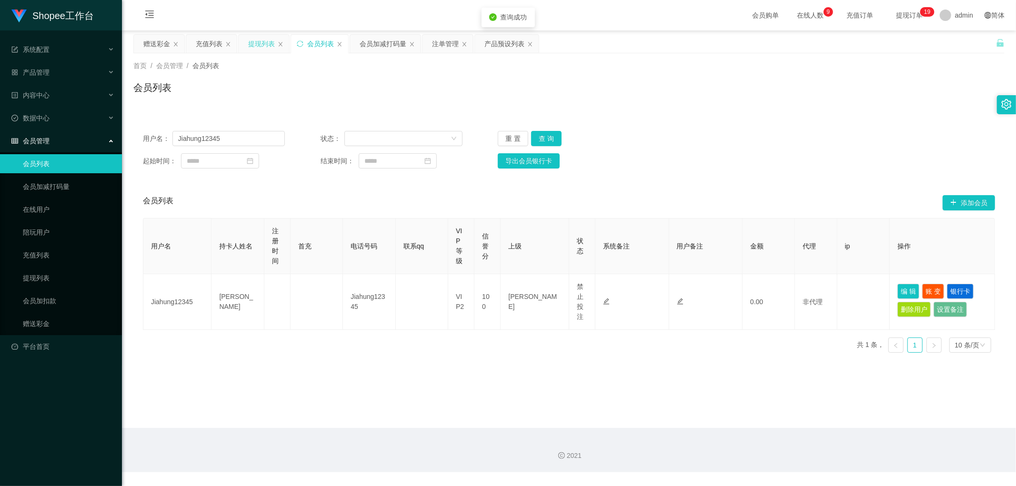
type input "Jiahung12345"
type input "Cheong Jia Hung"
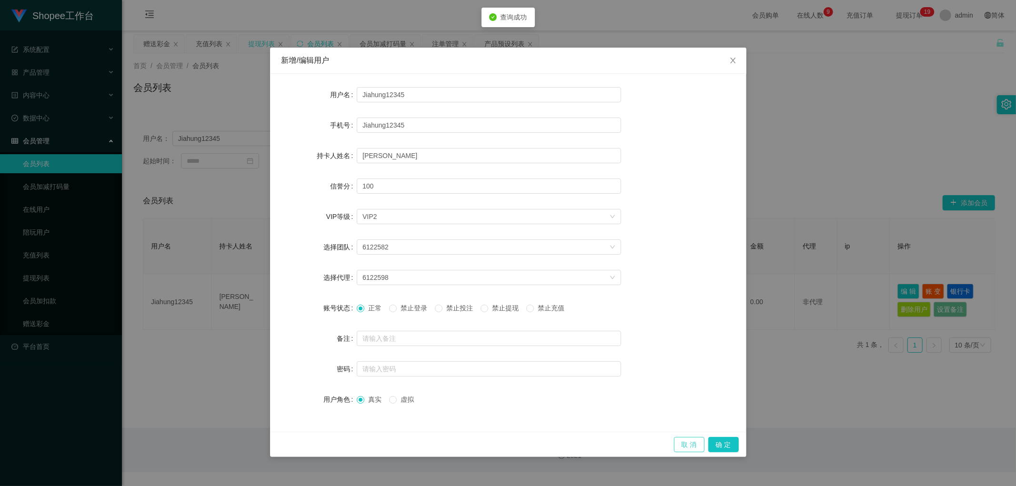
click at [694, 438] on button "取 消" at bounding box center [689, 444] width 30 height 15
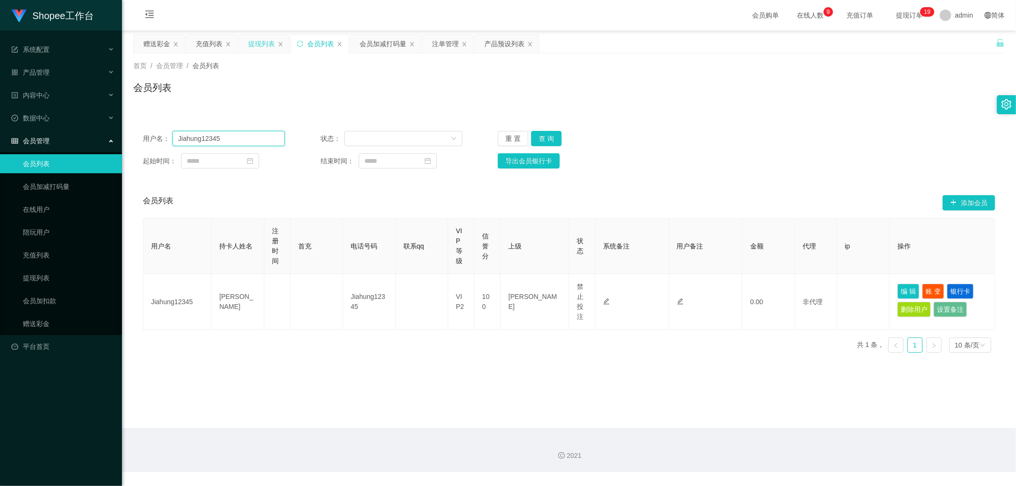
click at [254, 140] on input "Jiahung12345" at bounding box center [228, 138] width 112 height 15
paste input "Memey189"
type input "Memey189"
click at [546, 136] on button "查 询" at bounding box center [546, 138] width 30 height 15
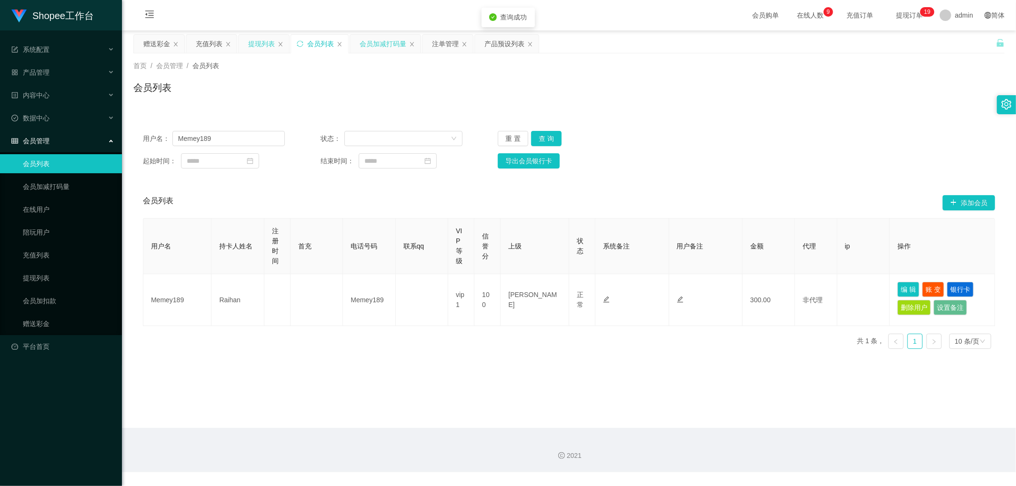
click at [375, 44] on div "会员加减打码量" at bounding box center [383, 44] width 47 height 18
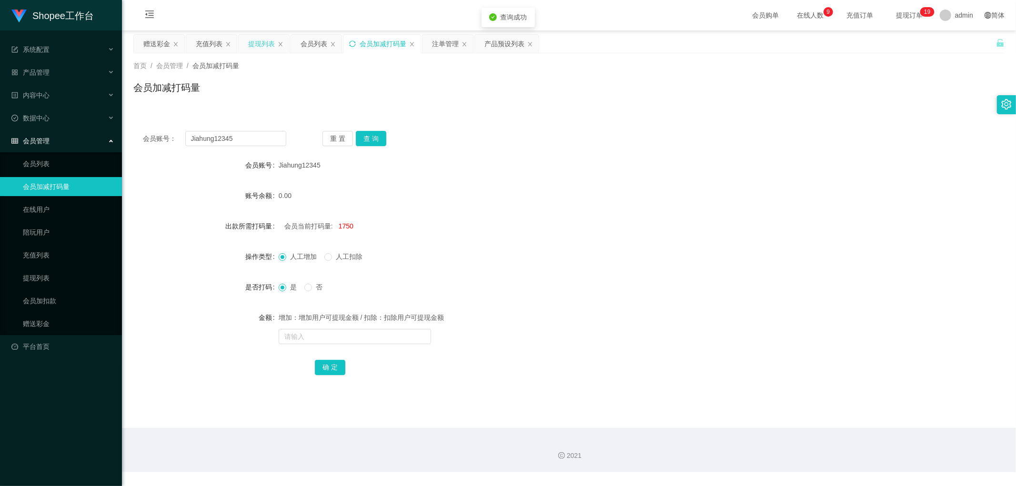
drag, startPoint x: 325, startPoint y: 108, endPoint x: 343, endPoint y: 116, distance: 20.0
click at [325, 108] on div "首页 / 会员管理 / 会员加减打码量 / 会员加减打码量" at bounding box center [569, 81] width 894 height 57
drag, startPoint x: 368, startPoint y: 139, endPoint x: 383, endPoint y: 143, distance: 15.2
click at [369, 139] on button "查 询" at bounding box center [371, 138] width 30 height 15
click at [482, 150] on div "会员账号： Jiahung12345 重 置 查 询 会员账号 Jiahung12345 账号余额 0.00 出款所需打码量 会员当前打码量: 1750 操作…" at bounding box center [568, 259] width 871 height 276
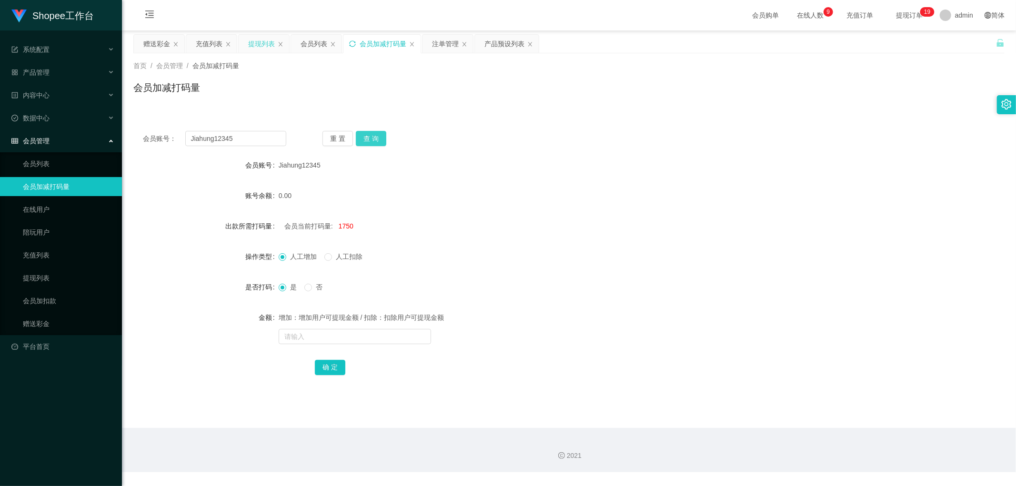
click at [379, 145] on button "查 询" at bounding box center [371, 138] width 30 height 15
click at [373, 139] on button "查 询" at bounding box center [371, 138] width 30 height 15
click at [373, 139] on div "重 置 查 询" at bounding box center [393, 138] width 143 height 15
click at [454, 140] on div "重 置 查 询" at bounding box center [393, 138] width 143 height 15
click at [440, 42] on div "注单管理" at bounding box center [445, 44] width 27 height 18
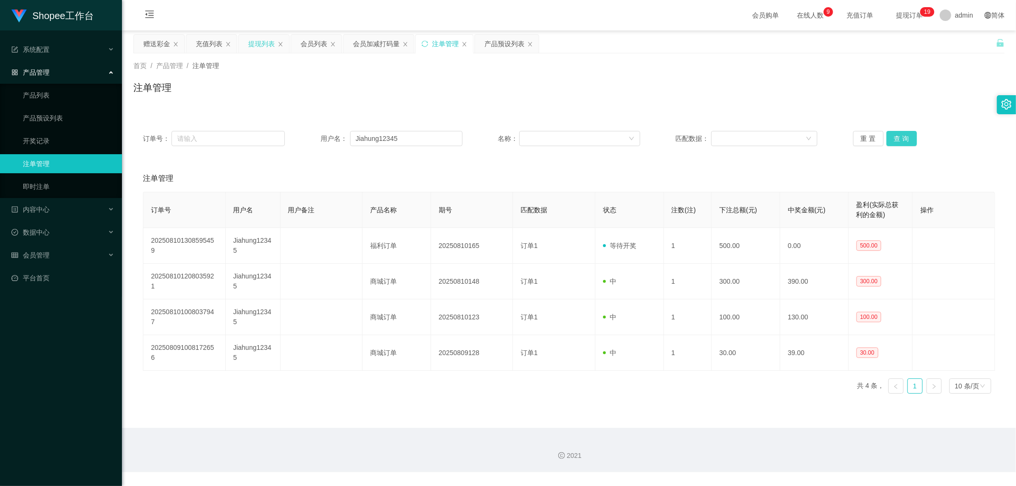
click at [894, 132] on button "查 询" at bounding box center [901, 138] width 30 height 15
drag, startPoint x: 439, startPoint y: 102, endPoint x: 393, endPoint y: 87, distance: 48.6
click at [439, 102] on div "注单管理" at bounding box center [568, 91] width 871 height 22
drag, startPoint x: 424, startPoint y: 136, endPoint x: 430, endPoint y: 139, distance: 6.8
click at [424, 136] on input "Jiahung12345" at bounding box center [406, 138] width 112 height 15
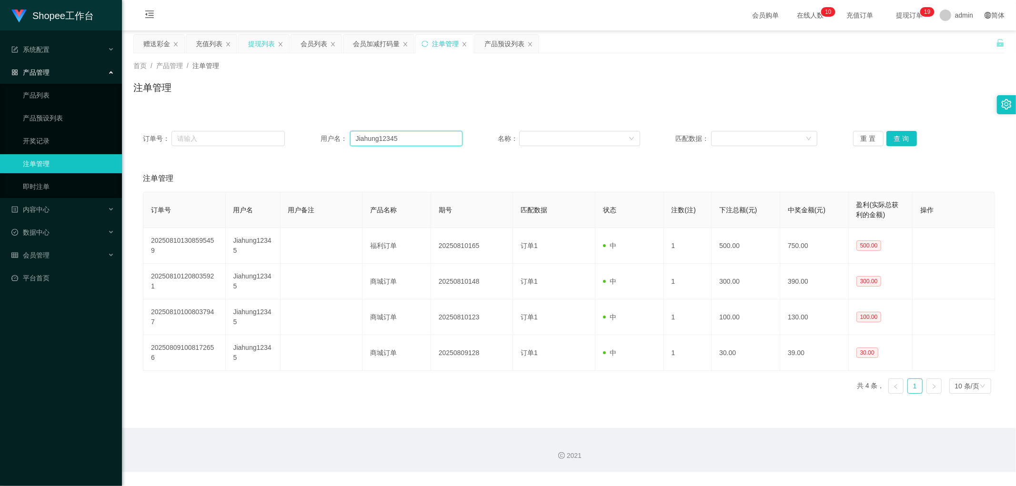
paste input "Memey189"
type input "Memey189"
click at [898, 135] on button "查 询" at bounding box center [901, 138] width 30 height 15
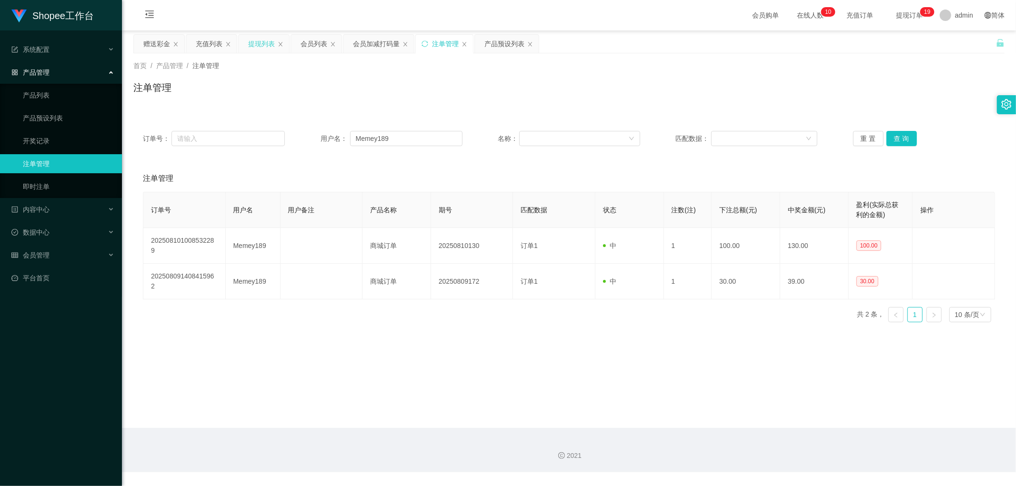
click at [536, 100] on div "注单管理" at bounding box center [568, 91] width 871 height 22
click at [365, 41] on div "会员加减打码量" at bounding box center [376, 44] width 47 height 18
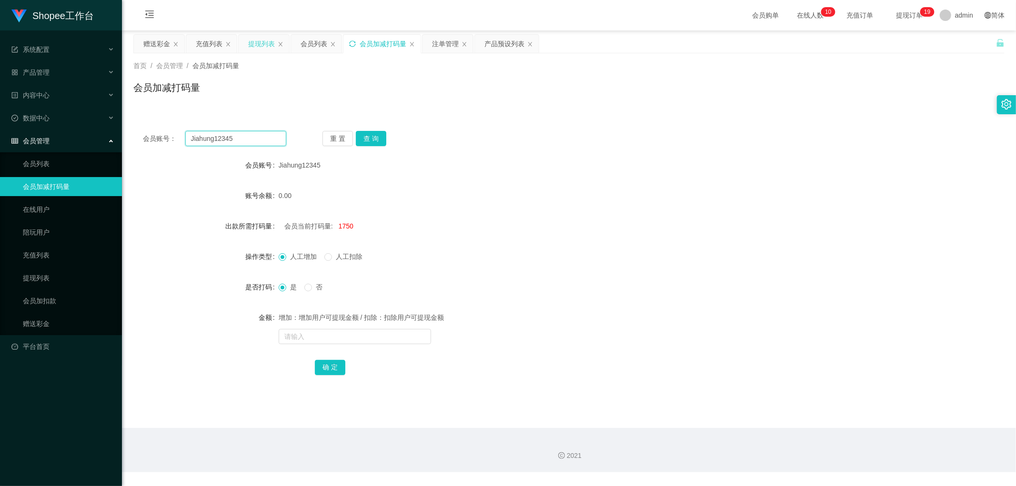
drag, startPoint x: 259, startPoint y: 140, endPoint x: 276, endPoint y: 140, distance: 17.6
click at [259, 140] on input "Jiahung12345" at bounding box center [235, 138] width 101 height 15
paste input "Memey189"
type input "Memey189"
click at [374, 136] on button "查 询" at bounding box center [371, 138] width 30 height 15
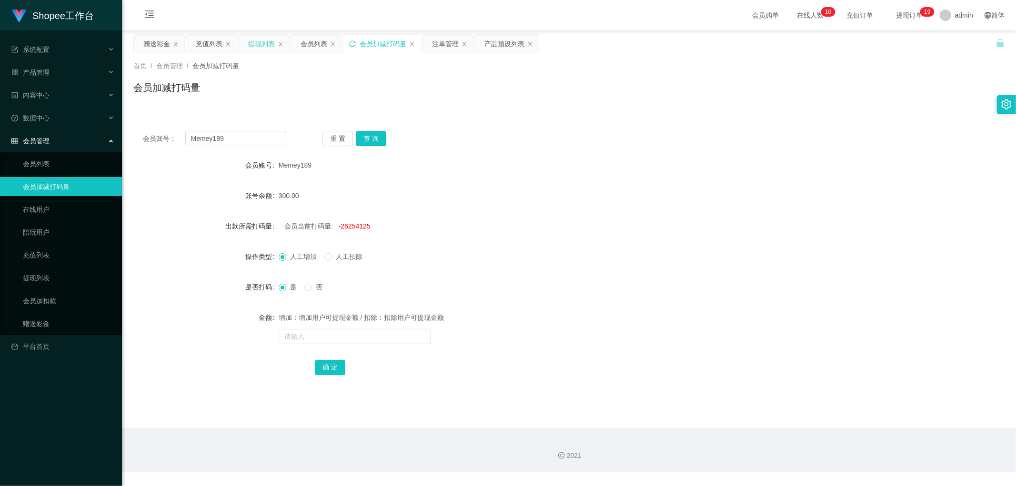
drag, startPoint x: 555, startPoint y: 158, endPoint x: 561, endPoint y: 160, distance: 6.0
click at [555, 158] on div "Memey189" at bounding box center [533, 165] width 508 height 19
click at [564, 157] on div "Memey189" at bounding box center [533, 165] width 508 height 19
click at [570, 153] on div "会员账号： Memey189 重 置 查 询 会员账号 Memey189 账号余额 300.00 出款所需打码量 会员当前打码量: -26254125 操作类…" at bounding box center [568, 259] width 871 height 276
drag, startPoint x: 529, startPoint y: 142, endPoint x: 400, endPoint y: 101, distance: 134.9
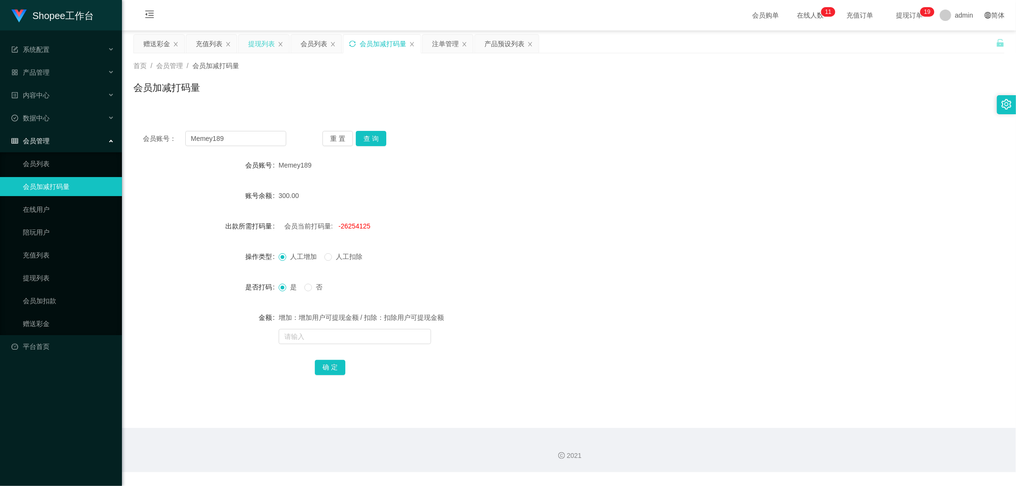
click at [523, 140] on div "会员账号： Memey189 重 置 查 询" at bounding box center [568, 138] width 871 height 15
click at [314, 41] on div "会员列表" at bounding box center [313, 44] width 27 height 18
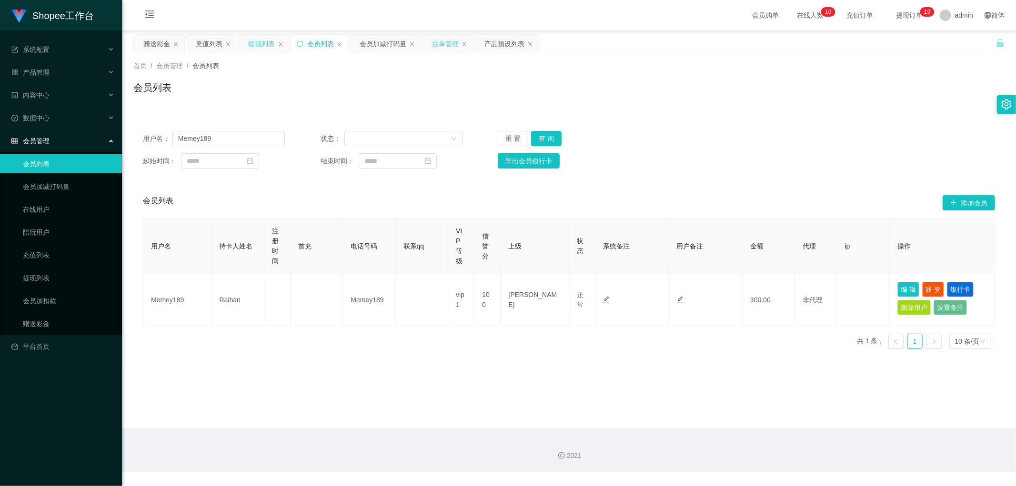
click at [454, 46] on div "注单管理" at bounding box center [445, 44] width 27 height 18
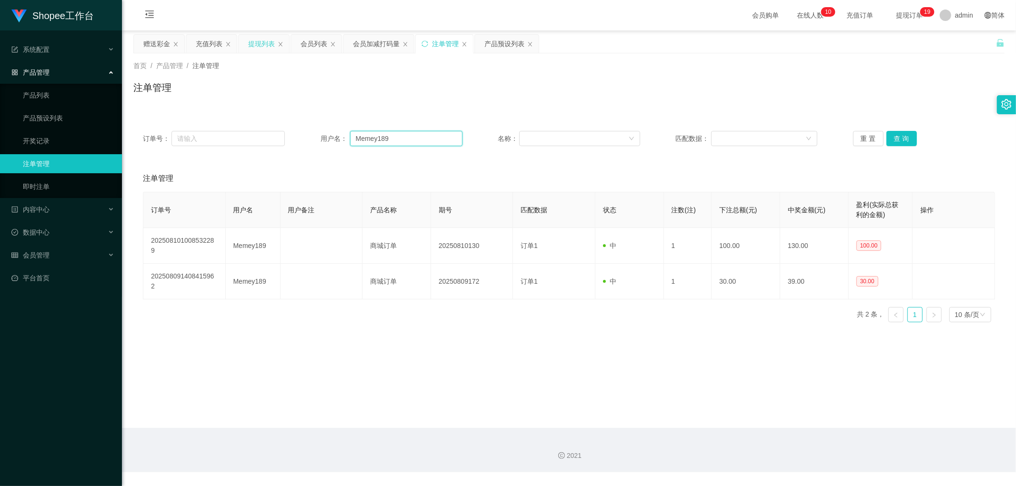
drag, startPoint x: 440, startPoint y: 137, endPoint x: 446, endPoint y: 139, distance: 6.4
click at [441, 137] on input "Memey189" at bounding box center [406, 138] width 112 height 15
click at [897, 137] on button "查 询" at bounding box center [901, 138] width 30 height 15
click at [314, 40] on div "会员列表" at bounding box center [313, 44] width 27 height 18
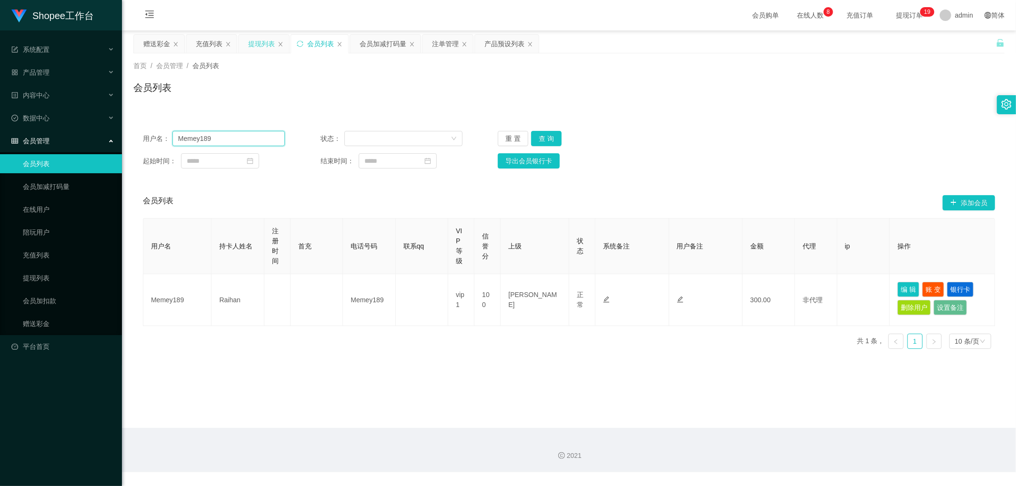
drag, startPoint x: 244, startPoint y: 139, endPoint x: 263, endPoint y: 138, distance: 19.1
click at [248, 139] on input "Memey189" at bounding box center [228, 138] width 112 height 15
drag, startPoint x: 545, startPoint y: 137, endPoint x: 552, endPoint y: 137, distance: 7.6
click at [545, 137] on button "查 询" at bounding box center [546, 138] width 30 height 15
click at [665, 126] on div "用户名： Memey189 状态： 重 置 查 询 起始时间： 结束时间： 导出会员银行卡" at bounding box center [568, 149] width 871 height 57
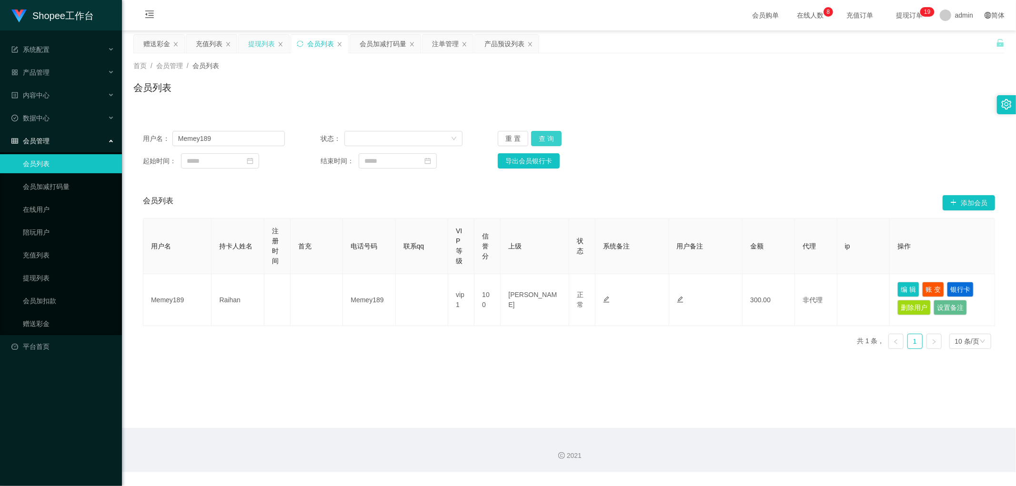
click at [540, 139] on button "查 询" at bounding box center [546, 138] width 30 height 15
click at [904, 291] on button "编 辑" at bounding box center [908, 289] width 22 height 15
type input "Memey189"
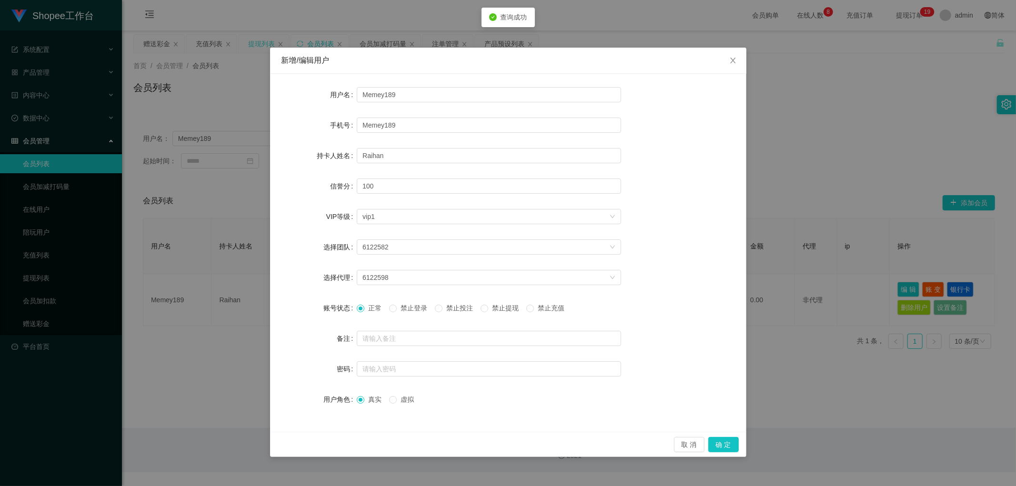
click at [451, 308] on span "禁止投注" at bounding box center [459, 308] width 34 height 8
drag, startPoint x: 726, startPoint y: 445, endPoint x: 727, endPoint y: 450, distance: 4.9
click at [727, 445] on button "确 定" at bounding box center [723, 444] width 30 height 15
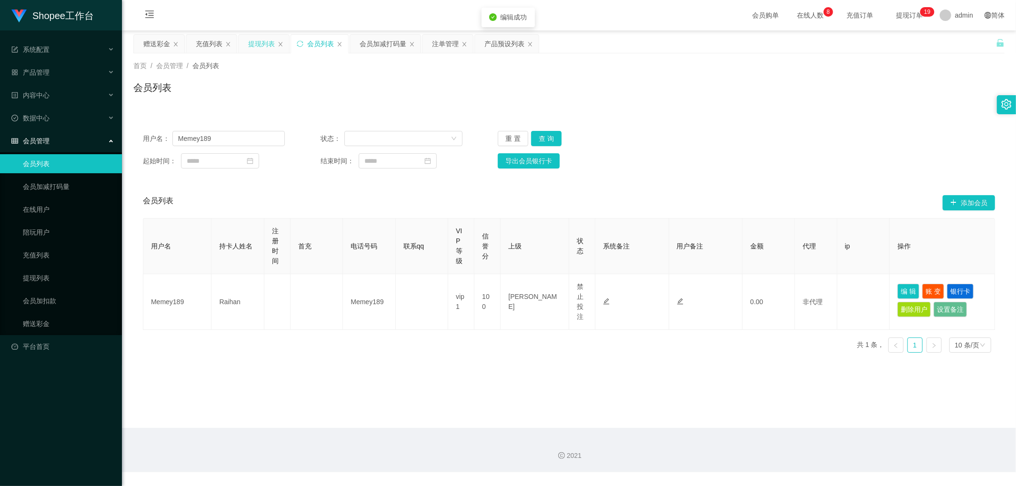
click at [491, 401] on main "关闭左侧 关闭右侧 关闭其它 刷新页面 赠送彩金 充值列表 提现列表 会员列表 会员加减打码量 注单管理 产品预设列表 首页 / 会员管理 / 会员列表 / …" at bounding box center [569, 229] width 894 height 398
drag, startPoint x: 425, startPoint y: 81, endPoint x: 430, endPoint y: 61, distance: 20.5
click at [425, 76] on div "首页 / 会员管理 / 会员列表 / 会员列表" at bounding box center [568, 81] width 871 height 41
click at [439, 45] on div "注单管理" at bounding box center [445, 44] width 27 height 18
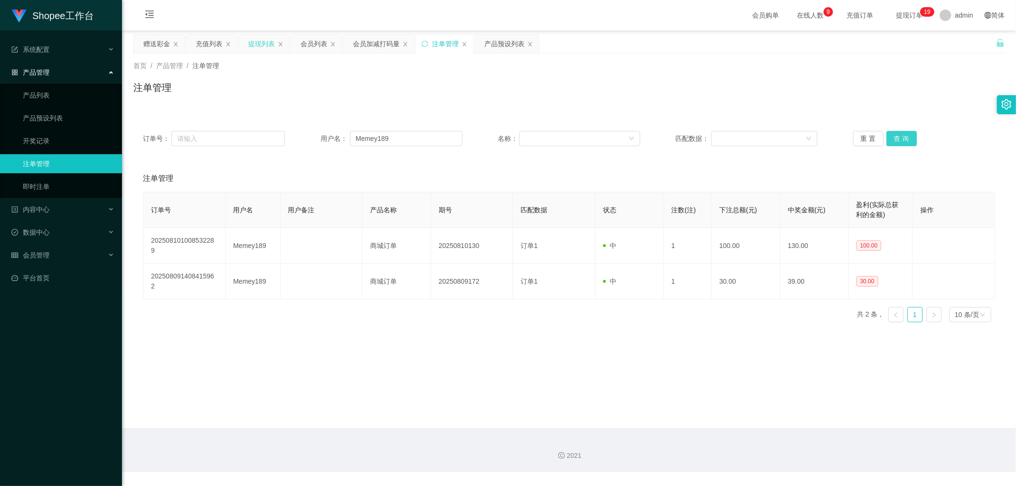
click at [893, 138] on button "查 询" at bounding box center [901, 138] width 30 height 15
click at [474, 104] on div "首页 / 产品管理 / 注单管理 / 注单管理" at bounding box center [569, 81] width 894 height 57
click at [377, 44] on div "会员加减打码量" at bounding box center [376, 44] width 47 height 18
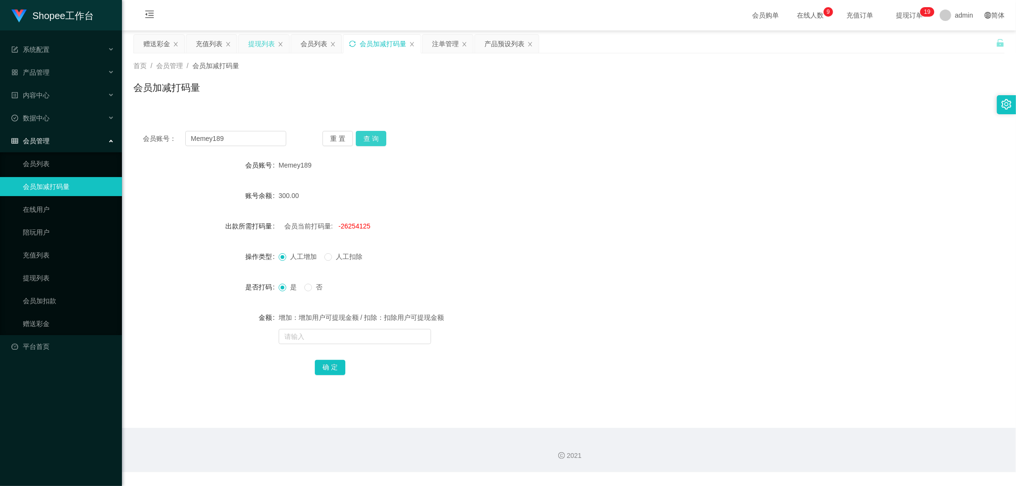
click at [368, 140] on button "查 询" at bounding box center [371, 138] width 30 height 15
click at [496, 126] on div "会员账号： Memey189 重 置 查 询 会员账号 Memey189 账号余额 0.00 出款所需打码量 会员当前打码量: -26253825 操作类型 …" at bounding box center [568, 259] width 871 height 276
click at [317, 44] on div "会员列表" at bounding box center [313, 44] width 27 height 18
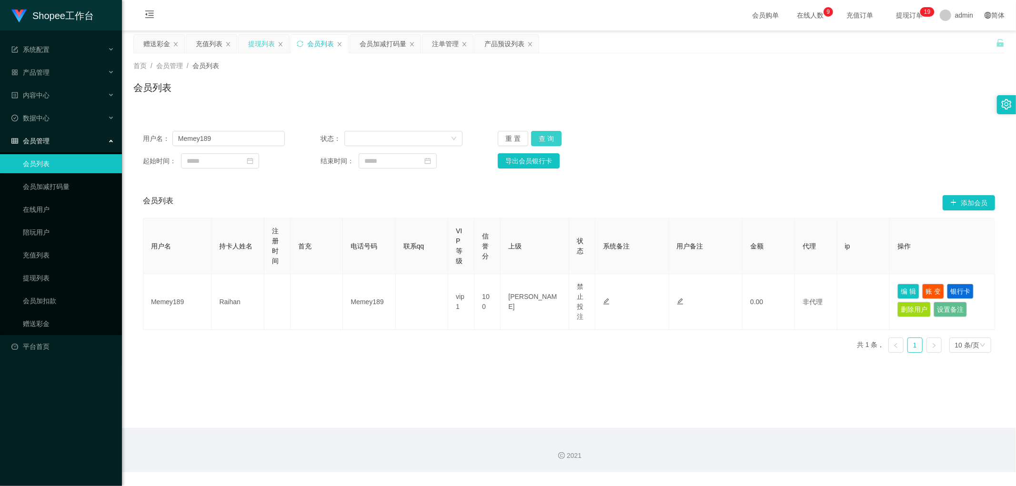
click at [554, 139] on button "查 询" at bounding box center [546, 138] width 30 height 15
click at [662, 125] on div "用户名： Memey189 状态： 重 置 查 询 起始时间： 结束时间： 导出会员银行卡" at bounding box center [568, 149] width 871 height 57
click at [437, 46] on div "注单管理" at bounding box center [445, 44] width 27 height 18
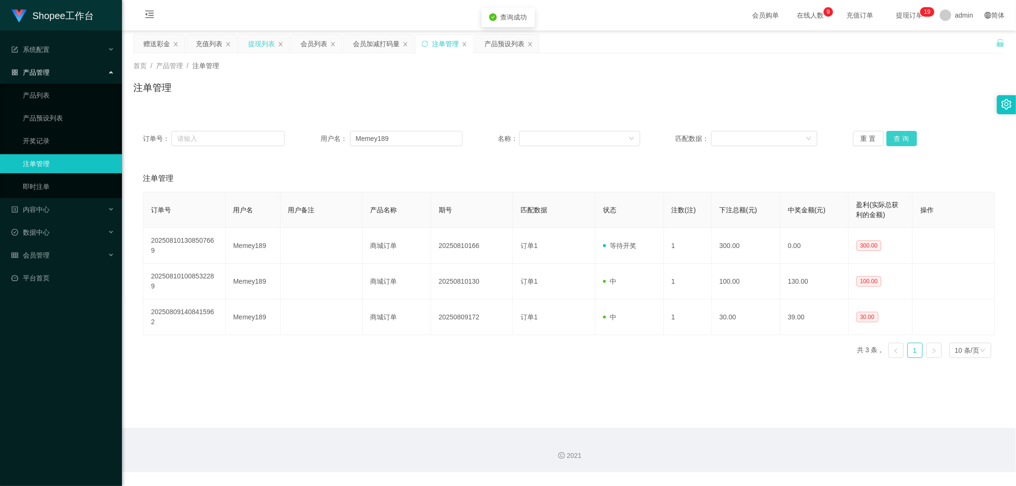
click at [898, 136] on button "查 询" at bounding box center [901, 138] width 30 height 15
drag, startPoint x: 470, startPoint y: 87, endPoint x: 420, endPoint y: 58, distance: 58.5
click at [469, 86] on div "注单管理" at bounding box center [568, 91] width 871 height 22
click at [374, 42] on div "会员加减打码量" at bounding box center [376, 44] width 47 height 18
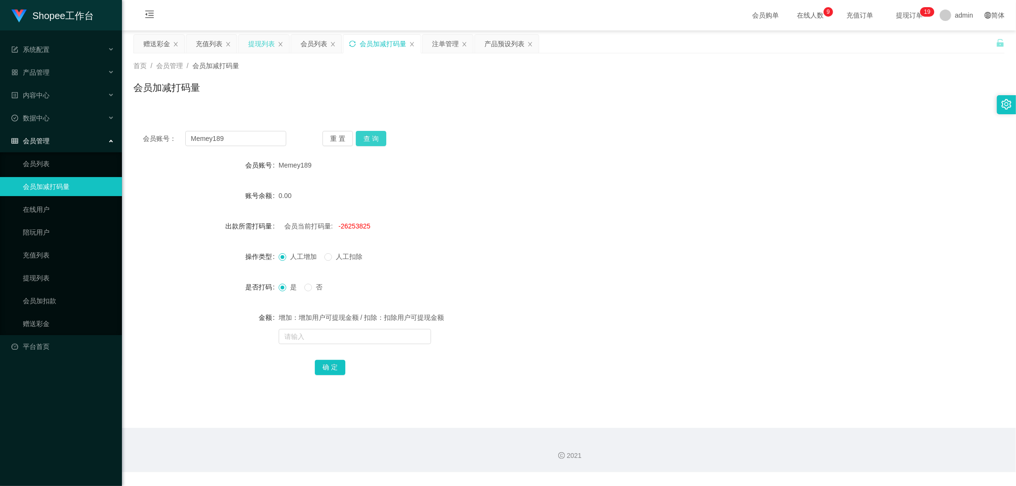
drag, startPoint x: 376, startPoint y: 139, endPoint x: 411, endPoint y: 140, distance: 35.2
click at [377, 139] on button "查 询" at bounding box center [371, 138] width 30 height 15
click at [501, 135] on div "会员账号： Memey189 重 置 查 询" at bounding box center [568, 138] width 871 height 15
drag, startPoint x: 305, startPoint y: 41, endPoint x: 307, endPoint y: 47, distance: 5.6
click at [305, 42] on div "会员列表" at bounding box center [313, 44] width 27 height 18
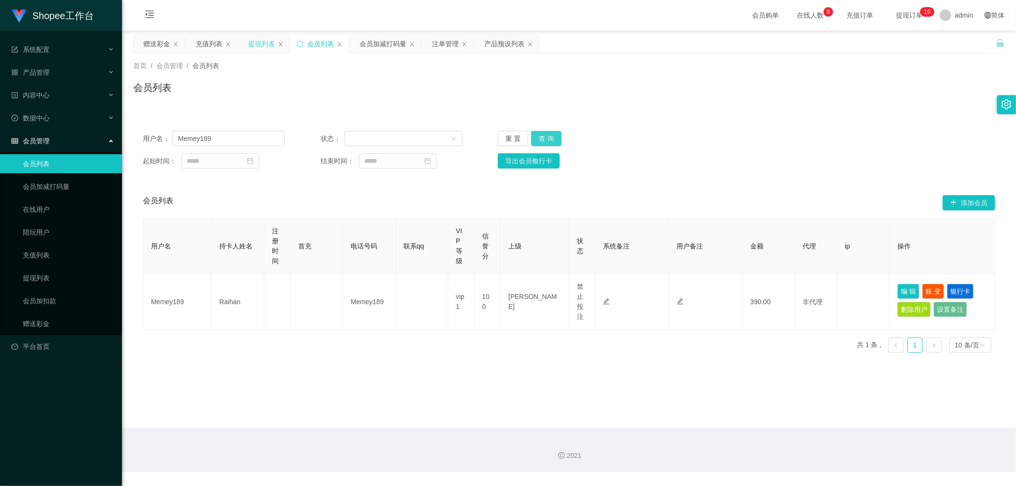
drag, startPoint x: 549, startPoint y: 140, endPoint x: 712, endPoint y: 141, distance: 163.8
click at [554, 143] on button "查 询" at bounding box center [546, 138] width 30 height 15
click at [829, 129] on div "用户名： Memey189 状态： 重 置 查 询 起始时间： 结束时间： 导出会员银行卡" at bounding box center [568, 149] width 871 height 57
click at [549, 137] on button "查 询" at bounding box center [546, 138] width 30 height 15
click at [546, 138] on button "查 询" at bounding box center [546, 138] width 30 height 15
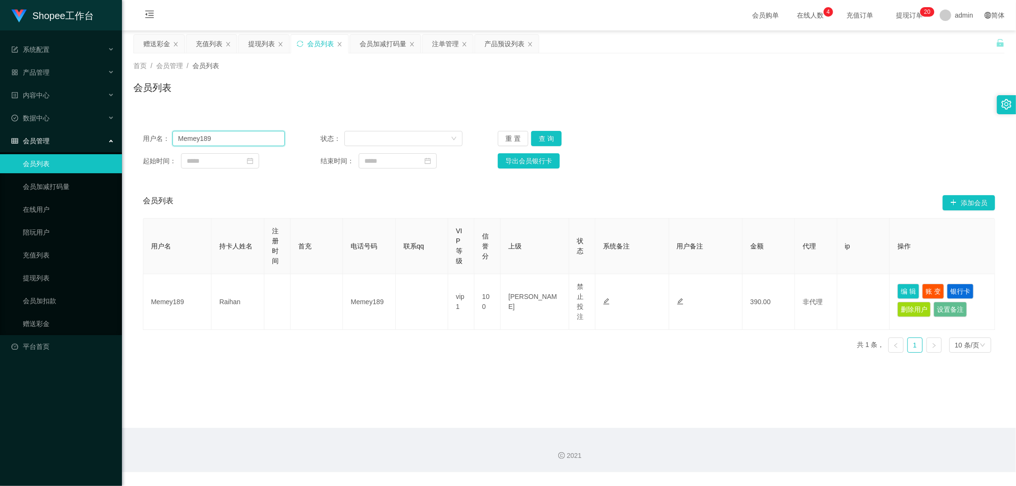
click at [224, 141] on input "Memey189" at bounding box center [228, 138] width 112 height 15
paste input "Xxzz123"
type input "Xxzz123"
click at [546, 137] on button "查 询" at bounding box center [546, 138] width 30 height 15
drag, startPoint x: 820, startPoint y: 133, endPoint x: 848, endPoint y: 148, distance: 31.3
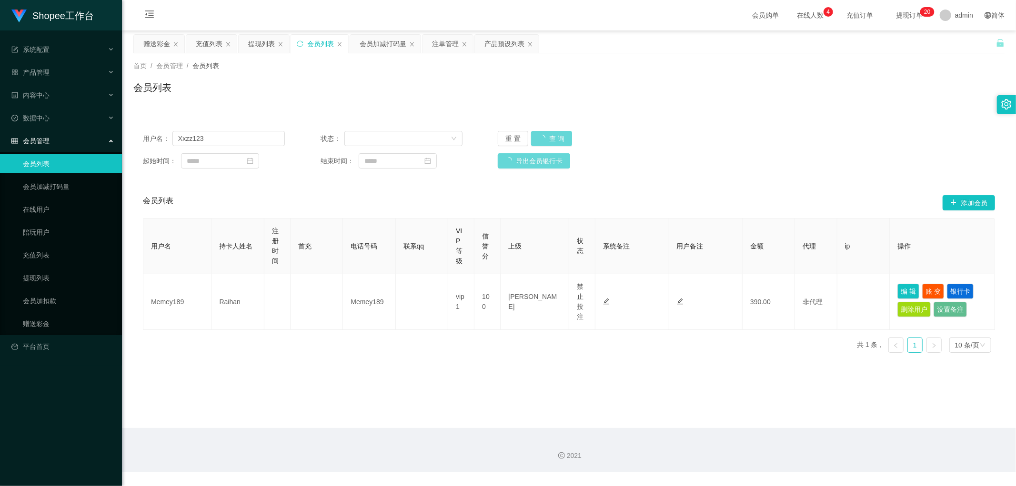
click at [821, 134] on div "用户名： Xxzz123 状态： 重 置 查 询" at bounding box center [569, 138] width 852 height 15
click at [433, 45] on div "注单管理" at bounding box center [445, 44] width 27 height 18
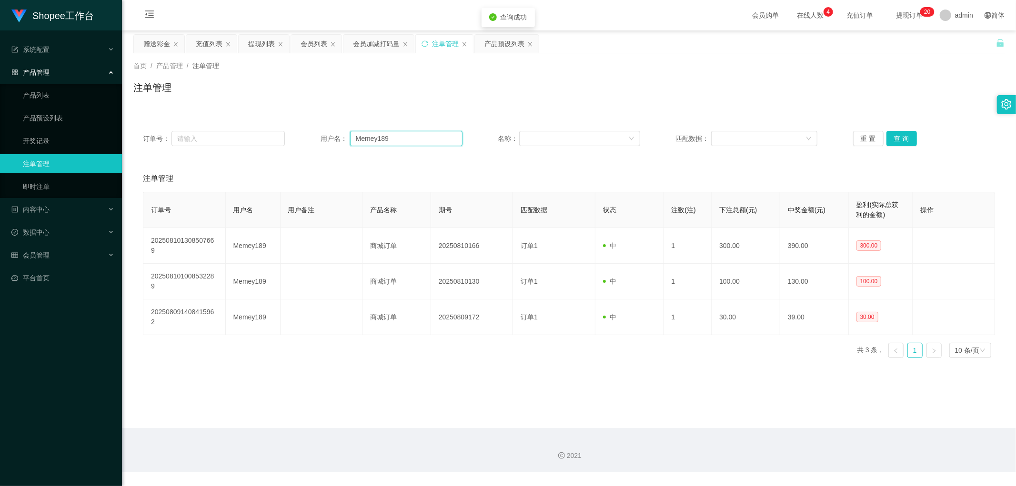
drag, startPoint x: 405, startPoint y: 139, endPoint x: 538, endPoint y: 154, distance: 134.2
click at [408, 139] on input "Memey189" at bounding box center [406, 138] width 112 height 15
paste input "Xxzz123"
type input "Xxzz123"
click at [901, 135] on button "查 询" at bounding box center [901, 138] width 30 height 15
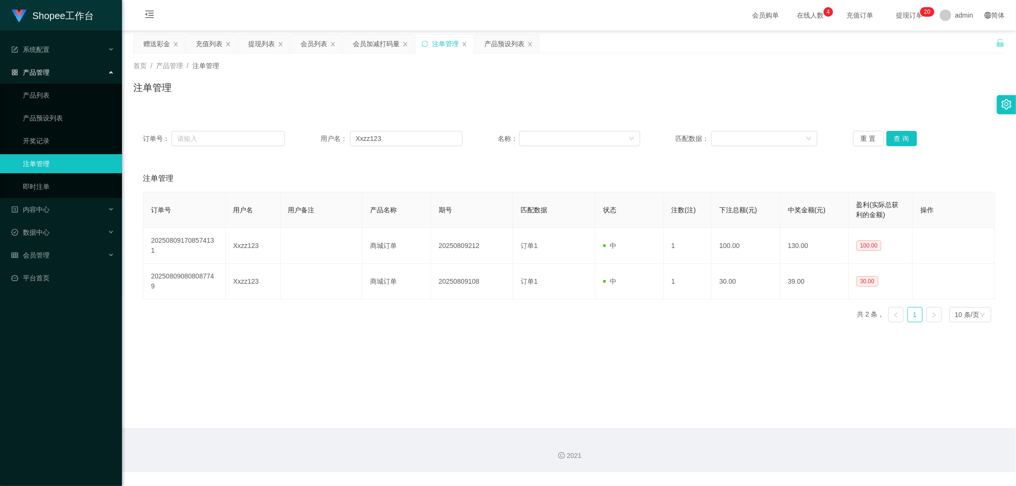
click at [405, 88] on div "注单管理" at bounding box center [568, 91] width 871 height 22
click at [369, 43] on div "会员加减打码量" at bounding box center [376, 44] width 47 height 18
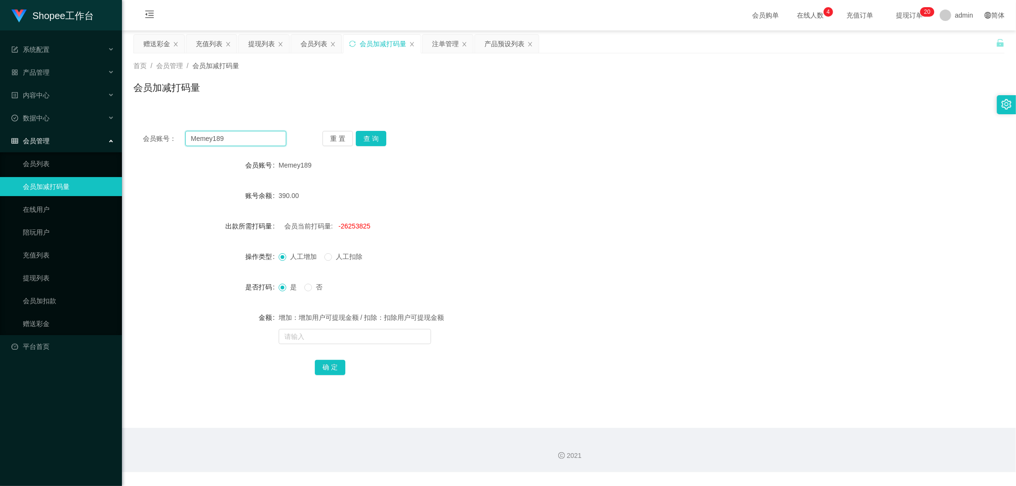
drag, startPoint x: 248, startPoint y: 139, endPoint x: 254, endPoint y: 140, distance: 6.5
click at [247, 139] on input "Memey189" at bounding box center [235, 138] width 101 height 15
paste input "Xxzz123"
type input "Xxzz123"
click at [371, 137] on button "查 询" at bounding box center [371, 138] width 30 height 15
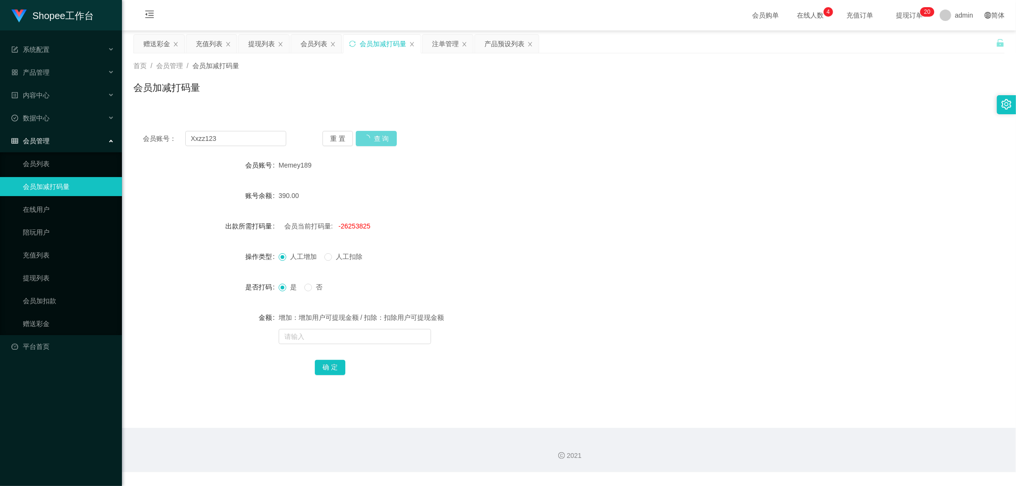
click at [467, 129] on div "会员账号： Xxzz123 重 置 查 询 会员账号 Memey189 账号余额 390.00 出款所需打码量 会员当前打码量: -26253825 操作类型…" at bounding box center [568, 259] width 871 height 276
click at [312, 45] on div "会员列表" at bounding box center [313, 44] width 27 height 18
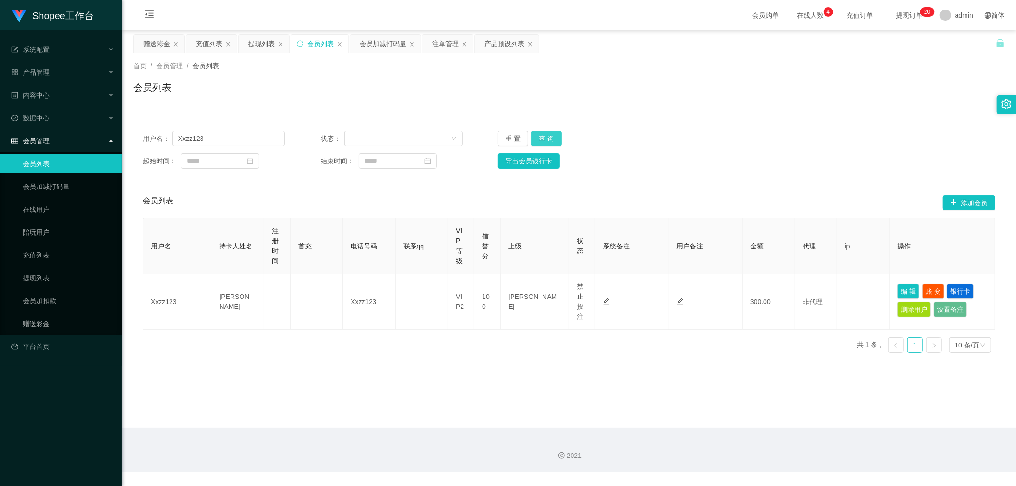
drag, startPoint x: 541, startPoint y: 140, endPoint x: 653, endPoint y: 139, distance: 111.9
click at [541, 140] on button "查 询" at bounding box center [546, 138] width 30 height 15
click at [831, 129] on div "用户名： Xxzz123 状态： 重 置 查 询 起始时间： 结束时间： 导出会员银行卡" at bounding box center [568, 149] width 871 height 57
click at [378, 44] on div "会员加减打码量" at bounding box center [383, 44] width 47 height 18
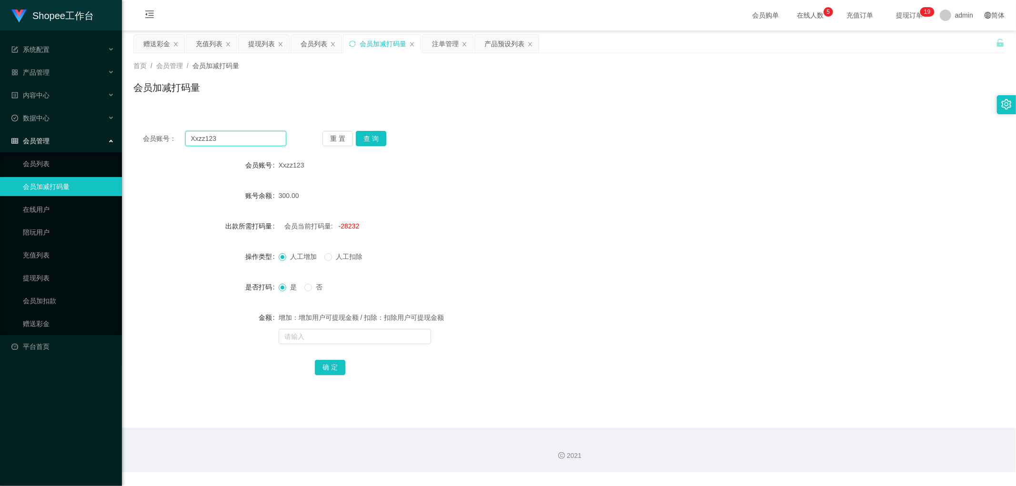
drag, startPoint x: 242, startPoint y: 139, endPoint x: 324, endPoint y: 148, distance: 82.9
click at [246, 139] on input "Xxzz123" at bounding box center [235, 138] width 101 height 15
paste input "Memey189"
type input "Memey189"
drag, startPoint x: 375, startPoint y: 136, endPoint x: 526, endPoint y: 170, distance: 154.1
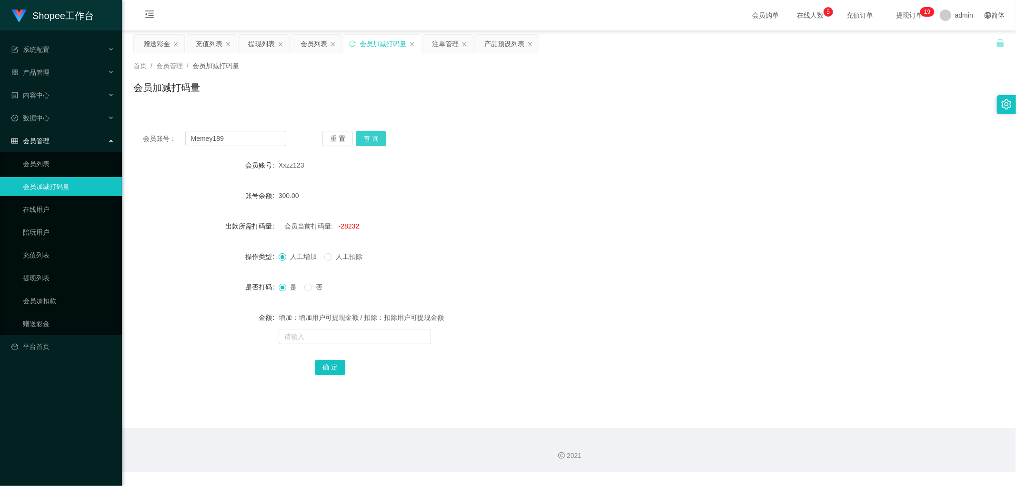
click at [378, 138] on button "查 询" at bounding box center [371, 138] width 30 height 15
drag, startPoint x: 556, startPoint y: 170, endPoint x: 553, endPoint y: 182, distance: 12.7
click at [558, 171] on div "Memey189" at bounding box center [533, 165] width 508 height 19
click at [352, 228] on span "-26253825" at bounding box center [355, 226] width 32 height 8
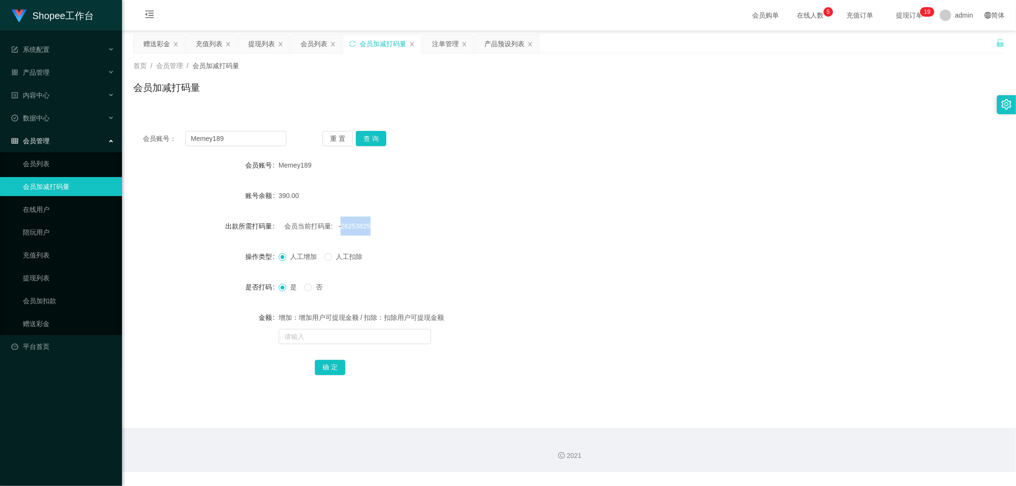
copy span "26253825"
click at [333, 330] on input "text" at bounding box center [355, 336] width 152 height 15
paste input "26253825"
type input "26253825"
drag, startPoint x: 331, startPoint y: 362, endPoint x: 514, endPoint y: 294, distance: 195.3
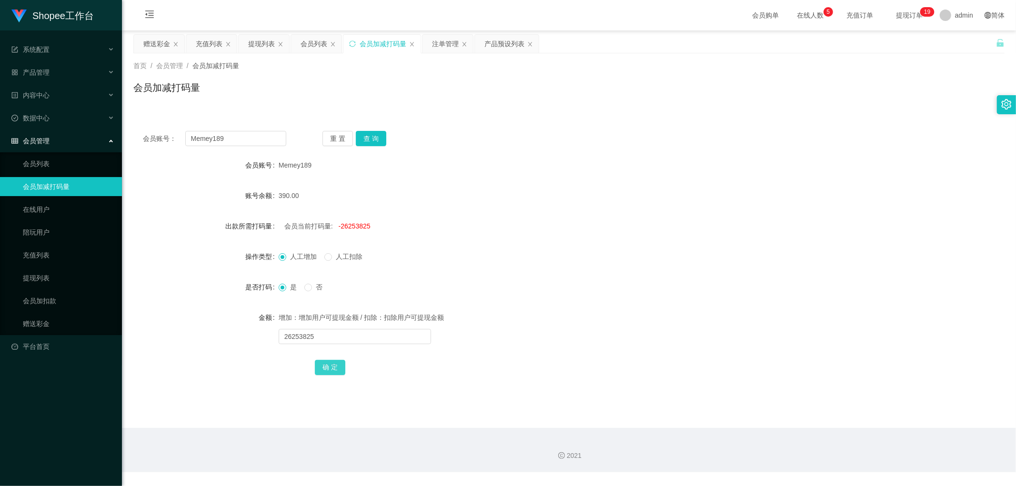
click at [333, 363] on button "确 定" at bounding box center [330, 367] width 30 height 15
click at [544, 279] on div "是 否" at bounding box center [533, 287] width 508 height 19
drag, startPoint x: 313, startPoint y: 337, endPoint x: 318, endPoint y: 340, distance: 5.8
click at [313, 337] on input "text" at bounding box center [355, 336] width 152 height 15
type input "2000"
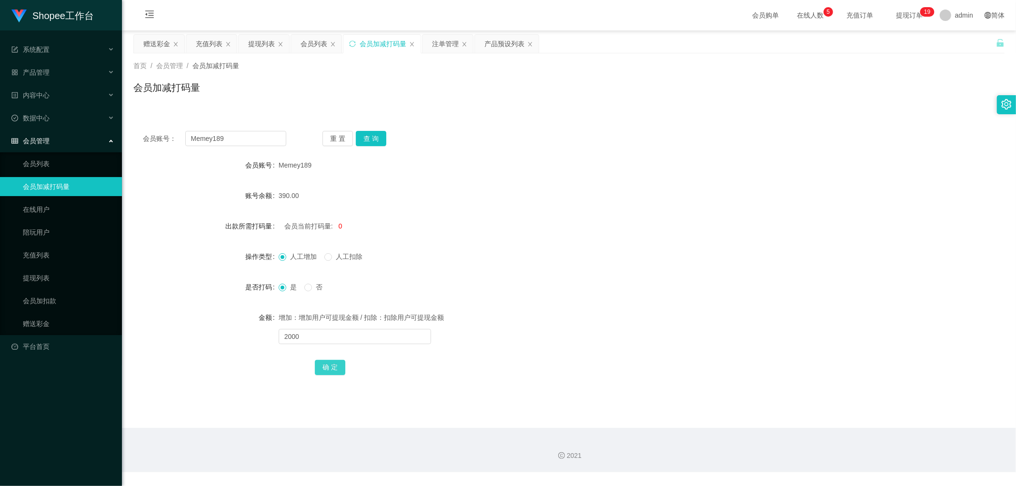
click at [334, 368] on button "确 定" at bounding box center [330, 367] width 30 height 15
click at [560, 260] on div "人工增加 人工扣除" at bounding box center [533, 256] width 508 height 19
click at [560, 246] on form "会员账号 Memey189 账号余额 390.00 出款所需打码量 会员当前打码量: 2000 操作类型 人工增加 人工扣除 是否打码 是 否 金额 增加：增…" at bounding box center [568, 266] width 871 height 221
click at [312, 44] on div "会员列表" at bounding box center [313, 44] width 27 height 18
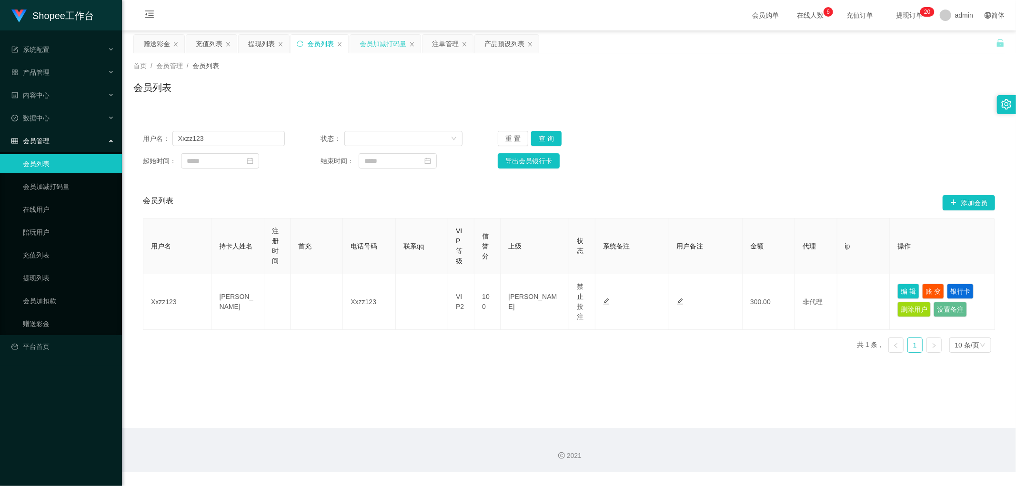
click at [384, 43] on div "会员加减打码量" at bounding box center [383, 44] width 47 height 18
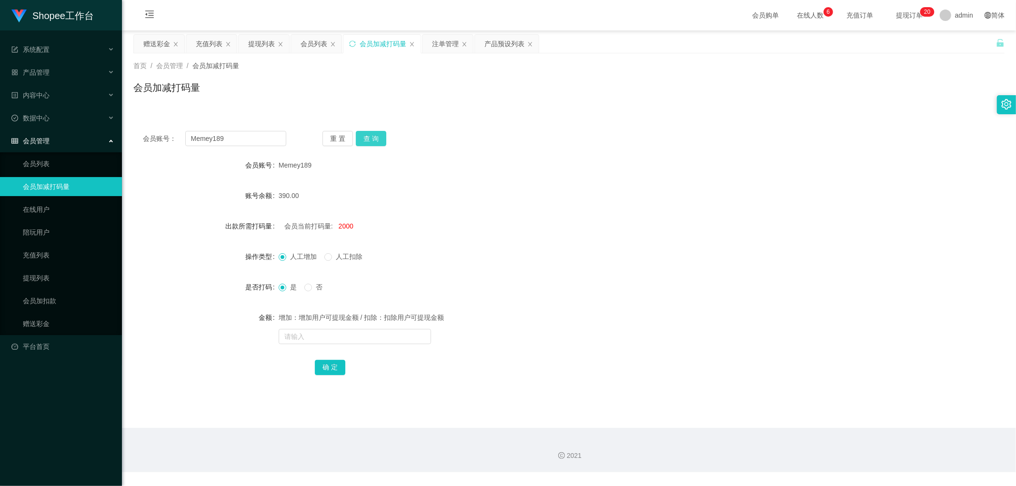
click at [373, 140] on button "查 询" at bounding box center [371, 138] width 30 height 15
click at [609, 119] on div "会员账号： Memey189 重 置 查 询 会员账号 Memey189 账号余额 390.00 出款所需打码量 会员当前打码量: 2000 操作类型 人工增…" at bounding box center [568, 254] width 871 height 288
click at [371, 139] on button "查 询" at bounding box center [371, 138] width 30 height 15
click at [445, 149] on div "会员账号： Memey189 重 置 查 询 会员账号 Memey189 账号余额 390.00 出款所需打码量 会员当前打码量: 2000 操作类型 人工增…" at bounding box center [568, 259] width 871 height 276
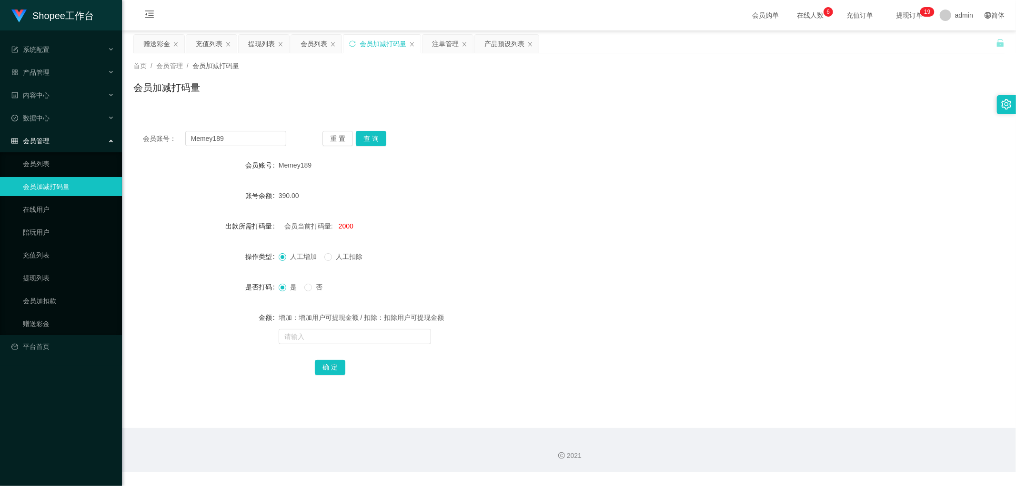
click at [440, 162] on div "Memey189" at bounding box center [533, 165] width 508 height 19
drag, startPoint x: 232, startPoint y: 139, endPoint x: 145, endPoint y: 141, distance: 87.2
click at [138, 141] on div "会员账号： Memey189 重 置 查 询" at bounding box center [568, 138] width 871 height 15
drag, startPoint x: 331, startPoint y: 89, endPoint x: 320, endPoint y: 69, distance: 23.0
click at [330, 89] on div "会员加减打码量" at bounding box center [568, 91] width 871 height 22
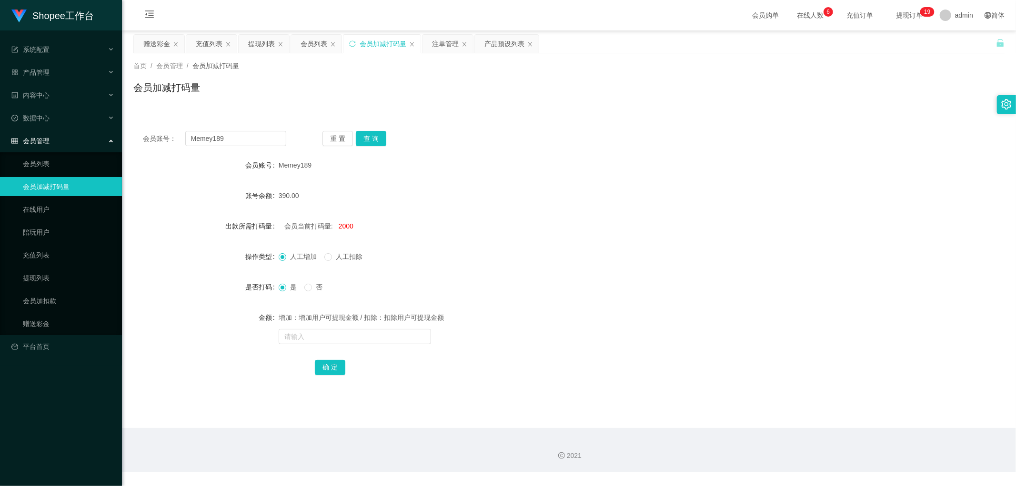
click at [401, 85] on div "会员加减打码量" at bounding box center [568, 91] width 871 height 22
click at [372, 140] on button "查 询" at bounding box center [371, 138] width 30 height 15
click at [448, 135] on div "重 置 查 询" at bounding box center [393, 138] width 143 height 15
click at [314, 45] on div "会员列表" at bounding box center [313, 44] width 27 height 18
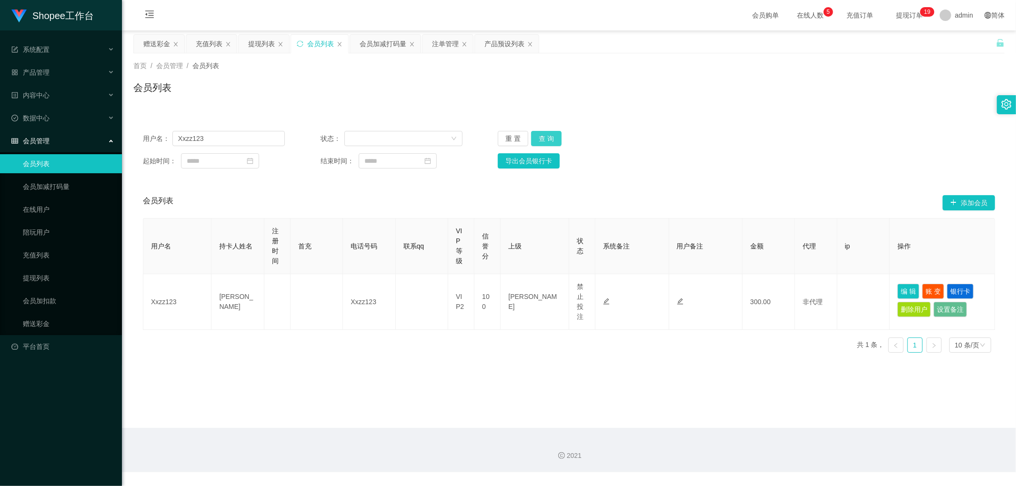
click at [549, 139] on button "查 询" at bounding box center [546, 138] width 30 height 15
click at [380, 42] on div "会员加减打码量" at bounding box center [383, 44] width 47 height 18
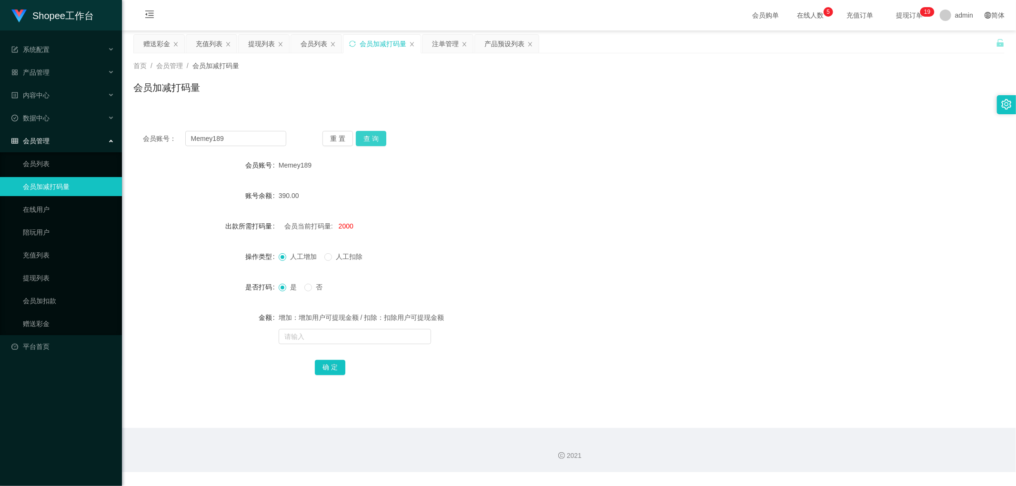
click at [375, 137] on button "查 询" at bounding box center [371, 138] width 30 height 15
click at [375, 136] on div "重 置 查 询" at bounding box center [393, 138] width 143 height 15
click at [494, 188] on div "390.00" at bounding box center [533, 195] width 508 height 19
click at [462, 187] on div "390.00" at bounding box center [533, 195] width 508 height 19
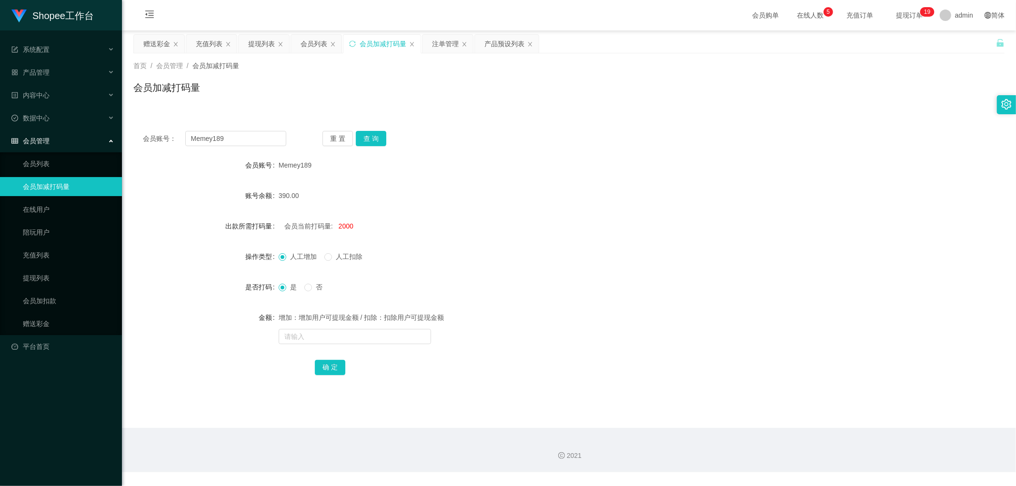
click at [462, 187] on div "390.00" at bounding box center [533, 195] width 508 height 19
click at [342, 225] on span "2000" at bounding box center [346, 226] width 15 height 8
copy span "2000"
click at [502, 226] on div "会员当前打码量: 2000" at bounding box center [533, 226] width 508 height 19
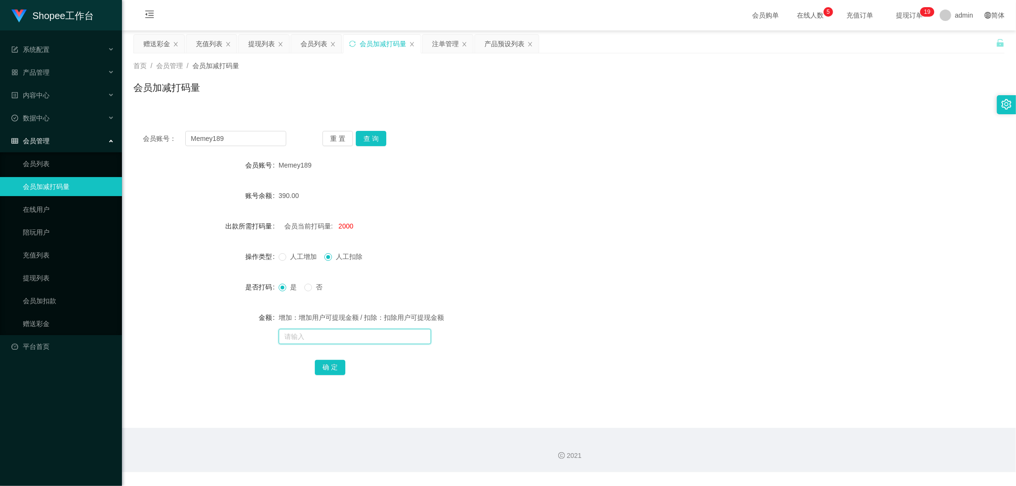
click at [321, 339] on input "text" at bounding box center [355, 336] width 152 height 15
type input "12000"
drag, startPoint x: 329, startPoint y: 366, endPoint x: 442, endPoint y: 311, distance: 125.4
click at [330, 366] on button "确 定" at bounding box center [330, 367] width 30 height 15
click at [540, 253] on div "人工增加 人工扣除" at bounding box center [533, 256] width 508 height 19
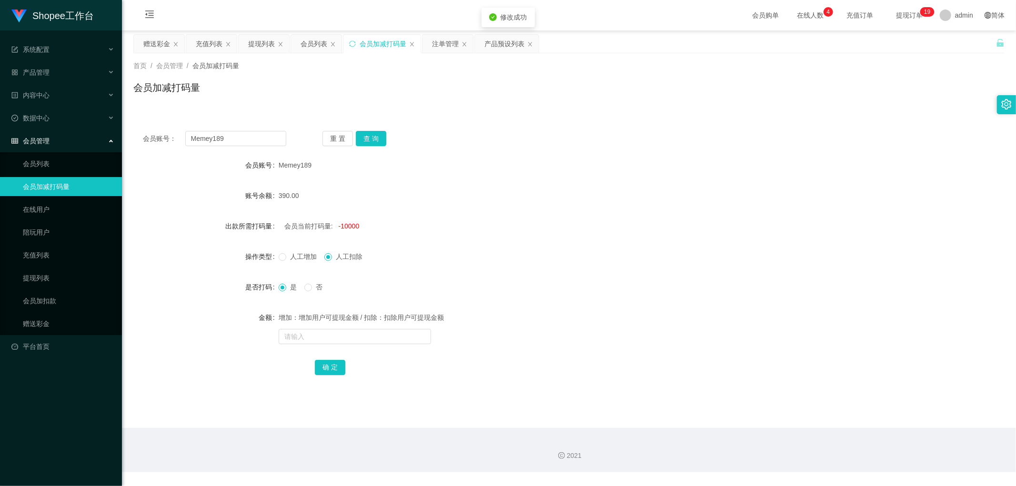
drag, startPoint x: 546, startPoint y: 230, endPoint x: 533, endPoint y: 224, distance: 13.9
click at [546, 229] on div "会员当前打码量: -10000" at bounding box center [533, 226] width 508 height 19
click at [450, 220] on div "会员当前打码量: -10000" at bounding box center [533, 226] width 508 height 19
click at [318, 39] on div "会员列表" at bounding box center [313, 44] width 27 height 18
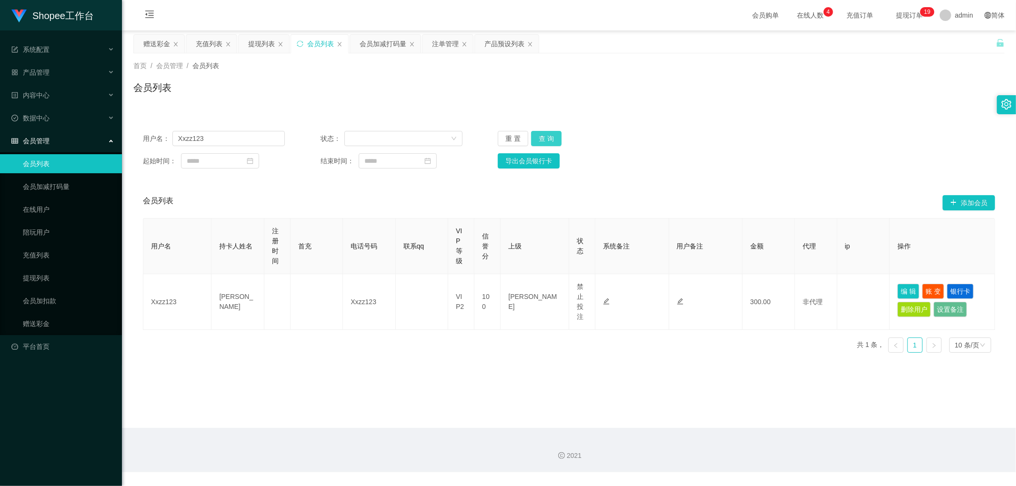
drag, startPoint x: 545, startPoint y: 135, endPoint x: 577, endPoint y: 133, distance: 31.5
click at [548, 135] on button "查 询" at bounding box center [546, 138] width 30 height 15
click at [774, 100] on div "会员列表" at bounding box center [568, 91] width 871 height 22
